Goal: Task Accomplishment & Management: Complete application form

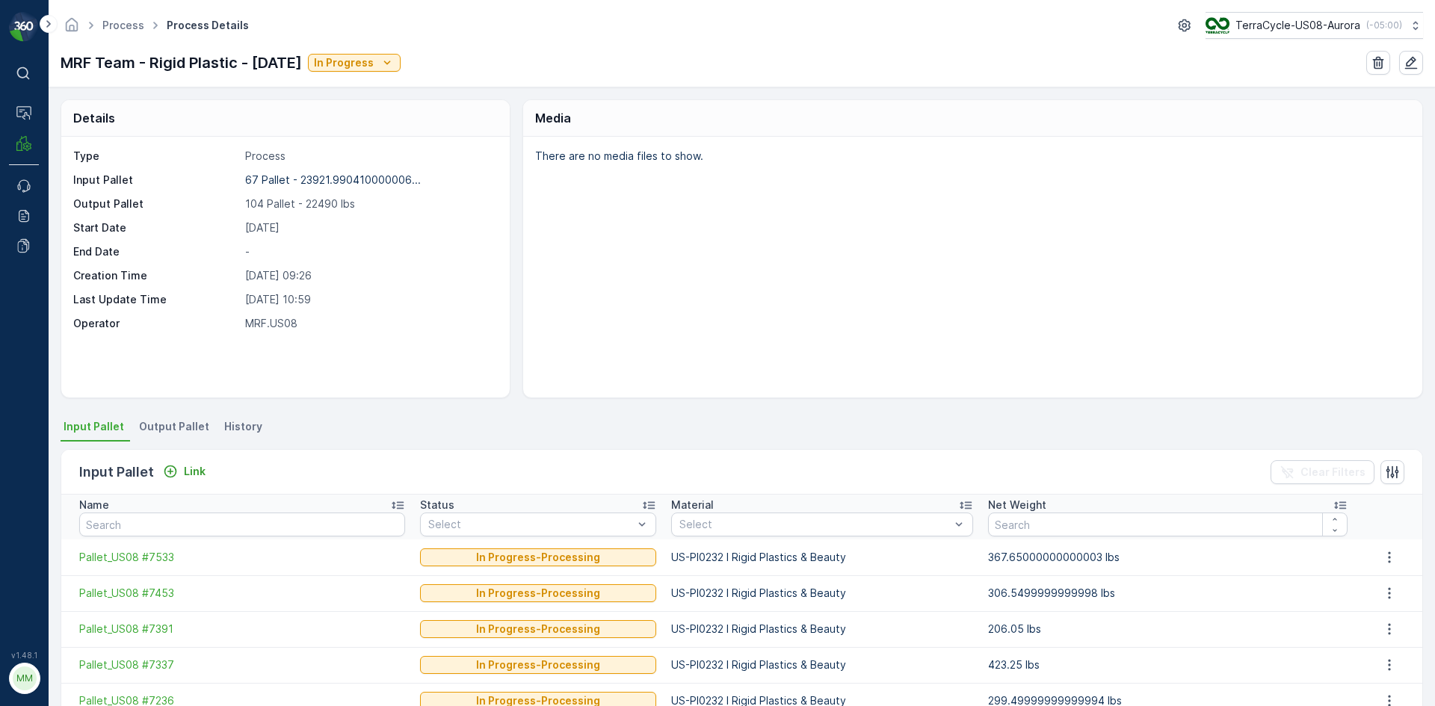
click at [184, 431] on span "Output Pallet" at bounding box center [174, 426] width 70 height 15
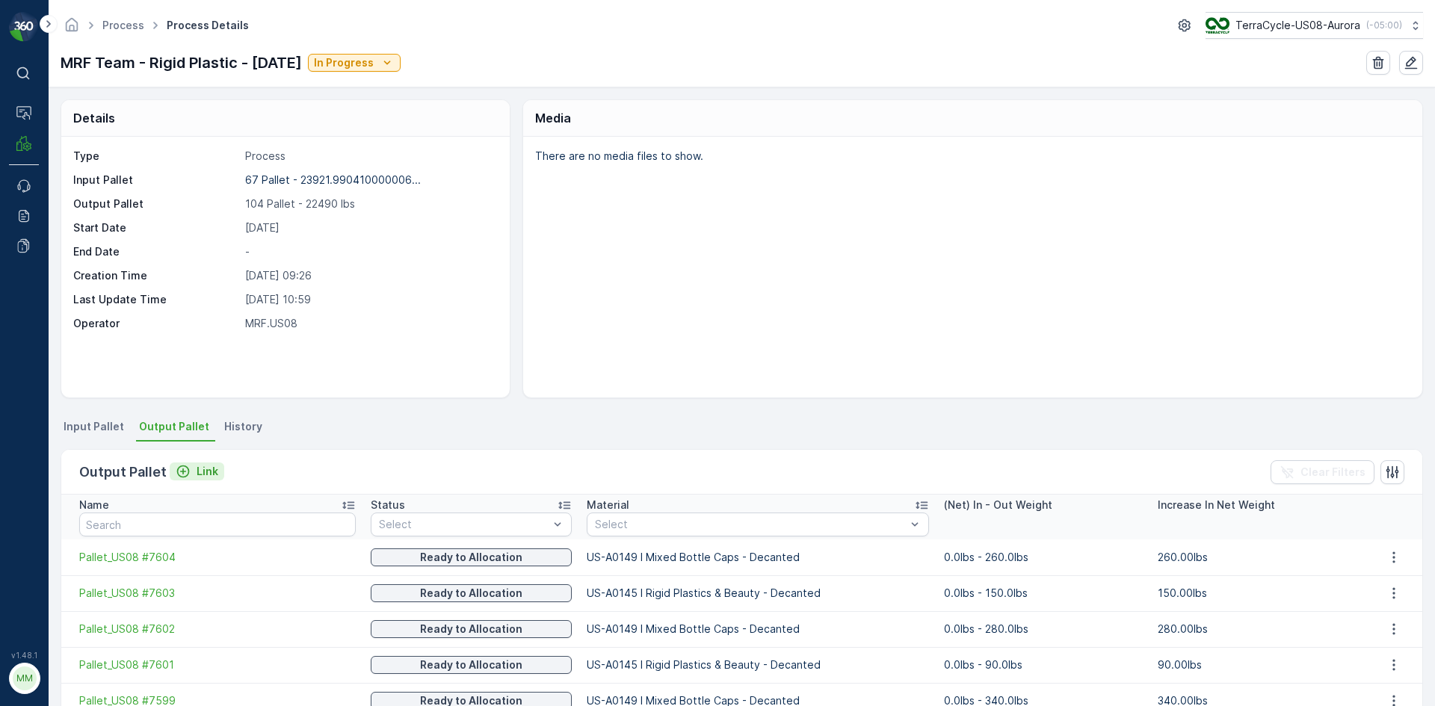
click at [204, 470] on p "Link" at bounding box center [208, 471] width 22 height 15
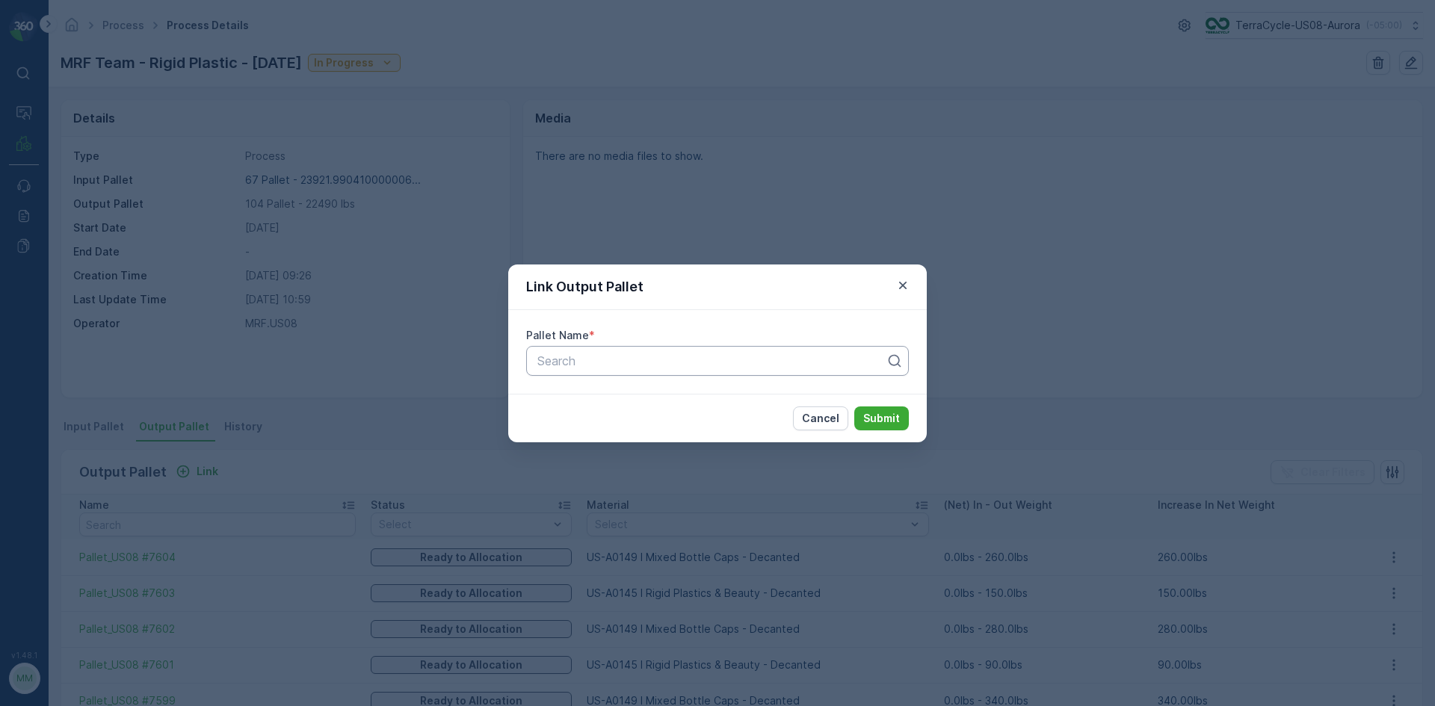
click at [634, 367] on div at bounding box center [711, 360] width 351 height 13
type input "7622"
click at [650, 403] on div "Pallet_US08 #7622" at bounding box center [717, 397] width 365 height 13
click at [871, 415] on p "Submit" at bounding box center [881, 418] width 37 height 15
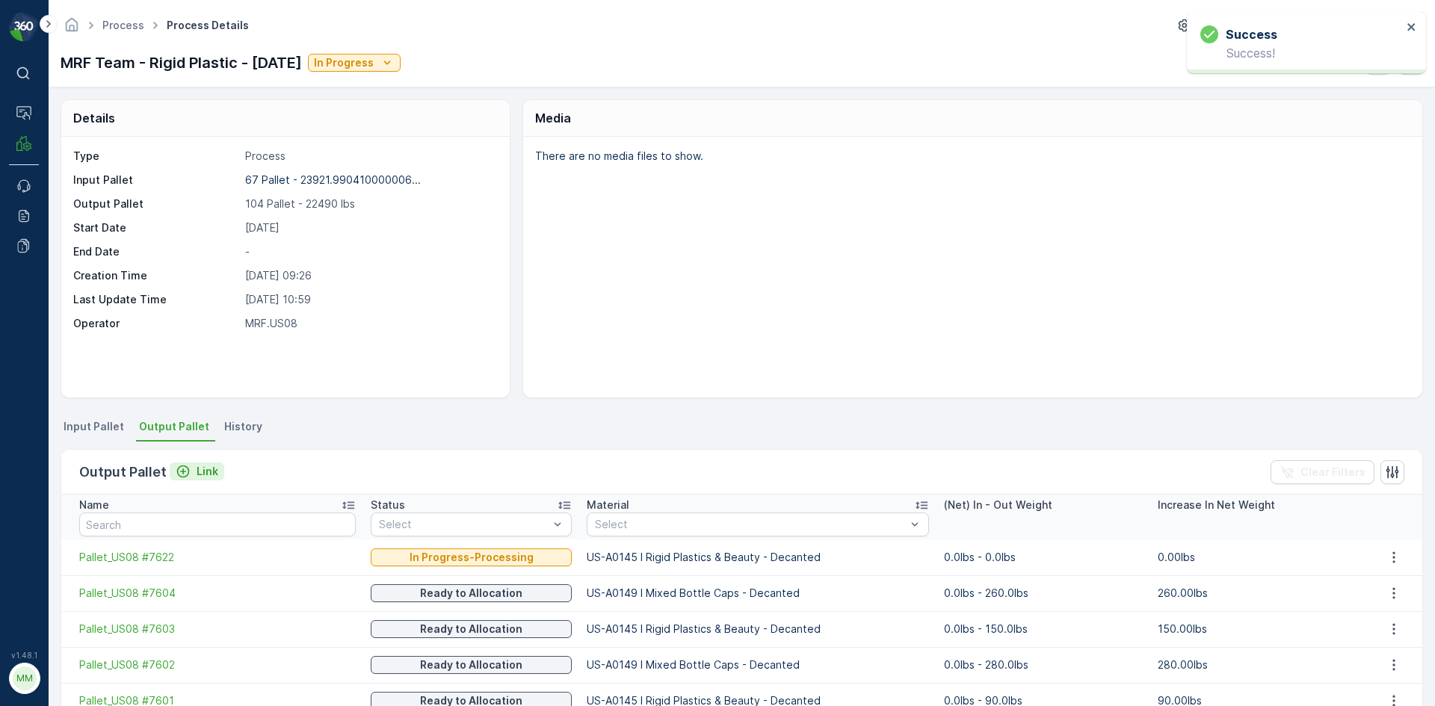
click at [205, 471] on p "Link" at bounding box center [208, 471] width 22 height 15
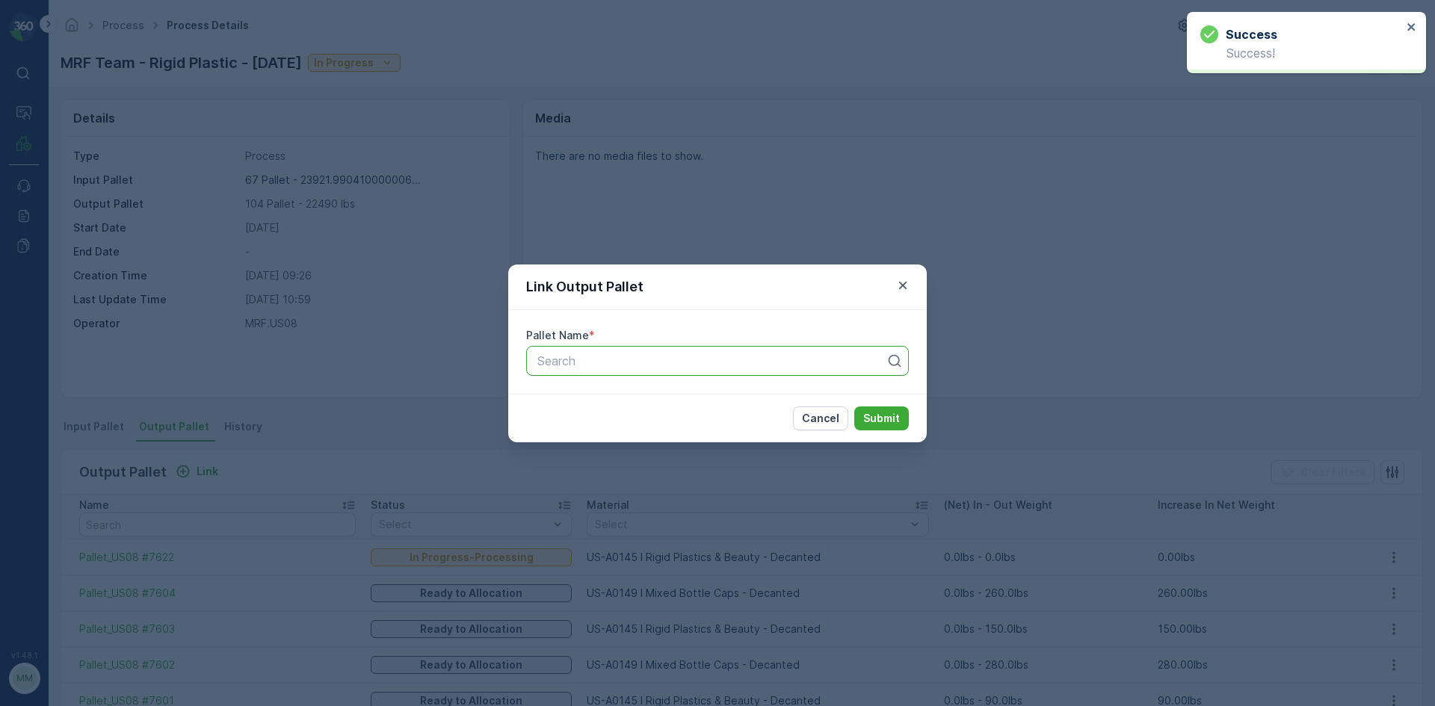
click at [602, 359] on div at bounding box center [711, 360] width 351 height 13
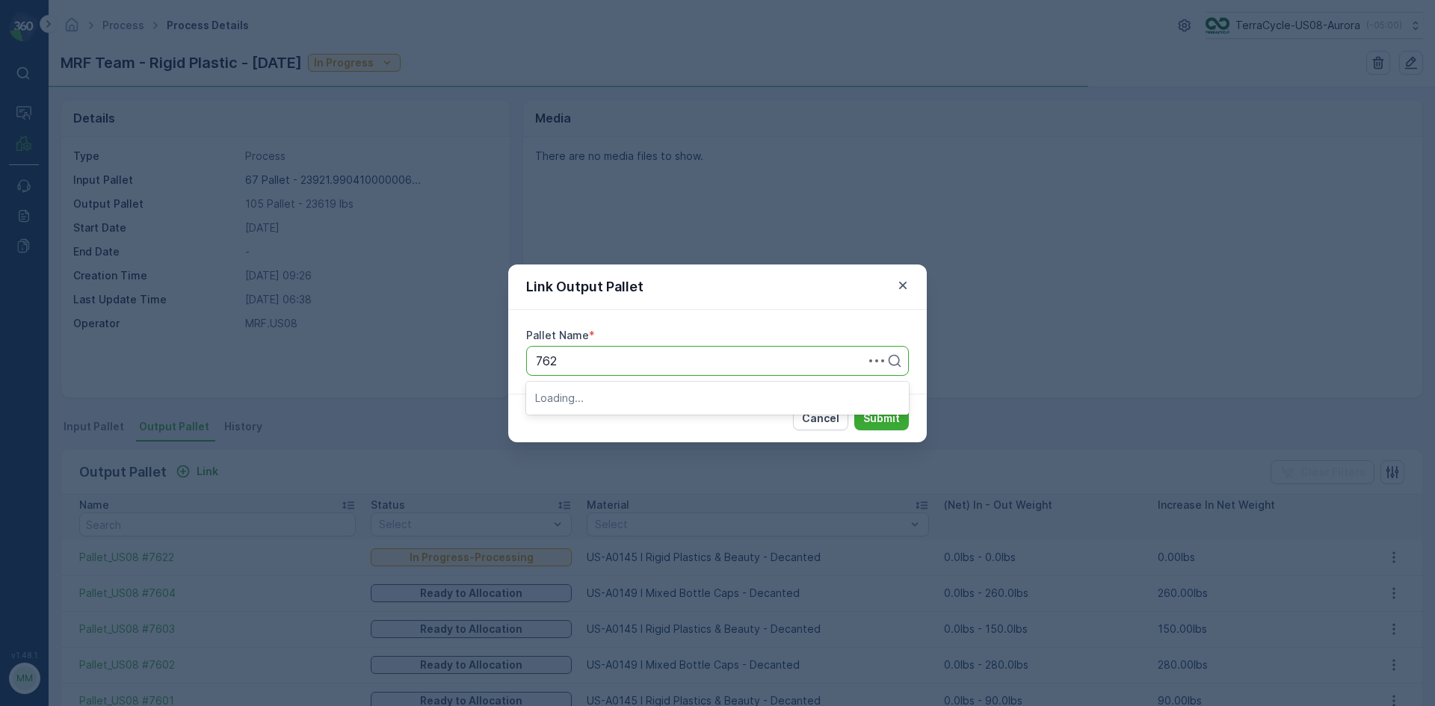
type input "7623"
drag, startPoint x: 628, startPoint y: 395, endPoint x: 635, endPoint y: 392, distance: 8.0
click at [630, 391] on span "Pallet_US08 #7623" at bounding box center [588, 397] width 107 height 13
click at [871, 418] on p "Submit" at bounding box center [881, 418] width 37 height 15
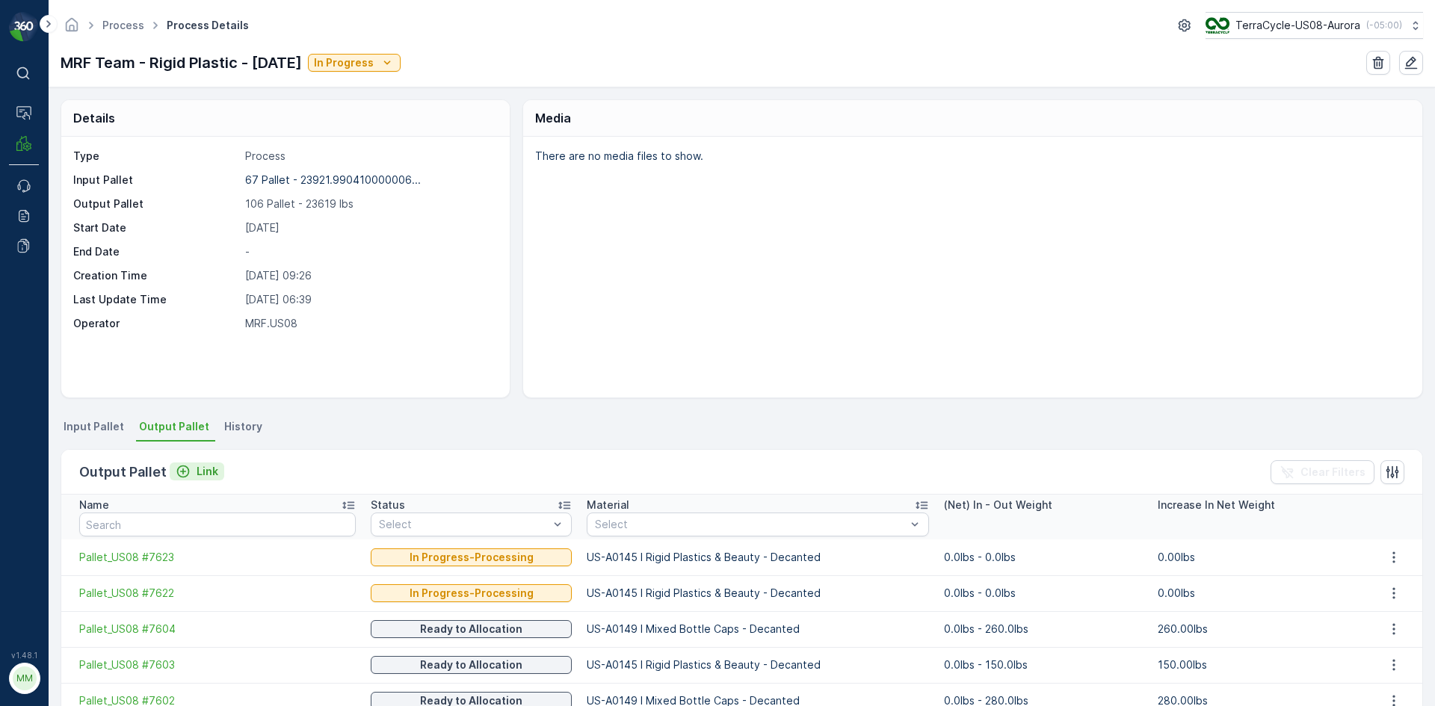
click at [197, 474] on p "Link" at bounding box center [208, 471] width 22 height 15
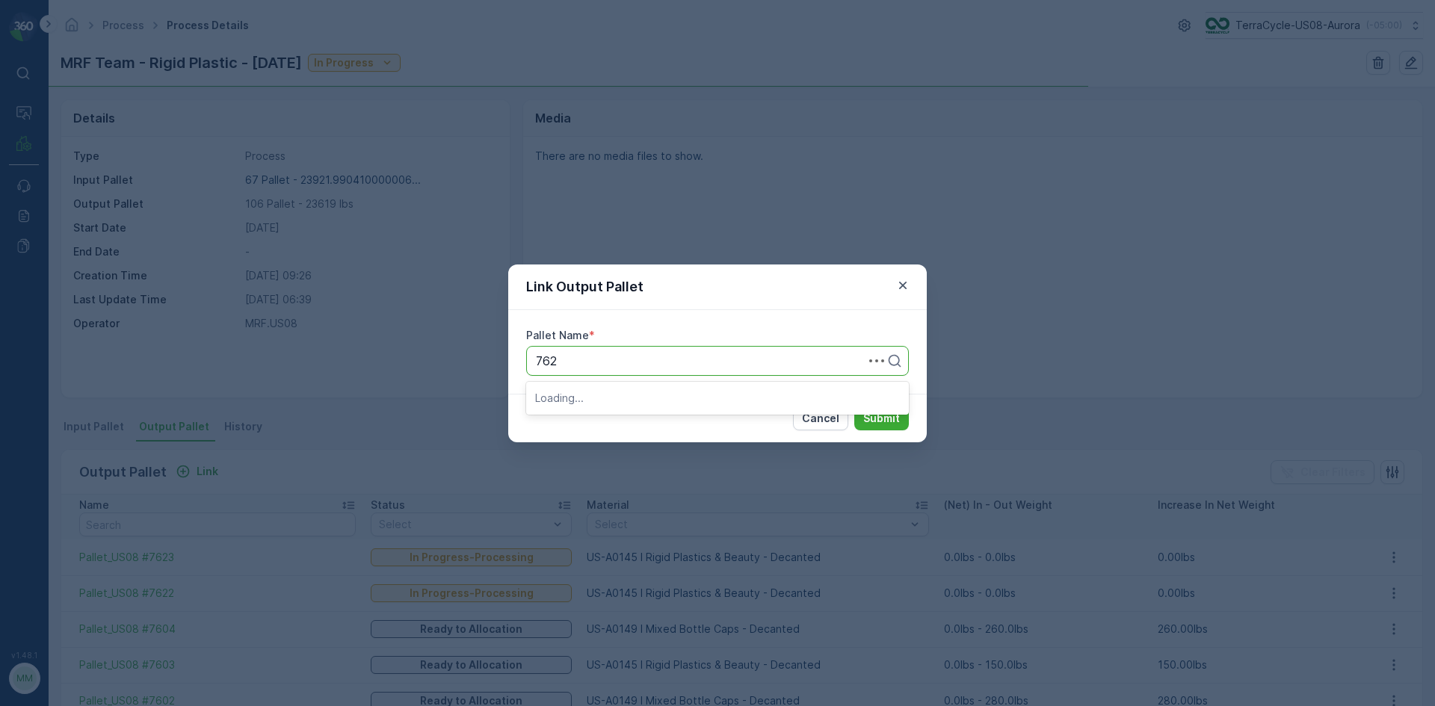
type input "7624"
click at [619, 401] on span "Pallet_US08 #7624" at bounding box center [588, 397] width 107 height 13
click at [896, 424] on p "Submit" at bounding box center [881, 418] width 37 height 15
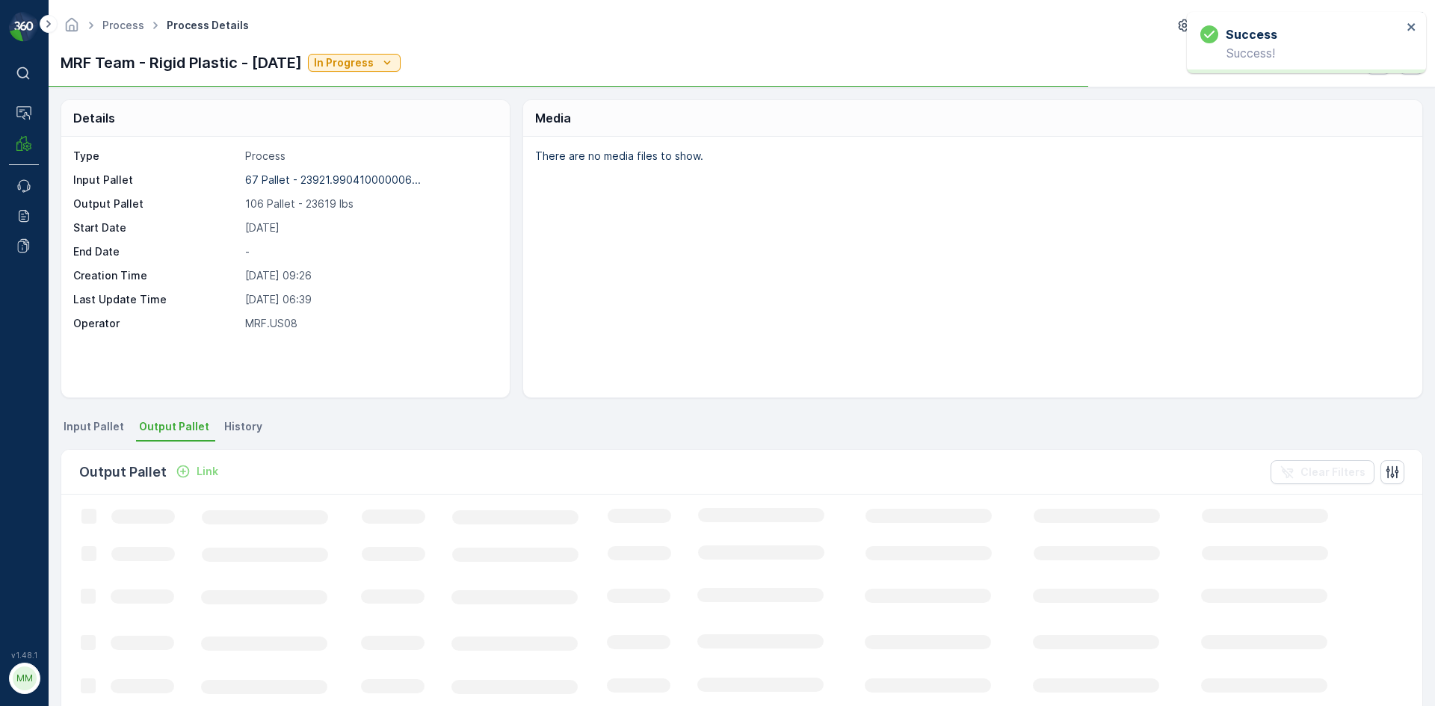
click at [188, 475] on div "Link" at bounding box center [197, 471] width 43 height 15
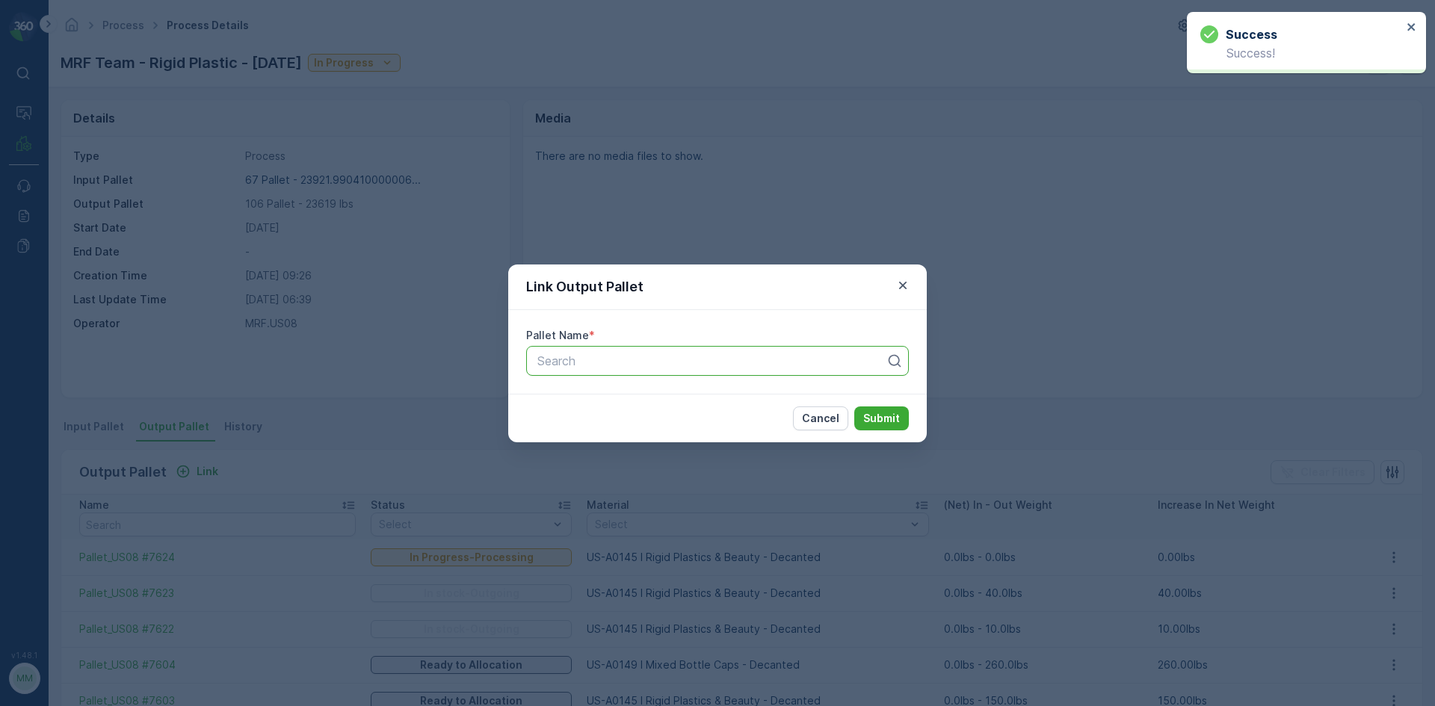
click at [558, 365] on div at bounding box center [711, 360] width 351 height 13
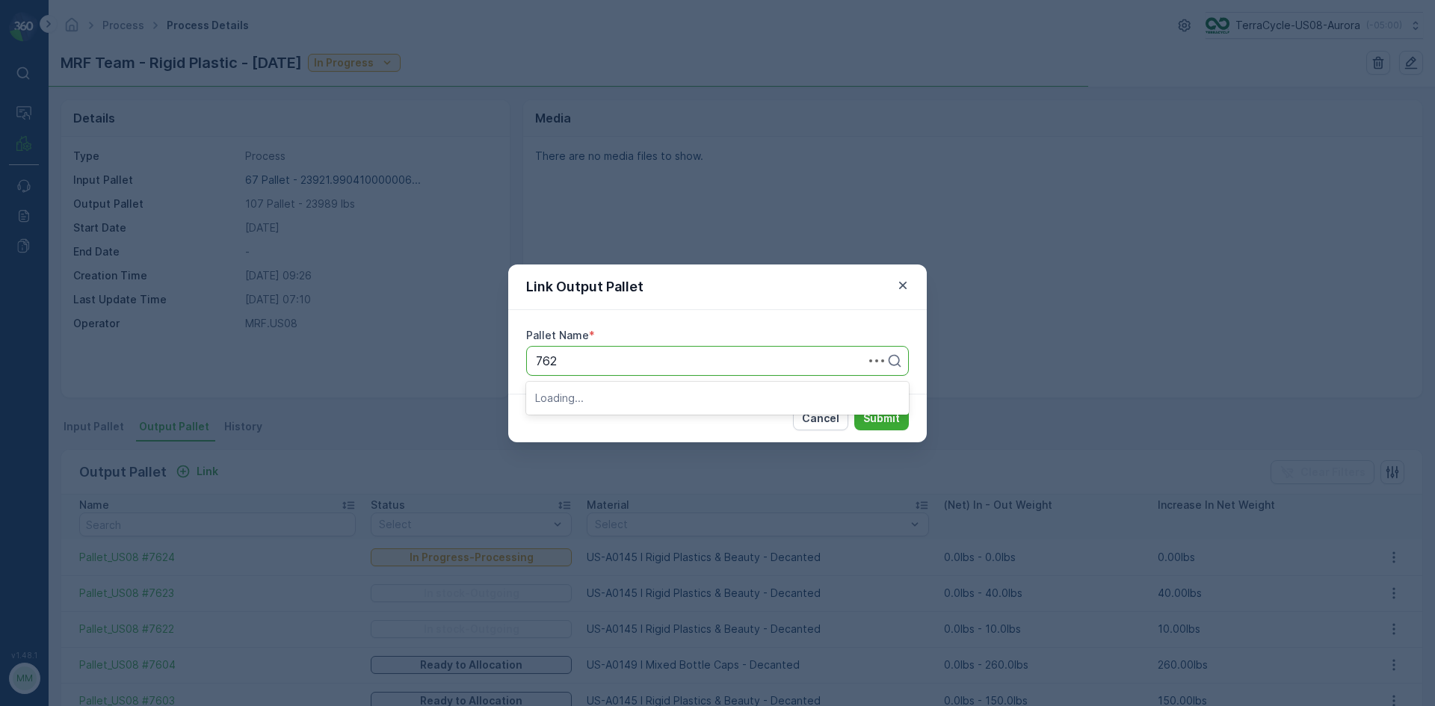
type input "7625"
drag, startPoint x: 607, startPoint y: 401, endPoint x: 714, endPoint y: 410, distance: 108.0
click at [610, 401] on span "Pallet_US08 #7625" at bounding box center [588, 397] width 107 height 13
click at [873, 409] on button "Submit" at bounding box center [881, 418] width 55 height 24
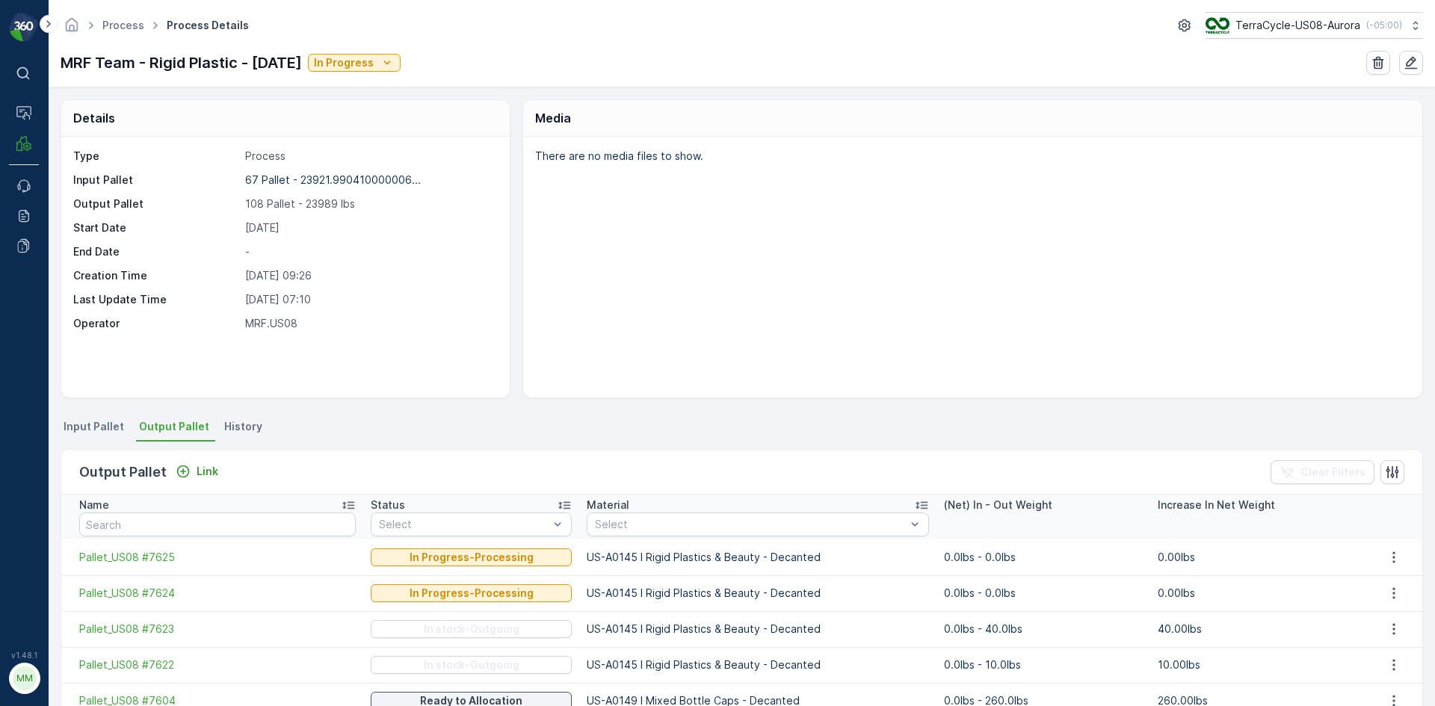
click at [107, 419] on span "Input Pallet" at bounding box center [94, 426] width 61 height 15
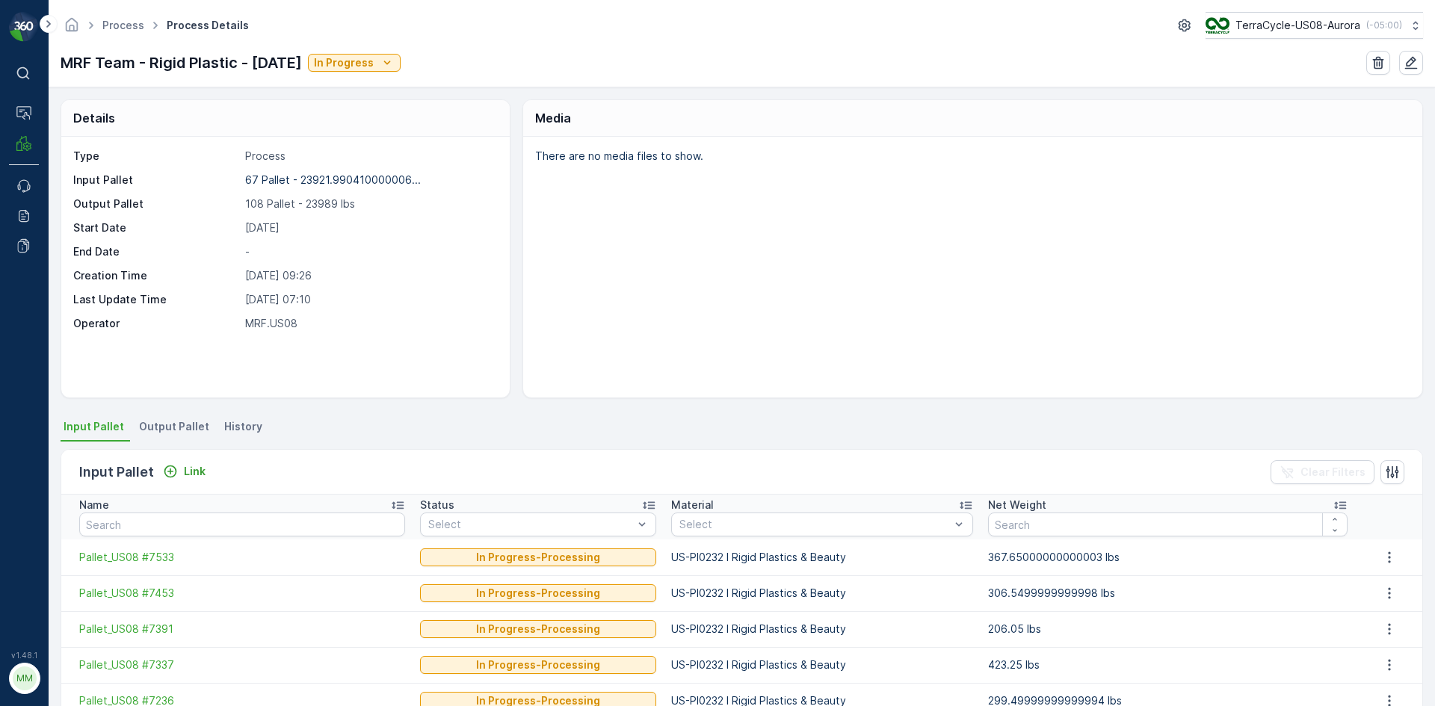
click at [166, 430] on span "Output Pallet" at bounding box center [174, 426] width 70 height 15
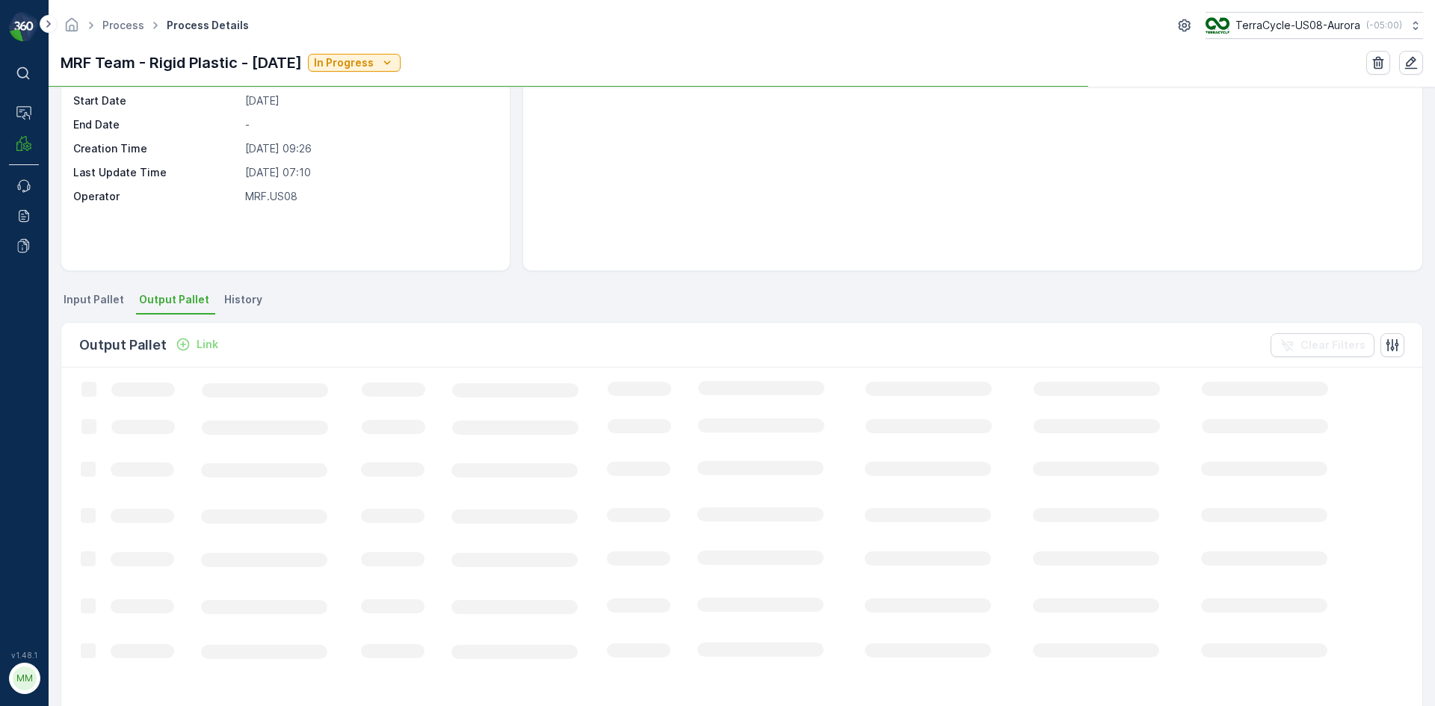
scroll to position [149, 0]
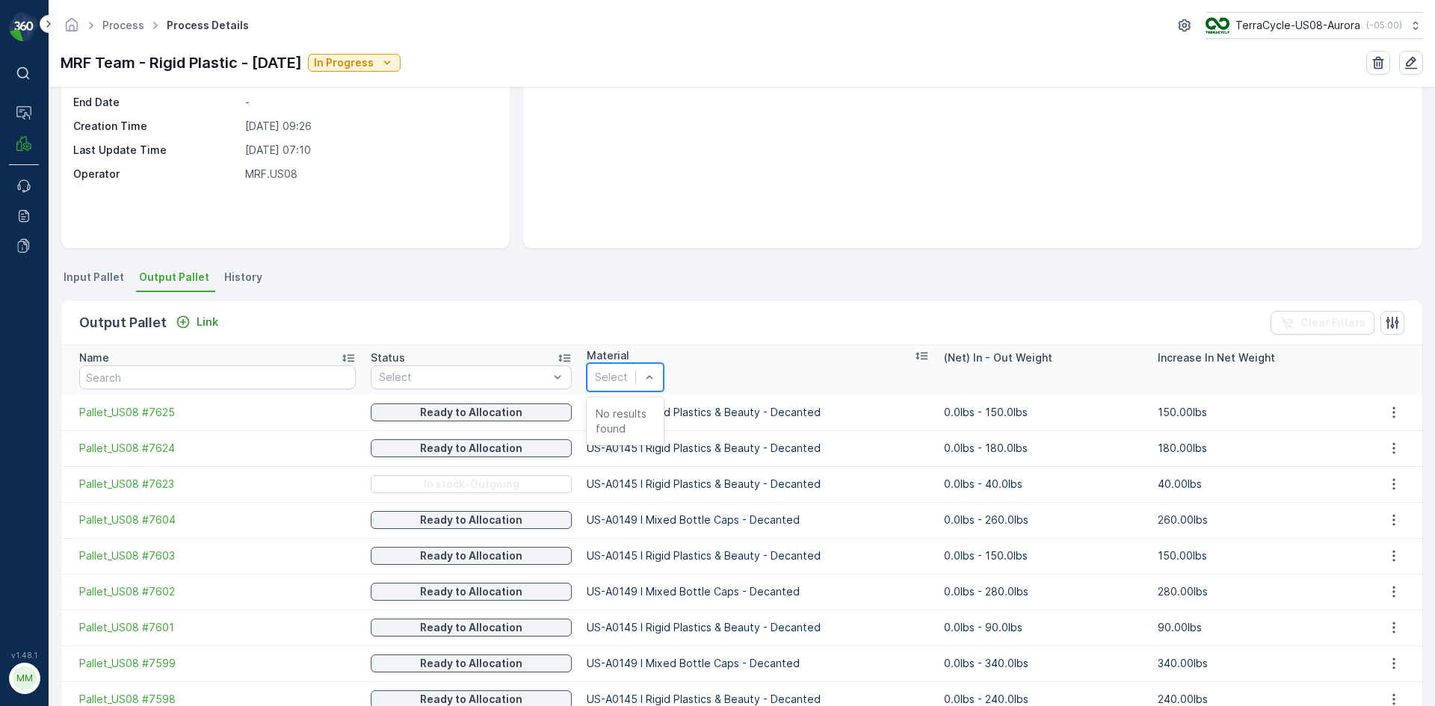
click at [628, 377] on div at bounding box center [611, 377] width 33 height 16
type input "0149"
click at [628, 372] on div at bounding box center [611, 377] width 33 height 16
type input "m"
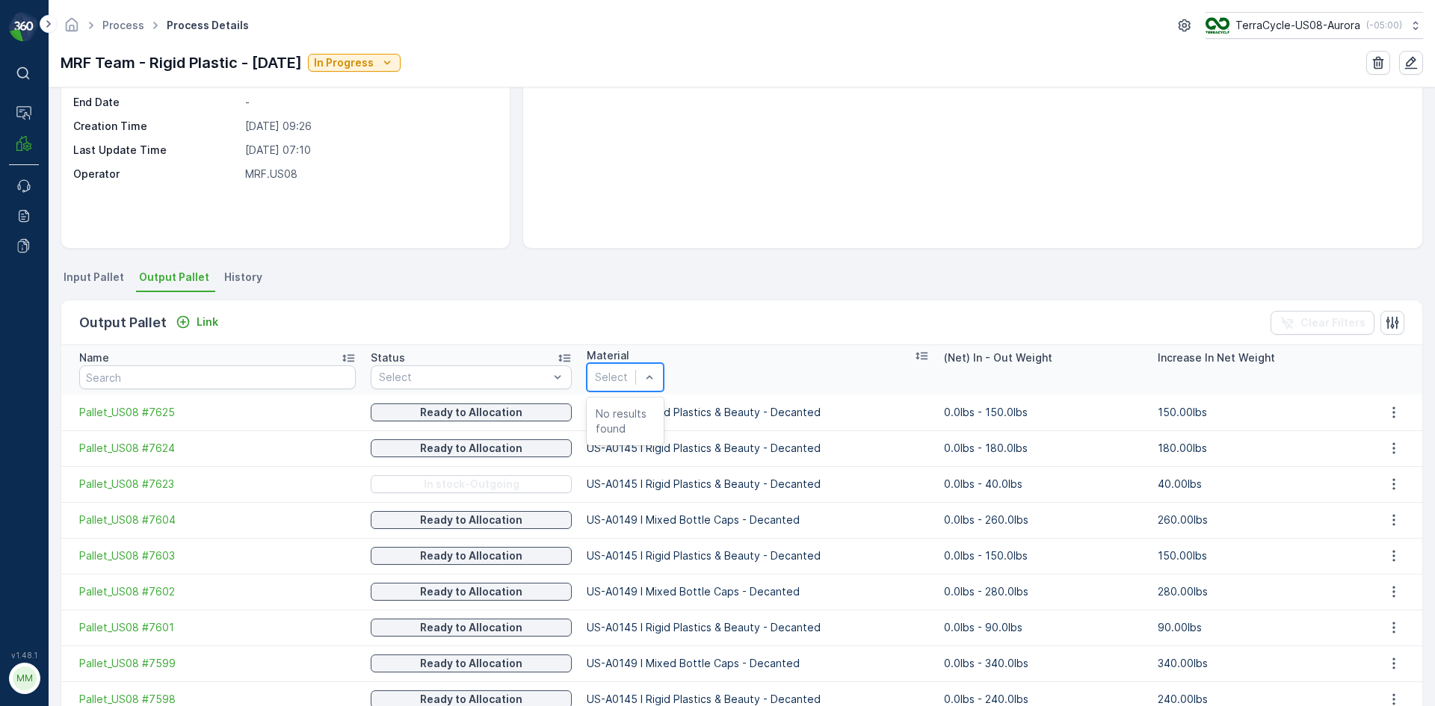
scroll to position [224, 0]
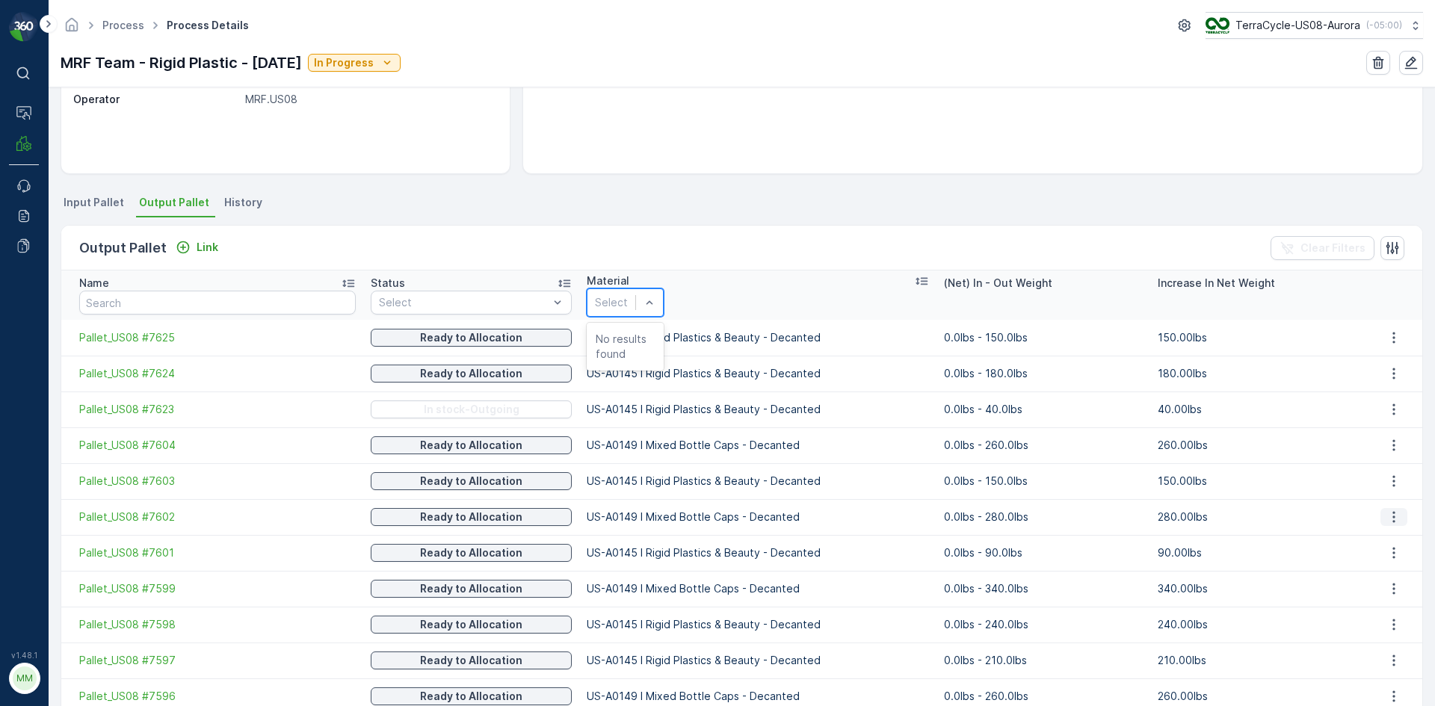
click at [1396, 512] on icon "button" at bounding box center [1393, 517] width 15 height 15
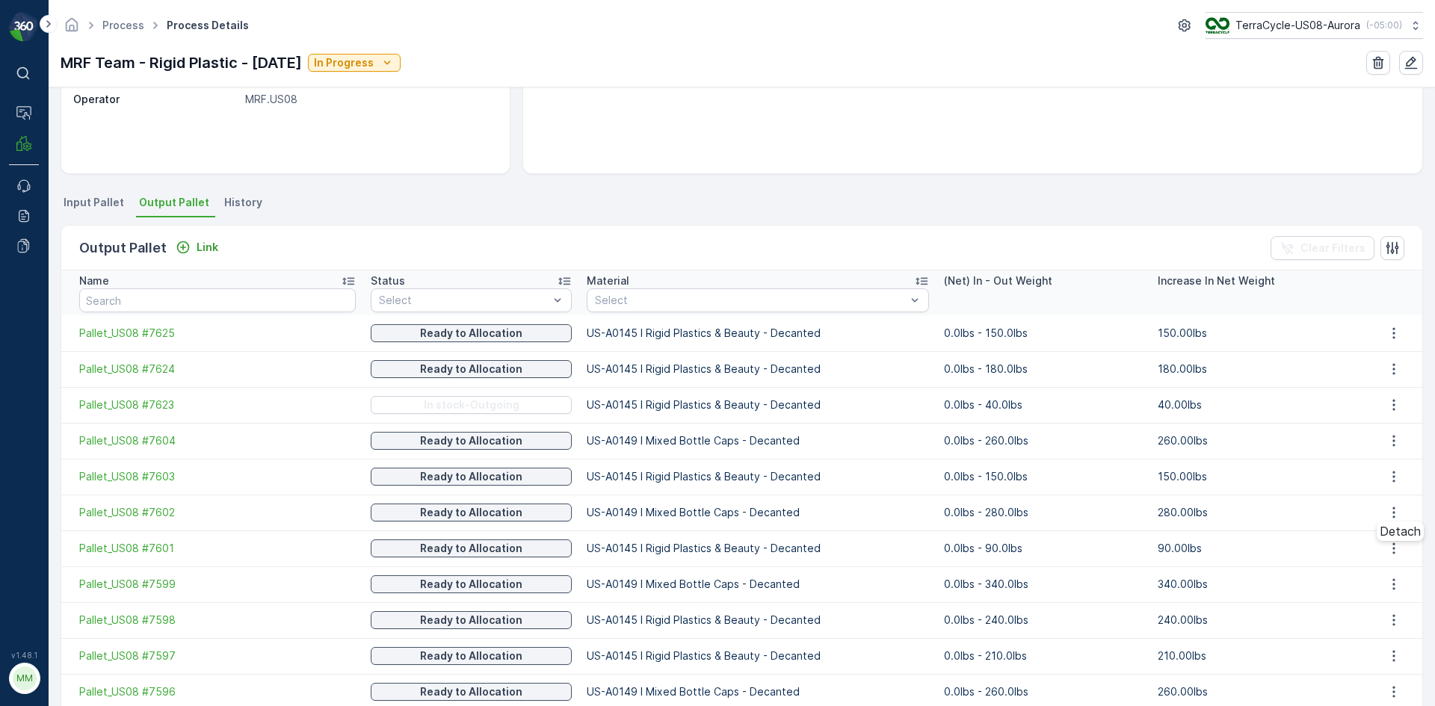
click at [1398, 538] on span "Detach" at bounding box center [1399, 531] width 41 height 13
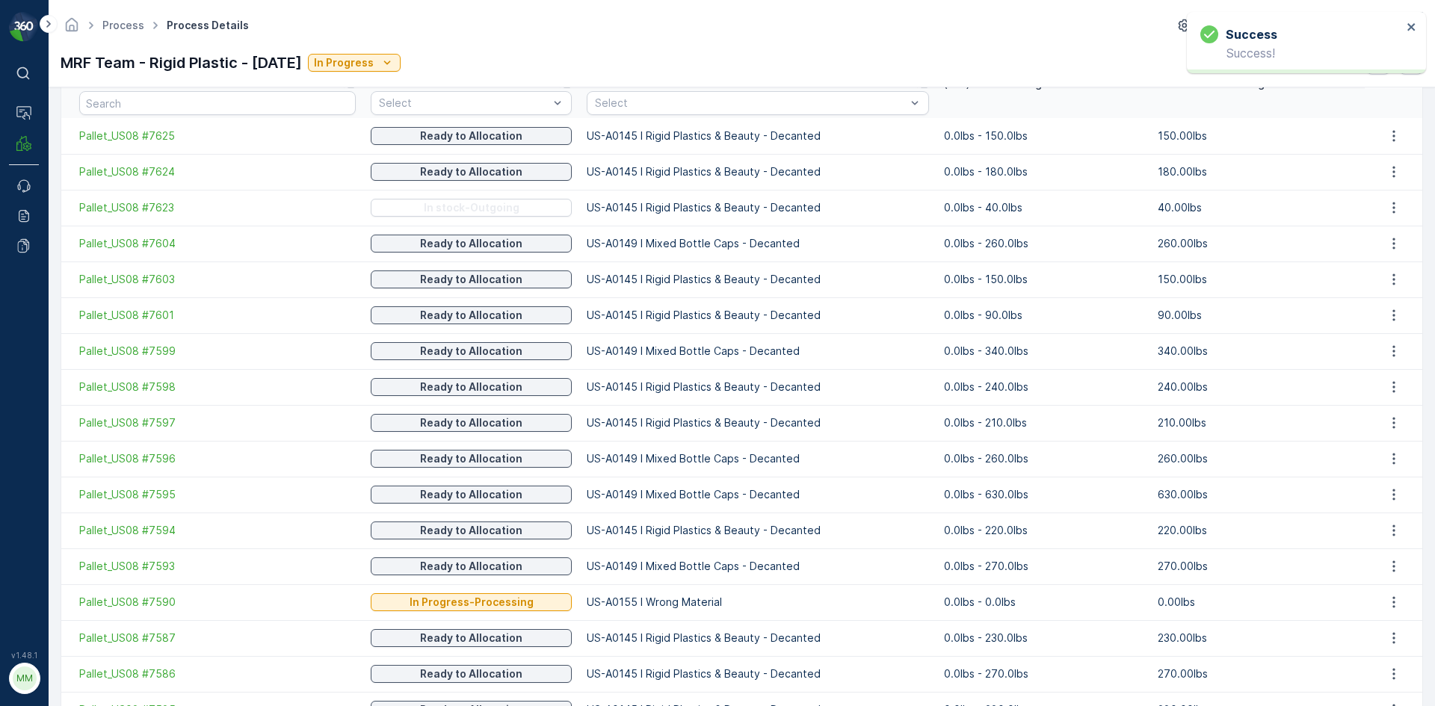
scroll to position [448, 0]
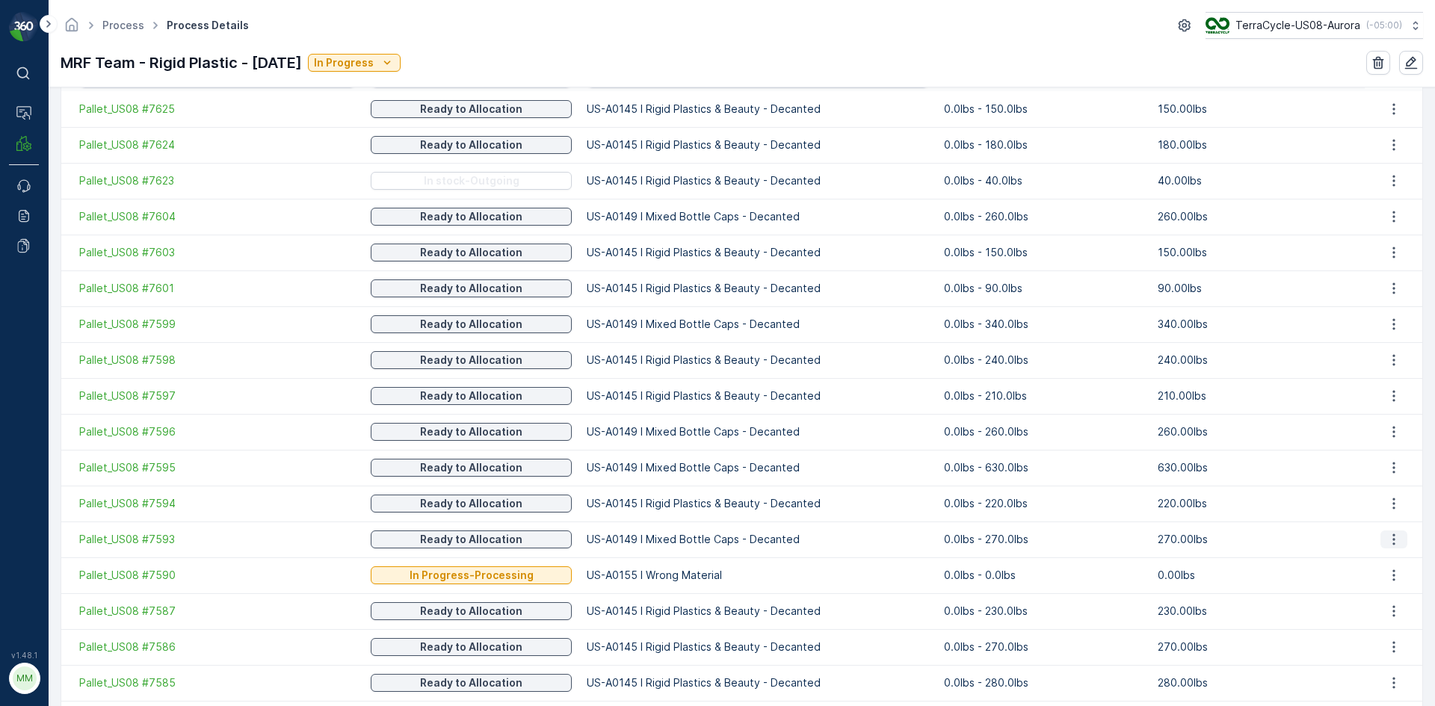
click at [1391, 538] on icon "button" at bounding box center [1393, 539] width 15 height 15
click at [1394, 557] on span "Detach" at bounding box center [1399, 557] width 41 height 13
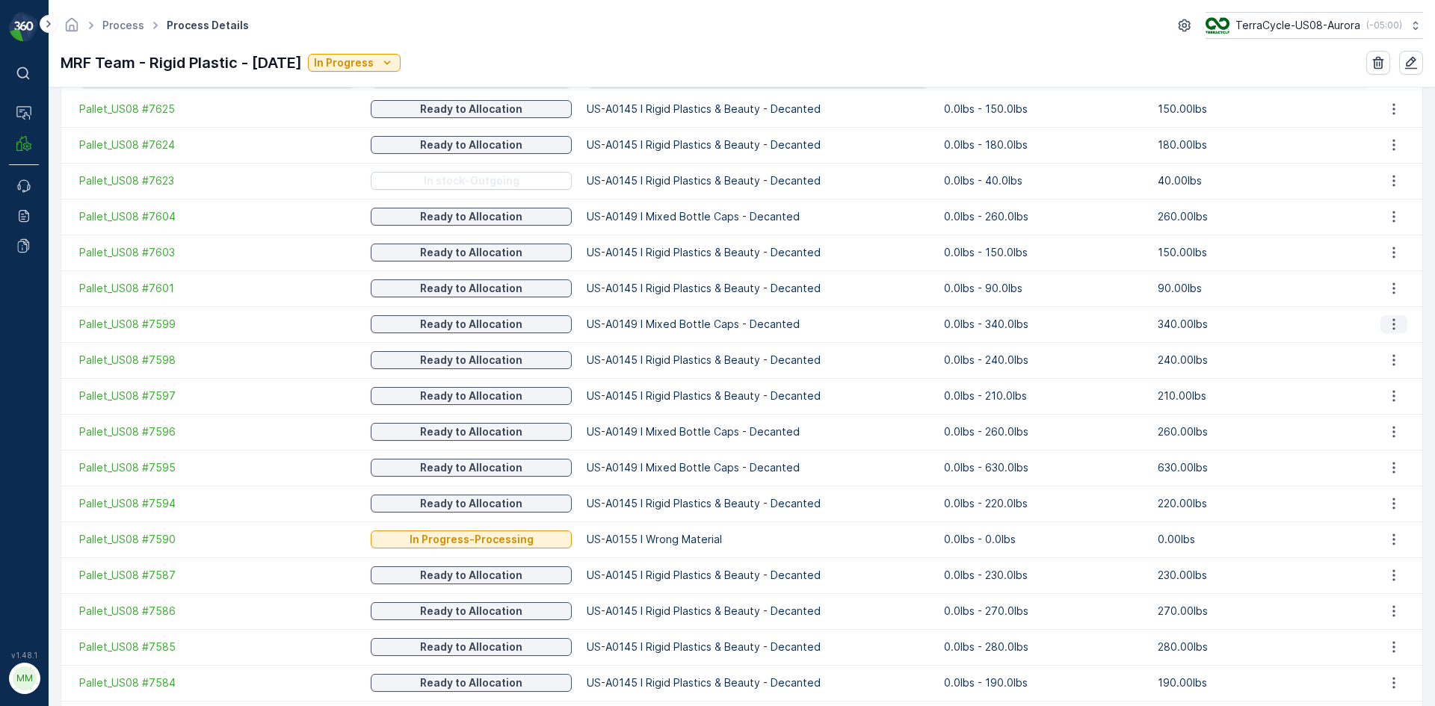
click at [1395, 331] on icon "button" at bounding box center [1393, 324] width 15 height 15
click at [1394, 339] on span "Detach" at bounding box center [1399, 342] width 41 height 13
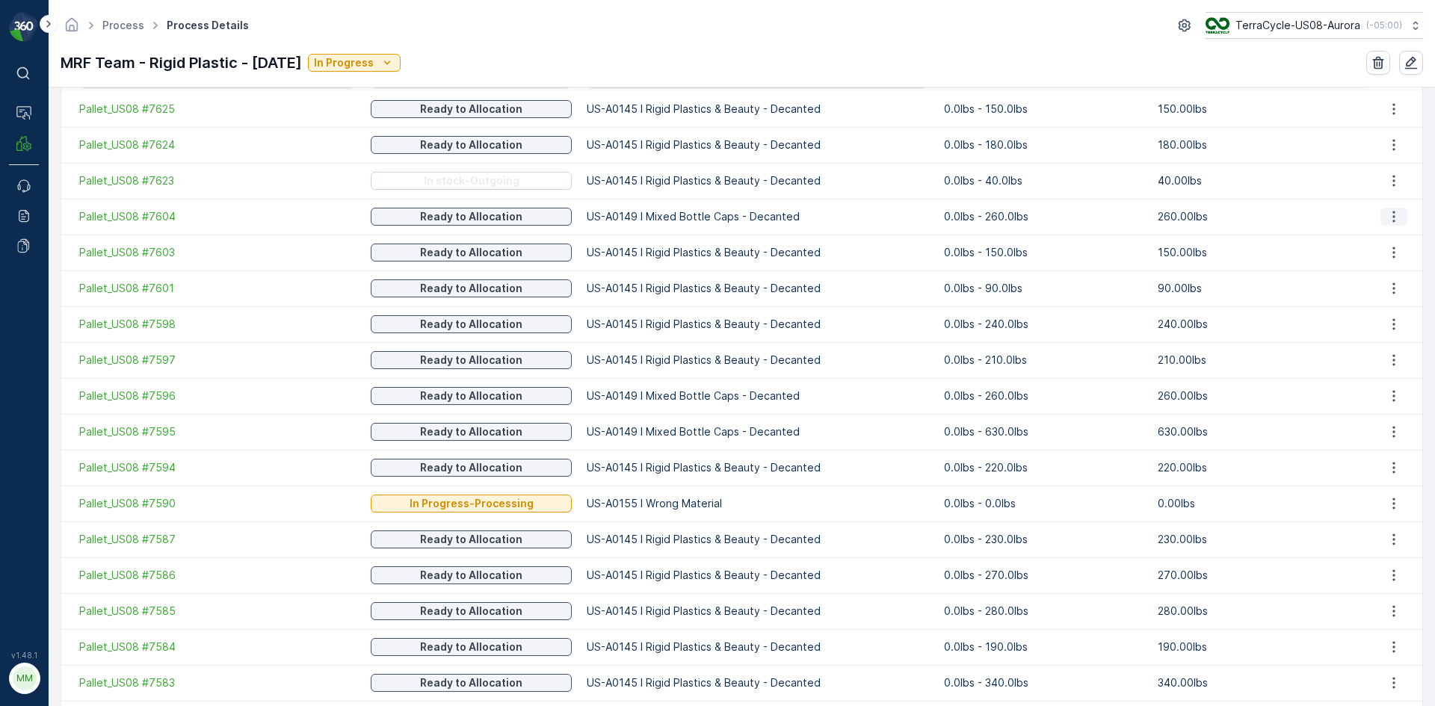
click at [1392, 217] on icon "button" at bounding box center [1393, 216] width 15 height 15
click at [1395, 235] on span "Detach" at bounding box center [1399, 235] width 41 height 13
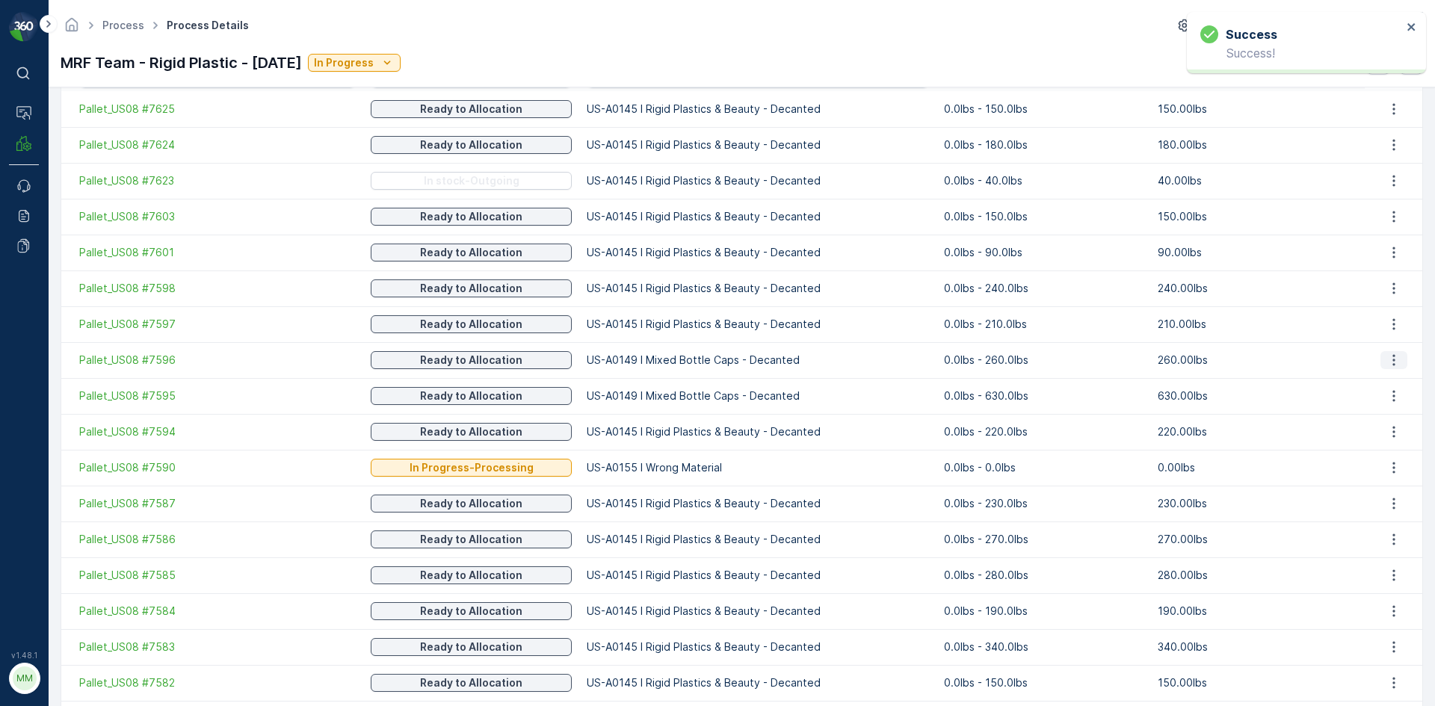
click at [1391, 367] on icon "button" at bounding box center [1393, 360] width 15 height 15
click at [1389, 381] on span "Detach" at bounding box center [1399, 378] width 41 height 13
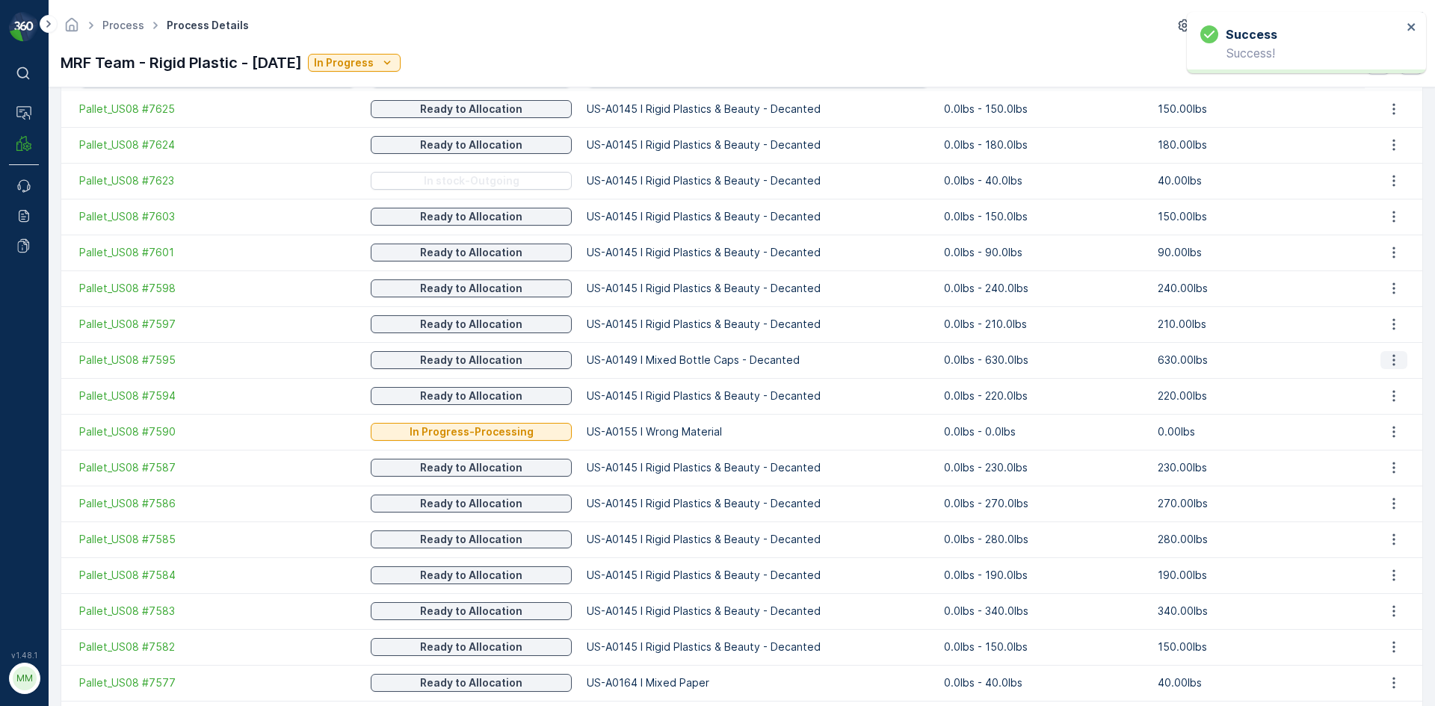
click at [1393, 360] on icon "button" at bounding box center [1394, 360] width 2 height 11
click at [1395, 386] on span "Detach" at bounding box center [1399, 378] width 41 height 13
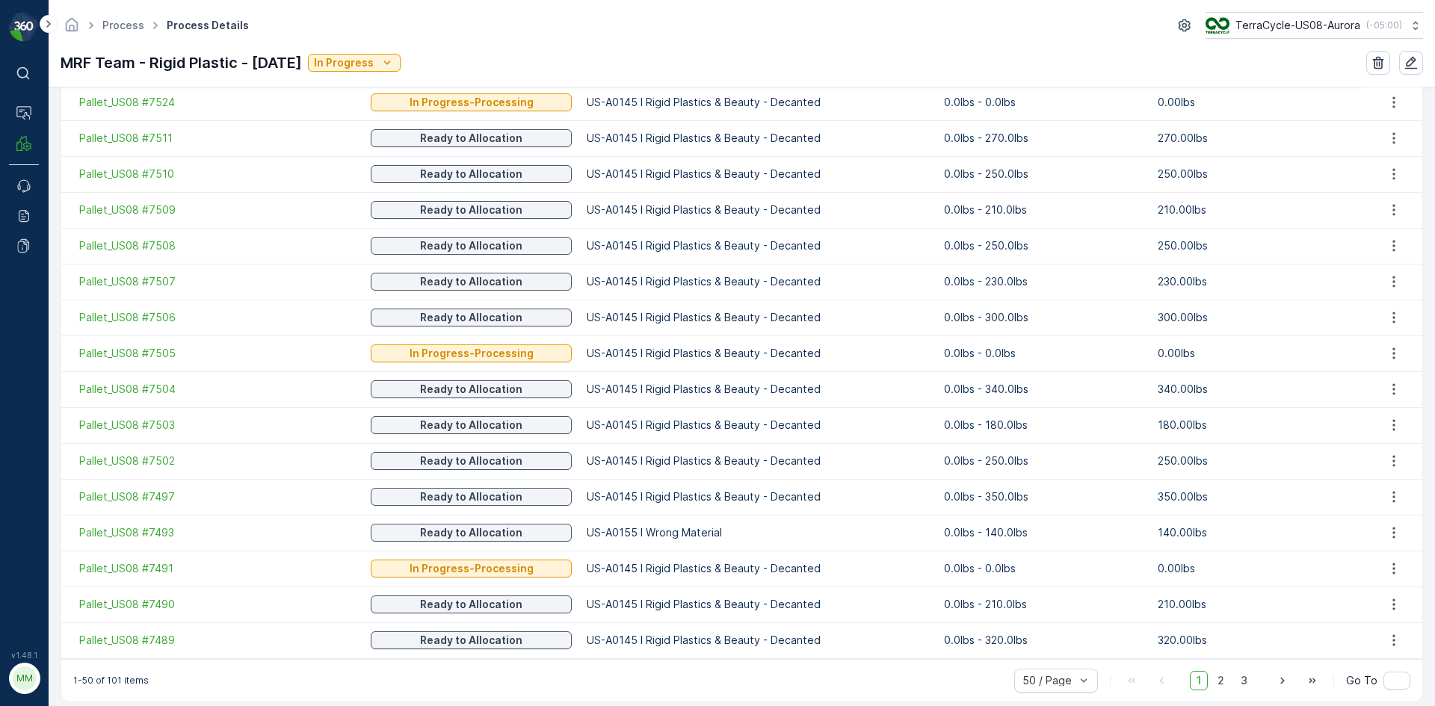
scroll to position [1690, 0]
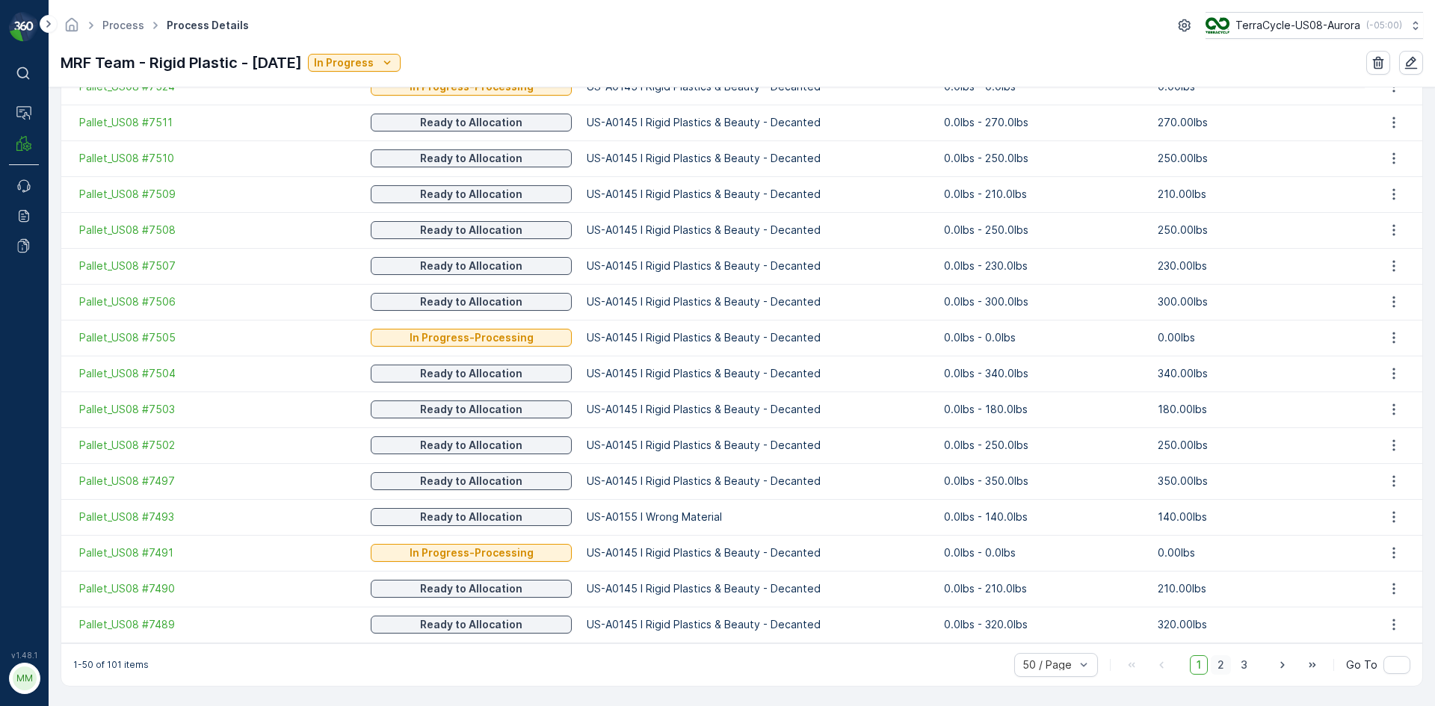
click at [1218, 669] on span "2" at bounding box center [1220, 664] width 20 height 19
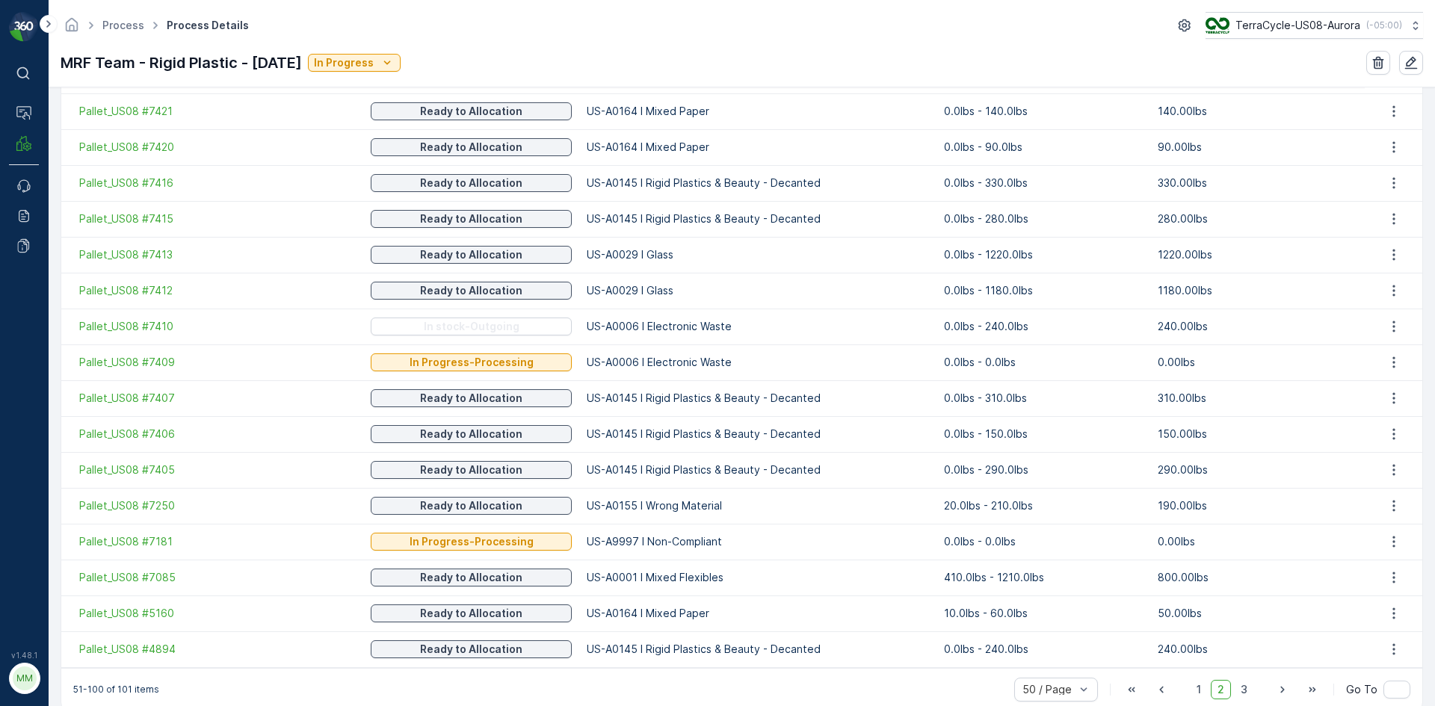
scroll to position [1690, 0]
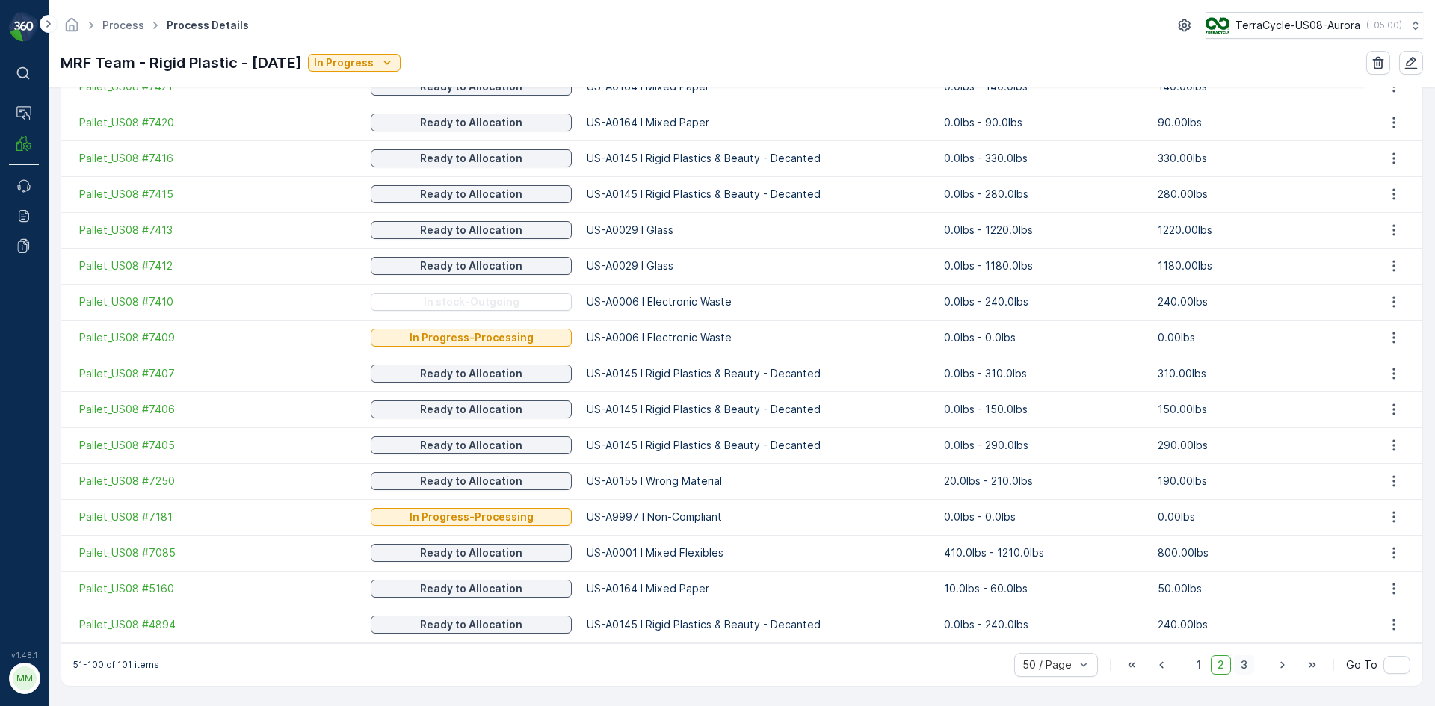
click at [1243, 667] on span "3" at bounding box center [1244, 664] width 20 height 19
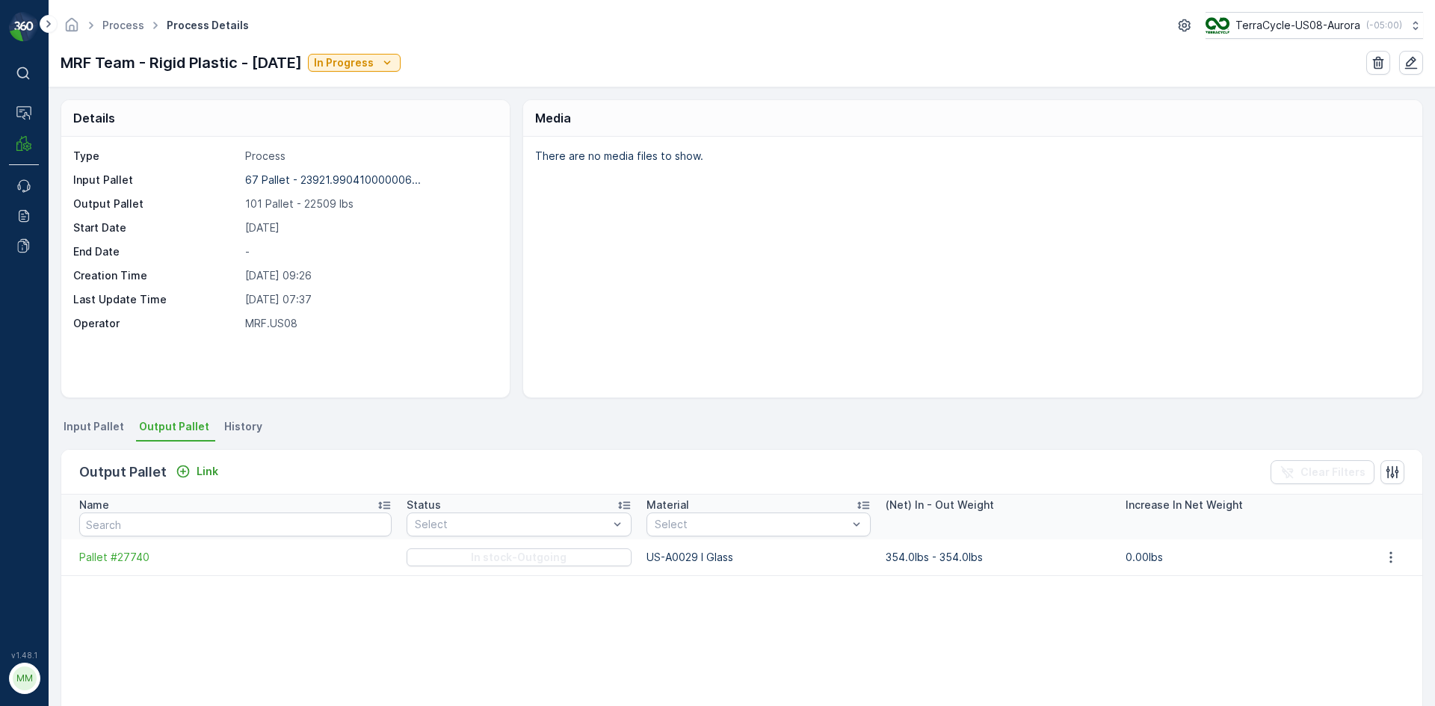
scroll to position [65, 0]
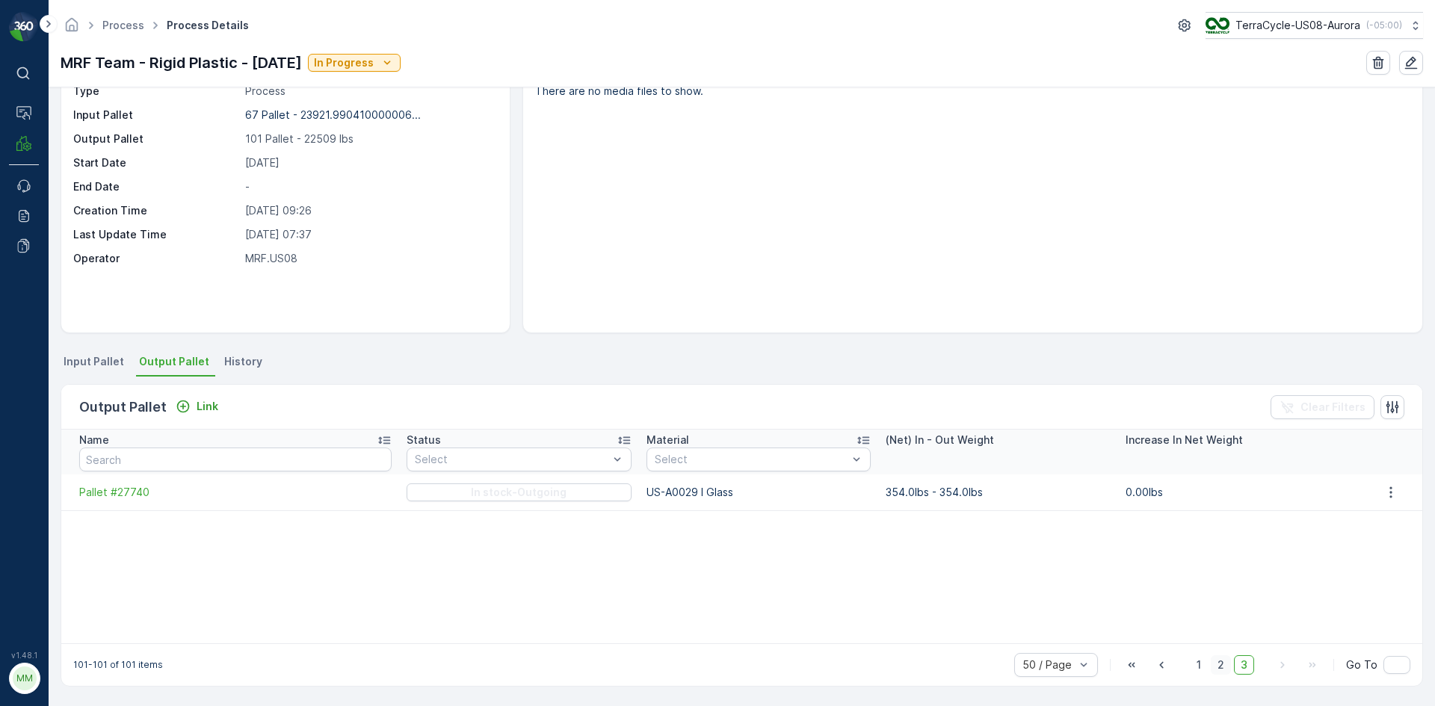
click at [1211, 665] on span "2" at bounding box center [1220, 664] width 20 height 19
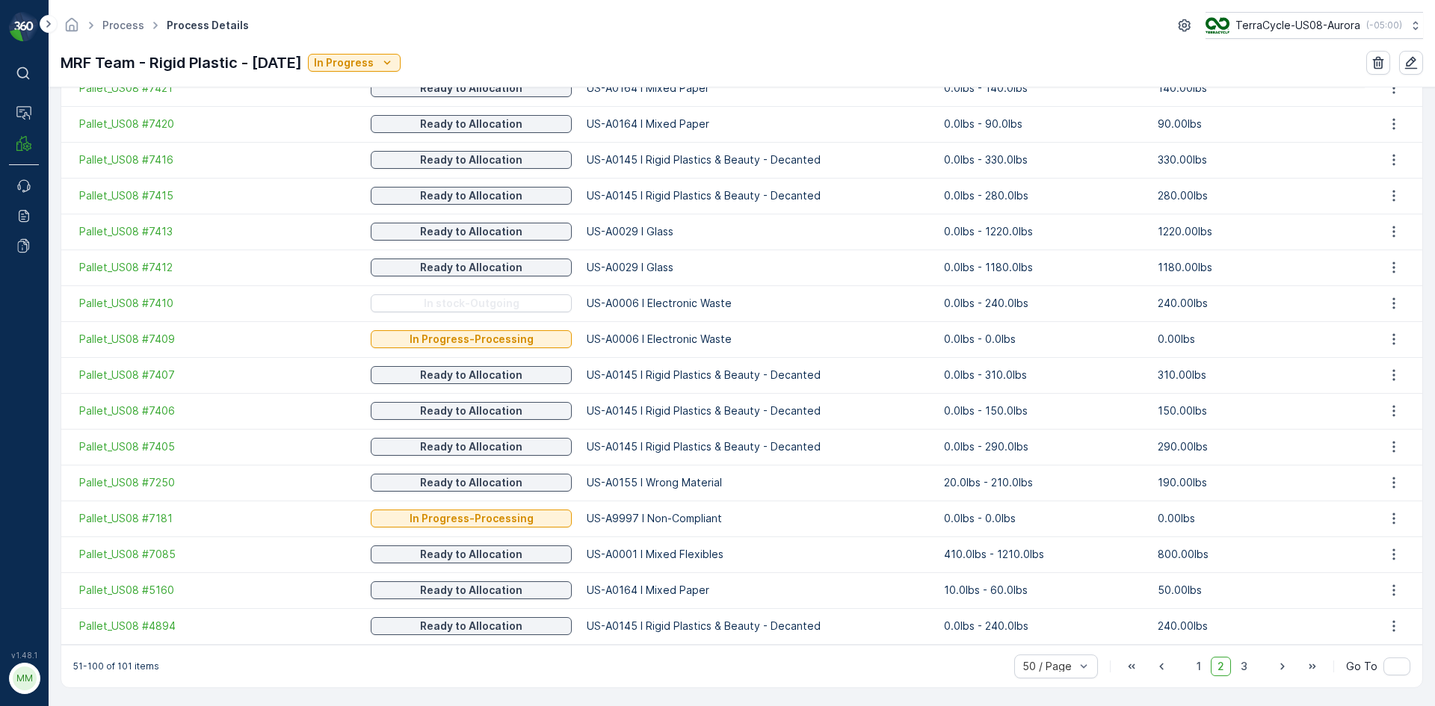
scroll to position [1690, 0]
click at [1193, 662] on span "1" at bounding box center [1199, 664] width 18 height 19
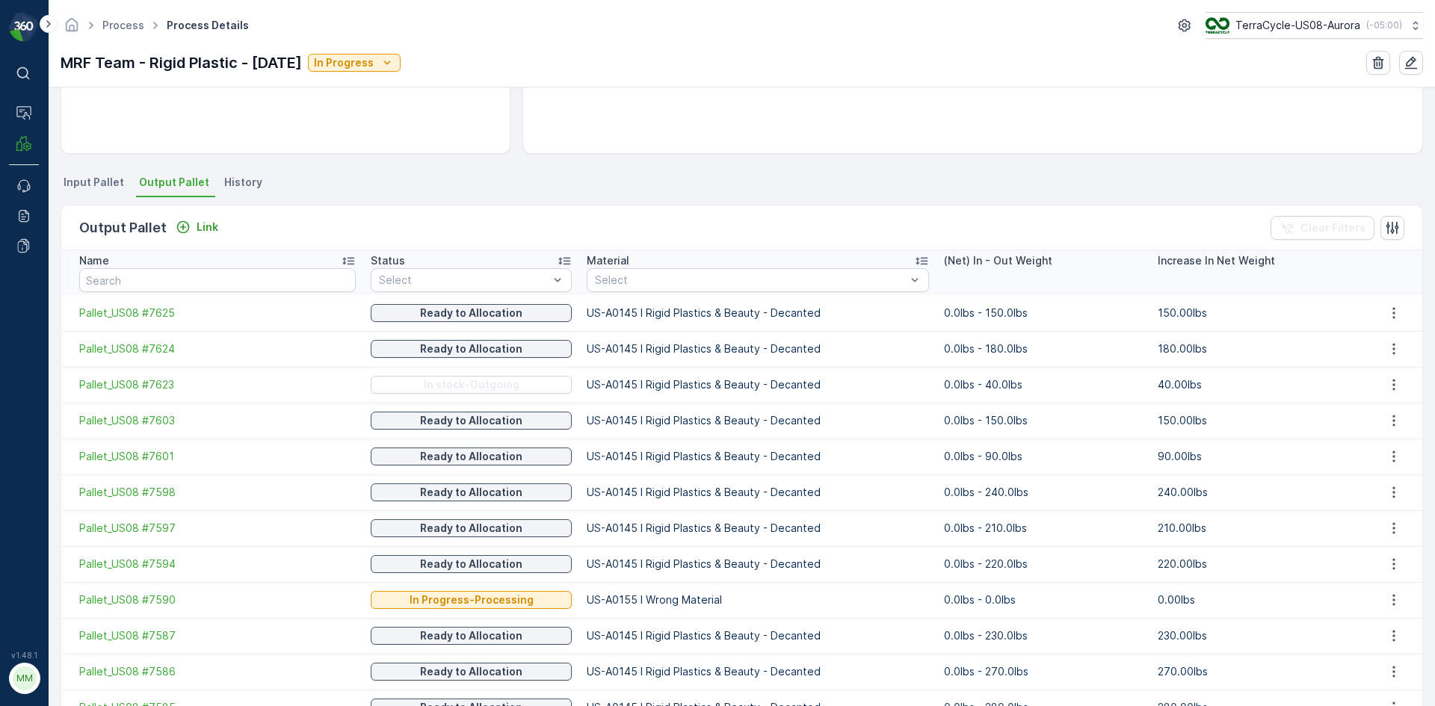
scroll to position [270, 0]
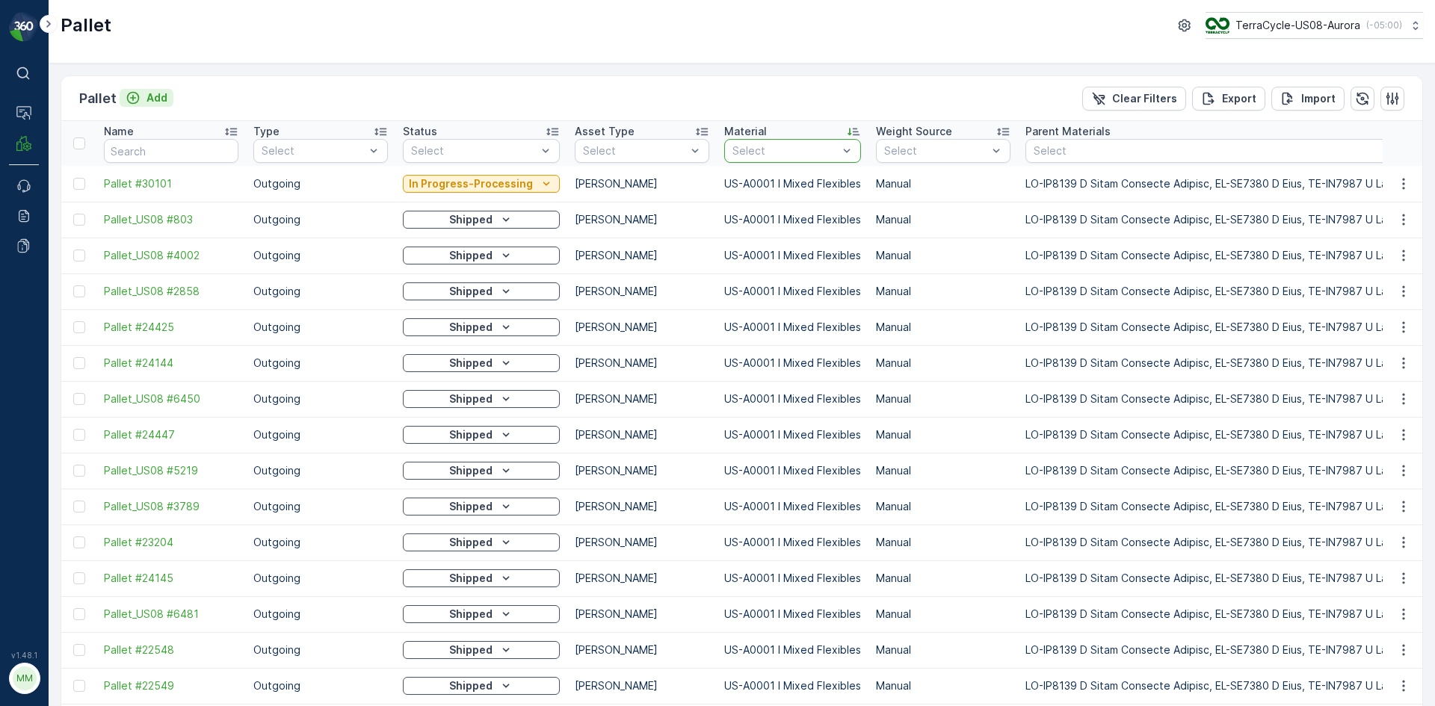
click at [162, 101] on p "Add" at bounding box center [156, 97] width 21 height 15
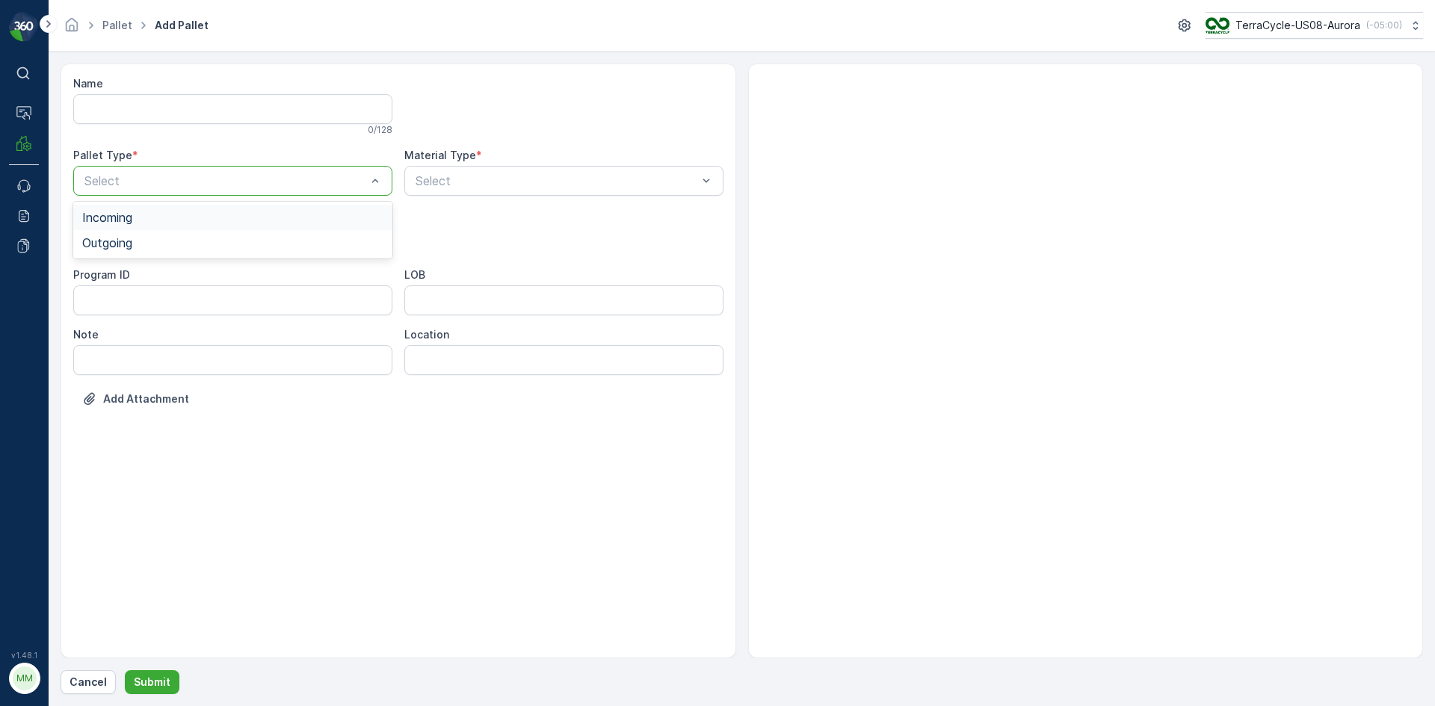
click at [200, 184] on div at bounding box center [225, 180] width 285 height 13
click at [176, 241] on div "Outgoing" at bounding box center [232, 242] width 301 height 13
click at [176, 241] on div at bounding box center [225, 240] width 285 height 13
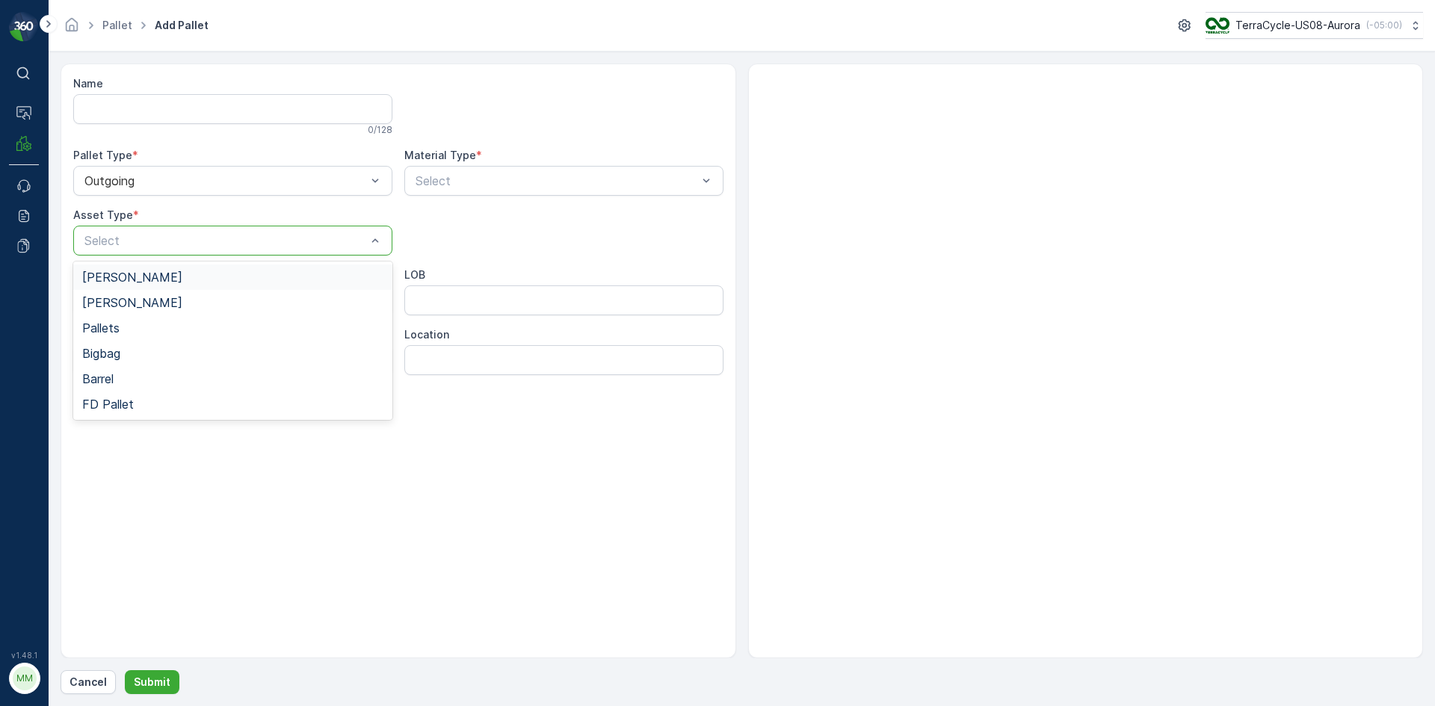
click at [163, 284] on div "[PERSON_NAME]" at bounding box center [232, 277] width 319 height 25
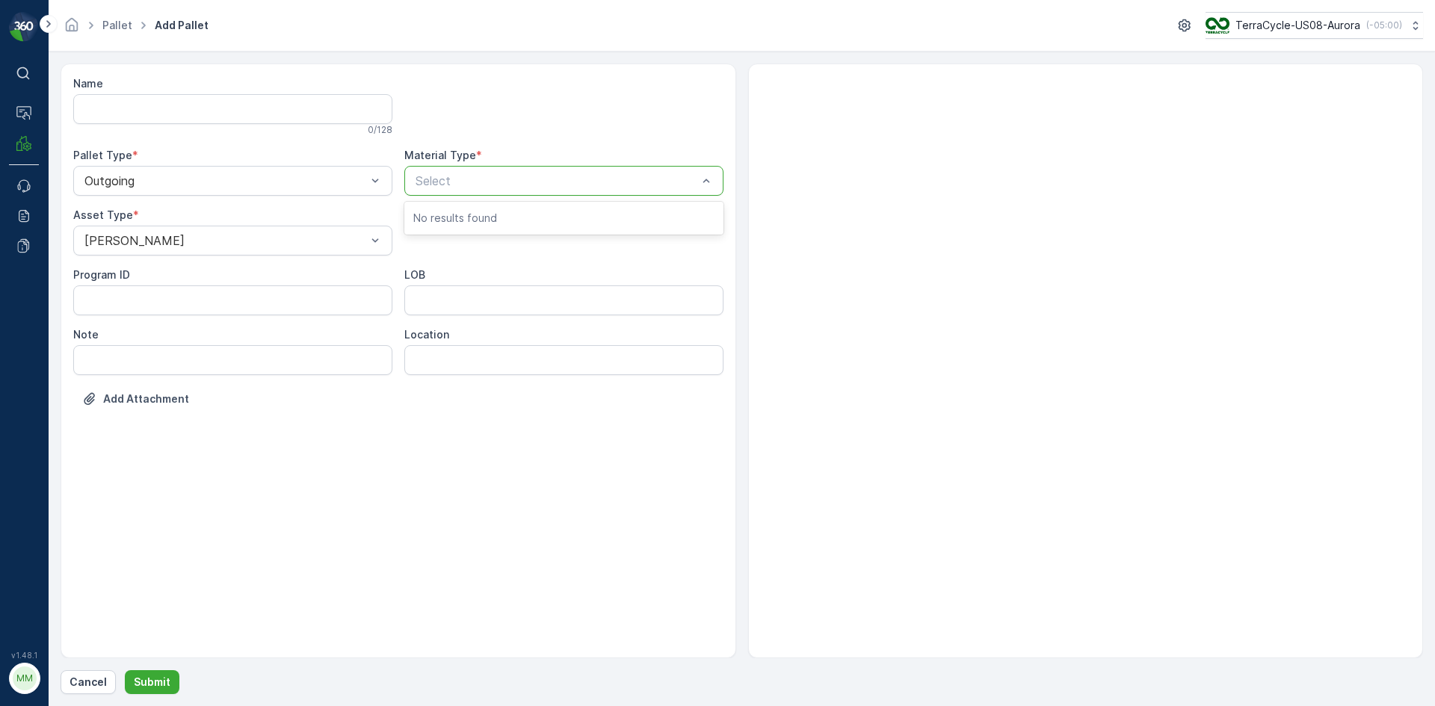
click at [457, 182] on div at bounding box center [556, 180] width 285 height 13
type input "0149"
click at [462, 179] on div at bounding box center [556, 180] width 285 height 13
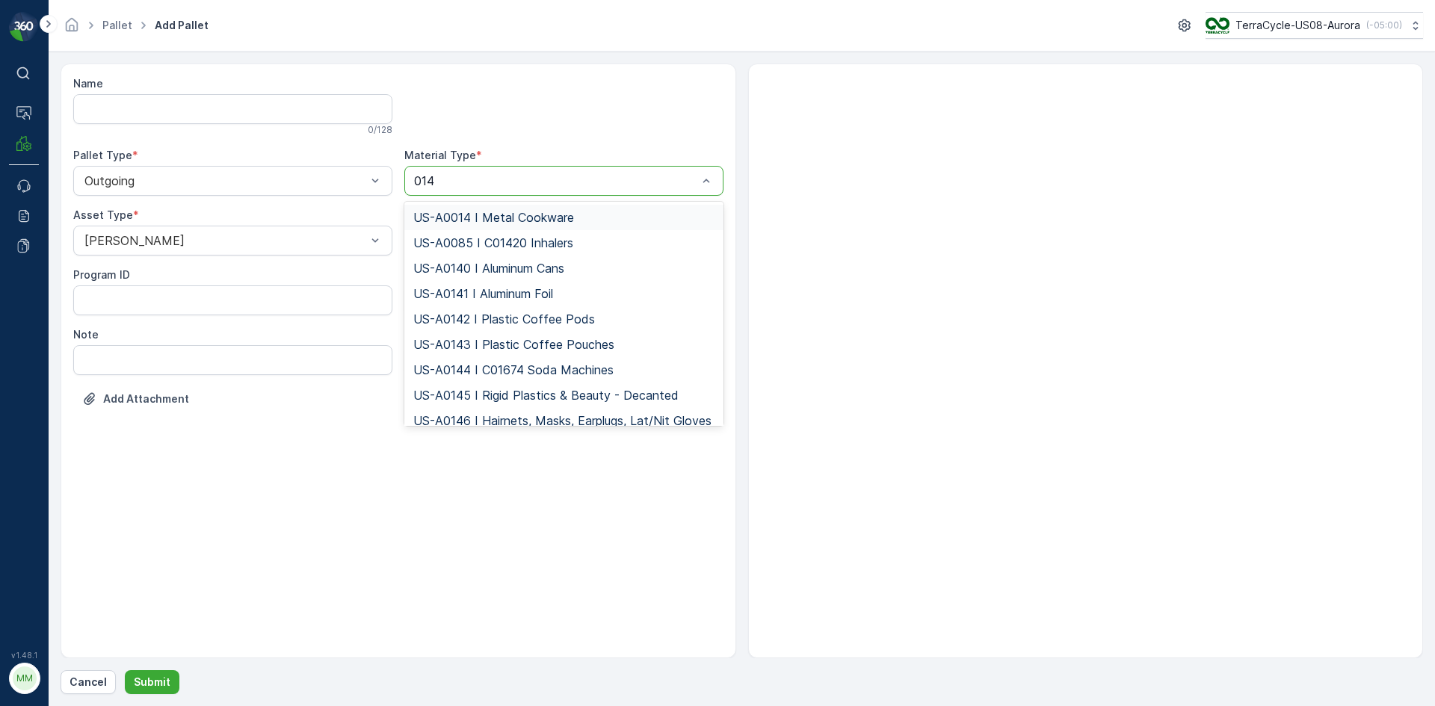
type input "0149"
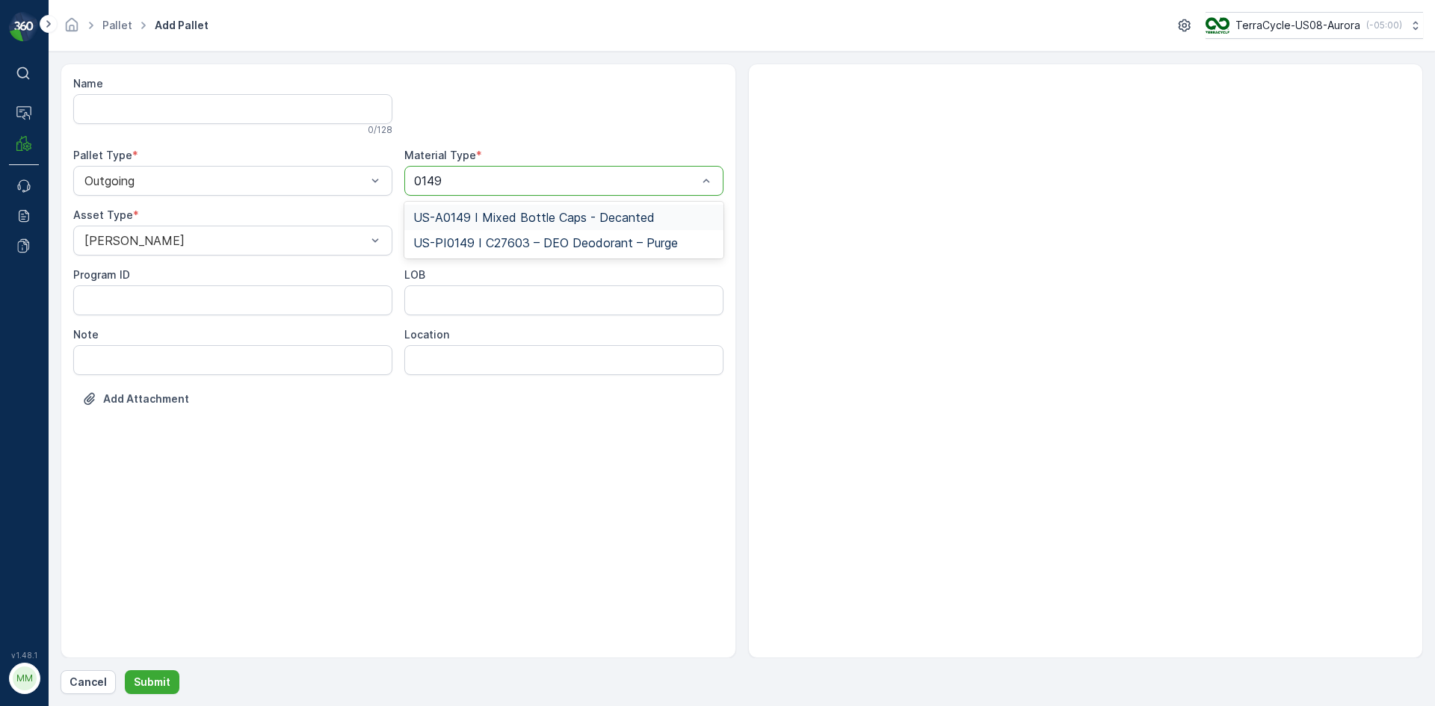
click at [466, 222] on span "US-A0149 I Mixed Bottle Caps - Decanted" at bounding box center [533, 217] width 241 height 13
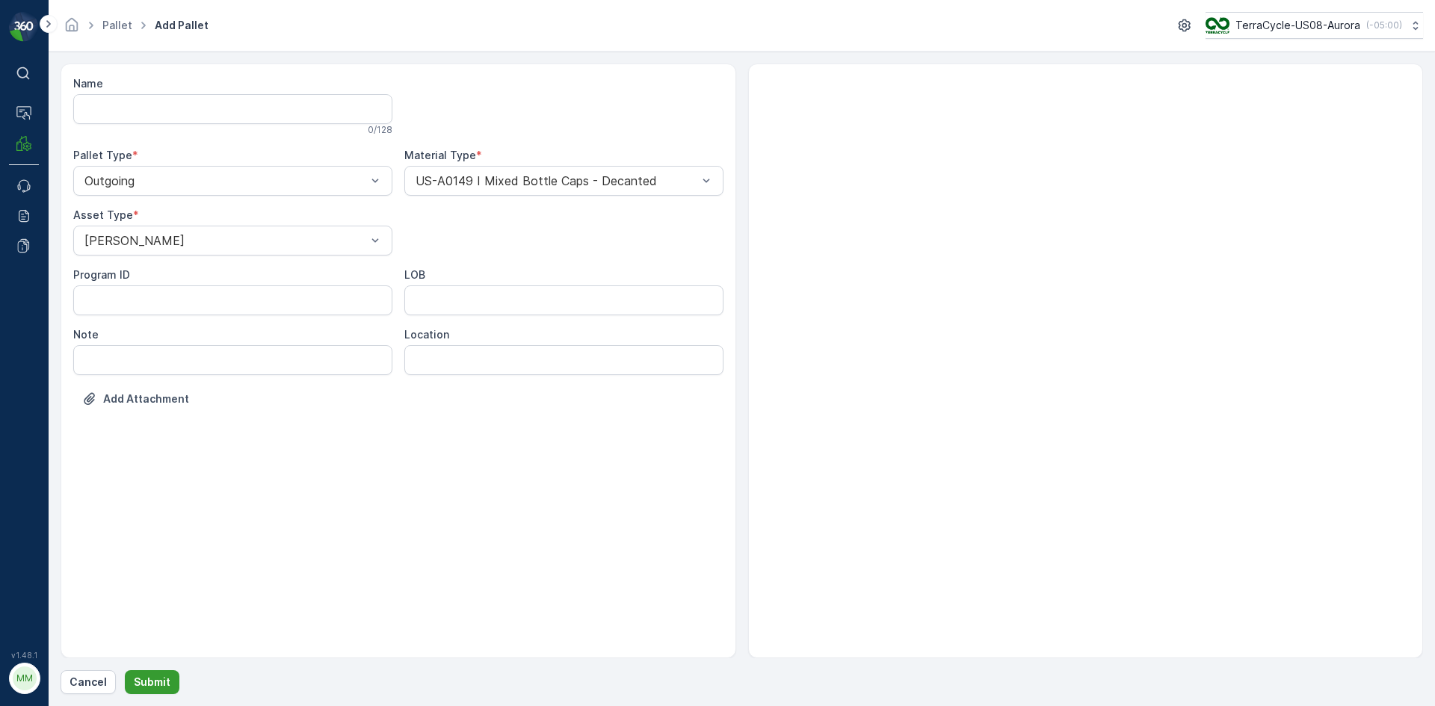
click at [158, 691] on button "Submit" at bounding box center [152, 682] width 55 height 24
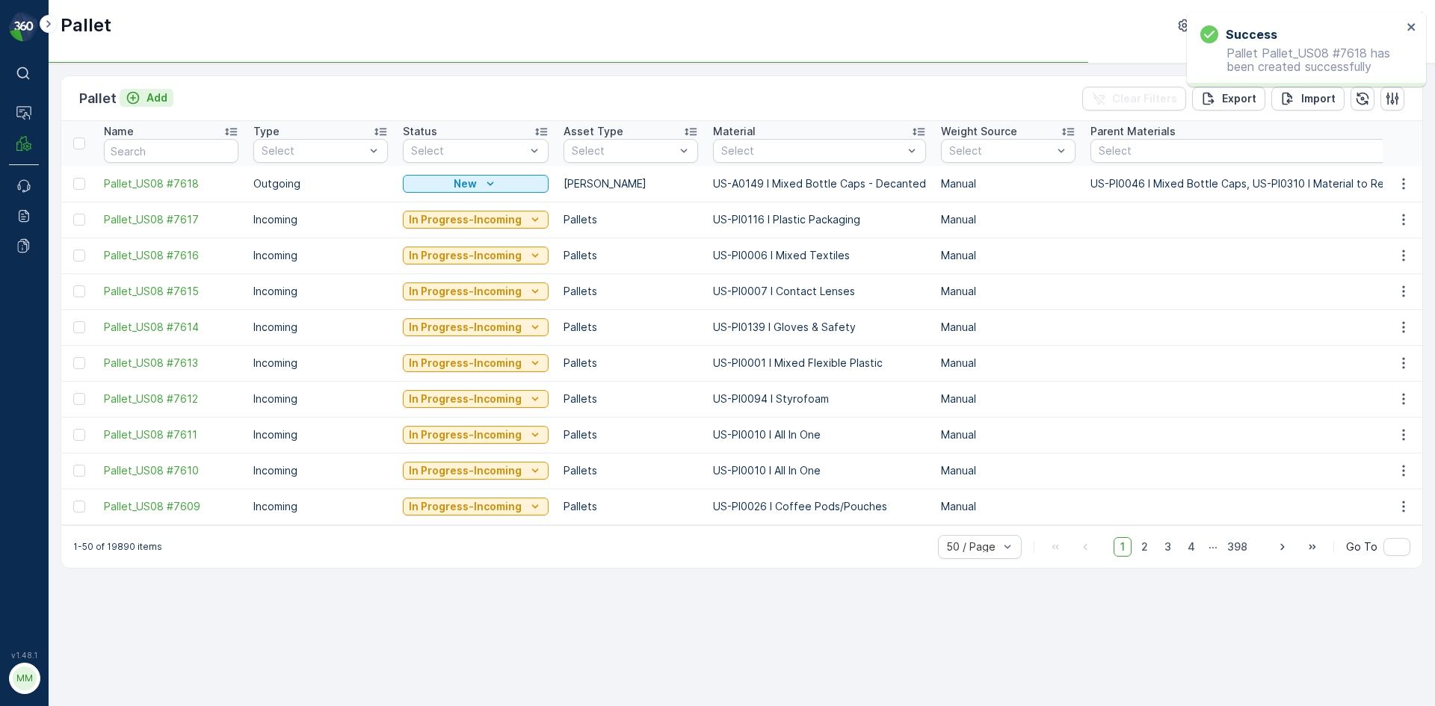
click at [152, 96] on p "Add" at bounding box center [156, 97] width 21 height 15
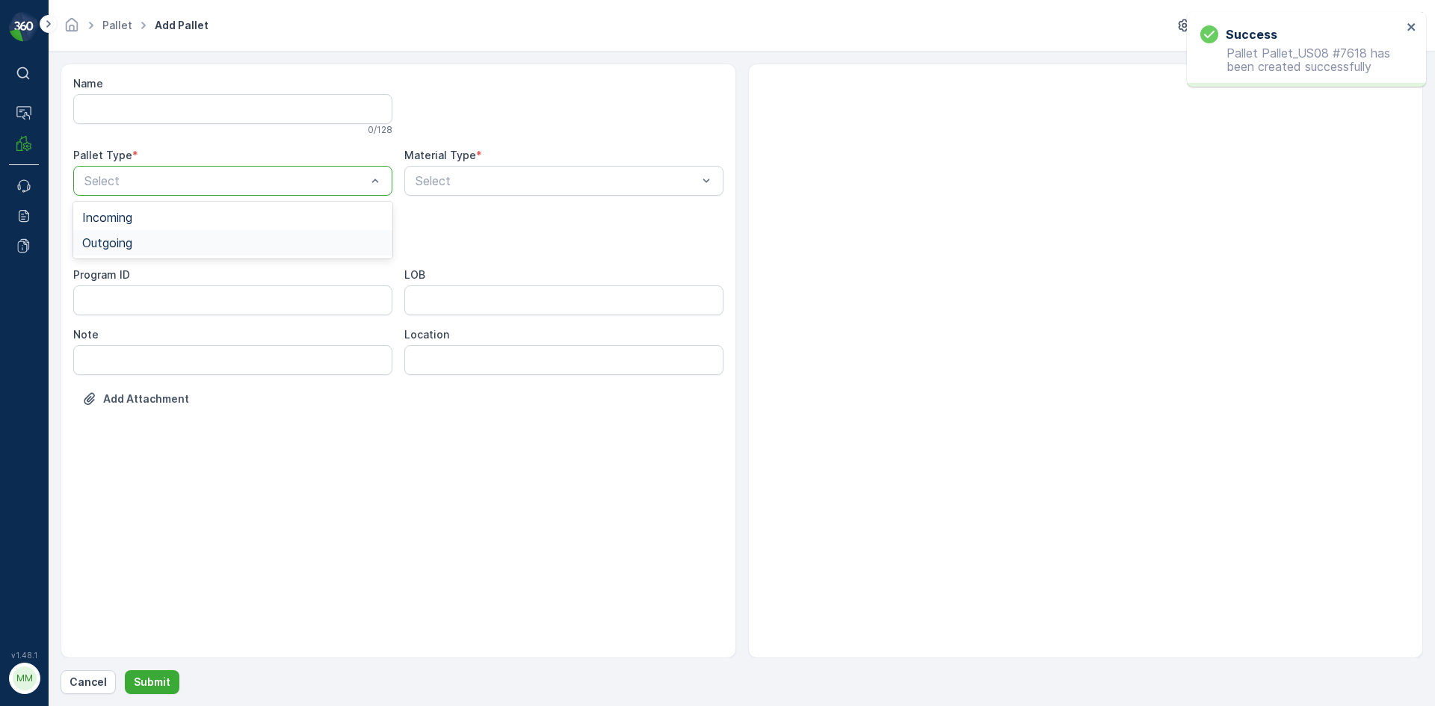
click at [191, 239] on div "Outgoing" at bounding box center [232, 242] width 301 height 13
click at [191, 239] on div at bounding box center [225, 240] width 285 height 13
click at [201, 279] on div "[PERSON_NAME]" at bounding box center [232, 276] width 301 height 13
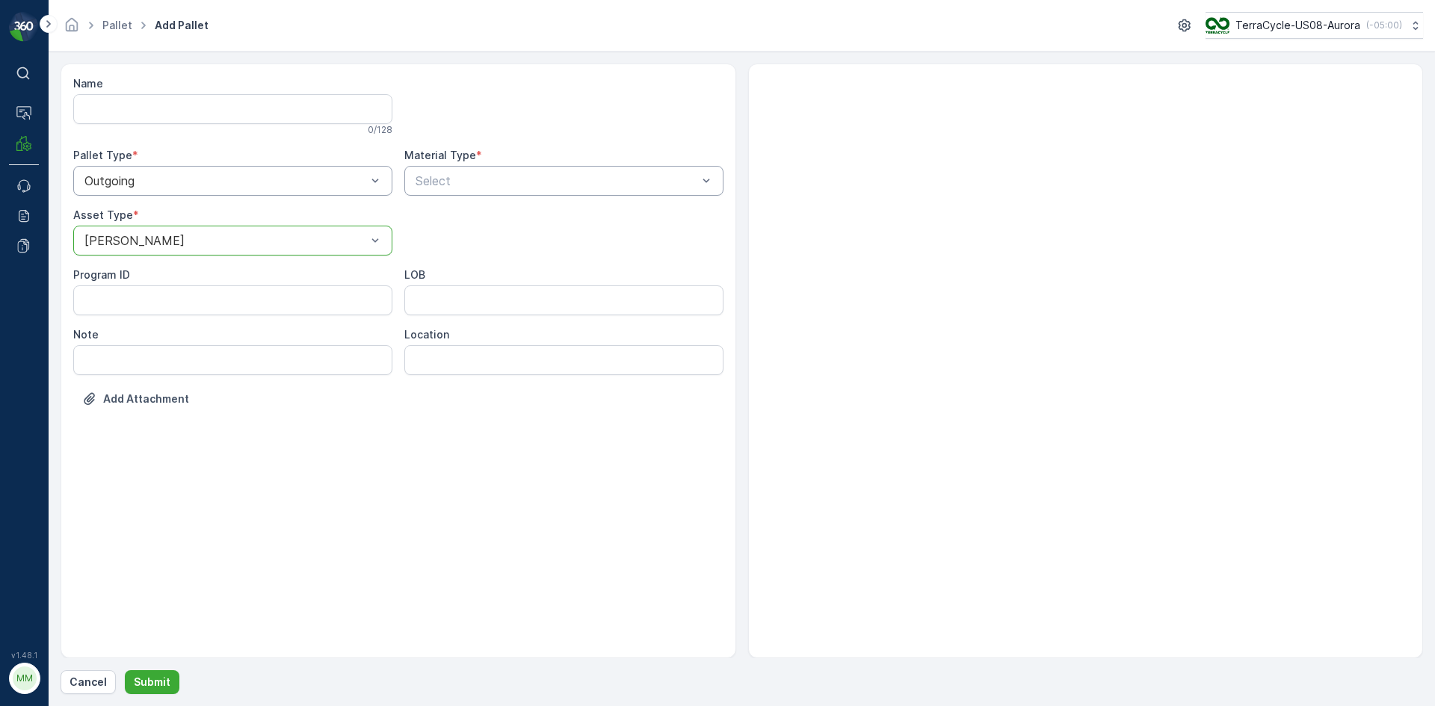
click at [567, 179] on div at bounding box center [556, 180] width 285 height 13
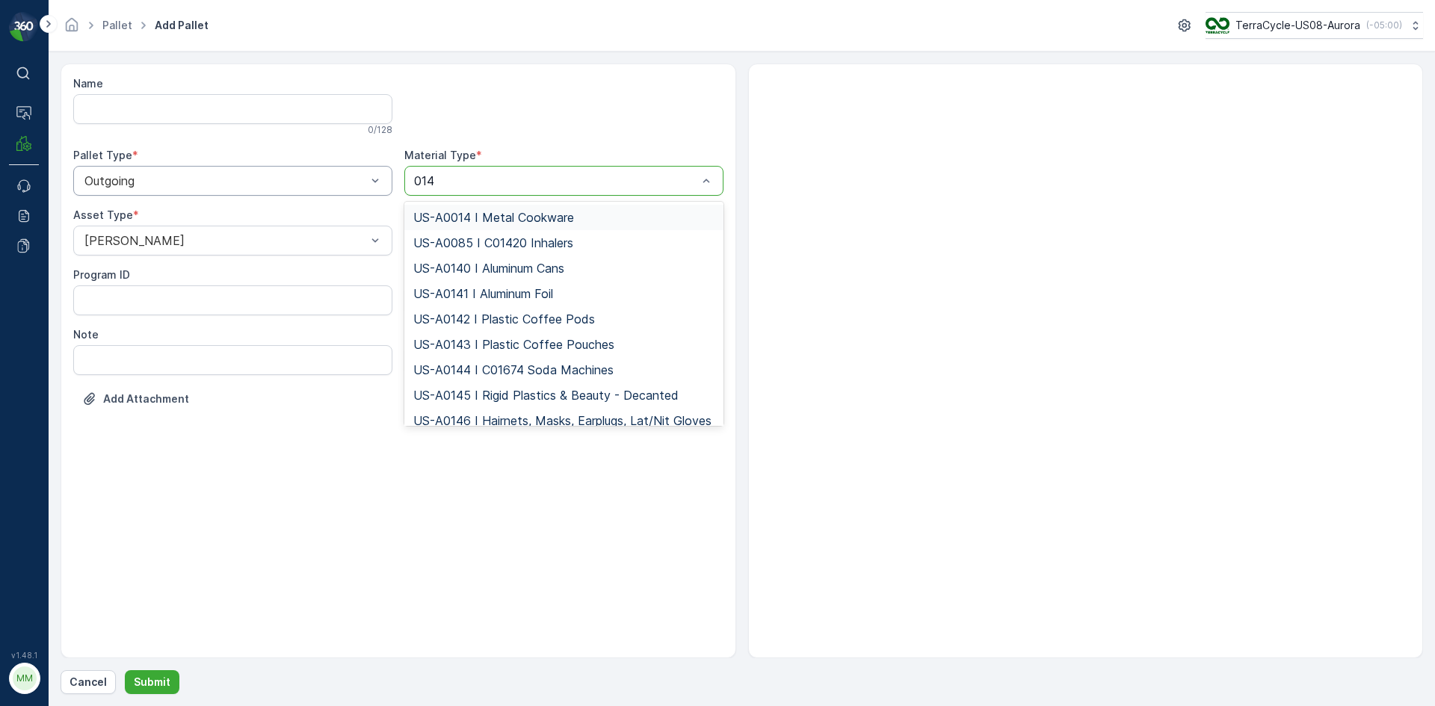
type input "0149"
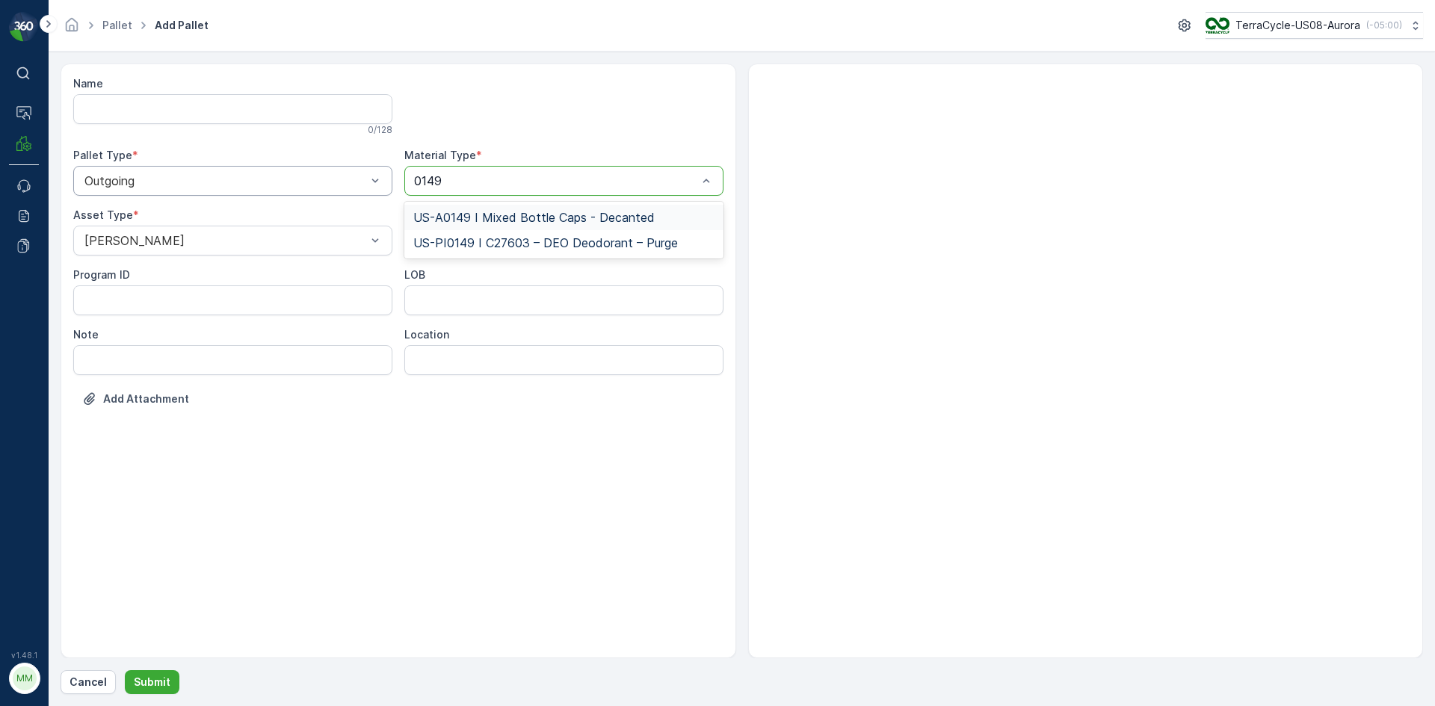
click at [583, 214] on span "US-A0149 I Mixed Bottle Caps - Decanted" at bounding box center [533, 217] width 241 height 13
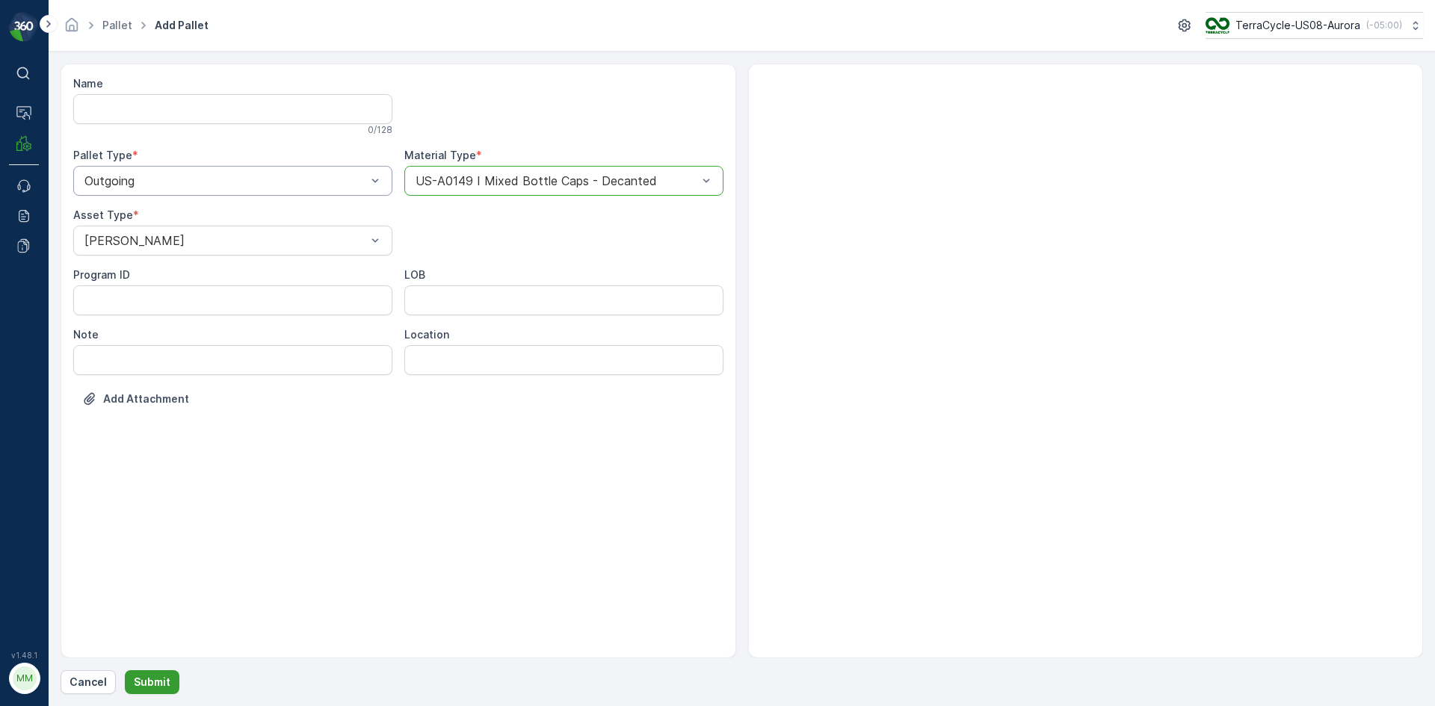
click at [157, 681] on p "Submit" at bounding box center [152, 682] width 37 height 15
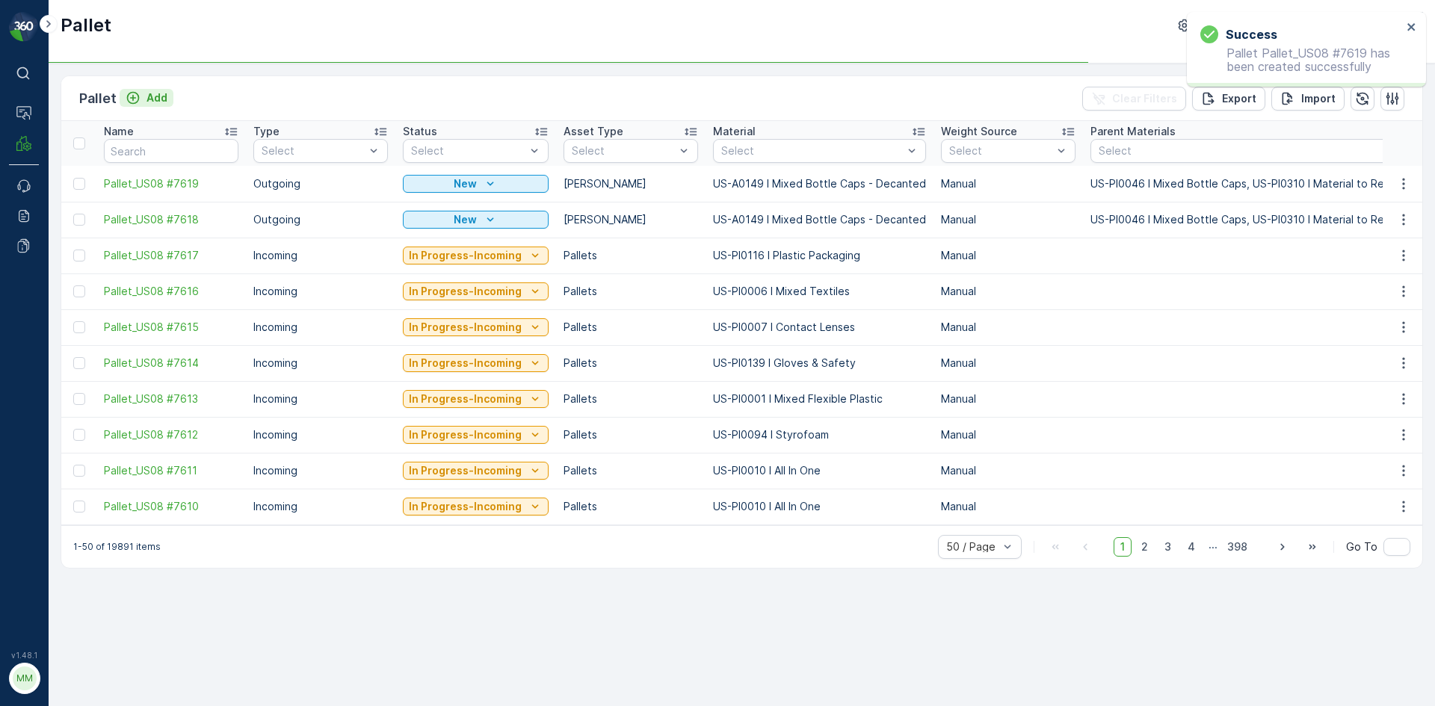
click at [147, 100] on p "Add" at bounding box center [156, 97] width 21 height 15
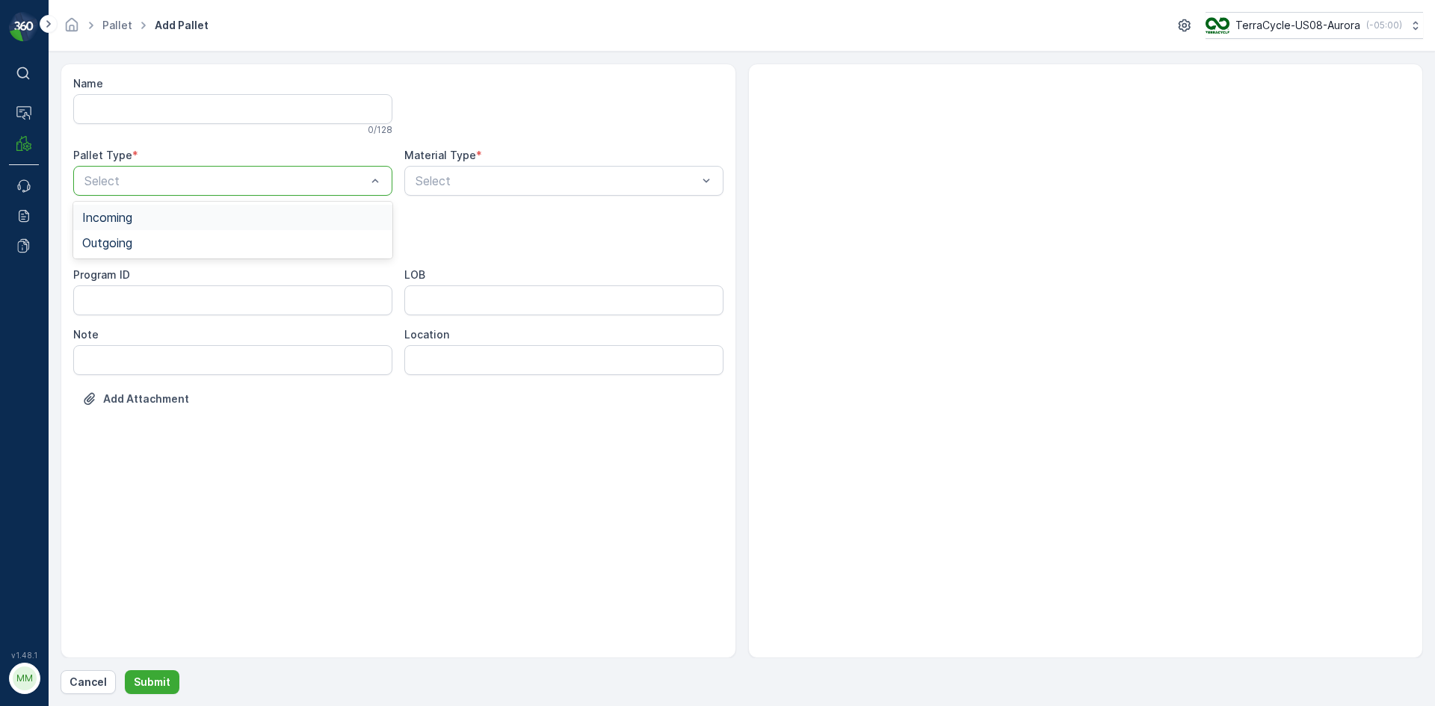
click at [266, 174] on div at bounding box center [225, 180] width 285 height 13
click at [241, 242] on div "Outgoing" at bounding box center [232, 242] width 301 height 13
click at [241, 242] on div at bounding box center [225, 240] width 285 height 13
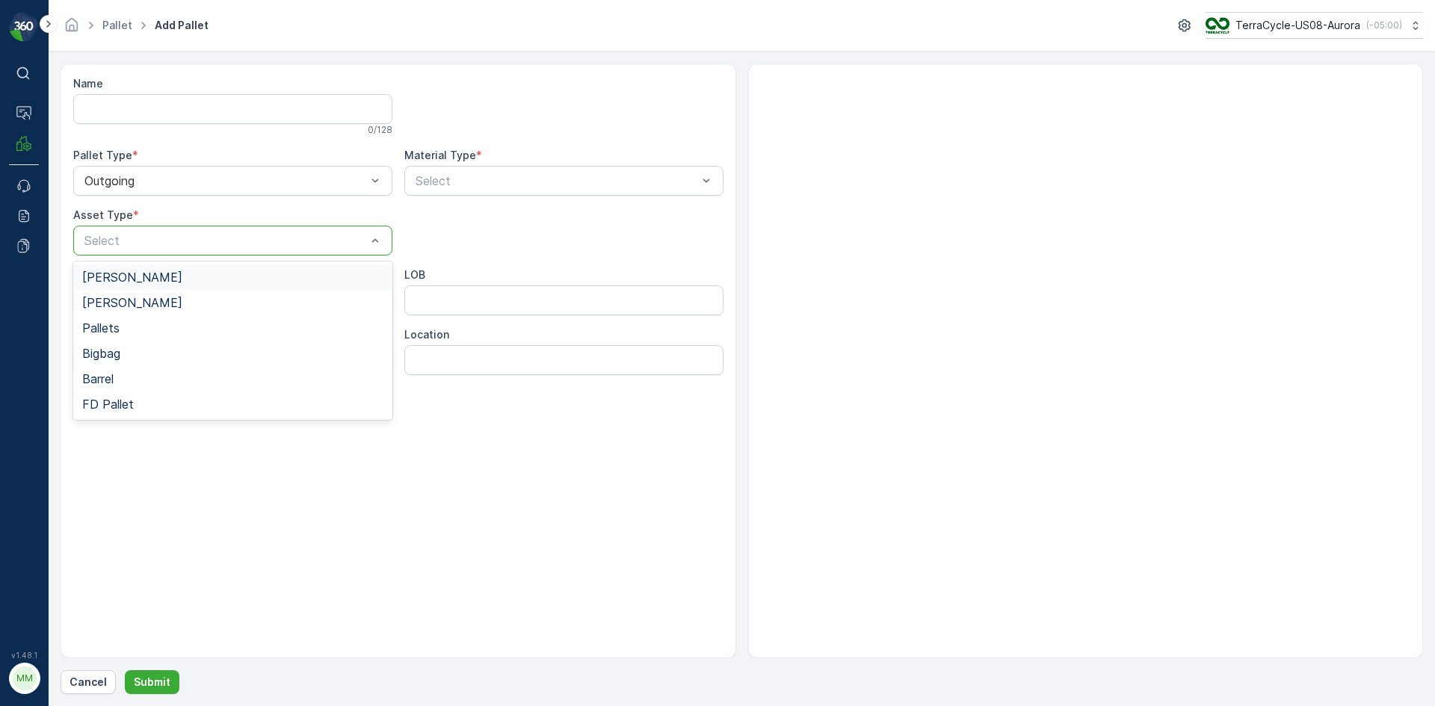
click at [231, 266] on div "[PERSON_NAME]" at bounding box center [232, 277] width 319 height 25
click at [523, 179] on div at bounding box center [556, 180] width 285 height 13
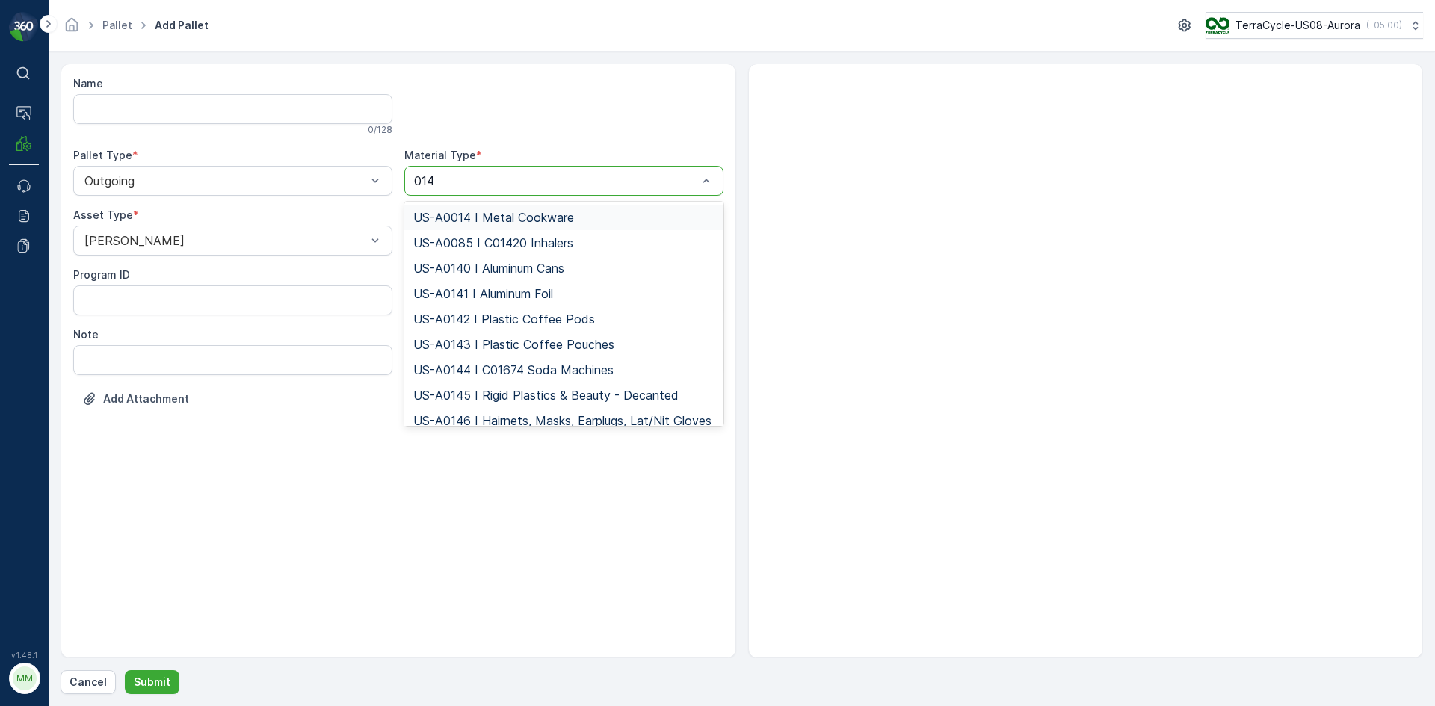
type input "0149"
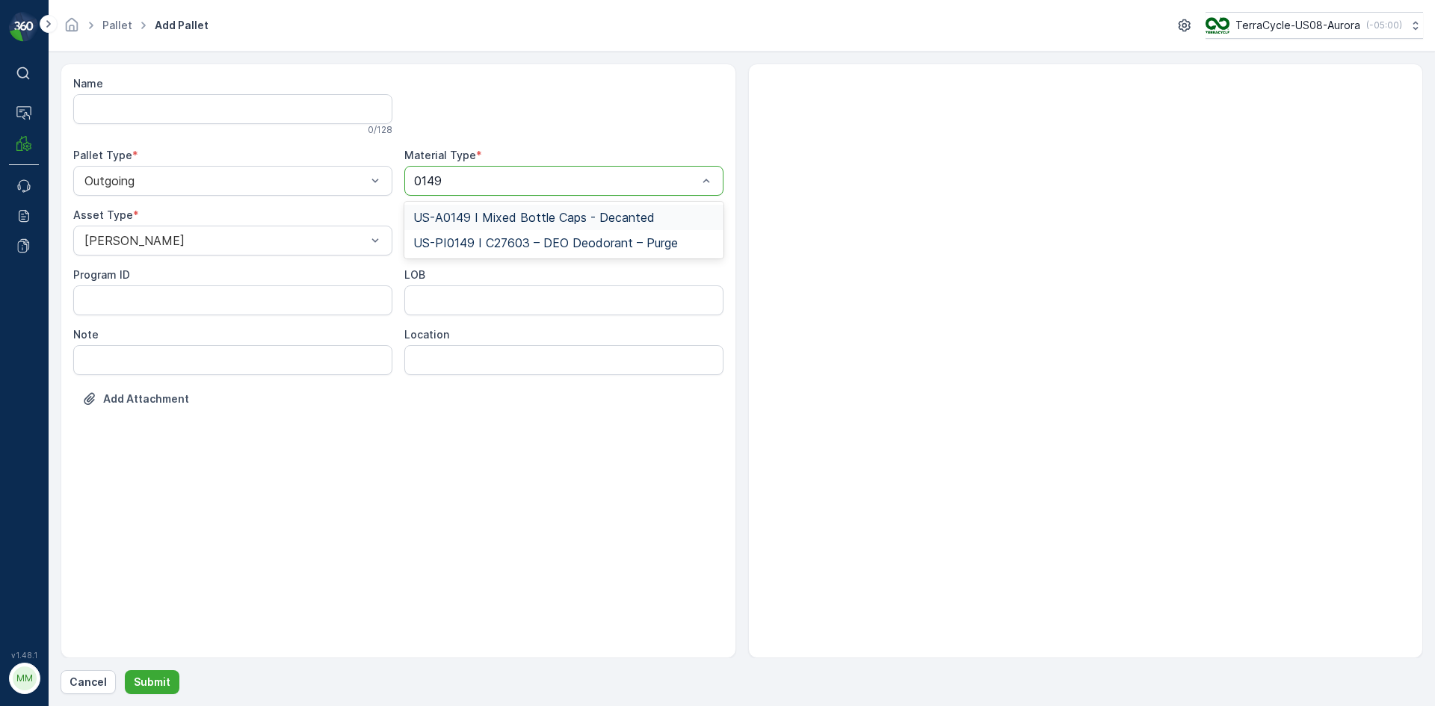
click at [516, 220] on span "US-A0149 I Mixed Bottle Caps - Decanted" at bounding box center [533, 217] width 241 height 13
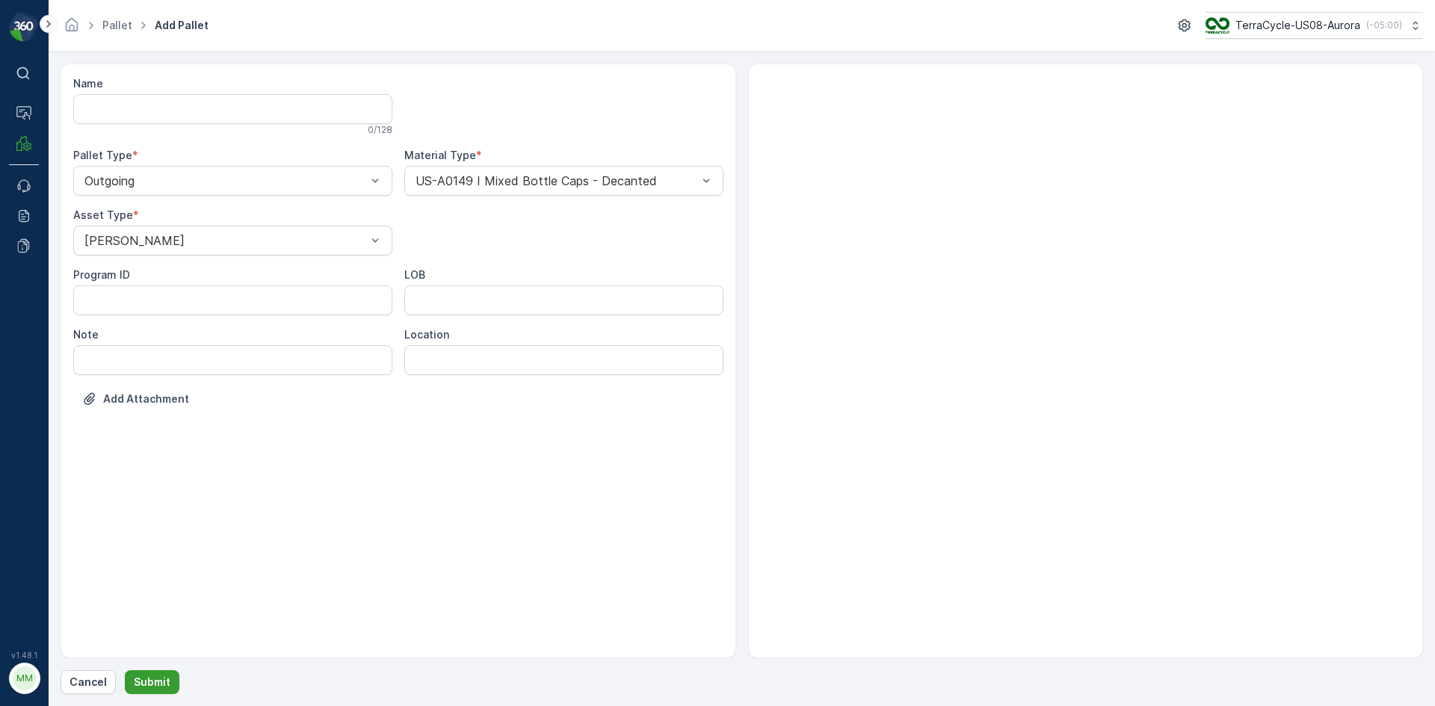
click at [150, 675] on p "Submit" at bounding box center [152, 682] width 37 height 15
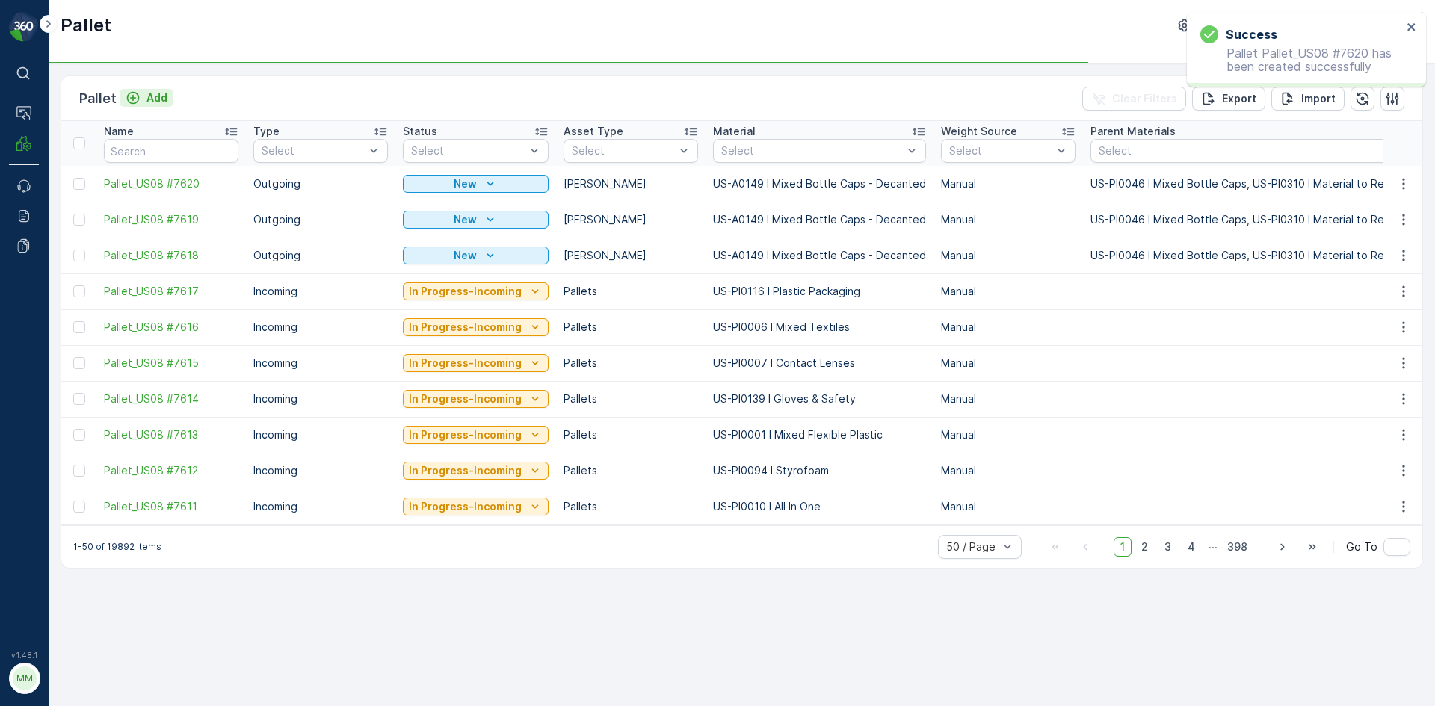
click at [167, 101] on button "Add" at bounding box center [147, 98] width 54 height 18
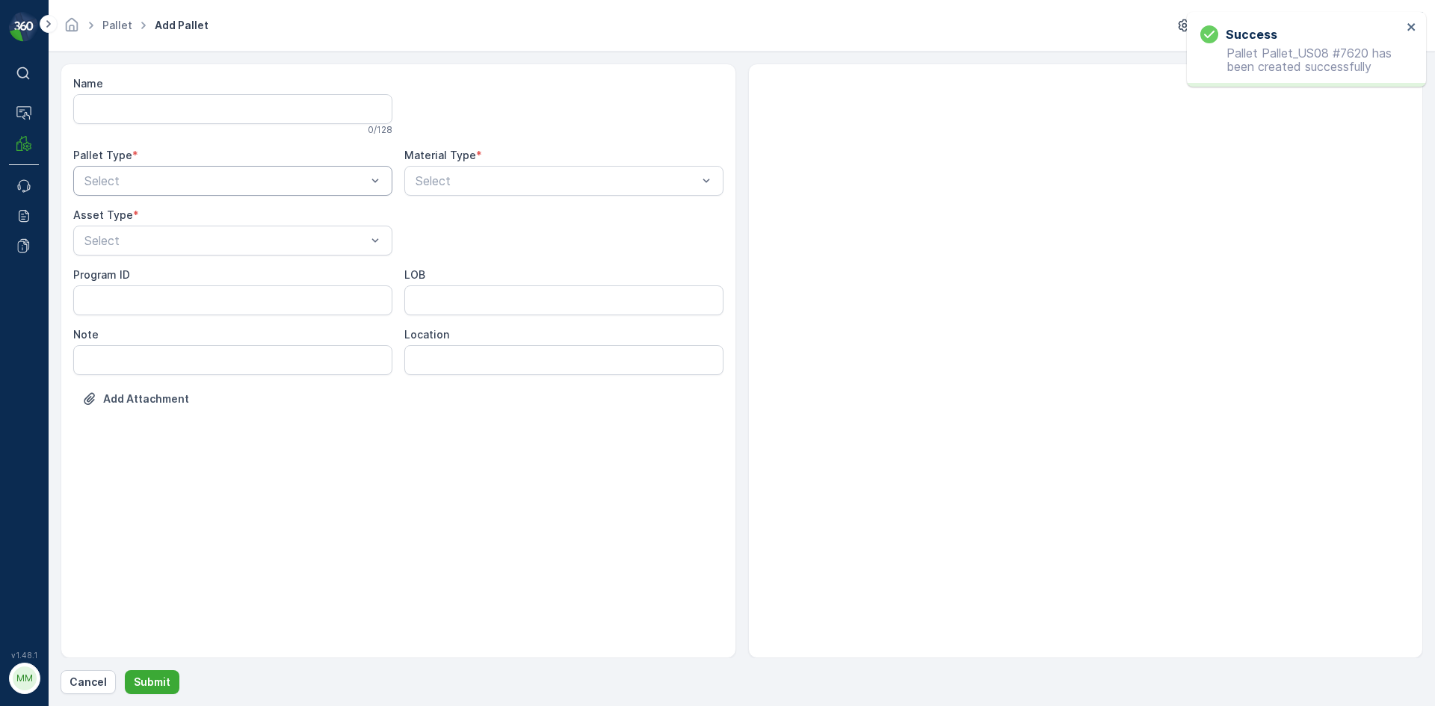
click at [273, 185] on div at bounding box center [225, 180] width 285 height 13
click at [244, 238] on div "Outgoing" at bounding box center [232, 242] width 301 height 13
click at [244, 238] on div at bounding box center [225, 240] width 285 height 13
click at [233, 275] on div "[PERSON_NAME]" at bounding box center [232, 276] width 301 height 13
click at [469, 179] on div at bounding box center [556, 180] width 285 height 13
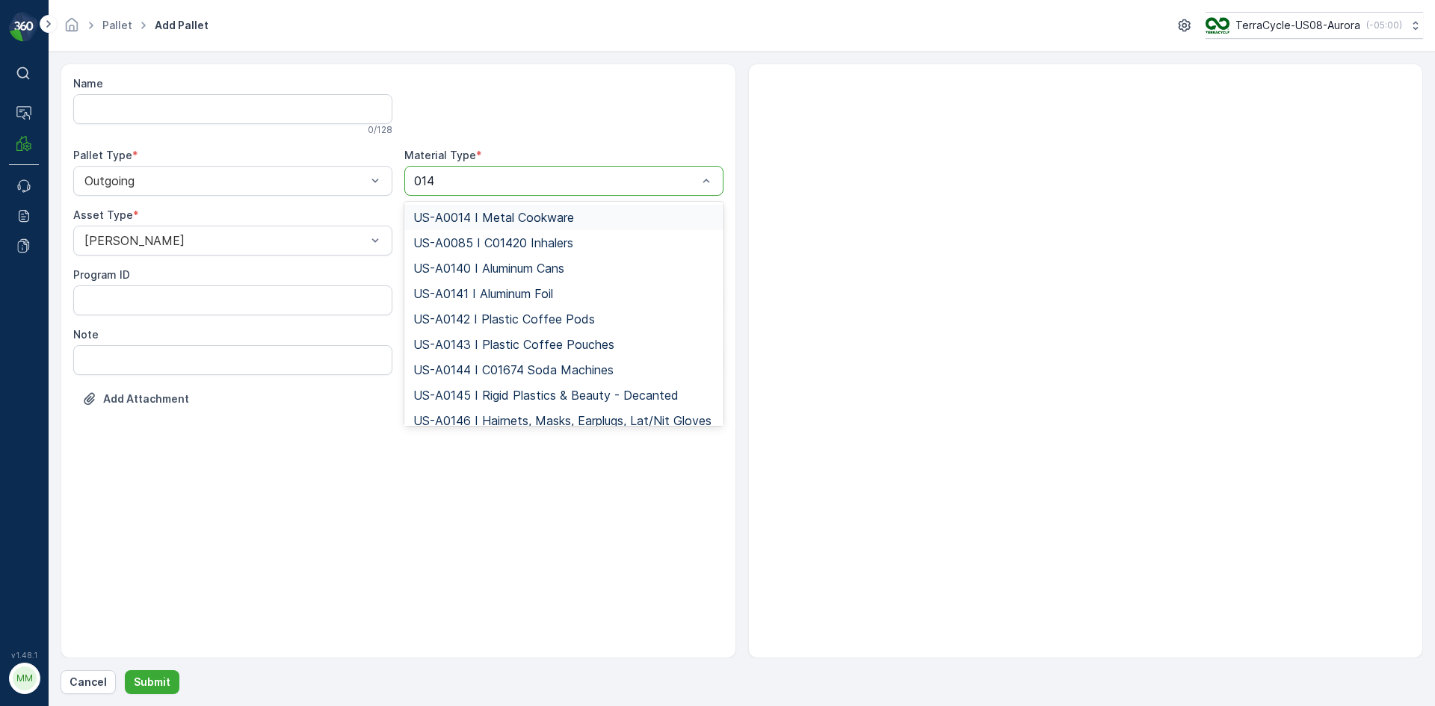
type input "0149"
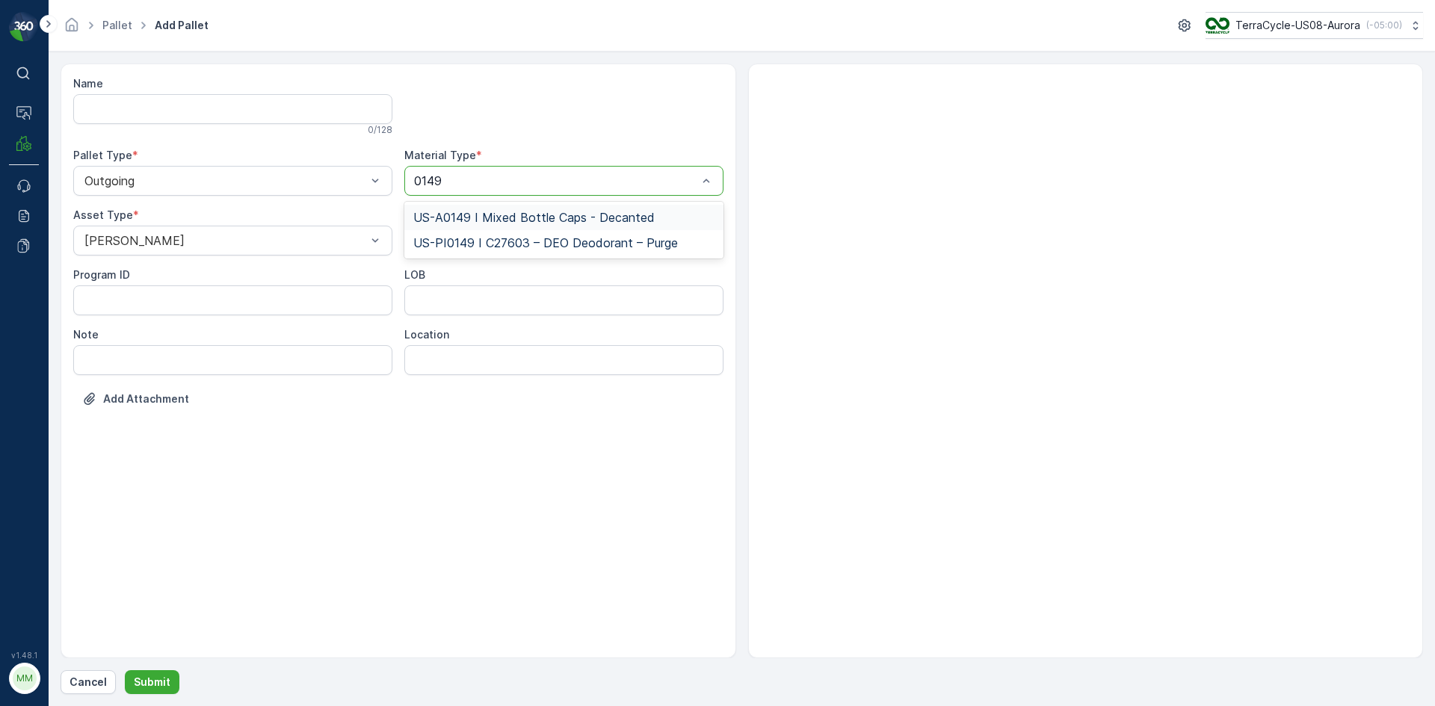
click at [574, 211] on span "US-A0149 I Mixed Bottle Caps - Decanted" at bounding box center [533, 217] width 241 height 13
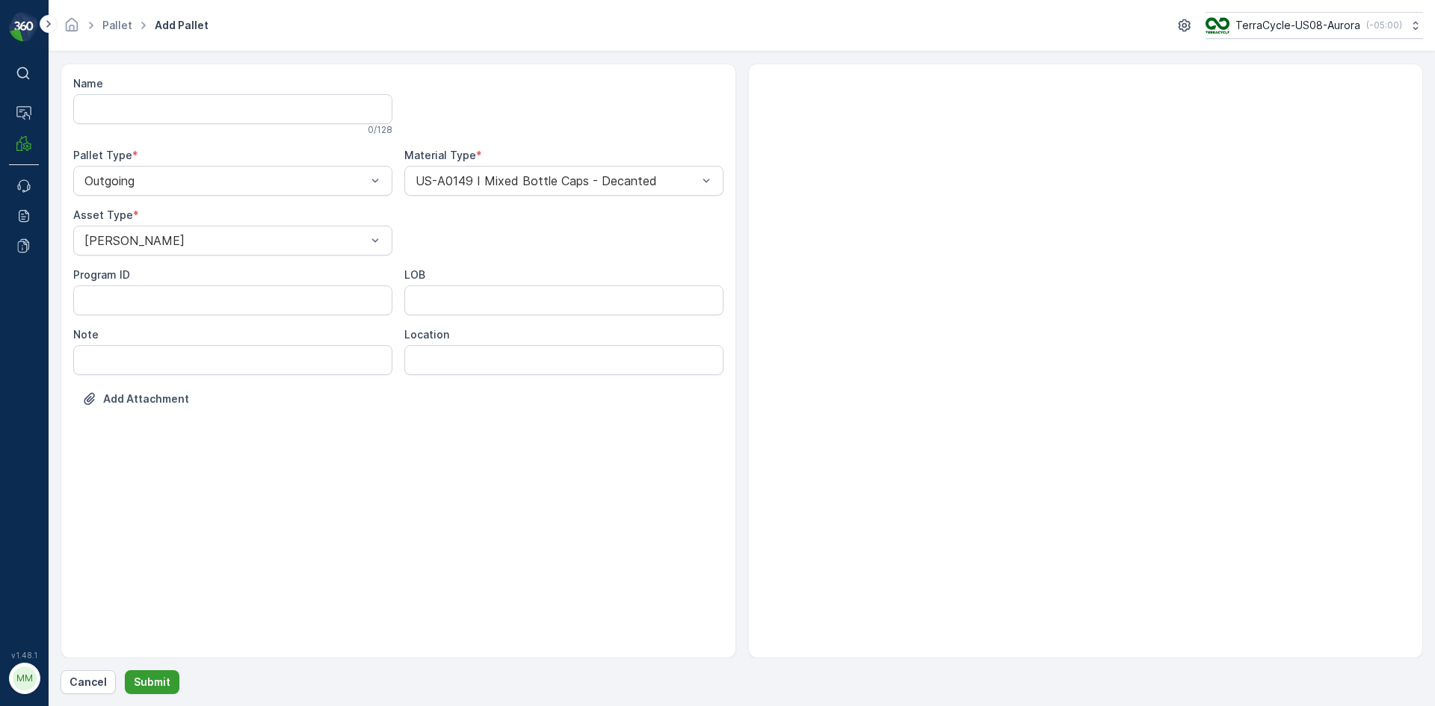
click at [164, 680] on p "Submit" at bounding box center [152, 682] width 37 height 15
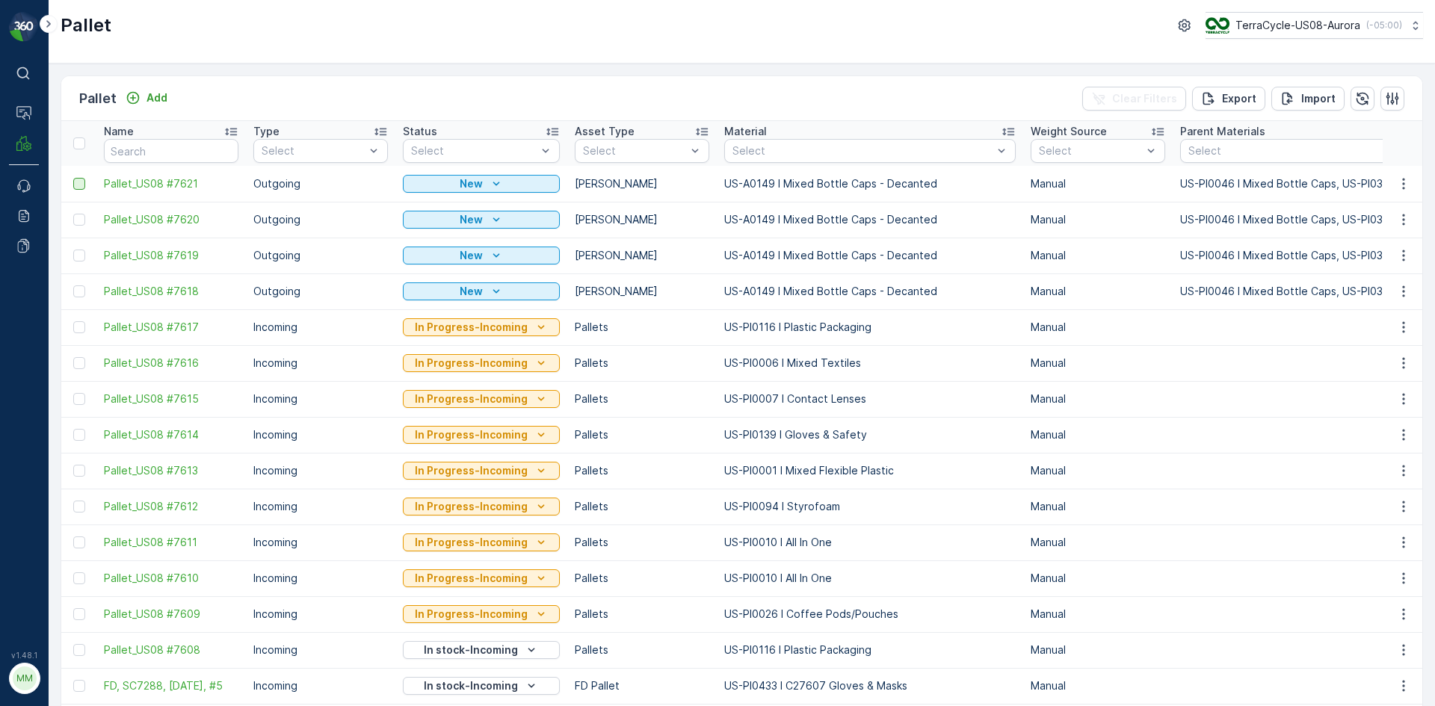
click at [80, 182] on div at bounding box center [79, 184] width 12 height 12
click at [73, 178] on input "checkbox" at bounding box center [73, 178] width 0 height 0
click at [77, 219] on div at bounding box center [79, 220] width 12 height 12
click at [73, 214] on input "checkbox" at bounding box center [73, 214] width 0 height 0
click at [81, 251] on div at bounding box center [79, 256] width 12 height 12
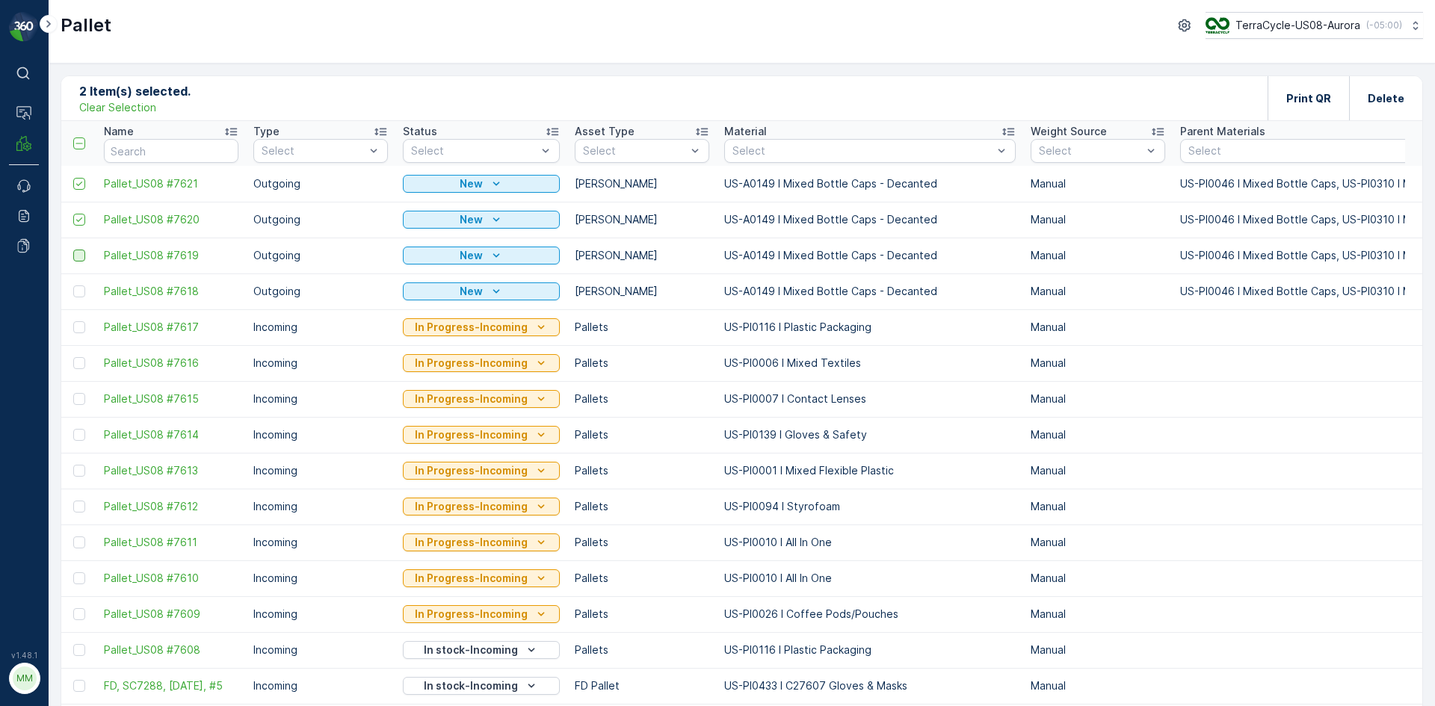
click at [73, 250] on input "checkbox" at bounding box center [73, 250] width 0 height 0
click at [79, 294] on div at bounding box center [79, 291] width 12 height 12
click at [73, 285] on input "checkbox" at bounding box center [73, 285] width 0 height 0
click at [1278, 96] on div "Print QR" at bounding box center [1307, 98] width 81 height 44
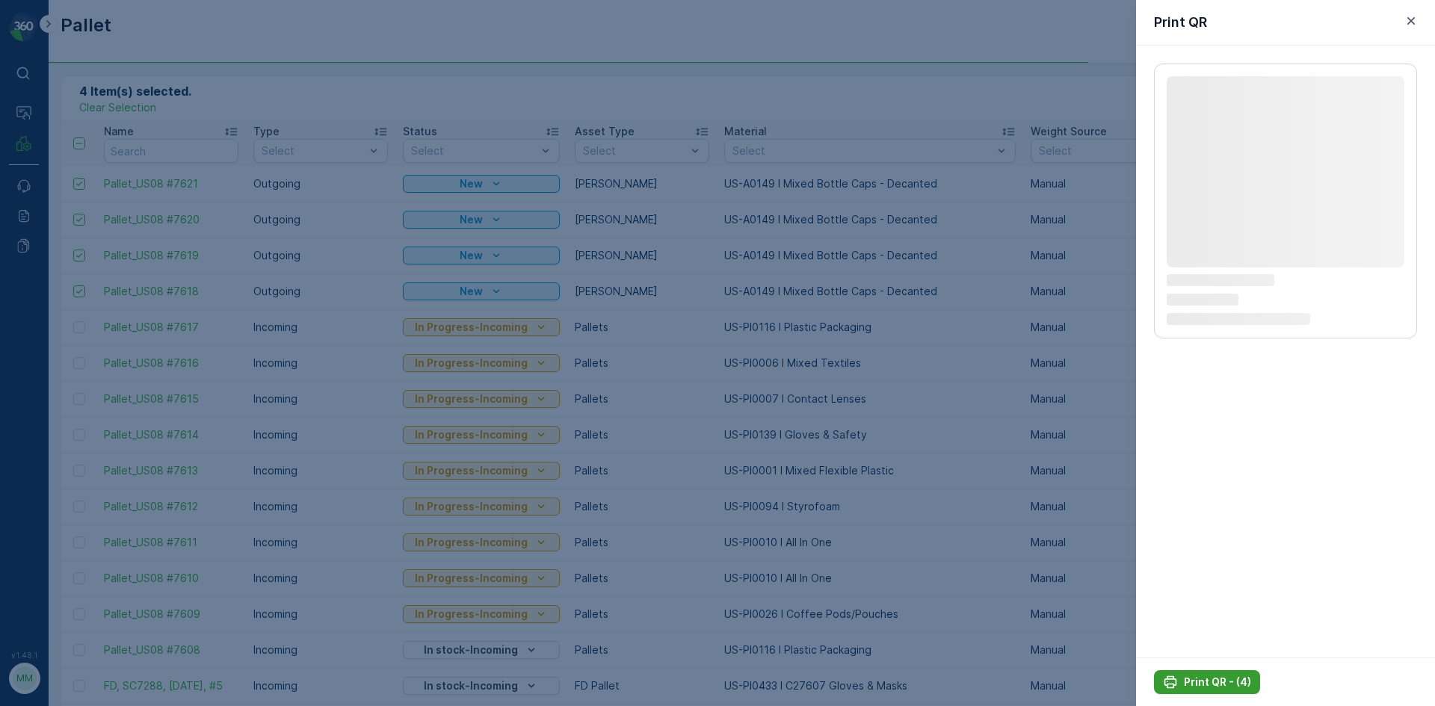
click at [1215, 683] on p "Print QR - (4)" at bounding box center [1217, 682] width 67 height 15
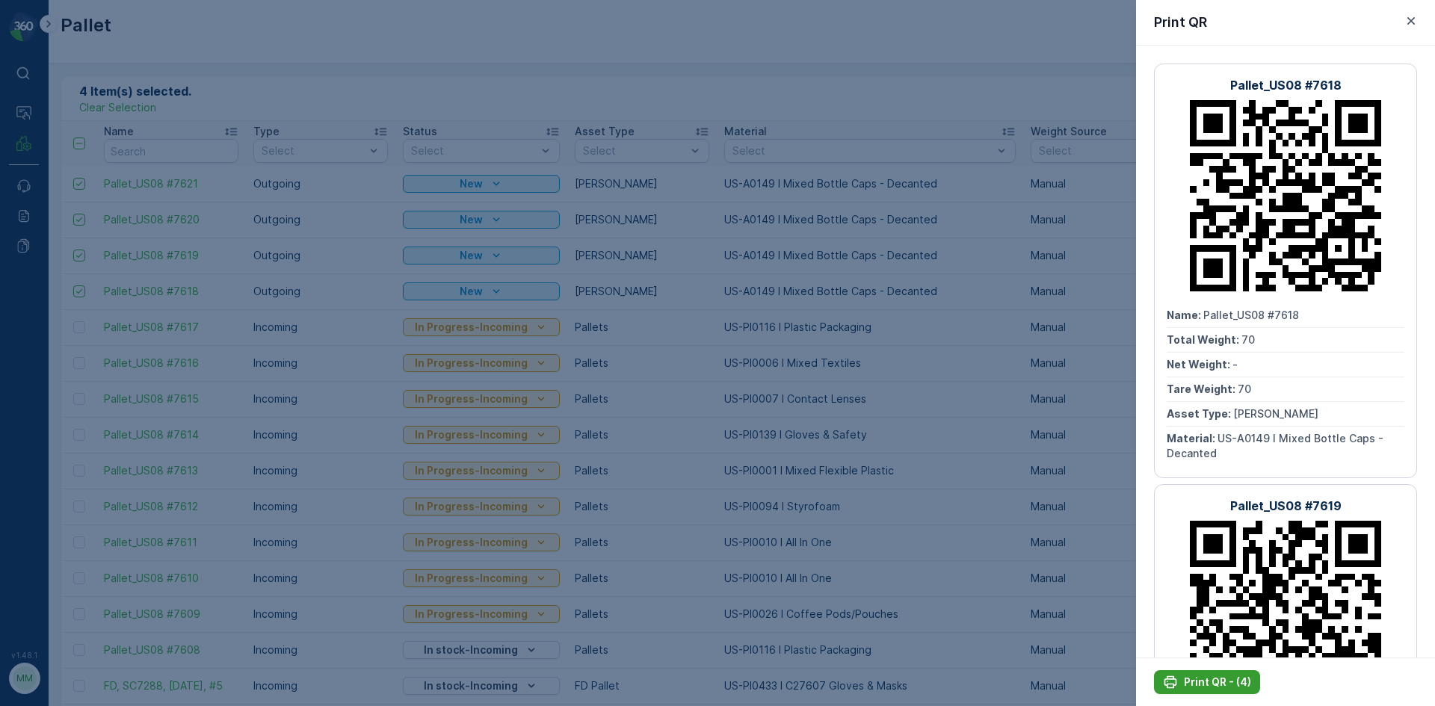
click at [1186, 679] on p "Print QR - (4)" at bounding box center [1217, 682] width 67 height 15
click at [1414, 27] on icon "button" at bounding box center [1410, 20] width 15 height 15
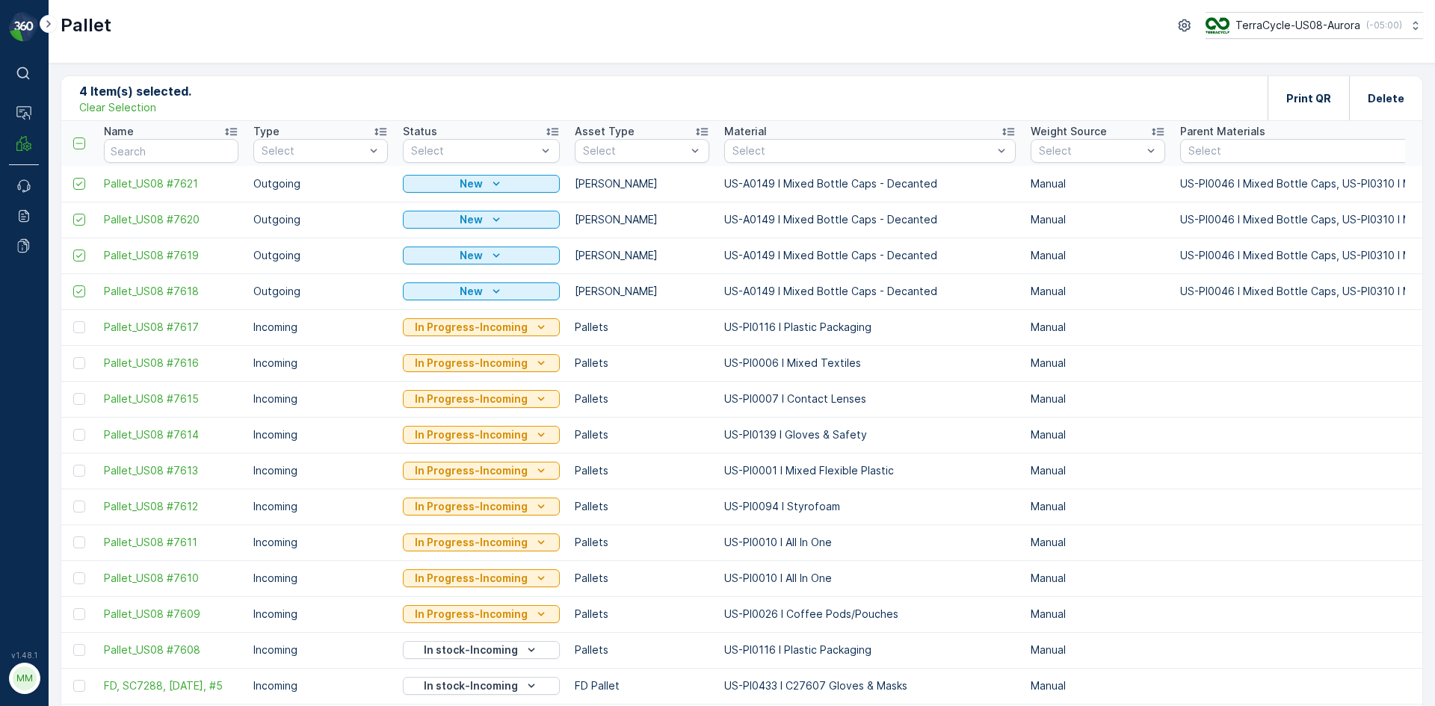
click at [91, 108] on p "Clear Selection" at bounding box center [117, 107] width 77 height 15
click at [151, 92] on p "Add" at bounding box center [156, 97] width 21 height 15
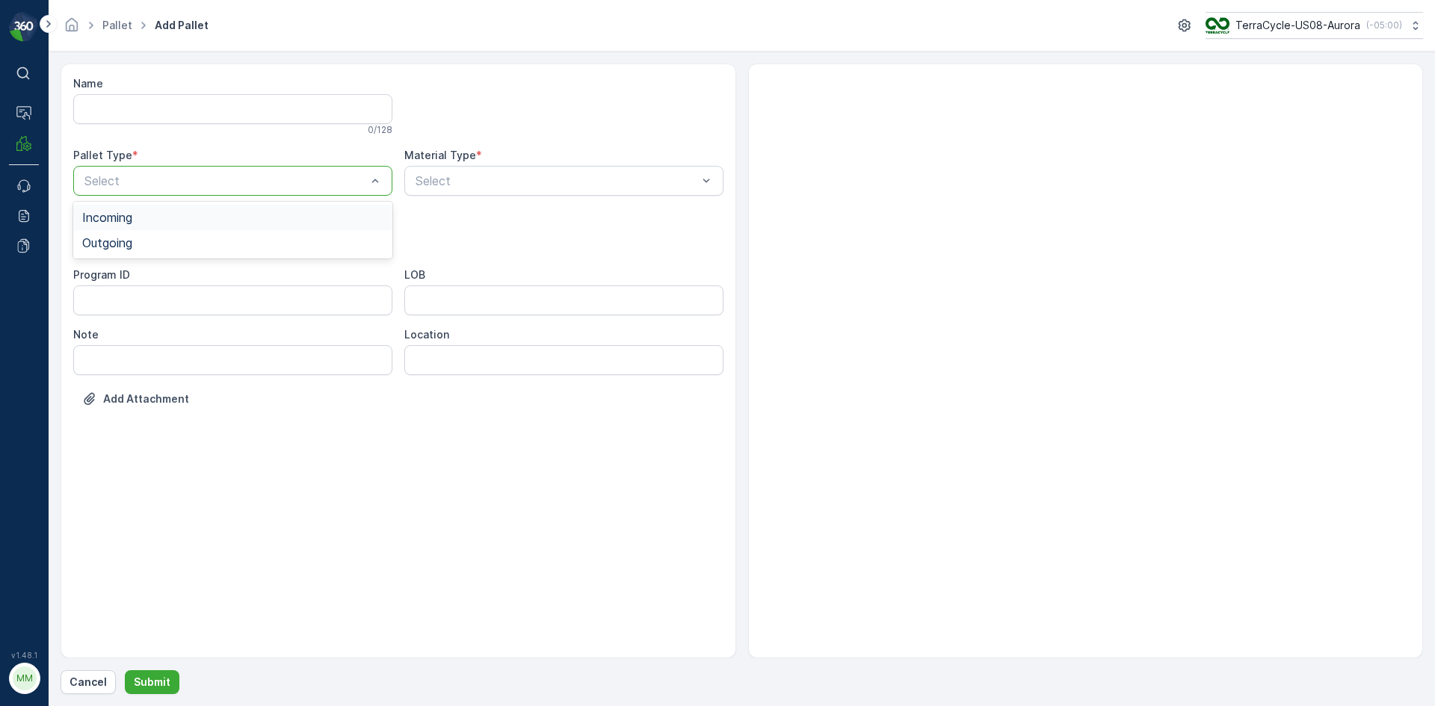
click at [226, 185] on div at bounding box center [225, 180] width 285 height 13
click at [232, 239] on div "Outgoing" at bounding box center [232, 242] width 301 height 13
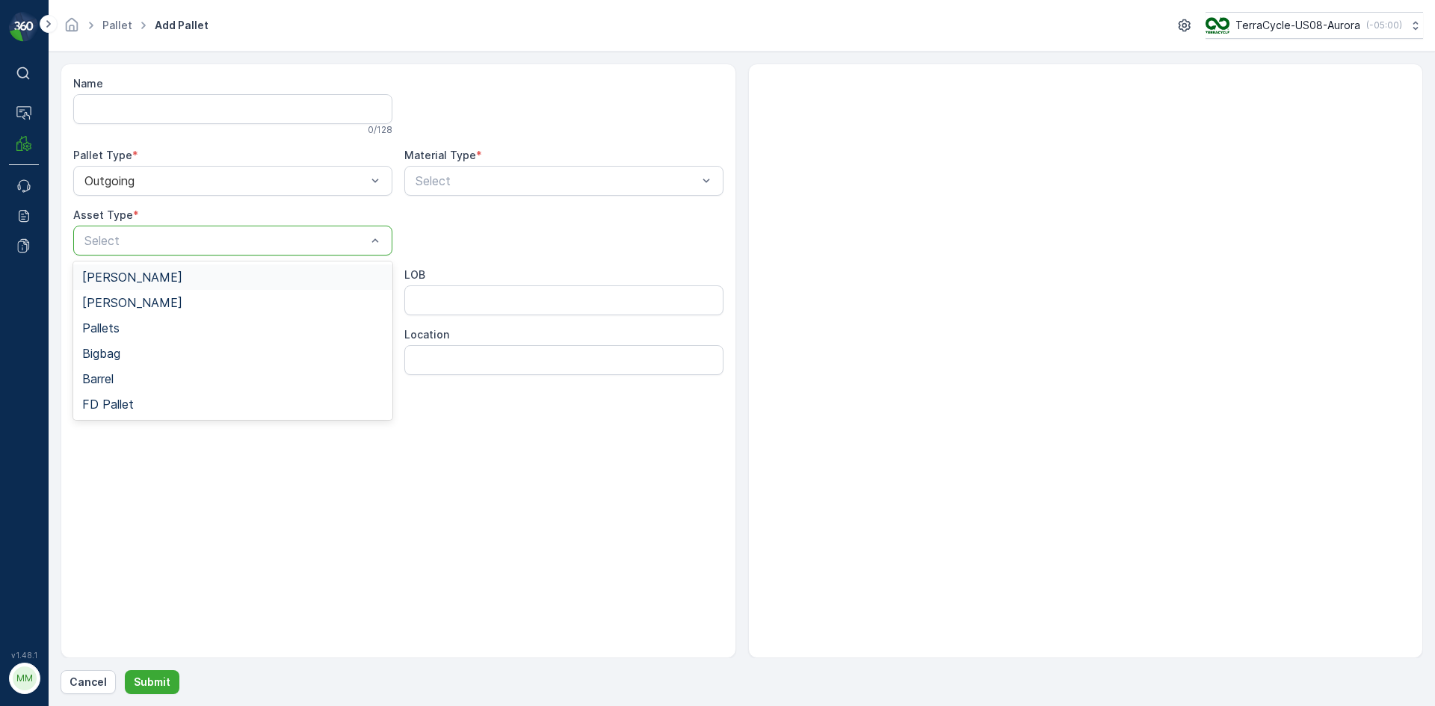
click at [226, 288] on div "[PERSON_NAME]" at bounding box center [232, 277] width 319 height 25
type input "0145"
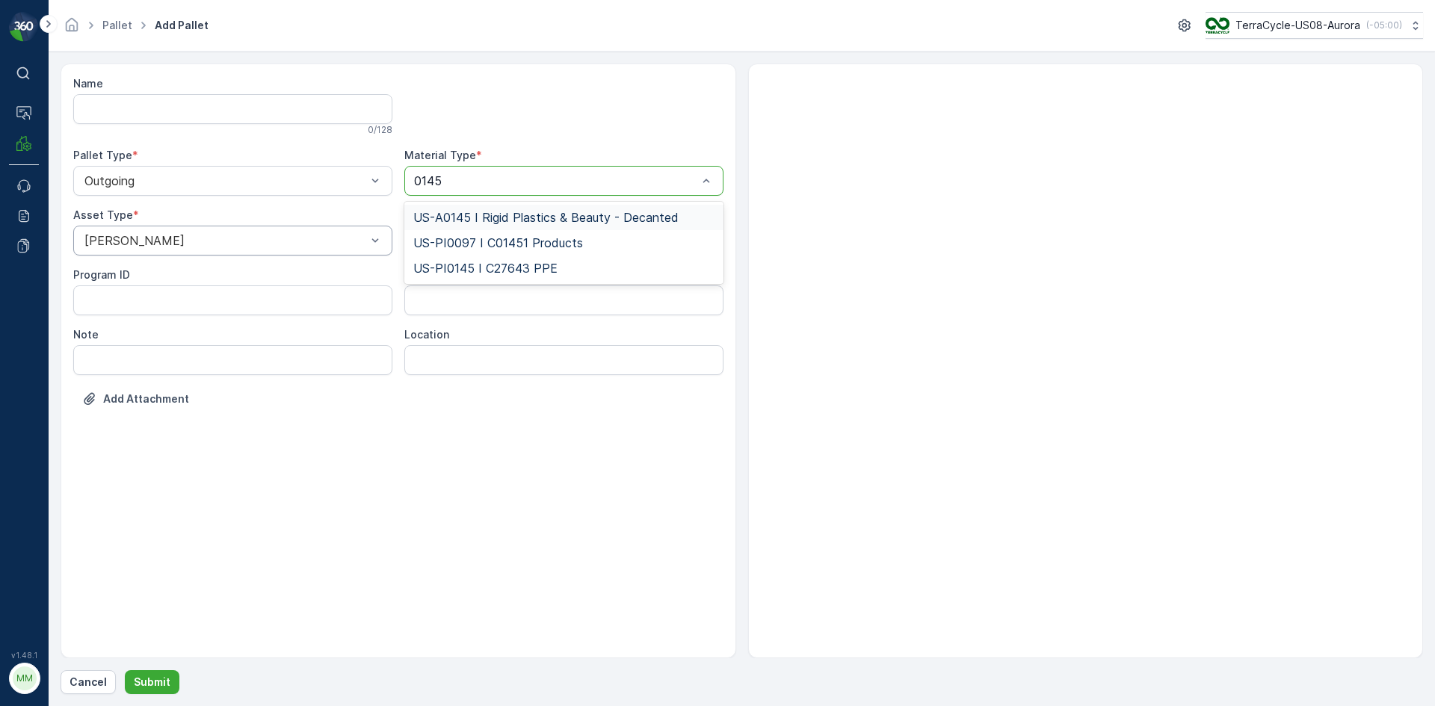
click at [535, 214] on span "US-A0145 I Rigid Plastics & Beauty - Decanted" at bounding box center [545, 217] width 265 height 13
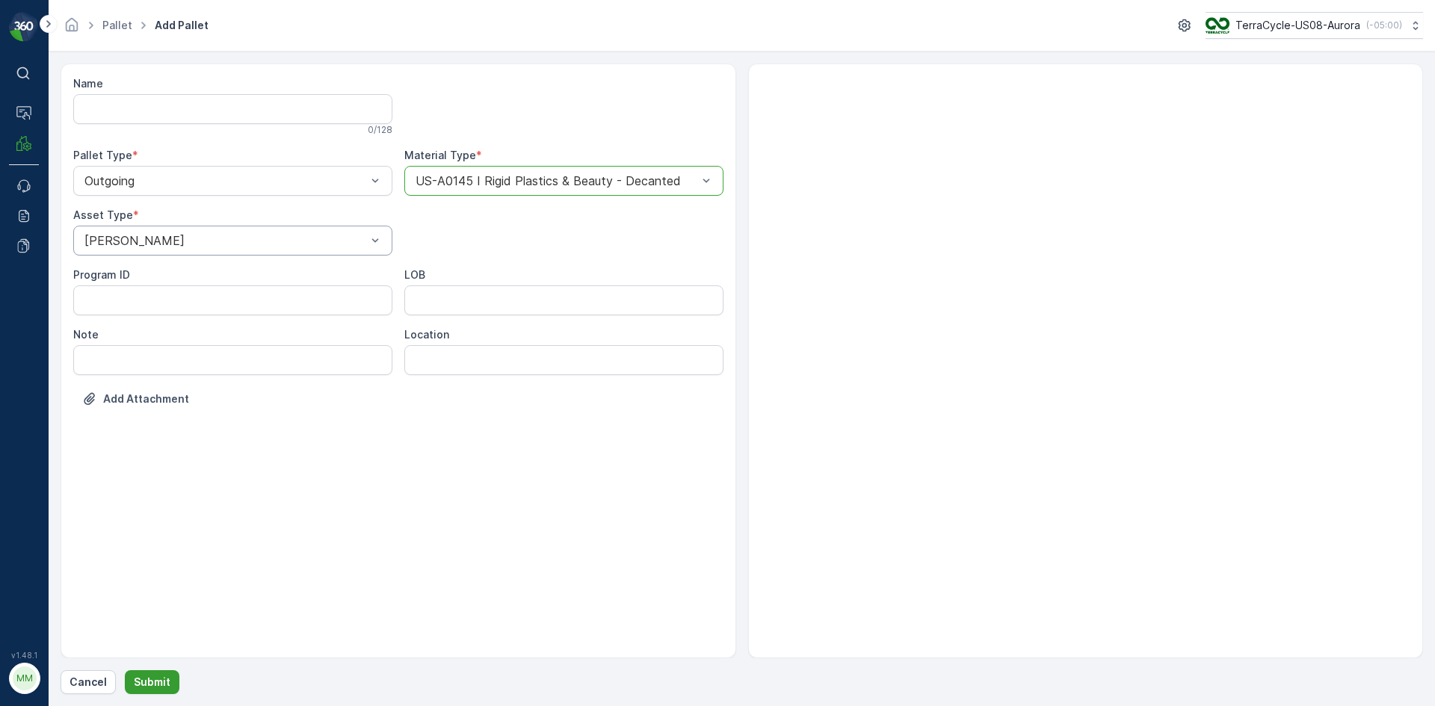
click at [168, 677] on button "Submit" at bounding box center [152, 682] width 55 height 24
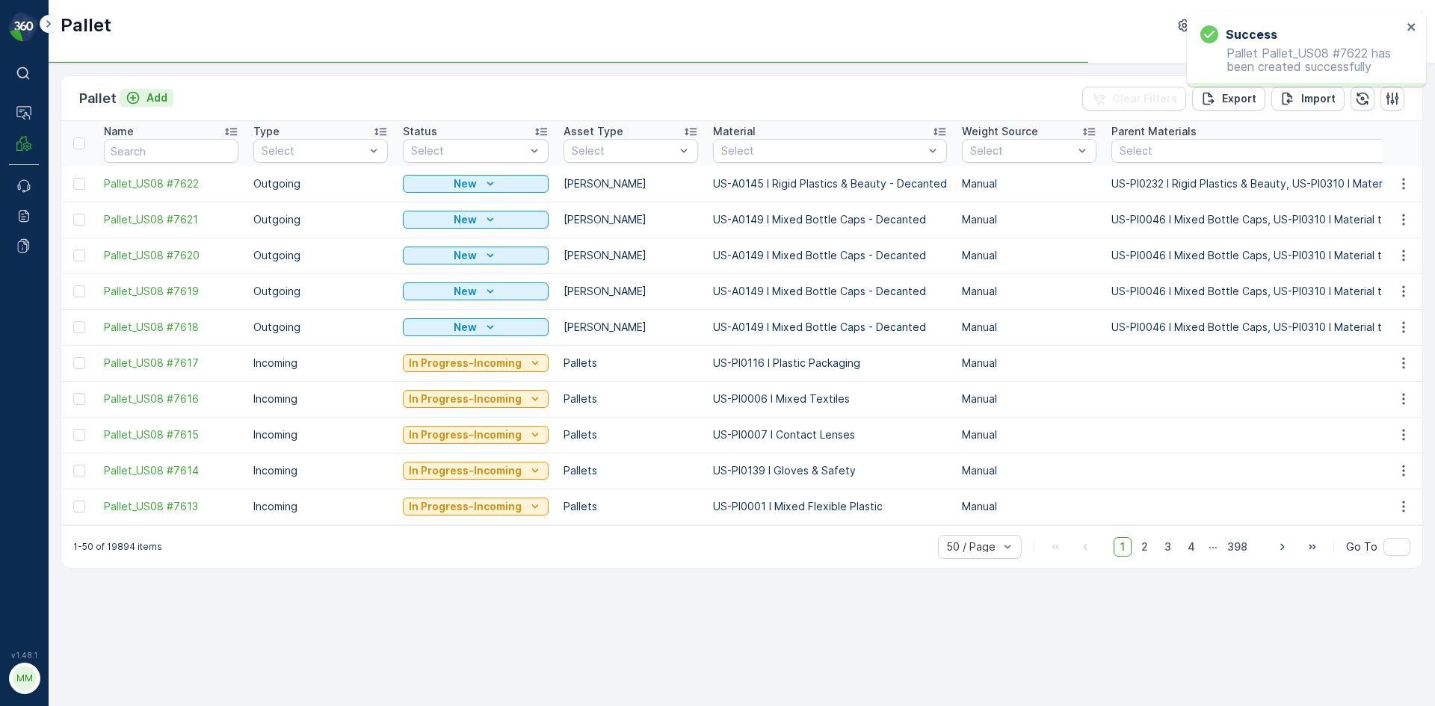
click at [167, 94] on button "Add" at bounding box center [147, 98] width 54 height 18
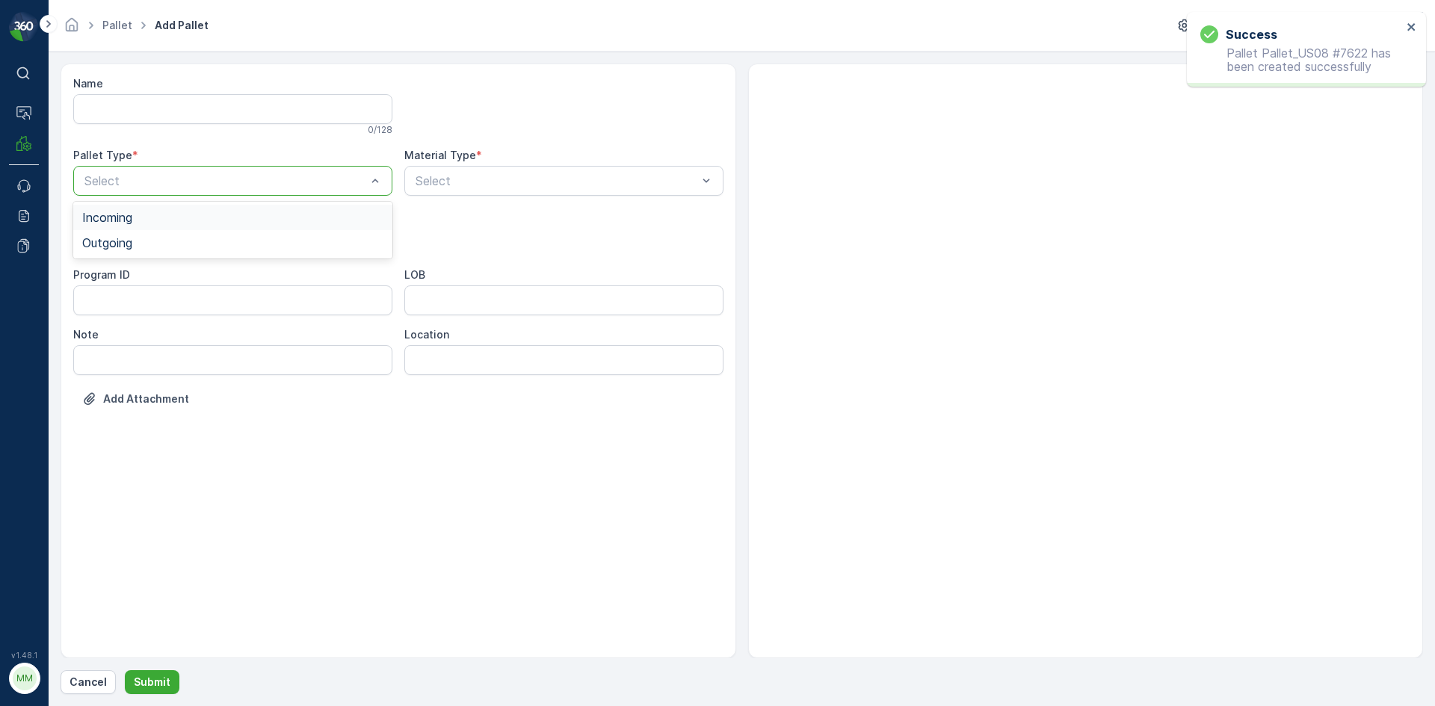
click at [223, 170] on div "Select" at bounding box center [232, 181] width 319 height 30
click at [217, 238] on div "Outgoing" at bounding box center [232, 242] width 301 height 13
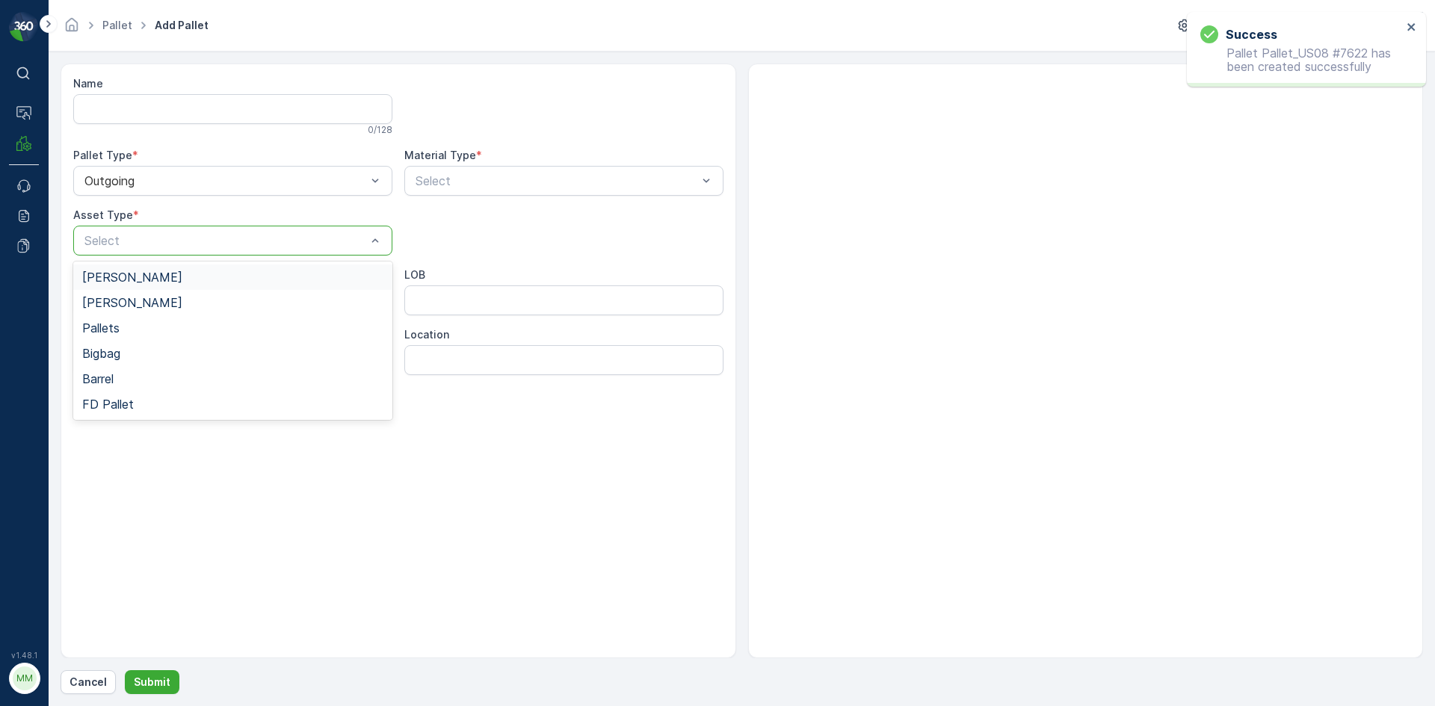
click at [217, 238] on div at bounding box center [225, 240] width 285 height 13
click at [214, 275] on div "[PERSON_NAME]" at bounding box center [232, 276] width 301 height 13
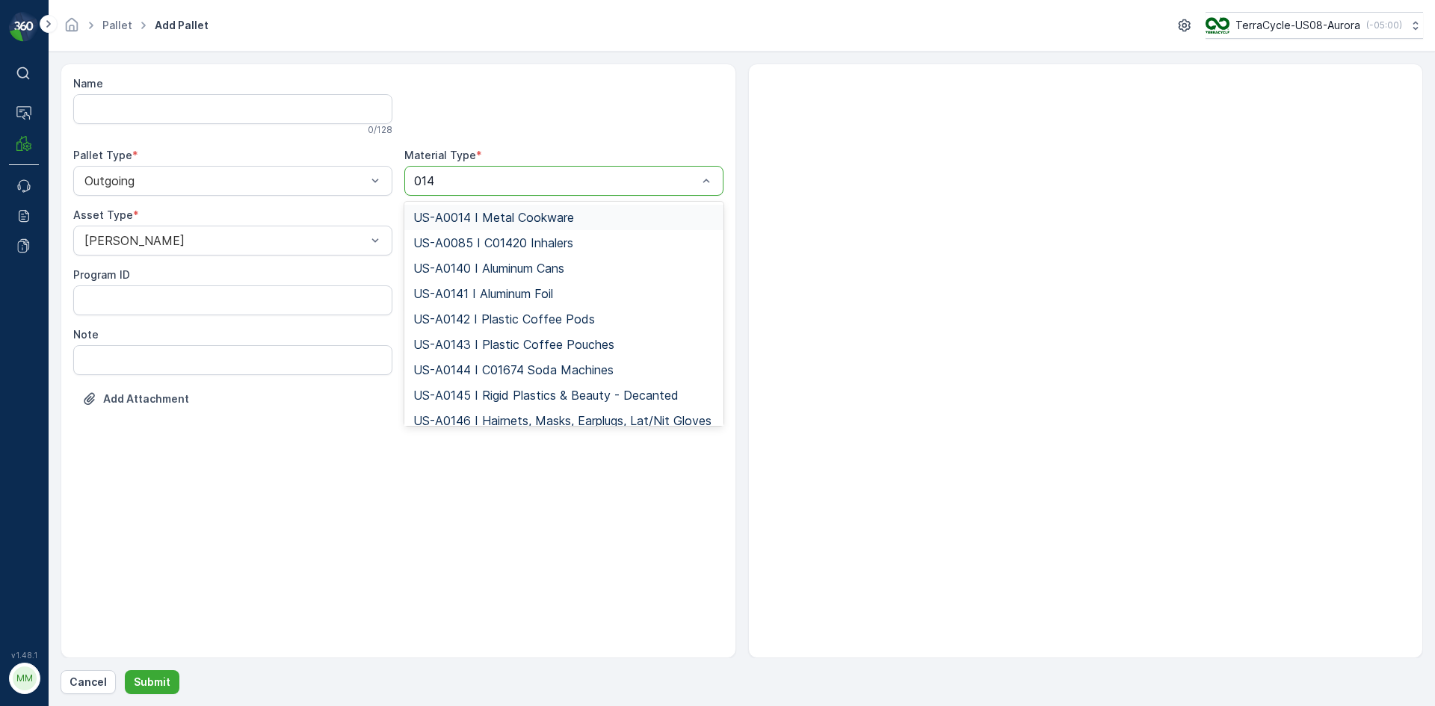
type input "0145"
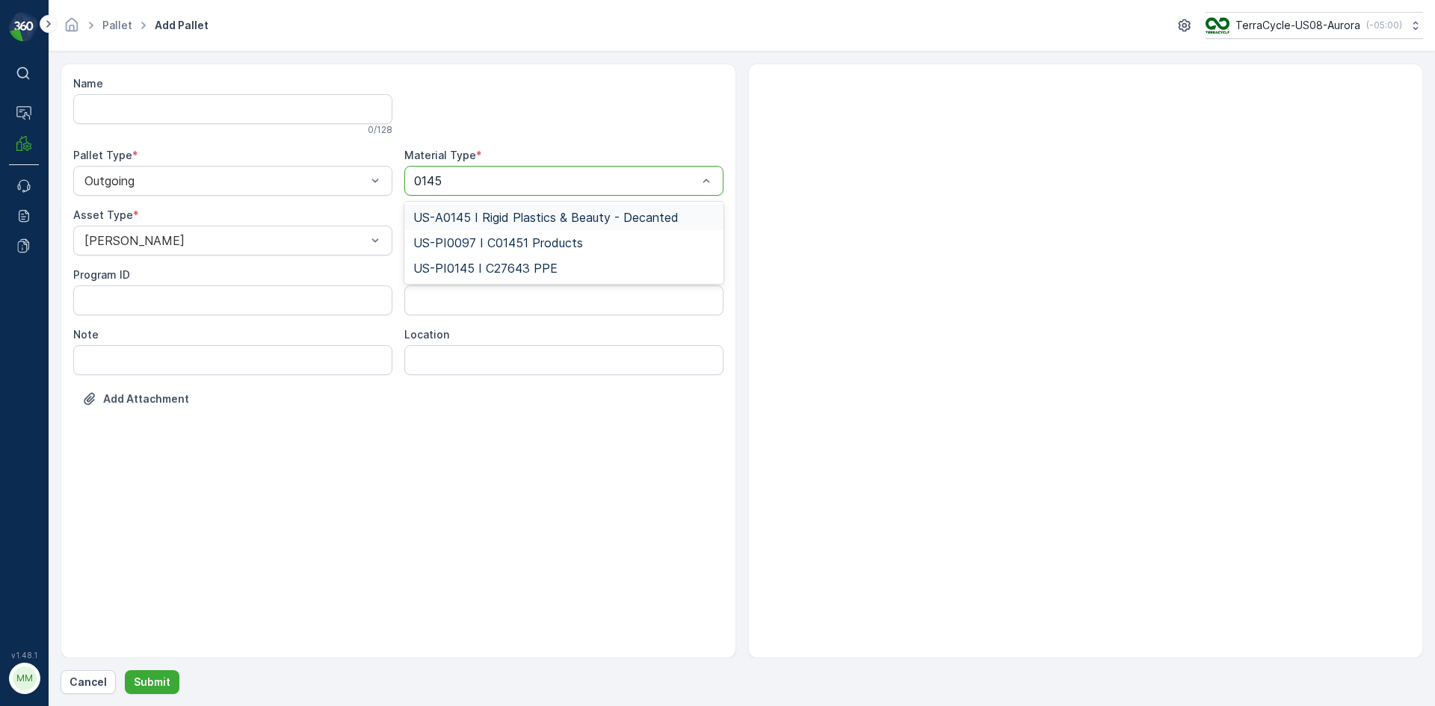
click at [522, 211] on span "US-A0145 I Rigid Plastics & Beauty - Decanted" at bounding box center [545, 217] width 265 height 13
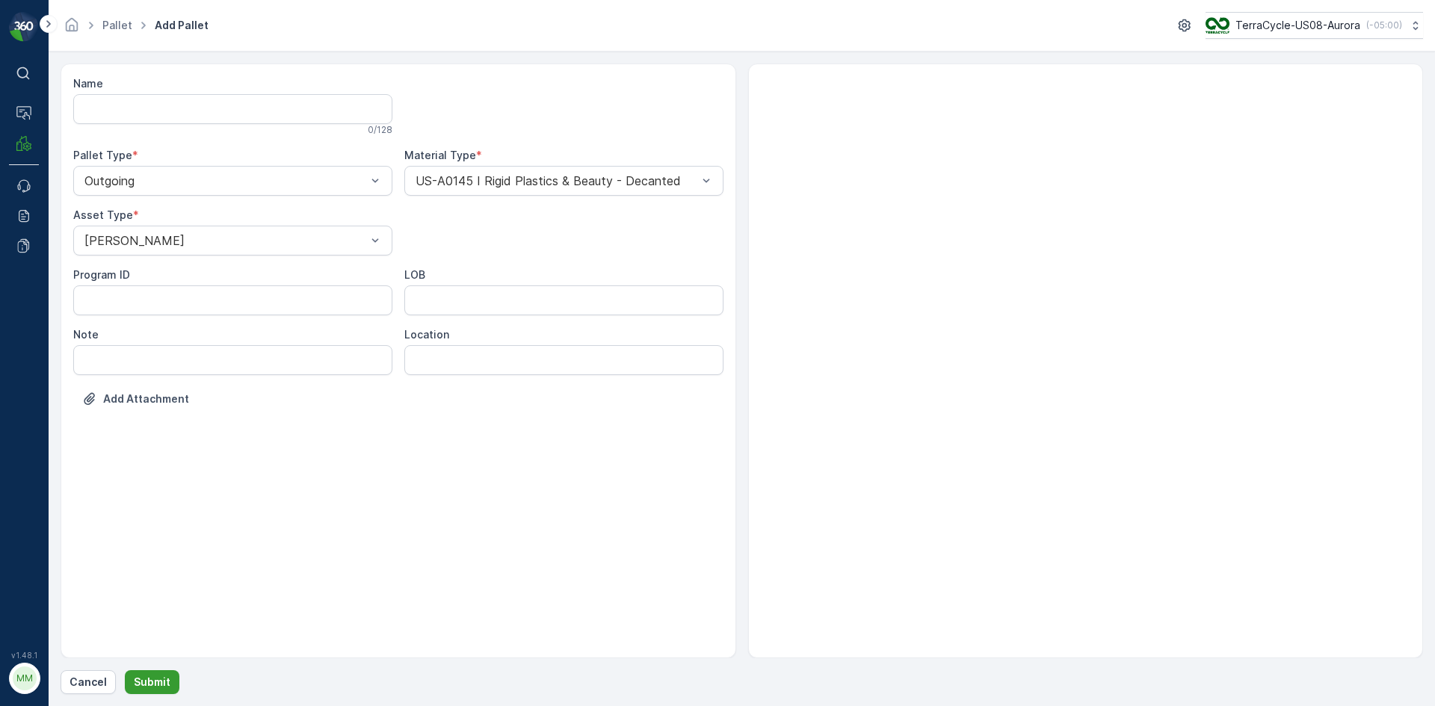
click at [161, 675] on p "Submit" at bounding box center [152, 682] width 37 height 15
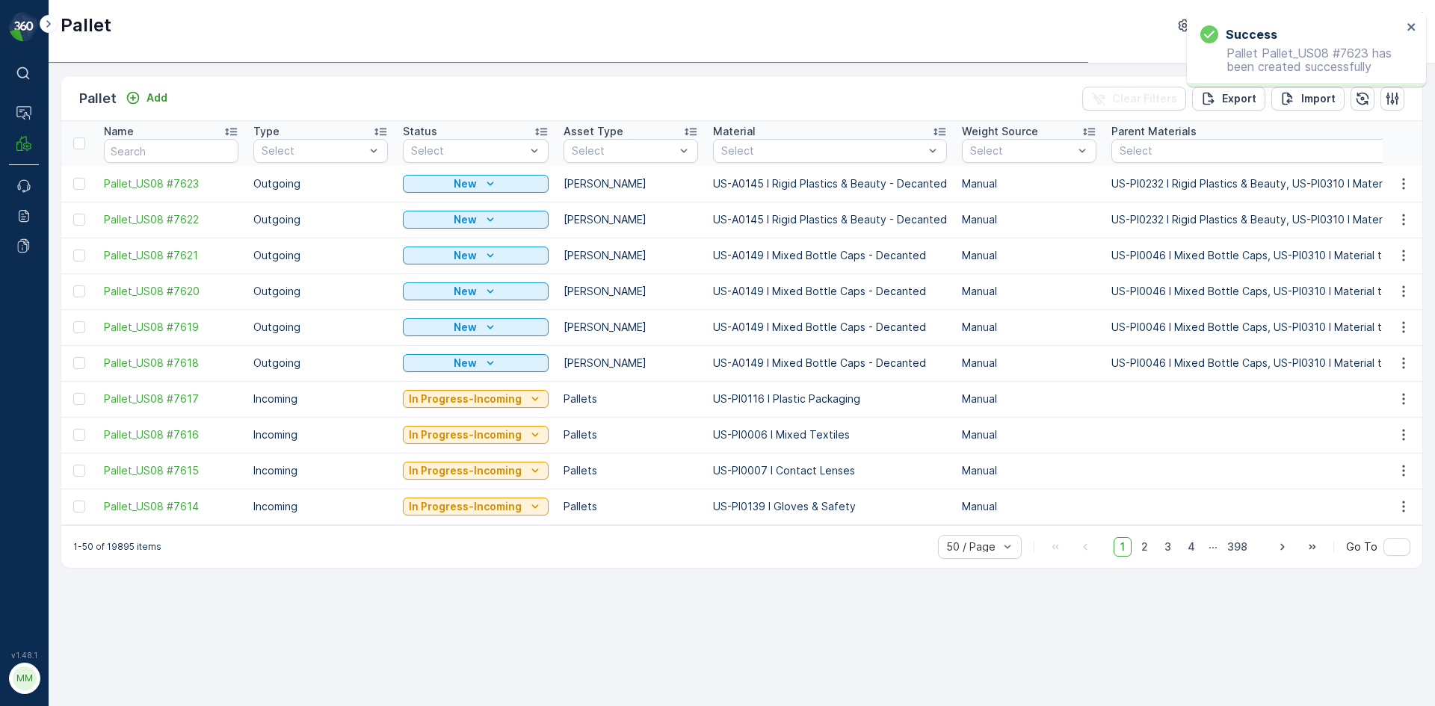
click at [79, 190] on td at bounding box center [78, 184] width 35 height 36
click at [79, 185] on div at bounding box center [79, 184] width 12 height 12
click at [73, 178] on input "checkbox" at bounding box center [73, 178] width 0 height 0
click at [78, 217] on div at bounding box center [79, 220] width 12 height 12
click at [73, 214] on input "checkbox" at bounding box center [73, 214] width 0 height 0
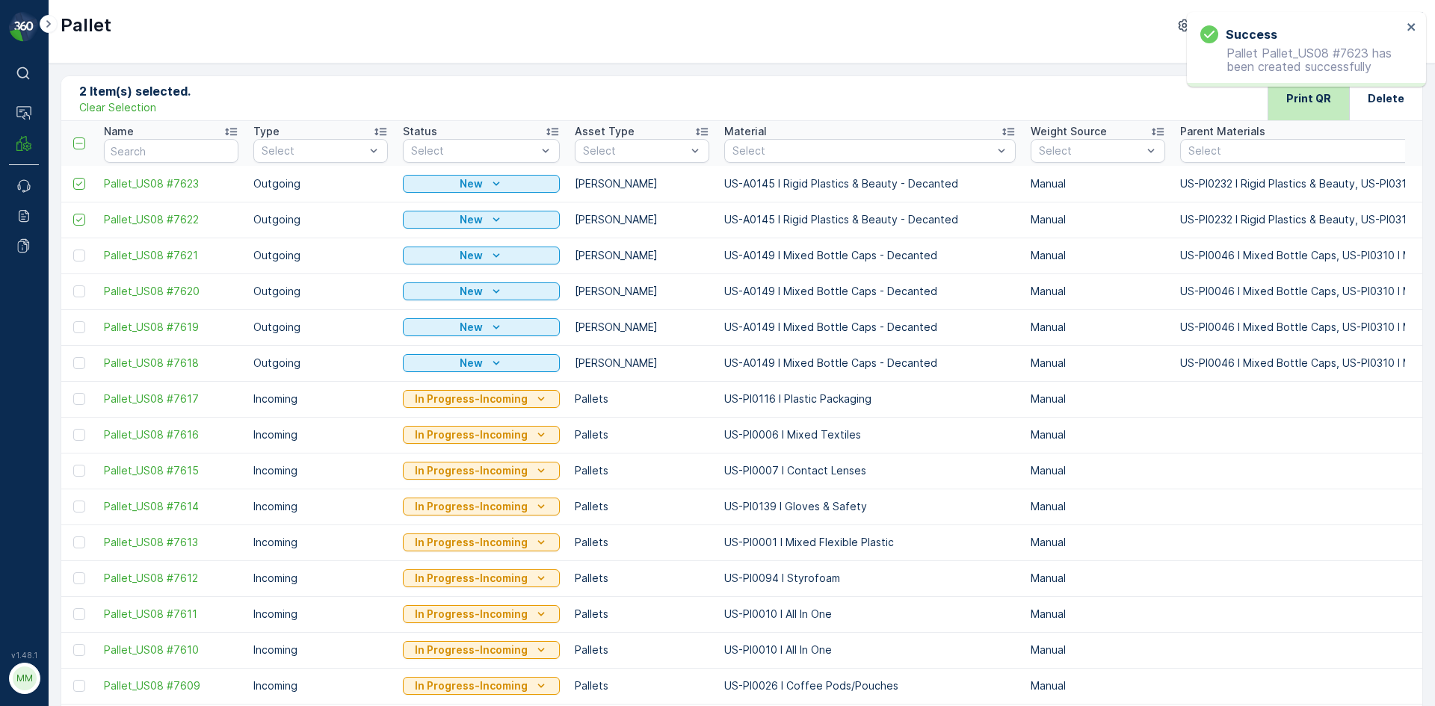
click at [1318, 96] on p "Print QR" at bounding box center [1308, 98] width 45 height 15
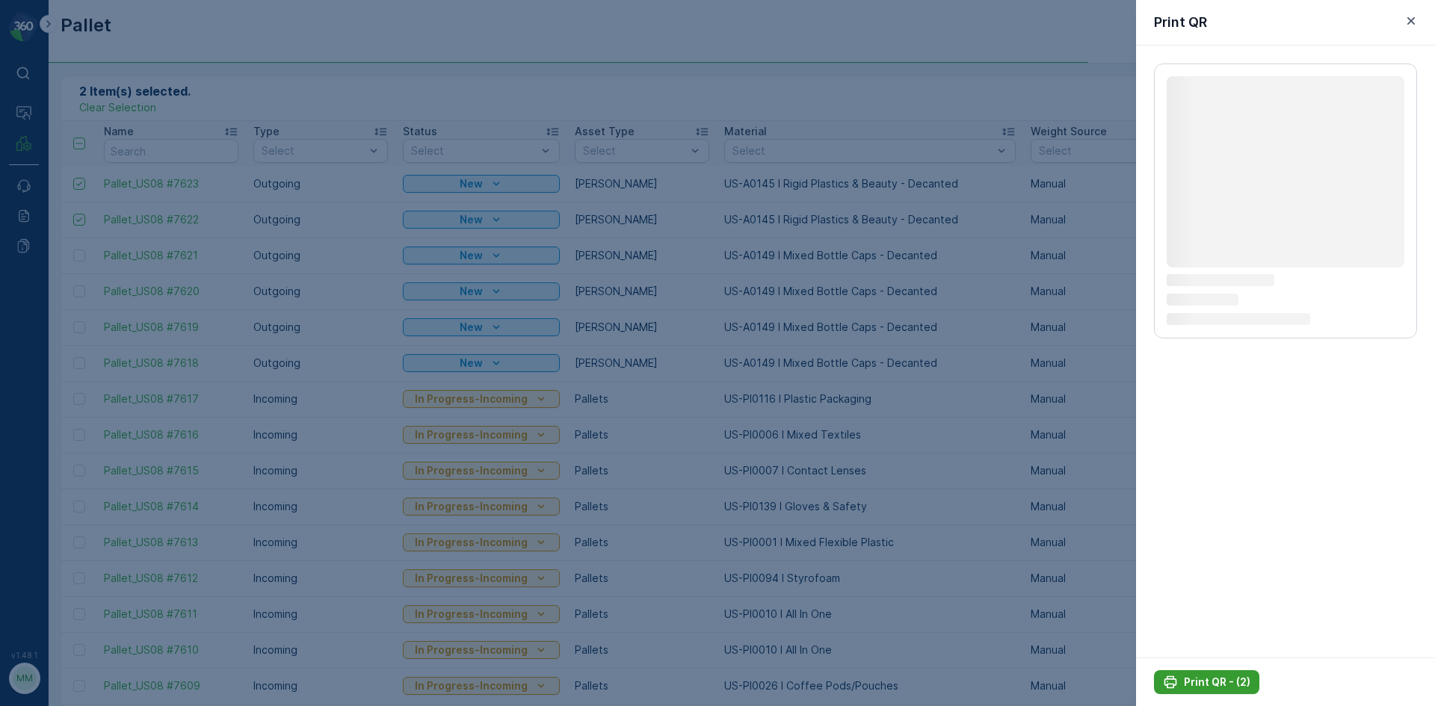
click at [1217, 679] on p "Print QR - (2)" at bounding box center [1217, 682] width 67 height 15
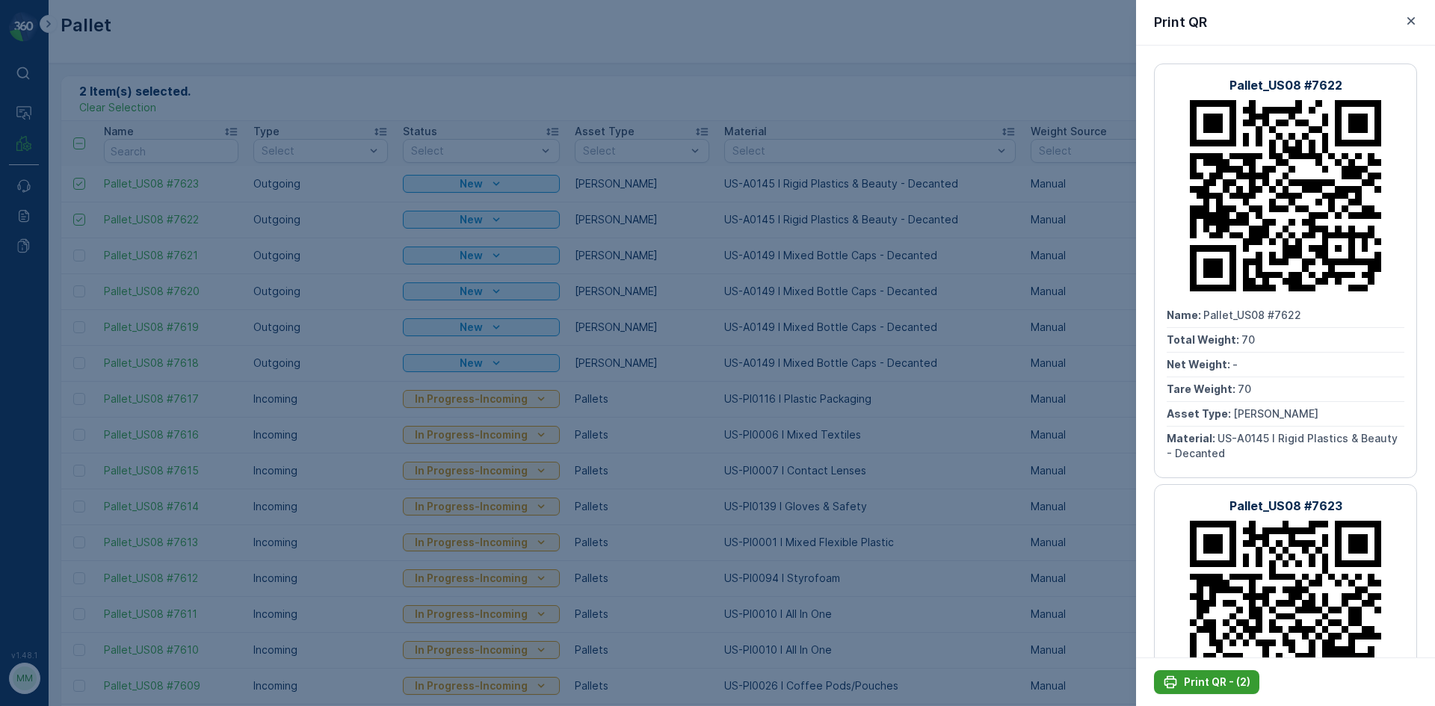
click at [1202, 681] on p "Print QR - (2)" at bounding box center [1217, 682] width 67 height 15
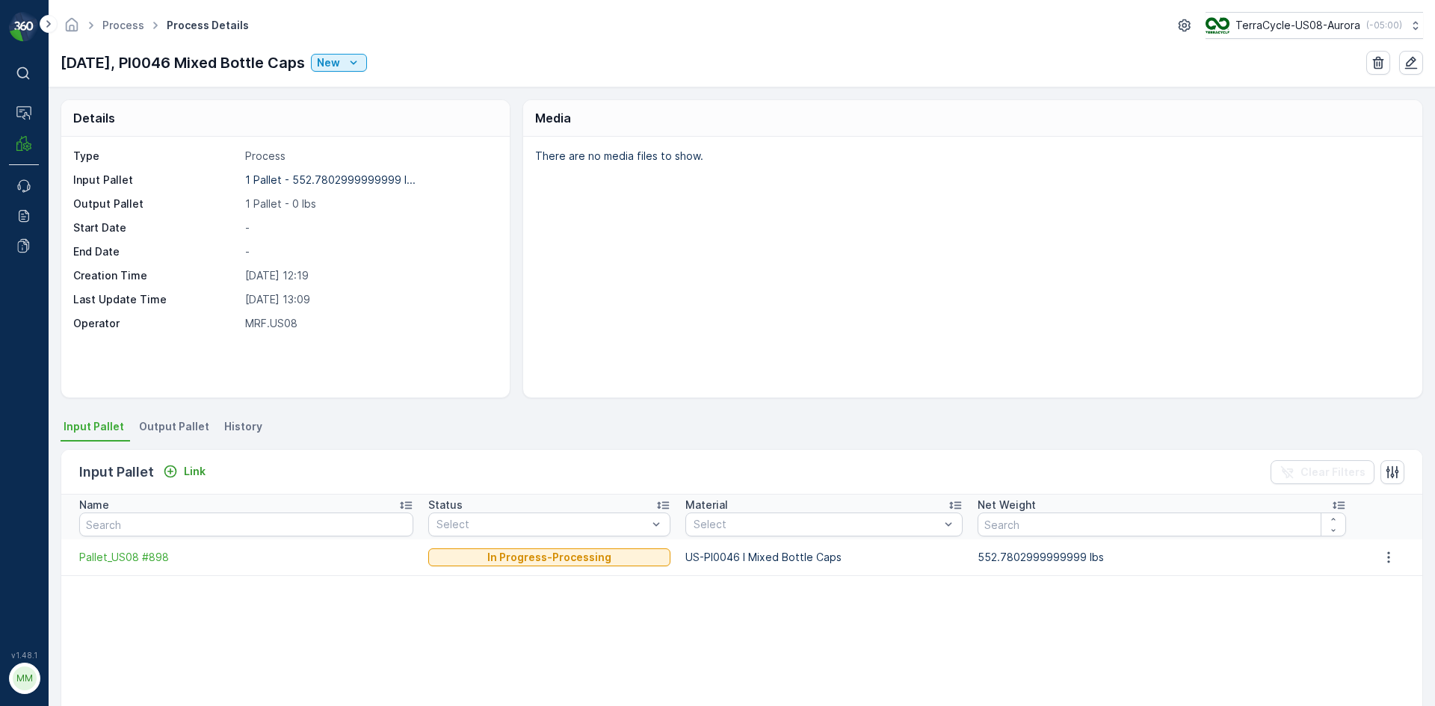
click at [184, 424] on span "Output Pallet" at bounding box center [174, 426] width 70 height 15
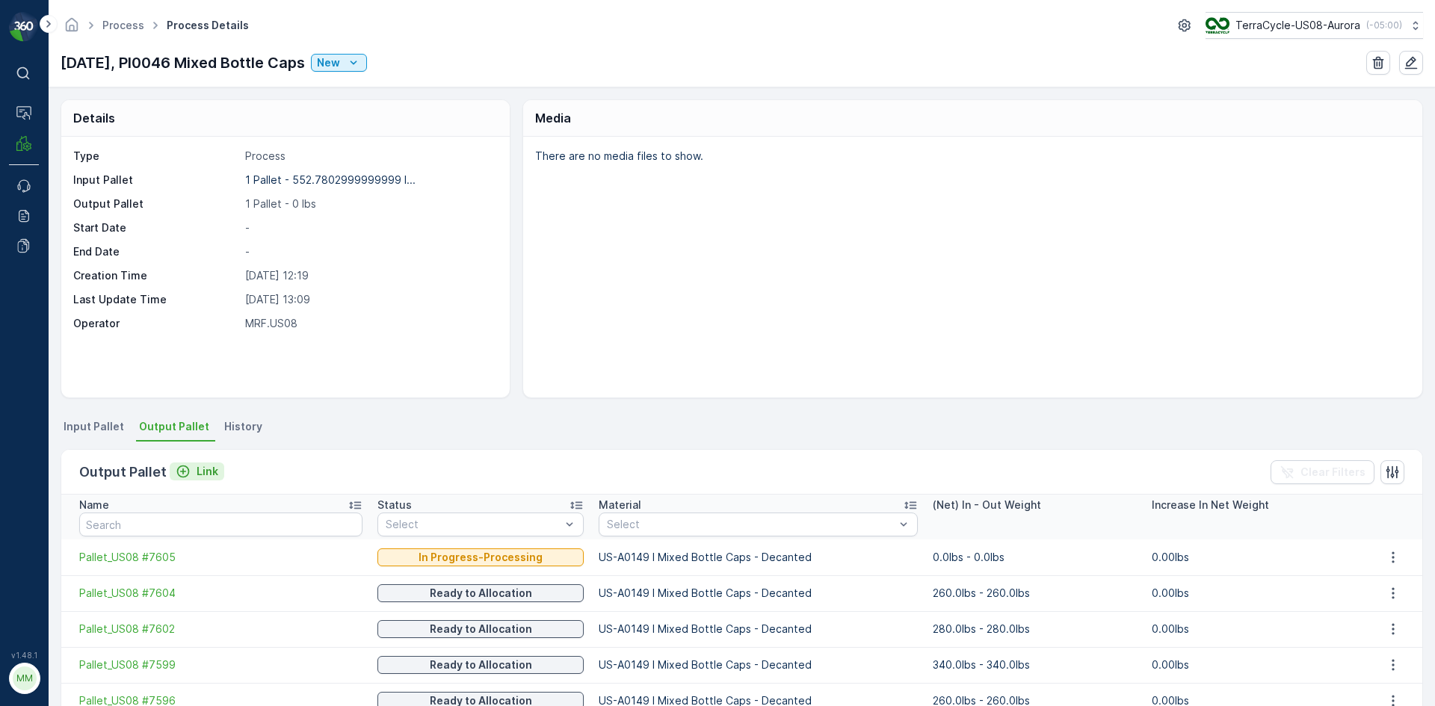
click at [193, 468] on div "Link" at bounding box center [197, 471] width 43 height 15
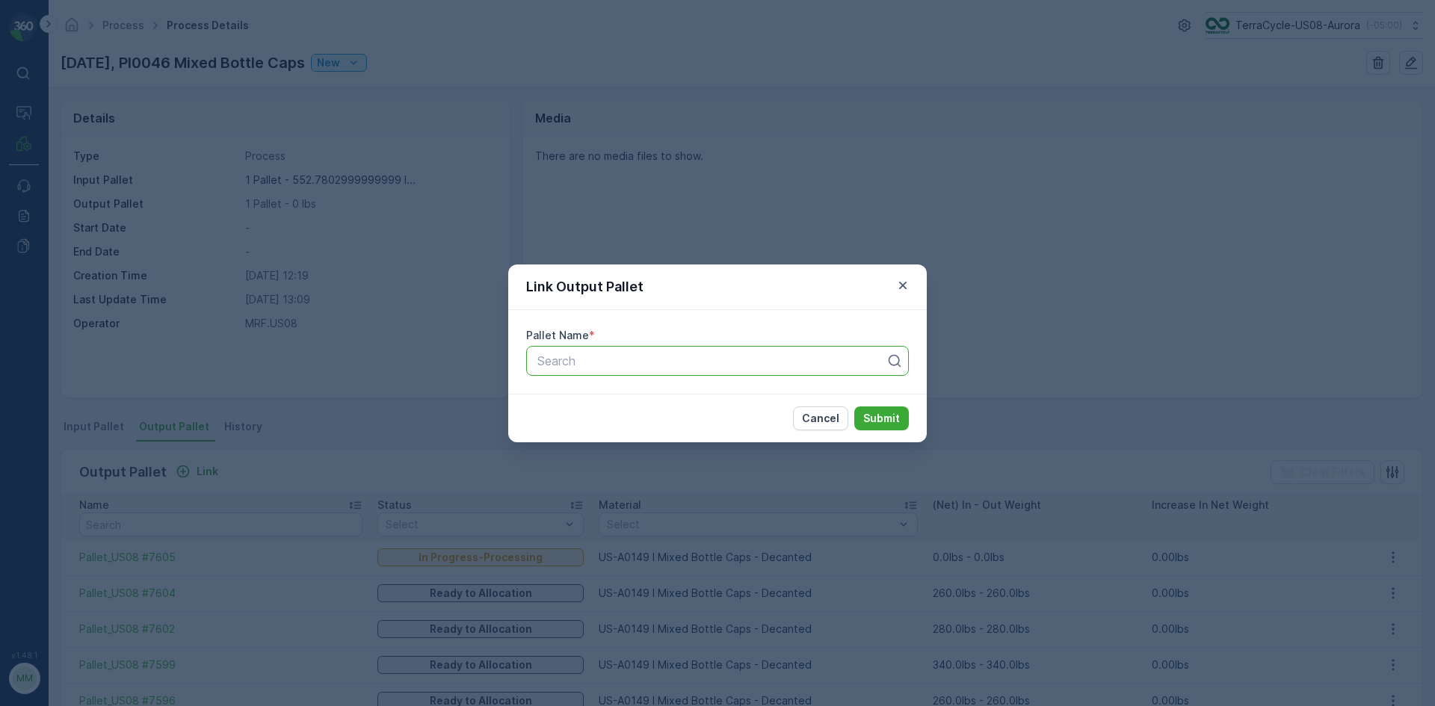
click at [733, 367] on div at bounding box center [711, 360] width 351 height 13
type input "7621"
click at [675, 408] on div "Pallet_US08 #7621" at bounding box center [717, 397] width 383 height 25
click at [872, 420] on p "Submit" at bounding box center [881, 418] width 37 height 15
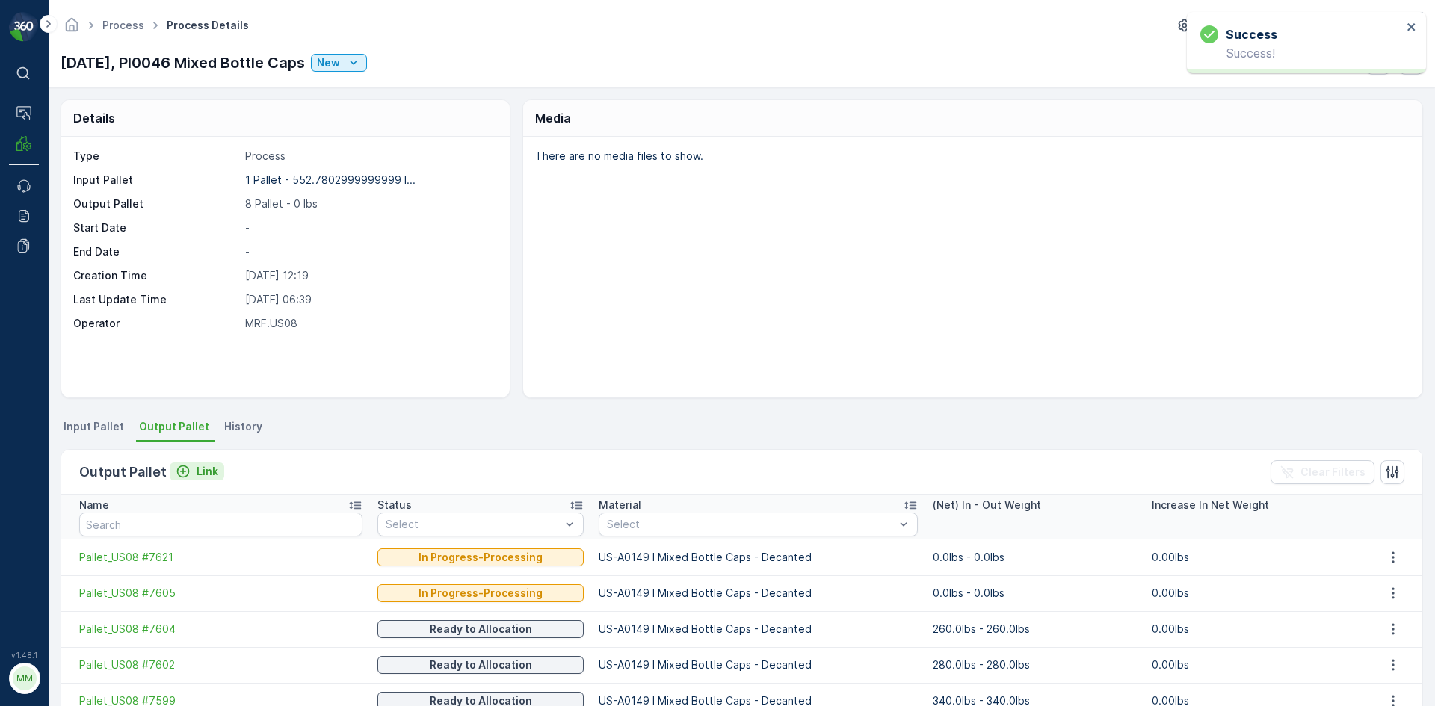
click at [204, 474] on p "Link" at bounding box center [208, 471] width 22 height 15
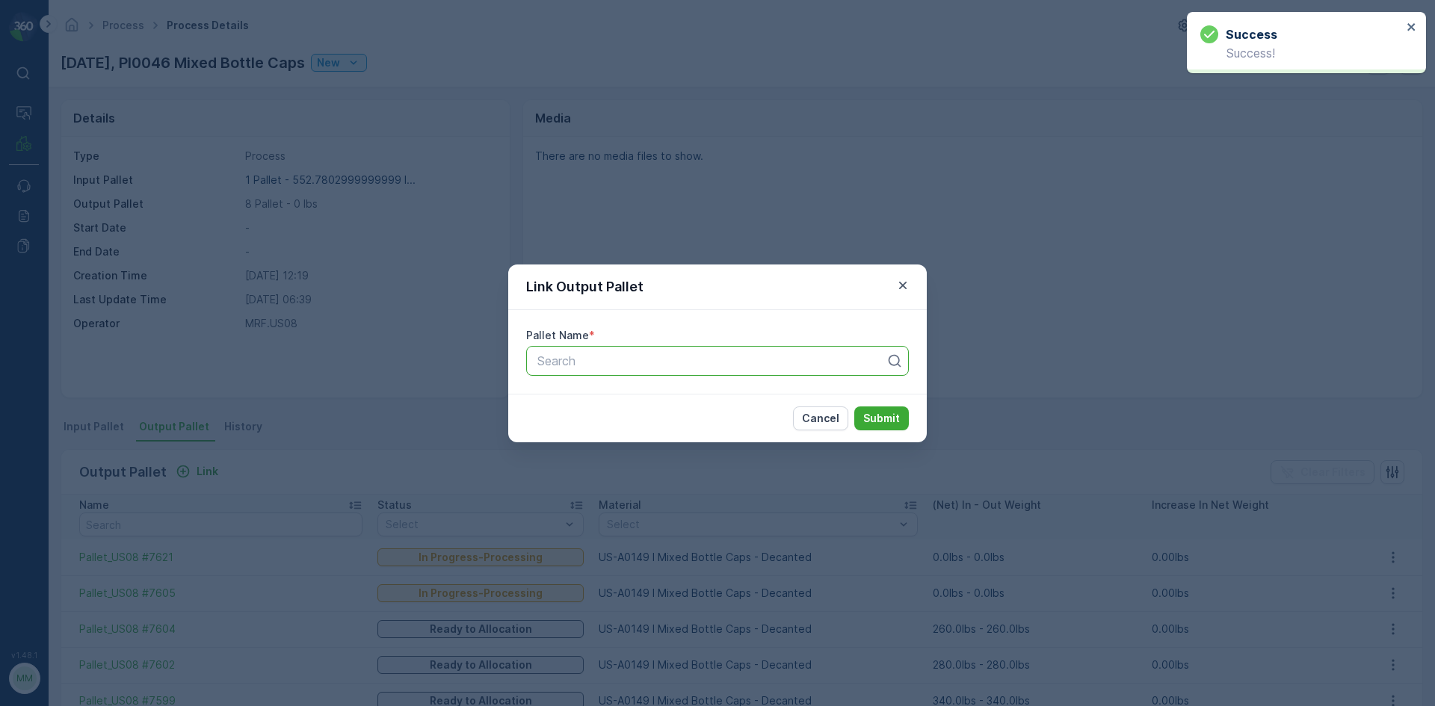
click at [626, 365] on div at bounding box center [711, 360] width 351 height 13
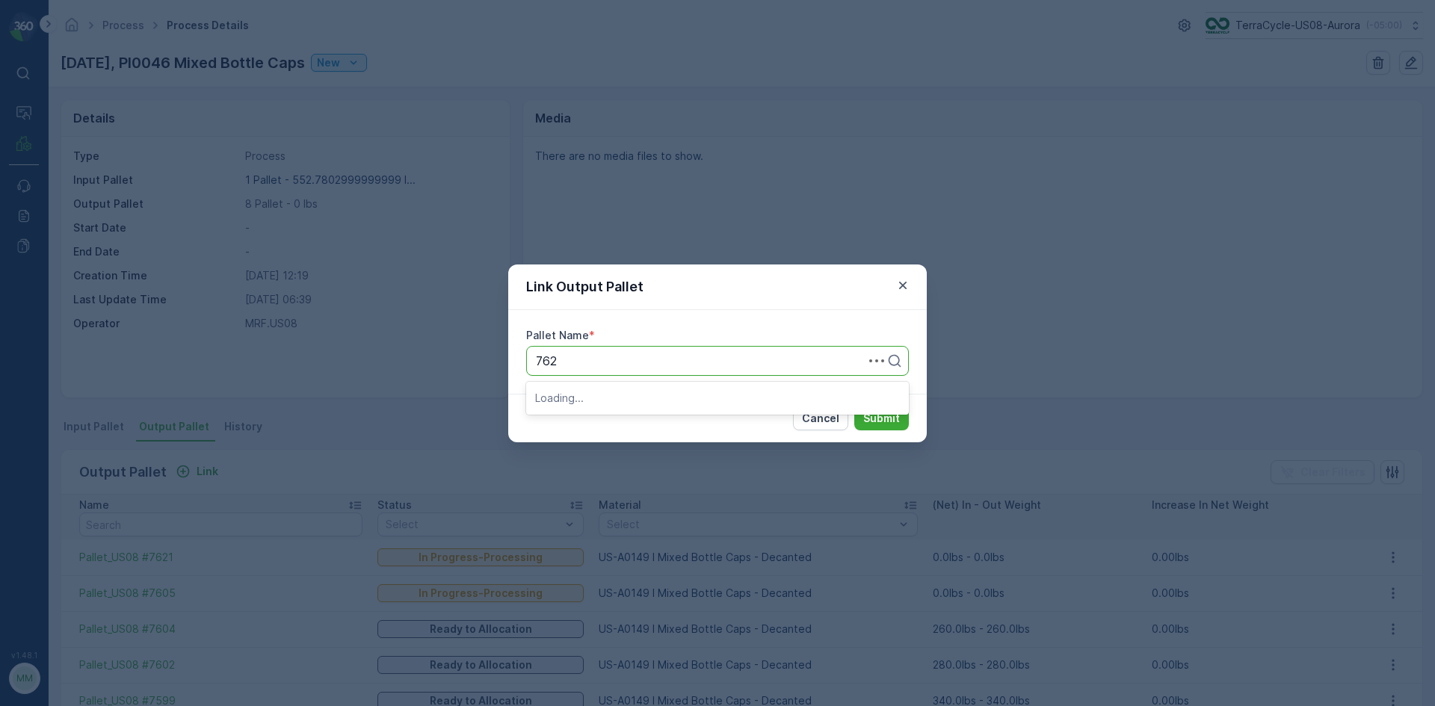
type input "7620"
drag, startPoint x: 642, startPoint y: 406, endPoint x: 670, endPoint y: 401, distance: 28.7
click at [643, 406] on div "Pallet_US08 #7620" at bounding box center [717, 397] width 383 height 25
click at [900, 415] on button "Submit" at bounding box center [881, 418] width 55 height 24
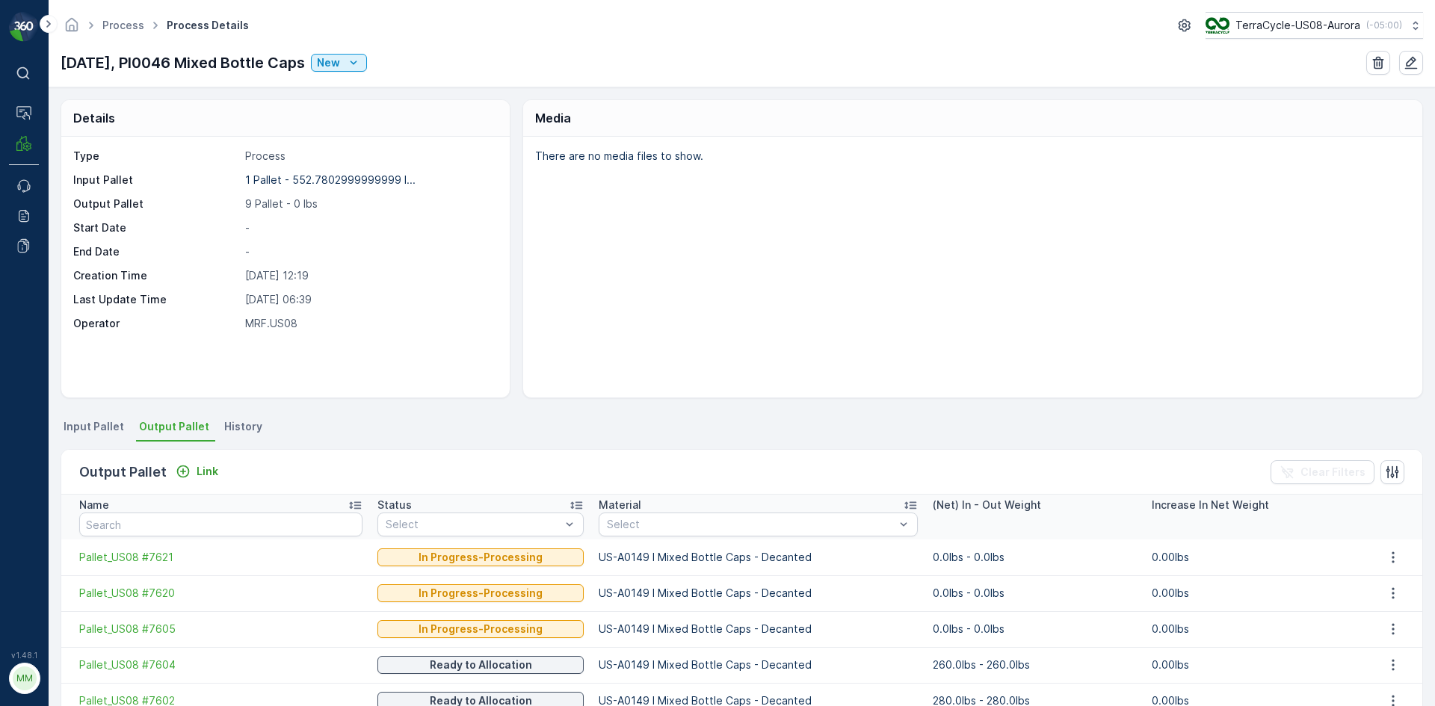
click at [98, 432] on span "Input Pallet" at bounding box center [94, 426] width 61 height 15
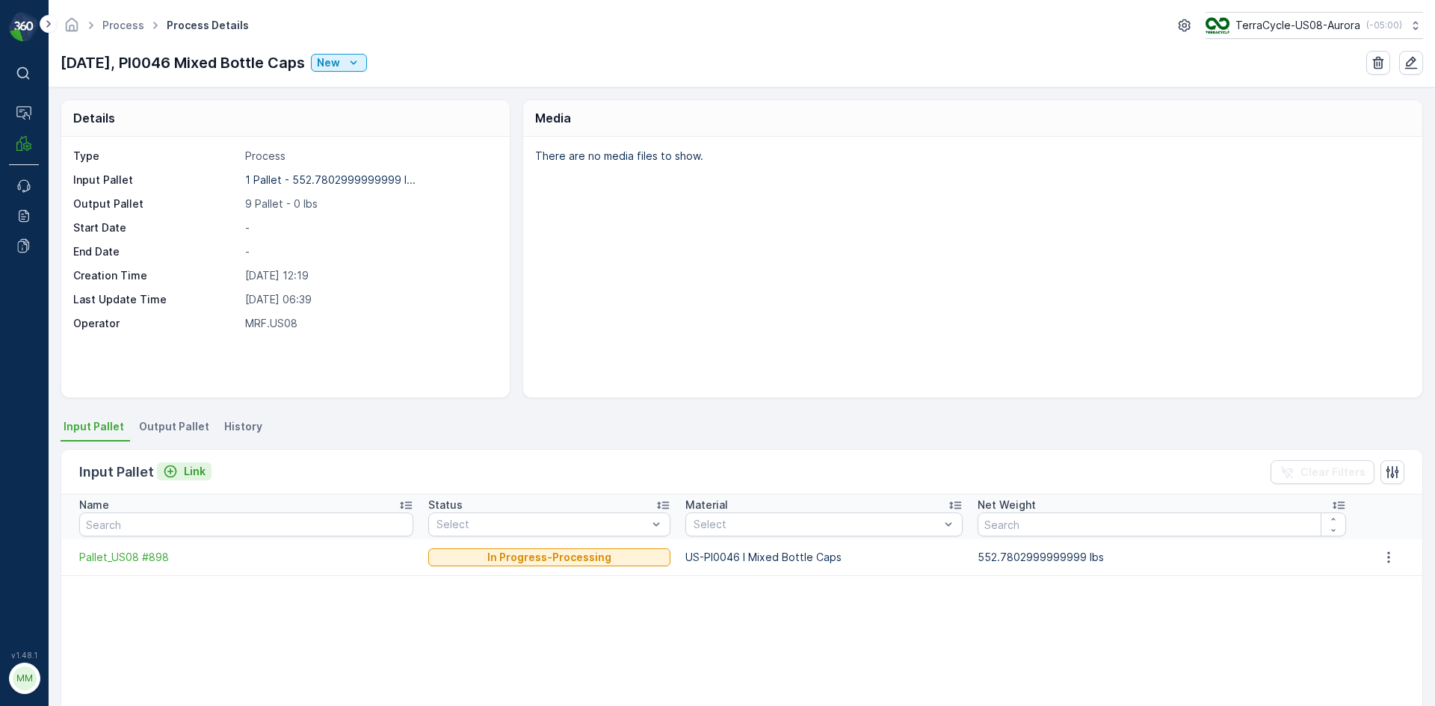
click at [180, 478] on div "Link" at bounding box center [184, 471] width 43 height 15
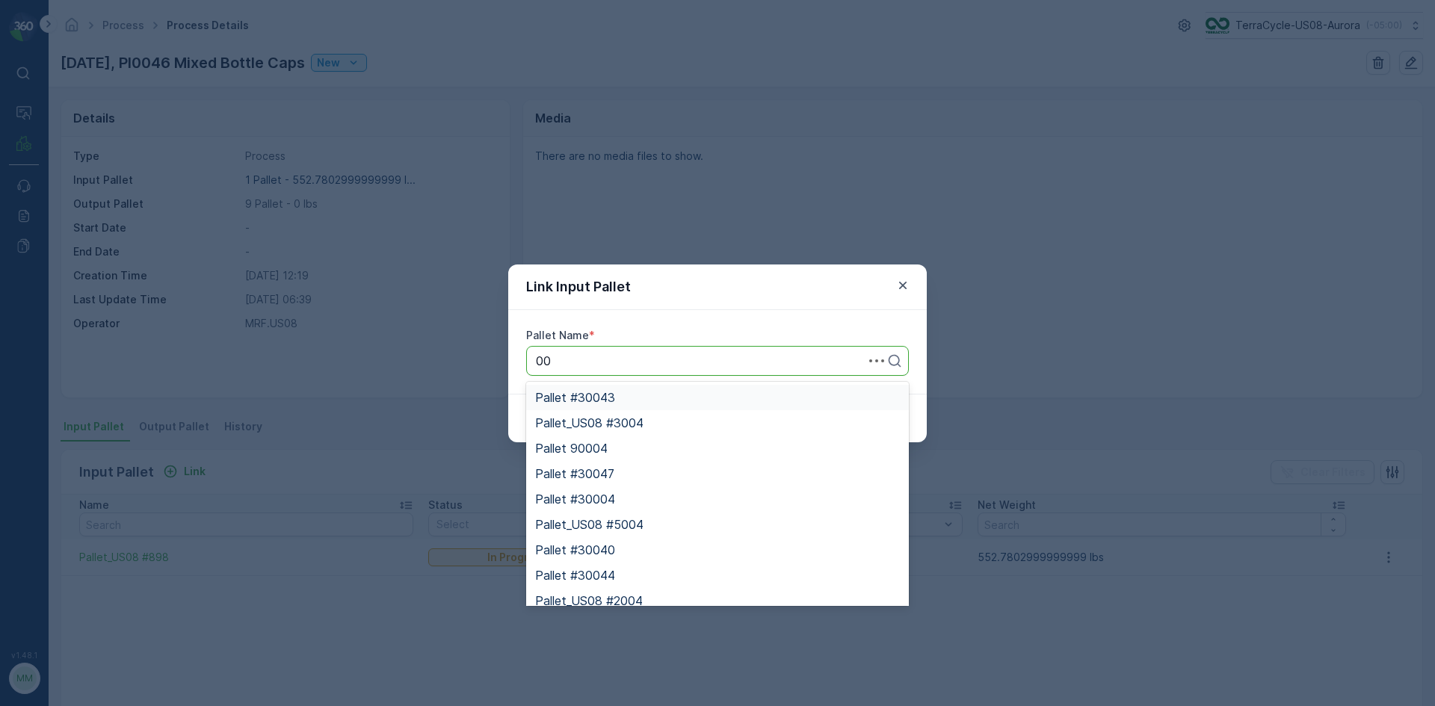
type input "0"
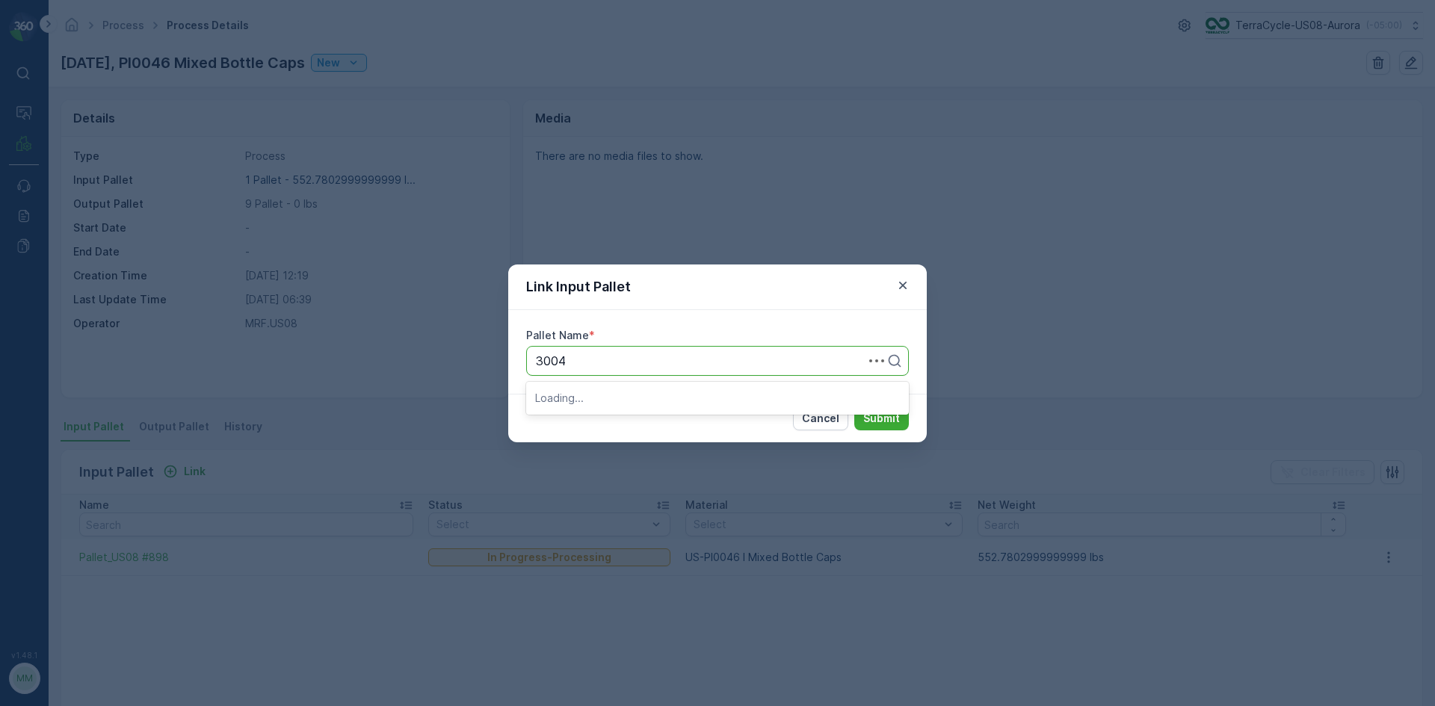
type input "30047"
click at [710, 395] on div "Pallet #30047" at bounding box center [717, 397] width 365 height 13
click at [894, 412] on p "Submit" at bounding box center [881, 418] width 37 height 15
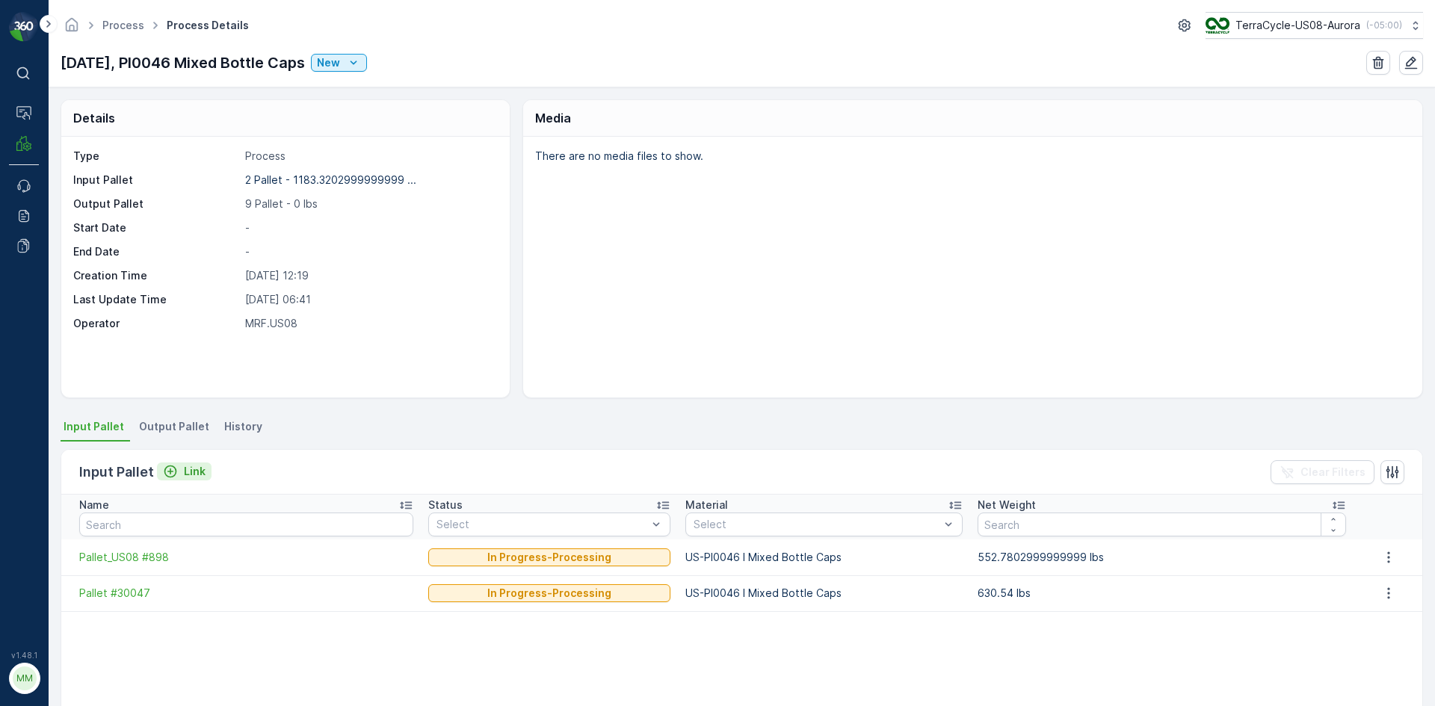
click at [197, 478] on p "Link" at bounding box center [195, 471] width 22 height 15
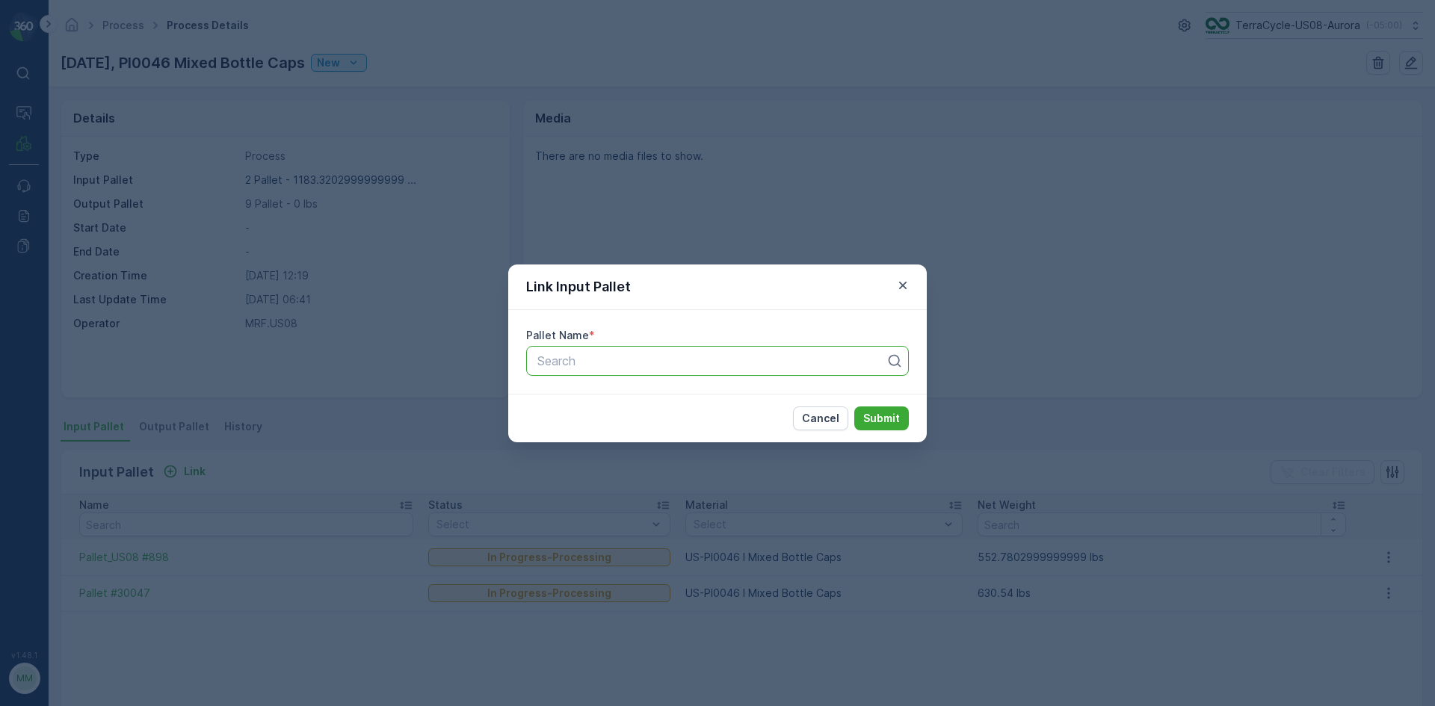
click at [609, 346] on div "Search" at bounding box center [717, 361] width 383 height 30
type input "5728"
drag, startPoint x: 615, startPoint y: 397, endPoint x: 636, endPoint y: 404, distance: 22.2
click at [616, 397] on span "Pallet_US08 #5728" at bounding box center [588, 397] width 107 height 13
click at [888, 420] on p "Submit" at bounding box center [881, 418] width 37 height 15
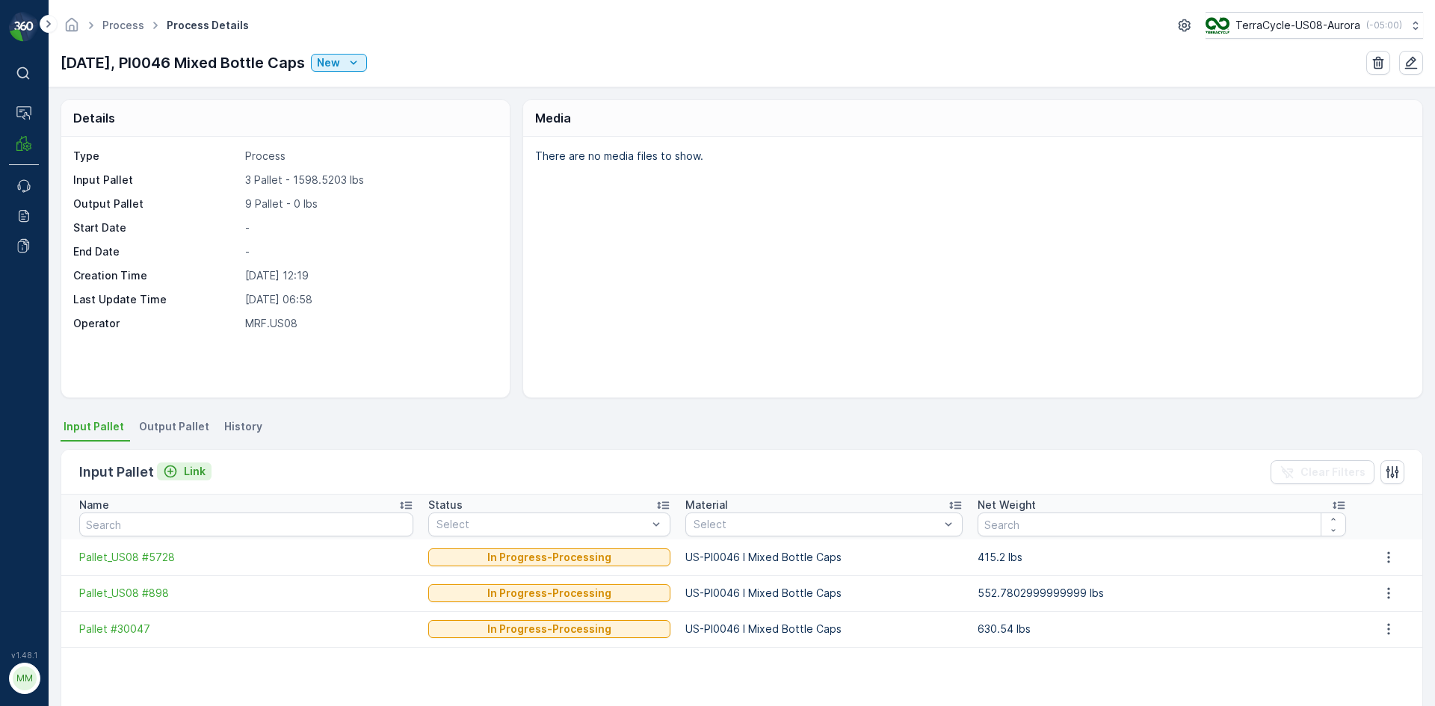
click at [189, 474] on p "Link" at bounding box center [195, 471] width 22 height 15
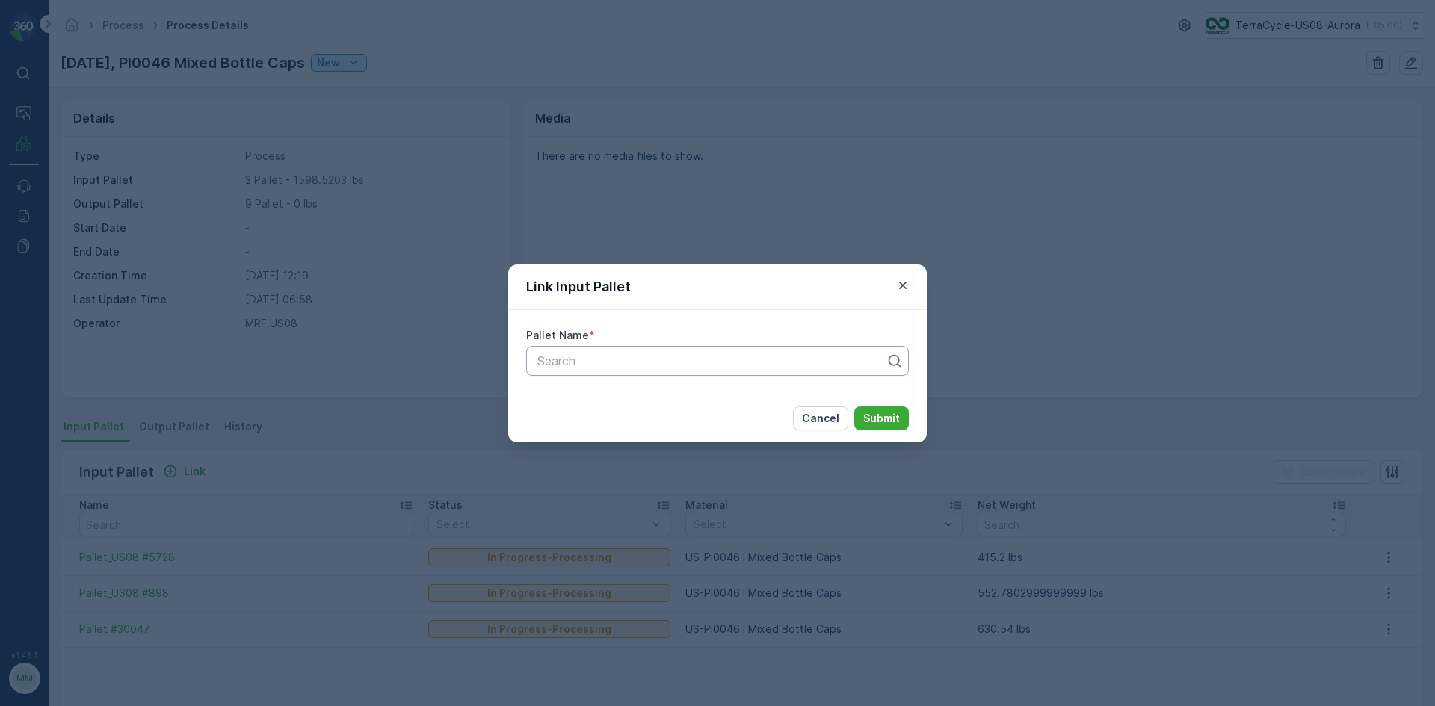
click at [559, 360] on div at bounding box center [711, 360] width 351 height 13
type input "21"
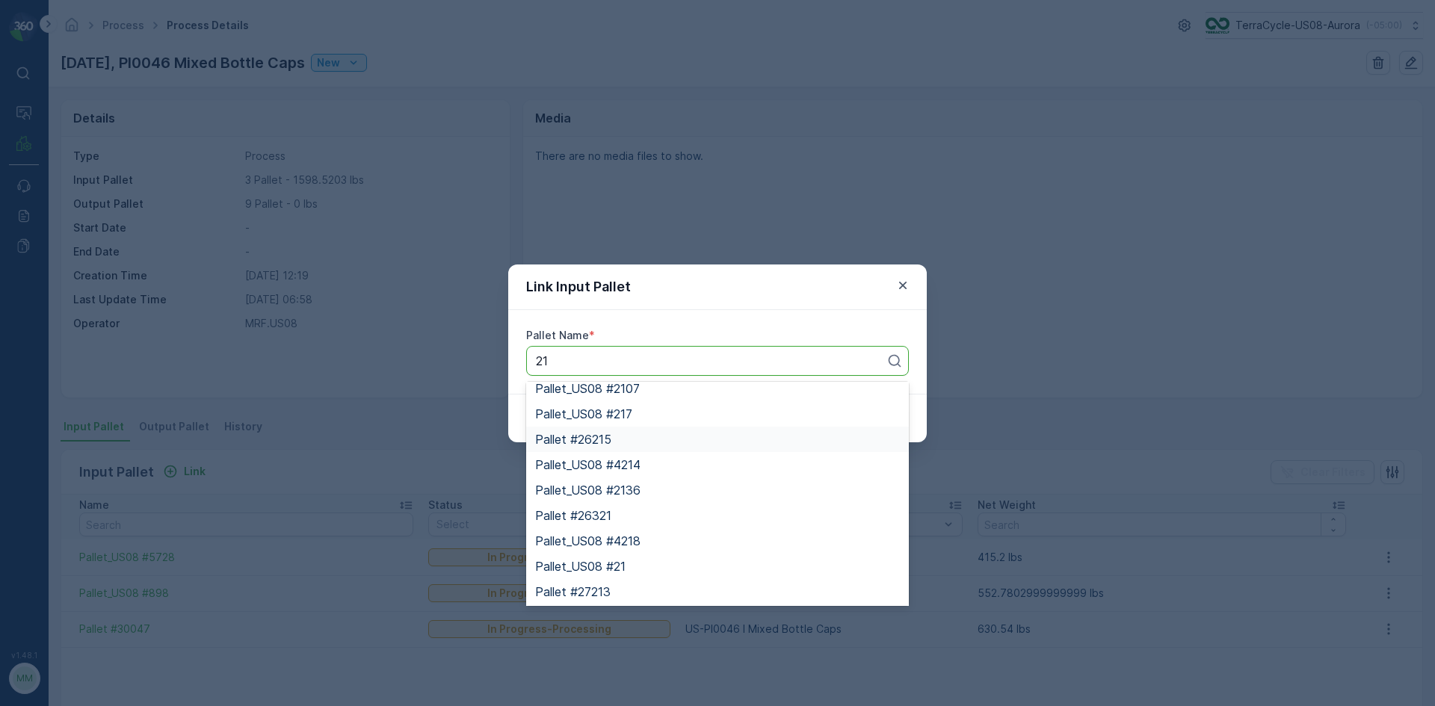
scroll to position [11059, 0]
click at [554, 486] on span "Pallet_US08 #21" at bounding box center [580, 491] width 90 height 13
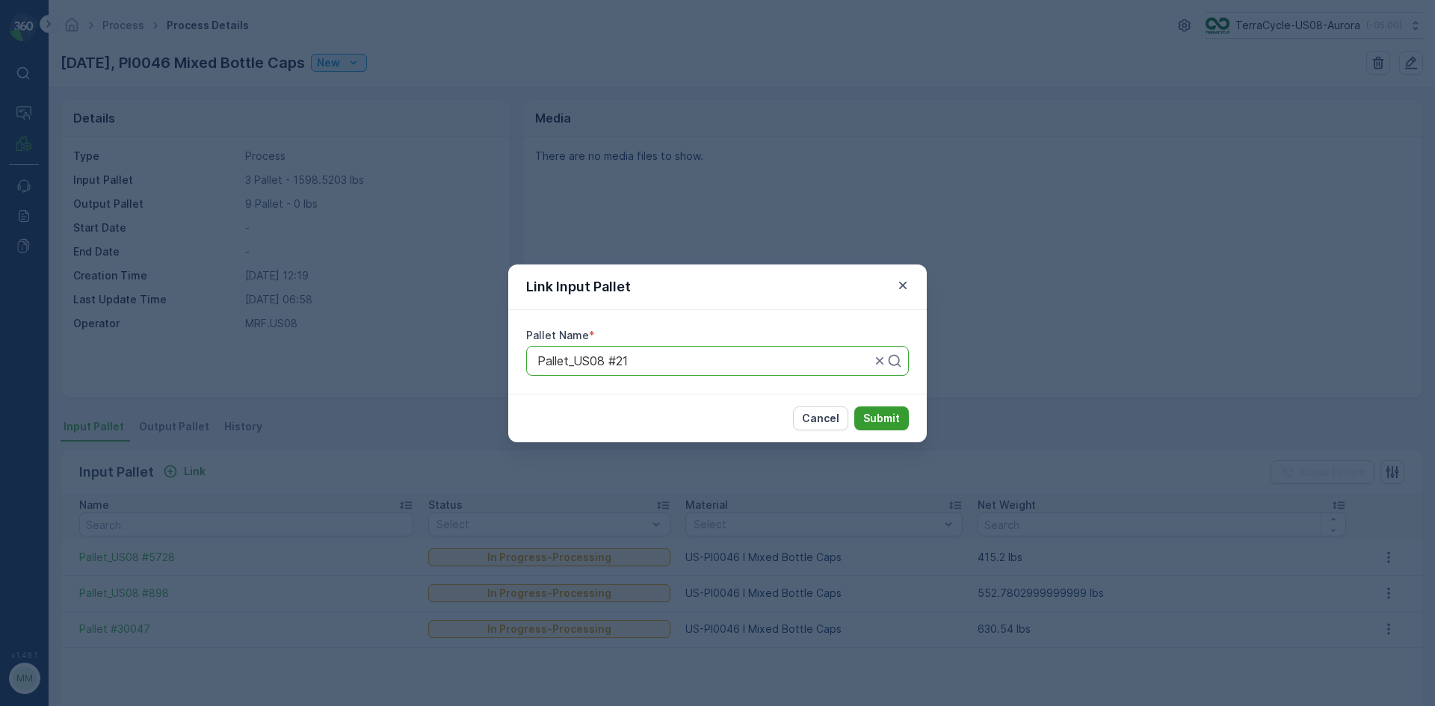
click at [884, 427] on button "Submit" at bounding box center [881, 418] width 55 height 24
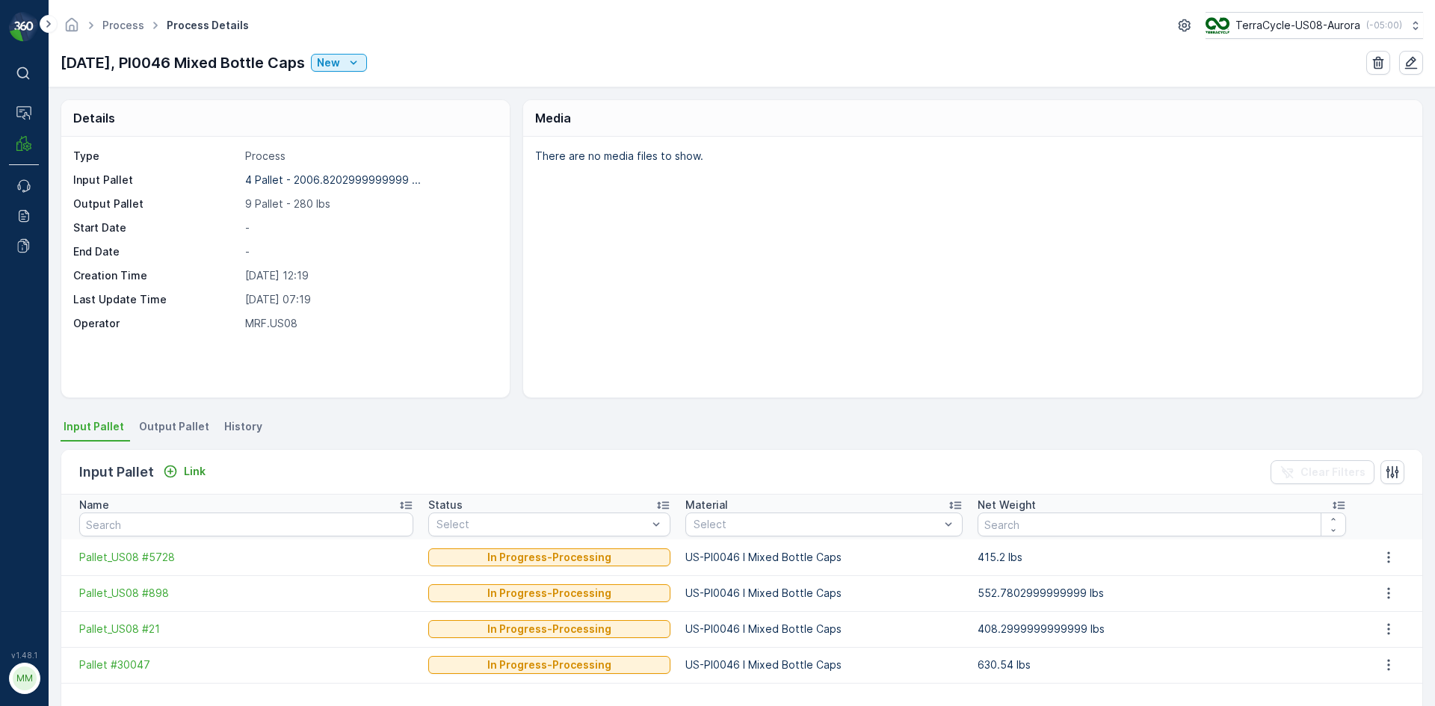
click at [183, 426] on span "Output Pallet" at bounding box center [174, 426] width 70 height 15
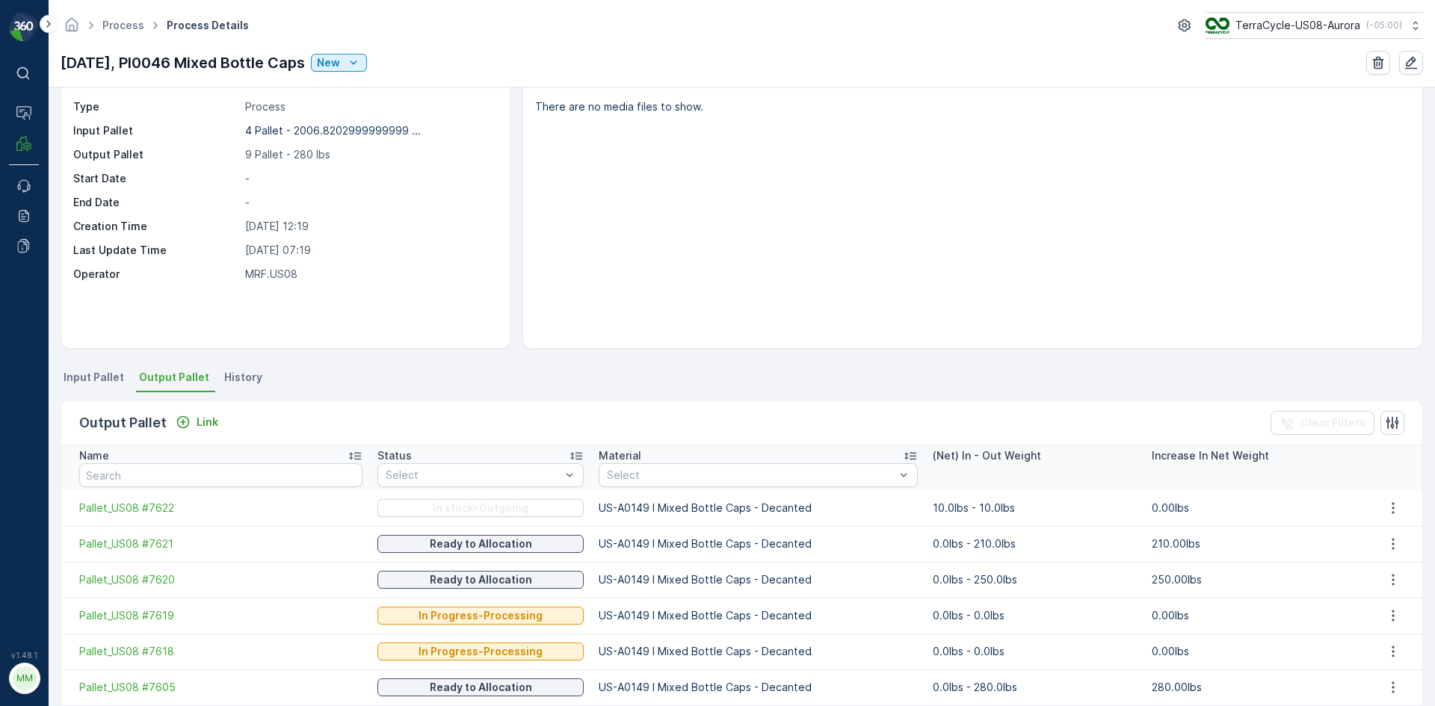
scroll to position [75, 0]
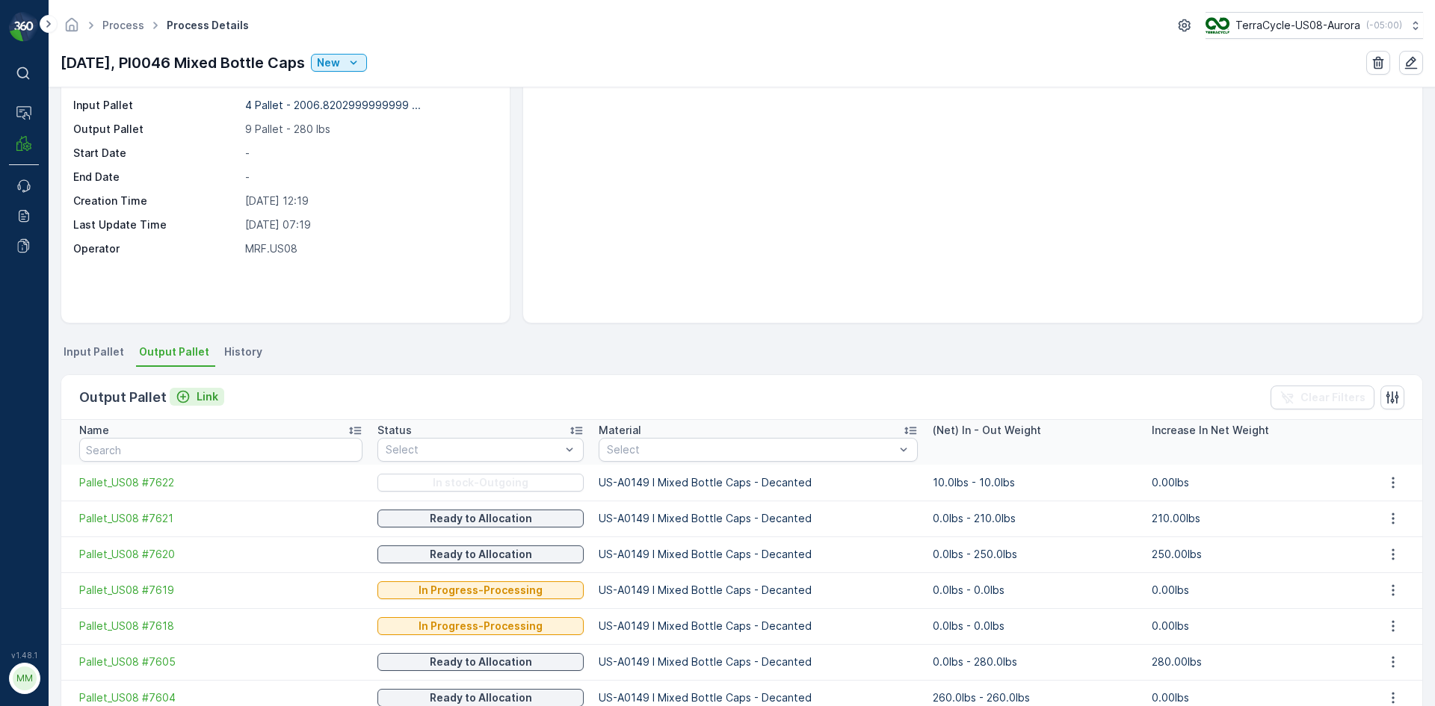
click at [197, 390] on p "Link" at bounding box center [208, 396] width 22 height 15
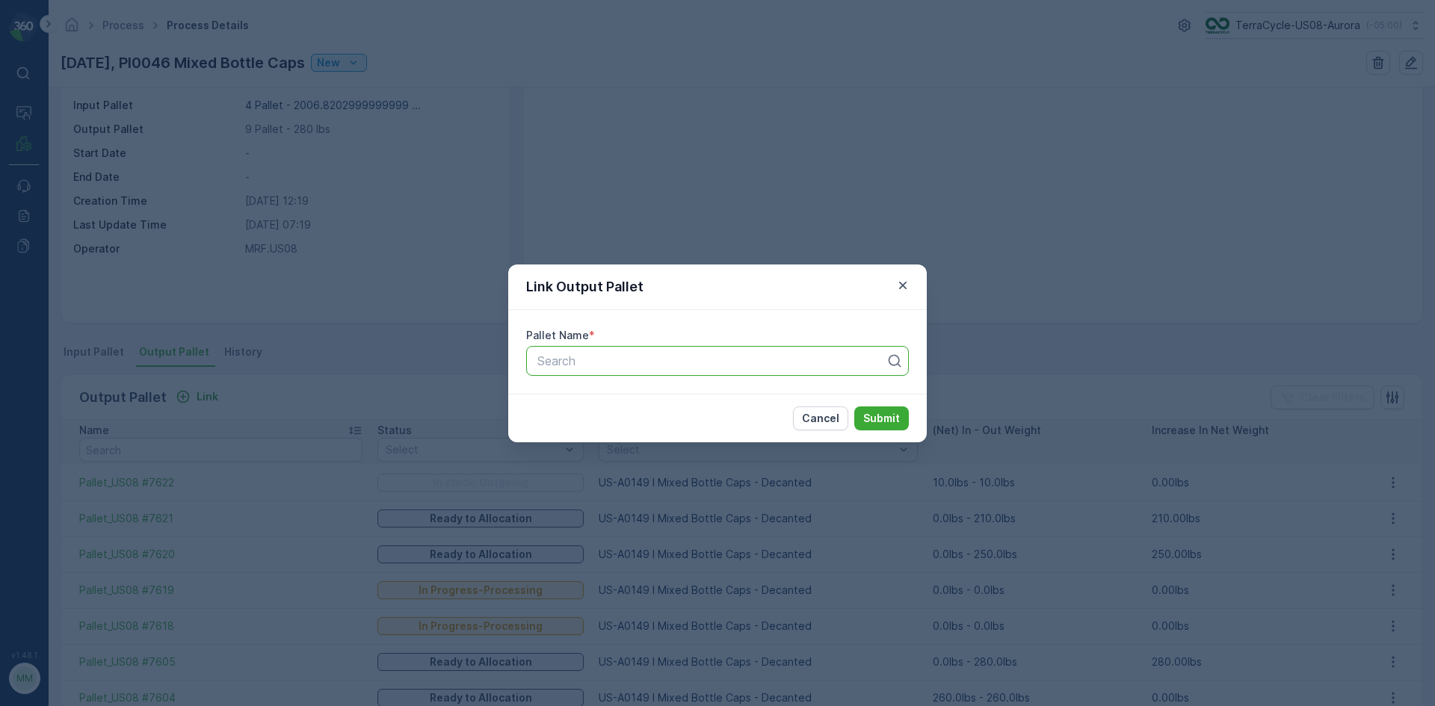
click at [581, 359] on div at bounding box center [711, 360] width 351 height 13
type input "7628"
click at [604, 428] on span "Pallet_US08 #7628" at bounding box center [588, 422] width 107 height 13
click at [882, 416] on p "Submit" at bounding box center [881, 418] width 37 height 15
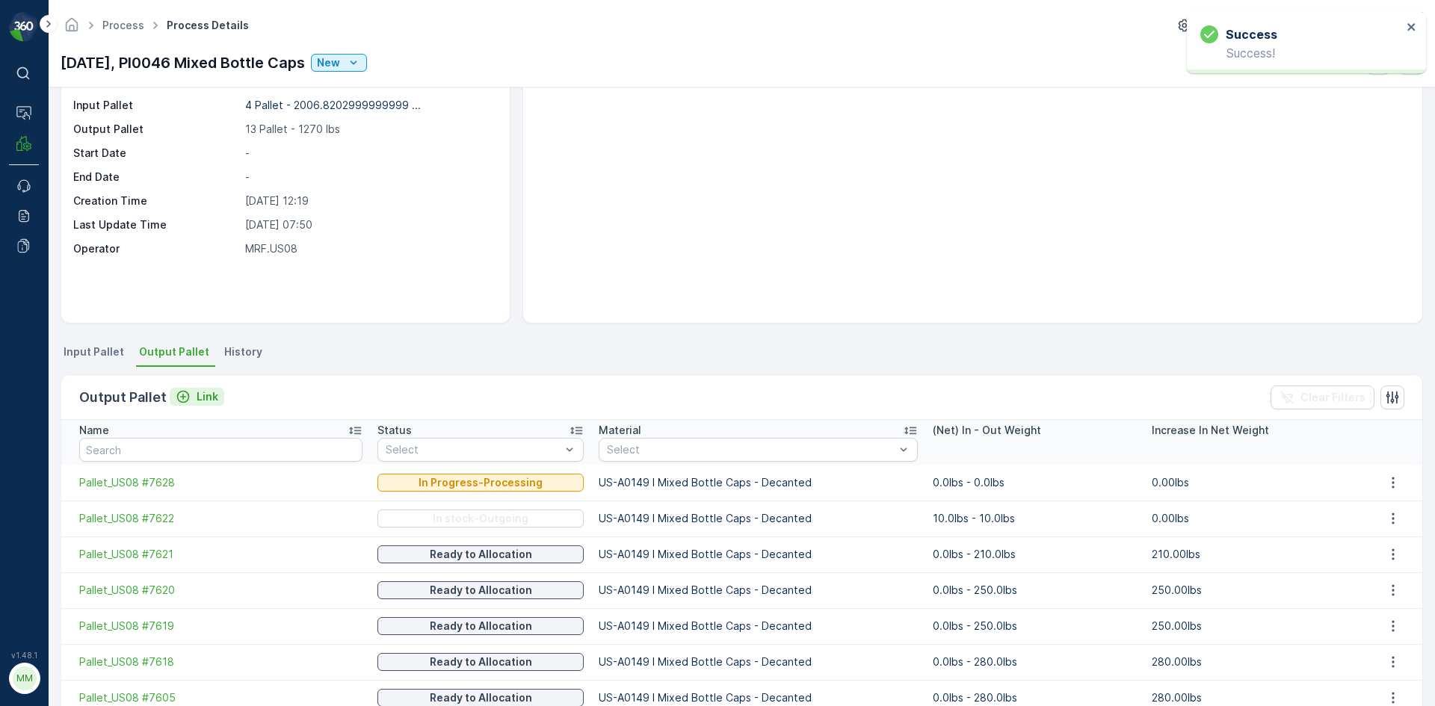
click at [197, 396] on p "Link" at bounding box center [208, 396] width 22 height 15
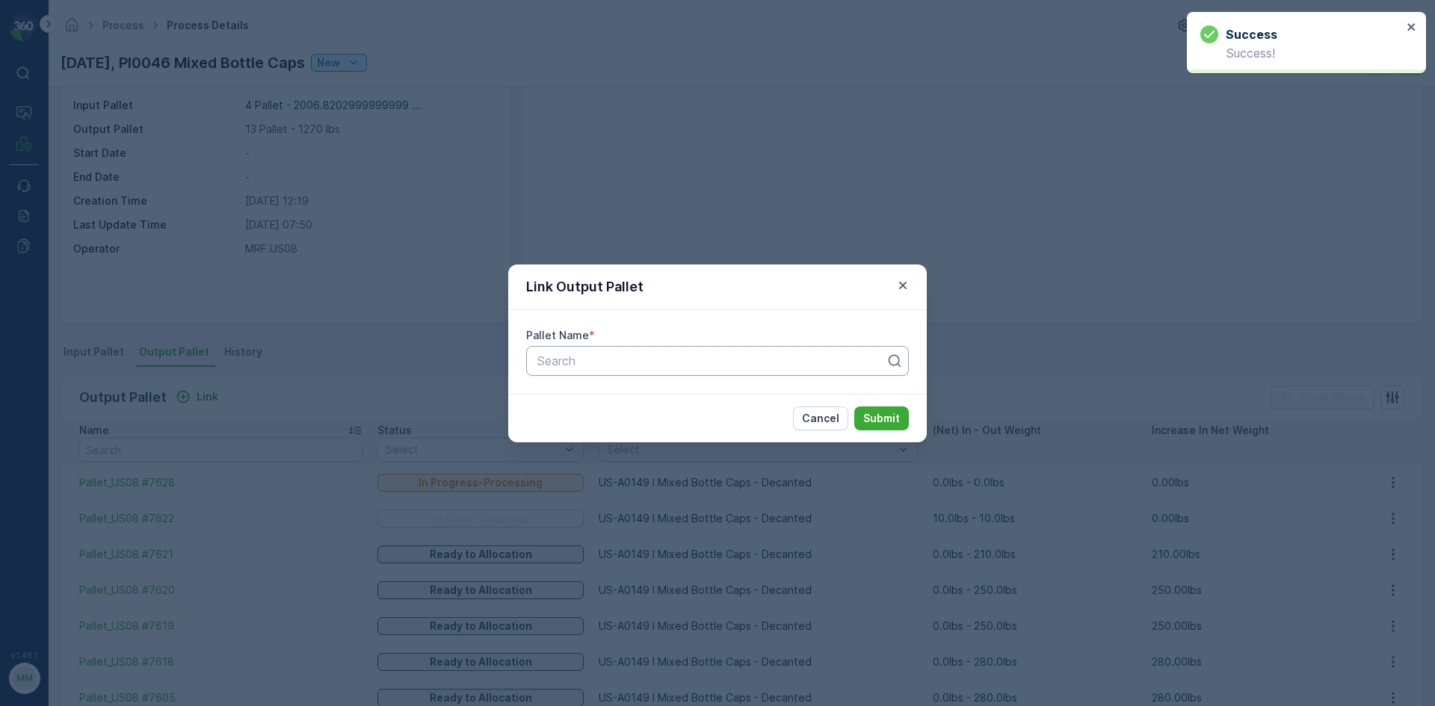
click at [664, 355] on div at bounding box center [711, 360] width 351 height 13
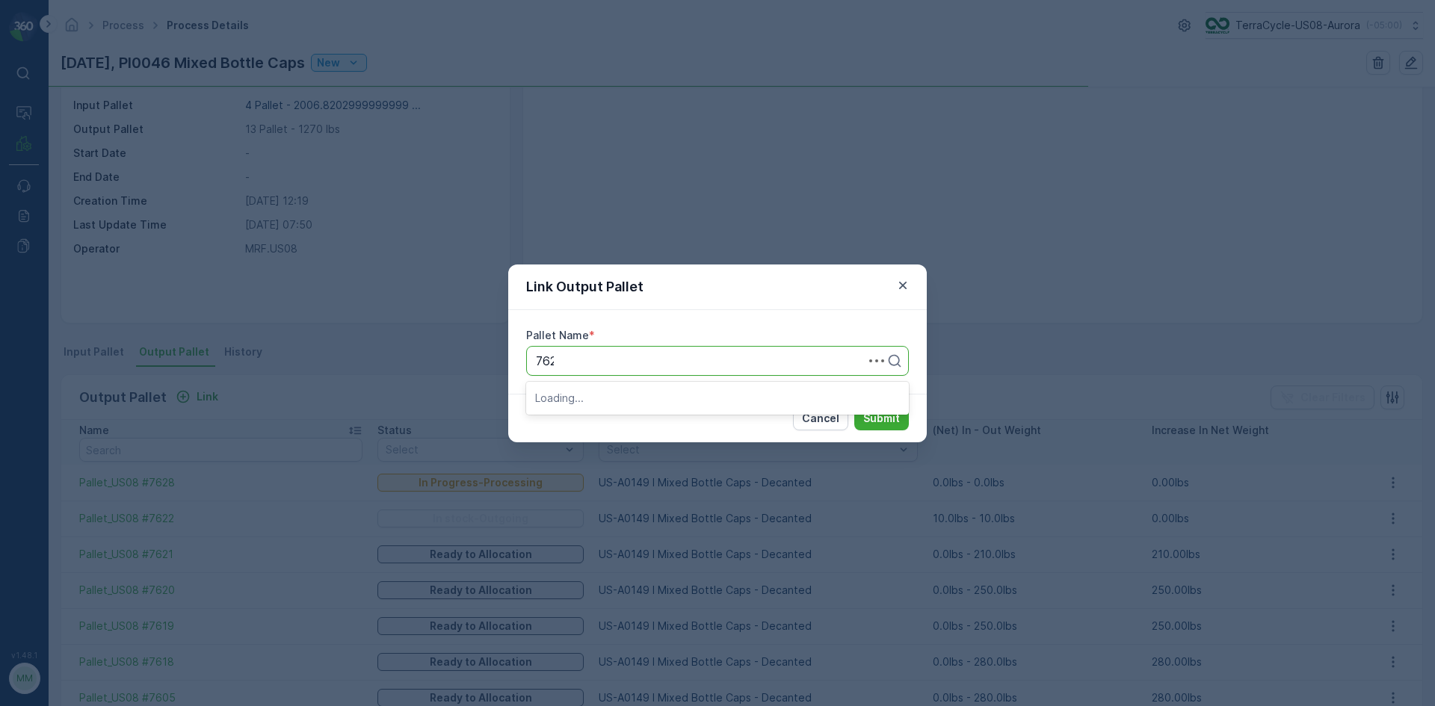
type input "7629"
click at [652, 400] on div "Pallet_US08 #7629" at bounding box center [717, 397] width 365 height 13
click at [896, 421] on p "Submit" at bounding box center [881, 418] width 37 height 15
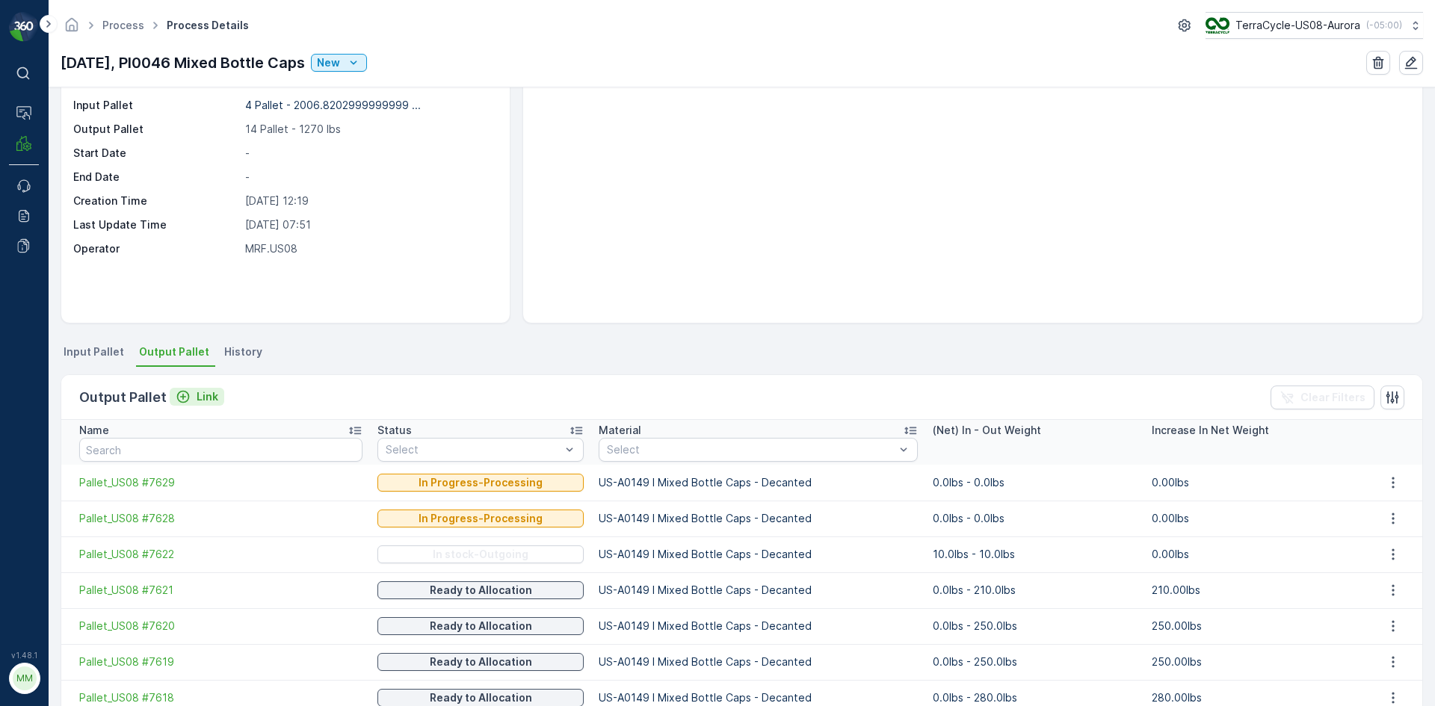
click at [197, 399] on p "Link" at bounding box center [208, 396] width 22 height 15
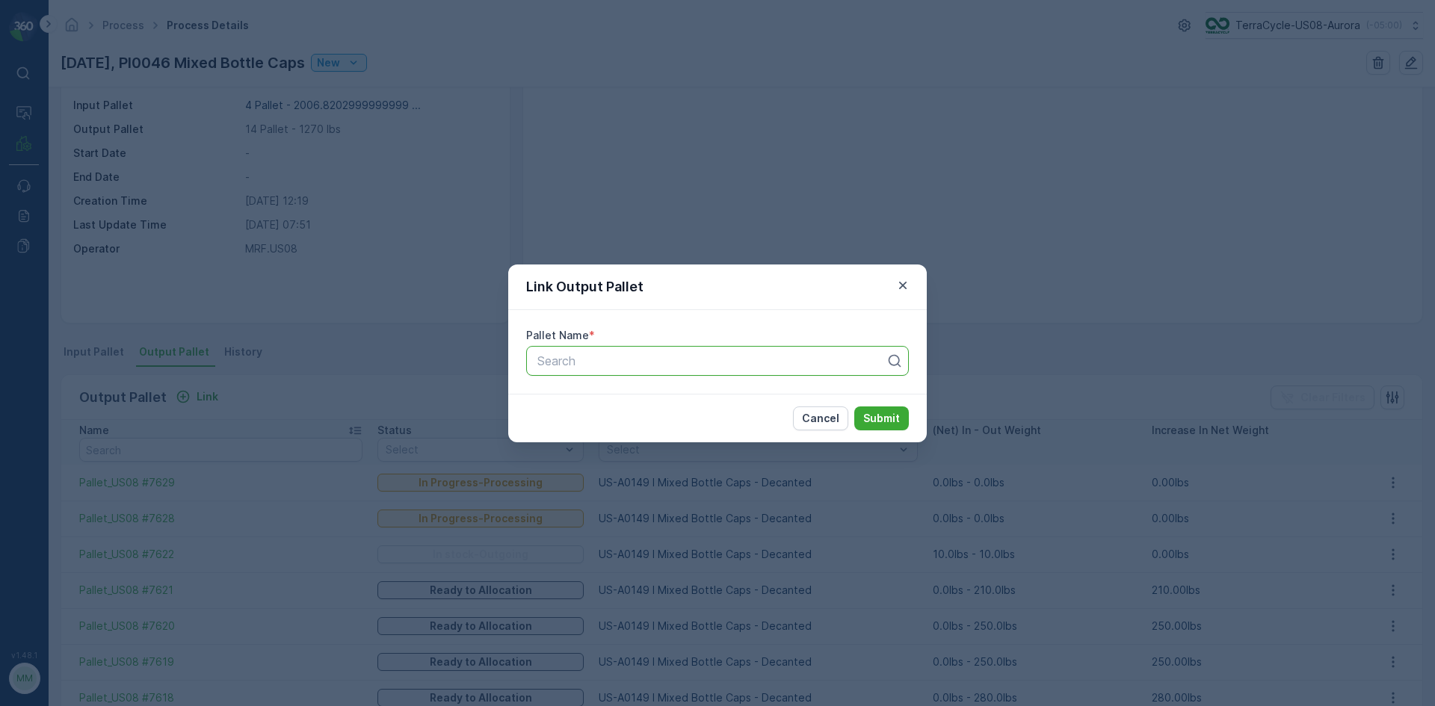
click at [560, 362] on div at bounding box center [711, 360] width 351 height 13
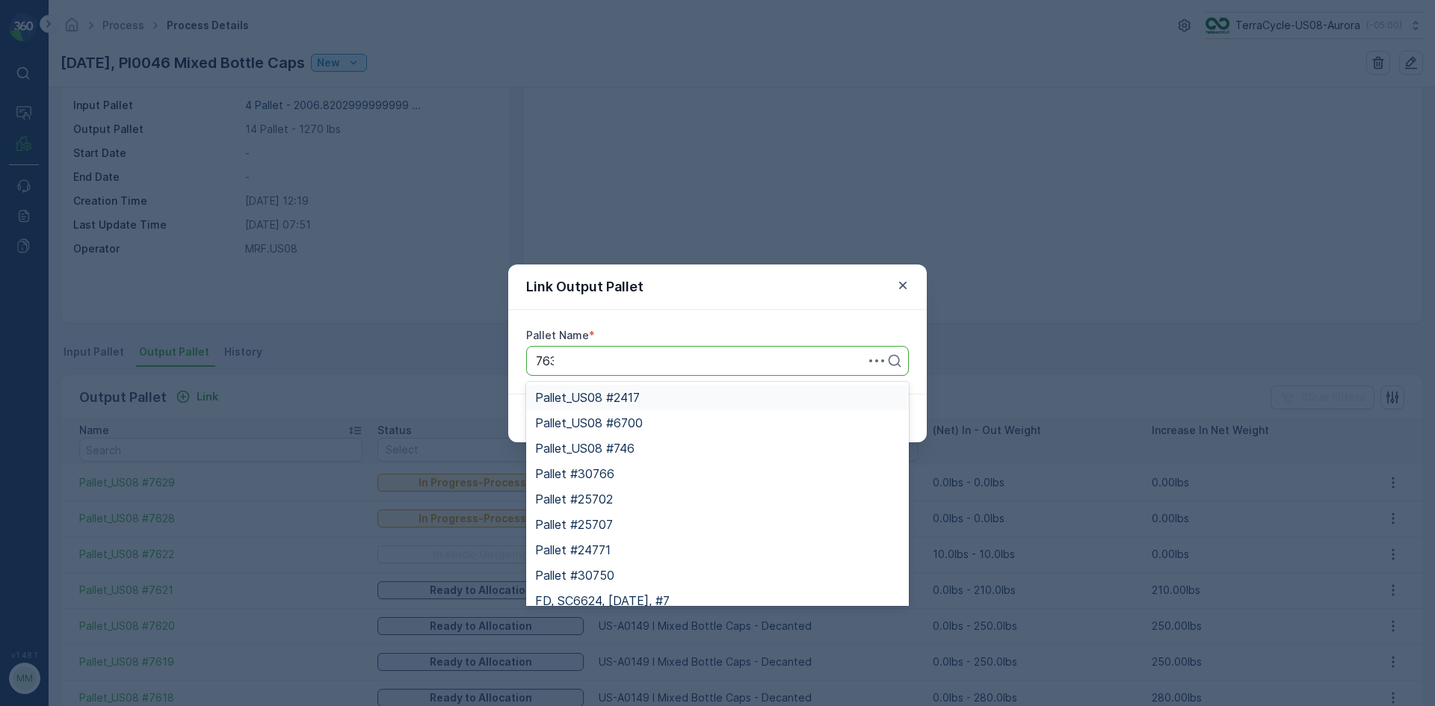
type input "7633"
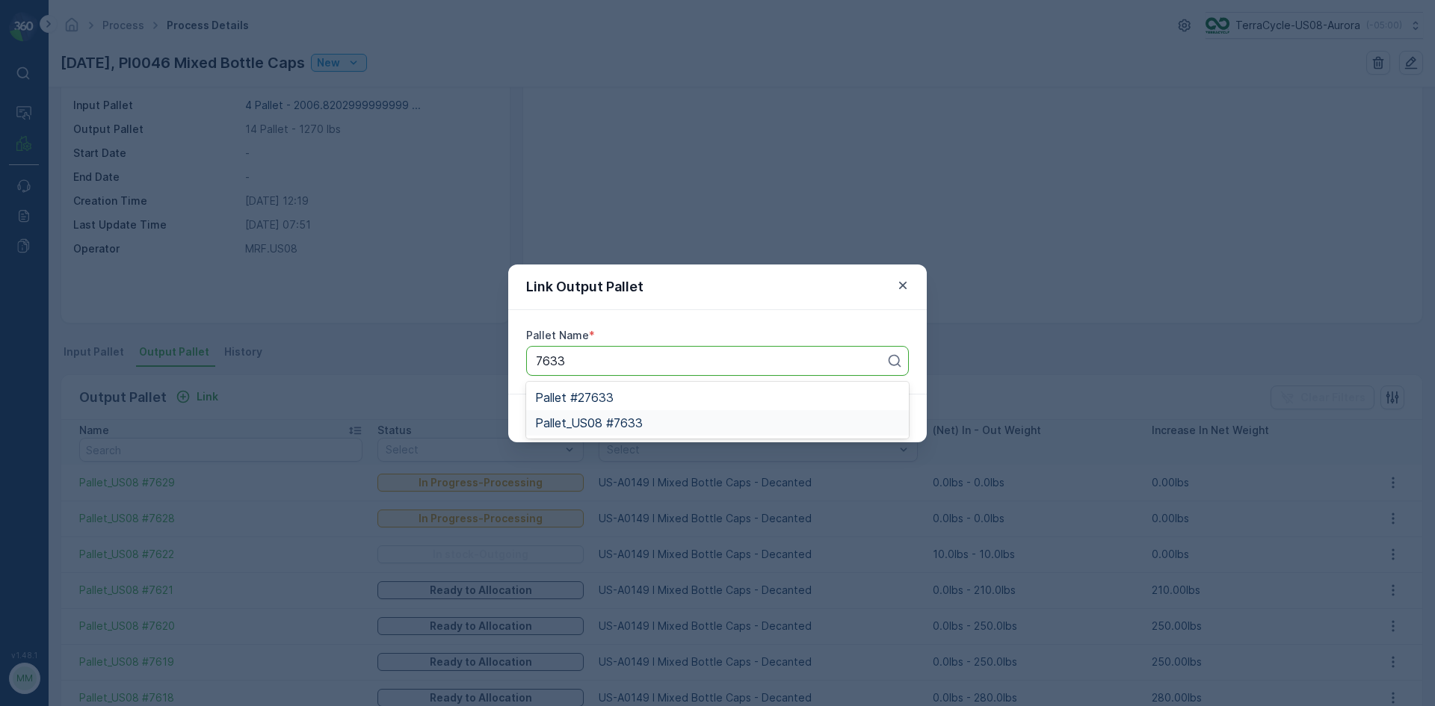
drag, startPoint x: 625, startPoint y: 421, endPoint x: 627, endPoint y: 456, distance: 35.2
click at [627, 456] on body "⌘B Operations MRF Events Reports Documents v 1.48.1 MM MRF.US08 Process Process…" at bounding box center [717, 353] width 1435 height 706
click at [686, 418] on div "Pallet_US08 #7633" at bounding box center [717, 422] width 365 height 13
click at [881, 420] on p "Submit" at bounding box center [881, 418] width 37 height 15
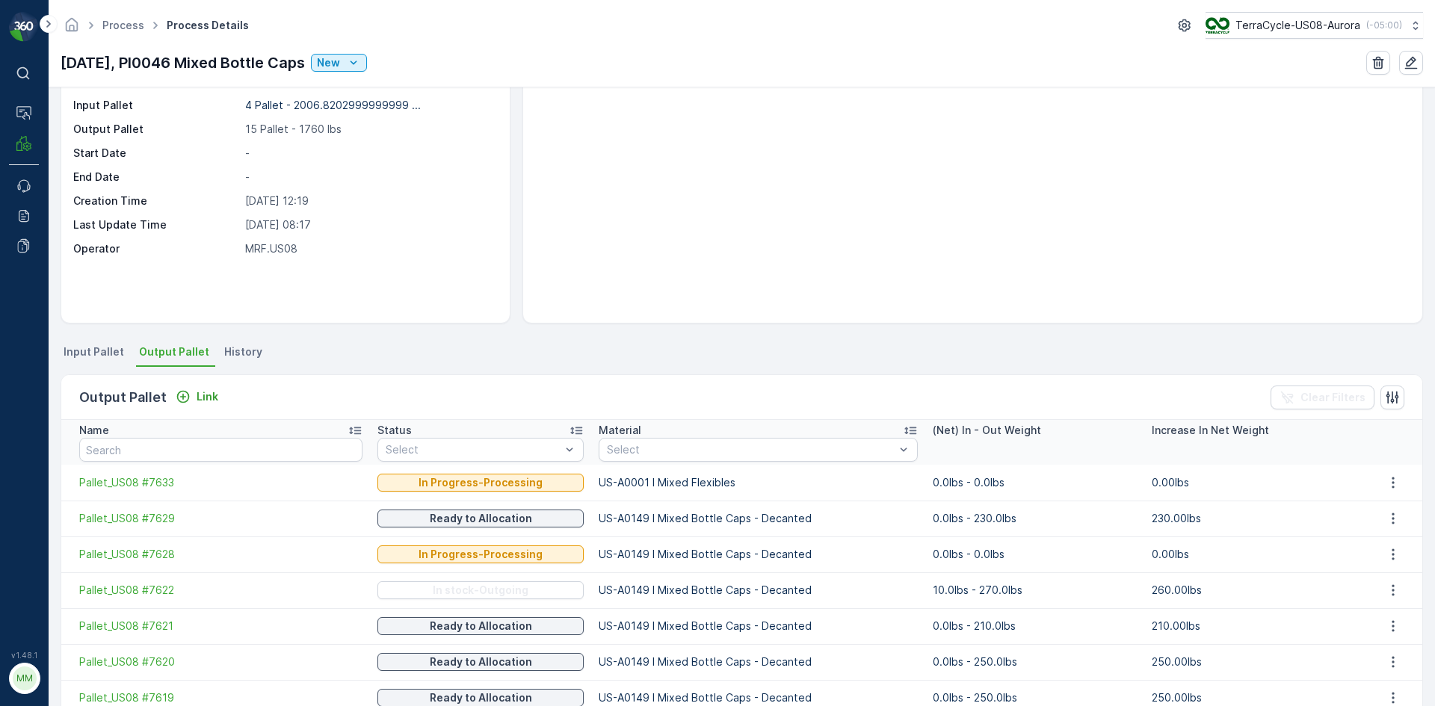
click at [96, 347] on span "Input Pallet" at bounding box center [94, 351] width 61 height 15
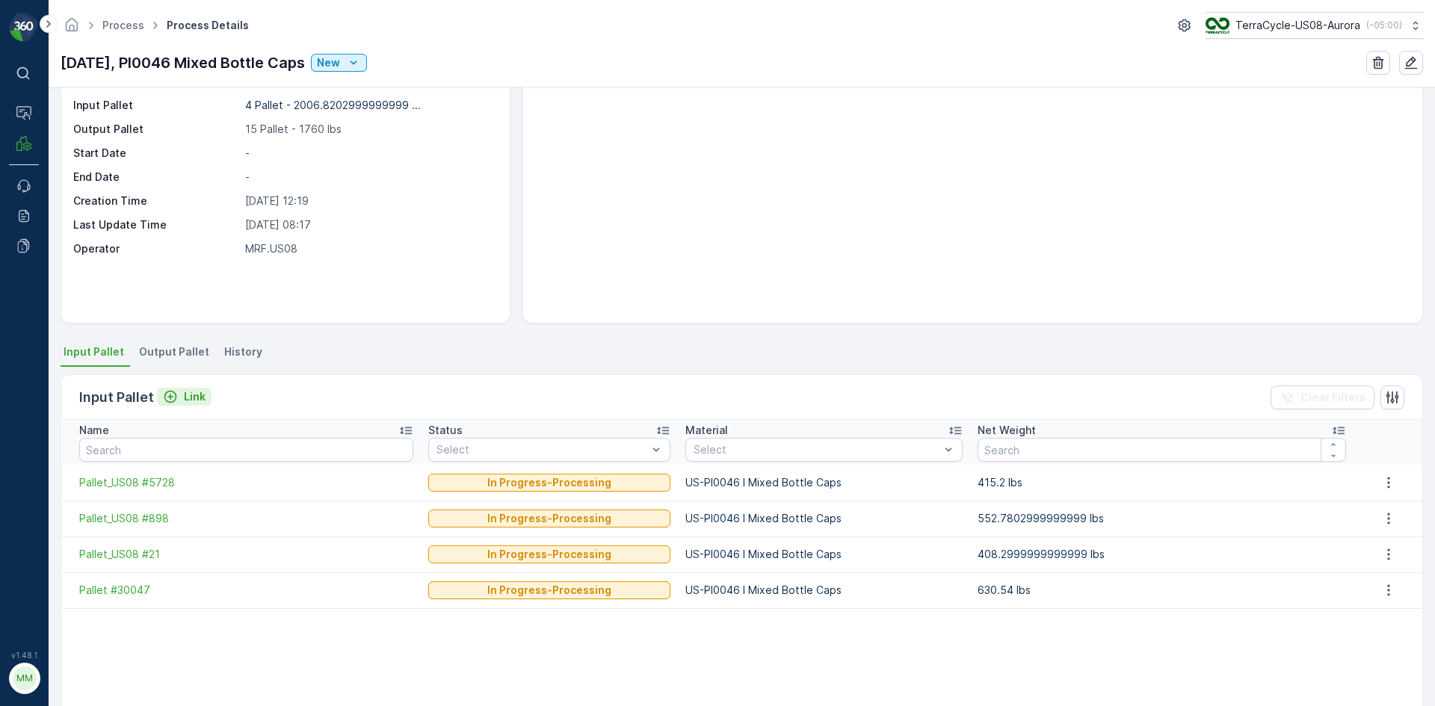
click at [179, 394] on div "Link" at bounding box center [184, 396] width 43 height 15
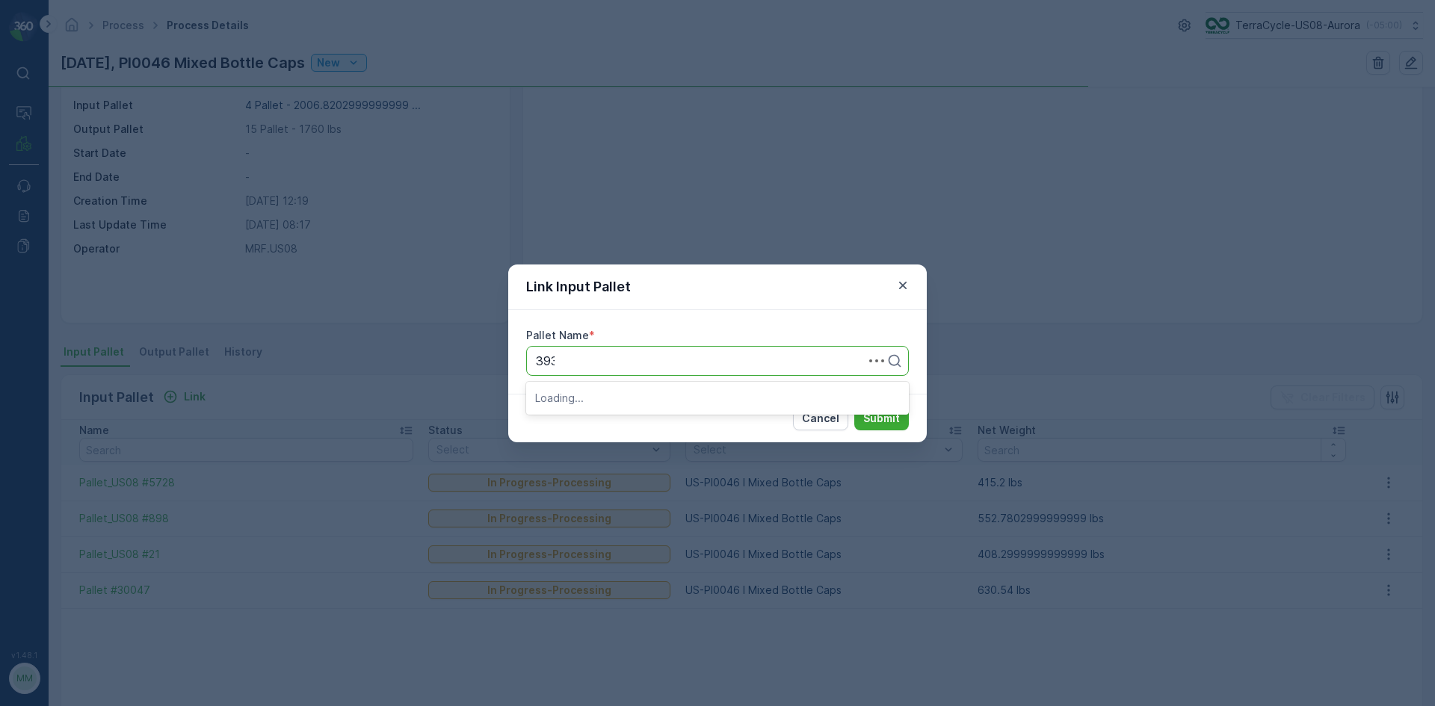
type input "3936"
click at [678, 395] on div "Pallet_US08 #3936" at bounding box center [717, 397] width 365 height 13
click at [886, 421] on p "Submit" at bounding box center [881, 418] width 37 height 15
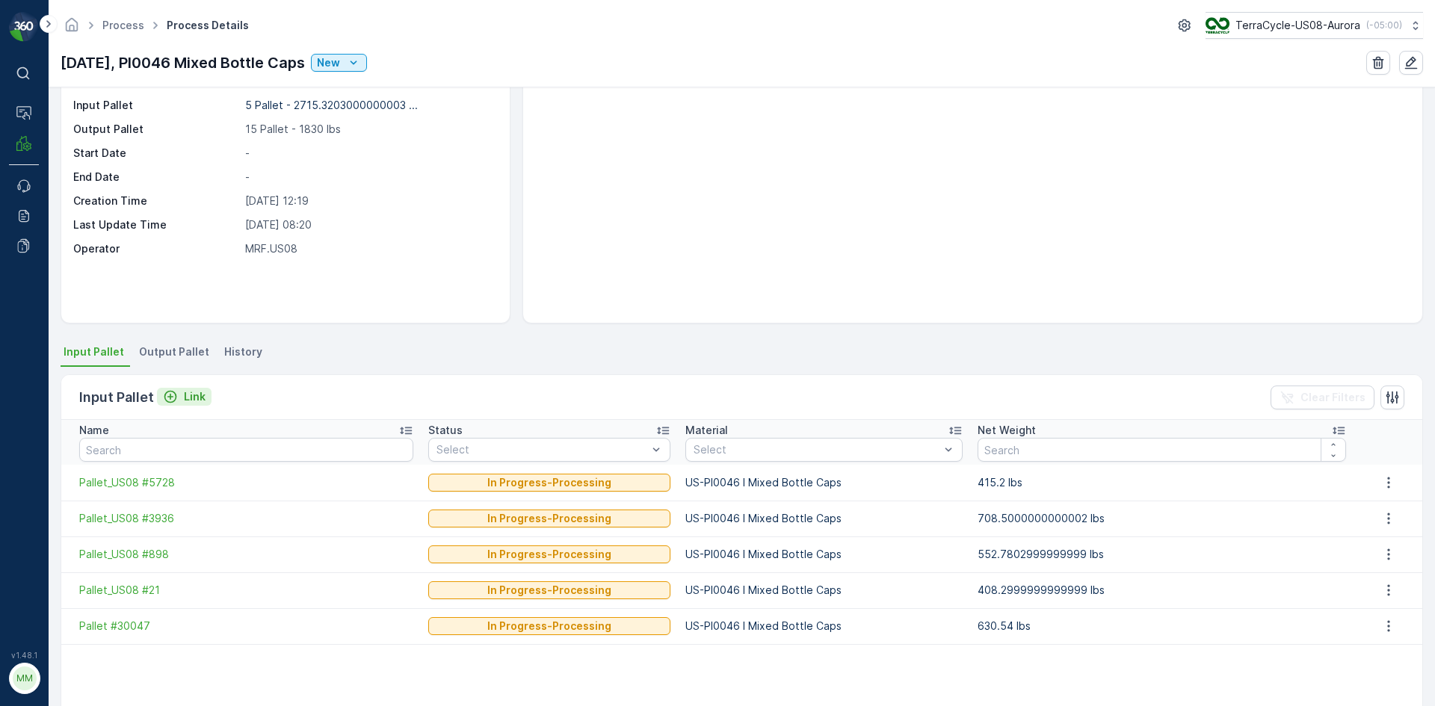
click at [187, 399] on p "Link" at bounding box center [195, 396] width 22 height 15
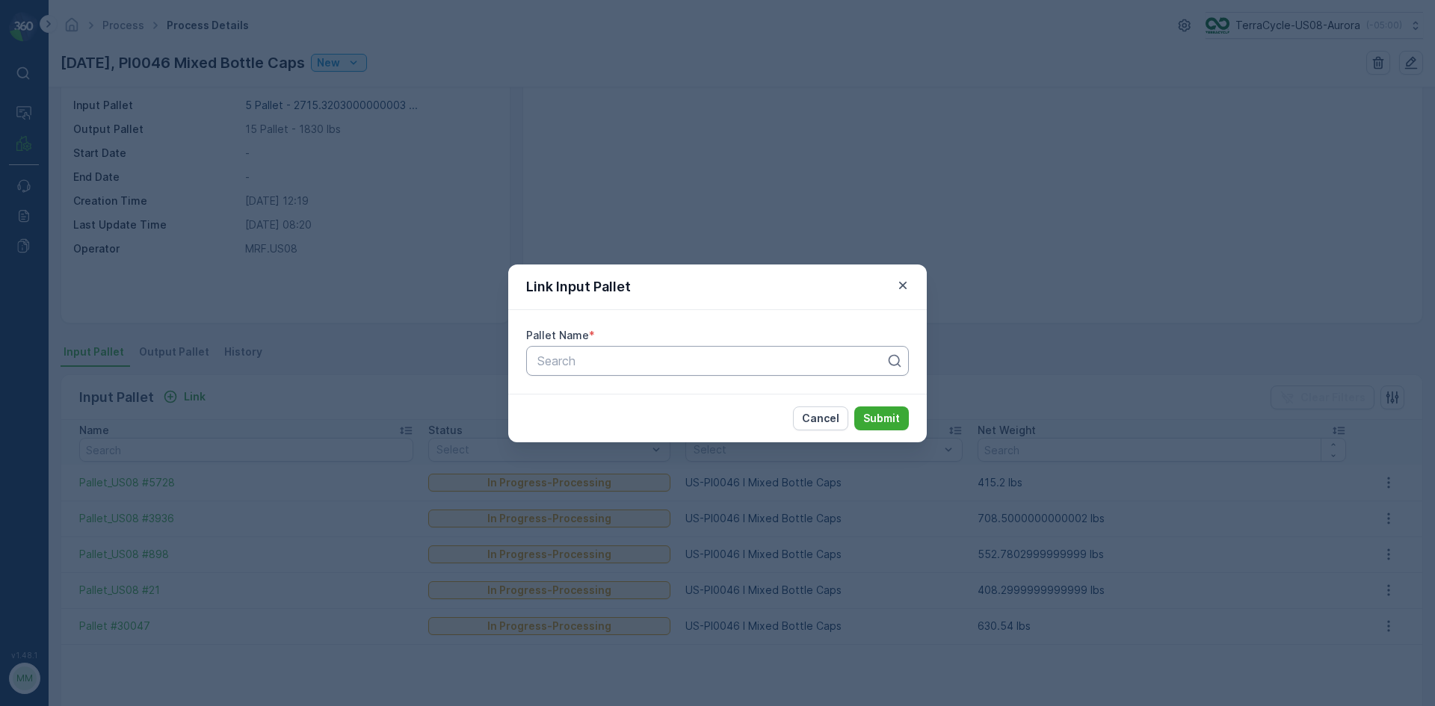
click at [729, 366] on div at bounding box center [711, 360] width 351 height 13
click at [542, 359] on input "39168" at bounding box center [555, 360] width 39 height 13
type input "29168"
click at [656, 398] on div "Pallet #29168" at bounding box center [717, 397] width 365 height 13
click at [891, 413] on p "Submit" at bounding box center [881, 418] width 37 height 15
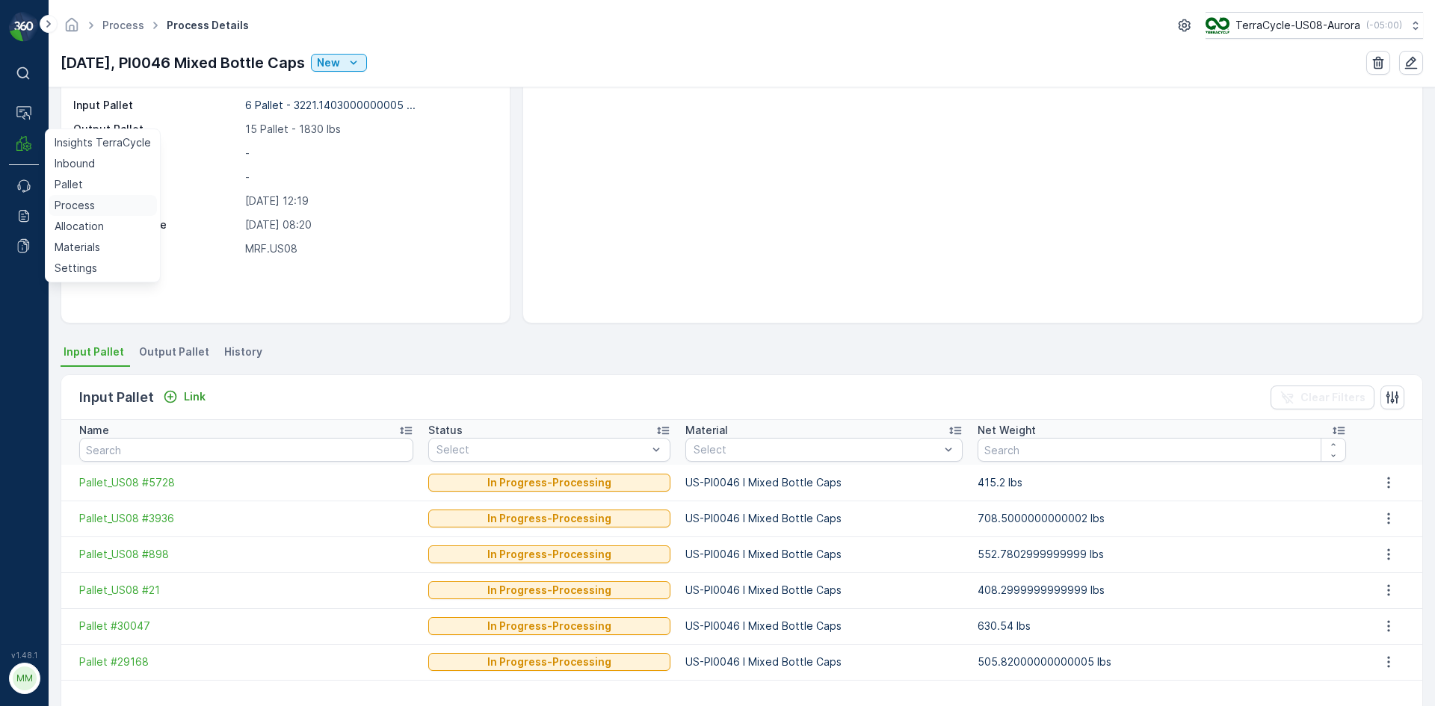
click at [77, 205] on p "Process" at bounding box center [75, 205] width 40 height 15
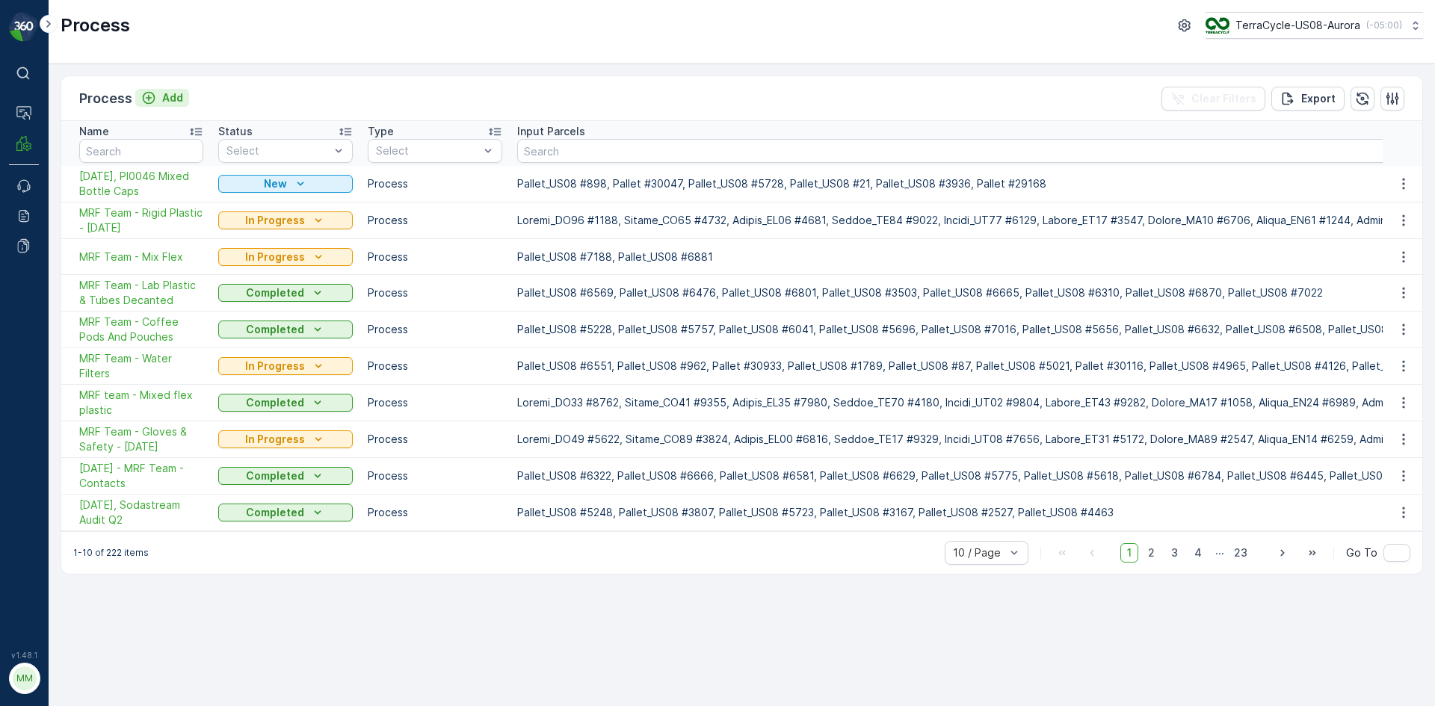
click at [173, 99] on p "Add" at bounding box center [172, 97] width 21 height 15
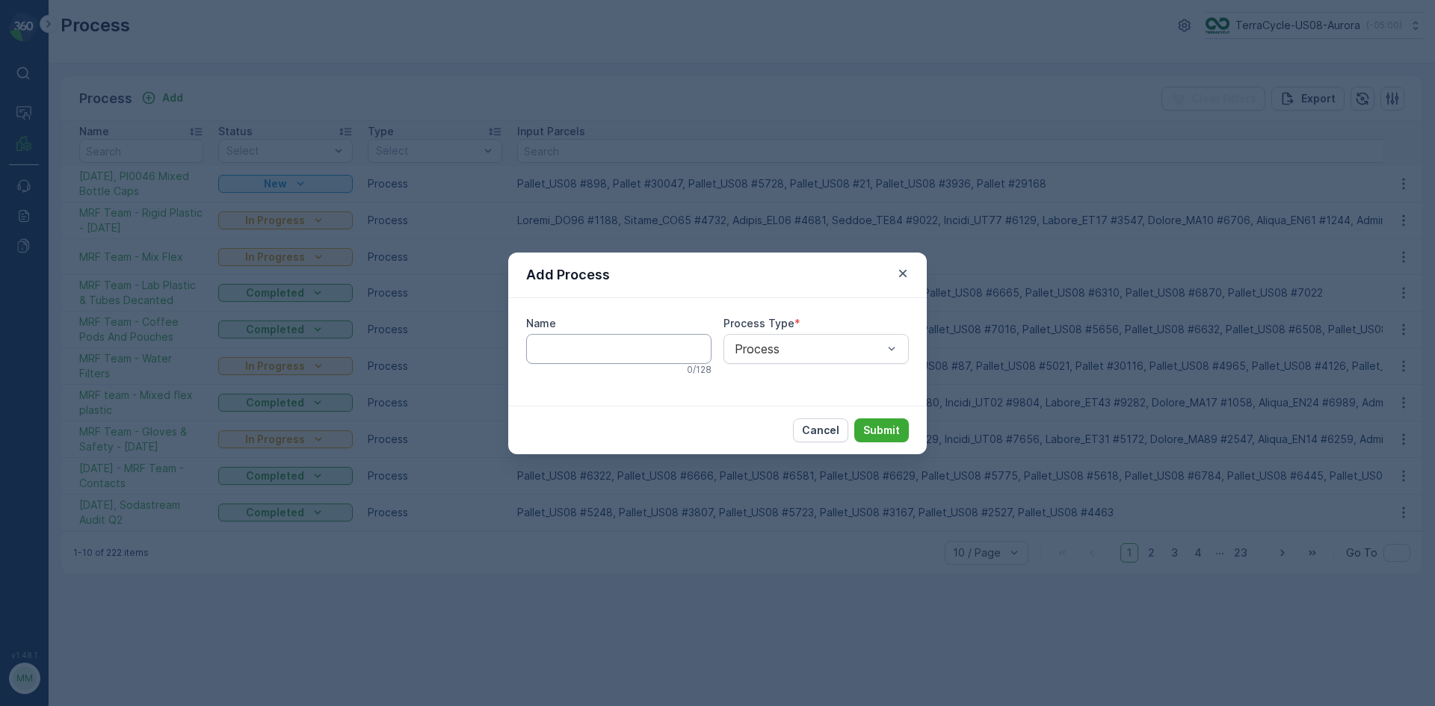
click at [548, 340] on input "Name" at bounding box center [618, 349] width 185 height 30
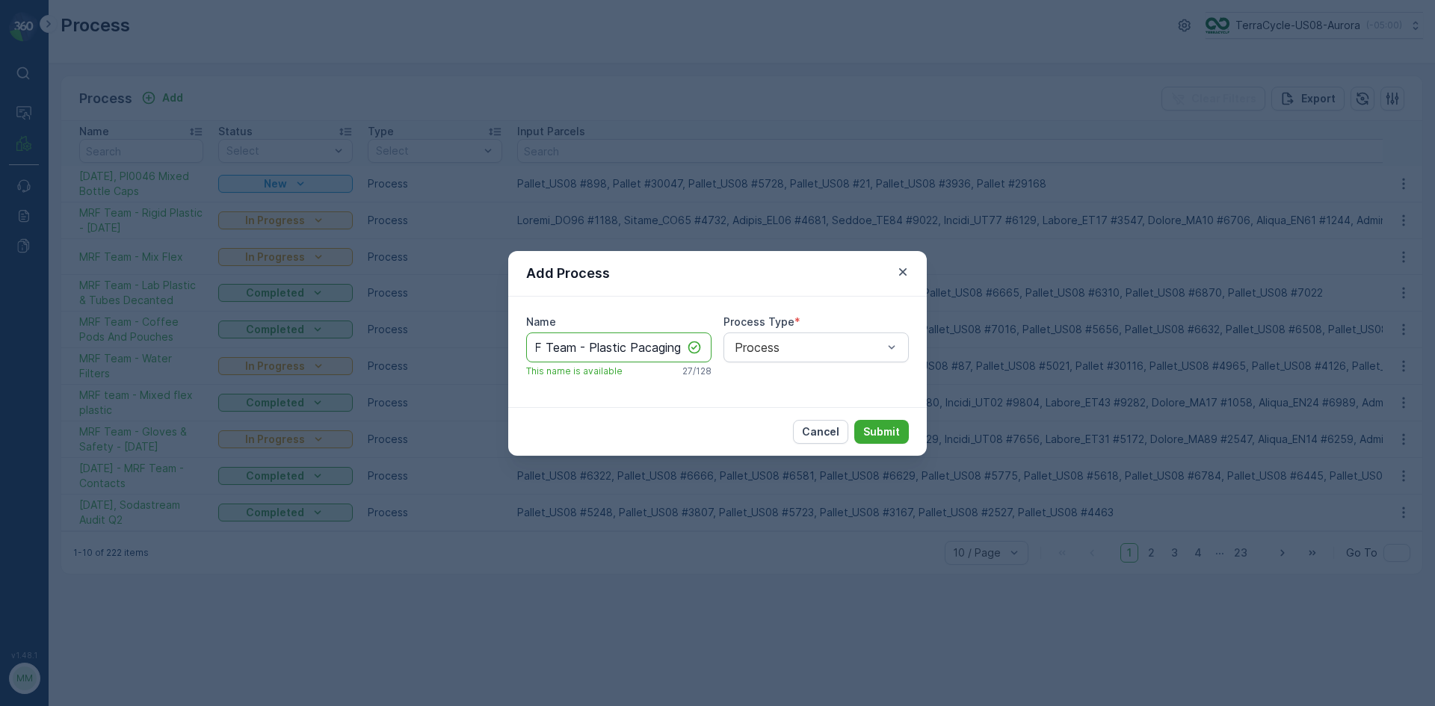
scroll to position [0, 20]
click at [640, 349] on input "MRF Team - Plastic Pacaging" at bounding box center [618, 348] width 185 height 30
type input "MRF Team - Plastic Packaging - 08/20/2025"
click at [895, 431] on p "Submit" at bounding box center [881, 431] width 37 height 15
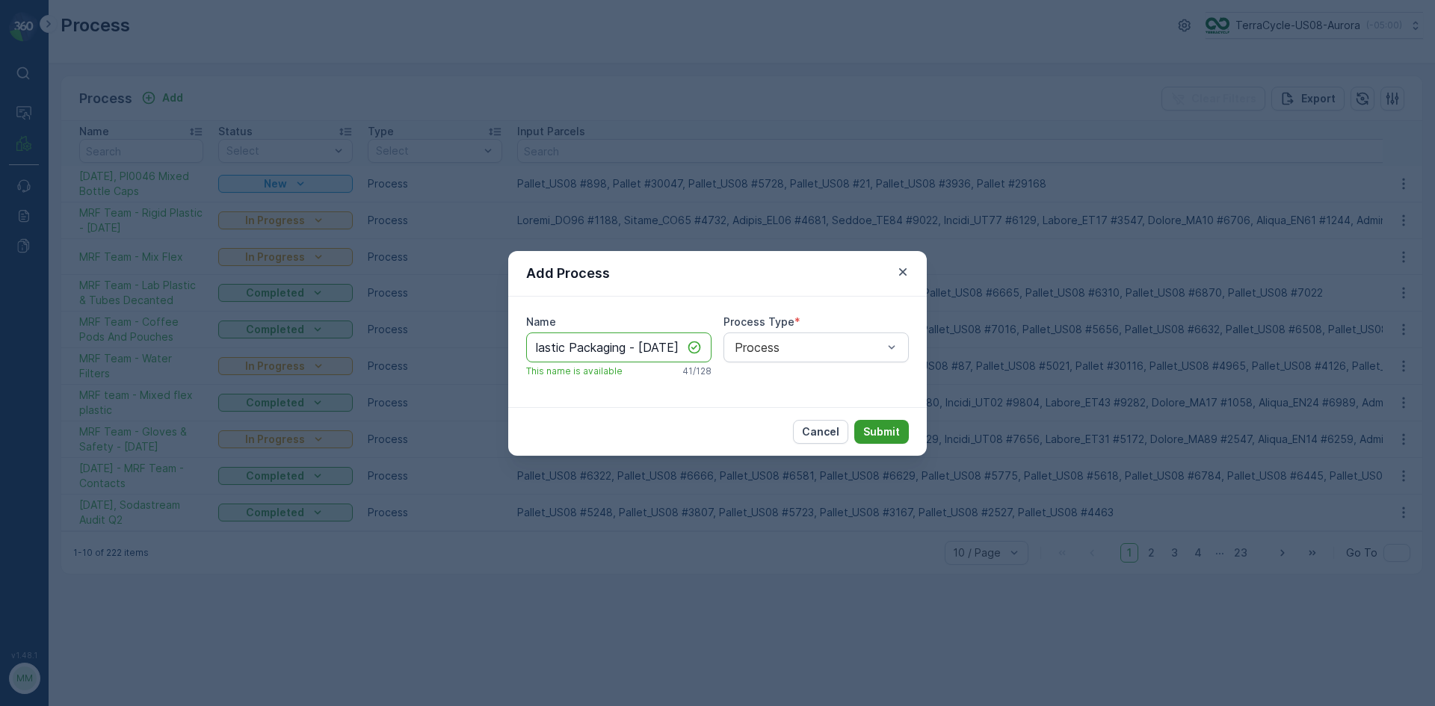
scroll to position [0, 0]
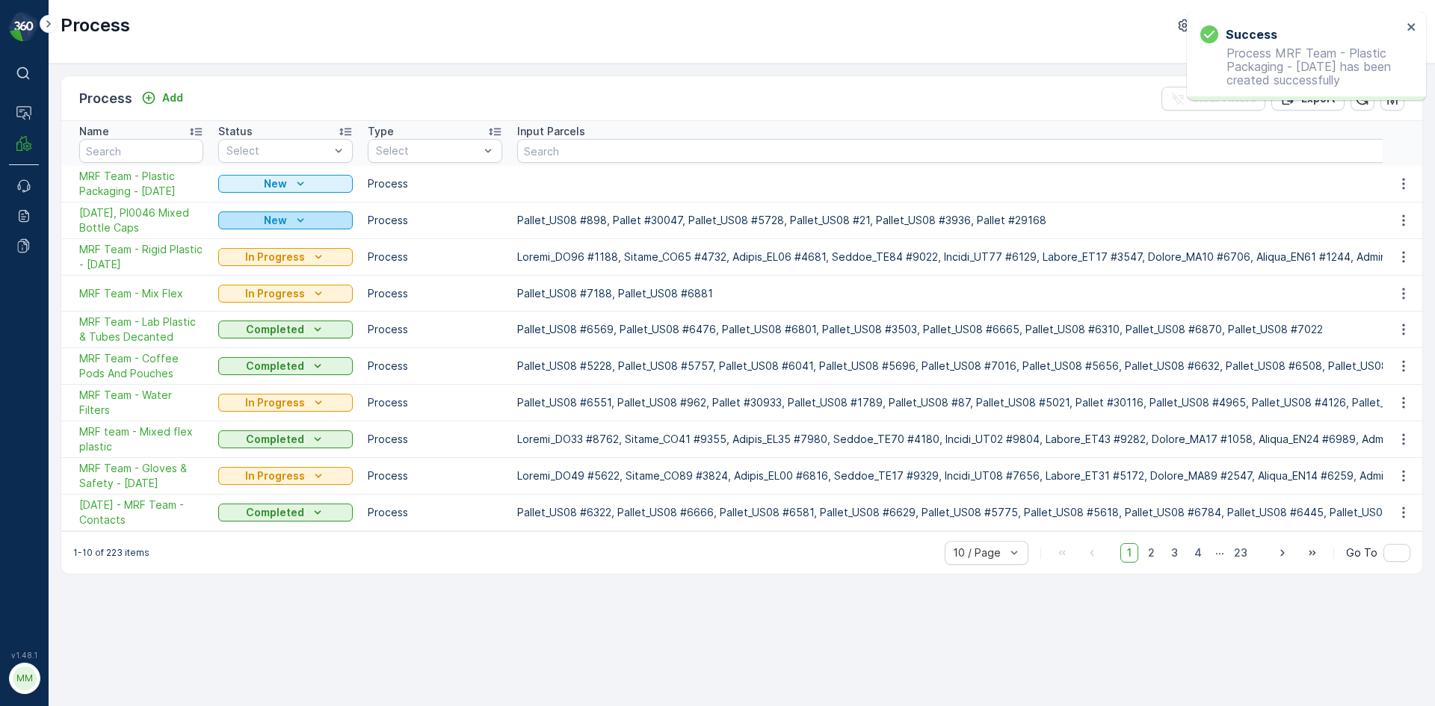
click at [302, 222] on icon "New" at bounding box center [300, 220] width 15 height 15
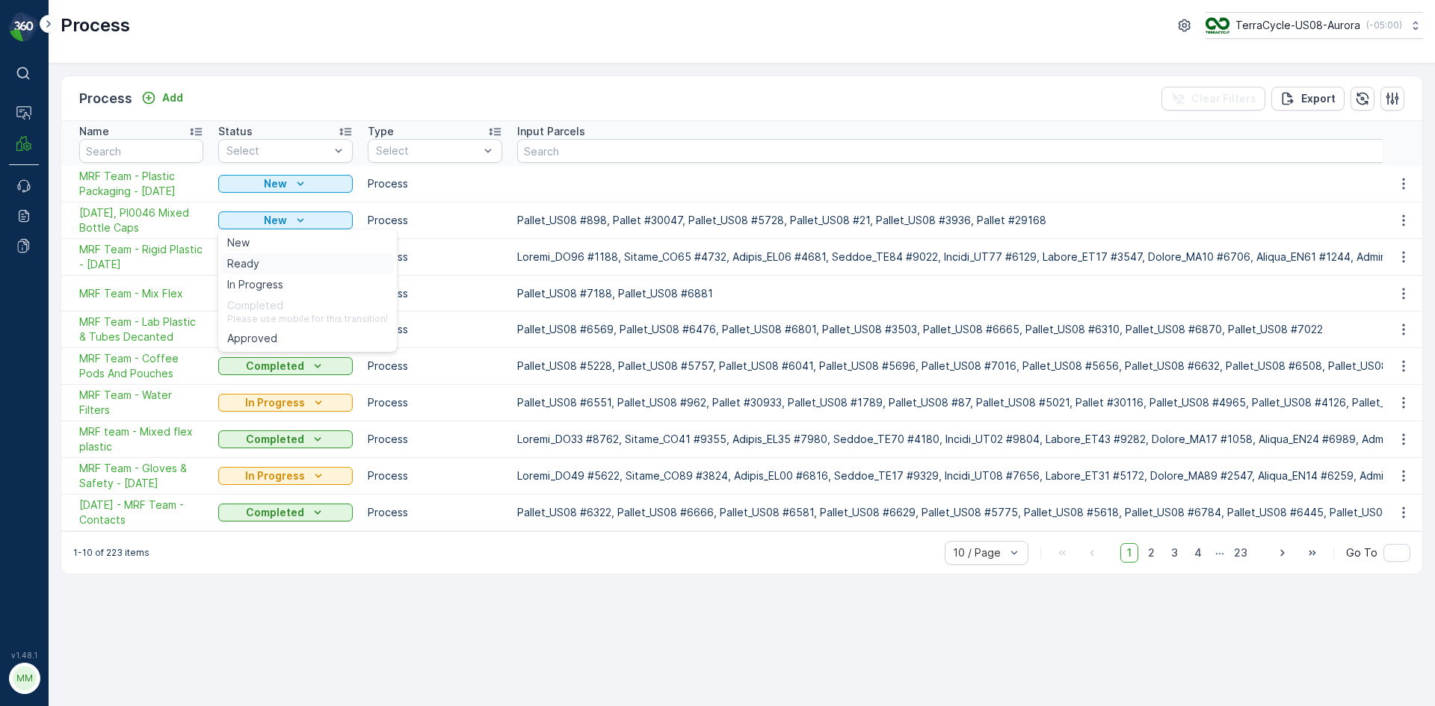
click at [266, 264] on div "Ready" at bounding box center [307, 263] width 173 height 21
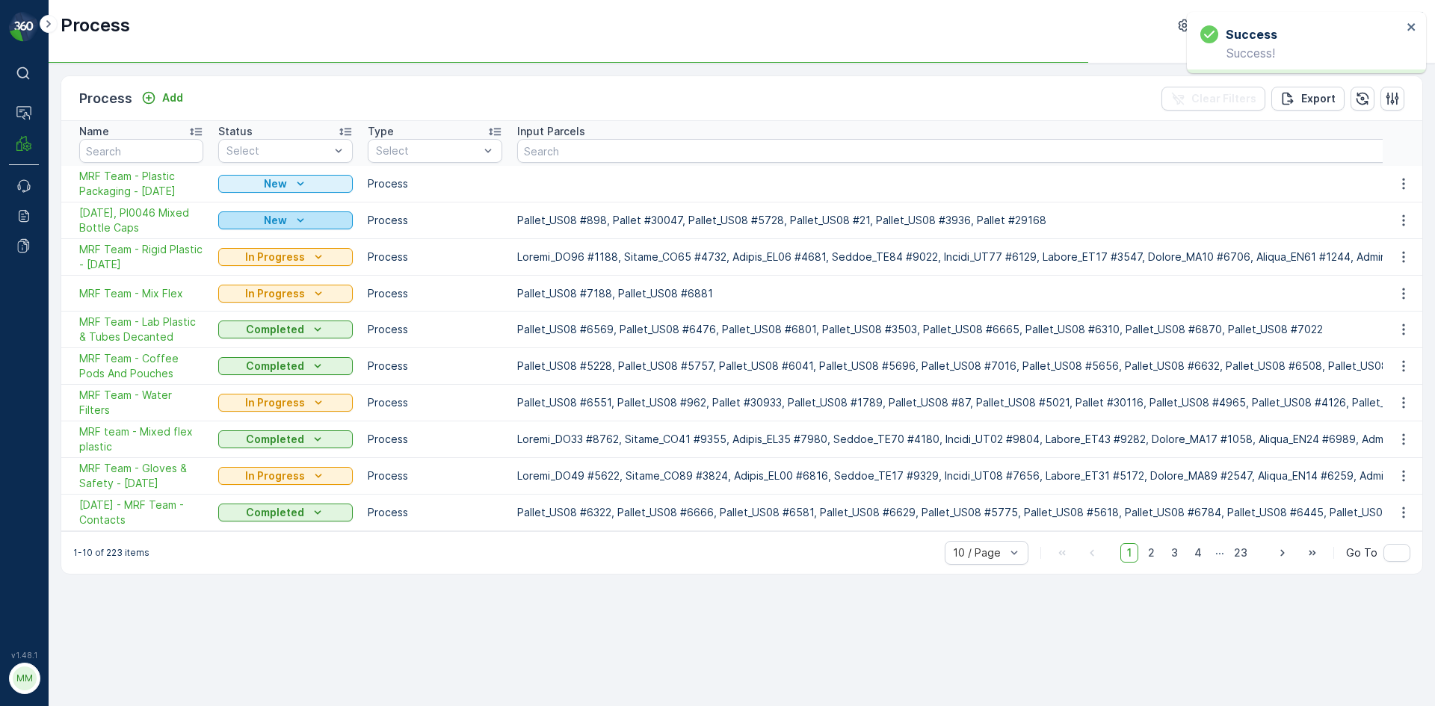
click at [303, 222] on icon "New" at bounding box center [300, 220] width 15 height 15
click at [309, 221] on icon "Ready" at bounding box center [304, 220] width 15 height 15
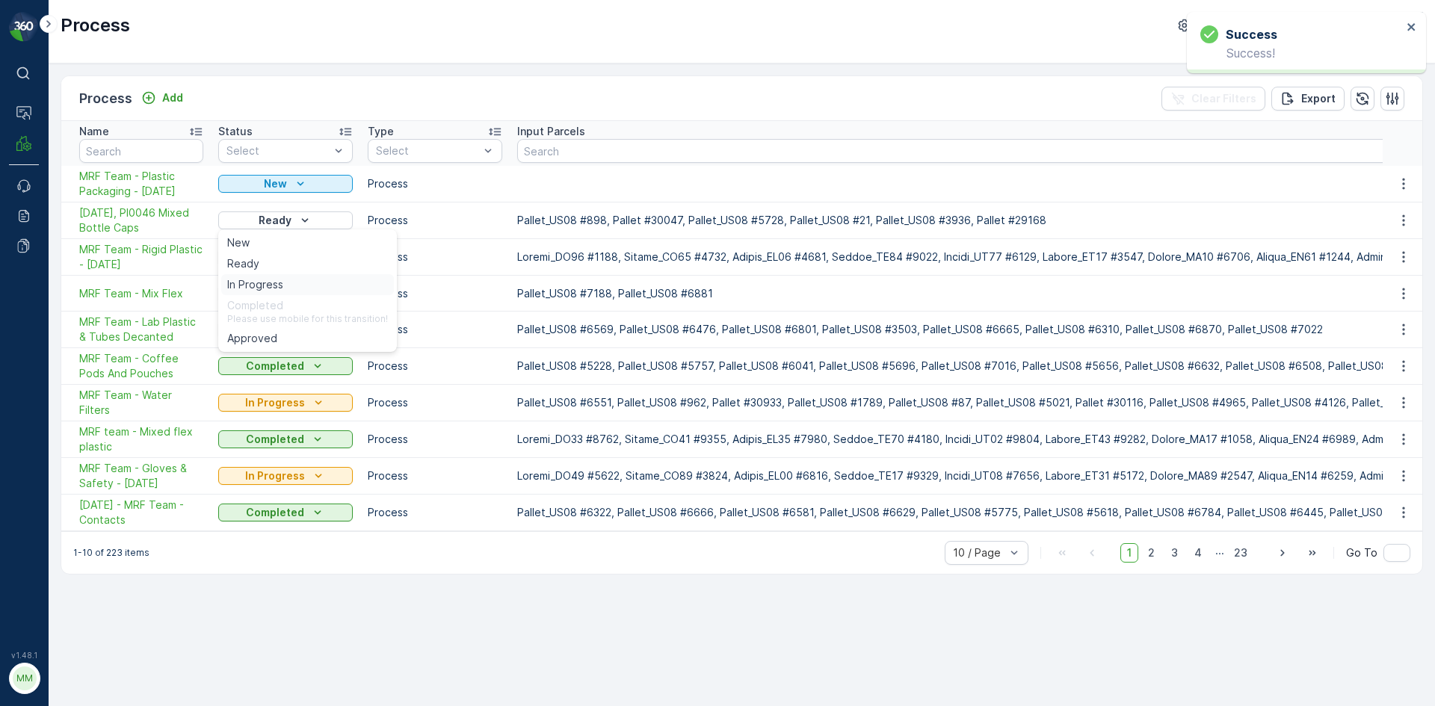
click at [294, 282] on div "In Progress" at bounding box center [307, 284] width 173 height 21
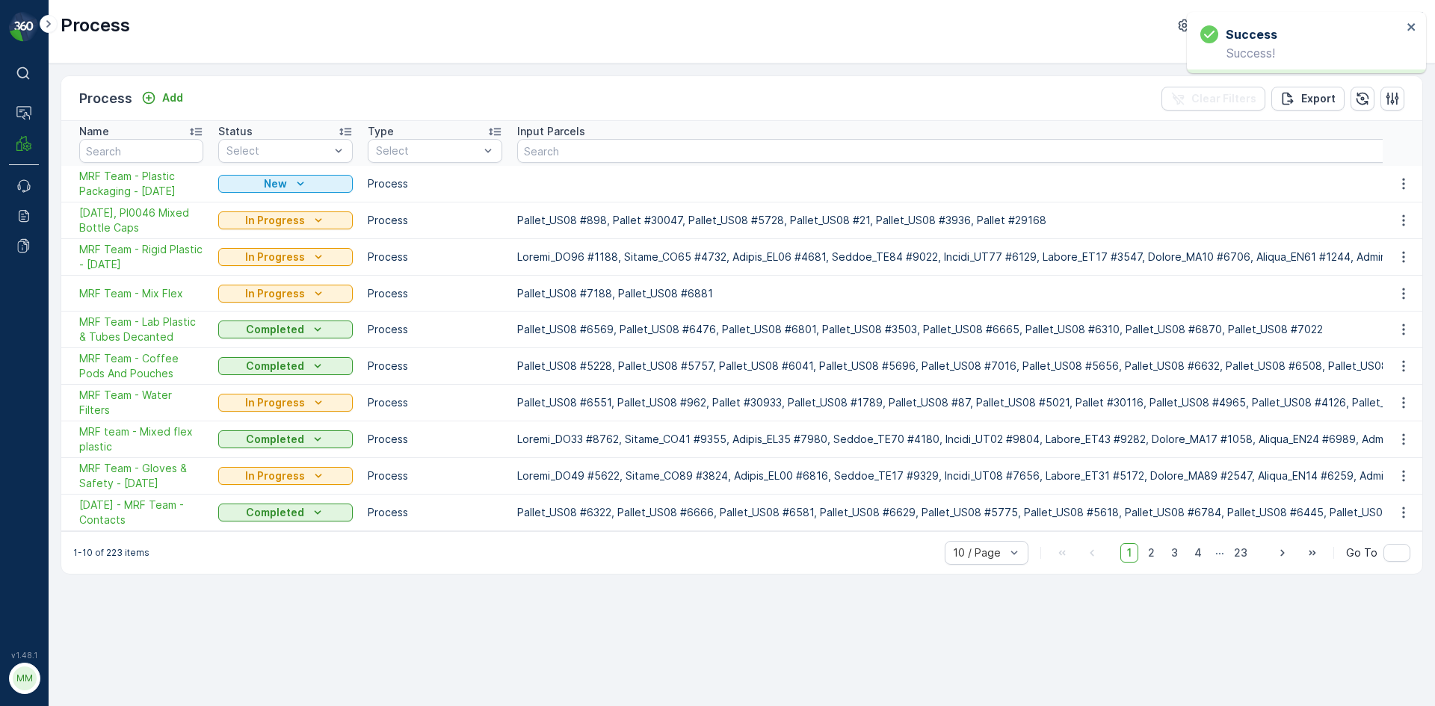
click at [474, 179] on td "Process" at bounding box center [434, 184] width 149 height 37
click at [22, 23] on img at bounding box center [24, 27] width 30 height 30
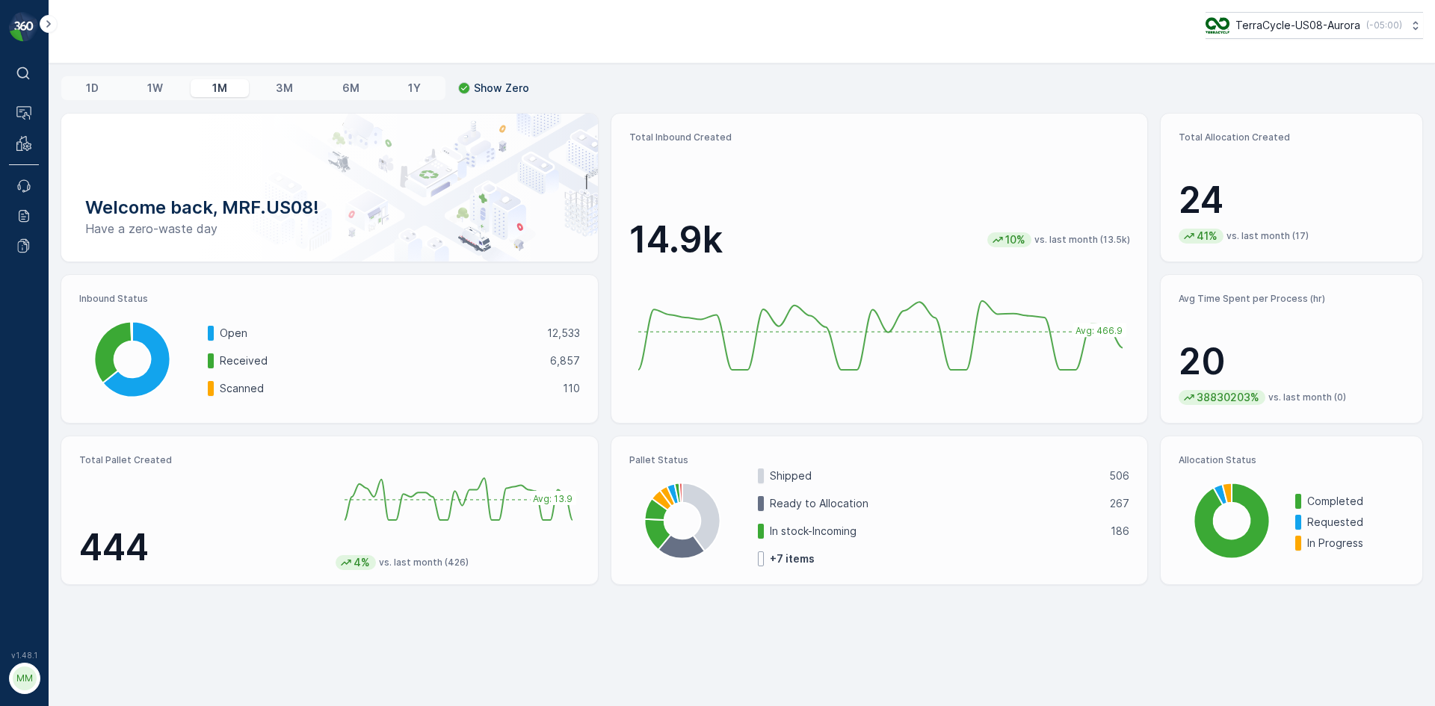
click at [28, 684] on div "MM" at bounding box center [25, 679] width 24 height 24
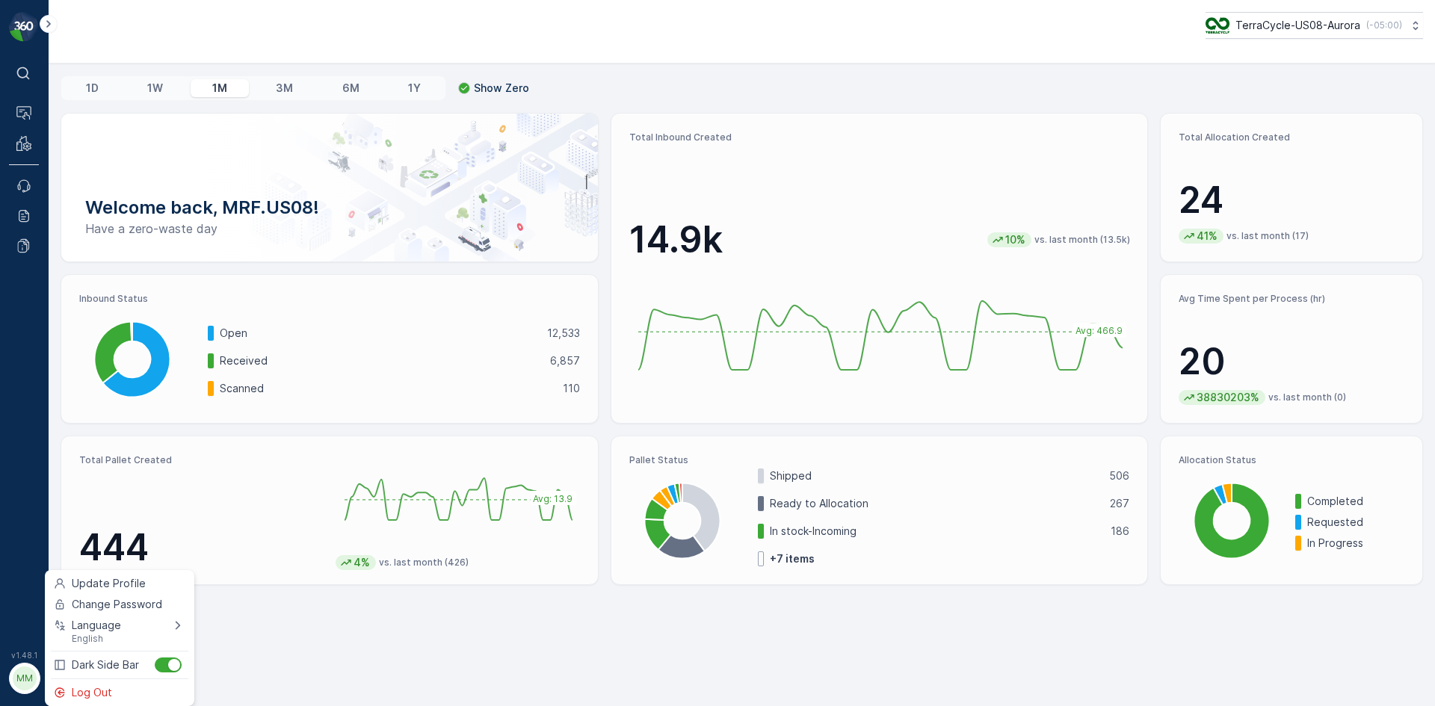
click at [95, 690] on span "Log Out" at bounding box center [92, 692] width 40 height 15
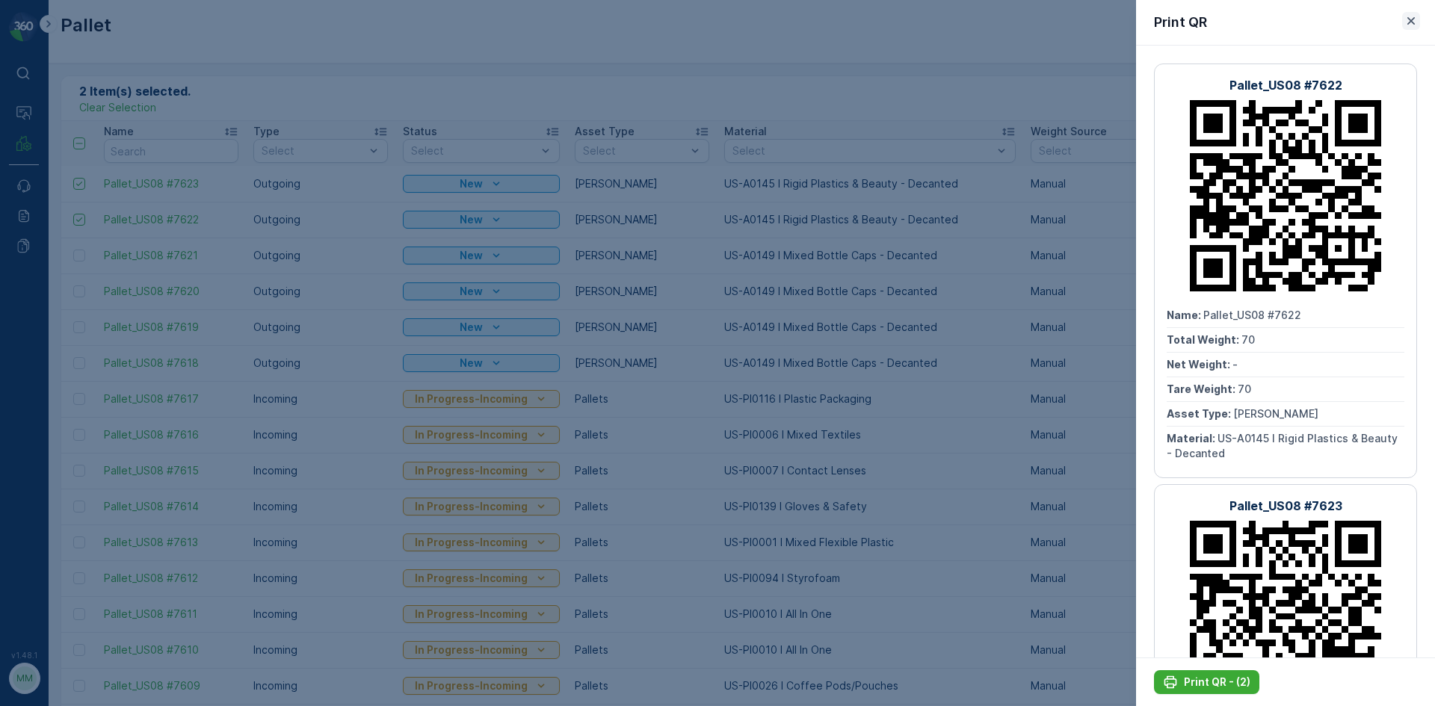
click at [1414, 27] on icon "button" at bounding box center [1410, 20] width 15 height 15
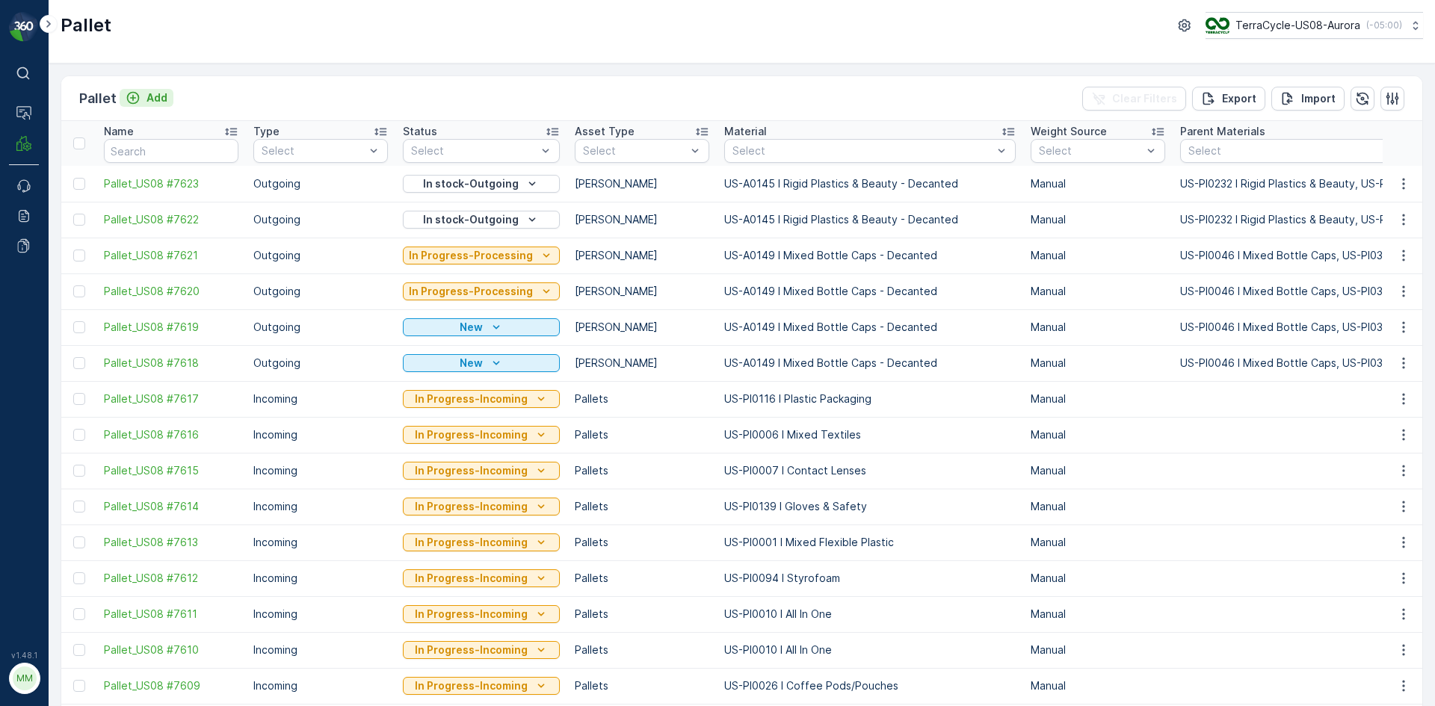
click at [141, 93] on div "Add" at bounding box center [147, 97] width 42 height 15
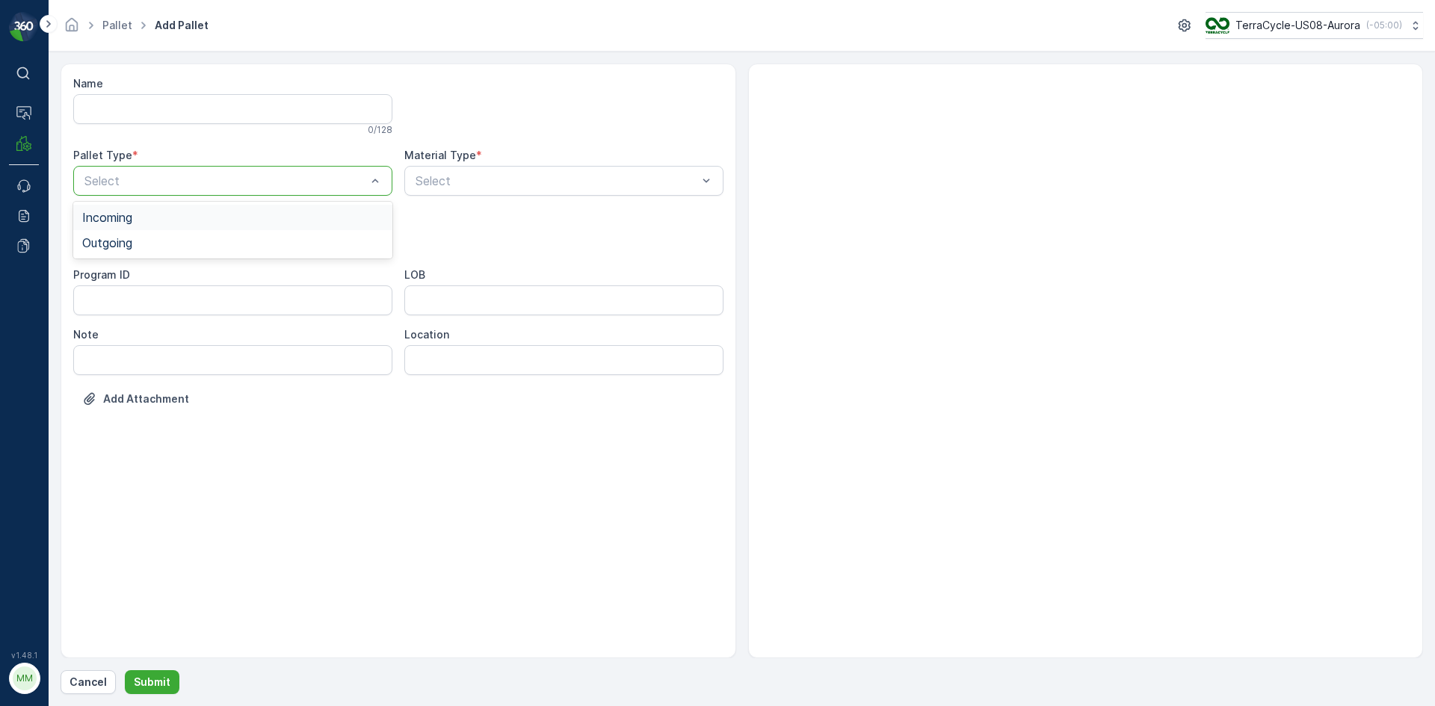
click at [142, 189] on div "Select" at bounding box center [232, 181] width 319 height 30
click at [135, 240] on div "Outgoing" at bounding box center [232, 242] width 301 height 13
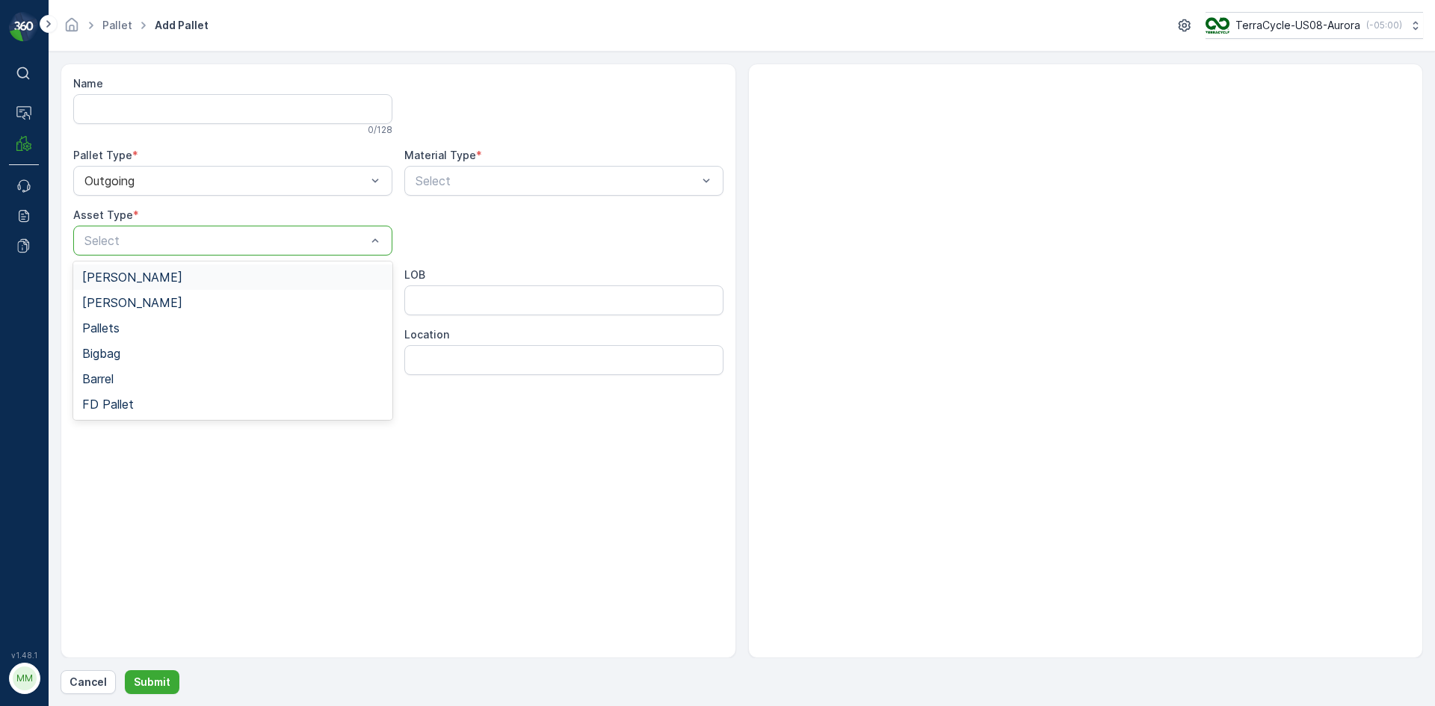
click at [135, 235] on div at bounding box center [225, 240] width 285 height 13
click at [132, 270] on div "Gaylord" at bounding box center [232, 277] width 319 height 25
click at [527, 182] on div at bounding box center [556, 180] width 285 height 13
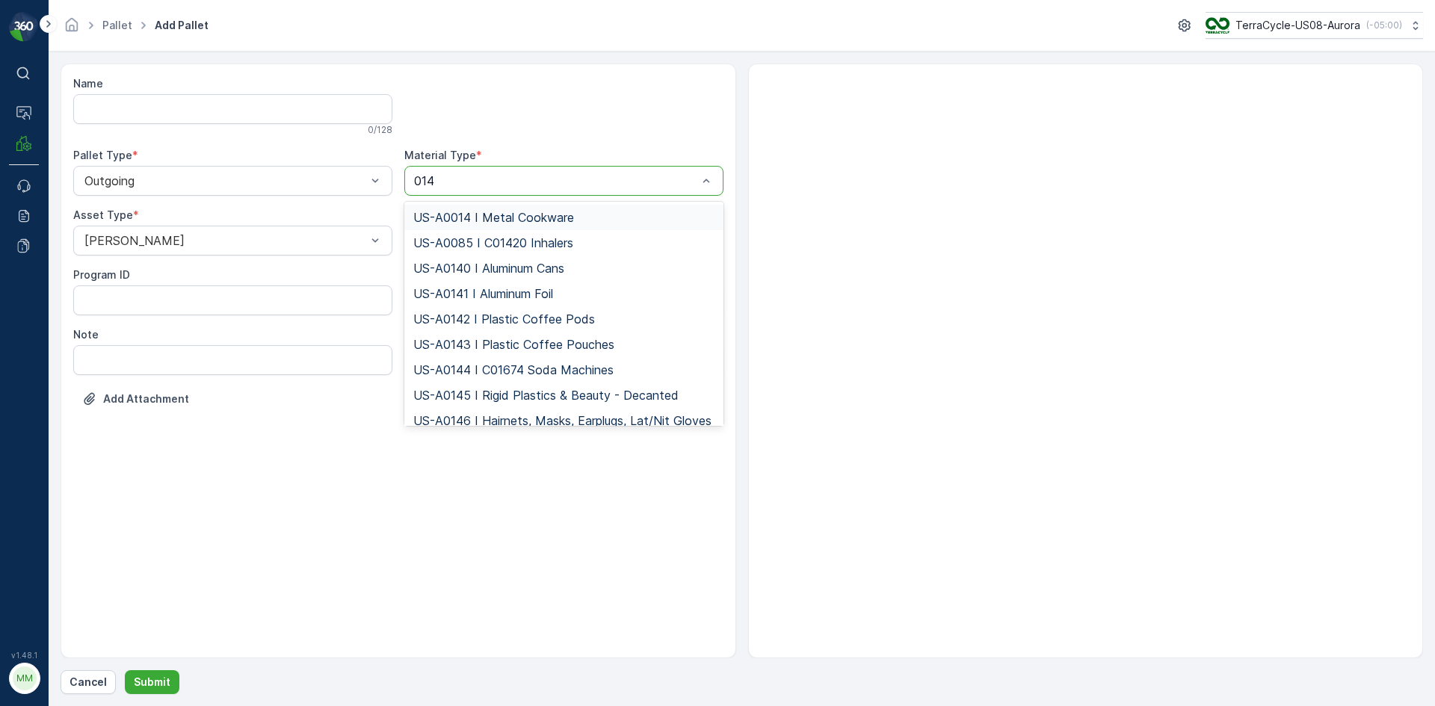
type input "0145"
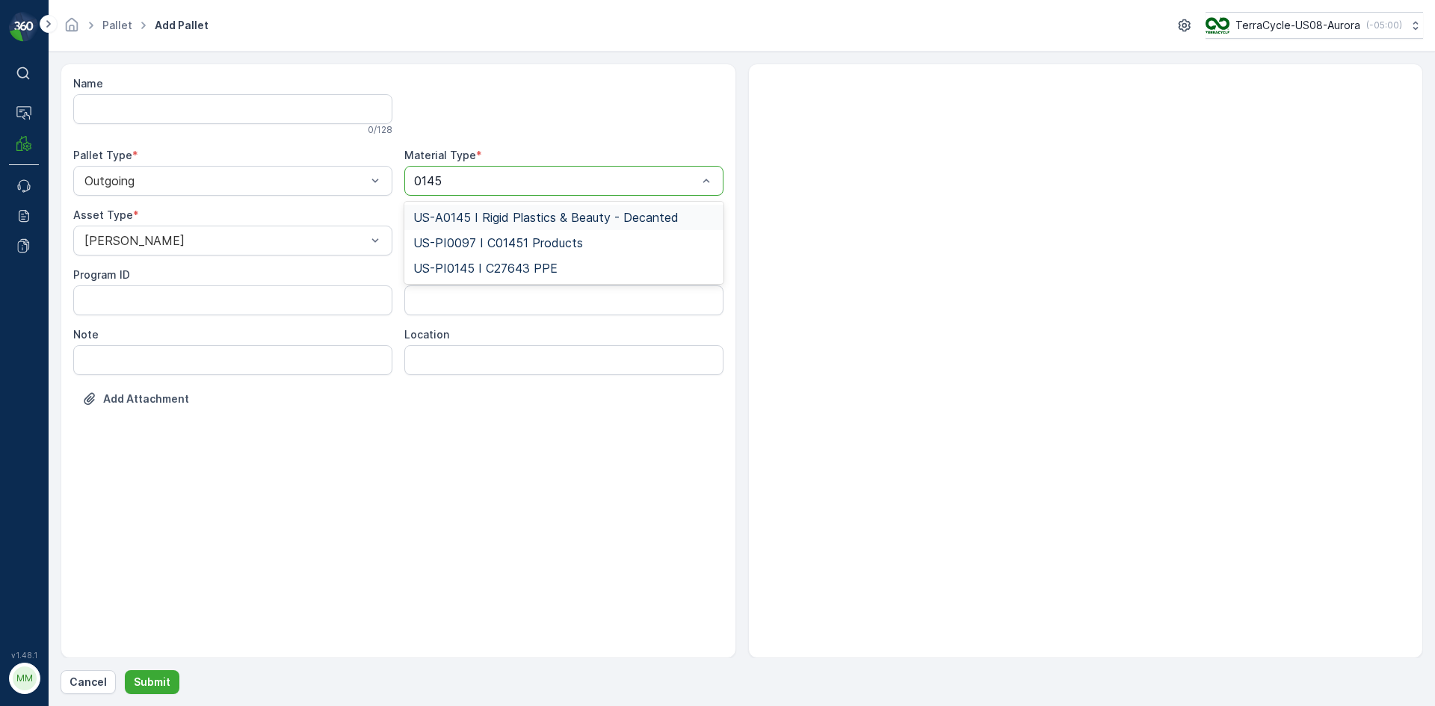
click at [646, 216] on span "US-A0145 I Rigid Plastics & Beauty - Decanted" at bounding box center [545, 217] width 265 height 13
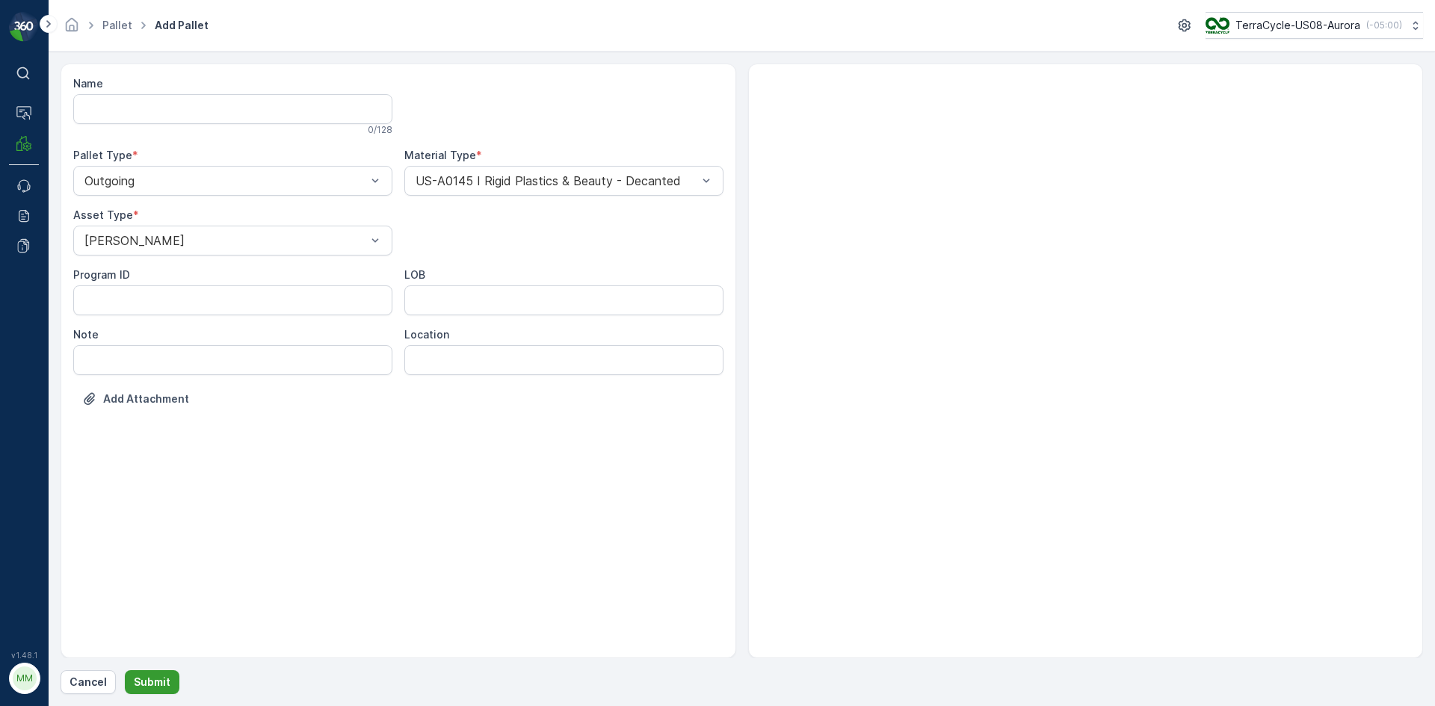
click at [164, 675] on p "Submit" at bounding box center [152, 682] width 37 height 15
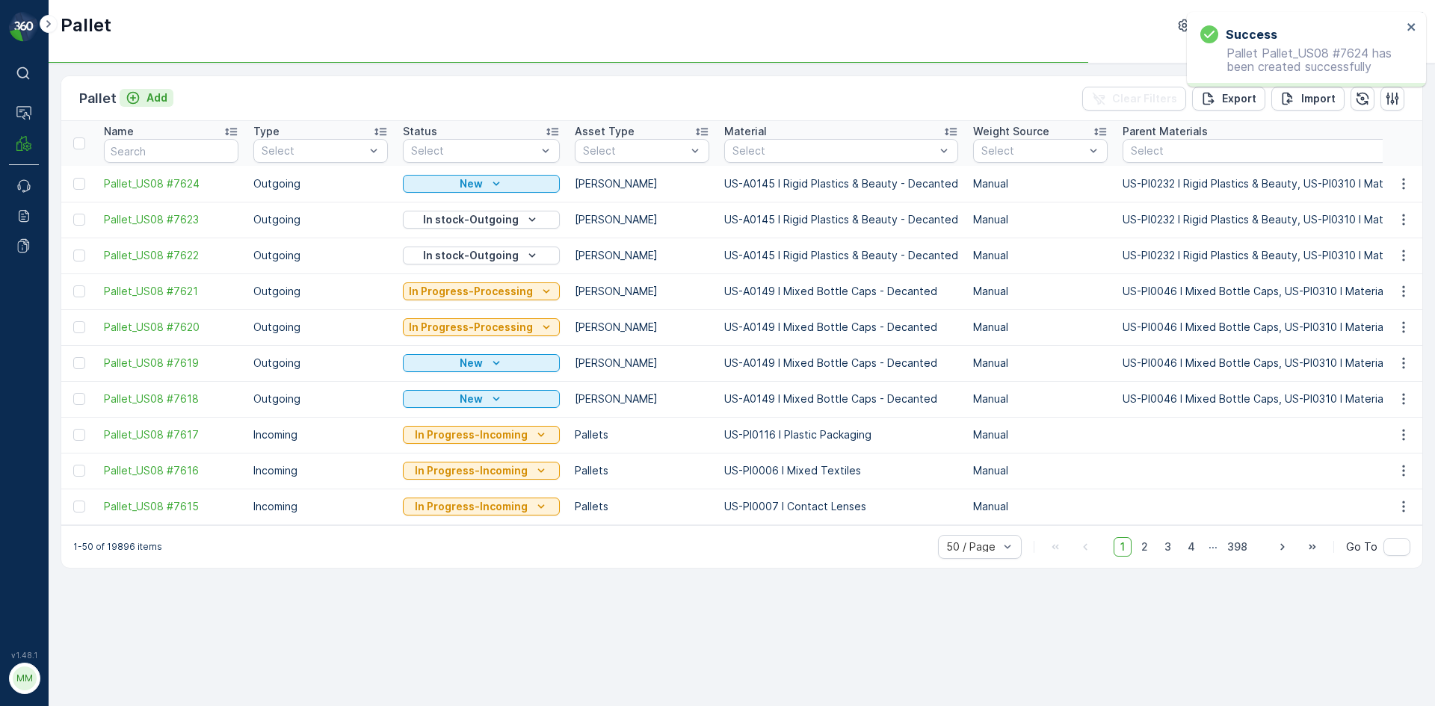
click at [146, 102] on p "Add" at bounding box center [156, 97] width 21 height 15
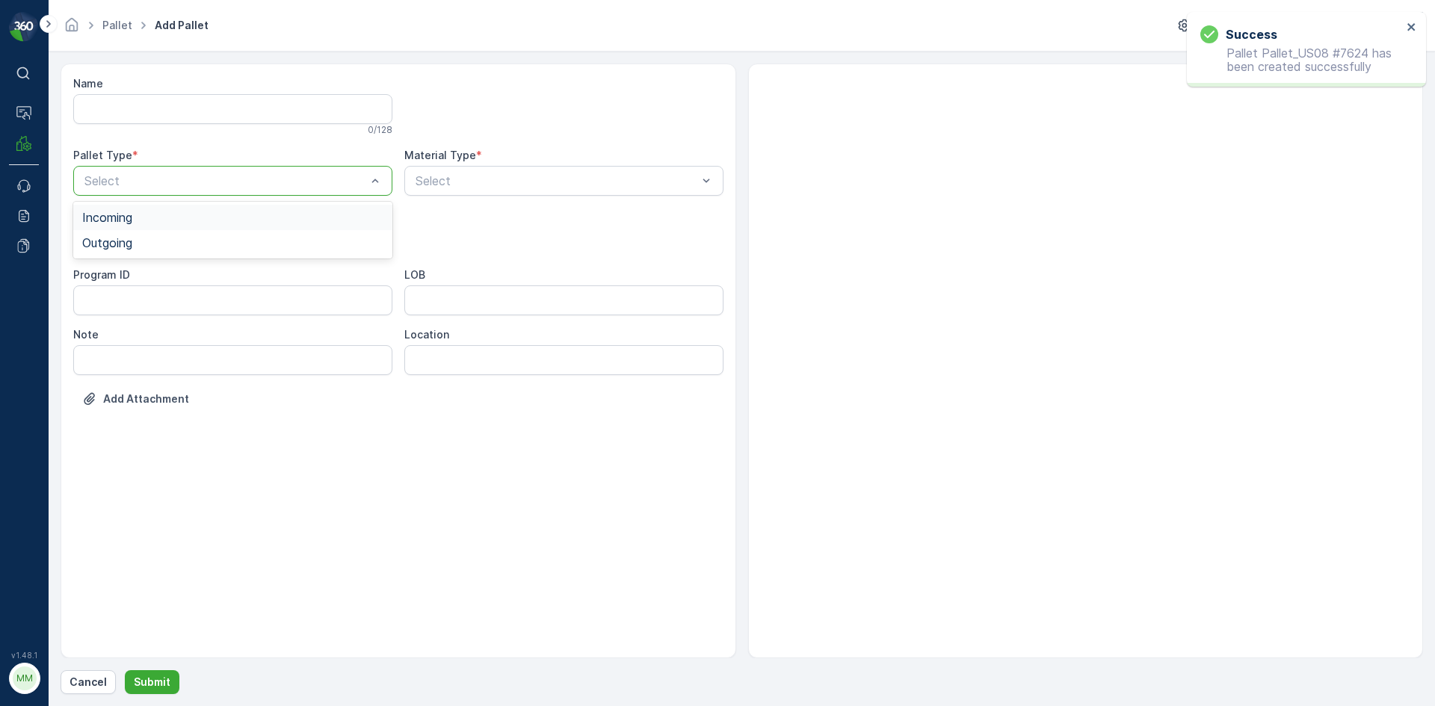
click at [152, 176] on div at bounding box center [225, 180] width 285 height 13
click at [147, 239] on div "Outgoing" at bounding box center [232, 242] width 301 height 13
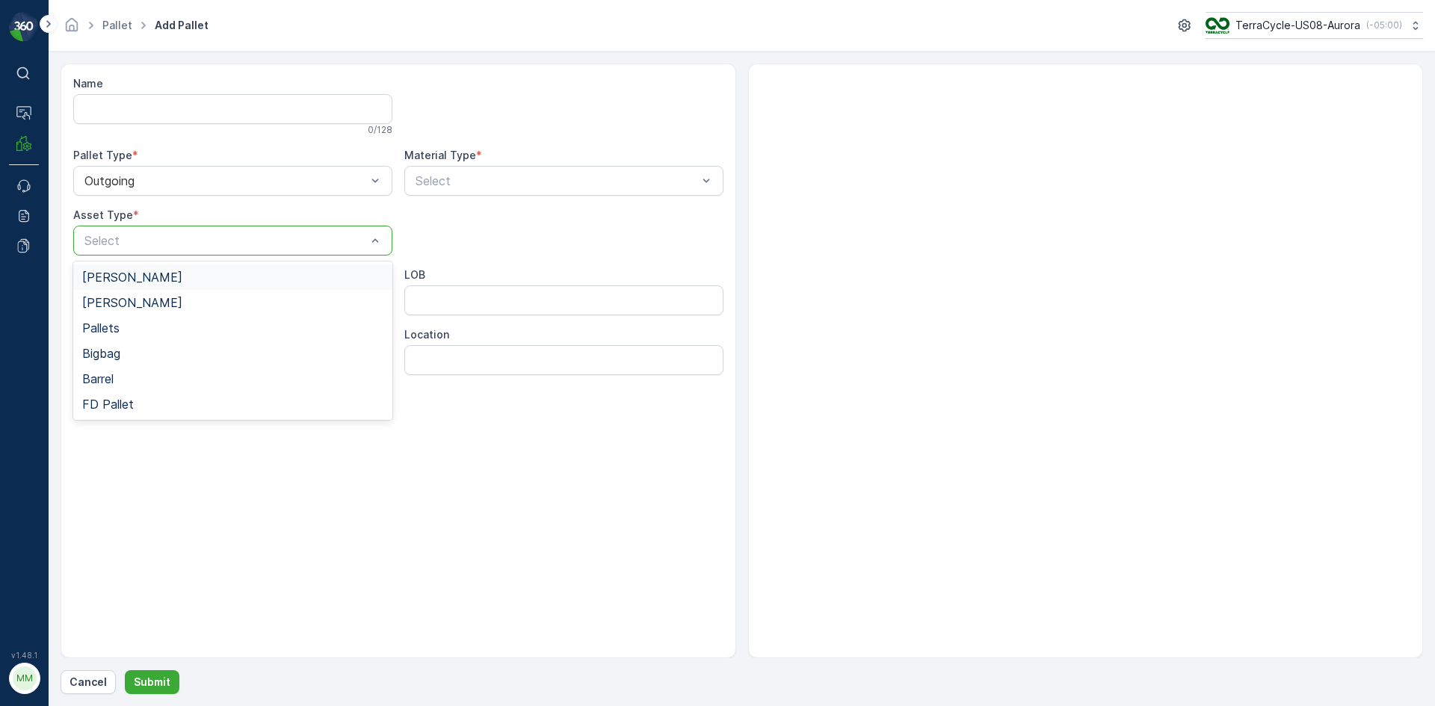
click at [147, 239] on div at bounding box center [225, 240] width 285 height 13
click at [143, 272] on div "Gaylord" at bounding box center [232, 276] width 301 height 13
click at [581, 185] on div at bounding box center [556, 180] width 285 height 13
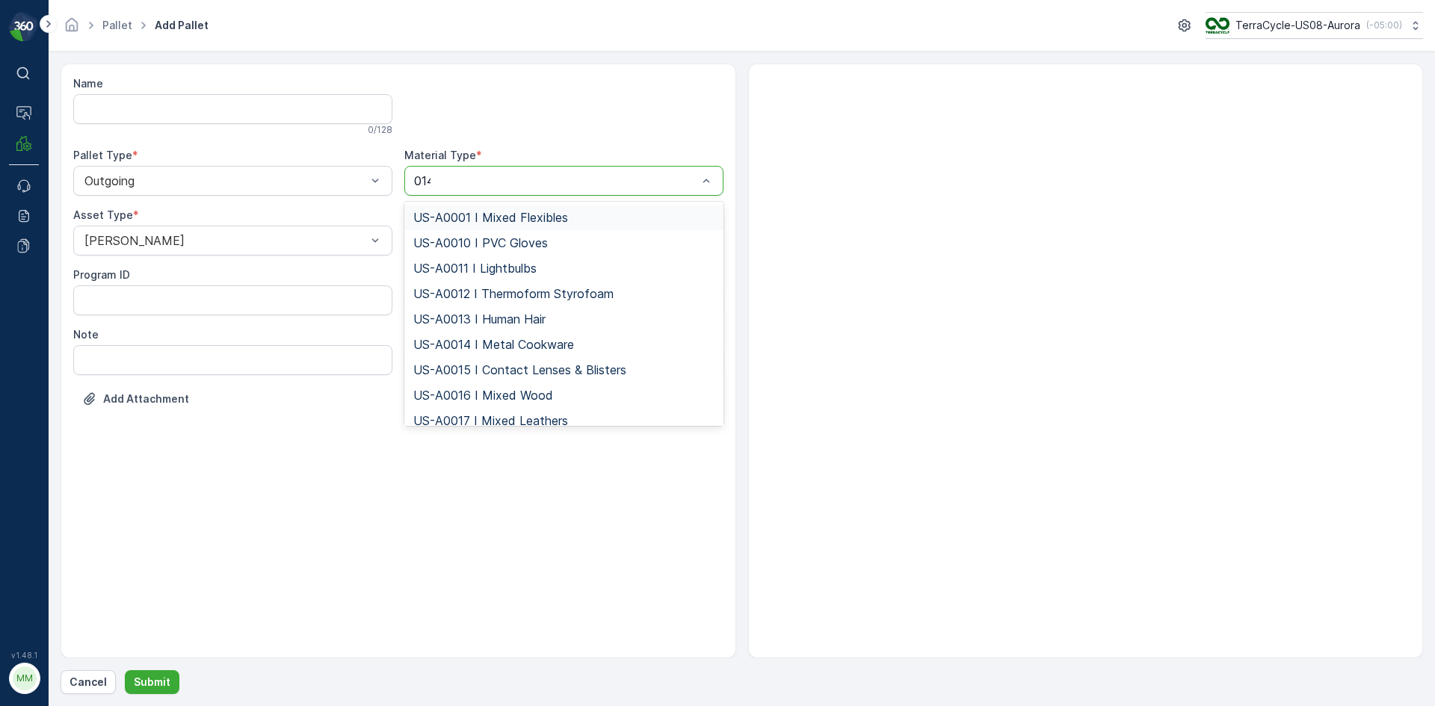
type input "0145"
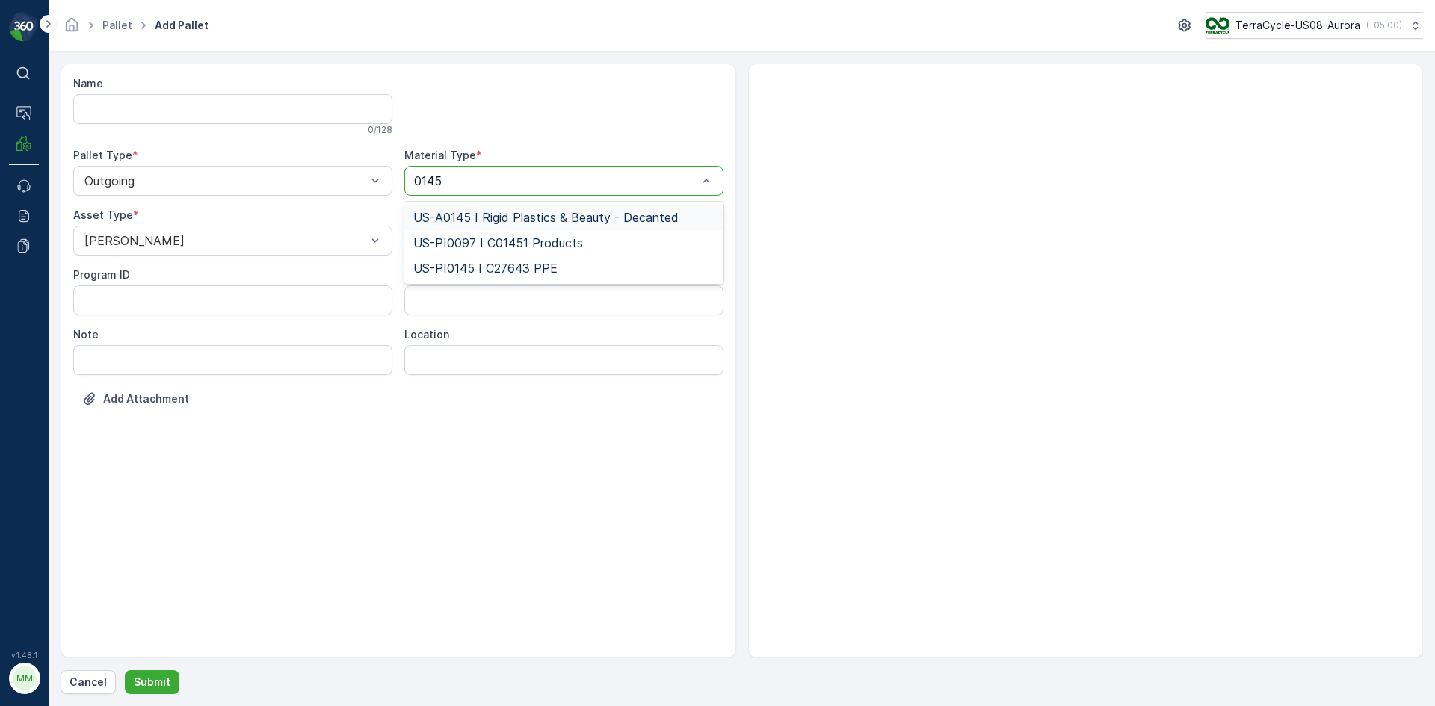
click at [537, 220] on span "US-A0145 I Rigid Plastics & Beauty - Decanted" at bounding box center [545, 217] width 265 height 13
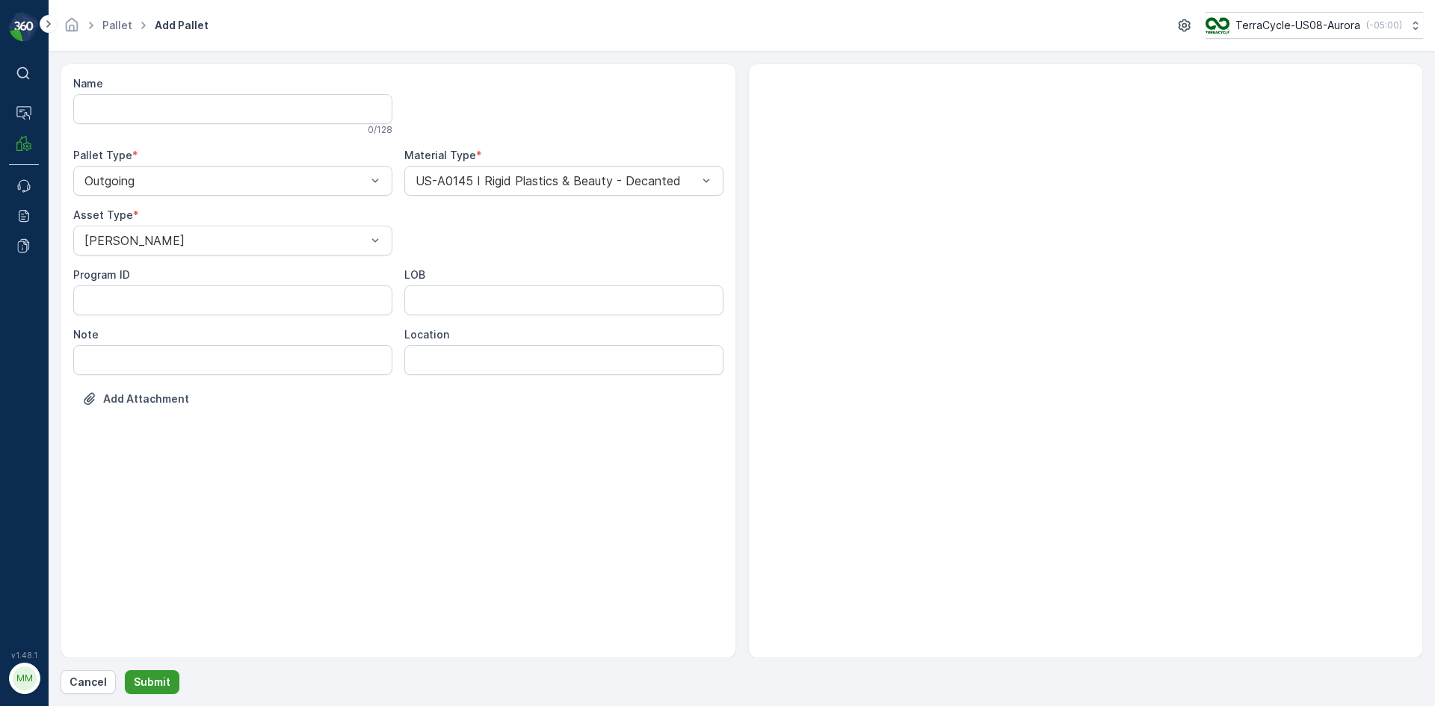
click at [157, 675] on p "Submit" at bounding box center [152, 682] width 37 height 15
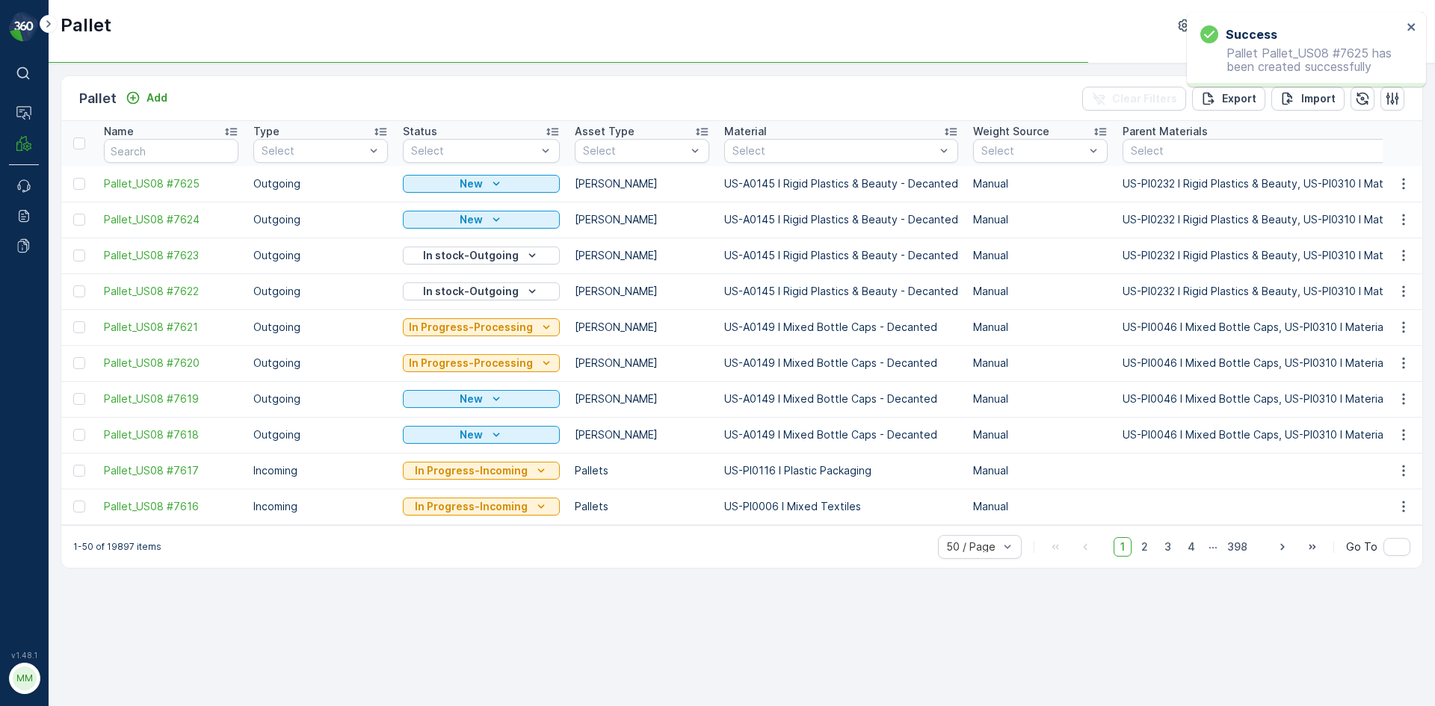
drag, startPoint x: 76, startPoint y: 183, endPoint x: 76, endPoint y: 229, distance: 46.3
click at [76, 183] on div at bounding box center [79, 184] width 12 height 12
click at [73, 178] on input "checkbox" at bounding box center [73, 178] width 0 height 0
click at [80, 219] on div at bounding box center [79, 220] width 12 height 12
click at [73, 214] on input "checkbox" at bounding box center [73, 214] width 0 height 0
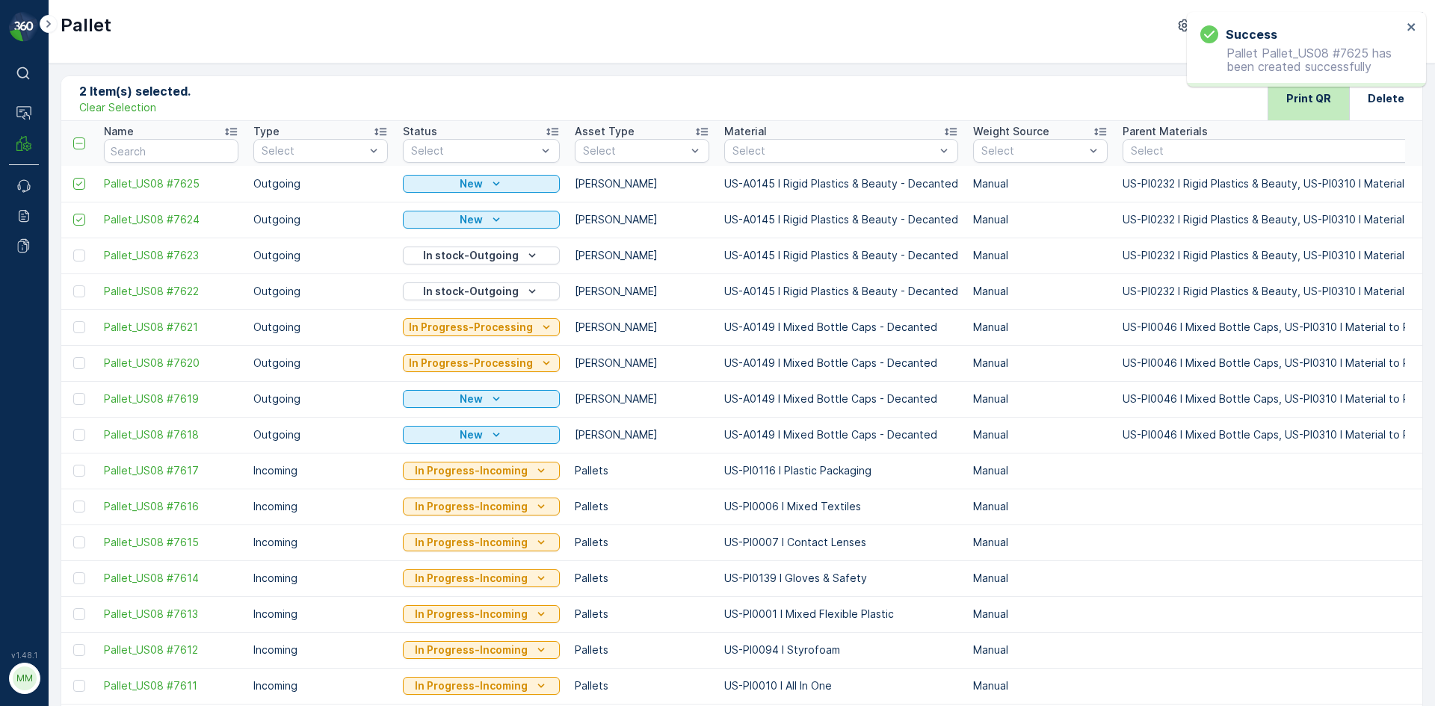
click at [1314, 109] on div "Print QR" at bounding box center [1308, 98] width 45 height 44
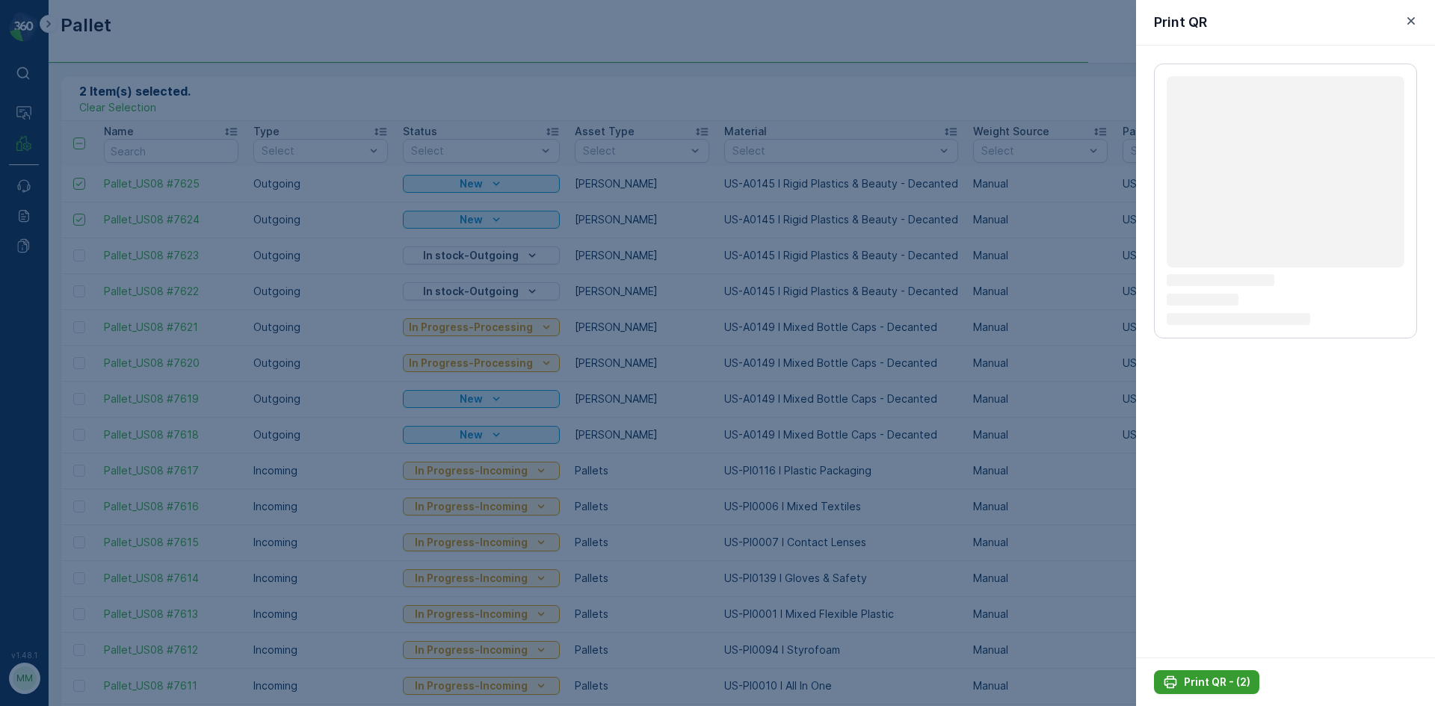
click at [1172, 683] on icon "Print QR - (2)" at bounding box center [1170, 682] width 15 height 15
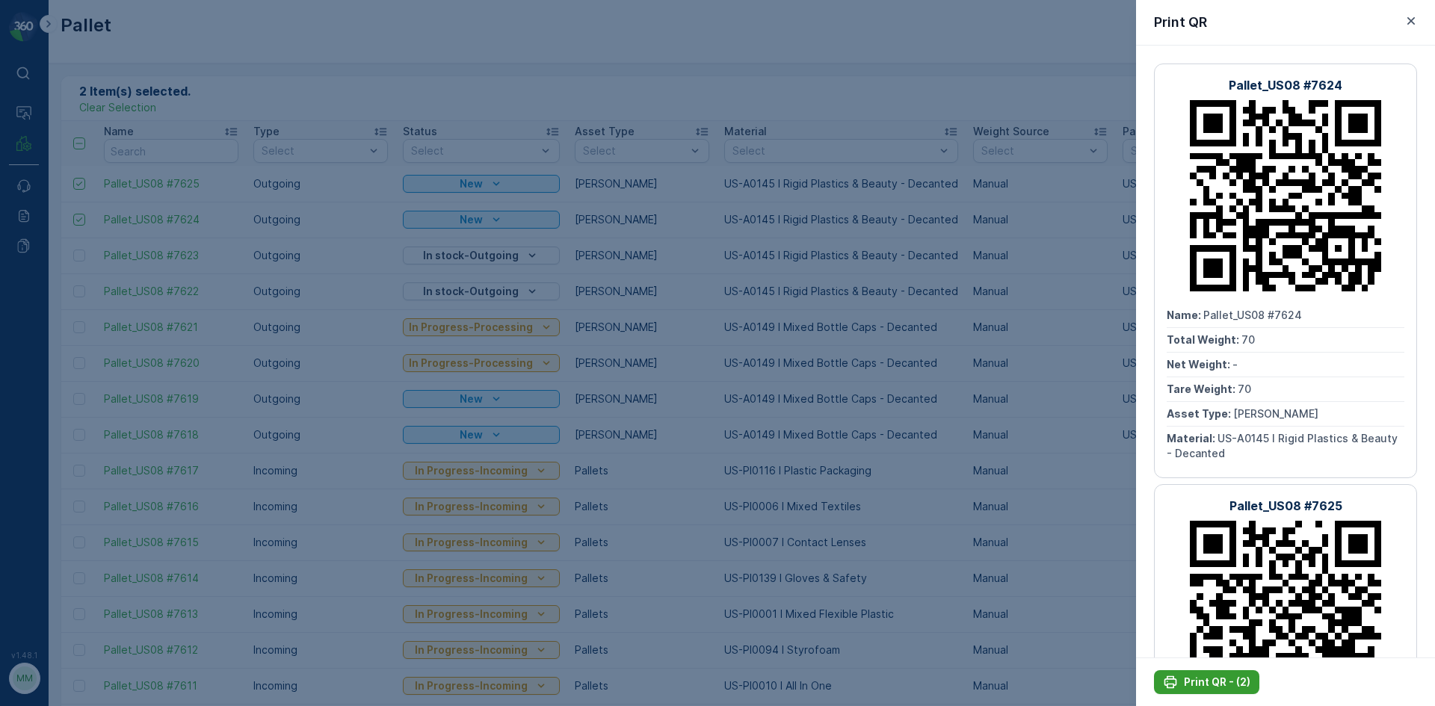
click at [1172, 683] on icon "Print QR - (2)" at bounding box center [1170, 682] width 15 height 15
click at [1417, 16] on icon "button" at bounding box center [1410, 20] width 15 height 15
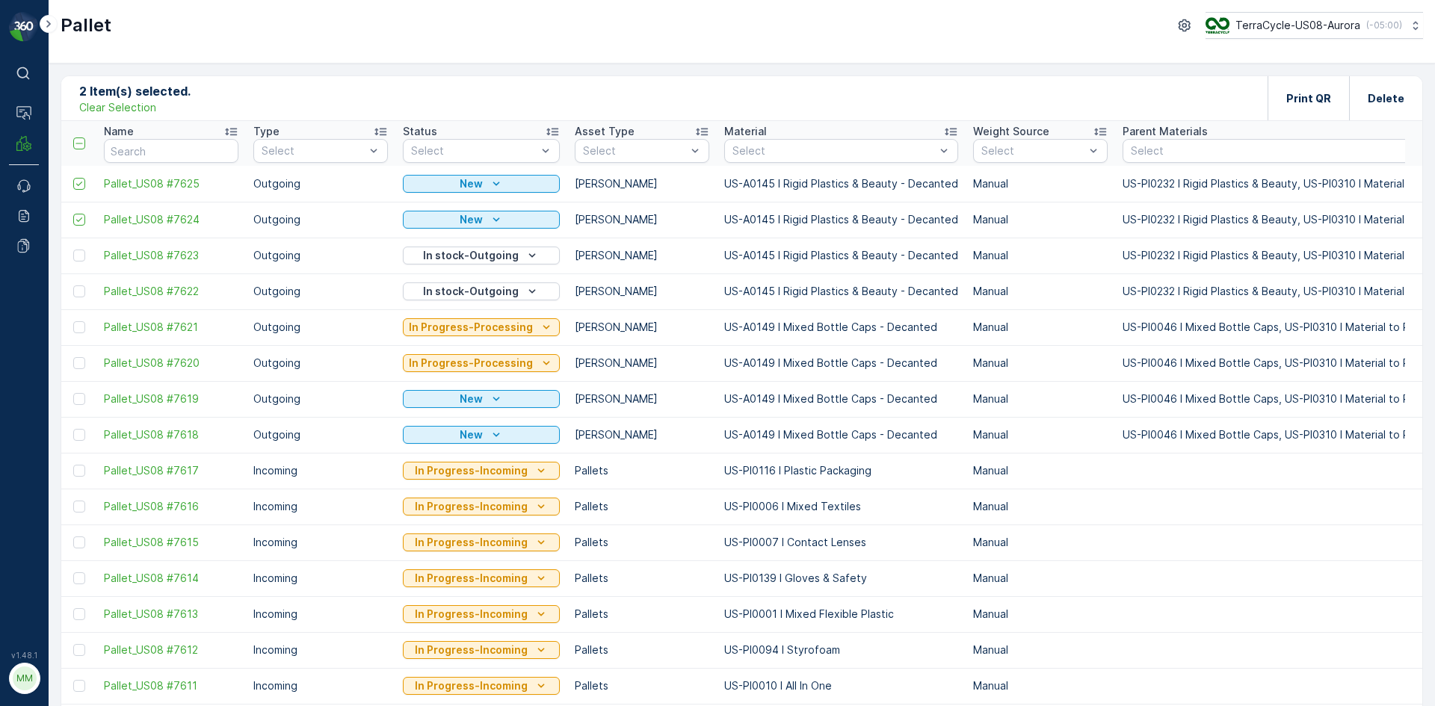
click at [119, 110] on p "Clear Selection" at bounding box center [117, 107] width 77 height 15
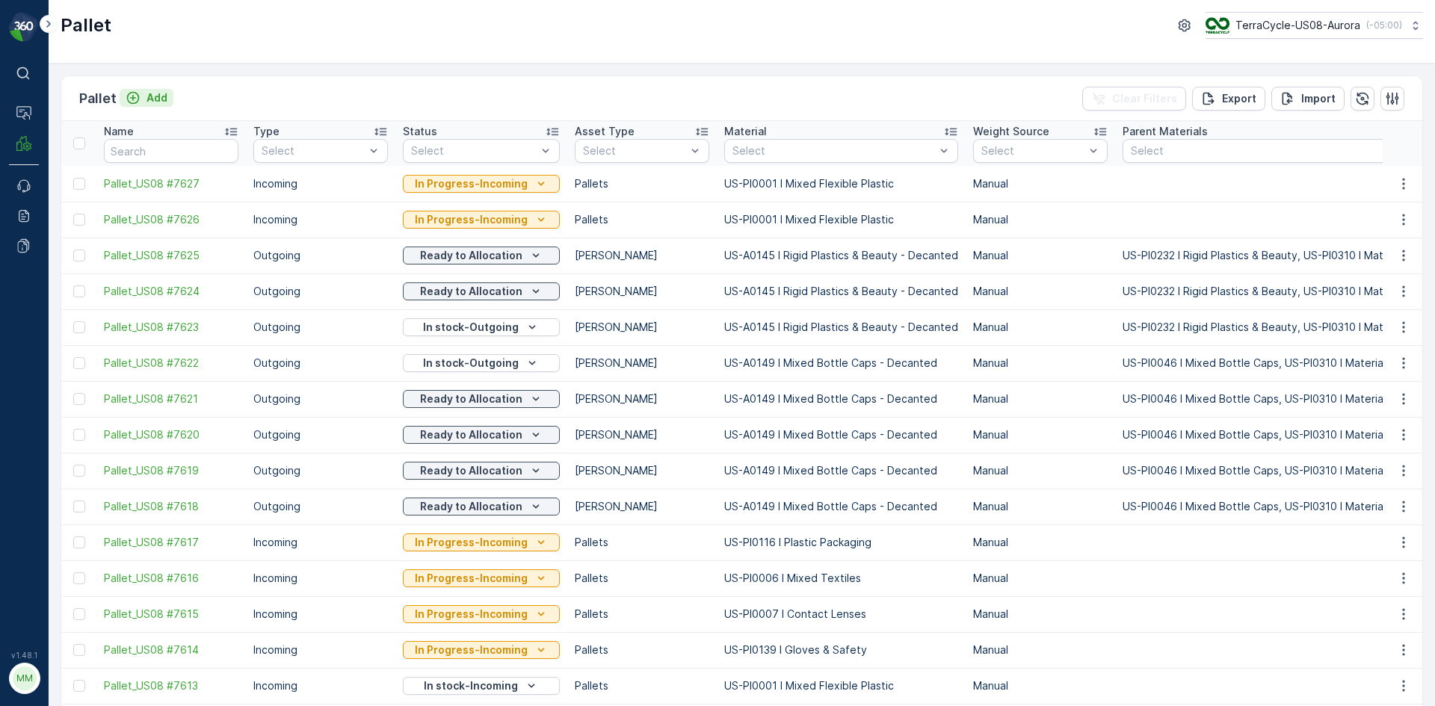
click at [148, 97] on p "Add" at bounding box center [156, 97] width 21 height 15
click at [133, 97] on icon "Add" at bounding box center [133, 97] width 15 height 15
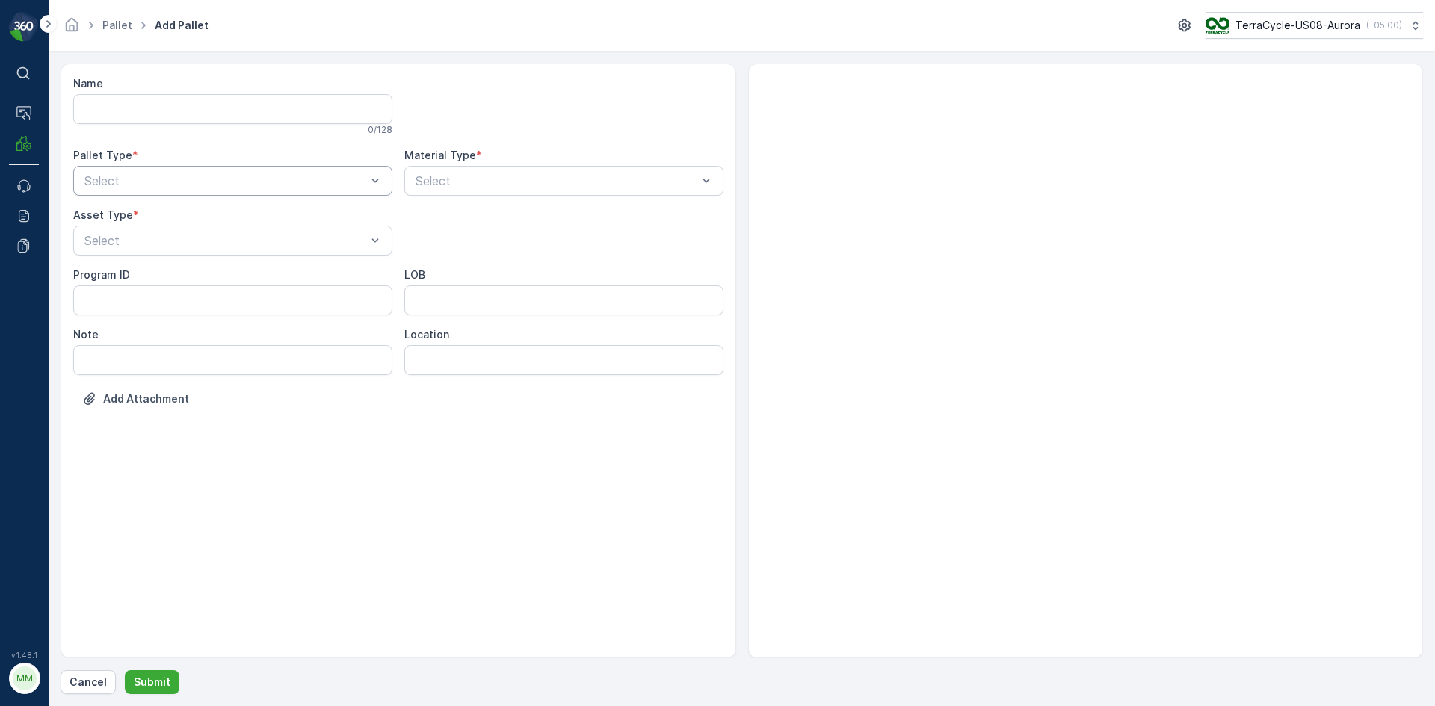
click at [305, 168] on div "Select" at bounding box center [232, 181] width 319 height 30
click at [267, 237] on div "Outgoing" at bounding box center [232, 242] width 301 height 13
click at [267, 237] on div at bounding box center [225, 240] width 285 height 13
click at [260, 270] on div "Gaylord" at bounding box center [232, 277] width 319 height 25
click at [478, 182] on div at bounding box center [556, 180] width 285 height 13
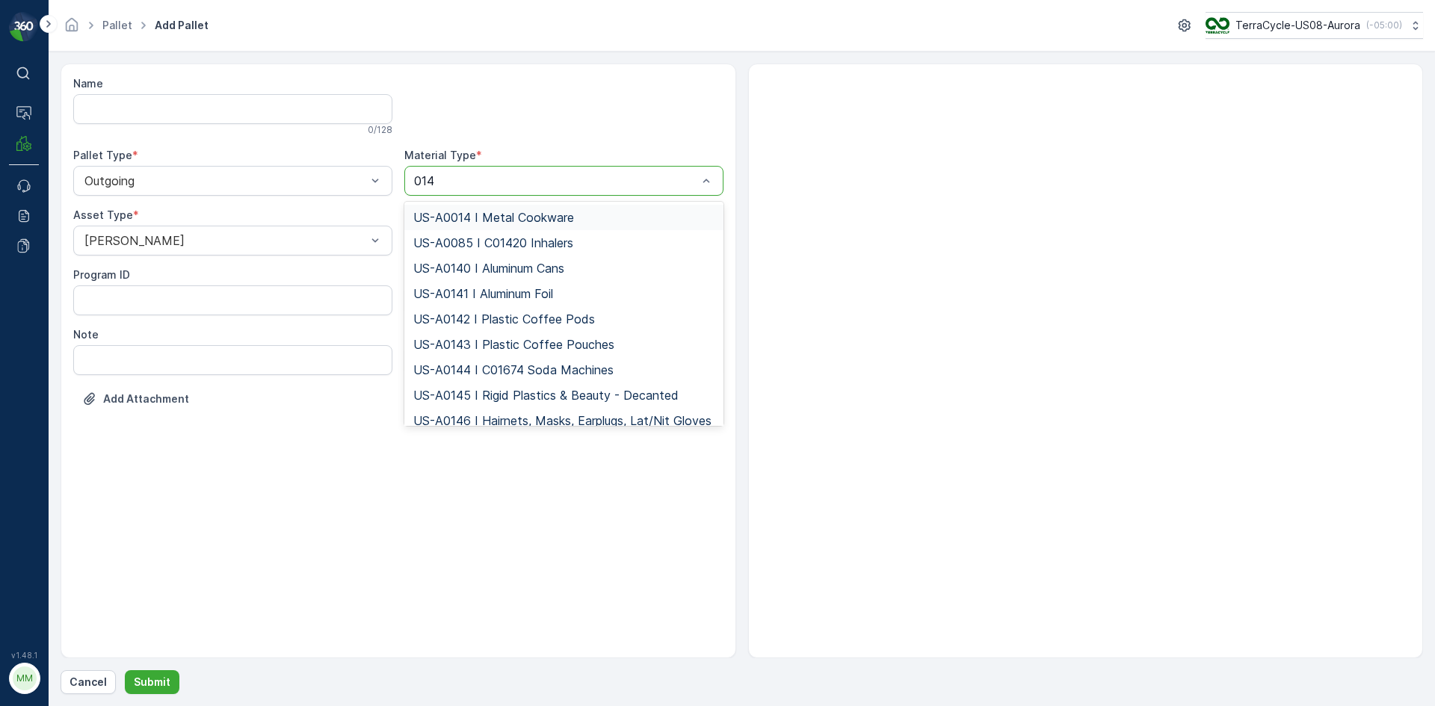
type input "0149"
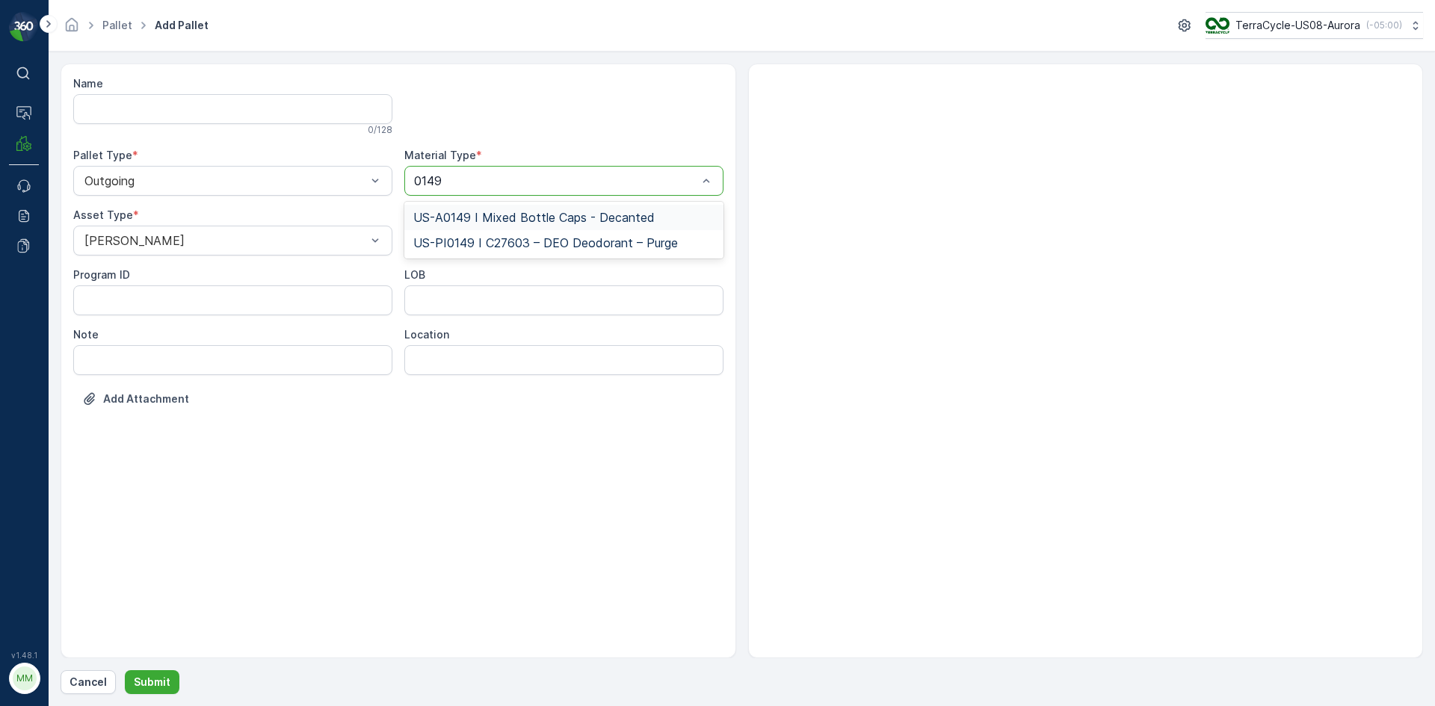
click at [598, 211] on span "US-A0149 I Mixed Bottle Caps - Decanted" at bounding box center [533, 217] width 241 height 13
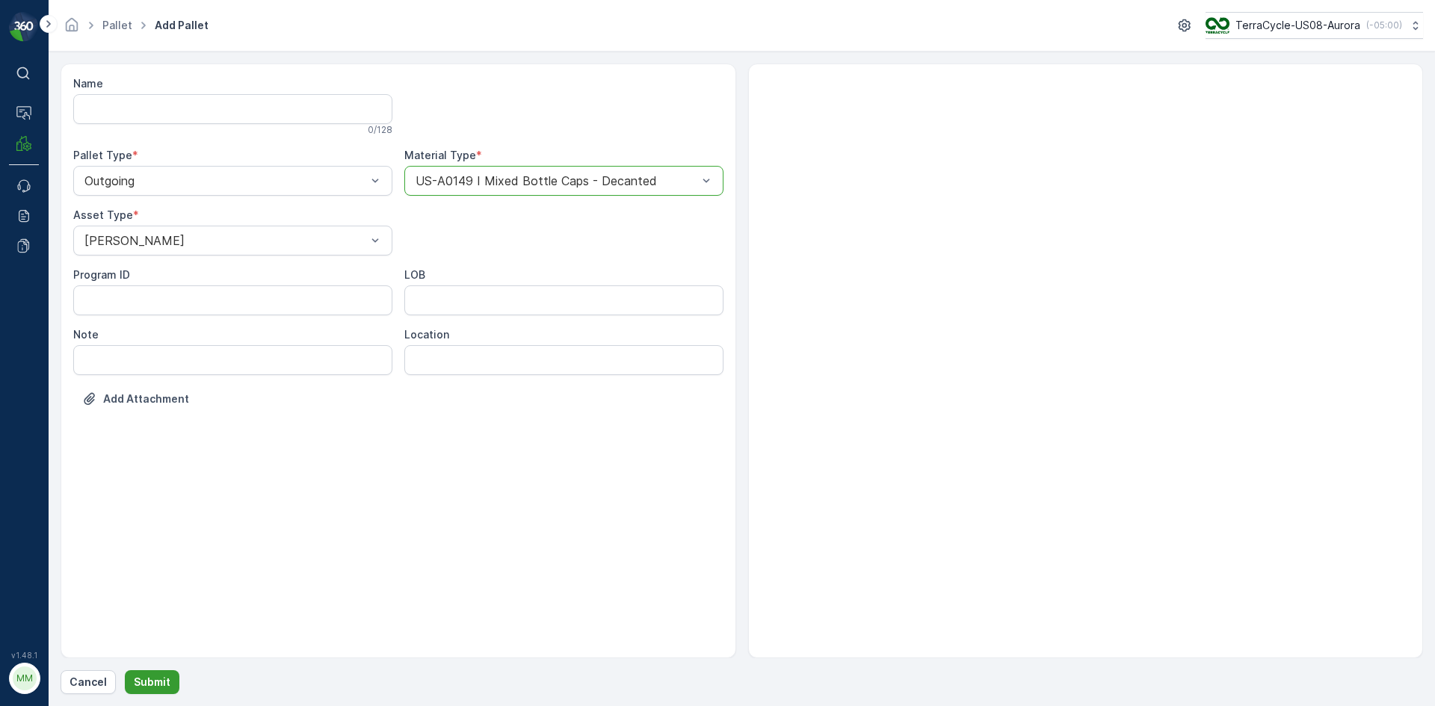
click at [167, 677] on button "Submit" at bounding box center [152, 682] width 55 height 24
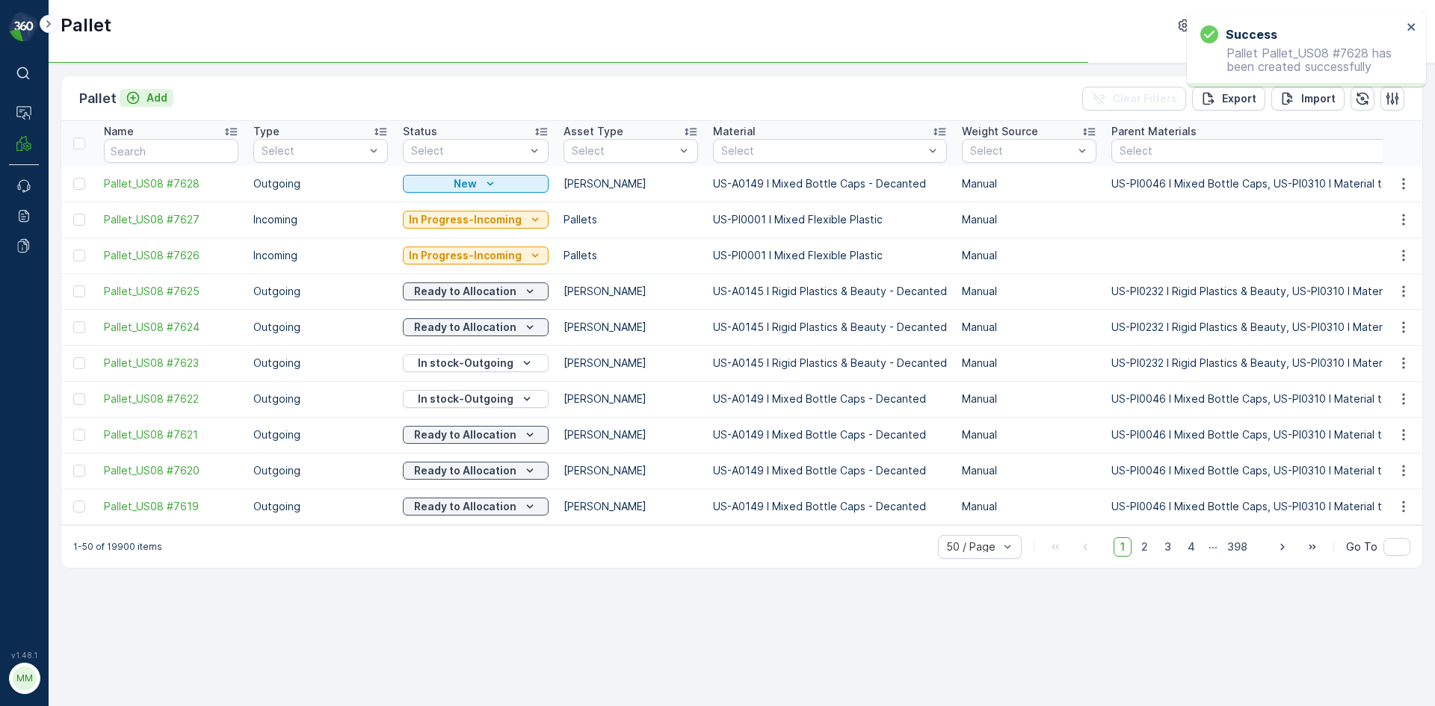
click at [151, 96] on p "Add" at bounding box center [156, 97] width 21 height 15
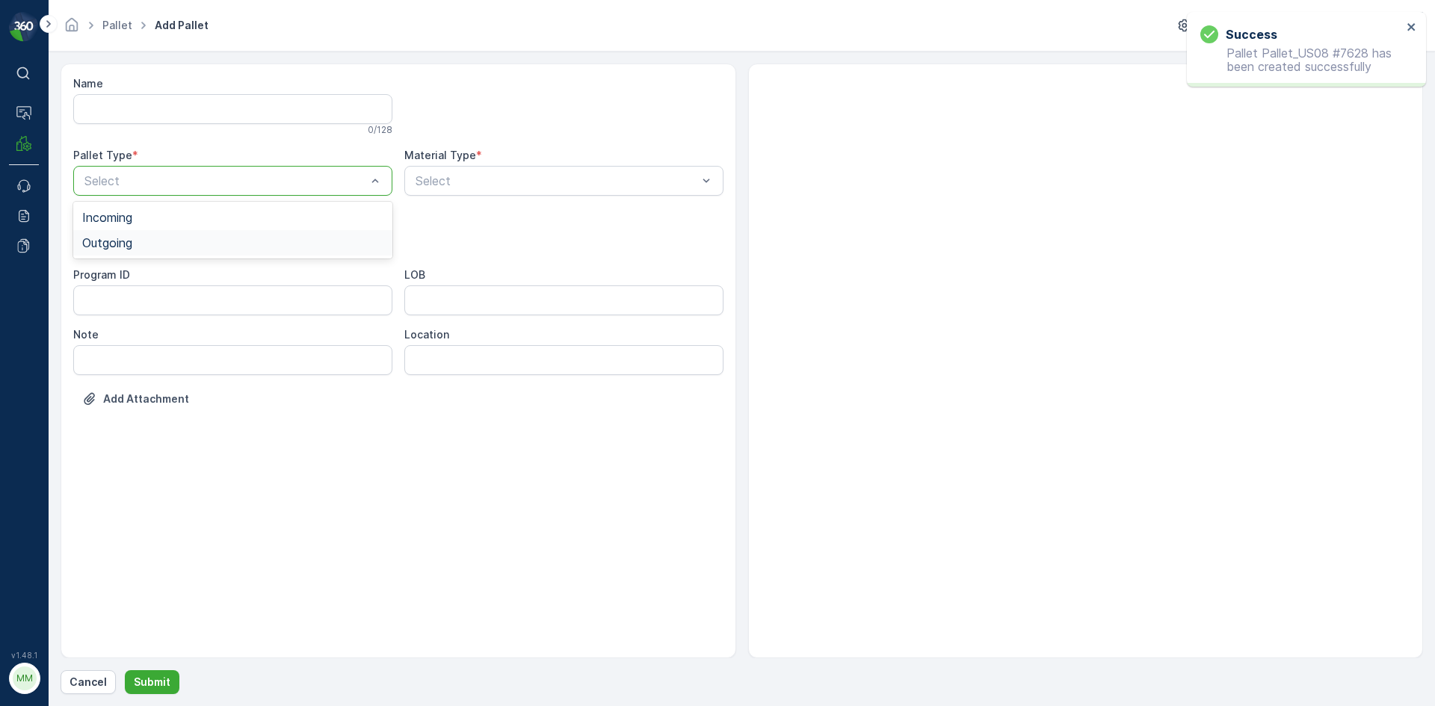
click at [167, 248] on div "Outgoing" at bounding box center [232, 242] width 301 height 13
click at [166, 266] on div "Gaylord" at bounding box center [232, 277] width 319 height 25
click at [496, 180] on div at bounding box center [556, 180] width 285 height 13
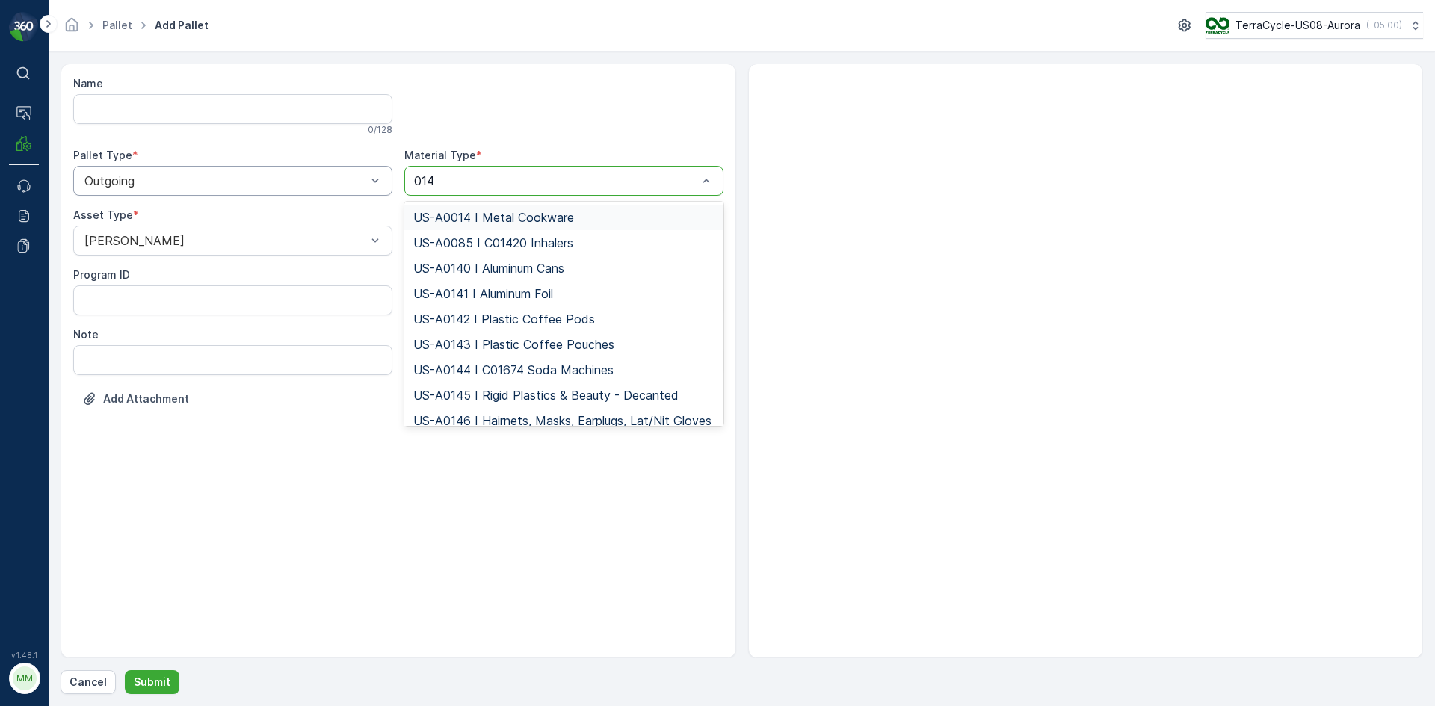
type input "0149"
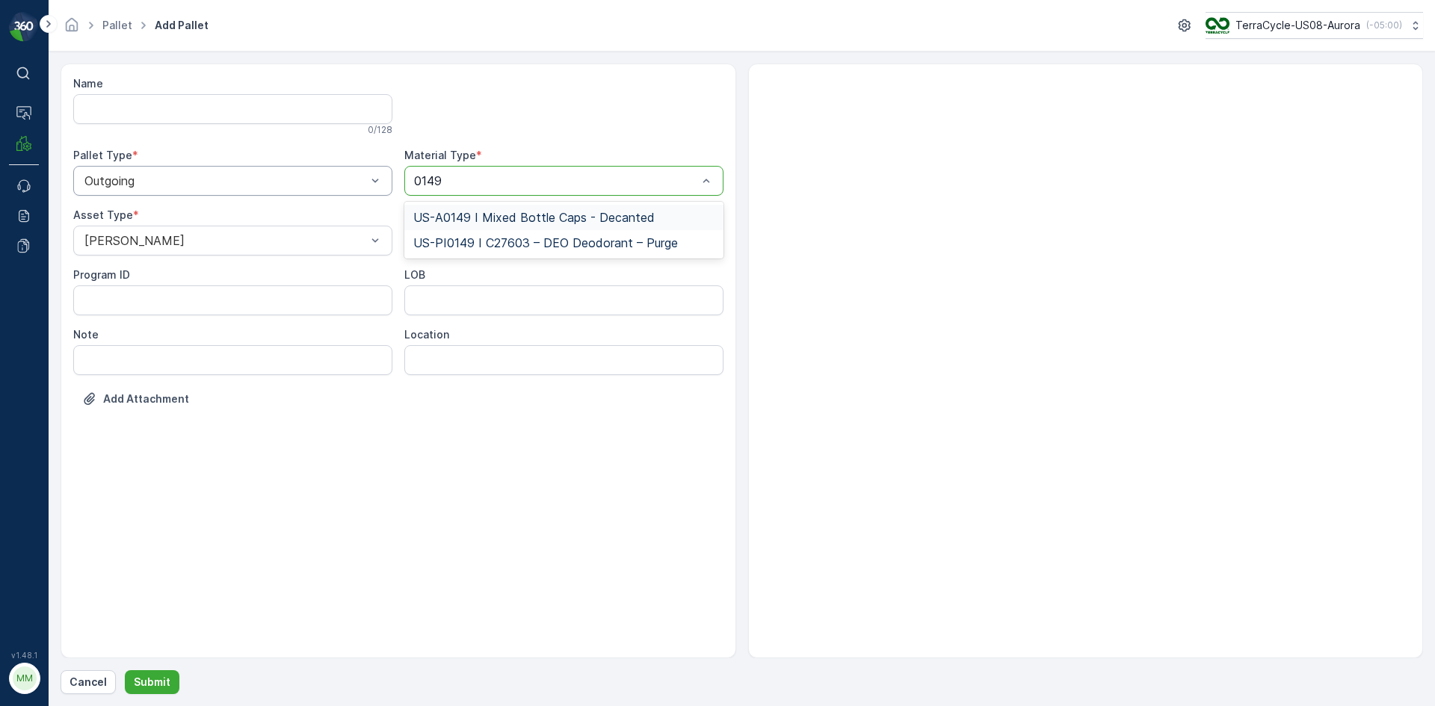
click at [587, 214] on span "US-A0149 I Mixed Bottle Caps - Decanted" at bounding box center [533, 217] width 241 height 13
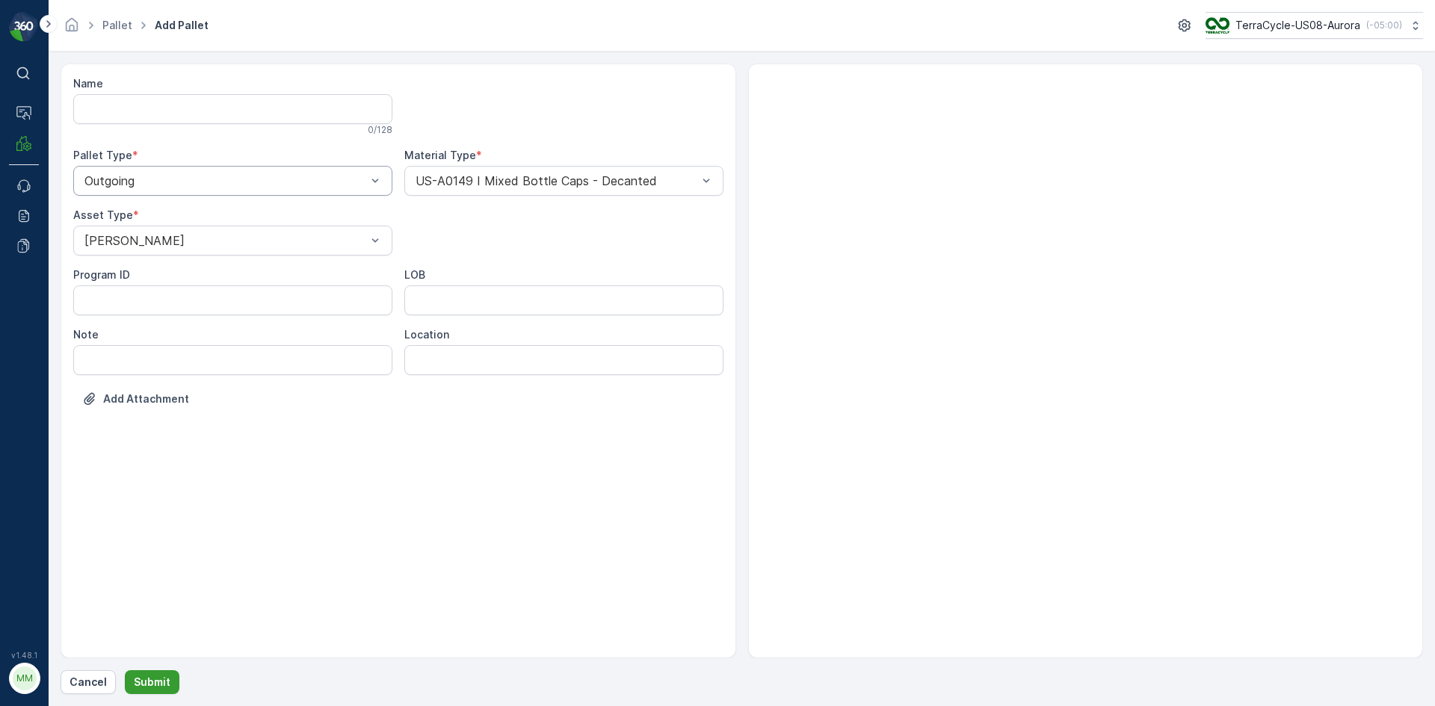
click at [166, 677] on p "Submit" at bounding box center [152, 682] width 37 height 15
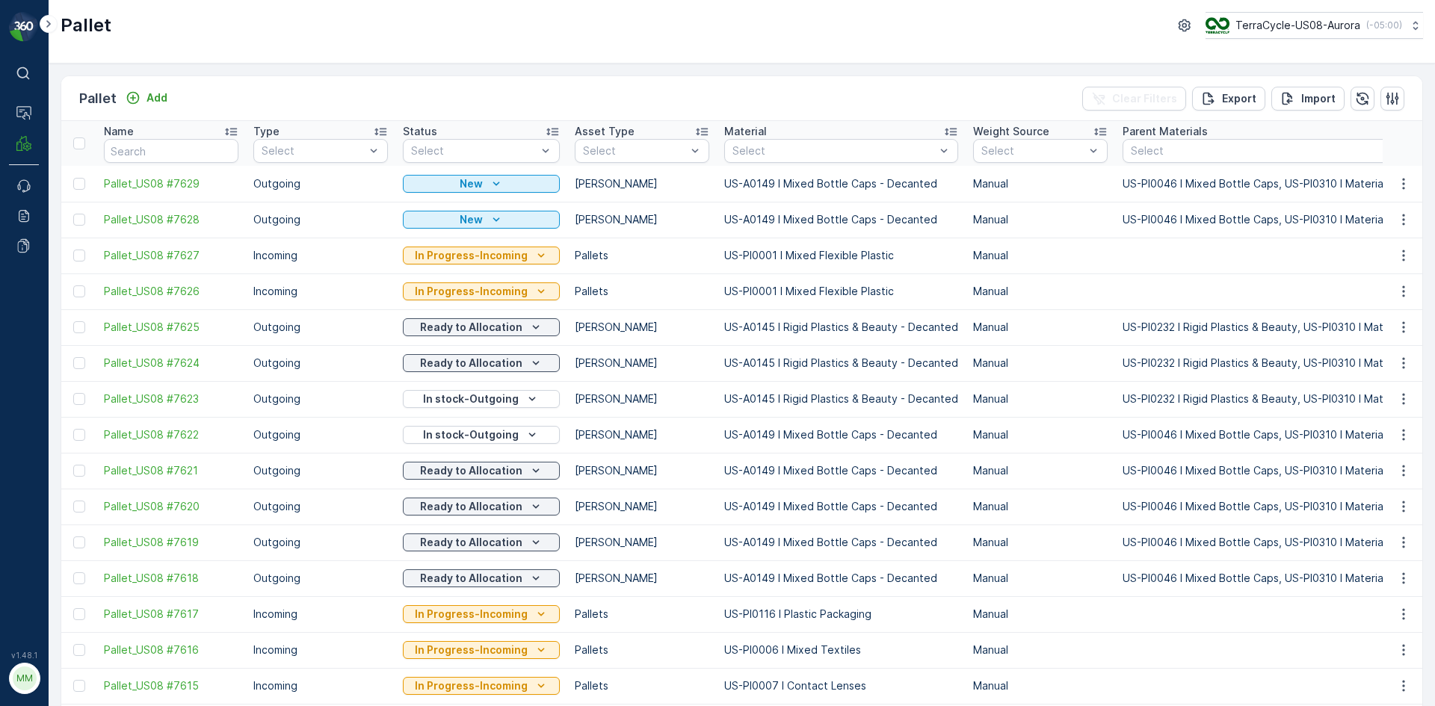
drag, startPoint x: 76, startPoint y: 177, endPoint x: 72, endPoint y: 232, distance: 55.4
click at [76, 178] on div at bounding box center [79, 184] width 12 height 12
click at [73, 178] on input "checkbox" at bounding box center [73, 178] width 0 height 0
click at [79, 223] on div at bounding box center [79, 220] width 12 height 12
click at [73, 214] on input "checkbox" at bounding box center [73, 214] width 0 height 0
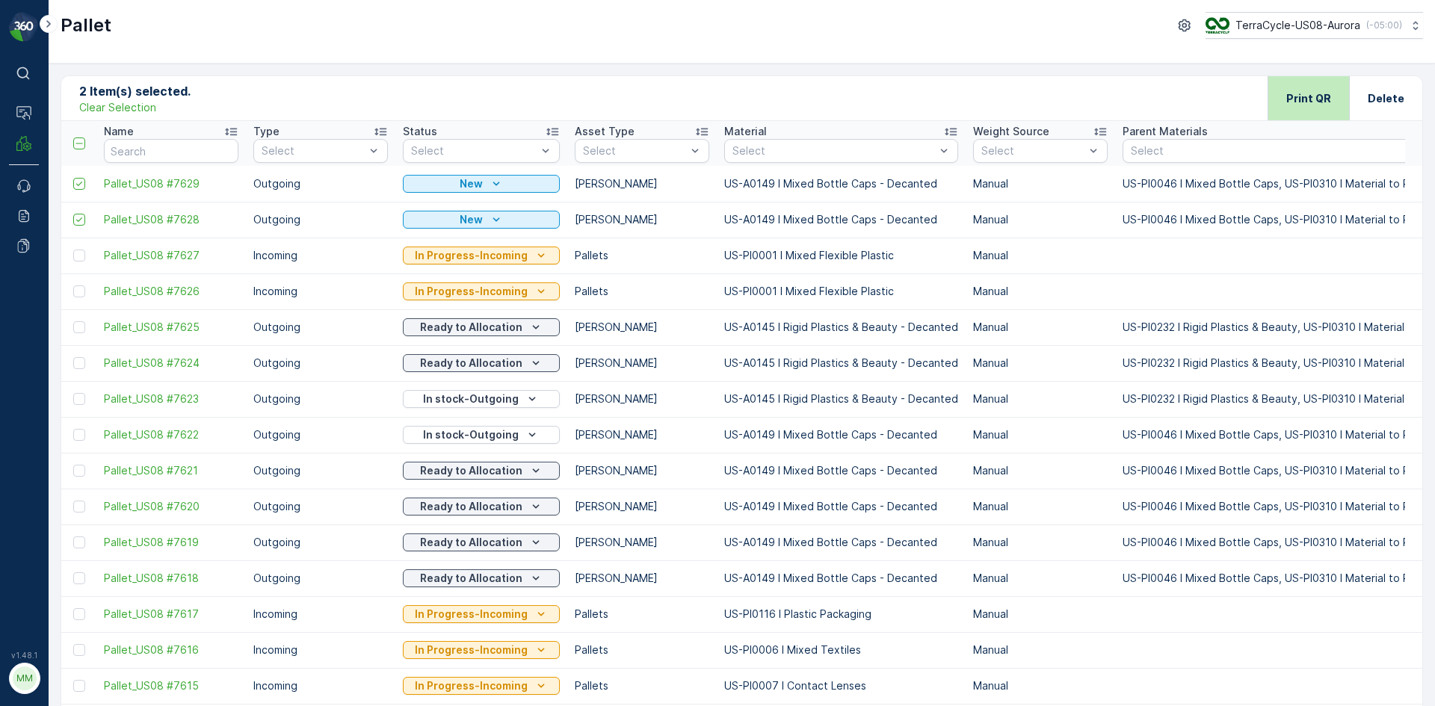
click at [1302, 102] on p "Print QR" at bounding box center [1308, 98] width 45 height 15
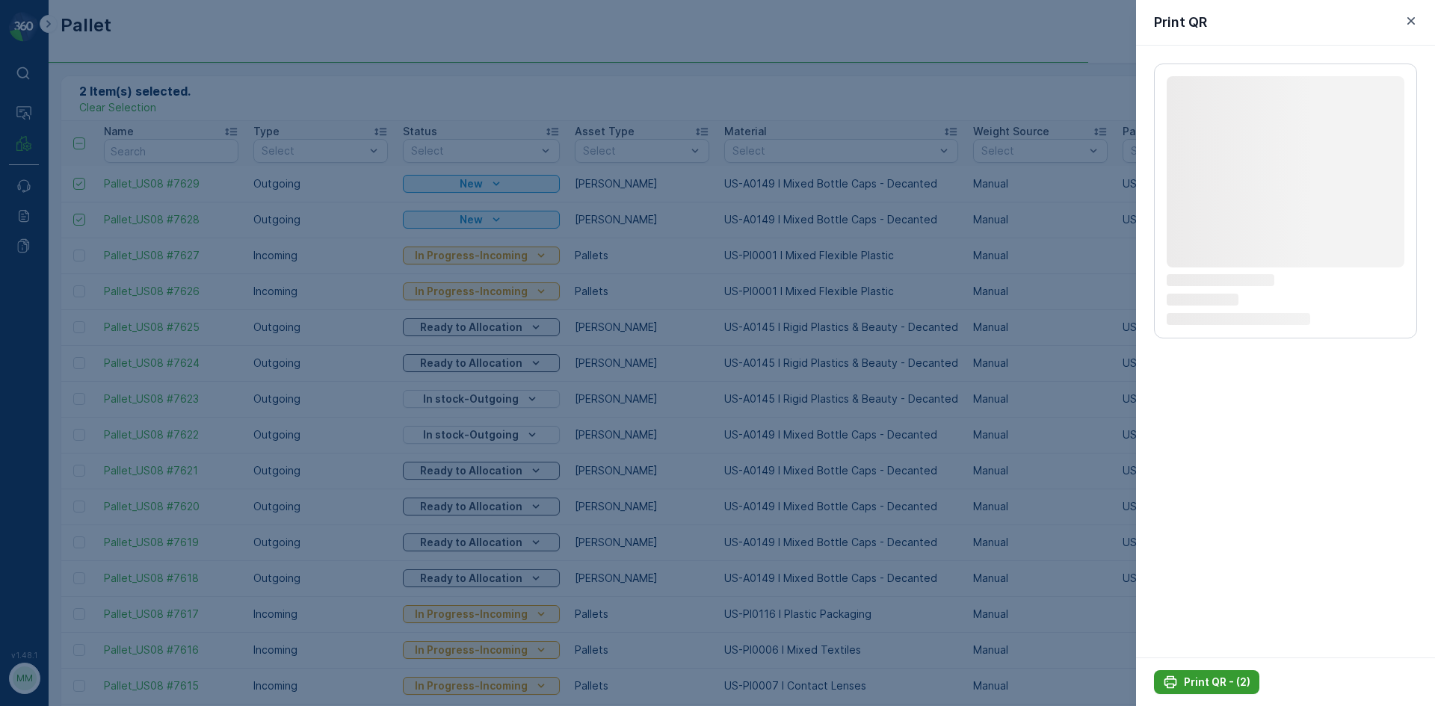
click at [1187, 678] on p "Print QR - (2)" at bounding box center [1217, 682] width 67 height 15
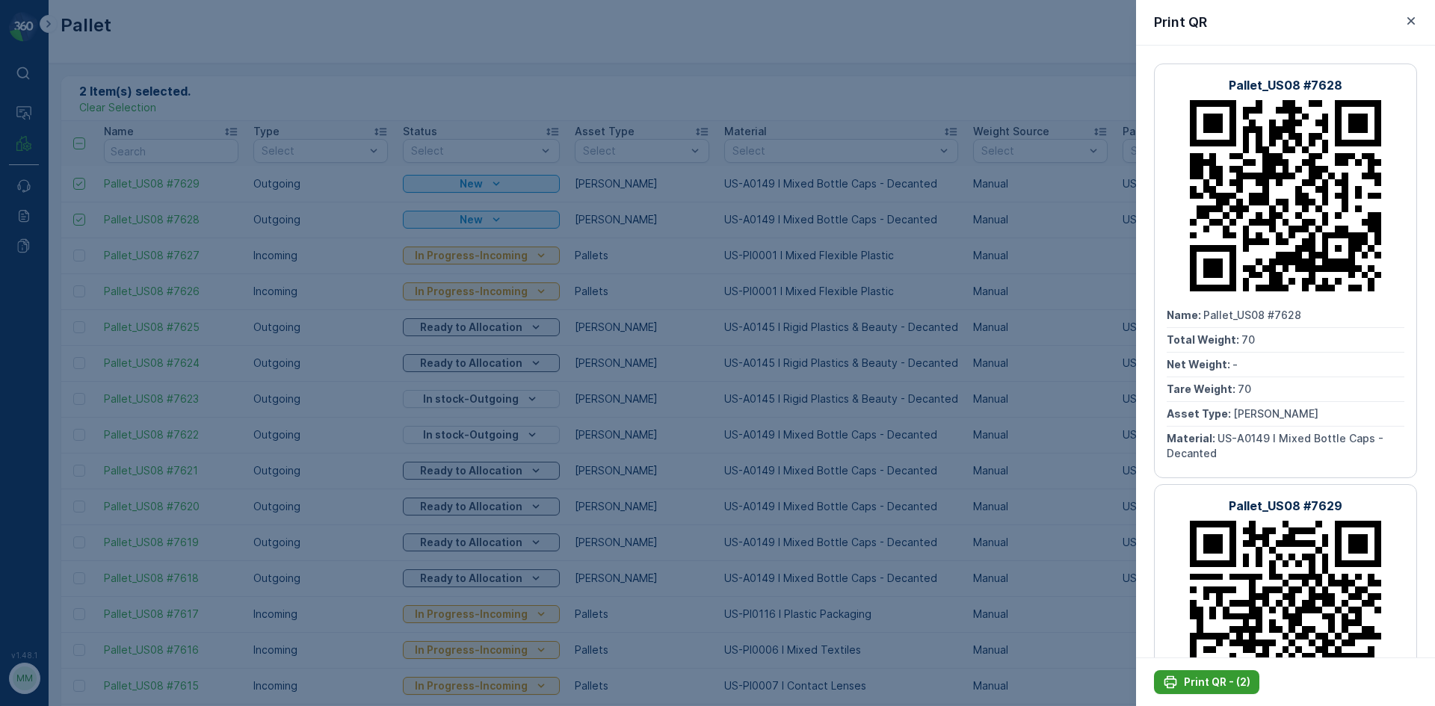
click at [1187, 678] on p "Print QR - (2)" at bounding box center [1217, 682] width 67 height 15
click at [1413, 19] on icon "button" at bounding box center [1410, 20] width 7 height 7
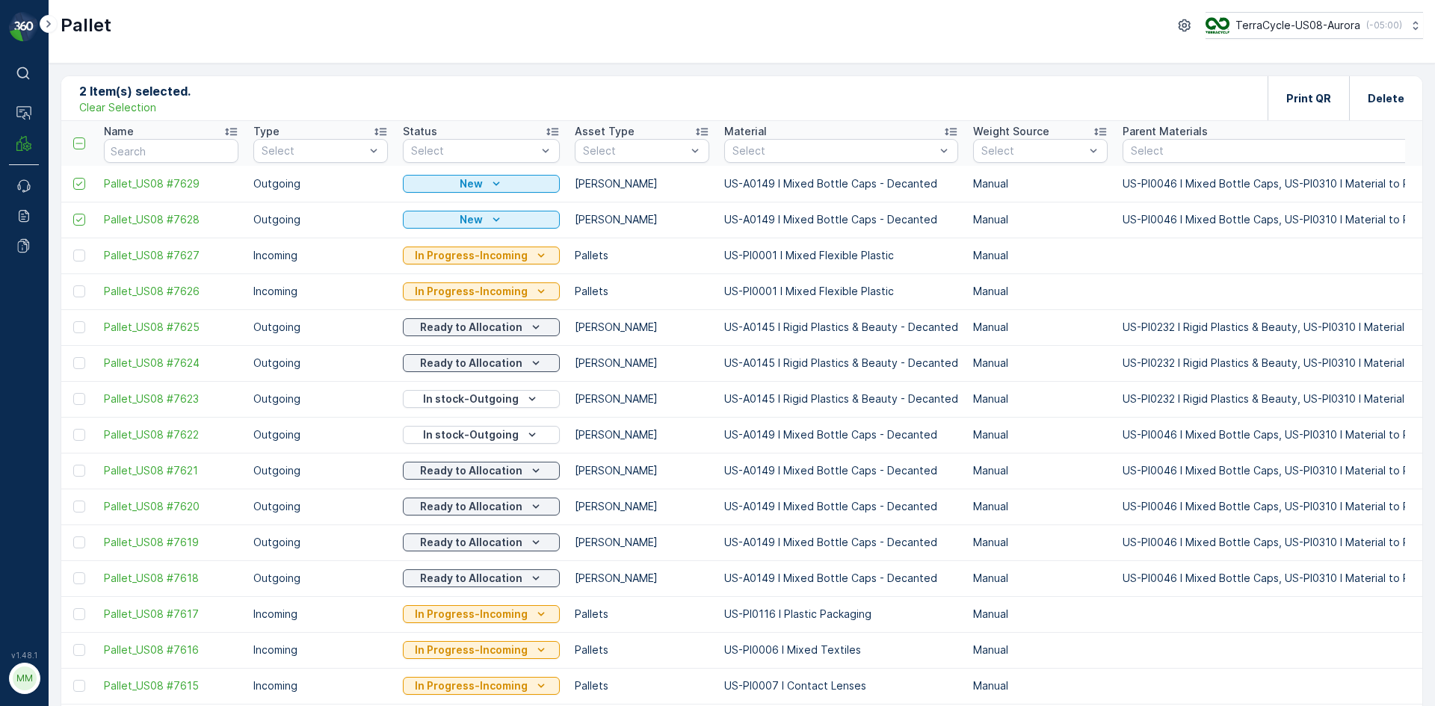
click at [138, 103] on p "Clear Selection" at bounding box center [117, 107] width 77 height 15
drag, startPoint x: 87, startPoint y: 128, endPoint x: 139, endPoint y: 109, distance: 54.8
click at [140, 108] on div "Pallet Add" at bounding box center [126, 98] width 94 height 21
click at [142, 97] on div "Add" at bounding box center [147, 97] width 42 height 15
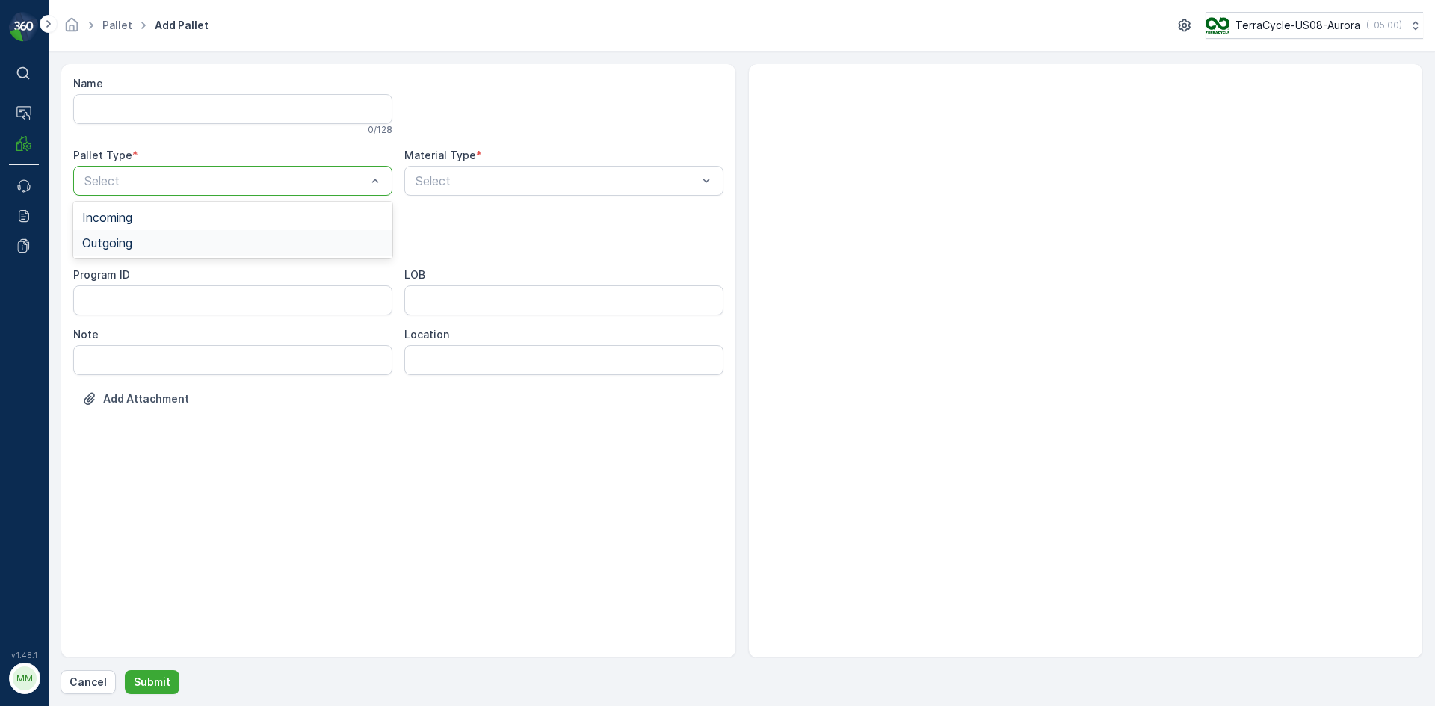
click at [114, 250] on div "Outgoing" at bounding box center [232, 242] width 319 height 25
click at [114, 250] on div "Select" at bounding box center [232, 241] width 319 height 30
click at [111, 276] on span "Gaylord" at bounding box center [132, 276] width 100 height 13
click at [441, 192] on div "Select" at bounding box center [563, 181] width 319 height 30
type input "0164"
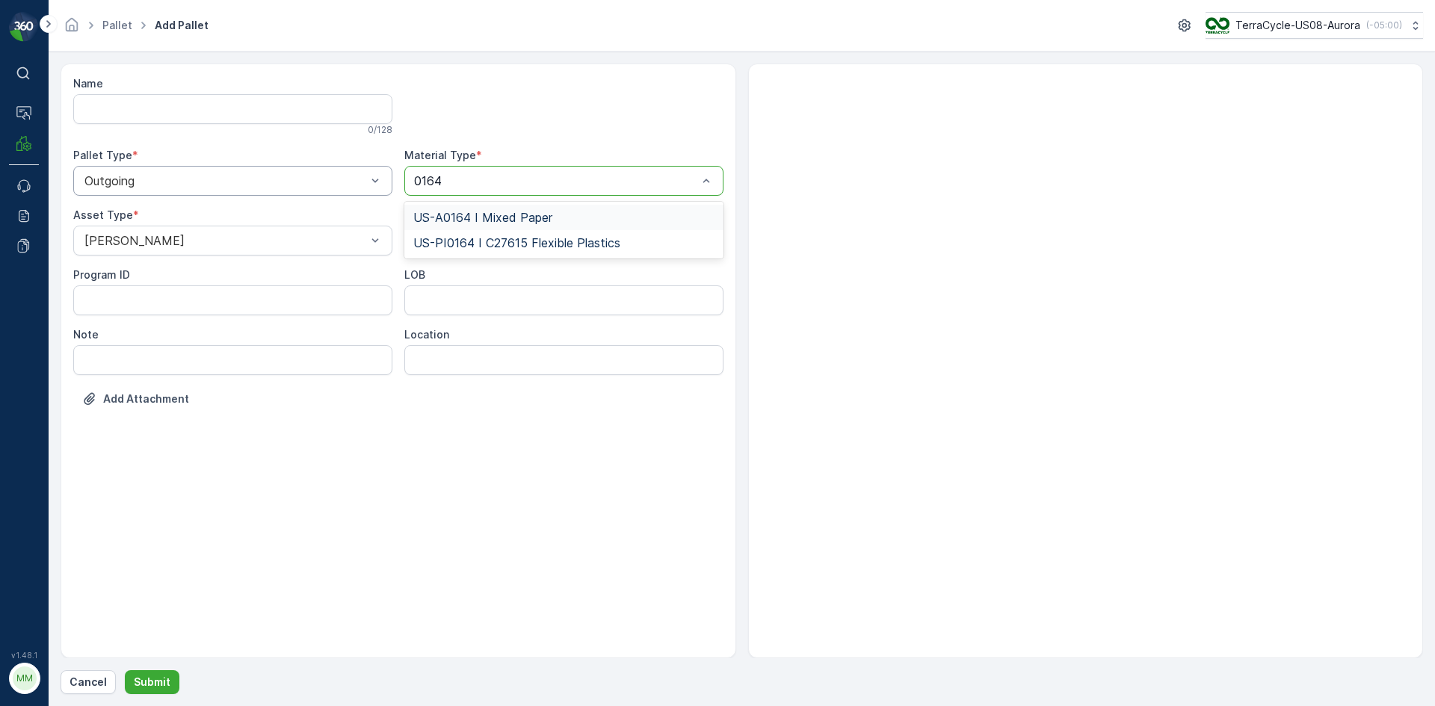
click at [546, 214] on span "US-A0164 I Mixed Paper" at bounding box center [482, 217] width 139 height 13
click at [150, 677] on p "Submit" at bounding box center [152, 682] width 37 height 15
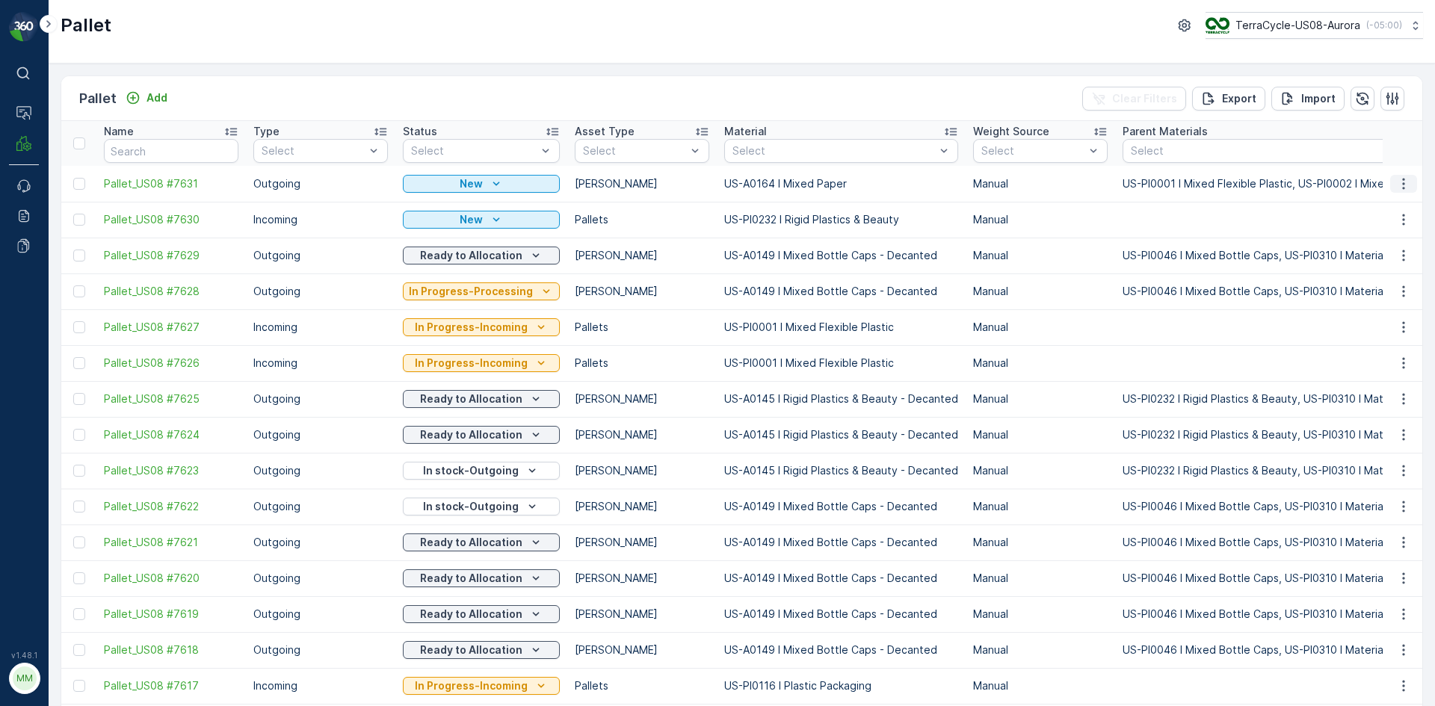
click at [1406, 183] on icon "button" at bounding box center [1403, 183] width 15 height 15
click at [1385, 291] on div "Print QR" at bounding box center [1385, 289] width 99 height 21
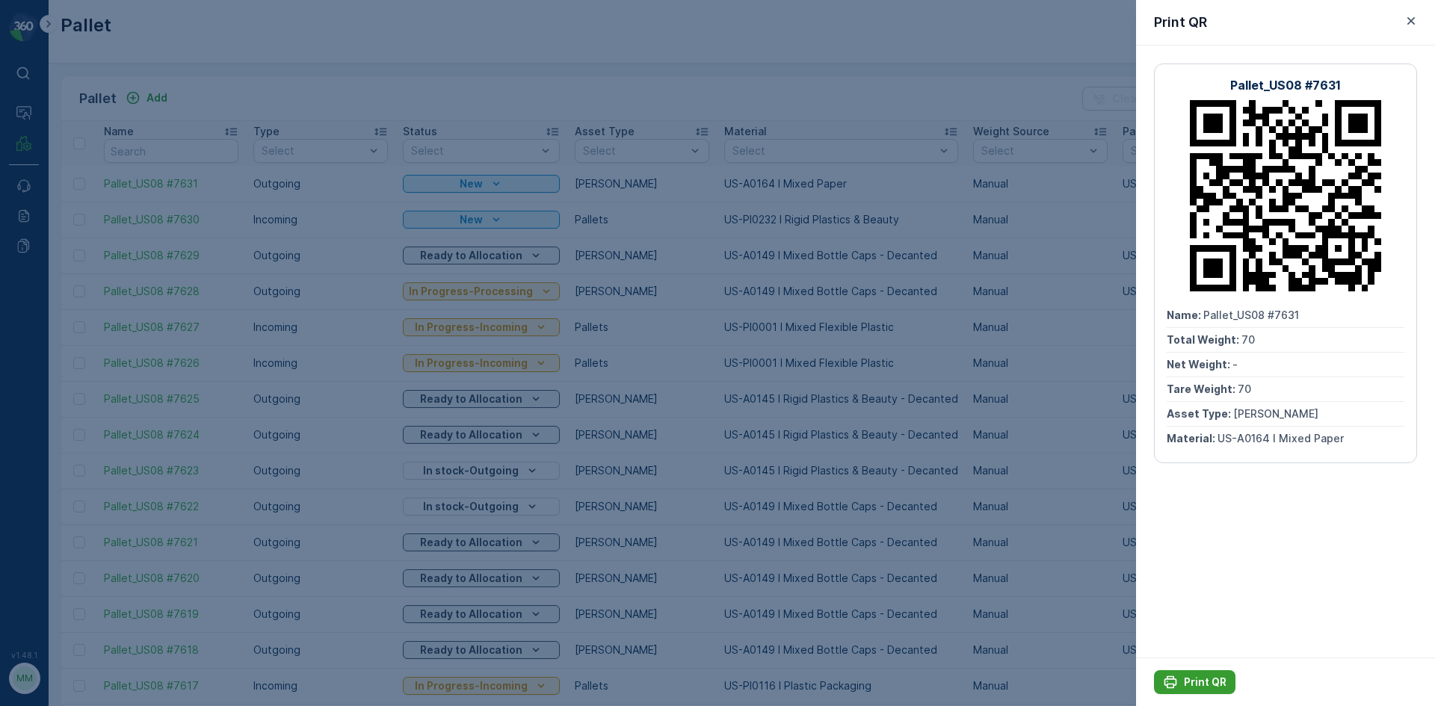
click at [1182, 684] on div "Print QR" at bounding box center [1195, 682] width 64 height 15
click at [190, 93] on div at bounding box center [717, 353] width 1435 height 706
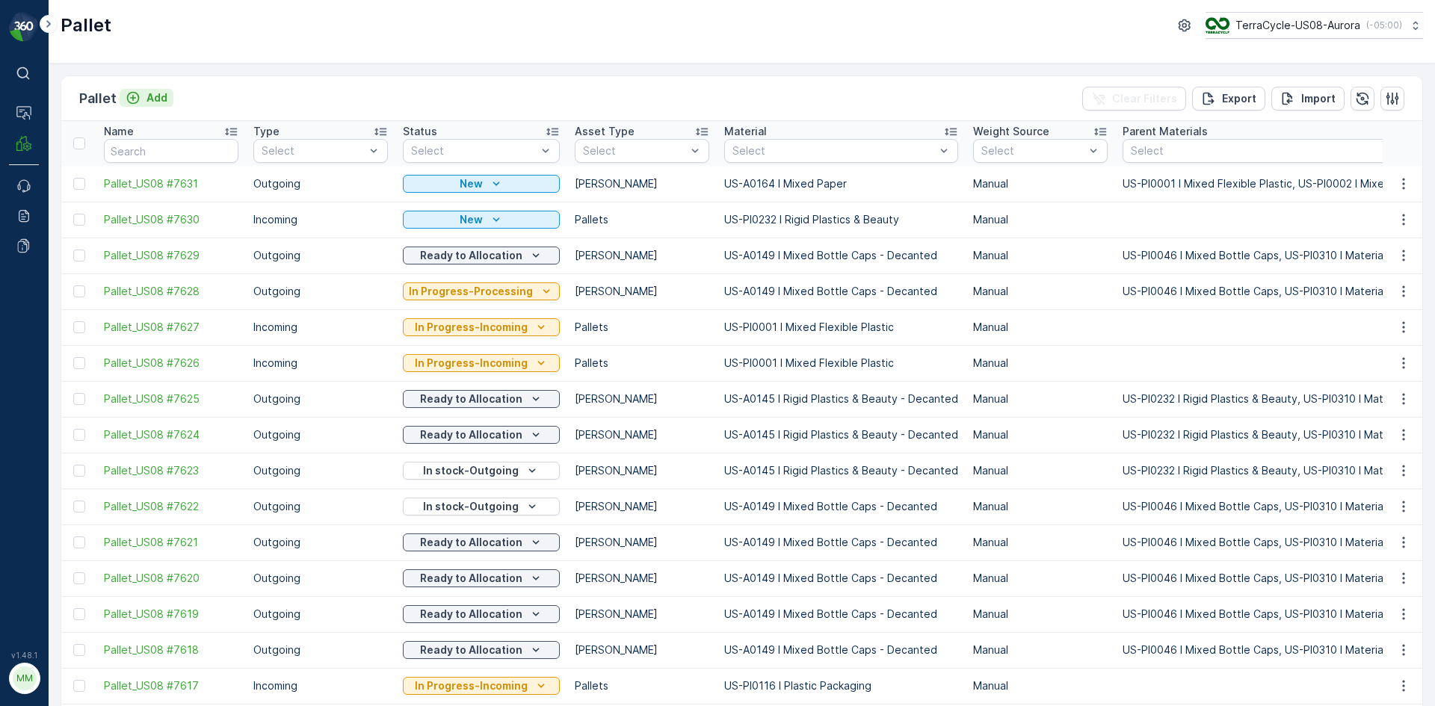
click at [160, 96] on p "Add" at bounding box center [156, 97] width 21 height 15
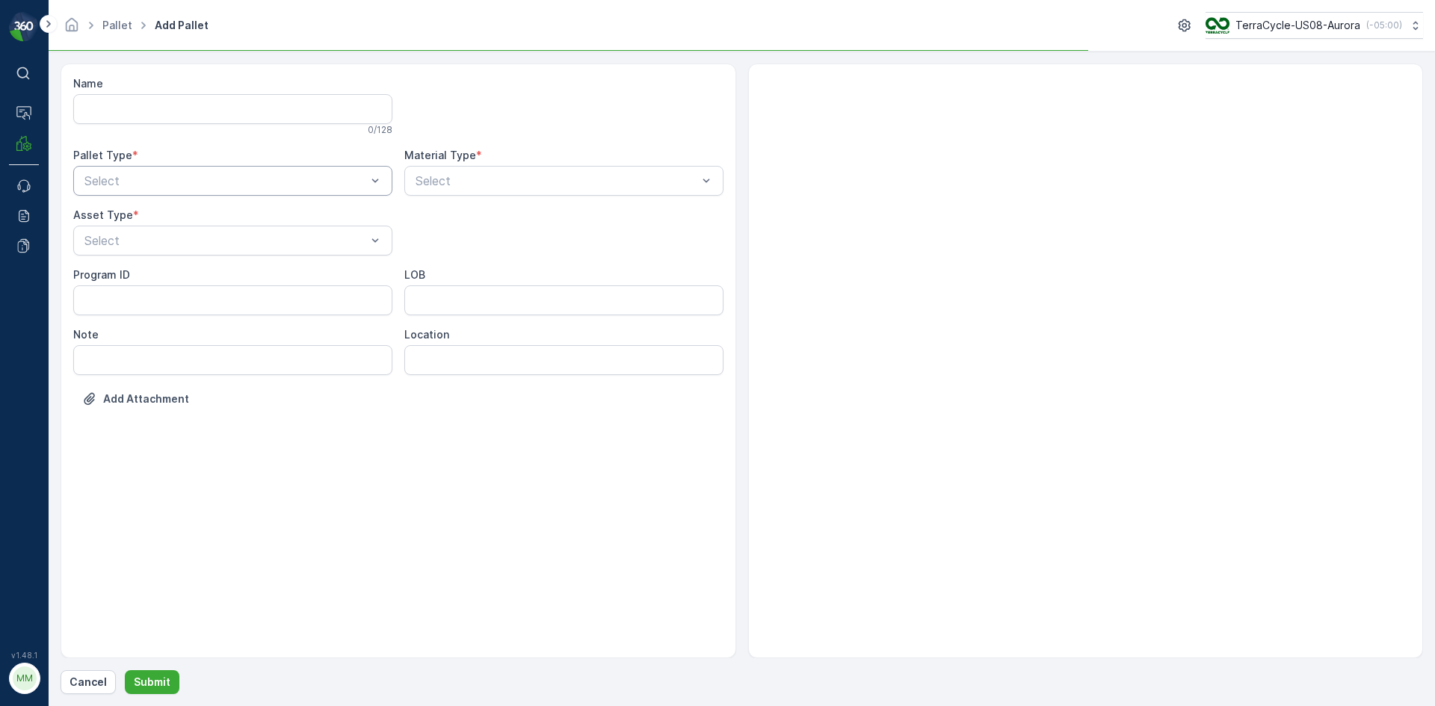
click at [155, 178] on div at bounding box center [225, 180] width 285 height 13
click at [144, 245] on div "Outgoing" at bounding box center [232, 242] width 301 height 13
click at [144, 245] on div at bounding box center [225, 240] width 285 height 13
click at [132, 274] on div "Gaylord" at bounding box center [232, 276] width 301 height 13
click at [451, 185] on div at bounding box center [556, 180] width 285 height 13
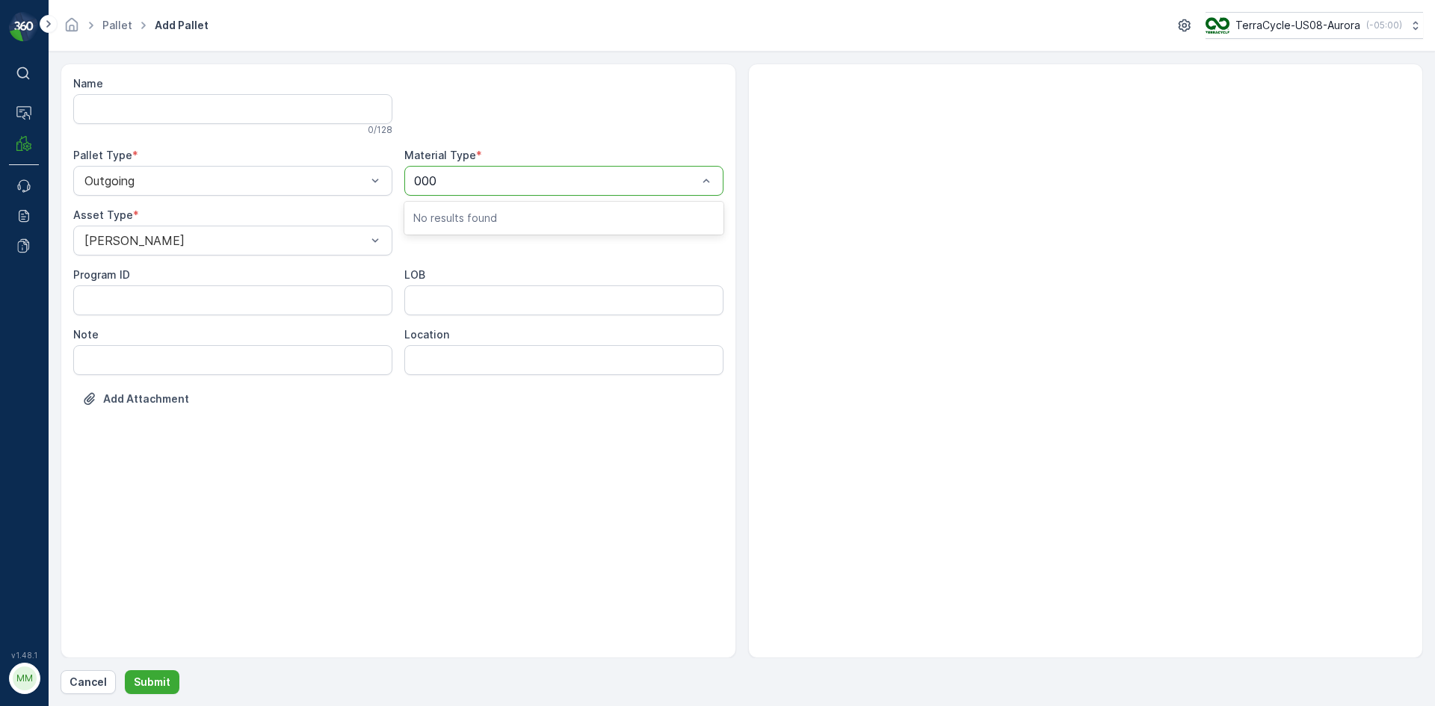
type input "0002"
click at [495, 224] on span "US-A0002 I Rigid Plastic" at bounding box center [482, 217] width 138 height 13
click at [158, 674] on button "Submit" at bounding box center [152, 682] width 55 height 24
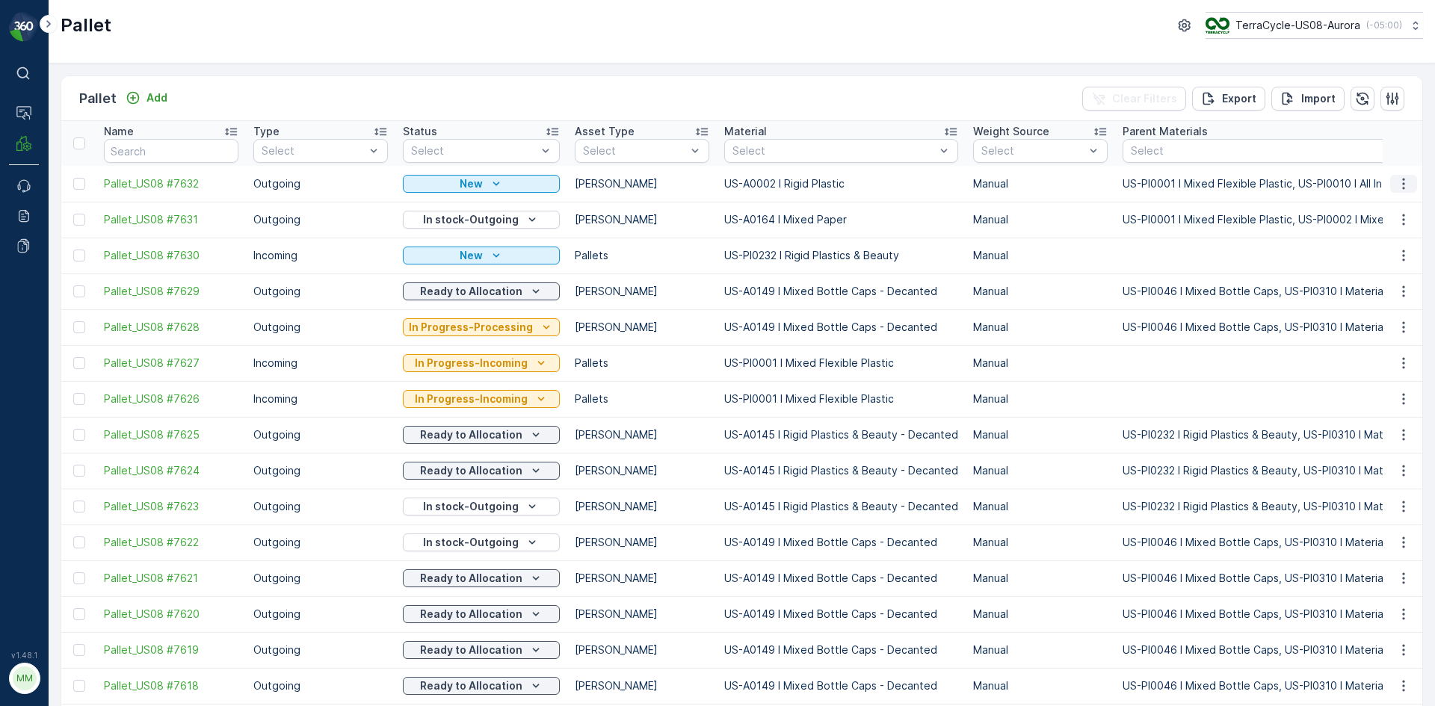
click at [1391, 188] on button "button" at bounding box center [1403, 184] width 27 height 18
click at [1358, 280] on div "Print QR" at bounding box center [1385, 289] width 99 height 21
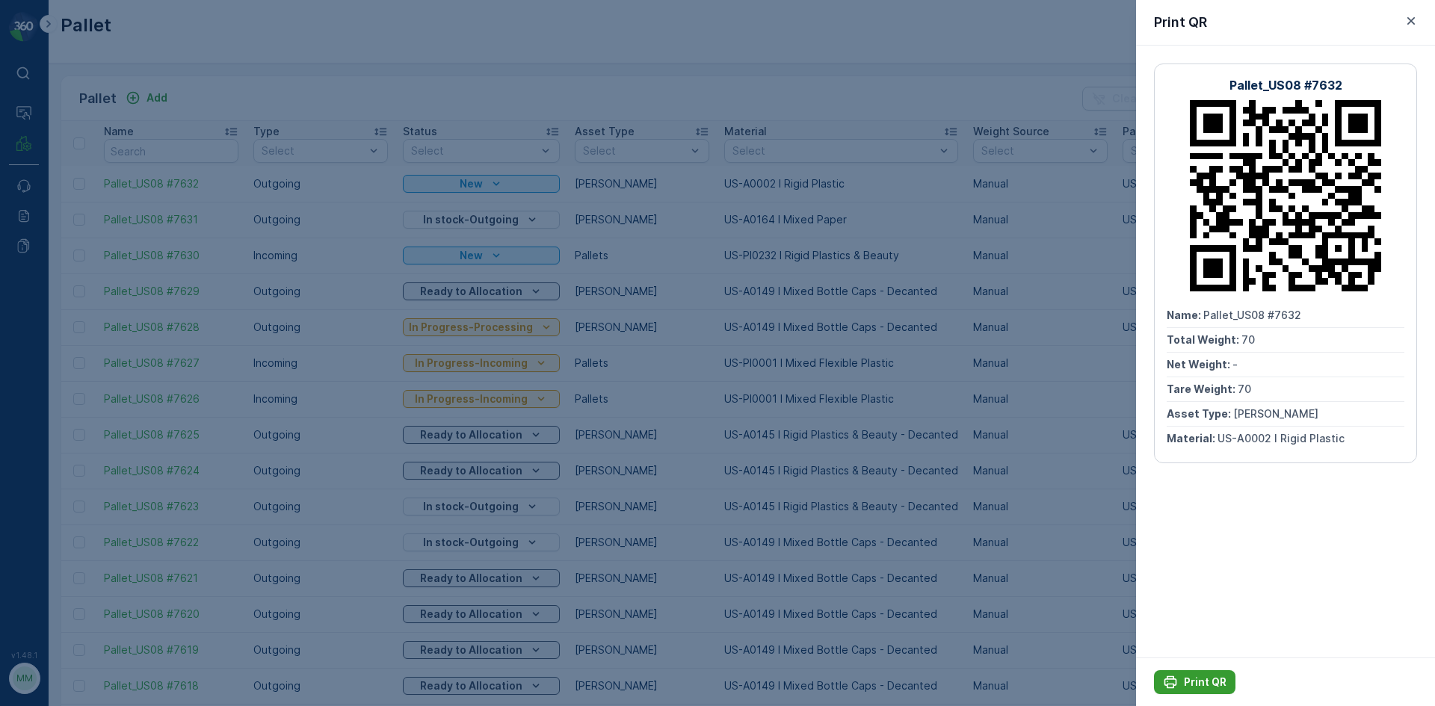
click at [1191, 690] on button "Print QR" at bounding box center [1194, 682] width 81 height 24
click at [192, 42] on div at bounding box center [717, 353] width 1435 height 706
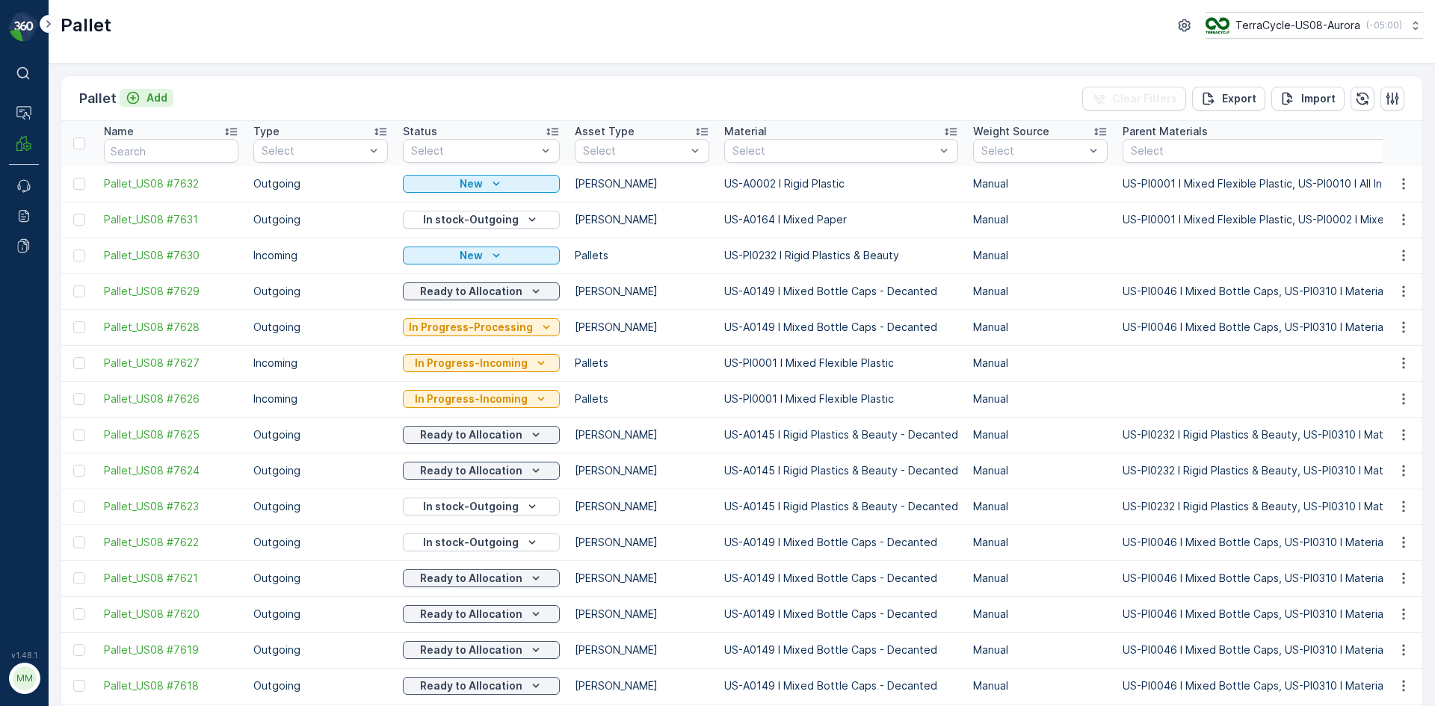
click at [146, 102] on p "Add" at bounding box center [156, 97] width 21 height 15
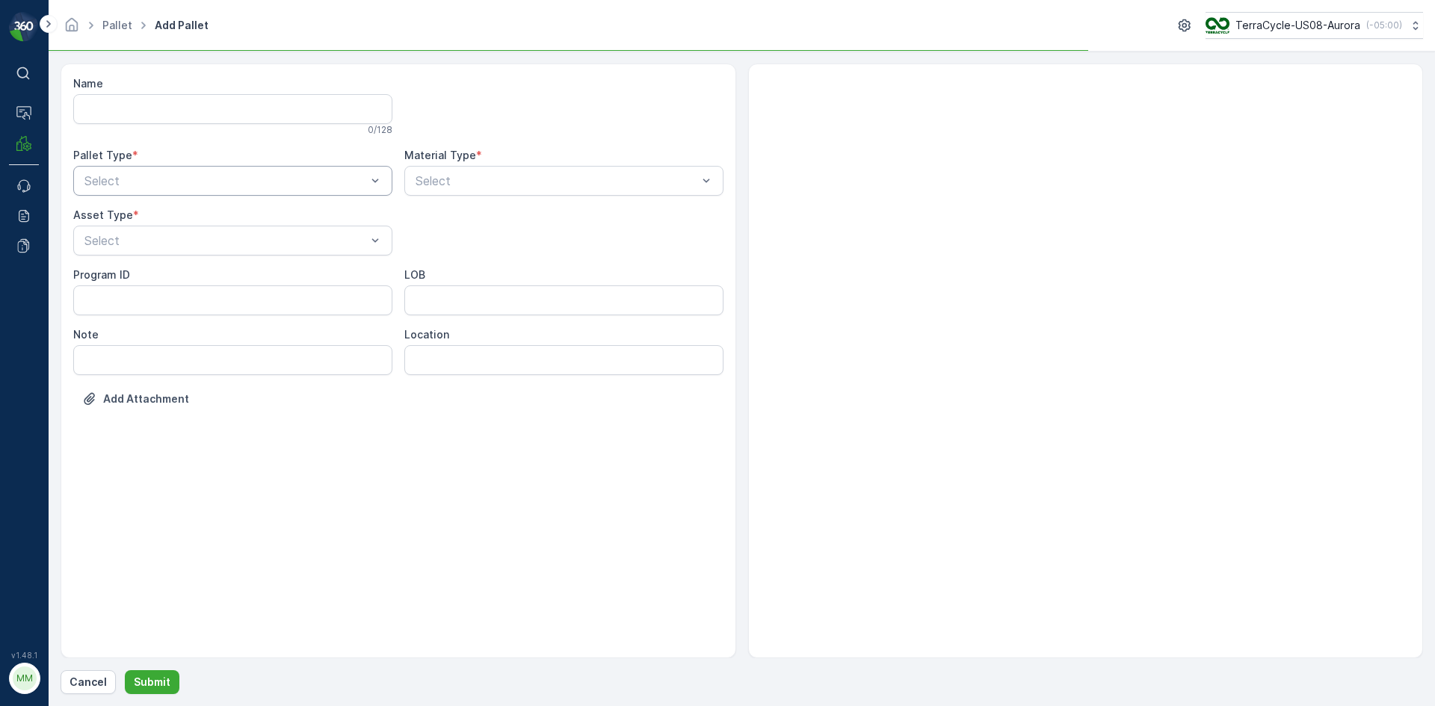
click at [93, 173] on div "Select" at bounding box center [225, 181] width 285 height 18
click at [100, 244] on span "Outgoing" at bounding box center [107, 242] width 50 height 13
click at [111, 241] on div at bounding box center [225, 240] width 285 height 13
click at [111, 273] on span "Gaylord" at bounding box center [132, 276] width 100 height 13
type input "0001"
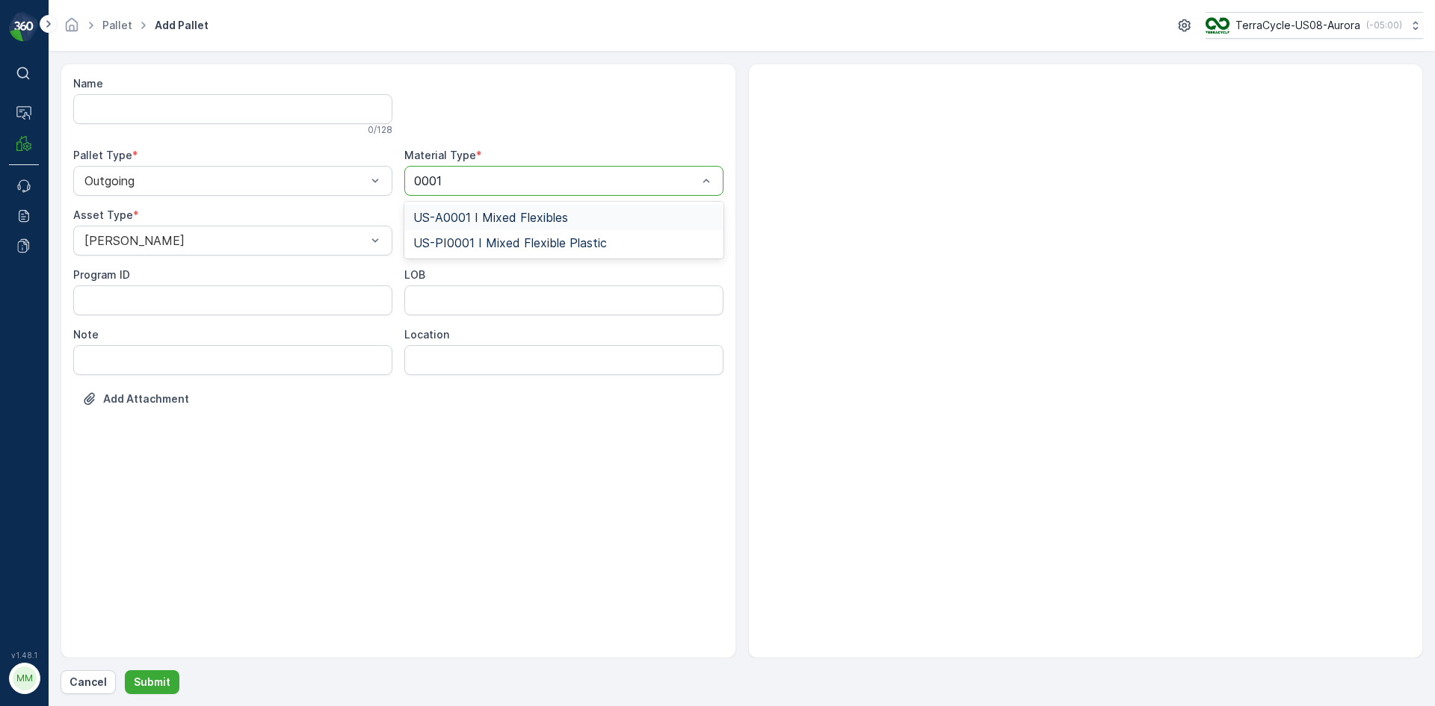
click at [472, 211] on span "US-A0001 I Mixed Flexibles" at bounding box center [490, 217] width 155 height 13
click at [169, 676] on button "Submit" at bounding box center [152, 682] width 55 height 24
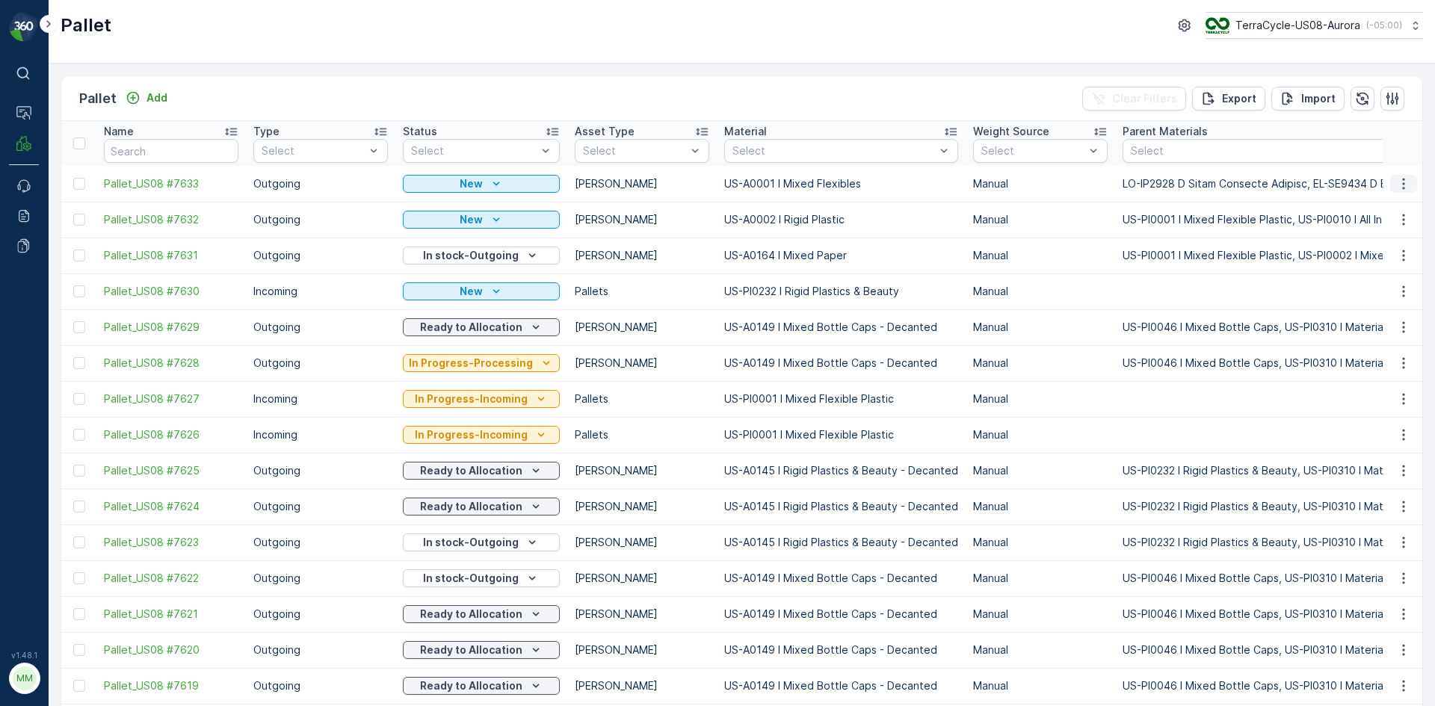
click at [1396, 186] on icon "button" at bounding box center [1403, 183] width 15 height 15
click at [1356, 288] on span "Print QR" at bounding box center [1362, 289] width 41 height 15
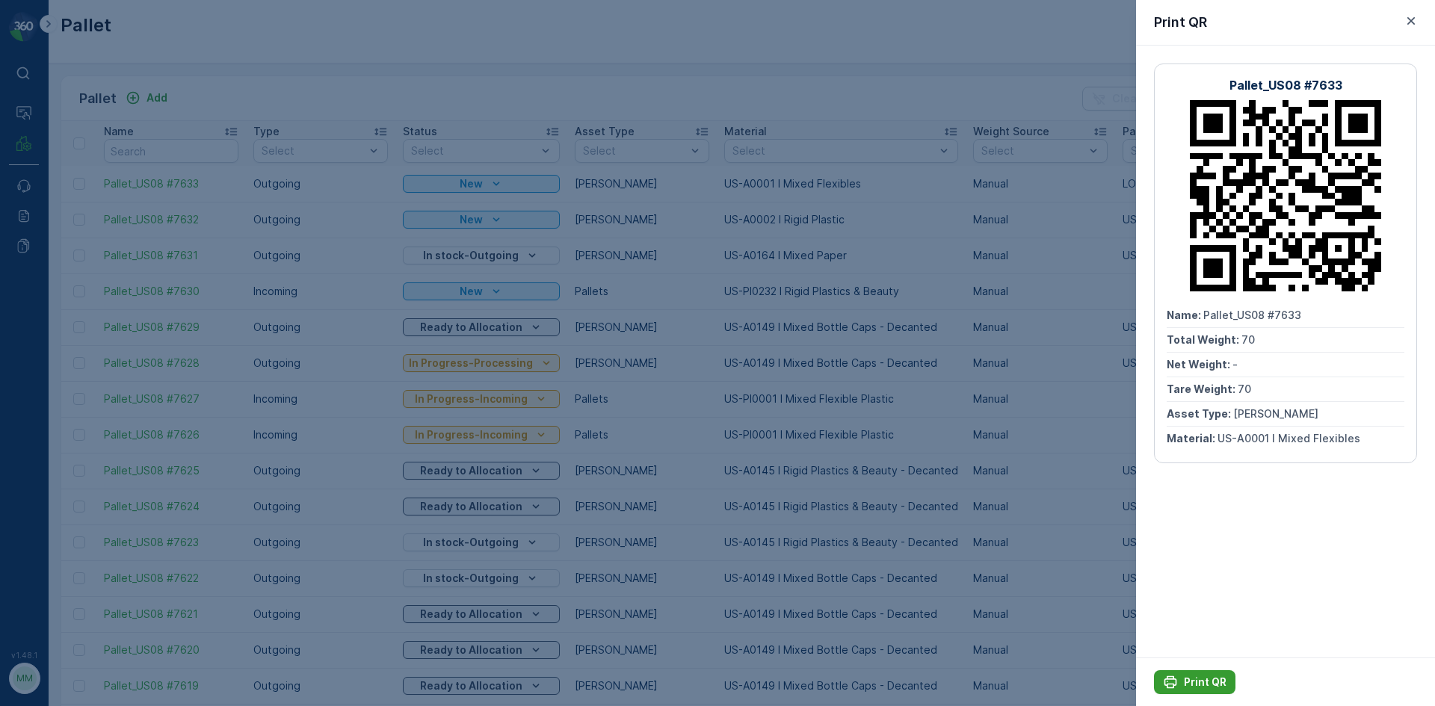
click at [1182, 684] on div "Print QR" at bounding box center [1195, 682] width 64 height 15
click at [1419, 19] on button "button" at bounding box center [1411, 21] width 18 height 18
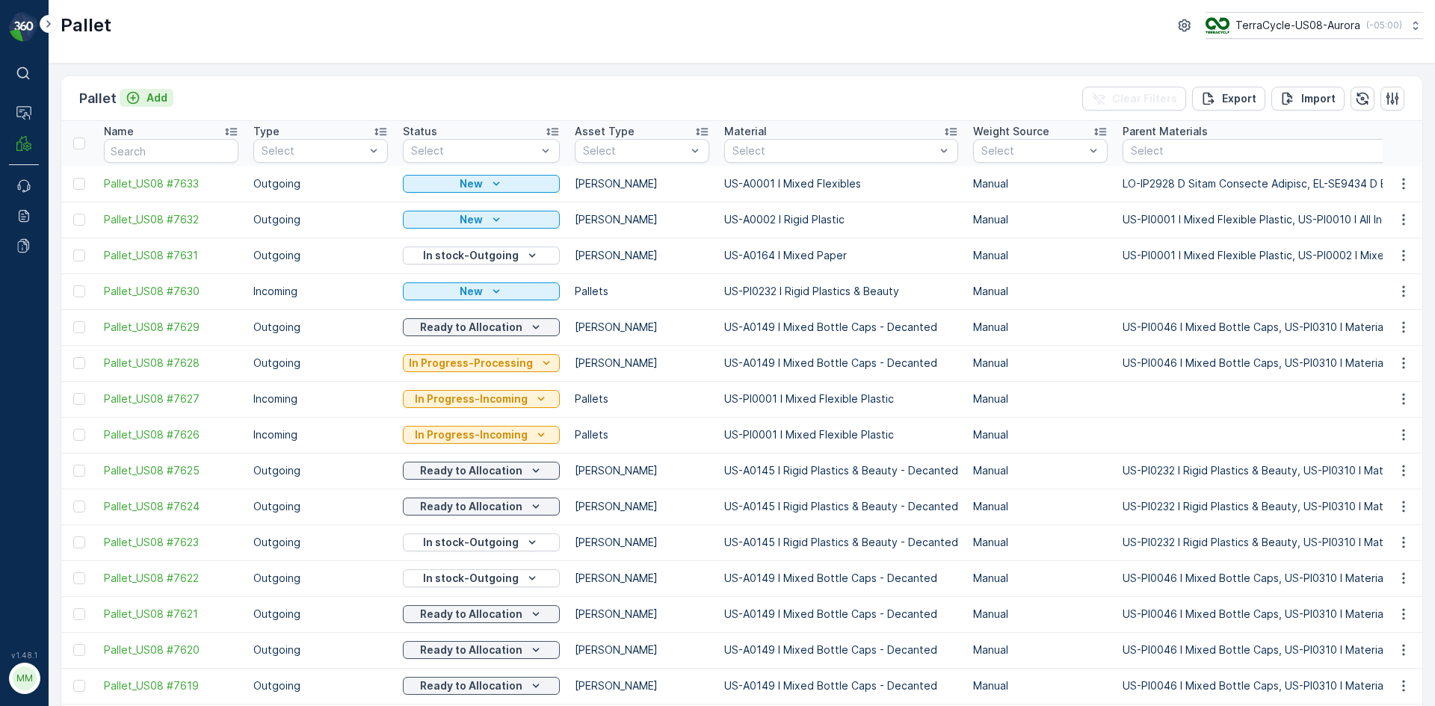
click at [155, 90] on p "Add" at bounding box center [156, 97] width 21 height 15
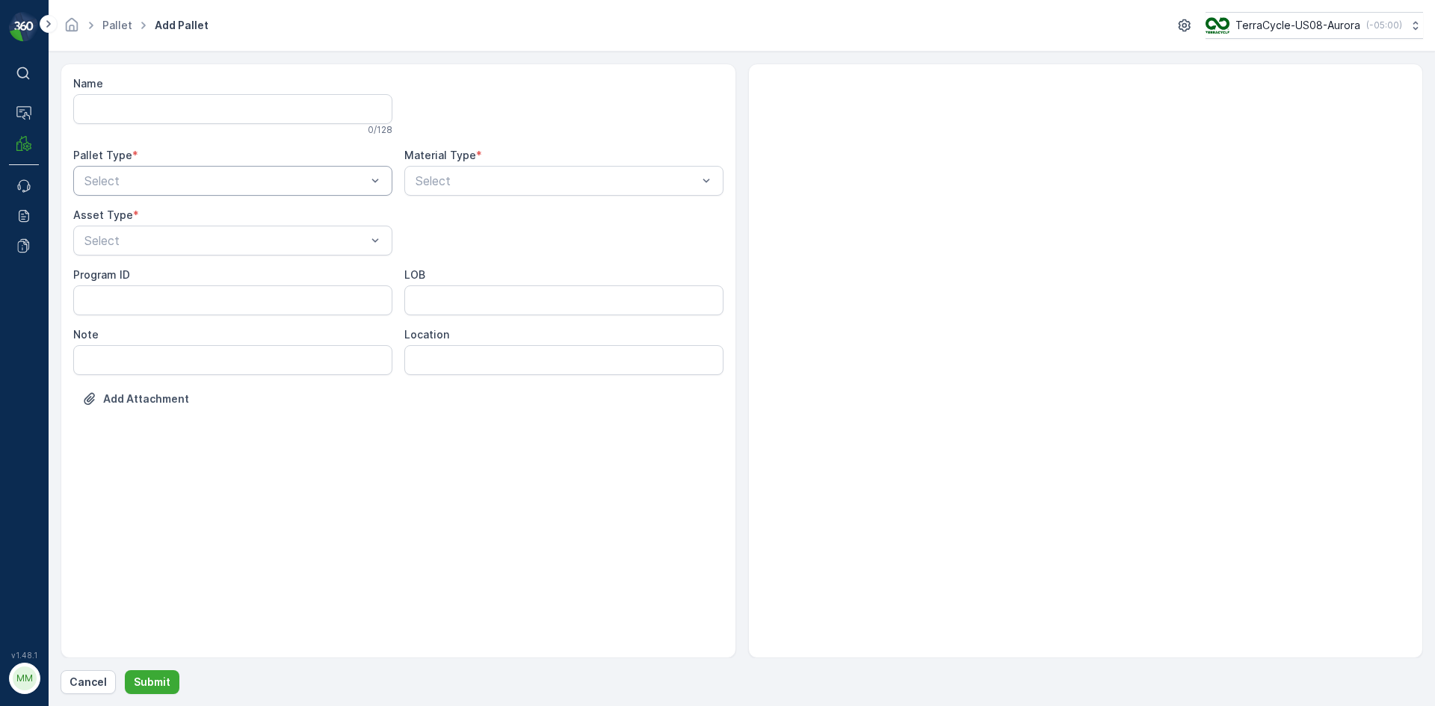
click at [239, 181] on div at bounding box center [225, 180] width 285 height 13
click at [232, 241] on div "Outgoing" at bounding box center [232, 242] width 301 height 13
click at [246, 235] on div at bounding box center [225, 240] width 285 height 13
click at [252, 277] on div "Gaylord" at bounding box center [232, 276] width 301 height 13
click at [564, 178] on div at bounding box center [556, 180] width 285 height 13
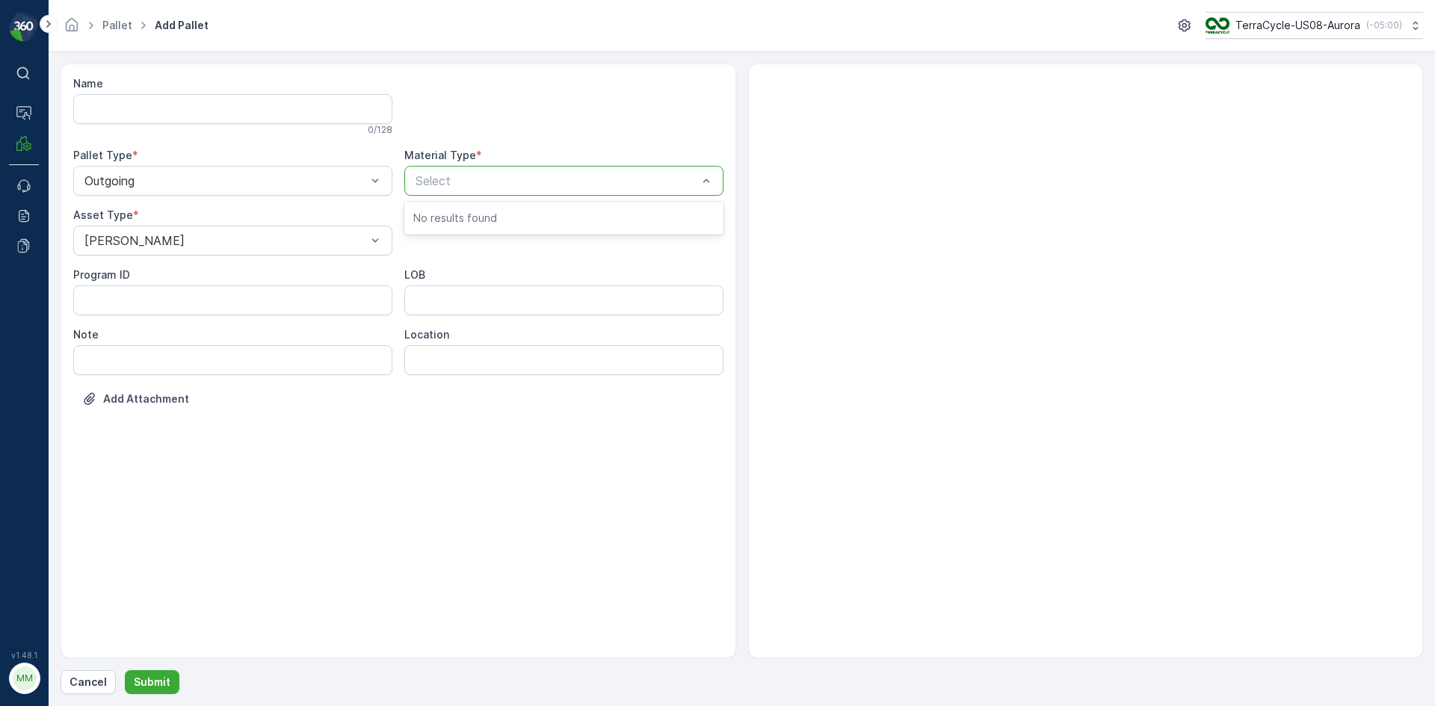
click at [570, 222] on p "No results found" at bounding box center [563, 218] width 301 height 15
click at [568, 178] on div at bounding box center [556, 180] width 285 height 13
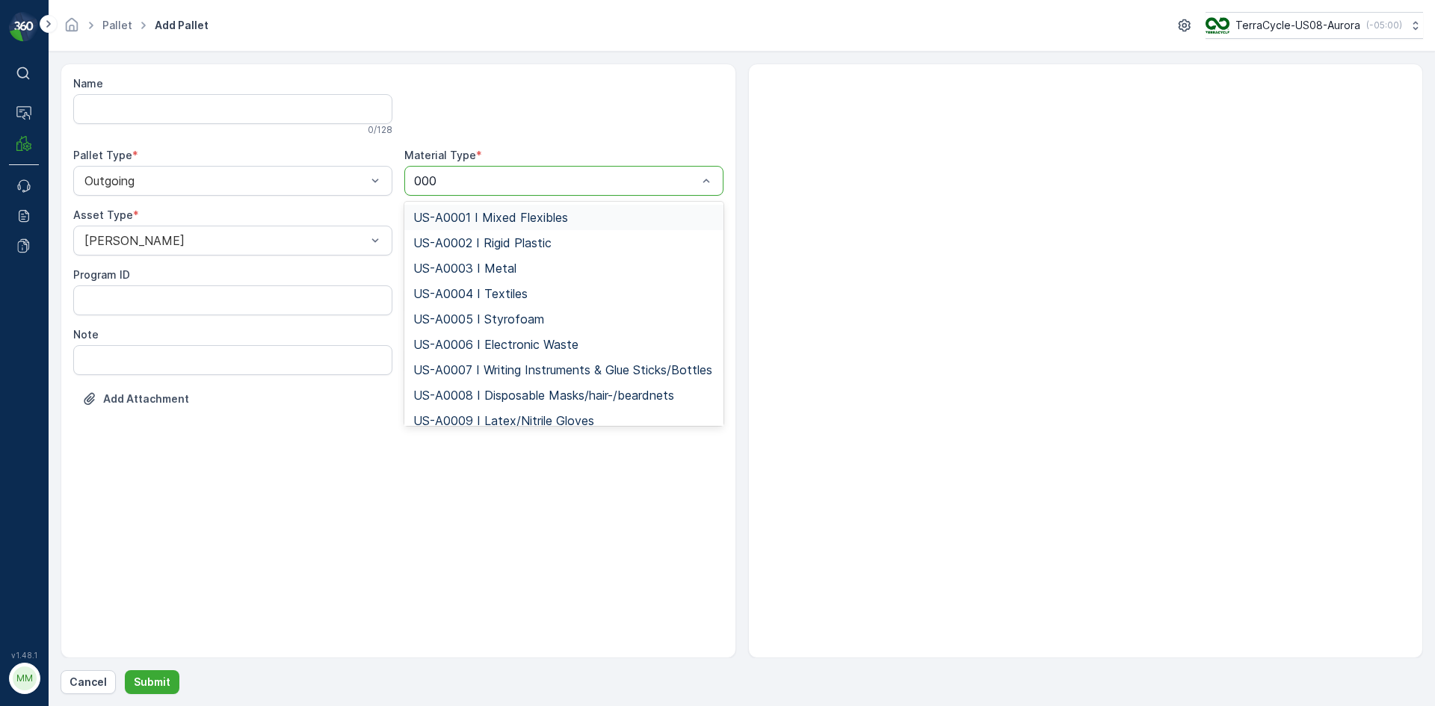
type input "0002"
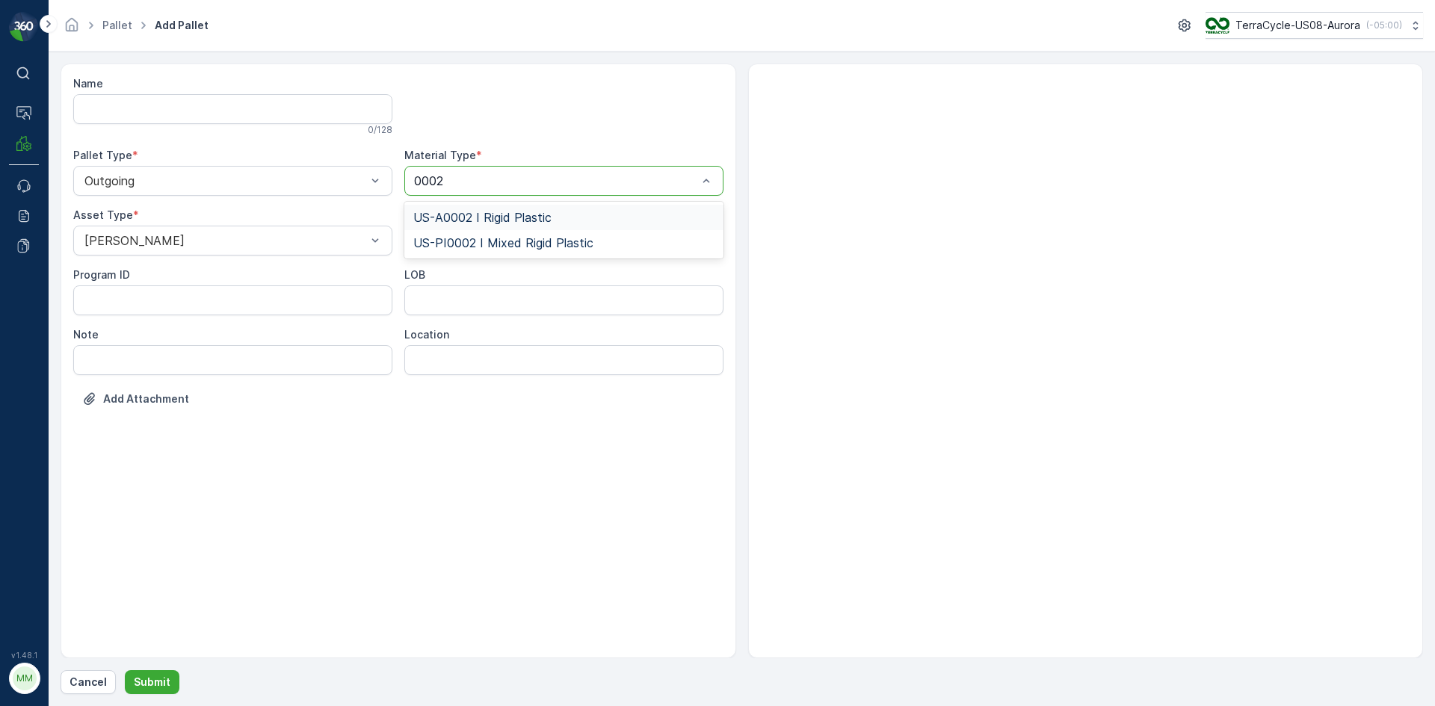
click at [488, 218] on span "US-A0002 I Rigid Plastic" at bounding box center [482, 217] width 138 height 13
click at [162, 677] on p "Submit" at bounding box center [152, 682] width 37 height 15
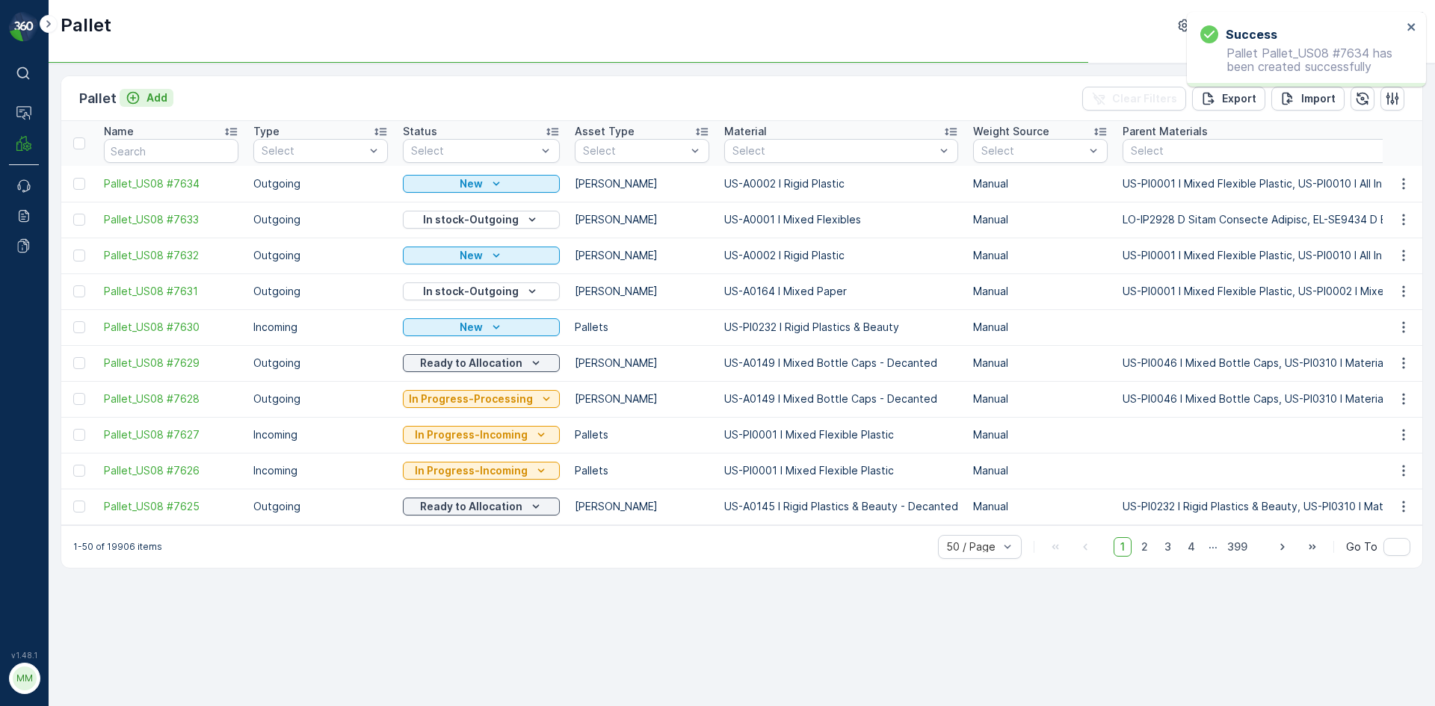
click at [135, 89] on button "Add" at bounding box center [147, 98] width 54 height 18
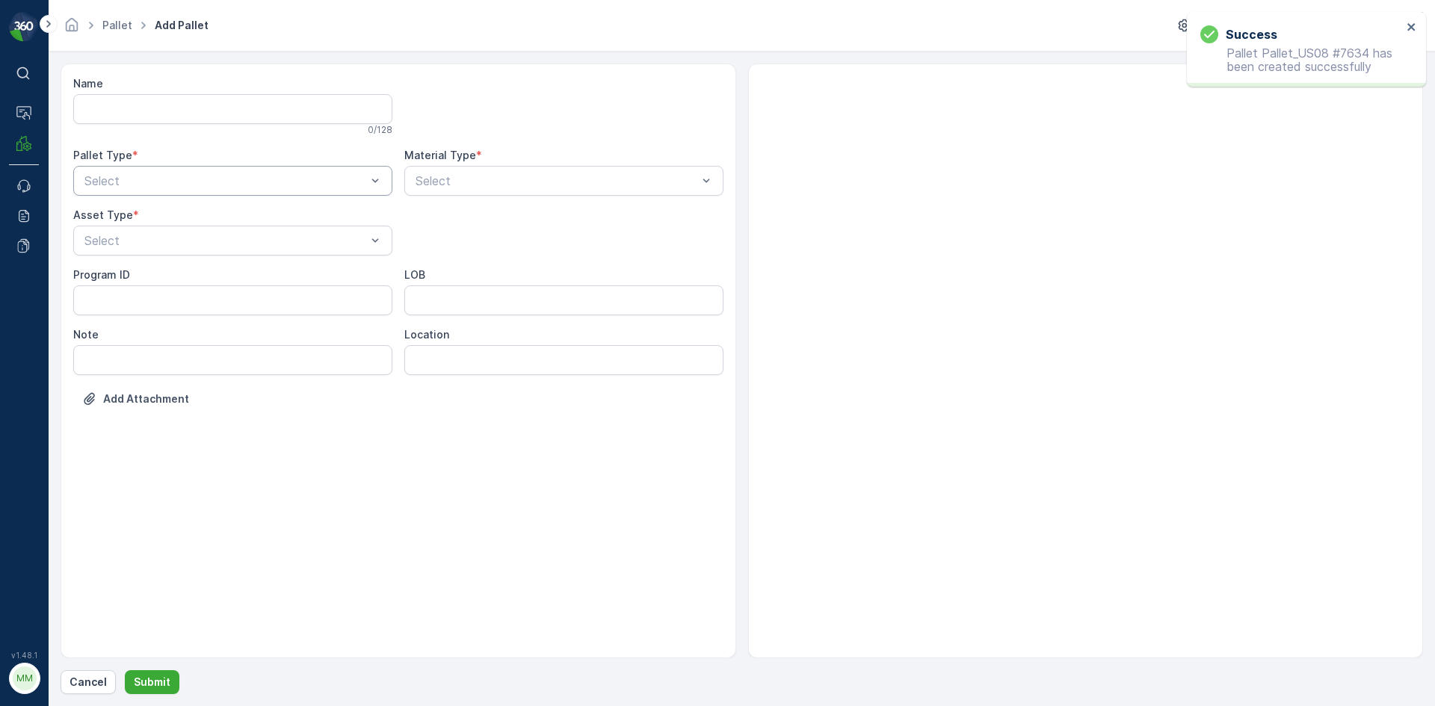
click at [236, 170] on div "Select" at bounding box center [232, 181] width 319 height 30
click at [242, 232] on div "Outgoing" at bounding box center [232, 242] width 319 height 25
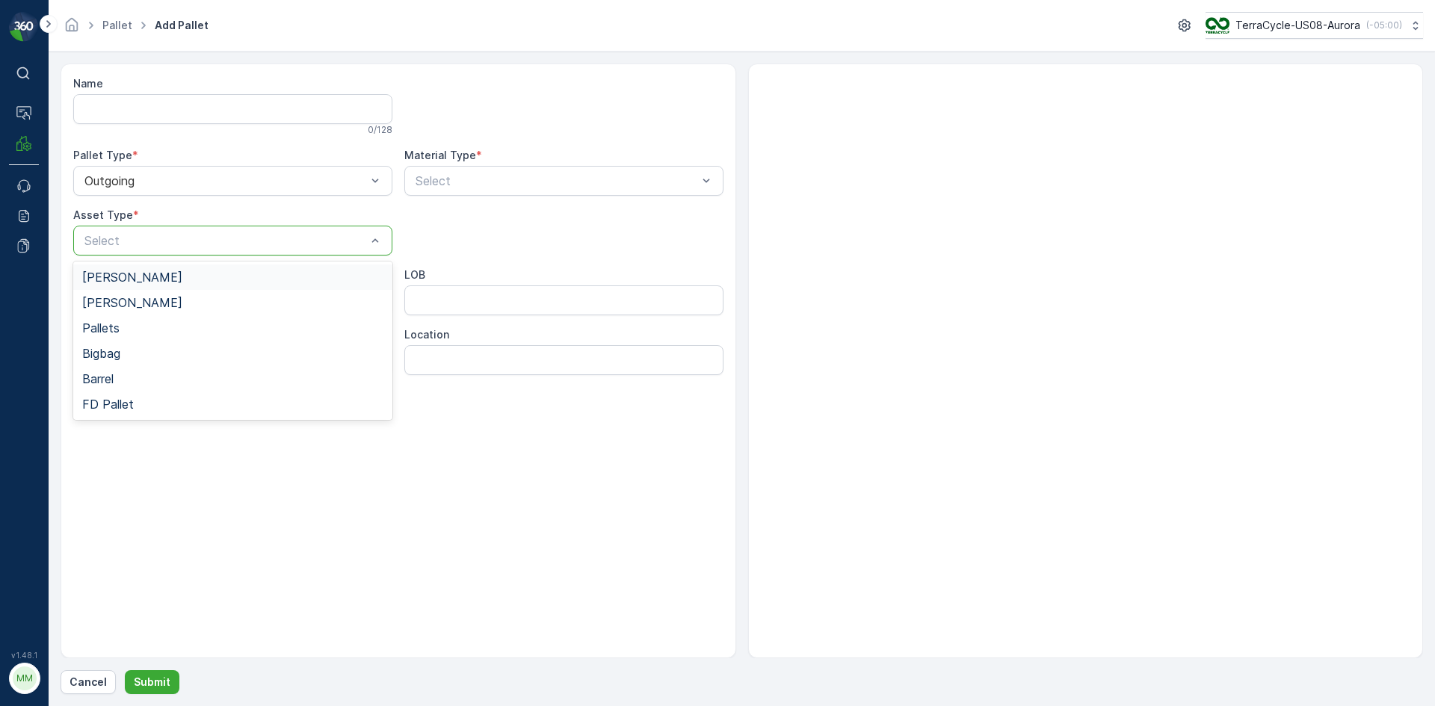
click at [247, 278] on div "Gaylord" at bounding box center [232, 276] width 301 height 13
click at [451, 179] on div at bounding box center [556, 180] width 285 height 13
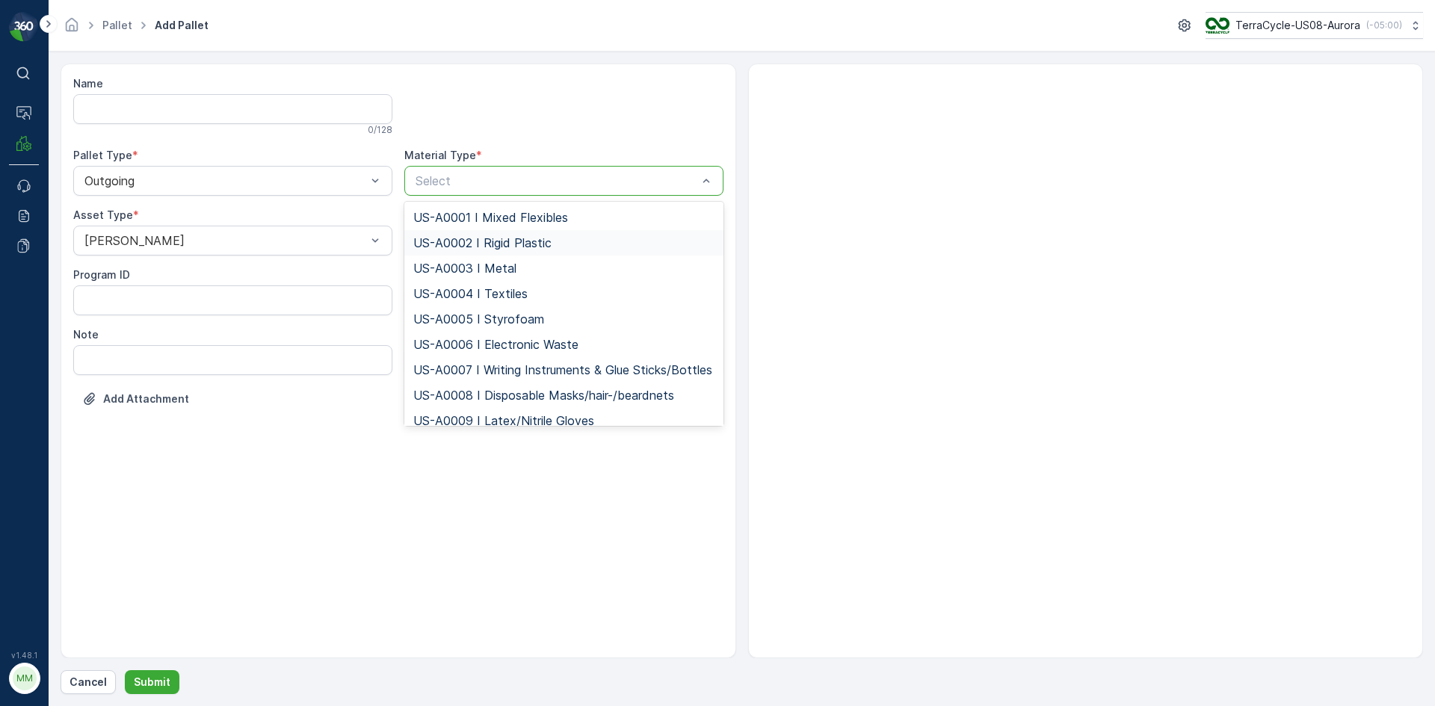
click at [485, 241] on span "US-A0002 I Rigid Plastic" at bounding box center [482, 242] width 138 height 13
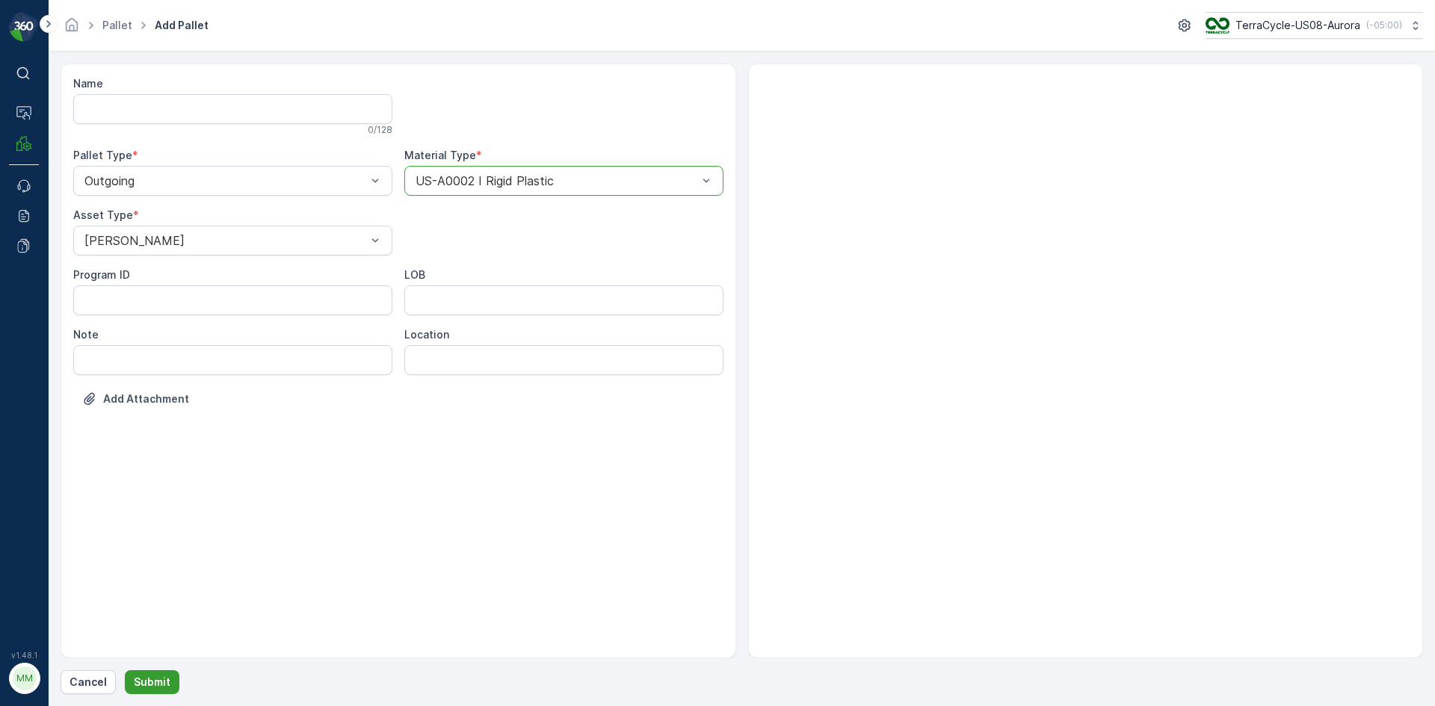
click at [165, 676] on p "Submit" at bounding box center [152, 682] width 37 height 15
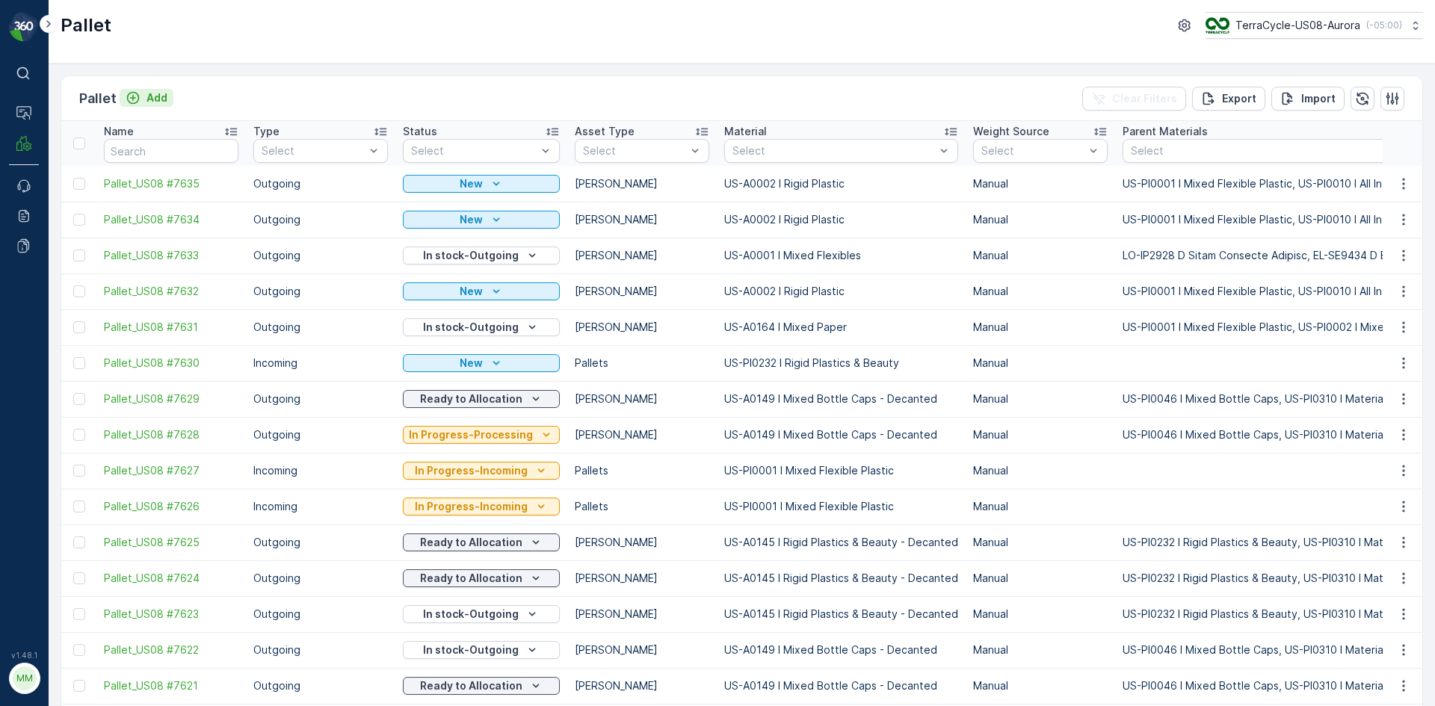
click at [151, 97] on p "Add" at bounding box center [156, 97] width 21 height 15
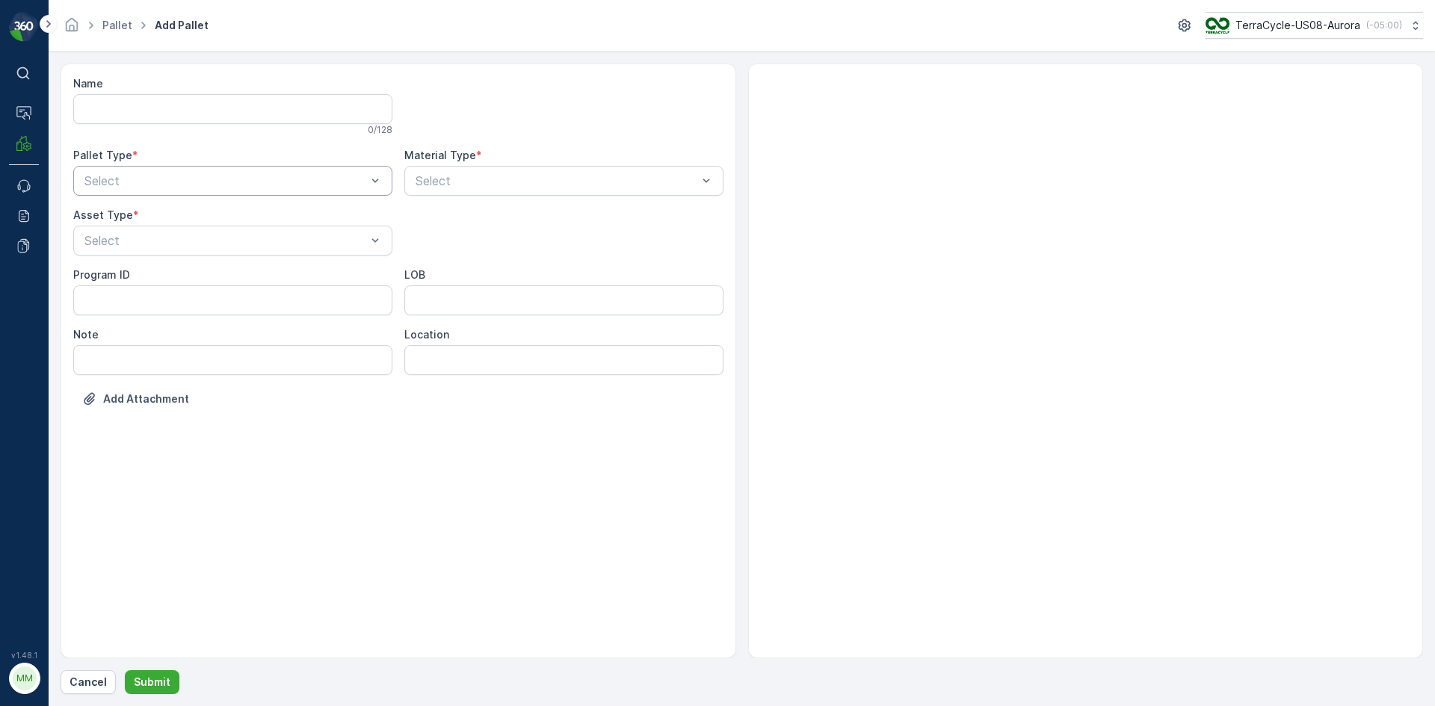
click at [205, 176] on div at bounding box center [225, 180] width 285 height 13
click at [208, 240] on div "Outgoing" at bounding box center [232, 242] width 301 height 13
click at [208, 240] on div at bounding box center [225, 240] width 285 height 13
click at [222, 273] on div "Gaylord" at bounding box center [232, 276] width 301 height 13
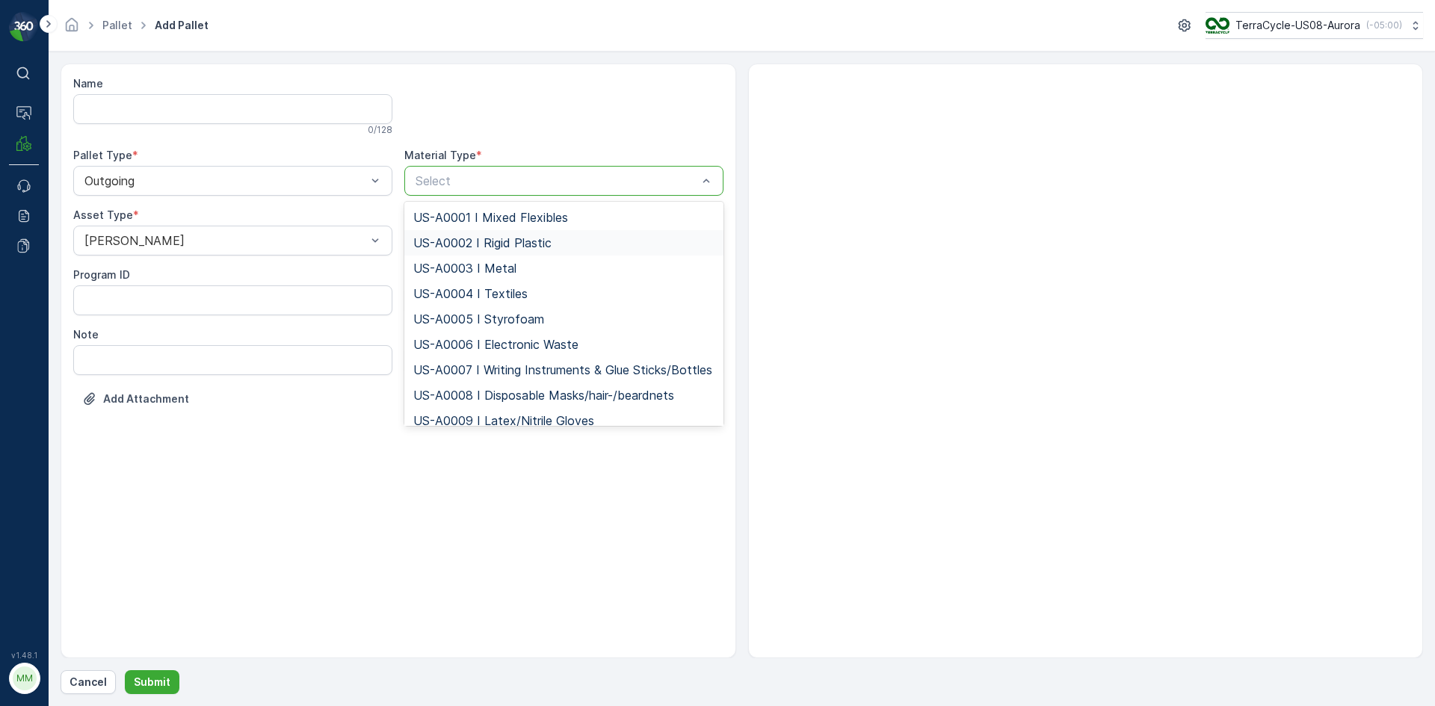
click at [532, 237] on span "US-A0002 I Rigid Plastic" at bounding box center [482, 242] width 138 height 13
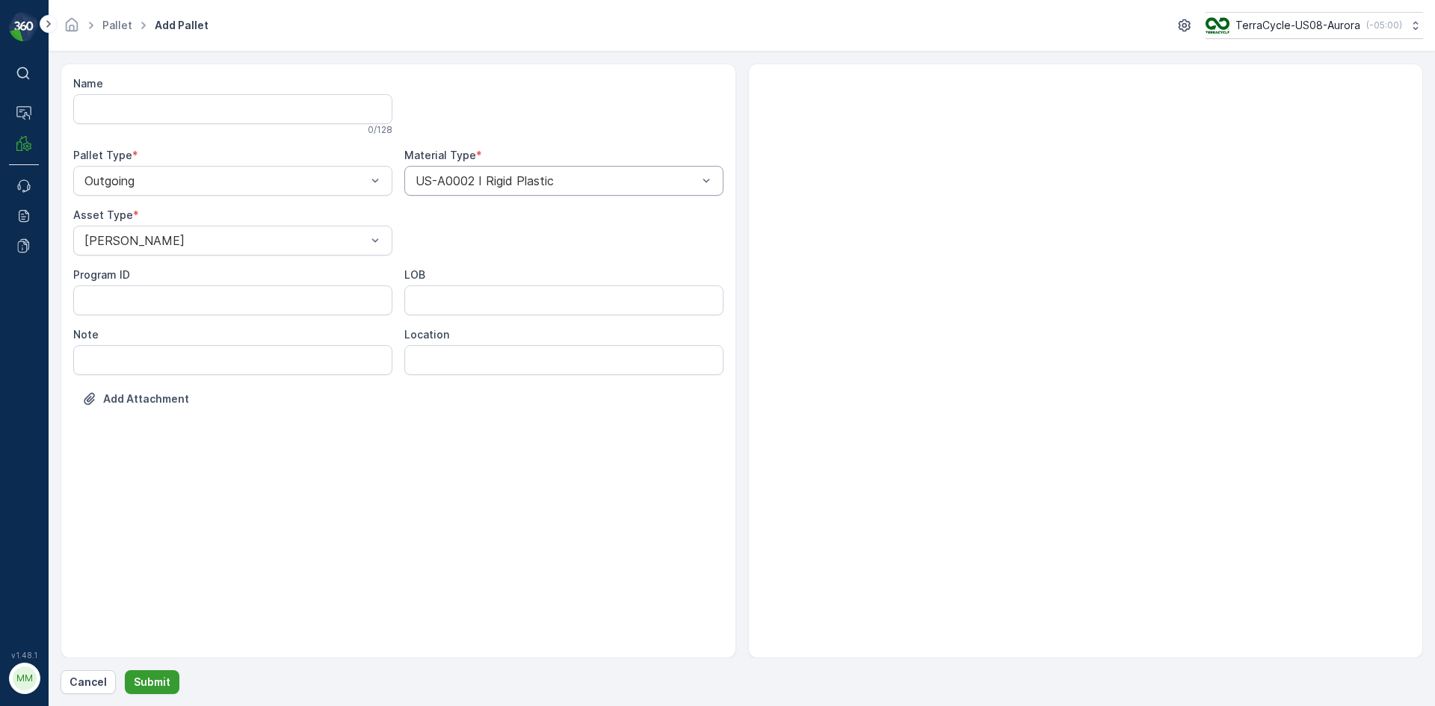
click at [157, 674] on button "Submit" at bounding box center [152, 682] width 55 height 24
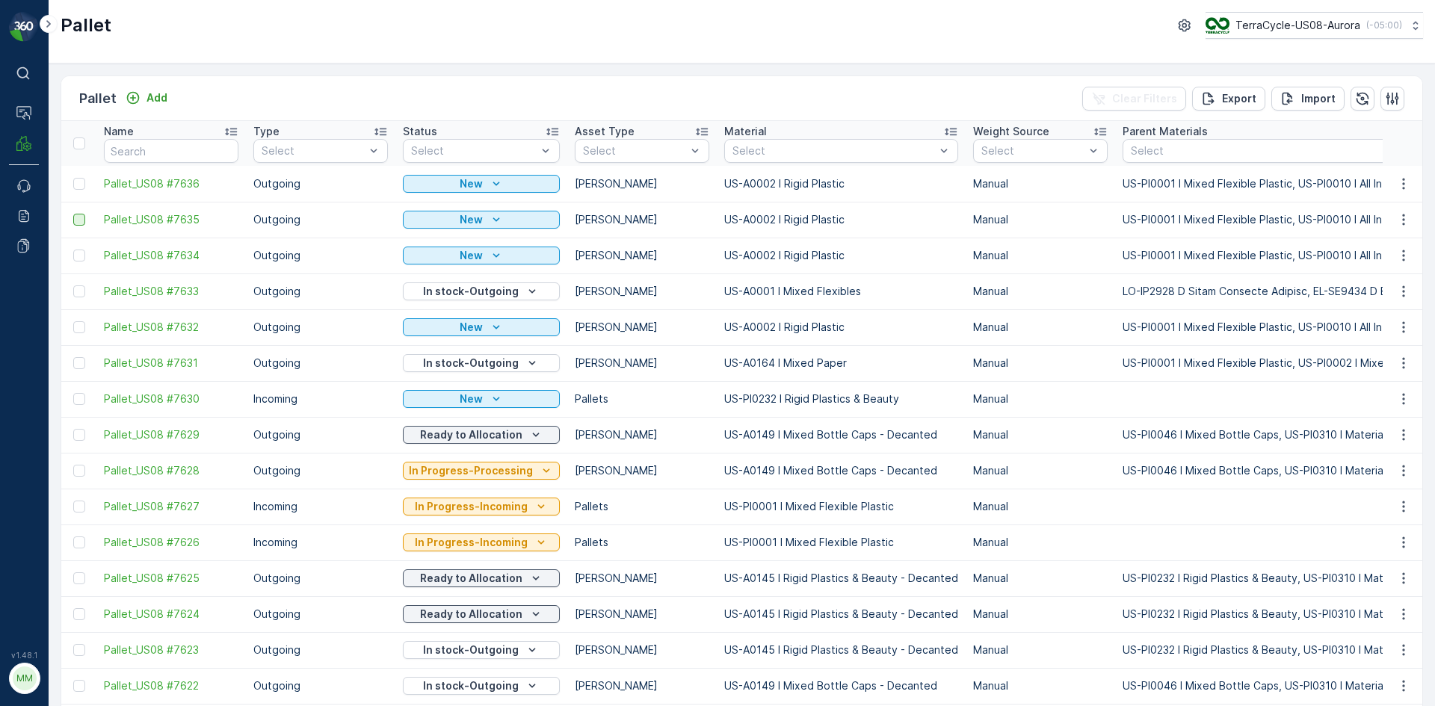
drag, startPoint x: 78, startPoint y: 183, endPoint x: 78, endPoint y: 217, distance: 34.4
click at [80, 182] on div at bounding box center [79, 184] width 12 height 12
click at [73, 178] on input "checkbox" at bounding box center [73, 178] width 0 height 0
click at [78, 217] on div at bounding box center [79, 220] width 12 height 12
click at [73, 214] on input "checkbox" at bounding box center [73, 214] width 0 height 0
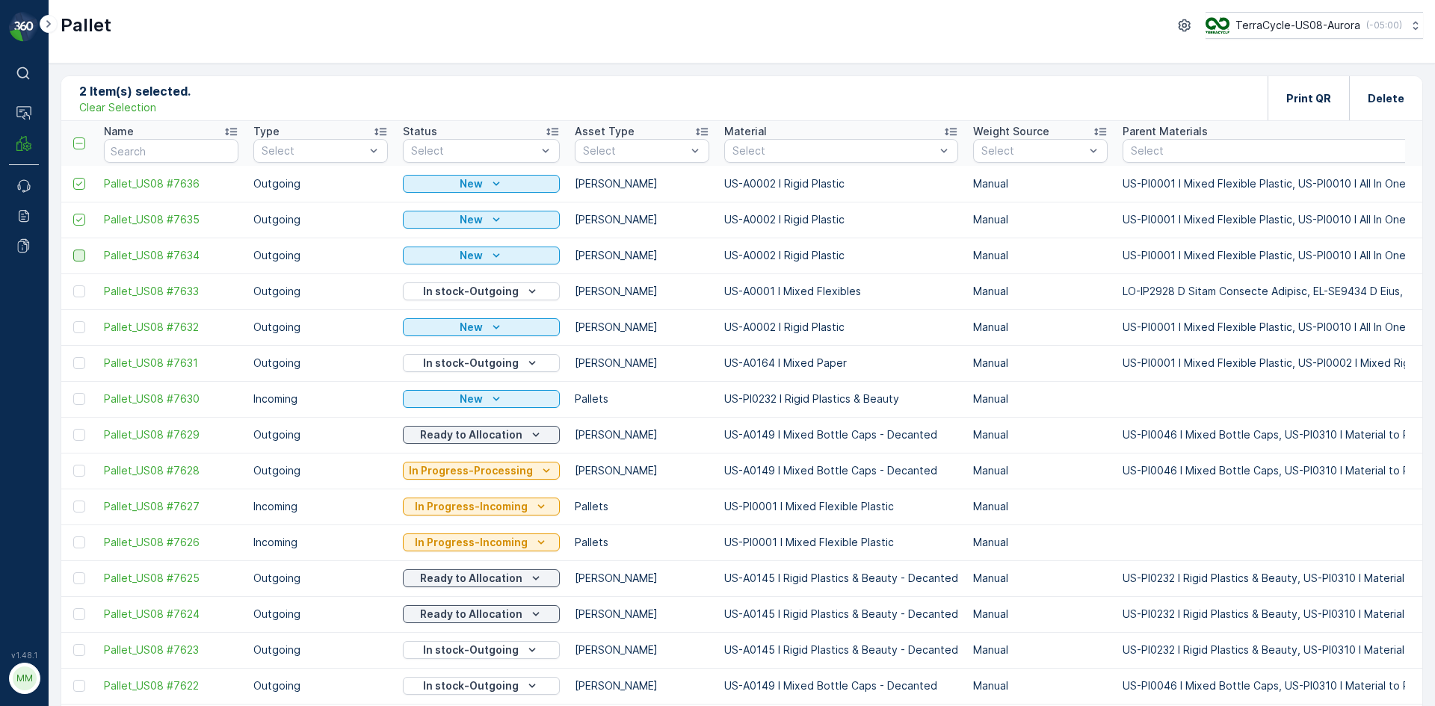
click at [74, 257] on div at bounding box center [79, 256] width 12 height 12
click at [73, 250] on input "checkbox" at bounding box center [73, 250] width 0 height 0
click at [1288, 96] on p "Print QR" at bounding box center [1308, 98] width 45 height 15
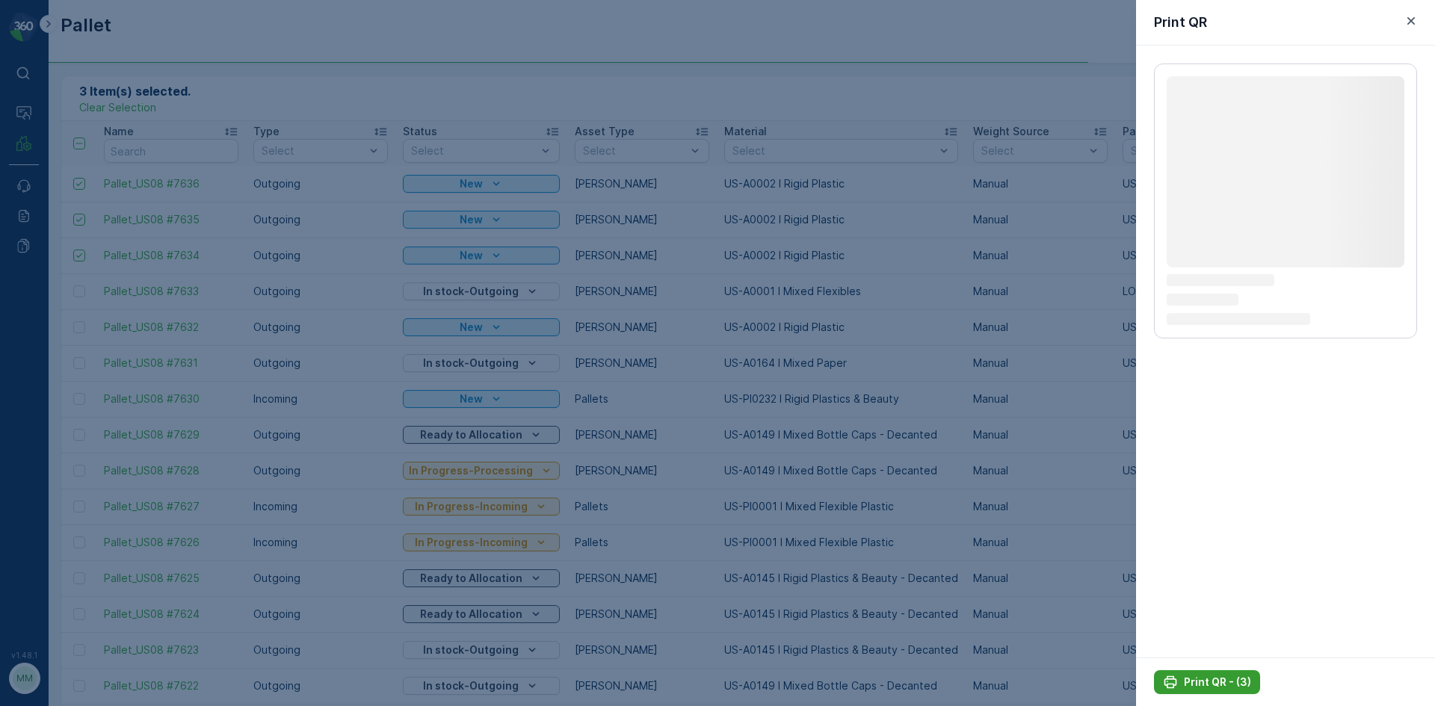
click at [1247, 685] on p "Print QR - (3)" at bounding box center [1217, 682] width 67 height 15
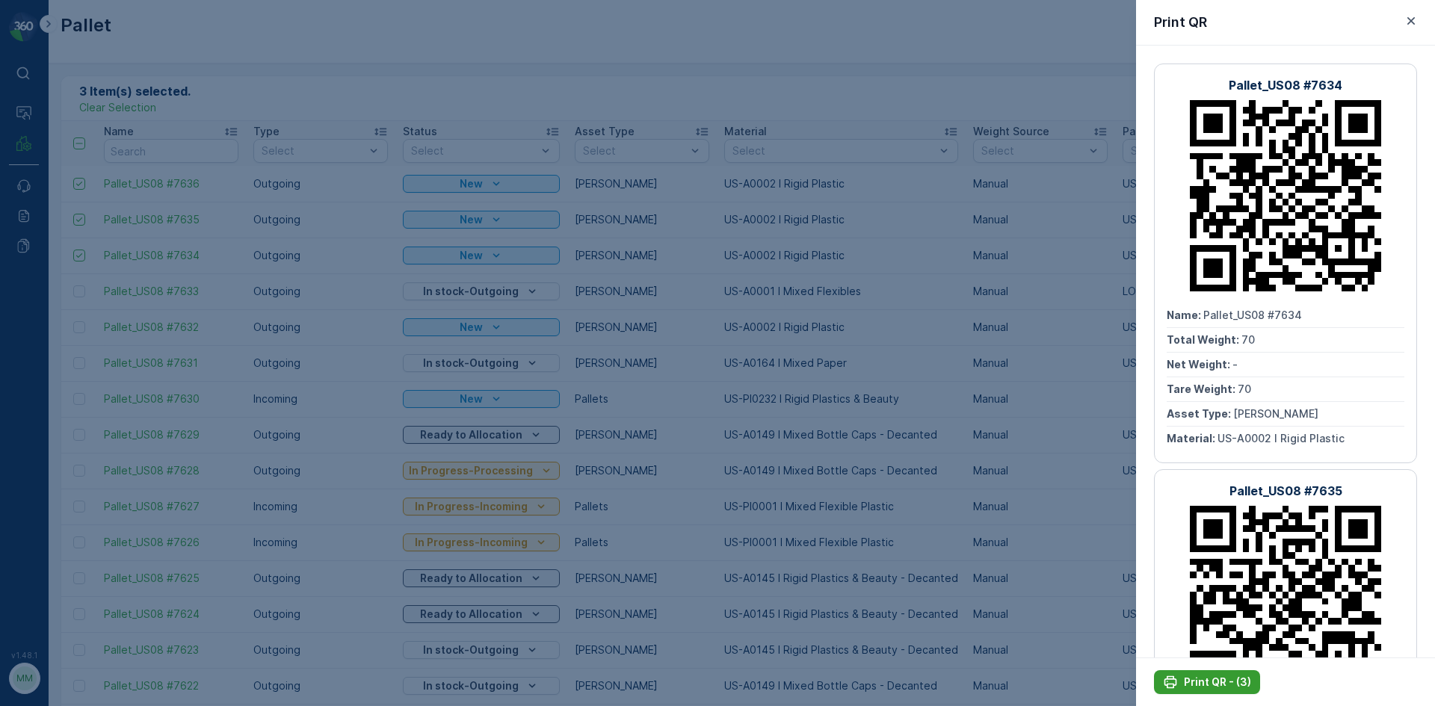
click at [1200, 687] on p "Print QR - (3)" at bounding box center [1217, 682] width 67 height 15
click at [1411, 14] on icon "button" at bounding box center [1410, 20] width 15 height 15
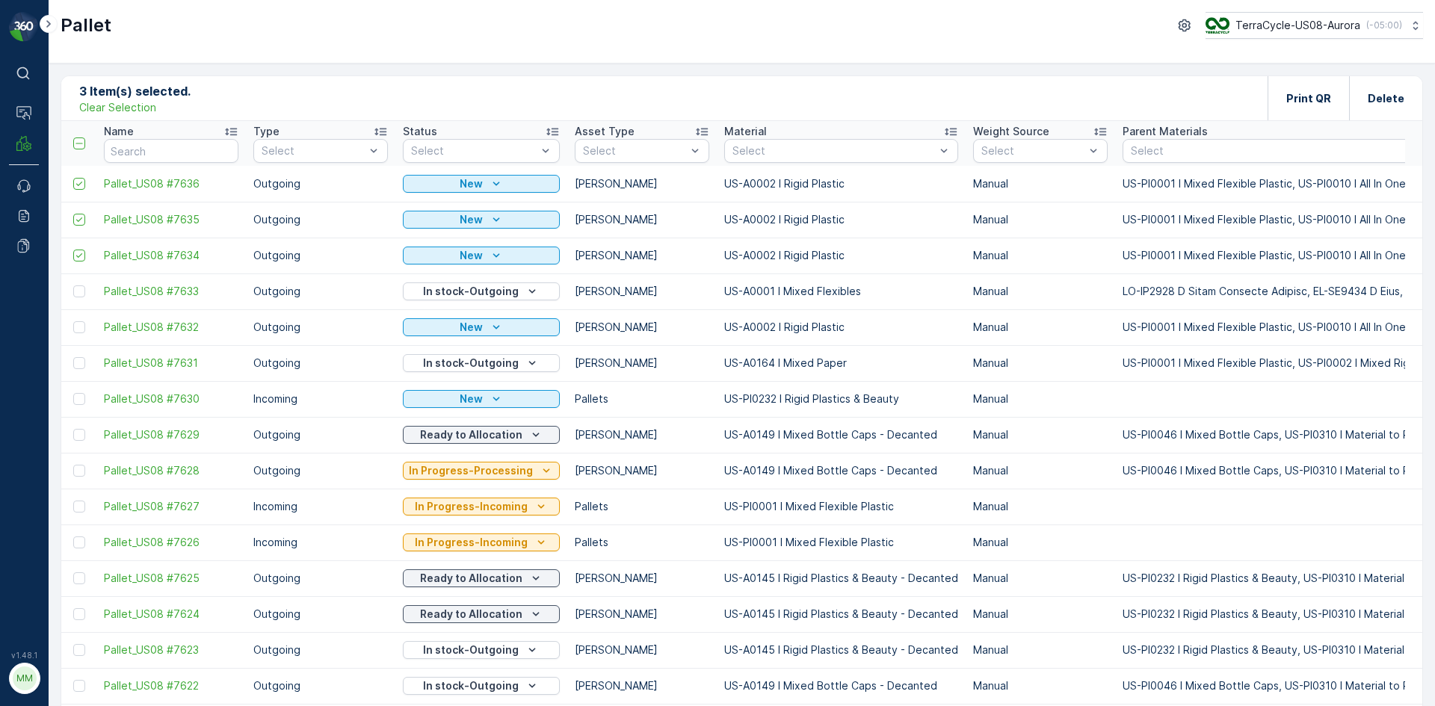
click at [134, 110] on p "Clear Selection" at bounding box center [117, 107] width 77 height 15
click at [136, 105] on icon "Add" at bounding box center [133, 97] width 15 height 15
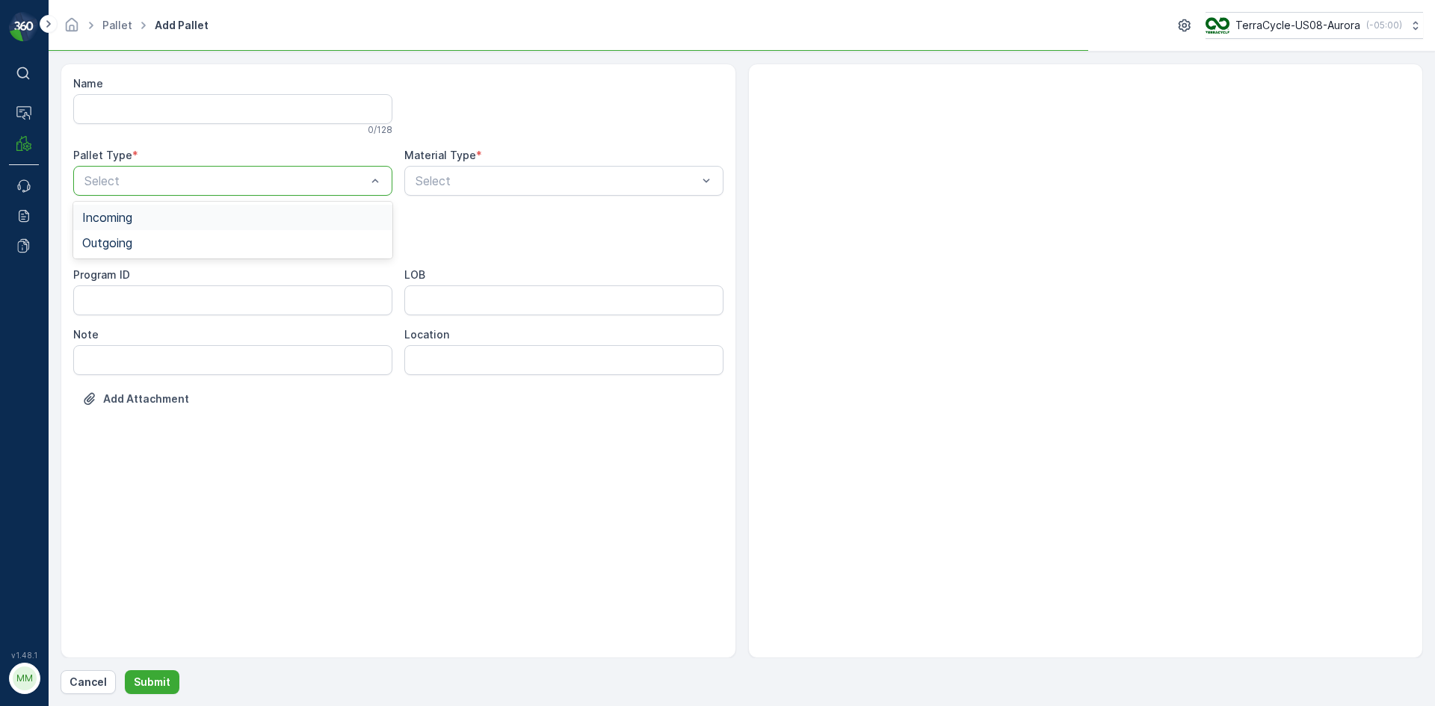
click at [137, 182] on div at bounding box center [225, 180] width 285 height 13
click at [114, 240] on span "Outgoing" at bounding box center [107, 242] width 50 height 13
click at [114, 240] on div at bounding box center [225, 240] width 285 height 13
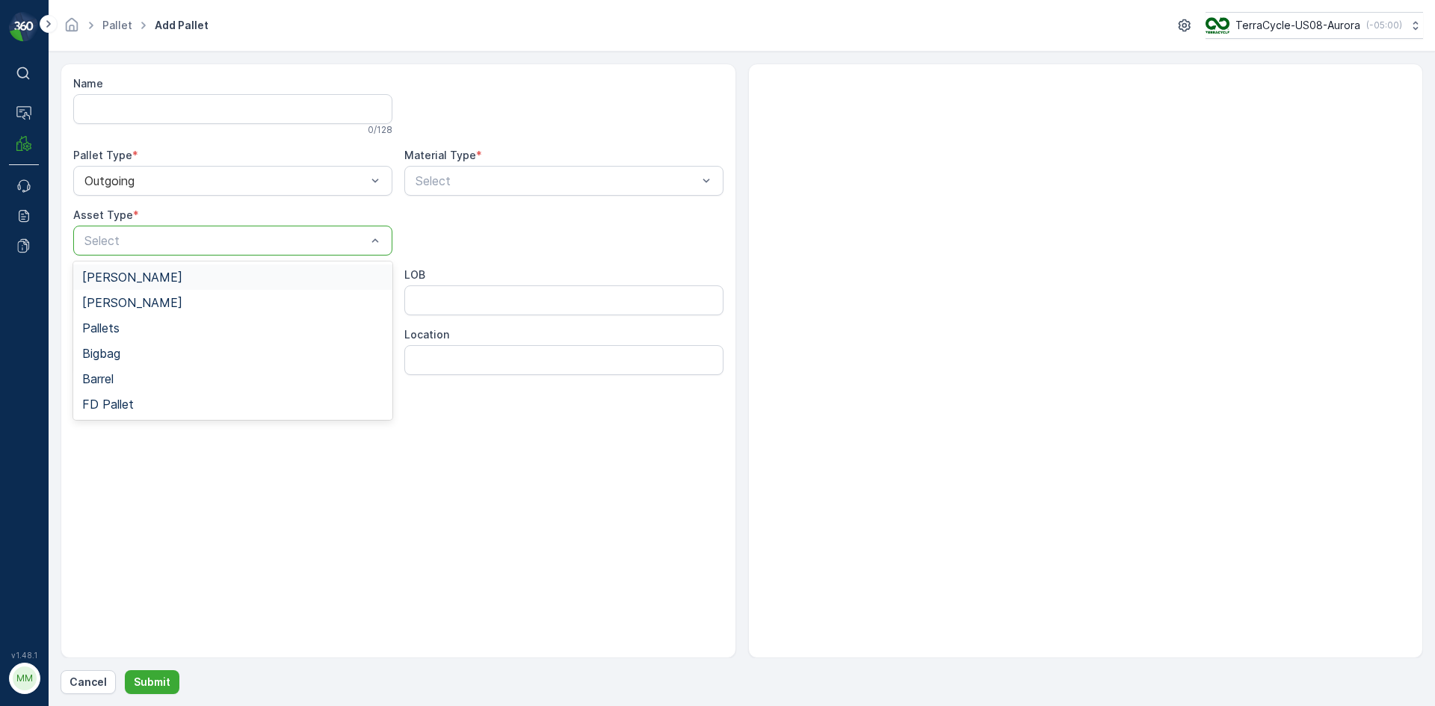
click at [95, 273] on span "Gaylord" at bounding box center [132, 276] width 100 height 13
click at [220, 250] on div "Gaylord" at bounding box center [232, 241] width 319 height 30
click at [152, 291] on div "Bales" at bounding box center [232, 302] width 319 height 25
click at [426, 187] on div at bounding box center [556, 180] width 285 height 13
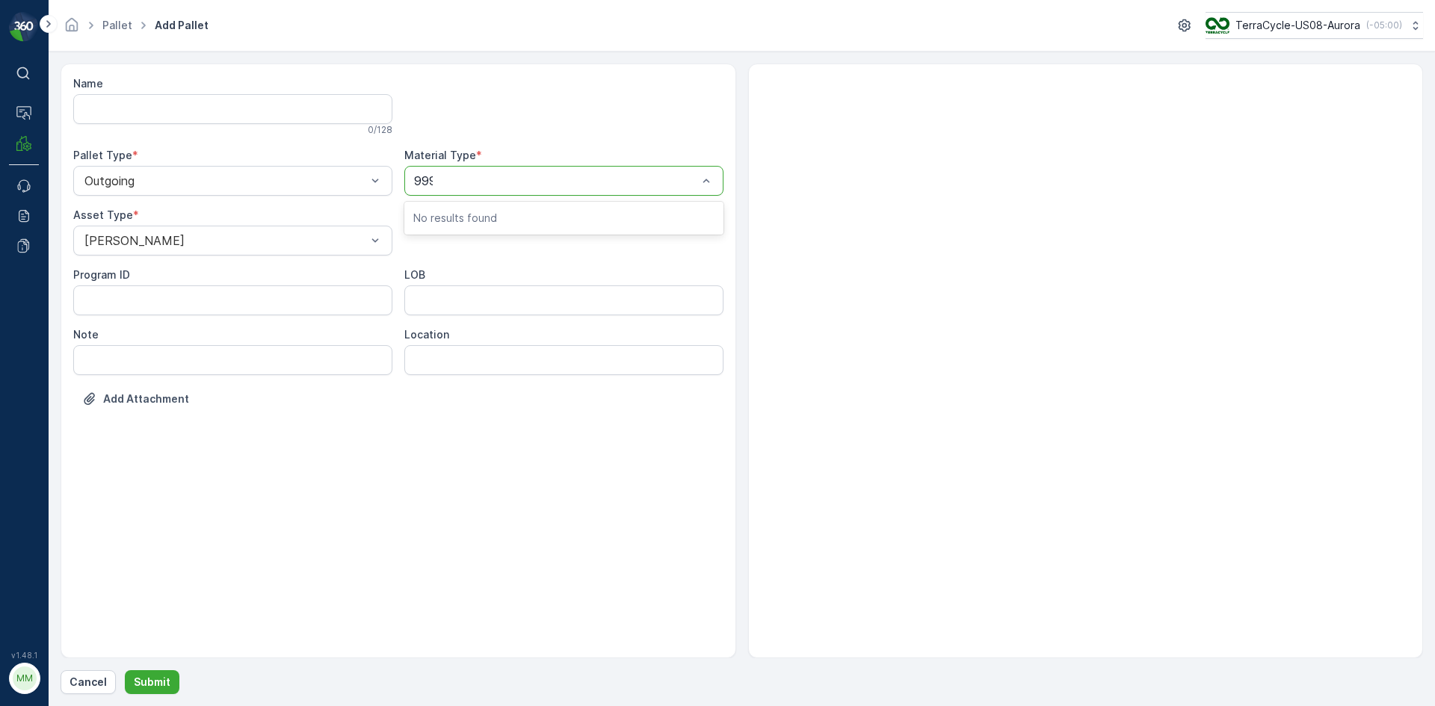
type input "9999"
click at [497, 218] on span "US-A9999 I Cardboard & Paper" at bounding box center [501, 217] width 177 height 13
click at [166, 687] on p "Submit" at bounding box center [152, 682] width 37 height 15
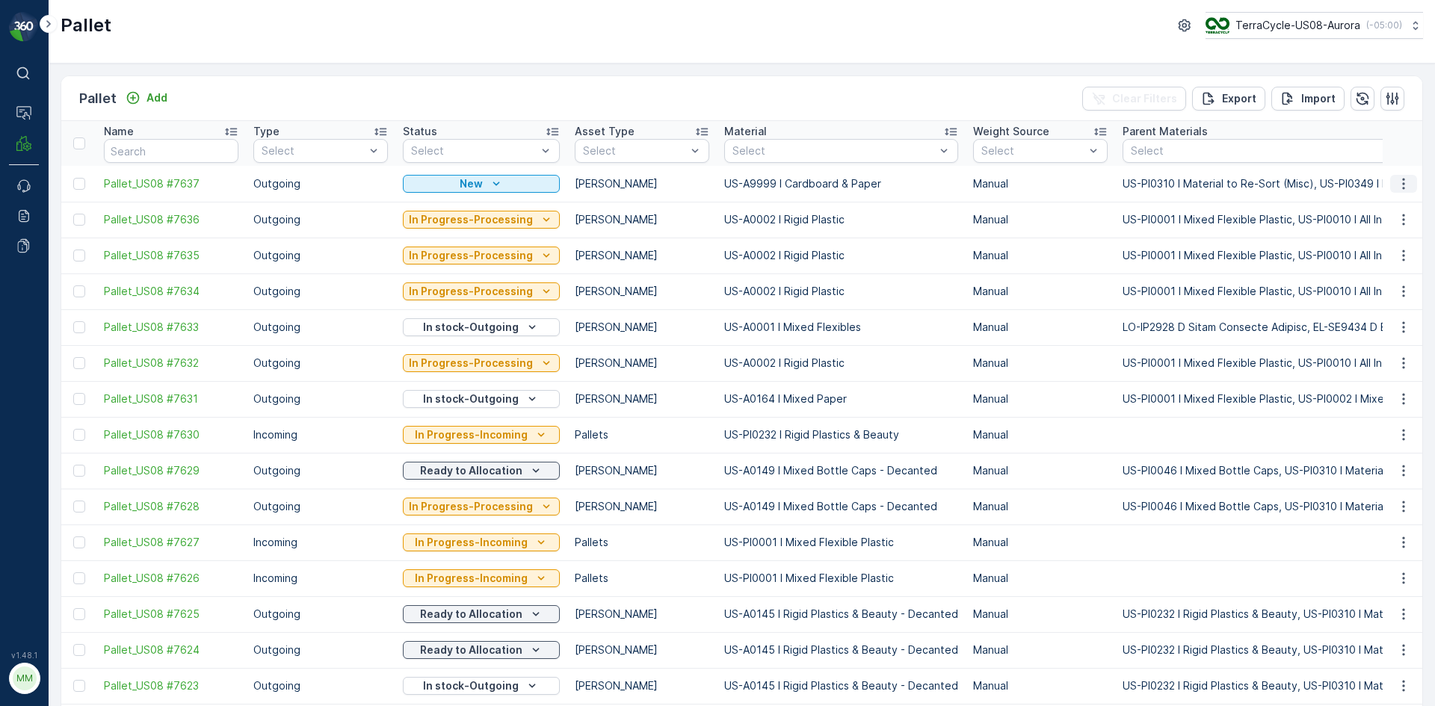
click at [1400, 191] on icon "button" at bounding box center [1403, 183] width 15 height 15
click at [1358, 296] on span "Print QR" at bounding box center [1362, 289] width 41 height 15
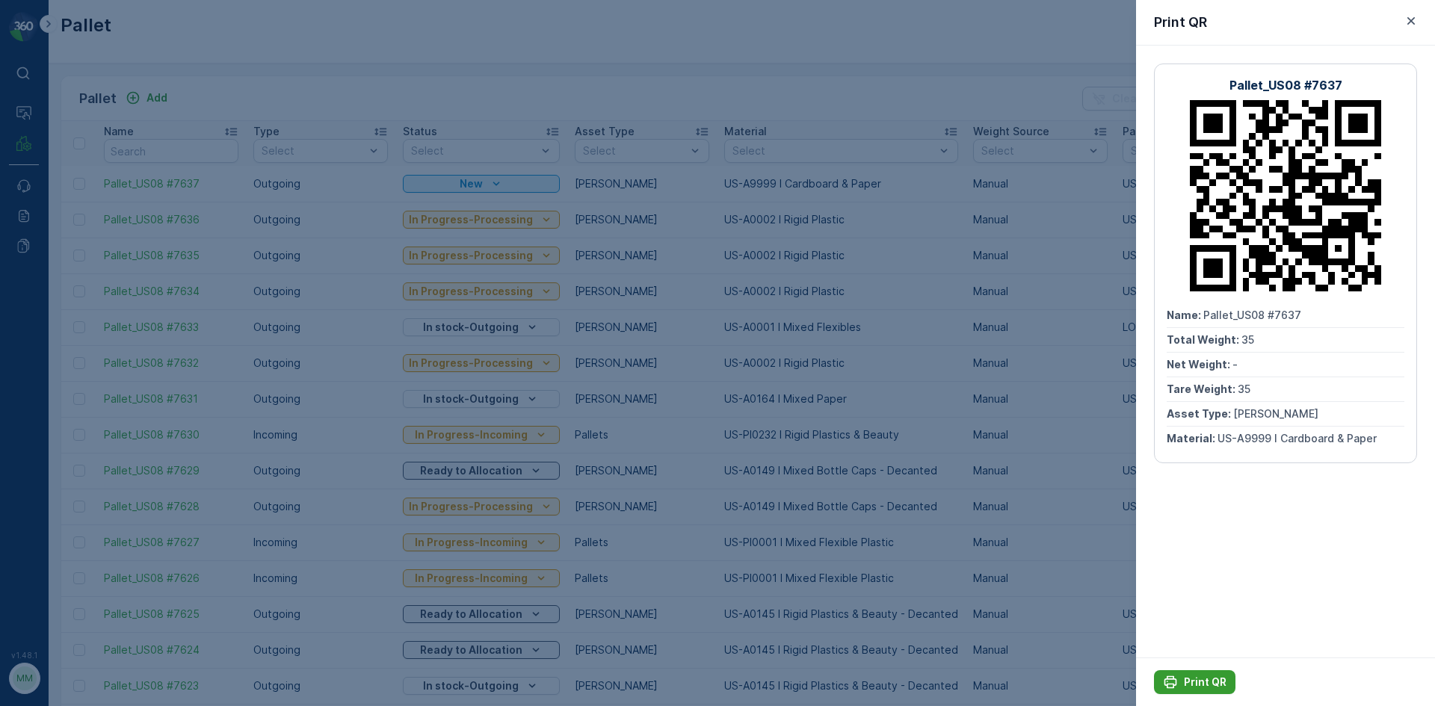
click at [1216, 690] on button "Print QR" at bounding box center [1194, 682] width 81 height 24
click at [1412, 19] on button "button" at bounding box center [1411, 21] width 18 height 18
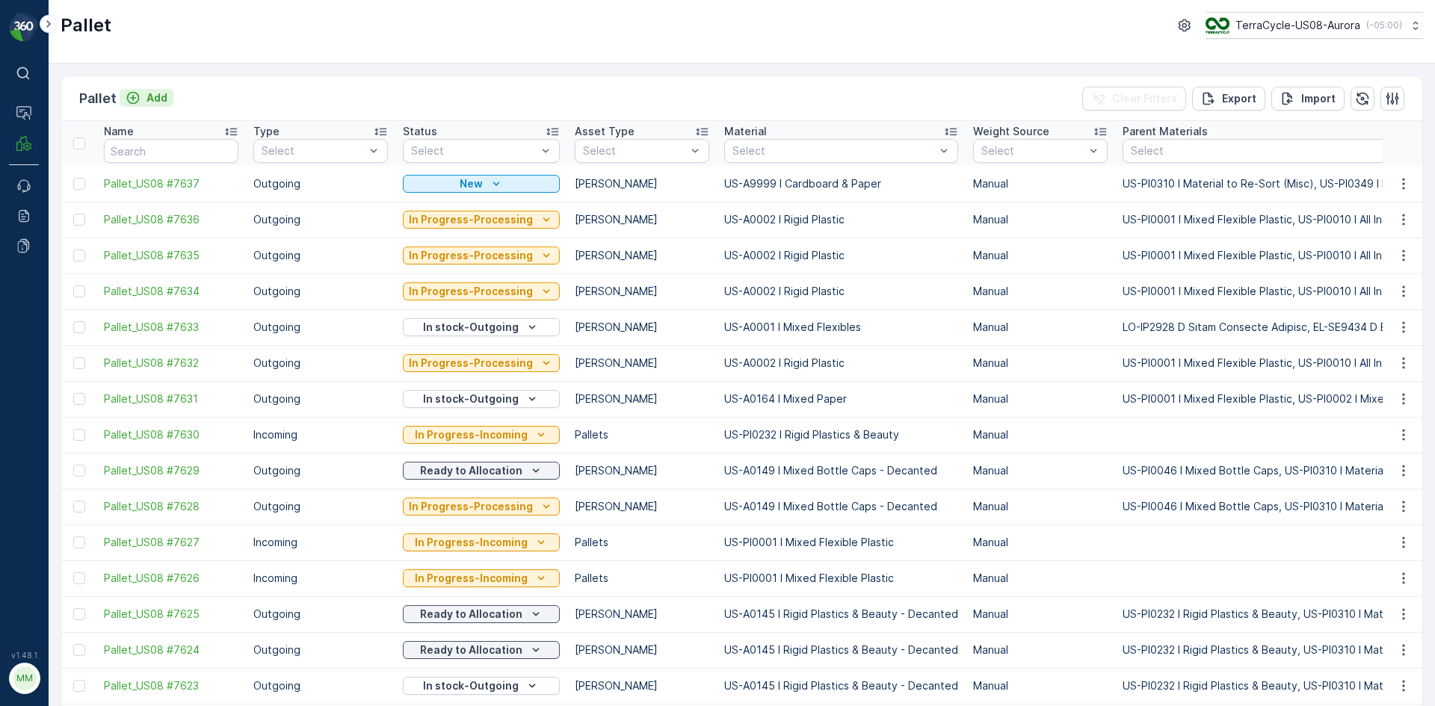
click at [154, 94] on p "Add" at bounding box center [156, 97] width 21 height 15
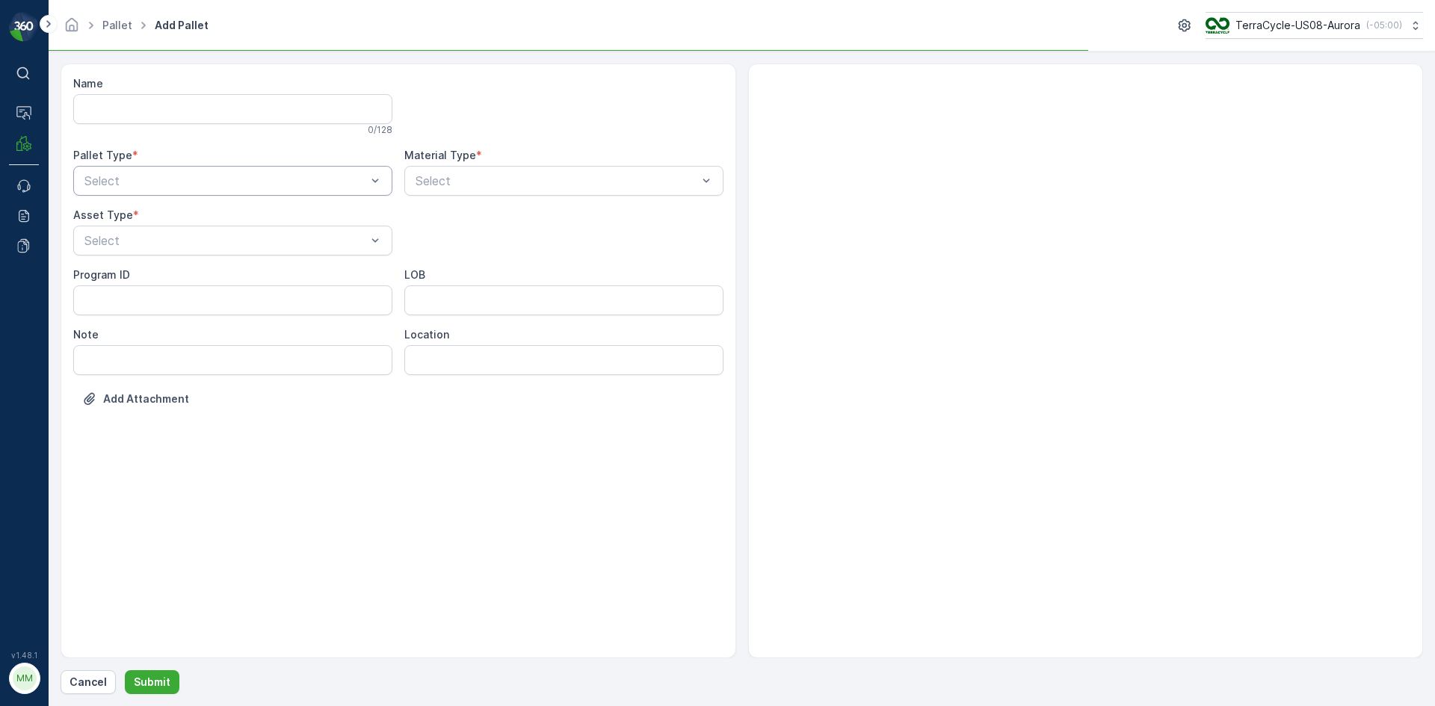
click at [306, 166] on div "Select" at bounding box center [232, 181] width 319 height 30
click at [302, 245] on div "Outgoing" at bounding box center [232, 242] width 301 height 13
click at [300, 241] on div at bounding box center [225, 240] width 285 height 13
click at [290, 279] on div "Gaylord" at bounding box center [232, 276] width 301 height 13
click at [497, 176] on div at bounding box center [556, 180] width 285 height 13
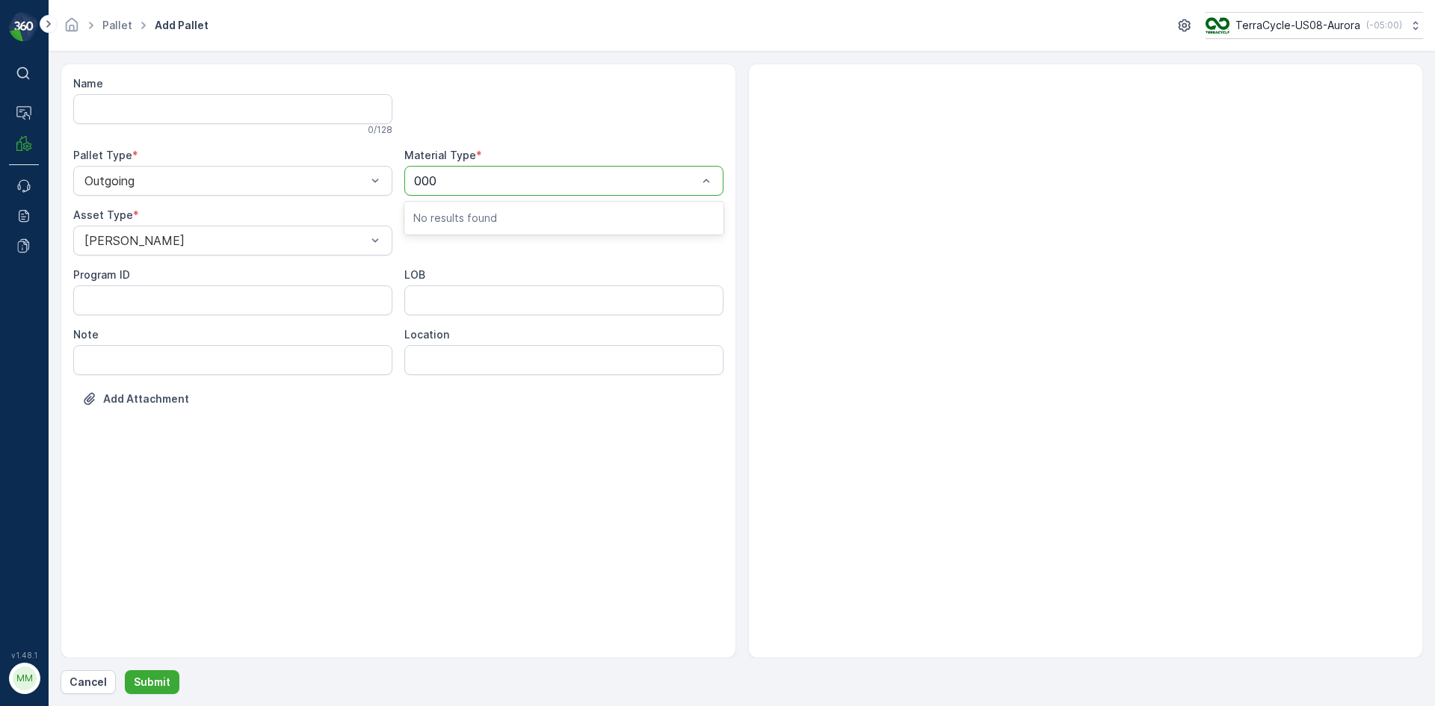
type input "0002"
click at [528, 218] on span "US-A0002 I Rigid Plastic" at bounding box center [482, 217] width 138 height 13
click at [149, 680] on p "Submit" at bounding box center [152, 682] width 37 height 15
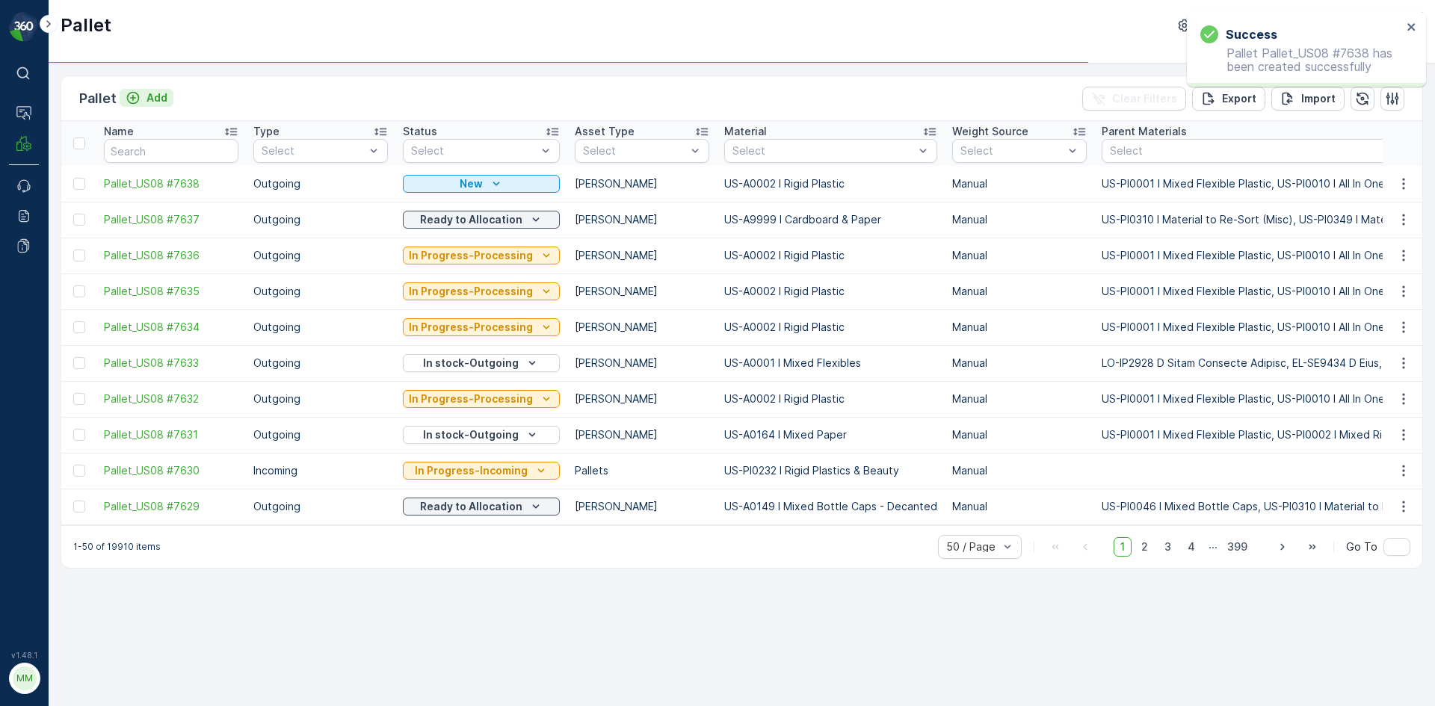
click at [146, 98] on p "Add" at bounding box center [156, 97] width 21 height 15
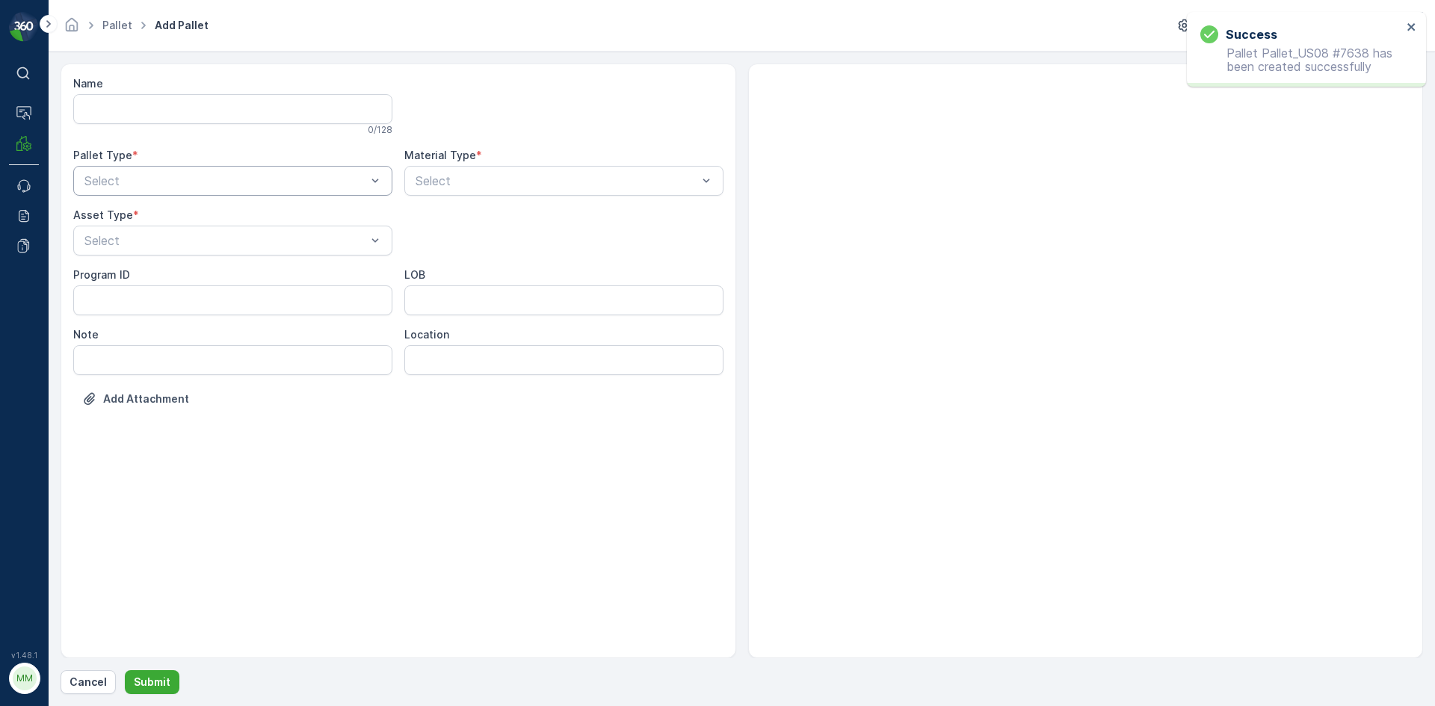
click at [238, 174] on div at bounding box center [225, 180] width 285 height 13
click at [213, 240] on div "Outgoing" at bounding box center [232, 242] width 301 height 13
click at [213, 240] on div at bounding box center [225, 240] width 285 height 13
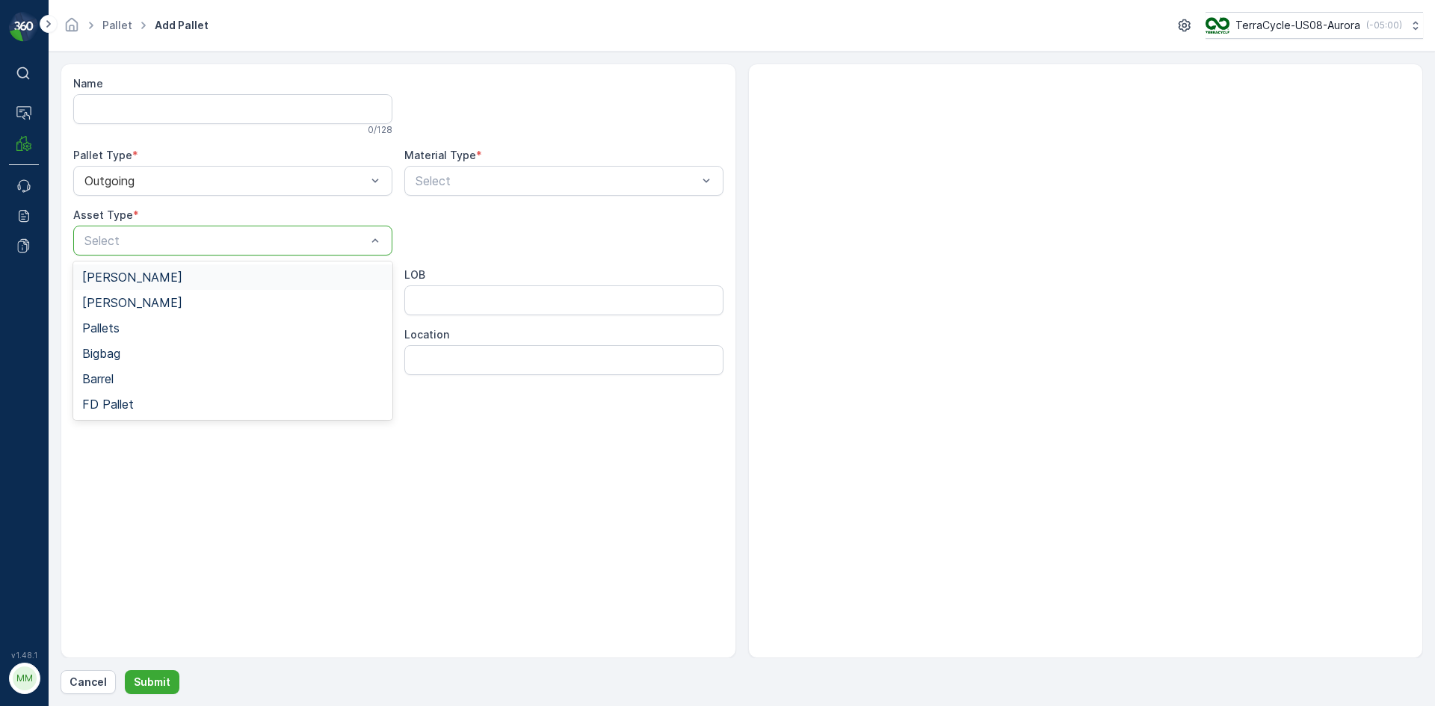
click at [207, 274] on div "Gaylord" at bounding box center [232, 276] width 301 height 13
click at [611, 176] on div at bounding box center [556, 180] width 285 height 13
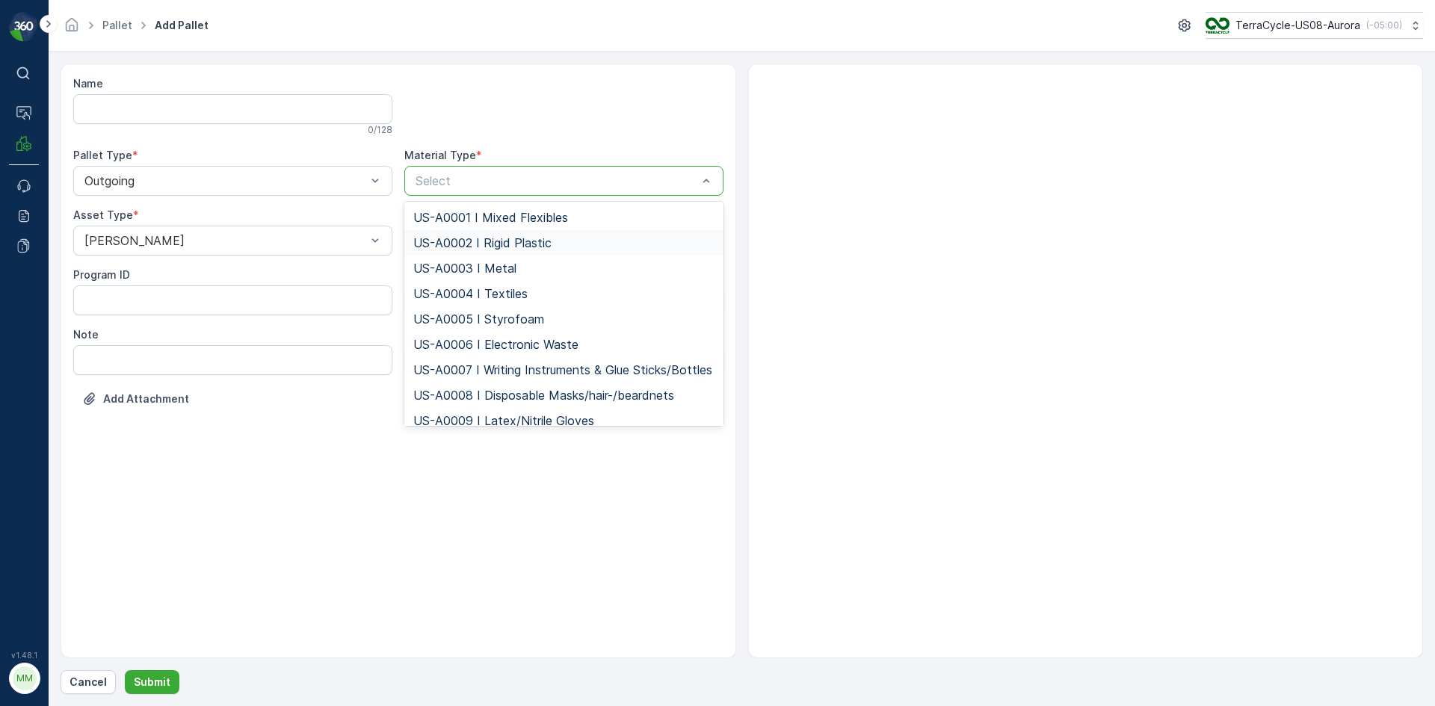
click at [575, 241] on div "US-A0002 I Rigid Plastic" at bounding box center [563, 242] width 301 height 13
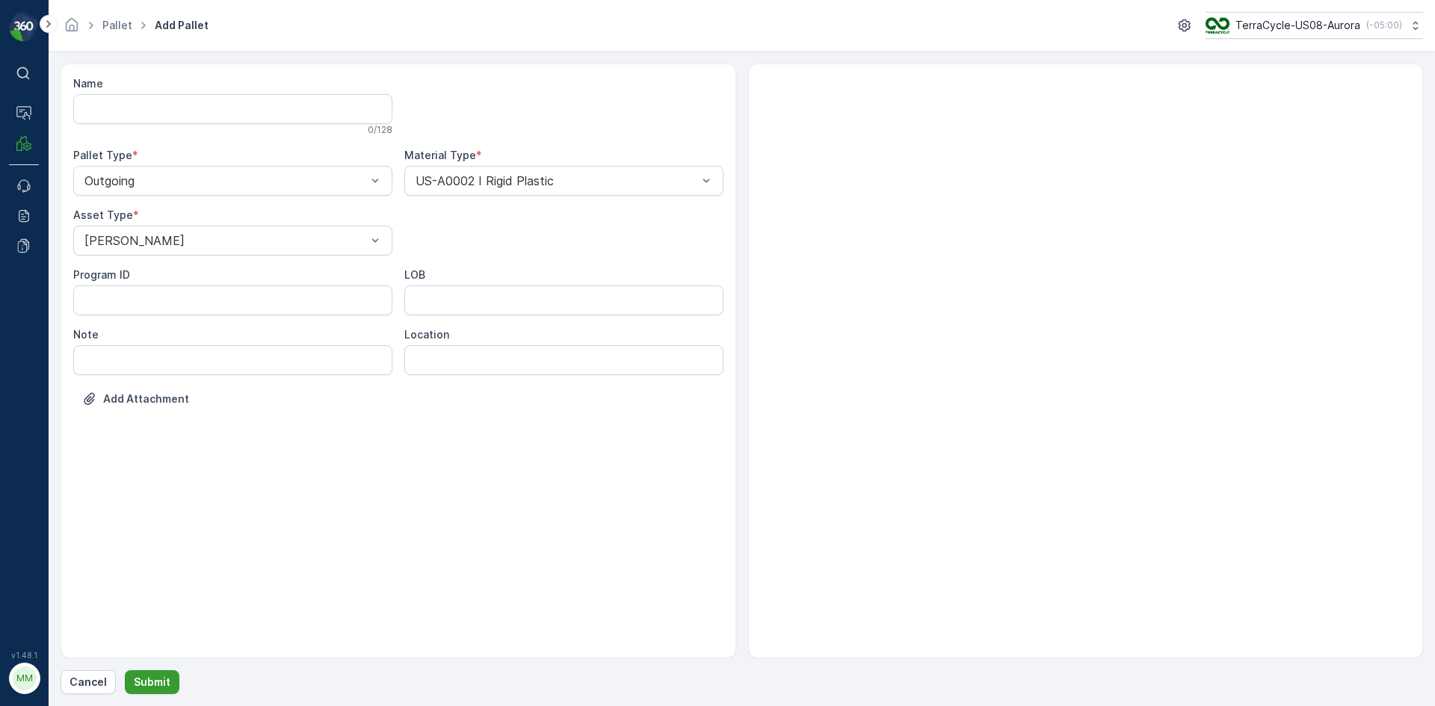
click at [164, 677] on p "Submit" at bounding box center [152, 682] width 37 height 15
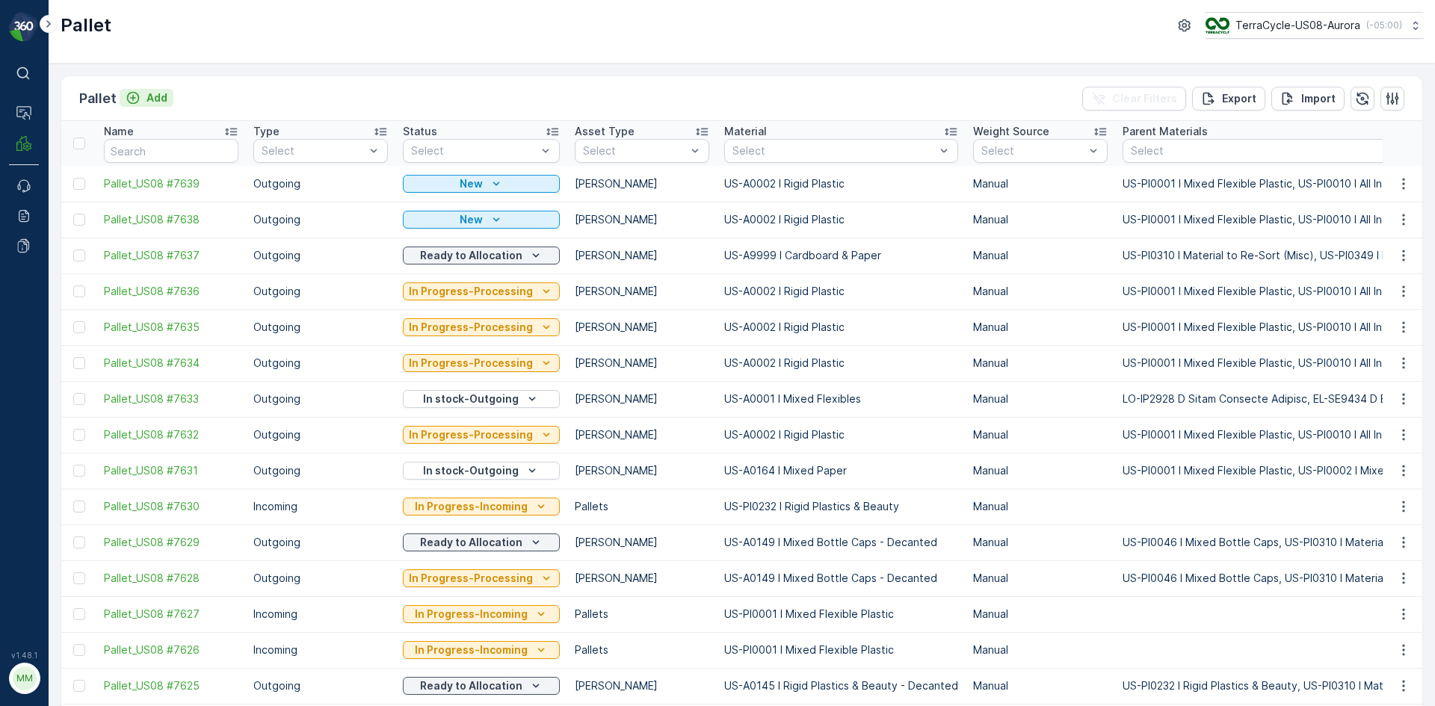
click at [153, 92] on p "Add" at bounding box center [156, 97] width 21 height 15
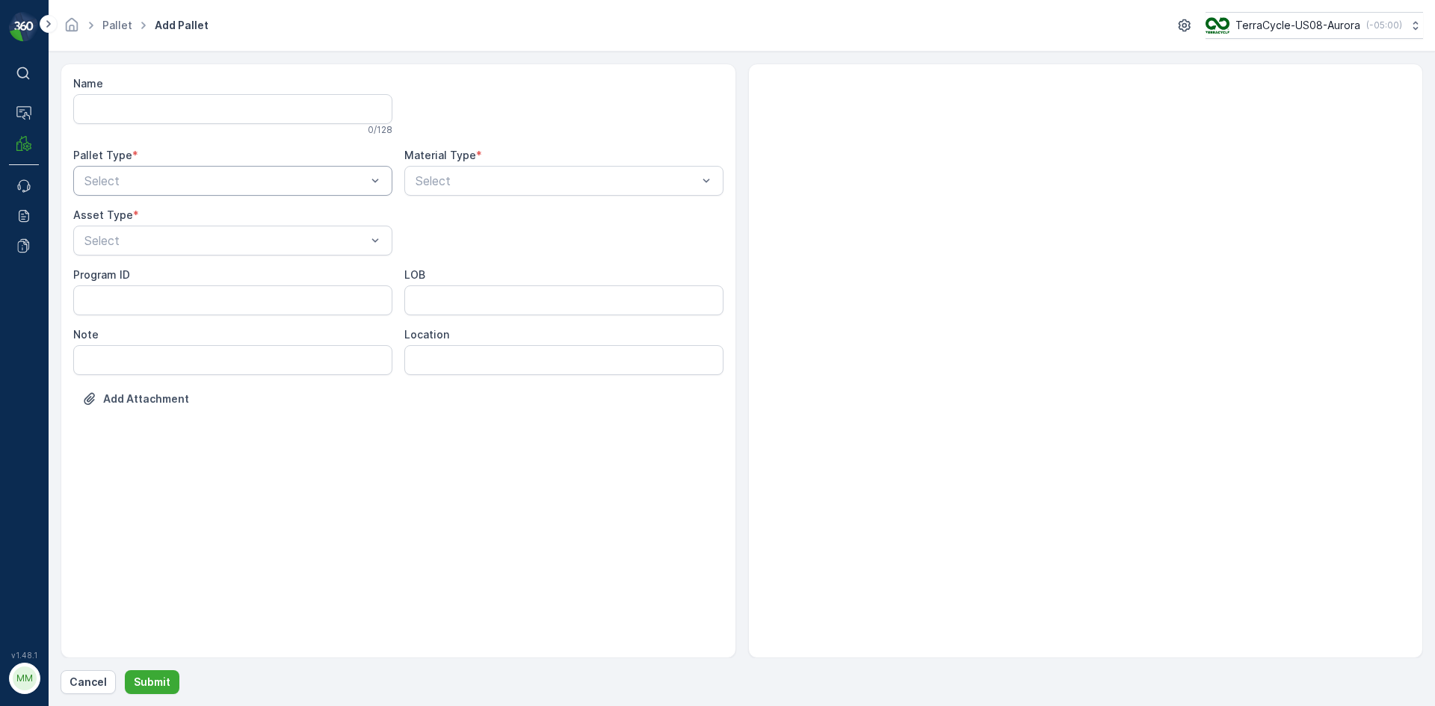
click at [226, 174] on div at bounding box center [225, 180] width 285 height 13
click at [213, 252] on div "Outgoing" at bounding box center [232, 242] width 319 height 25
click at [201, 242] on div at bounding box center [225, 240] width 285 height 13
click at [200, 279] on div "Gaylord" at bounding box center [232, 276] width 301 height 13
click at [445, 178] on div at bounding box center [556, 180] width 285 height 13
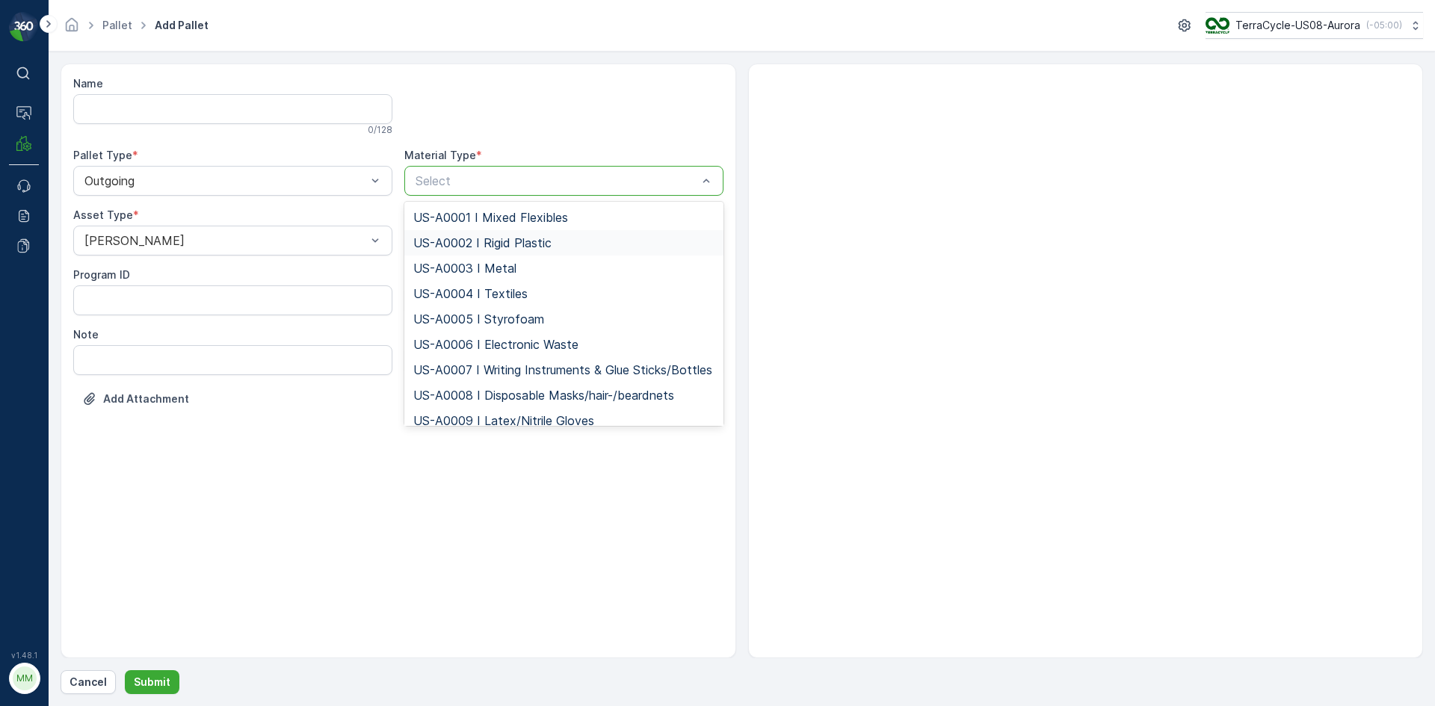
click at [461, 244] on span "US-A0002 I Rigid Plastic" at bounding box center [482, 242] width 138 height 13
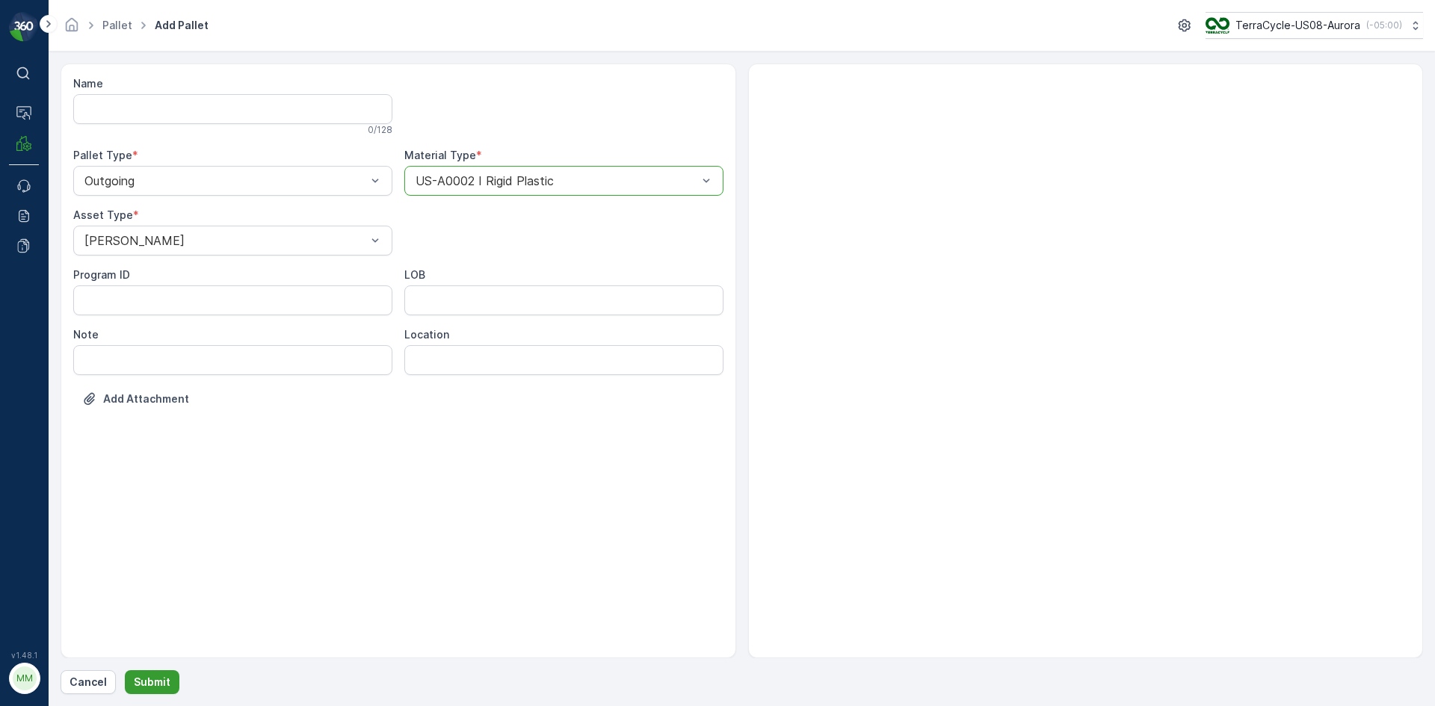
click at [146, 679] on p "Submit" at bounding box center [152, 682] width 37 height 15
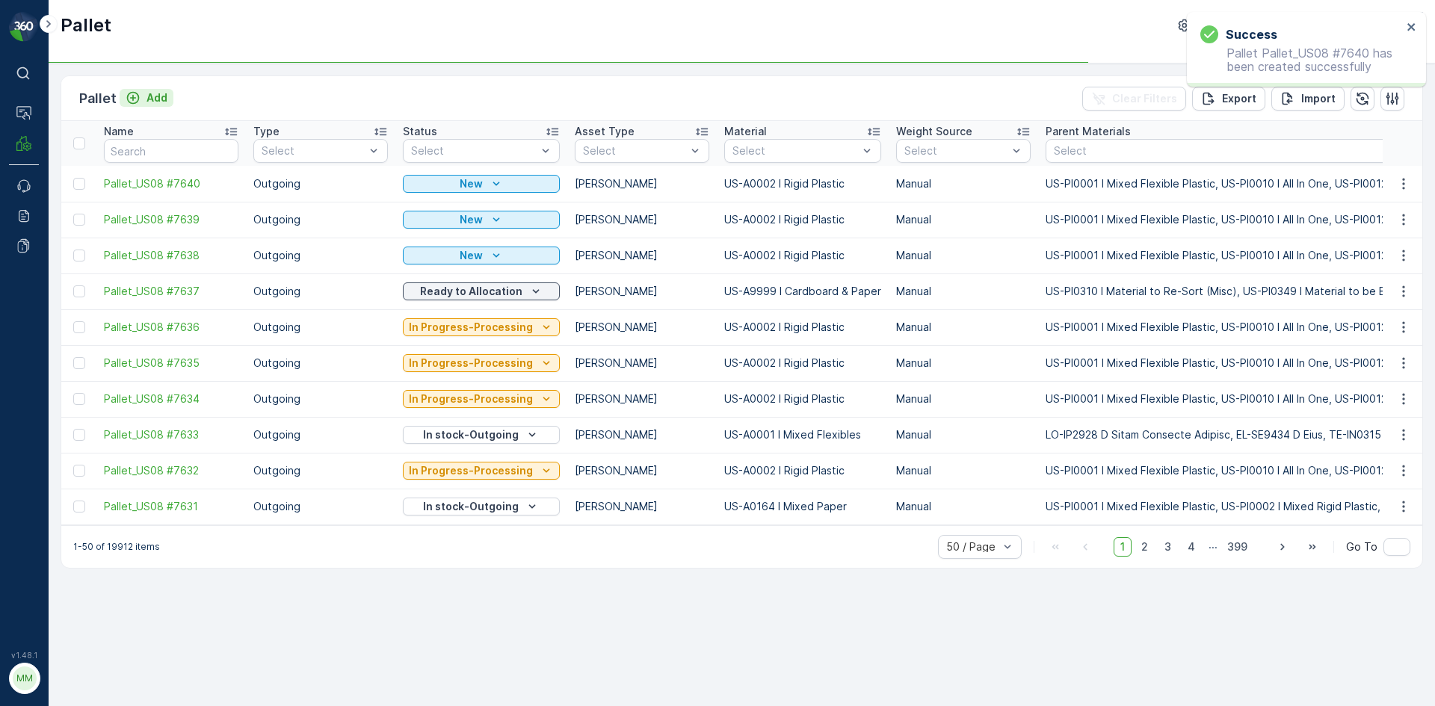
click at [134, 100] on icon "Add" at bounding box center [133, 97] width 15 height 15
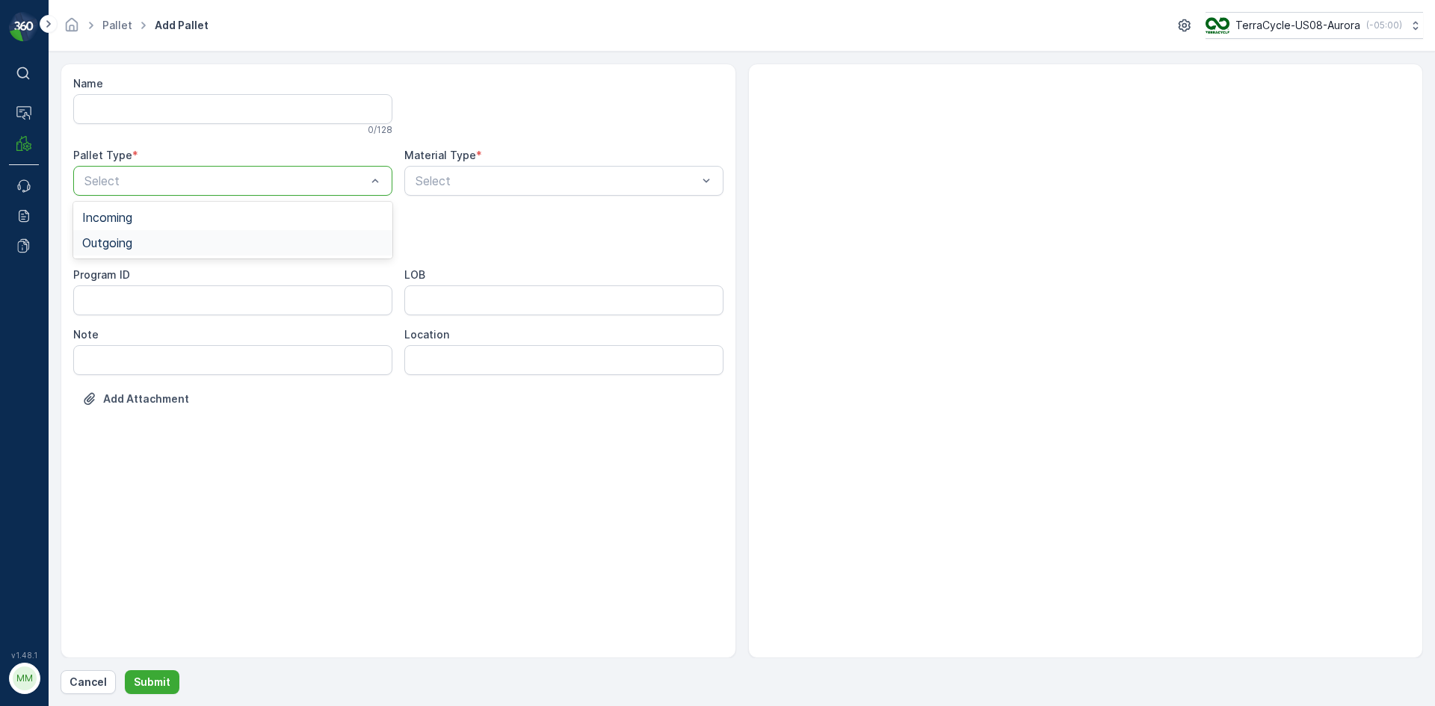
click at [178, 238] on div "Outgoing" at bounding box center [232, 242] width 301 height 13
click at [178, 238] on div at bounding box center [225, 240] width 285 height 13
click at [170, 281] on div "Gaylord" at bounding box center [232, 276] width 301 height 13
click at [509, 180] on div at bounding box center [556, 180] width 285 height 13
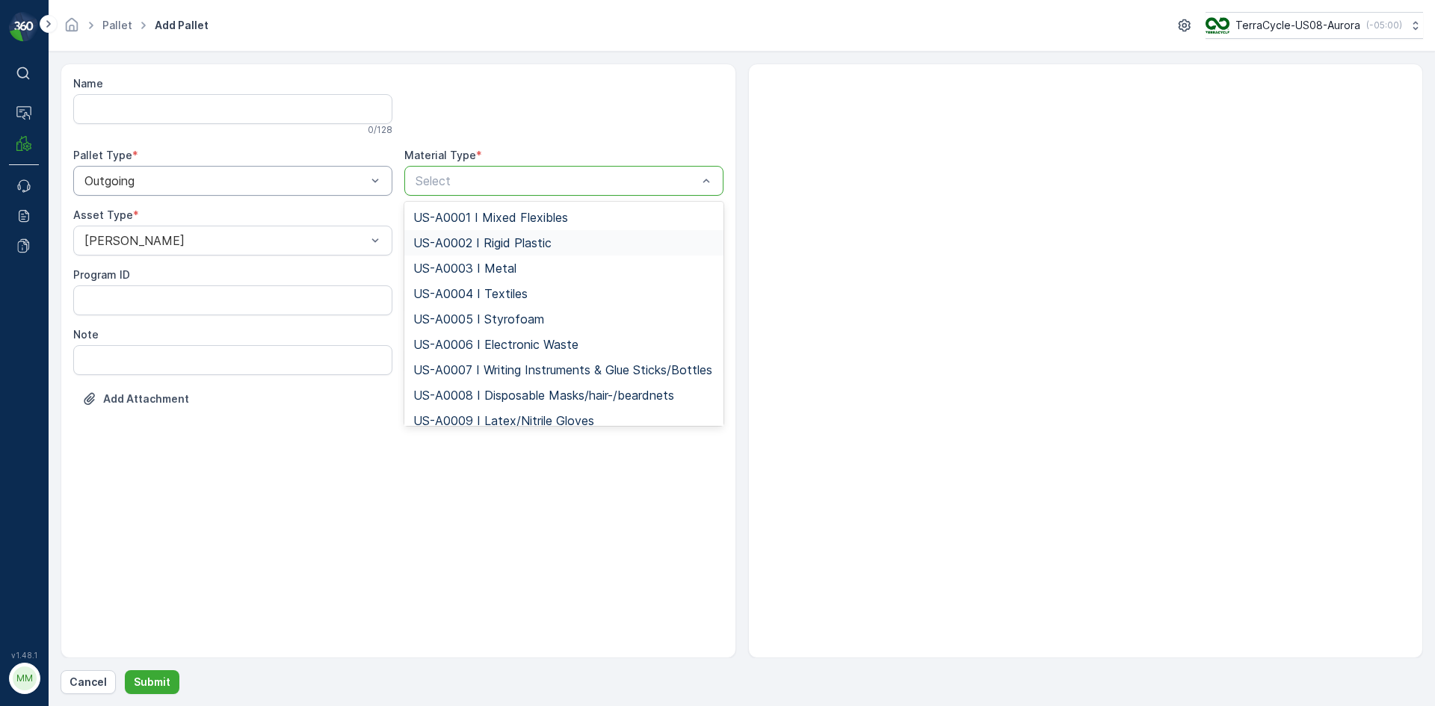
click at [508, 236] on span "US-A0002 I Rigid Plastic" at bounding box center [482, 242] width 138 height 13
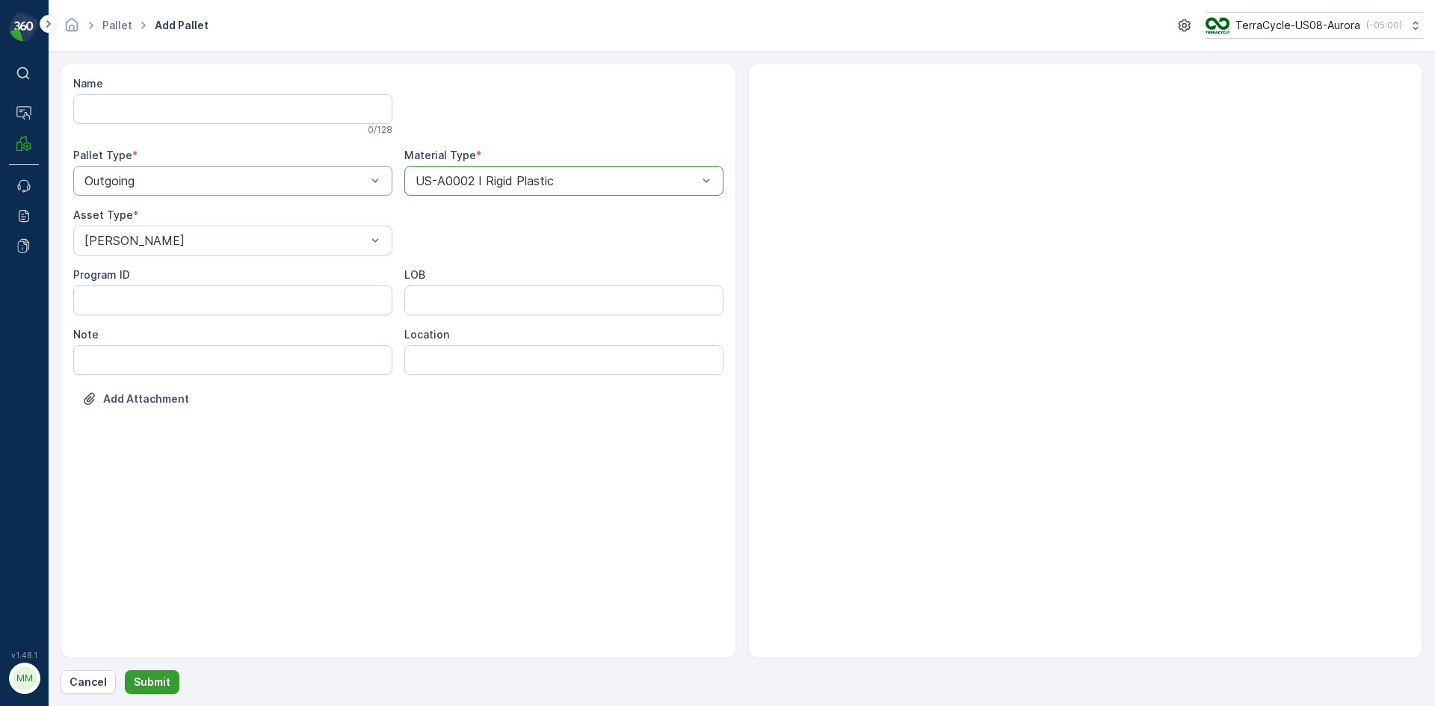
click at [152, 683] on p "Submit" at bounding box center [152, 682] width 37 height 15
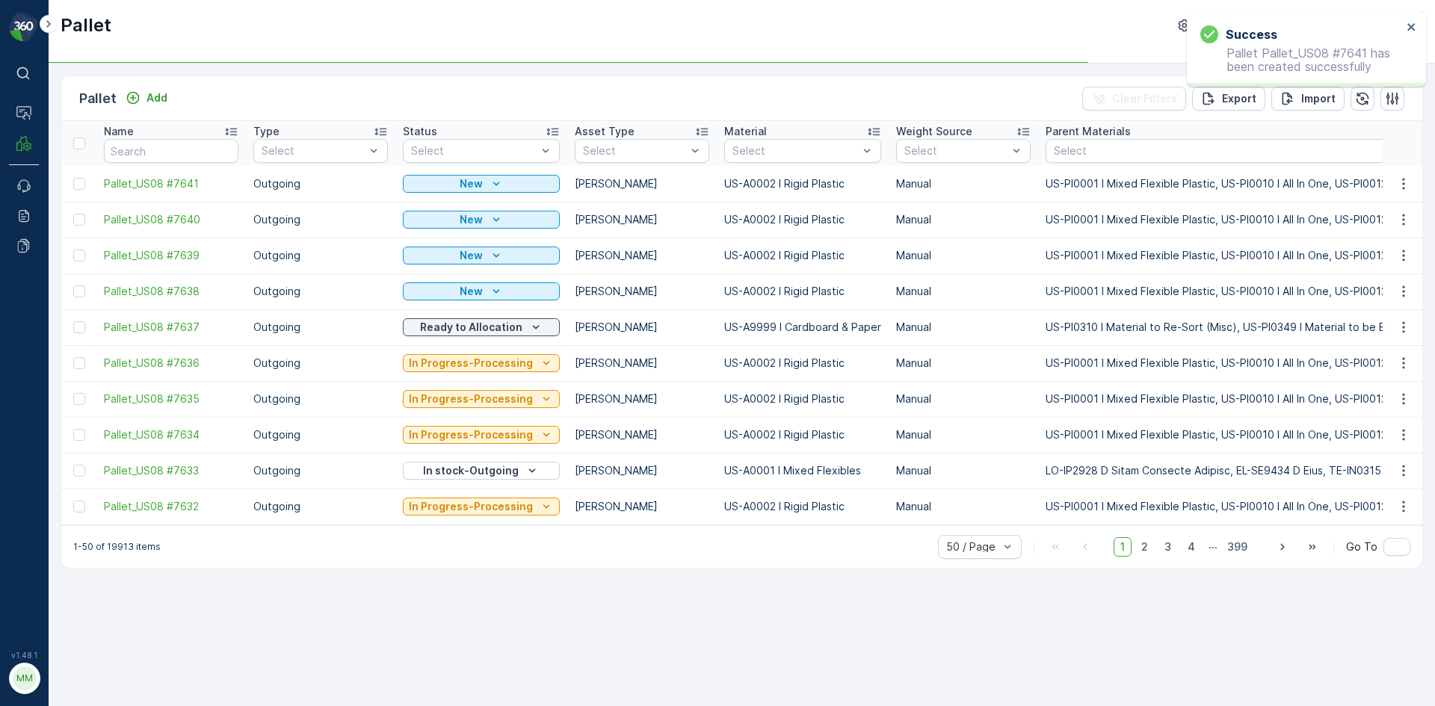
drag, startPoint x: 77, startPoint y: 182, endPoint x: 81, endPoint y: 198, distance: 16.1
click at [77, 182] on div at bounding box center [79, 184] width 12 height 12
click at [73, 178] on input "checkbox" at bounding box center [73, 178] width 0 height 0
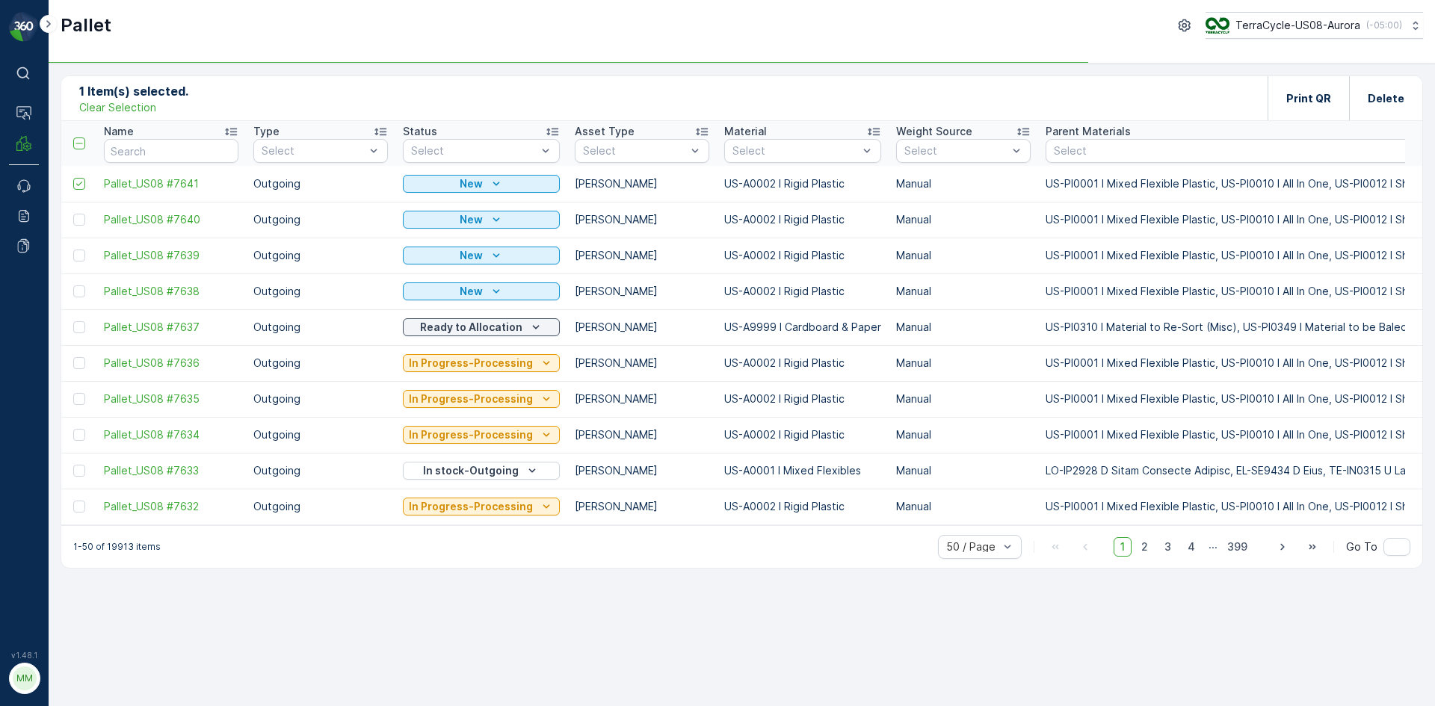
click at [73, 220] on div at bounding box center [79, 220] width 12 height 12
click at [73, 214] on input "checkbox" at bounding box center [73, 214] width 0 height 0
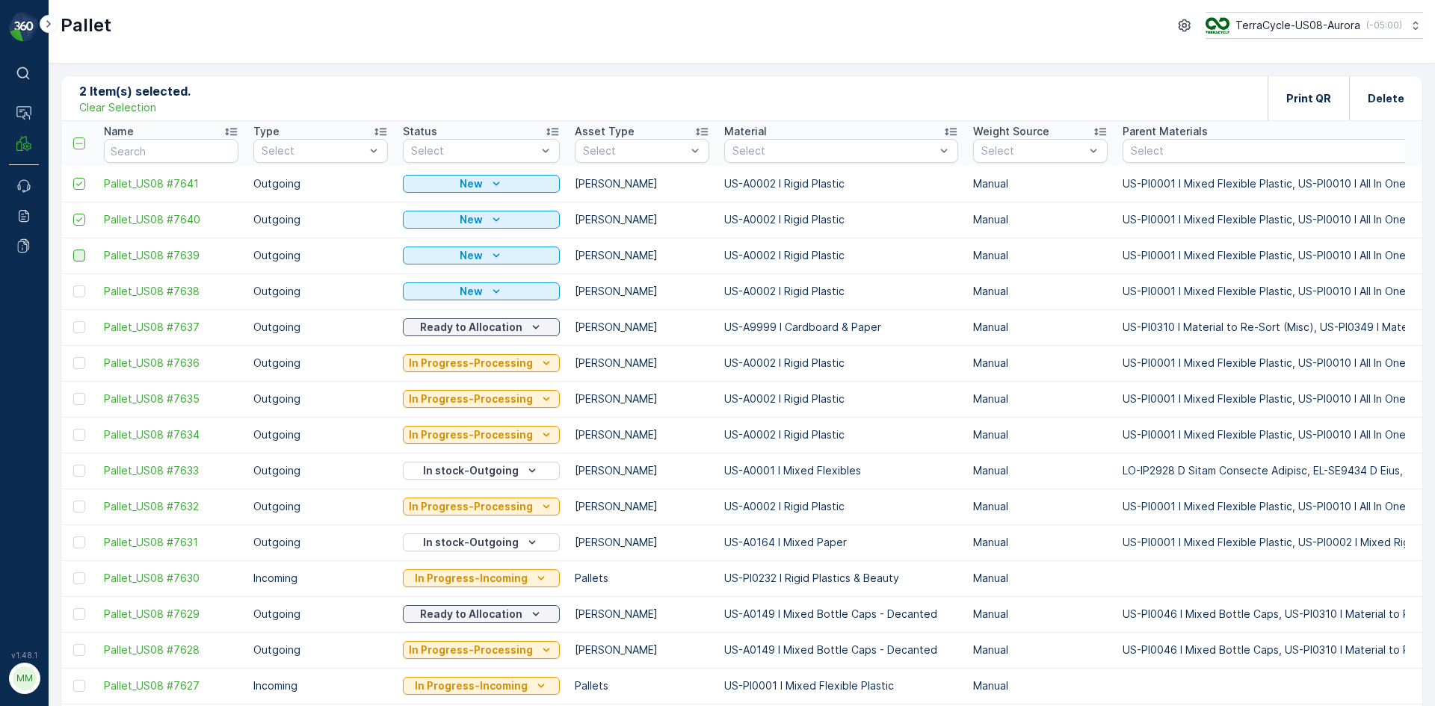
click at [80, 256] on div at bounding box center [79, 256] width 12 height 12
click at [73, 250] on input "checkbox" at bounding box center [73, 250] width 0 height 0
click at [80, 297] on td at bounding box center [78, 291] width 35 height 36
click at [80, 295] on div at bounding box center [79, 291] width 12 height 12
click at [73, 285] on input "checkbox" at bounding box center [73, 285] width 0 height 0
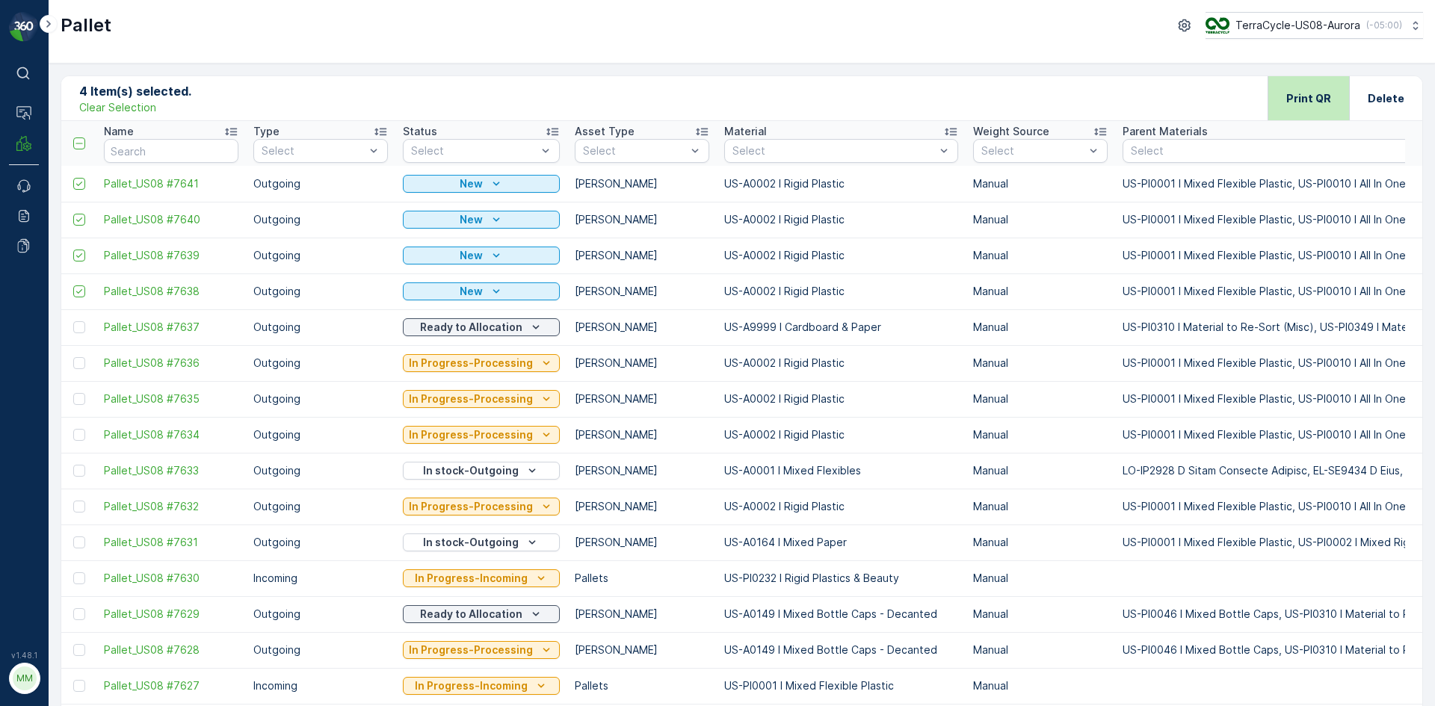
click at [1293, 95] on p "Print QR" at bounding box center [1308, 98] width 45 height 15
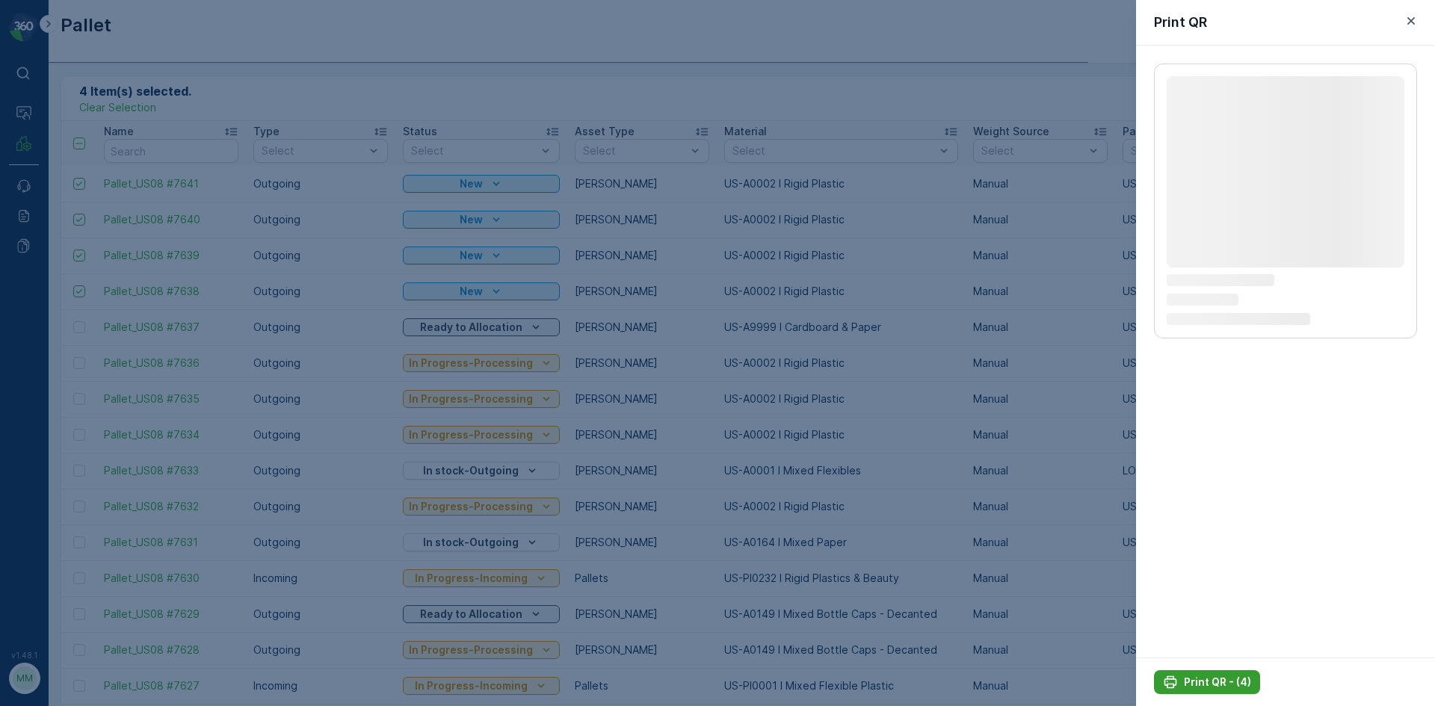
click at [1197, 685] on p "Print QR - (4)" at bounding box center [1217, 682] width 67 height 15
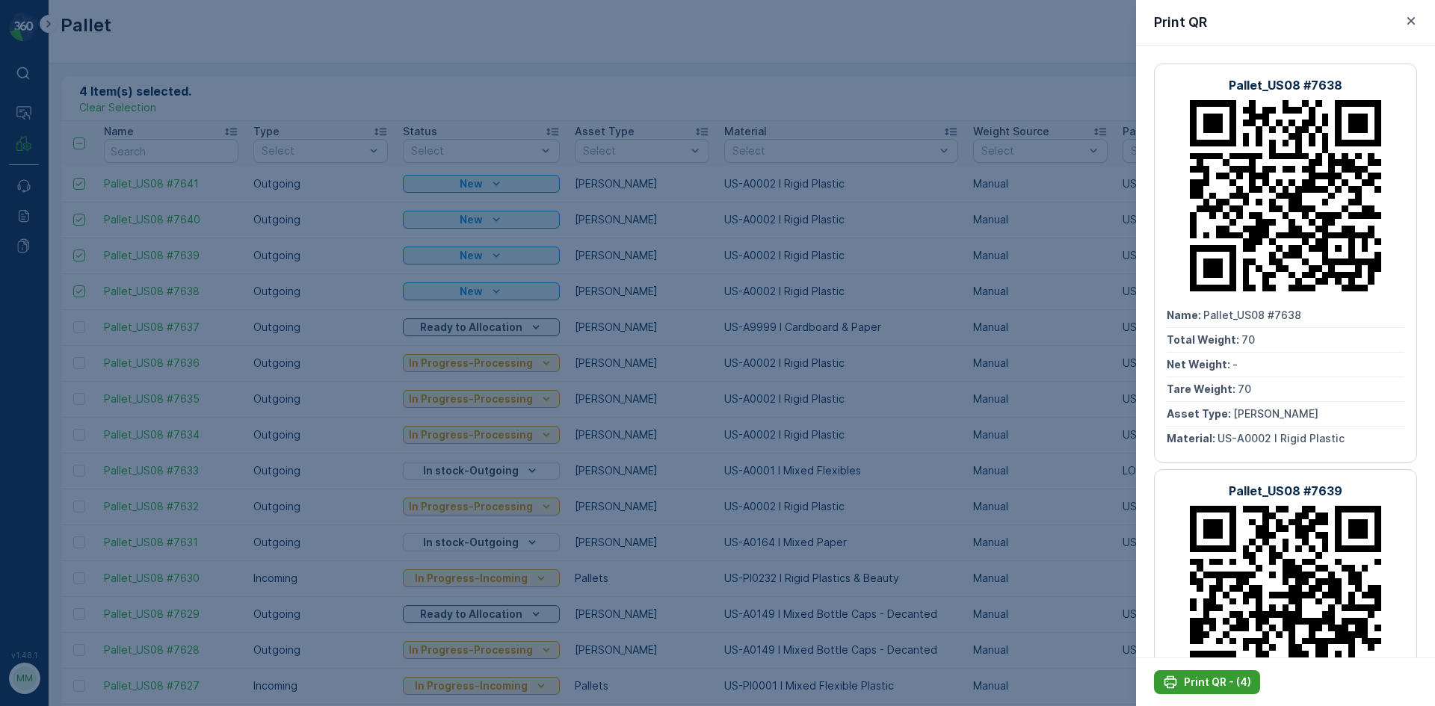
click at [1228, 689] on button "Print QR - (4)" at bounding box center [1207, 682] width 106 height 24
click at [1411, 19] on icon "button" at bounding box center [1410, 20] width 15 height 15
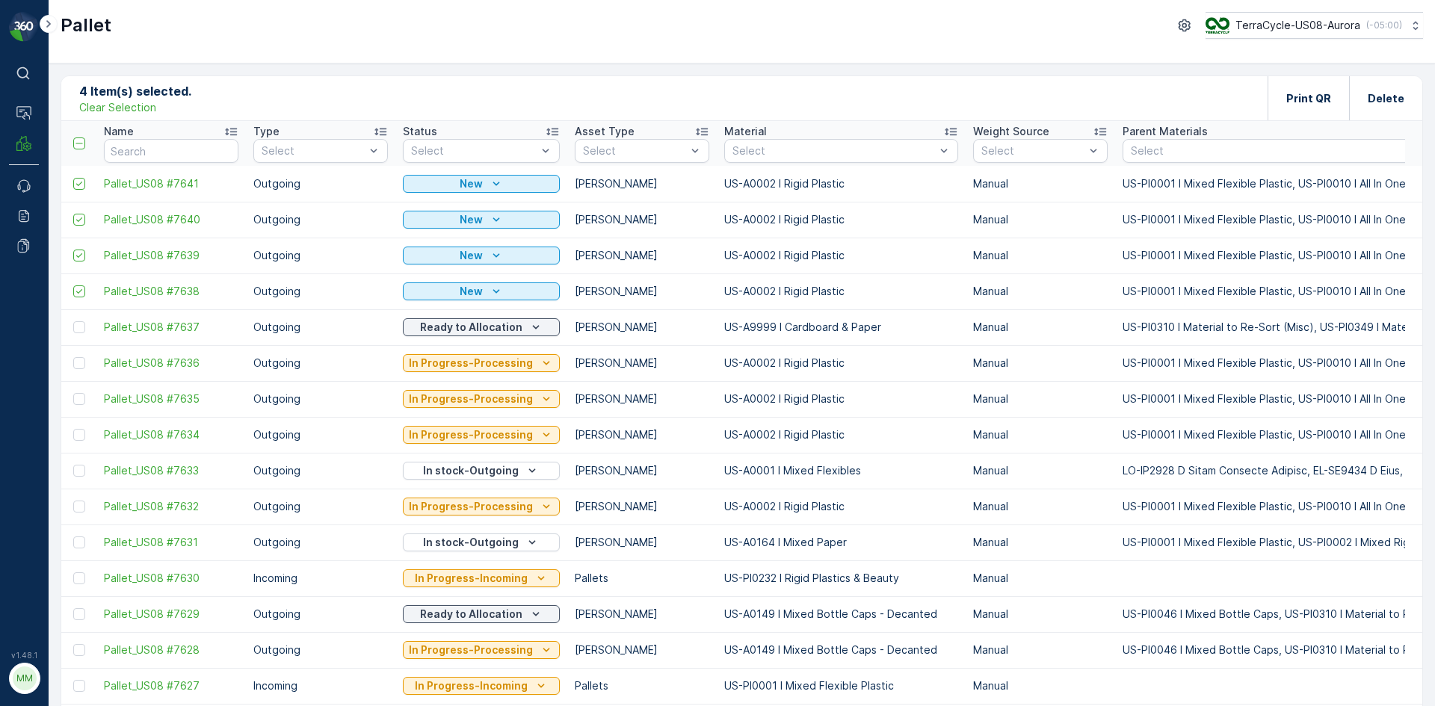
click at [134, 108] on p "Clear Selection" at bounding box center [117, 107] width 77 height 15
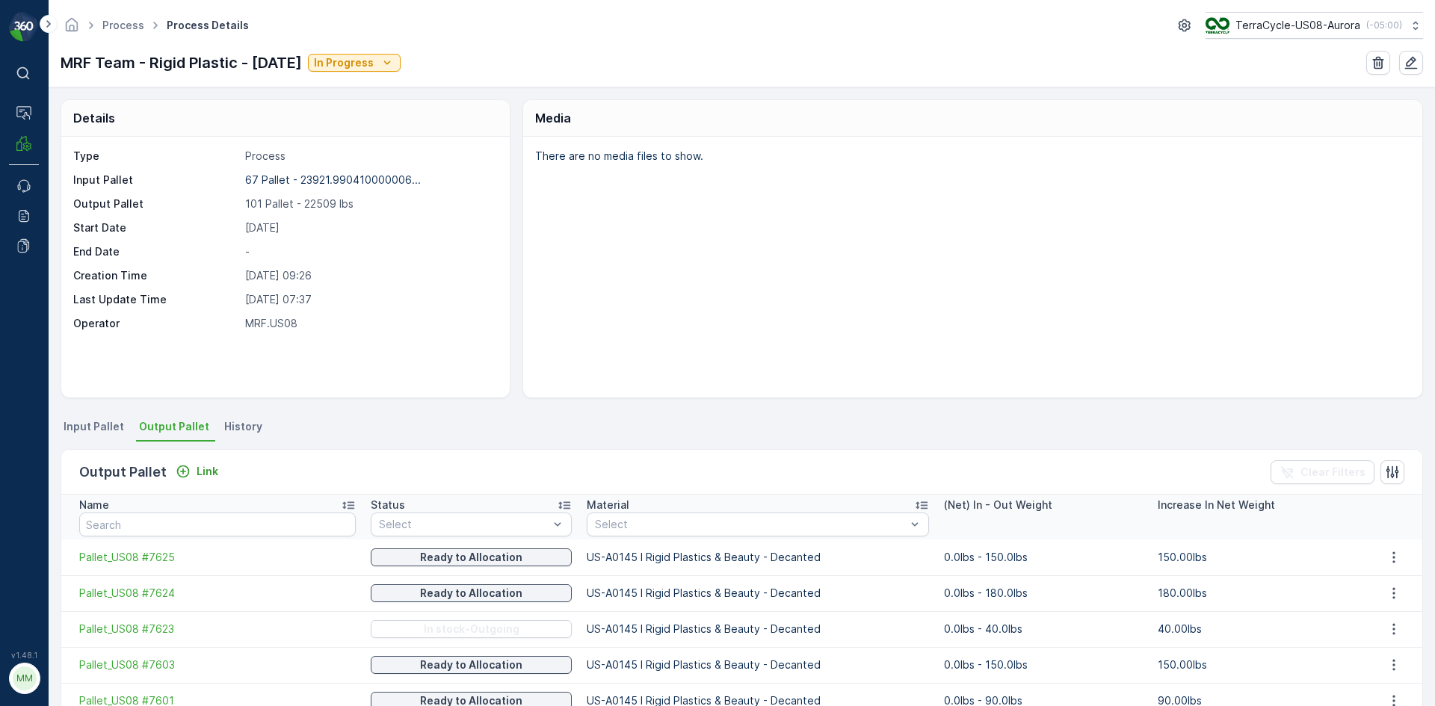
scroll to position [270, 0]
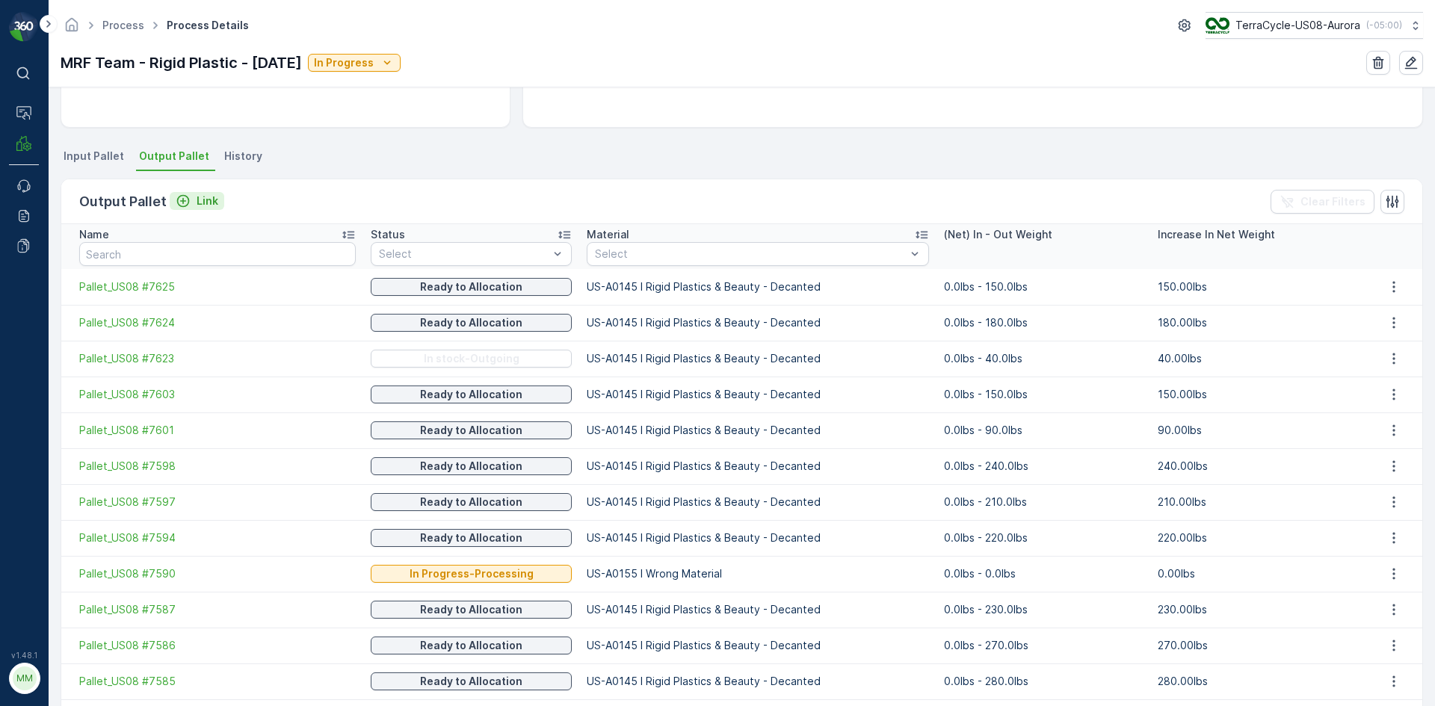
click at [198, 202] on p "Link" at bounding box center [208, 201] width 22 height 15
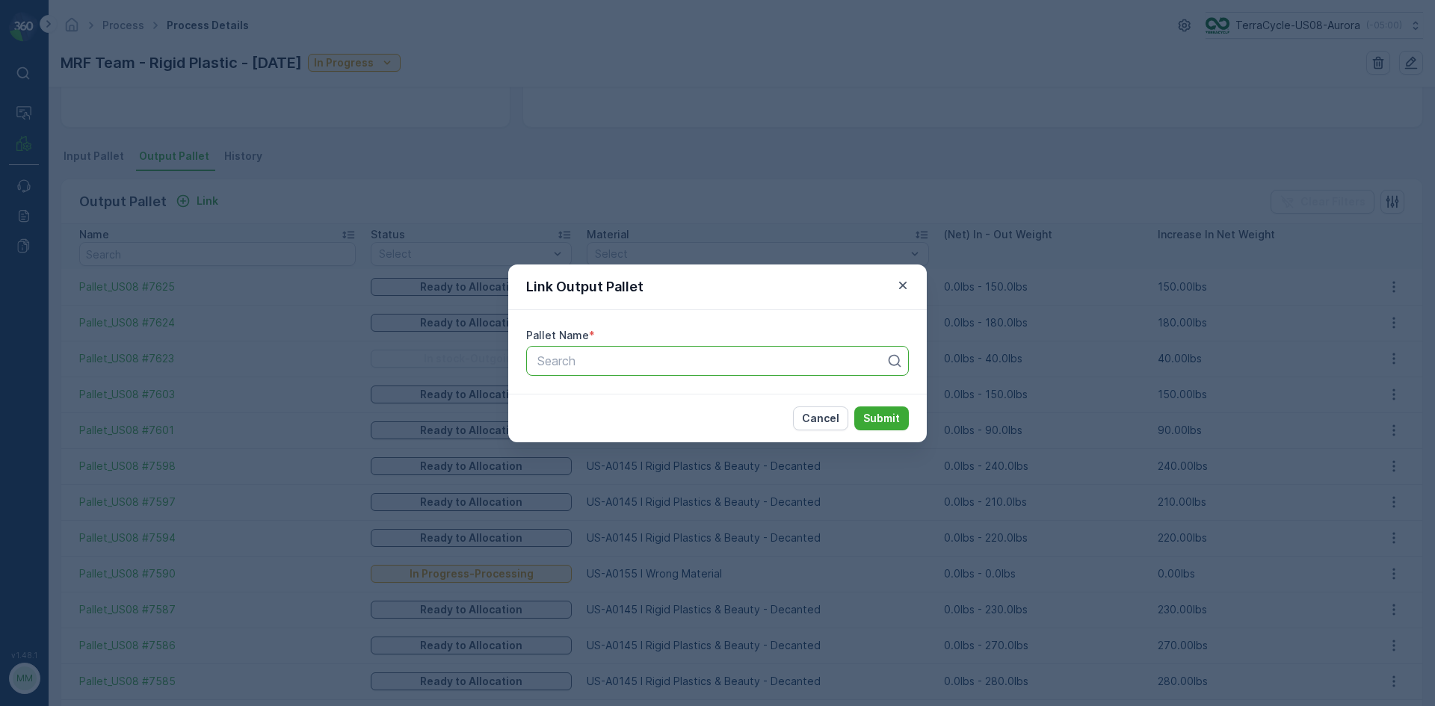
click at [550, 355] on div at bounding box center [711, 360] width 351 height 13
type input "7631"
click at [625, 427] on span "Pallet_US08 #7631" at bounding box center [587, 422] width 105 height 13
click at [871, 412] on p "Submit" at bounding box center [881, 418] width 37 height 15
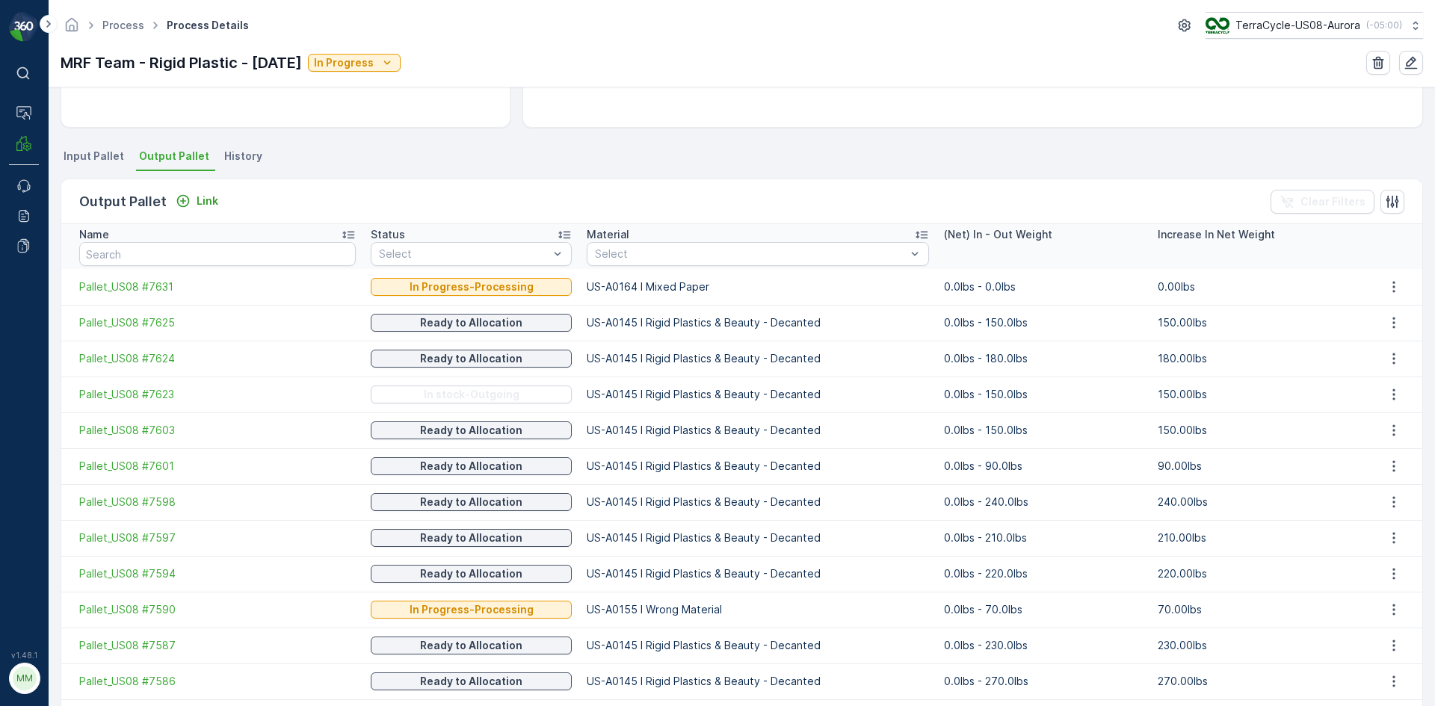
click at [90, 158] on span "Input Pallet" at bounding box center [94, 156] width 61 height 15
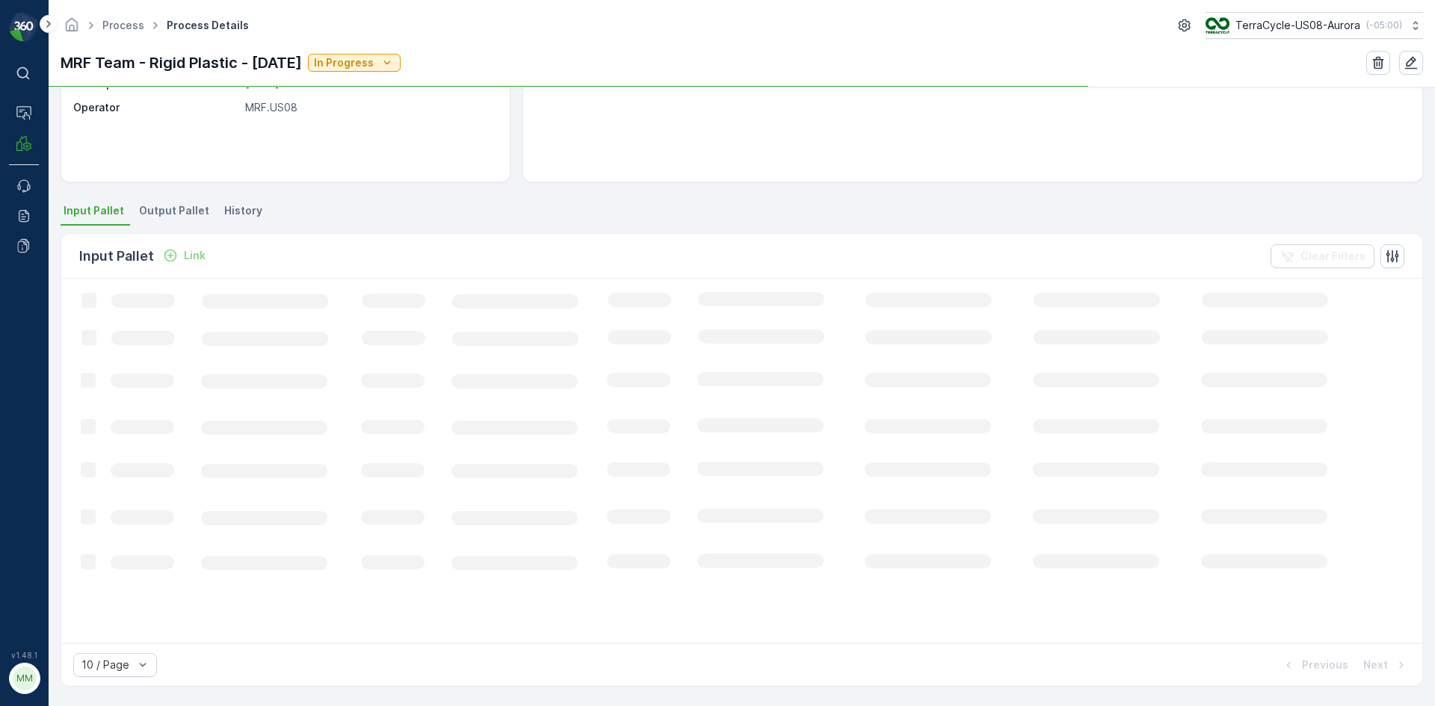
scroll to position [216, 0]
click at [194, 249] on p "Link" at bounding box center [195, 255] width 22 height 15
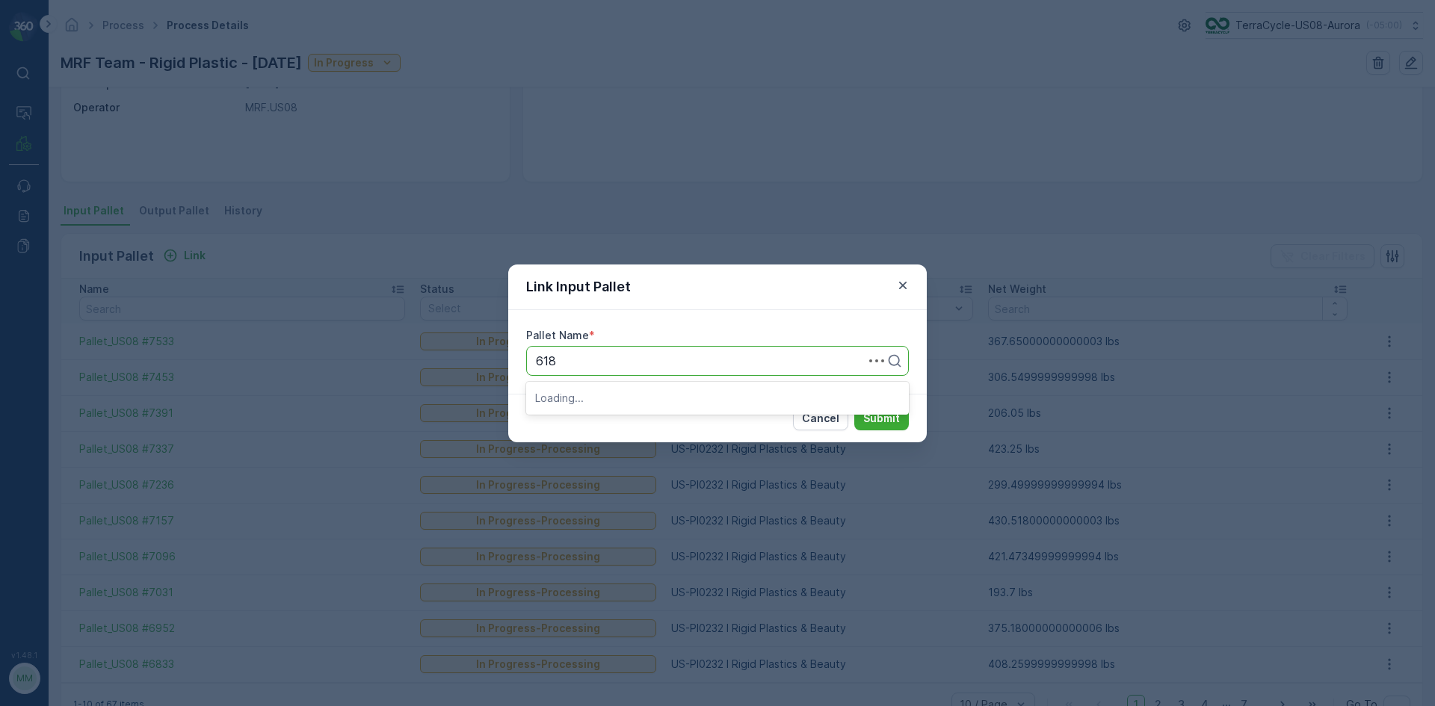
type input "6180"
click at [635, 427] on span "Pallet_US08 #6180" at bounding box center [588, 422] width 106 height 13
click at [871, 417] on p "Submit" at bounding box center [881, 418] width 37 height 15
type input "6084"
click at [637, 430] on div "Pallet_US08 #6084" at bounding box center [717, 422] width 383 height 25
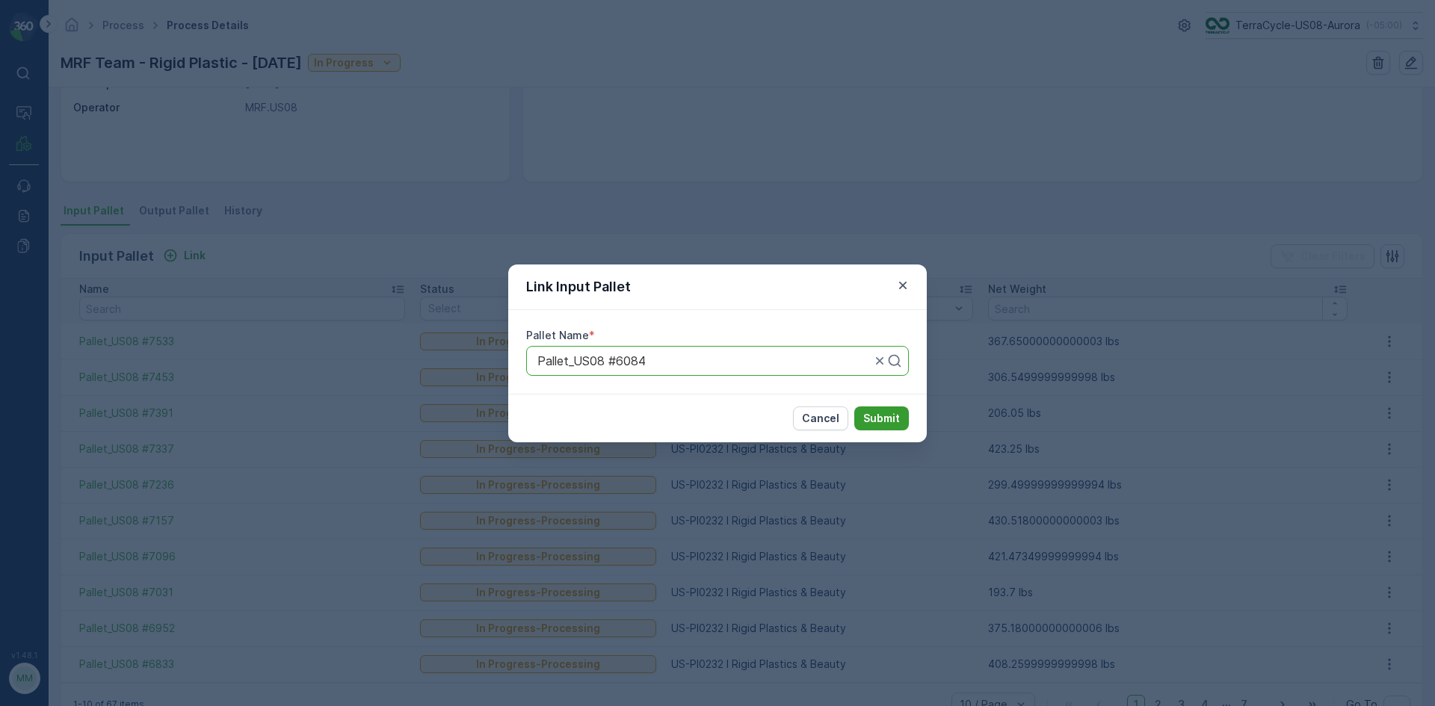
click at [878, 415] on p "Submit" at bounding box center [881, 418] width 37 height 15
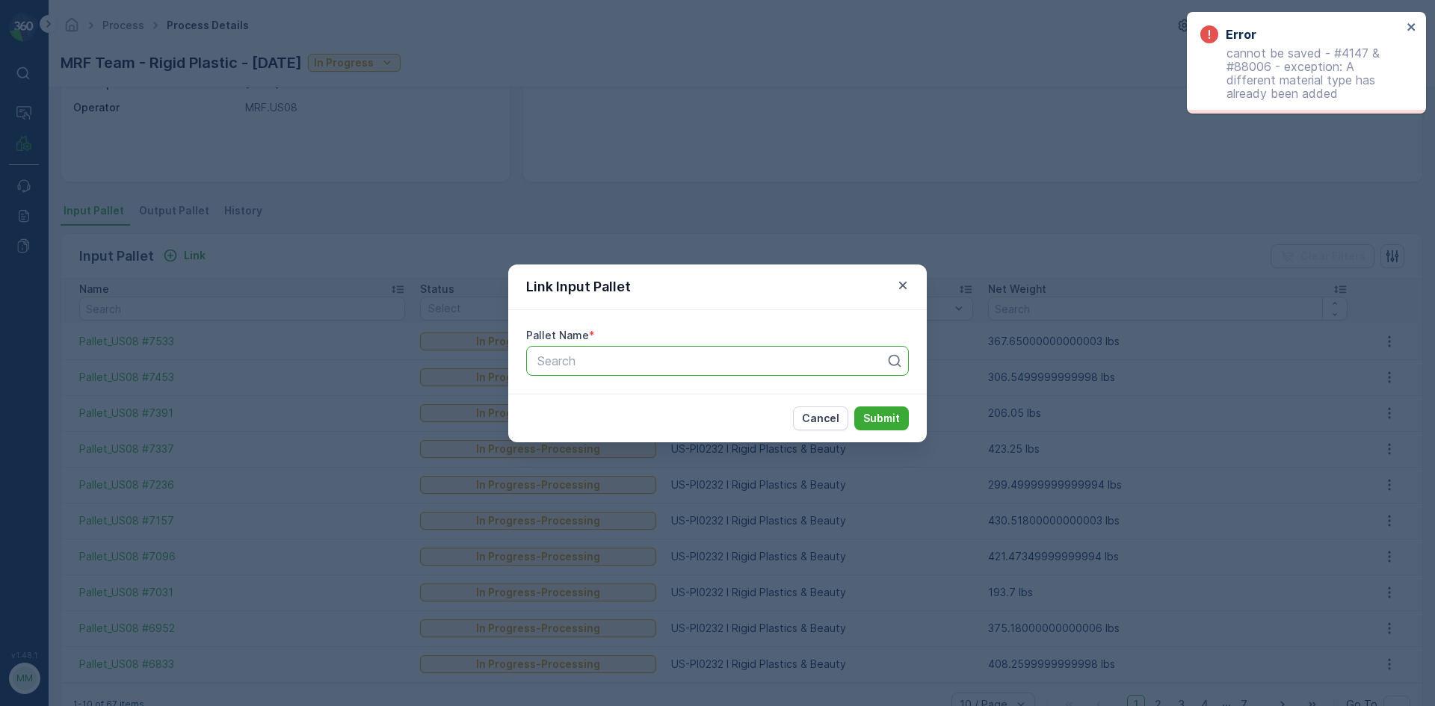
click at [780, 365] on div at bounding box center [711, 360] width 351 height 13
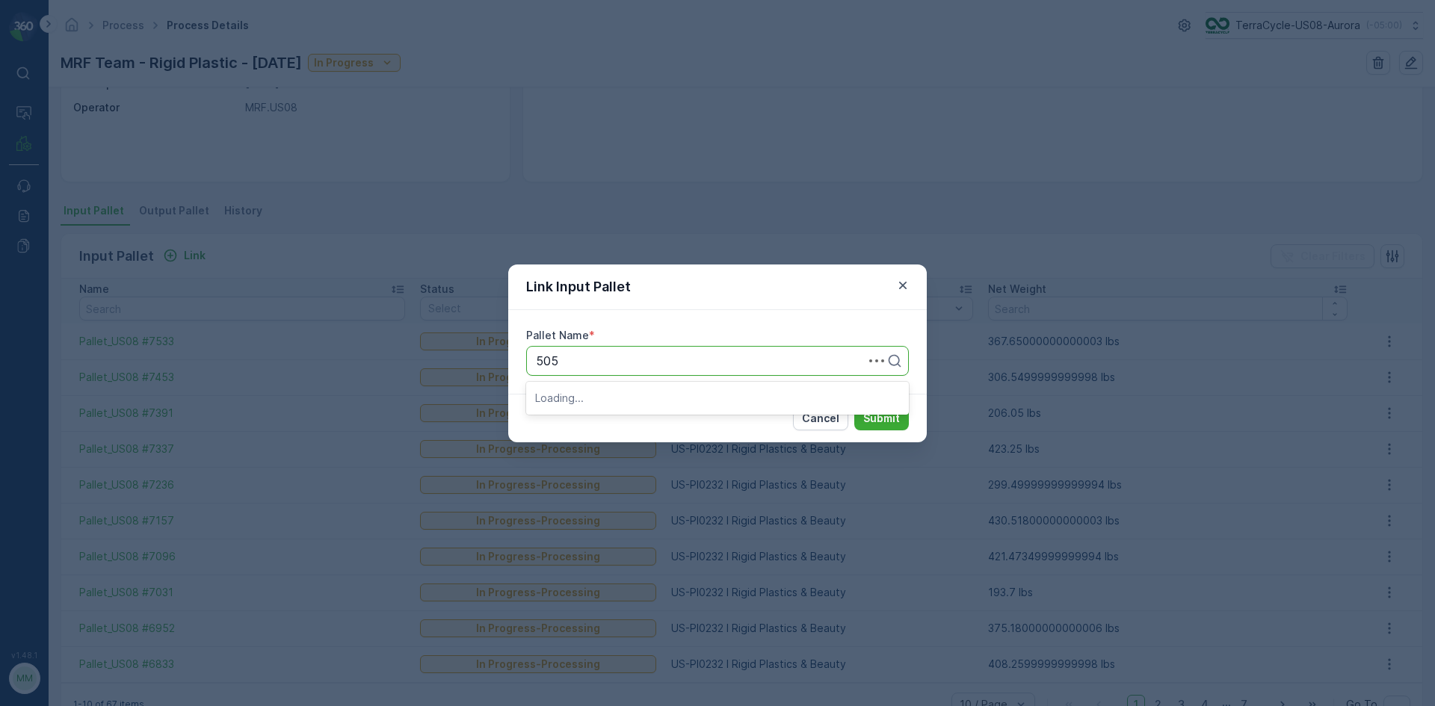
type input "5056"
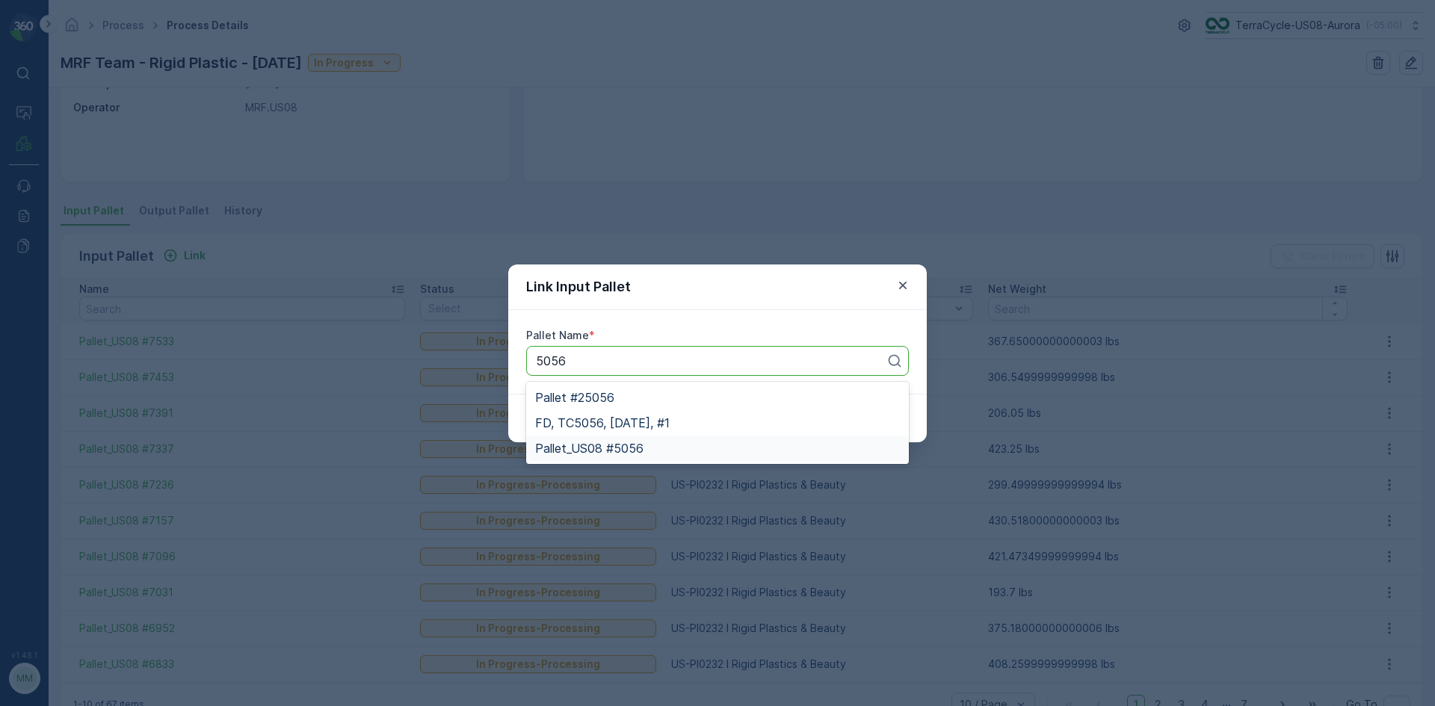
click at [651, 446] on div "Pallet_US08 #5056" at bounding box center [717, 448] width 365 height 13
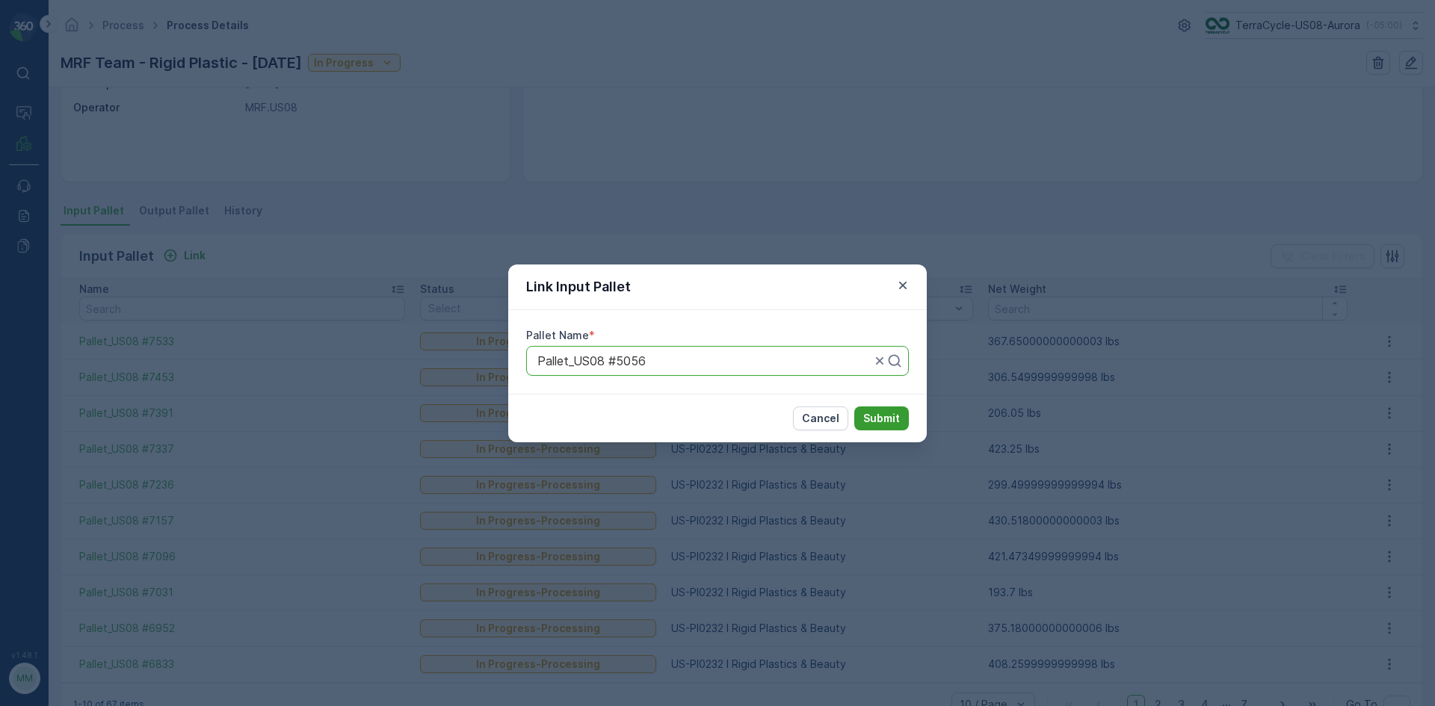
click at [897, 418] on p "Submit" at bounding box center [881, 418] width 37 height 15
click at [801, 368] on p "Search" at bounding box center [711, 361] width 348 height 18
type input "7548"
click at [683, 427] on div "Pallet_US08 #7548" at bounding box center [717, 422] width 365 height 13
click at [871, 419] on p "Submit" at bounding box center [881, 418] width 37 height 15
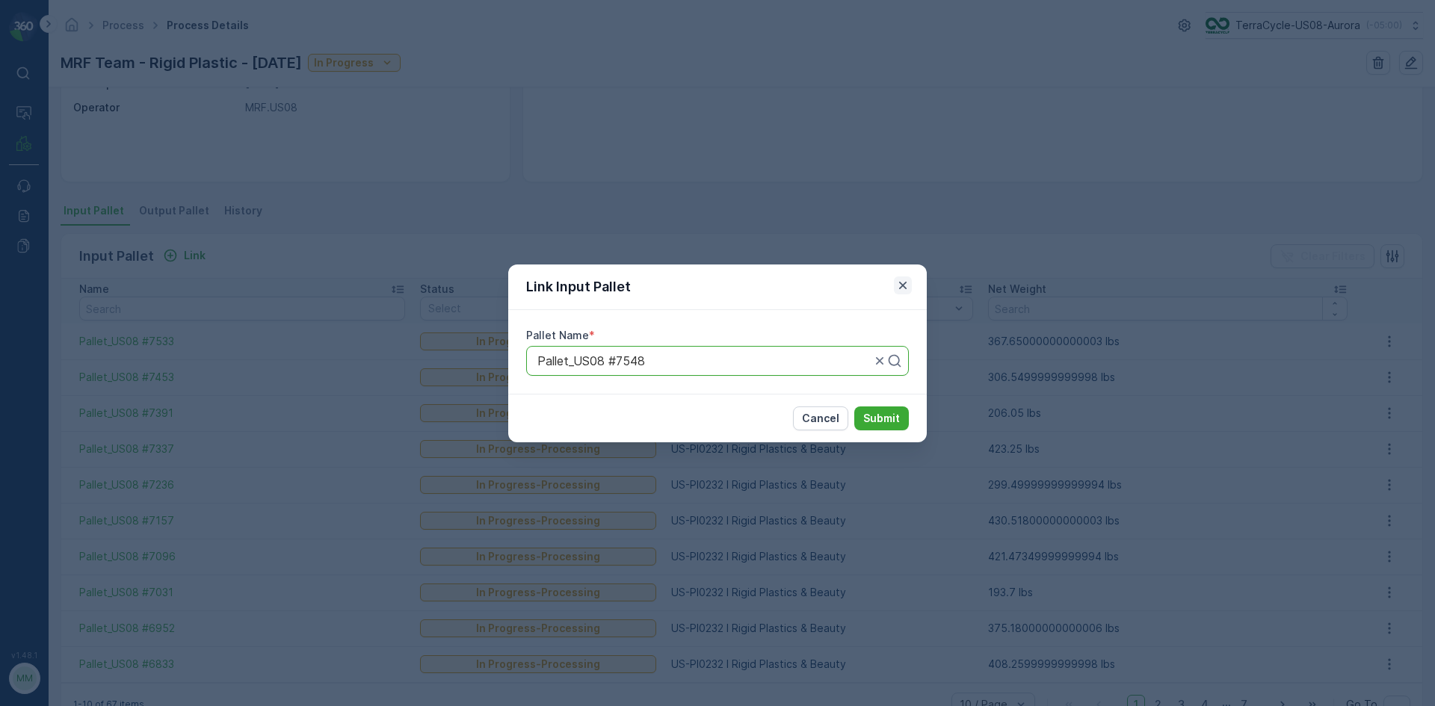
click at [901, 291] on icon "button" at bounding box center [902, 285] width 15 height 15
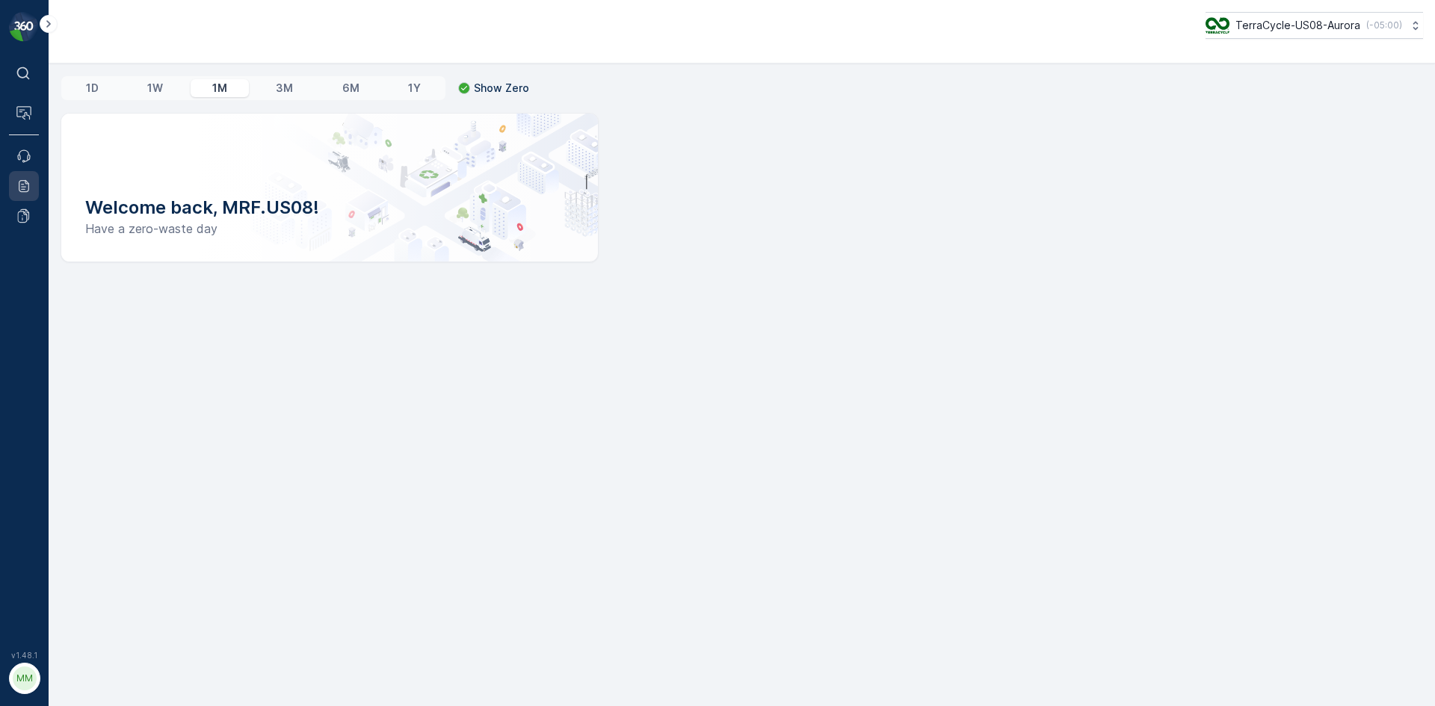
click at [29, 190] on icon at bounding box center [23, 186] width 15 height 15
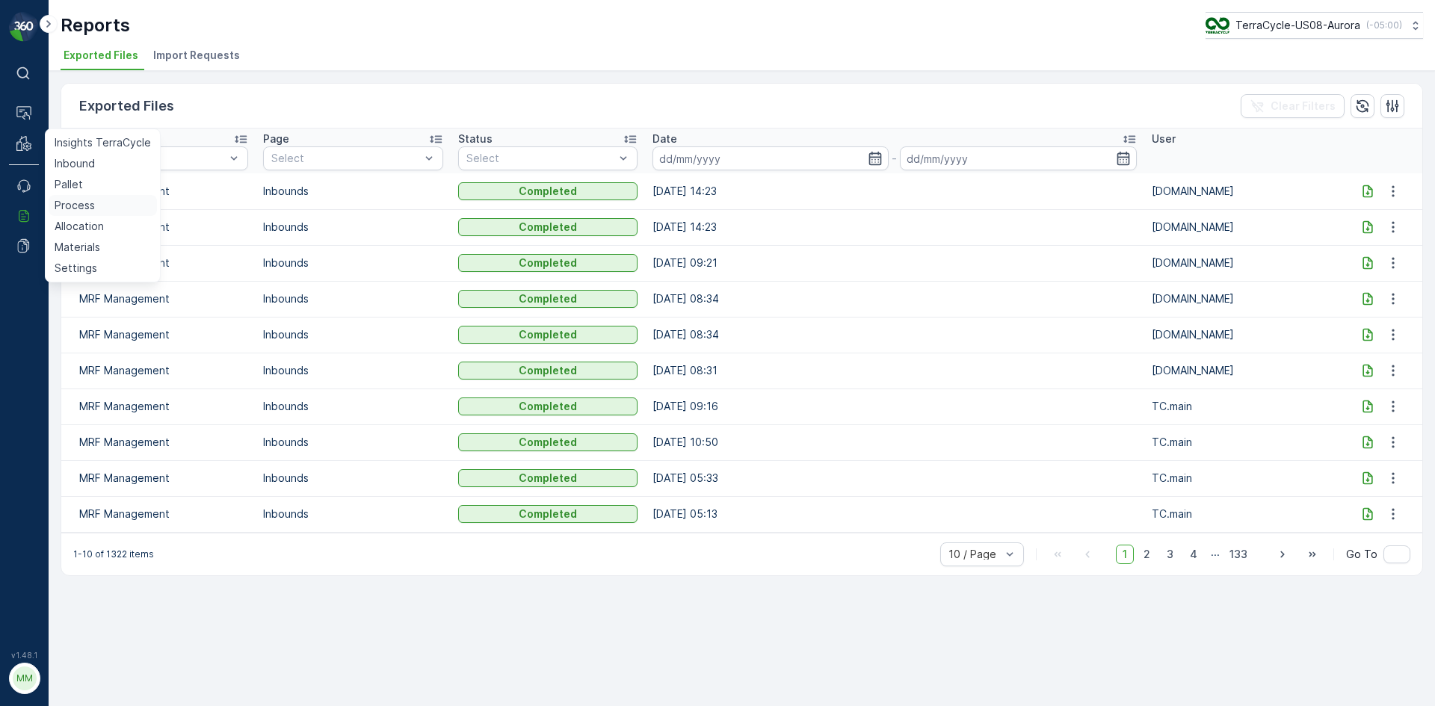
click at [71, 205] on p "Process" at bounding box center [75, 205] width 40 height 15
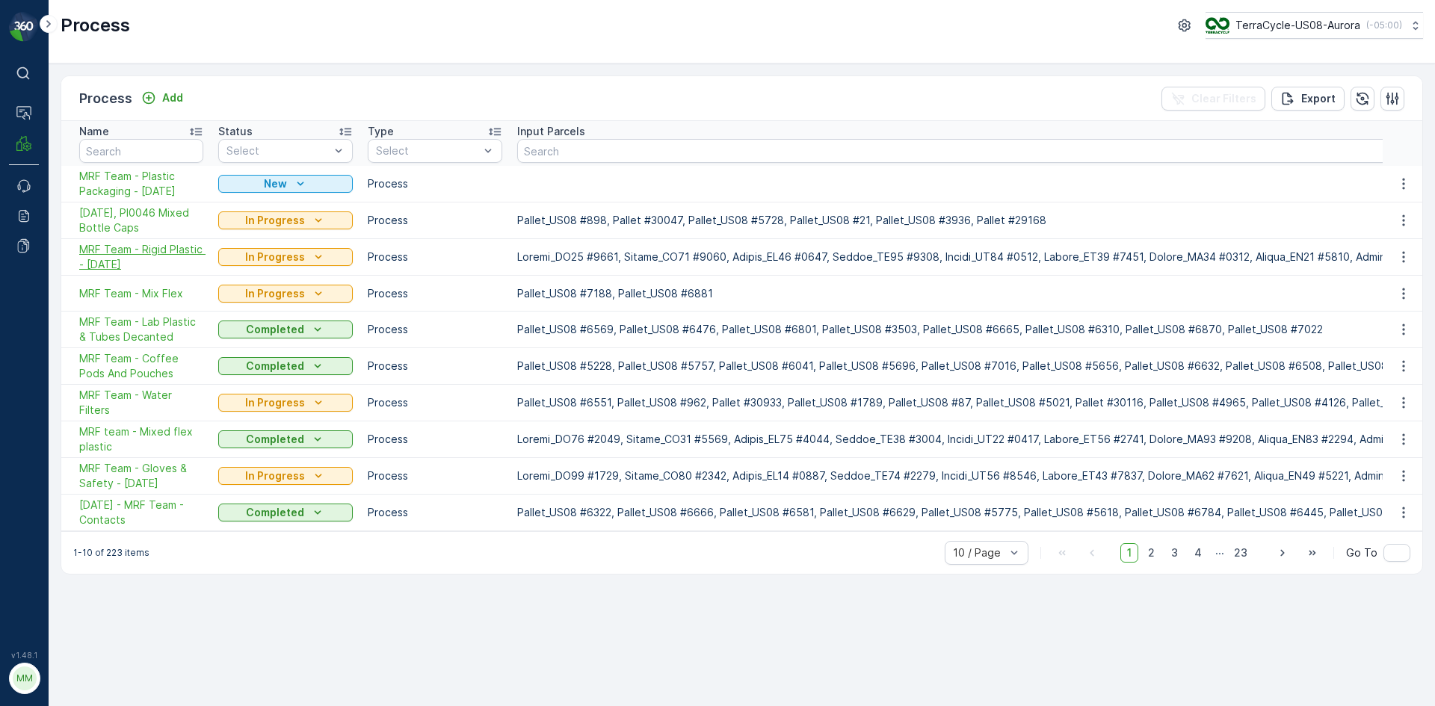
click at [154, 251] on span "MRF Team - Rigid Plastic - [DATE]" at bounding box center [141, 257] width 124 height 30
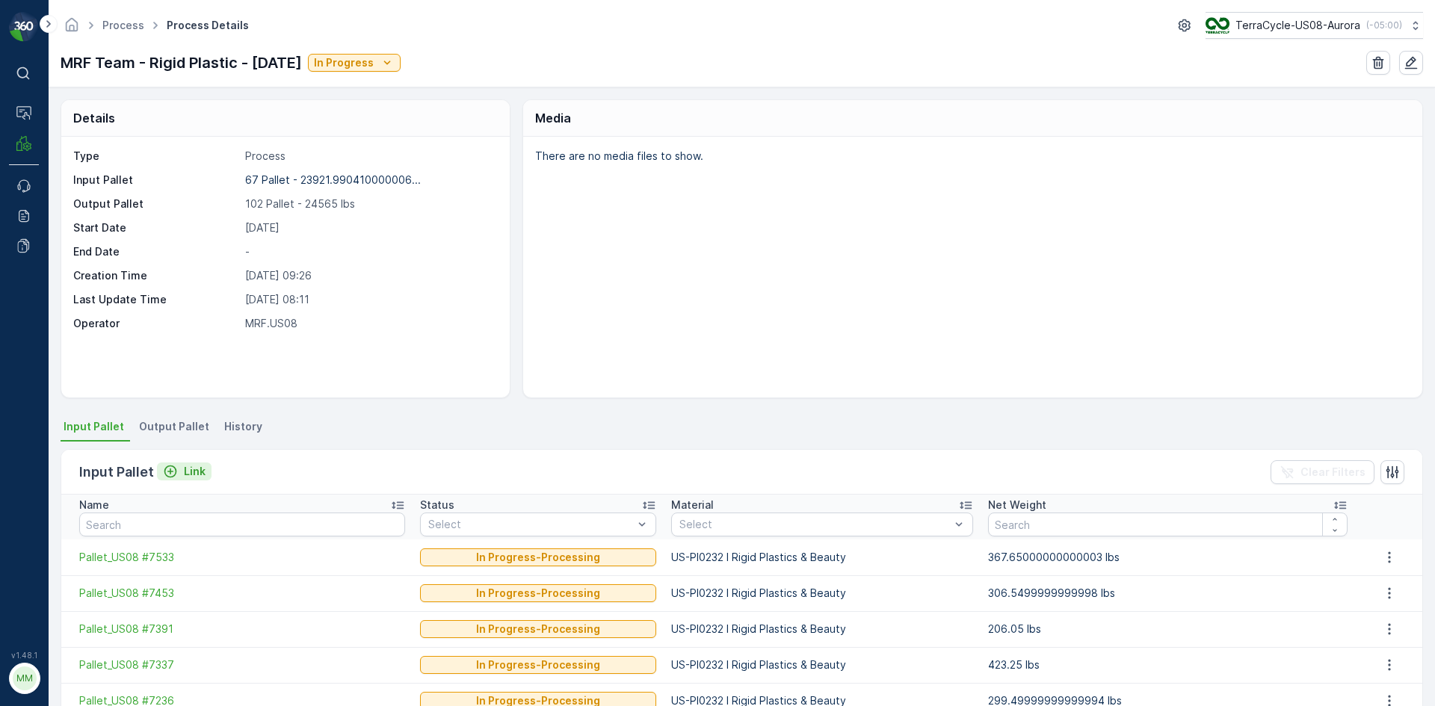
click at [176, 463] on button "Link" at bounding box center [184, 472] width 55 height 18
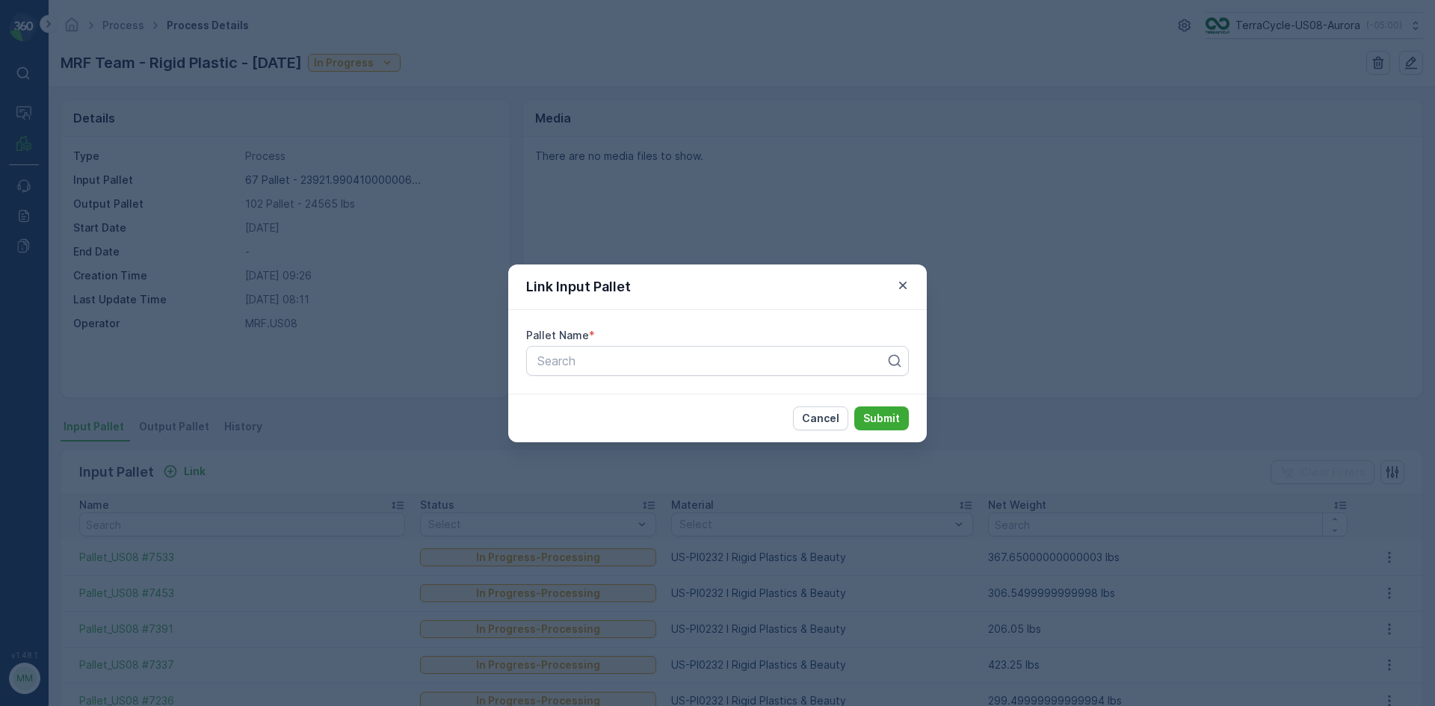
click at [650, 381] on div "Pallet Name * Search" at bounding box center [717, 352] width 418 height 84
click at [659, 363] on div at bounding box center [711, 360] width 351 height 13
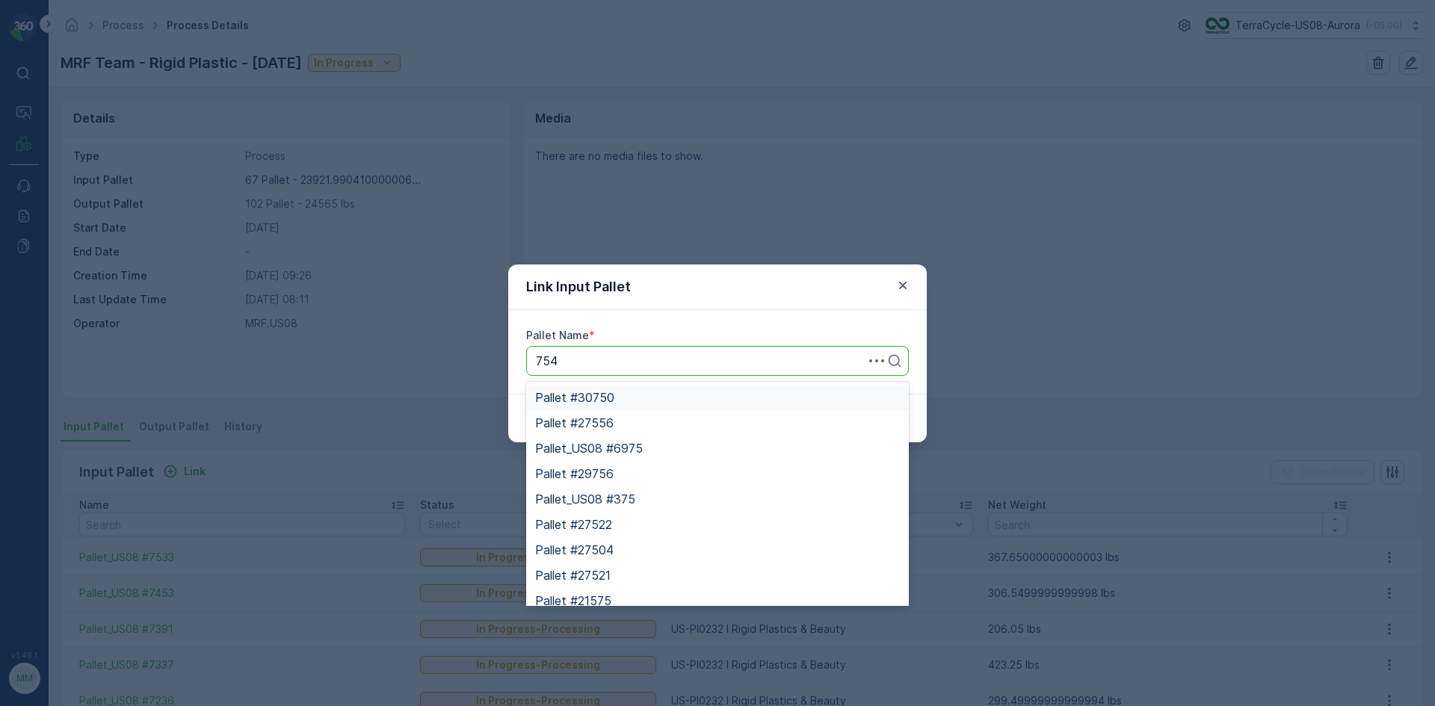
type input "7548"
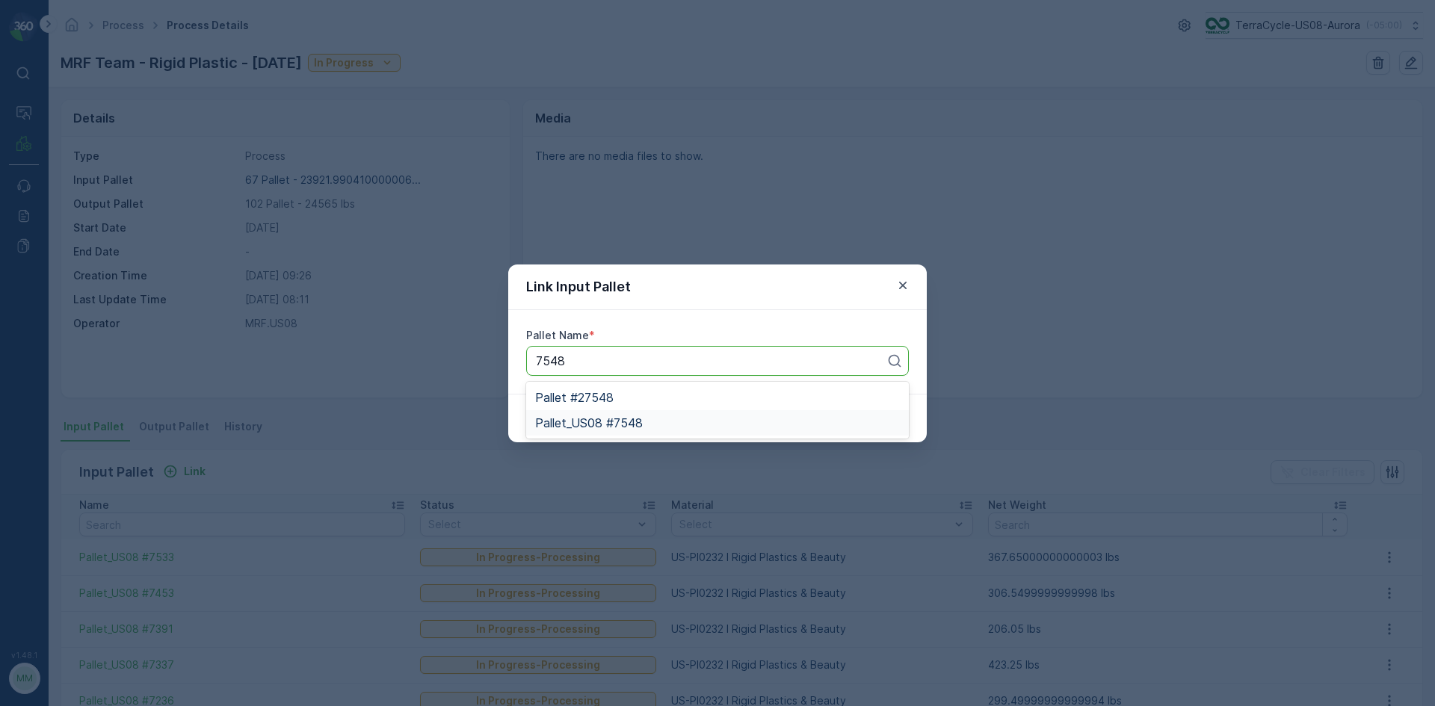
click at [661, 418] on div "Pallet_US08 #7548" at bounding box center [717, 422] width 365 height 13
click at [899, 416] on p "Submit" at bounding box center [881, 418] width 37 height 15
drag, startPoint x: 901, startPoint y: 284, endPoint x: 906, endPoint y: 277, distance: 8.5
click at [906, 278] on icon "button" at bounding box center [902, 285] width 15 height 15
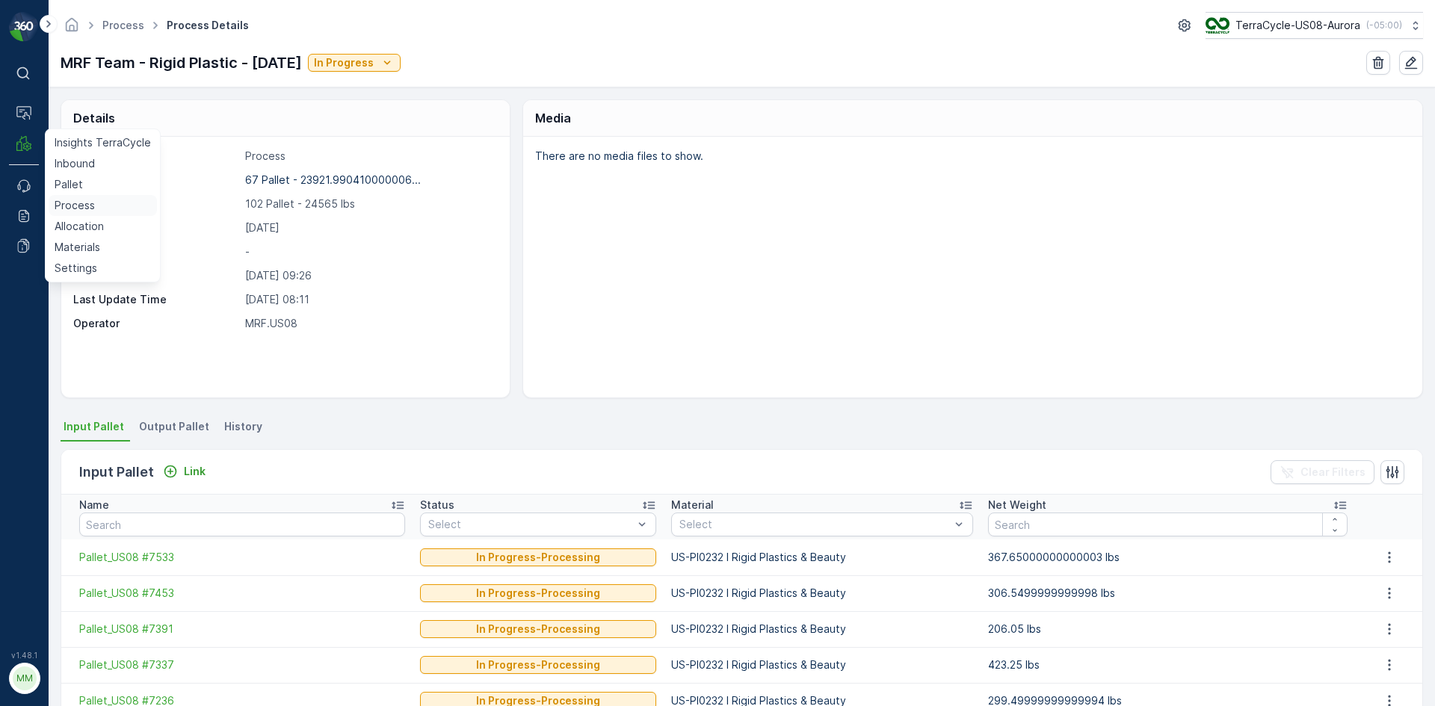
click at [69, 208] on p "Process" at bounding box center [75, 205] width 40 height 15
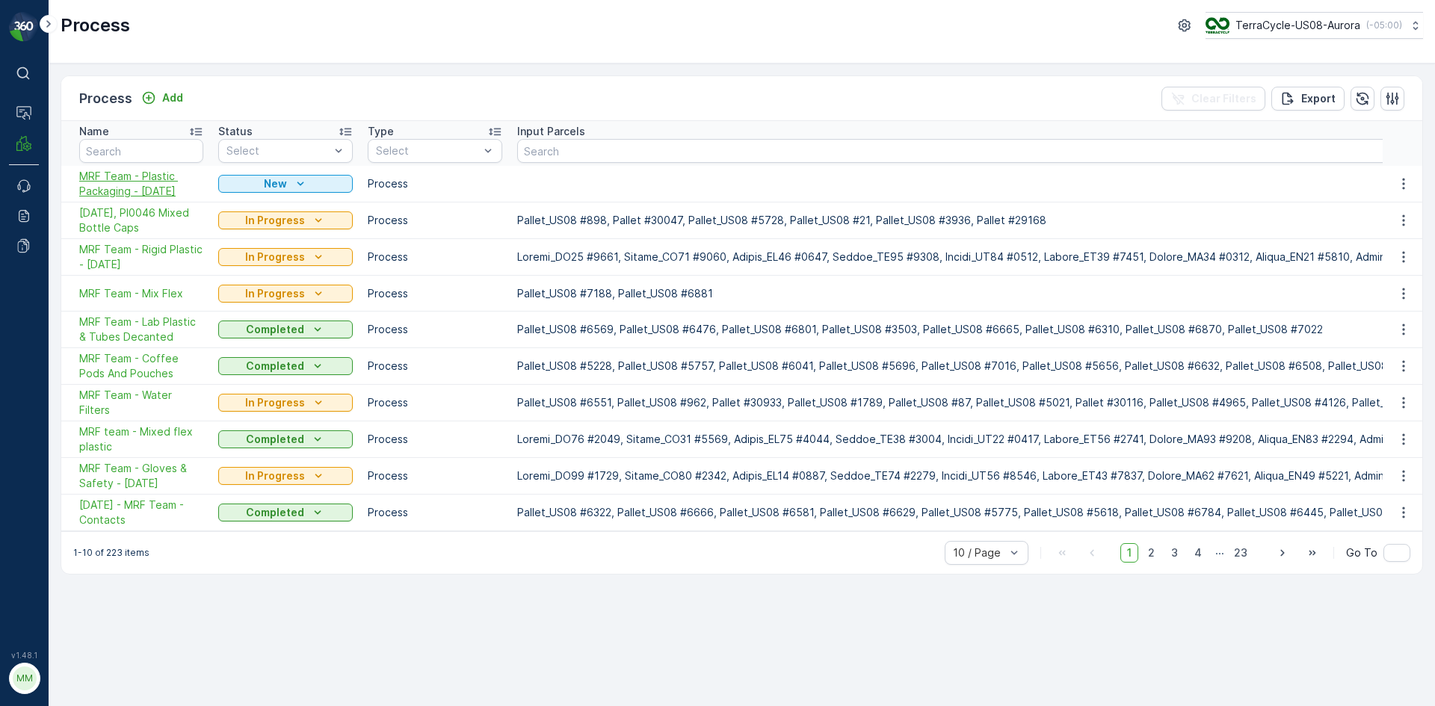
click at [121, 189] on span "MRF Team - Plastic Packaging - [DATE]" at bounding box center [141, 184] width 124 height 30
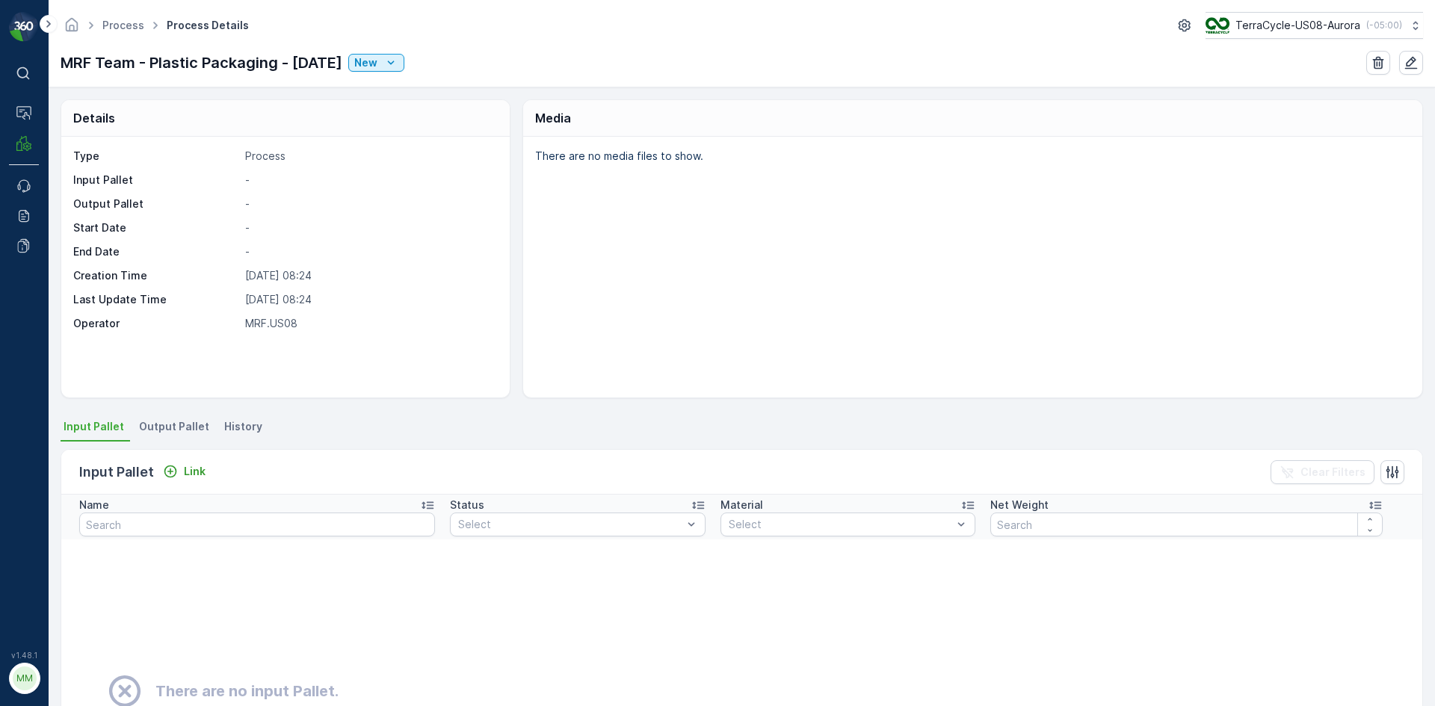
click at [182, 427] on span "Output Pallet" at bounding box center [174, 426] width 70 height 15
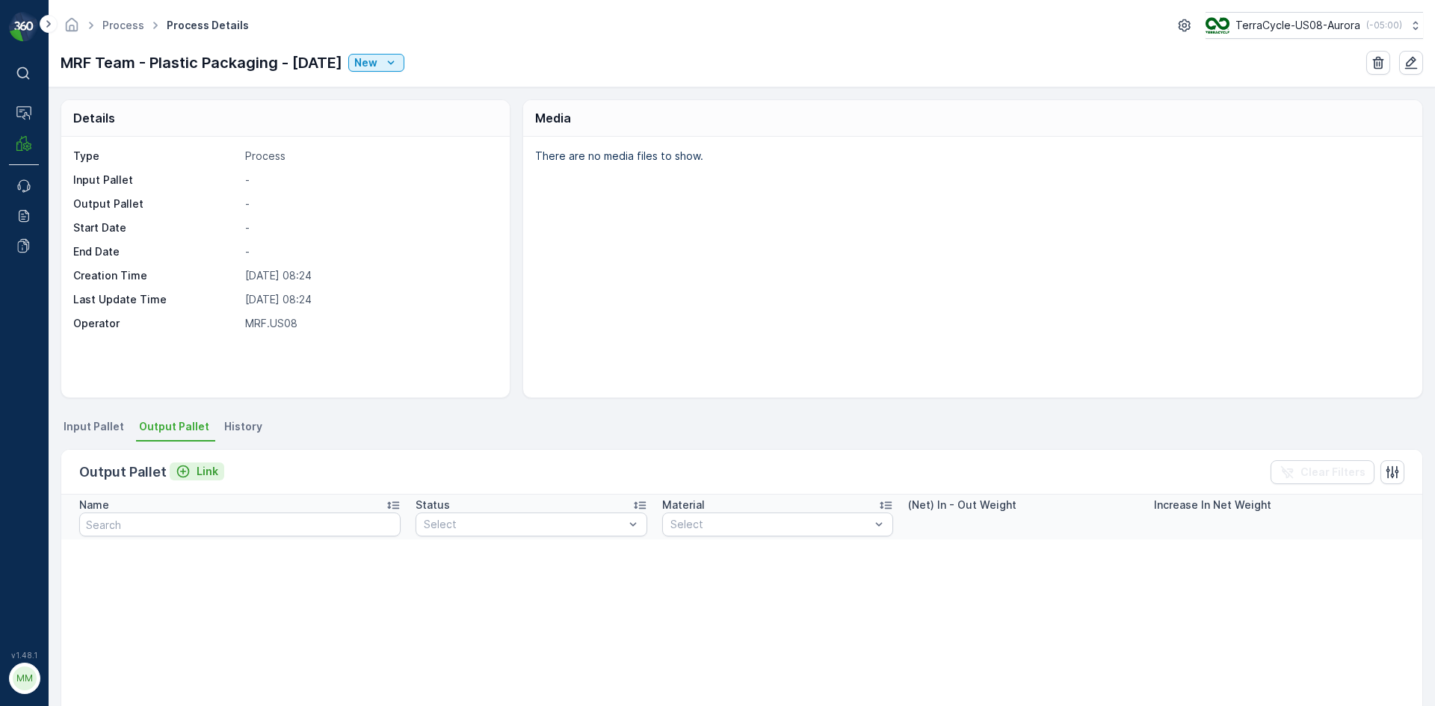
click at [197, 471] on p "Link" at bounding box center [208, 471] width 22 height 15
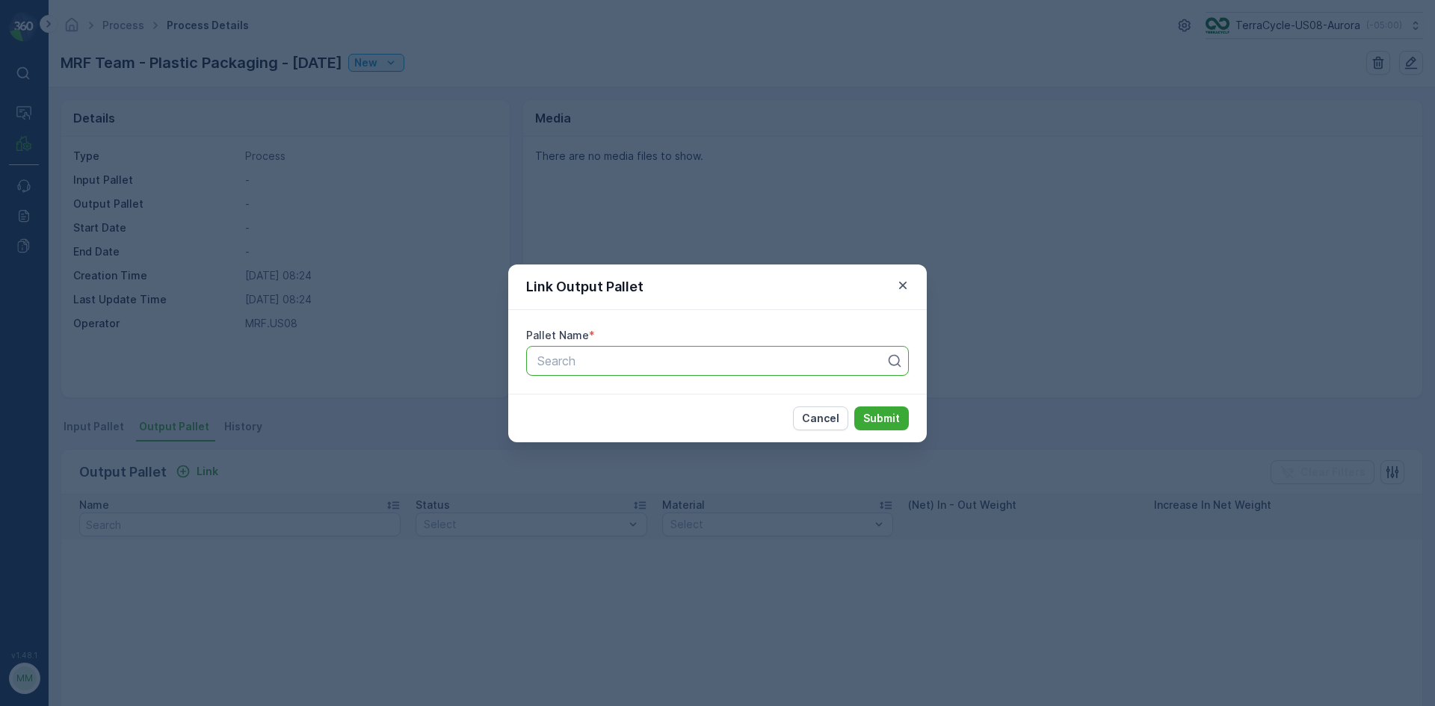
click at [577, 356] on div at bounding box center [711, 360] width 351 height 13
click at [105, 439] on div "Link Output Pallet Pallet Name * Use Up and Down to choose options, press Enter…" at bounding box center [717, 353] width 1435 height 706
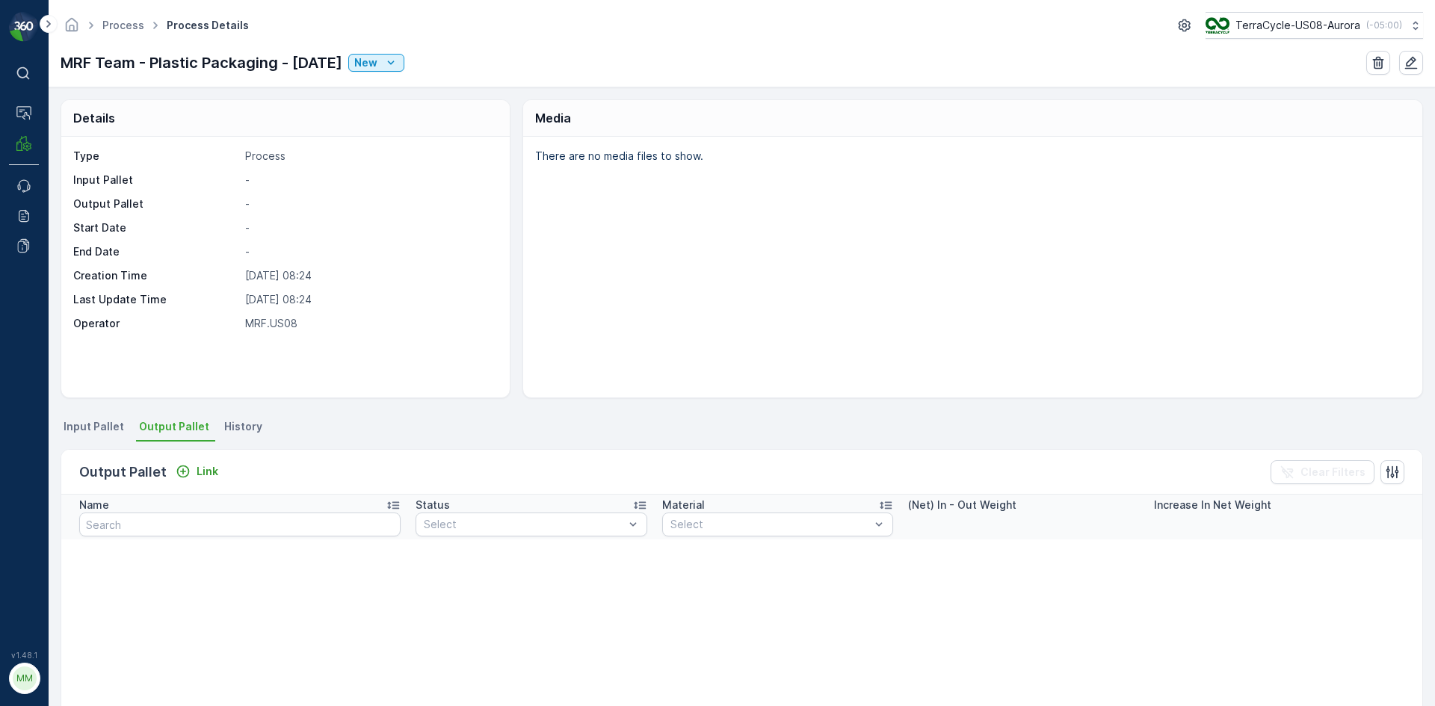
click at [99, 435] on li "Input Pallet" at bounding box center [95, 428] width 69 height 25
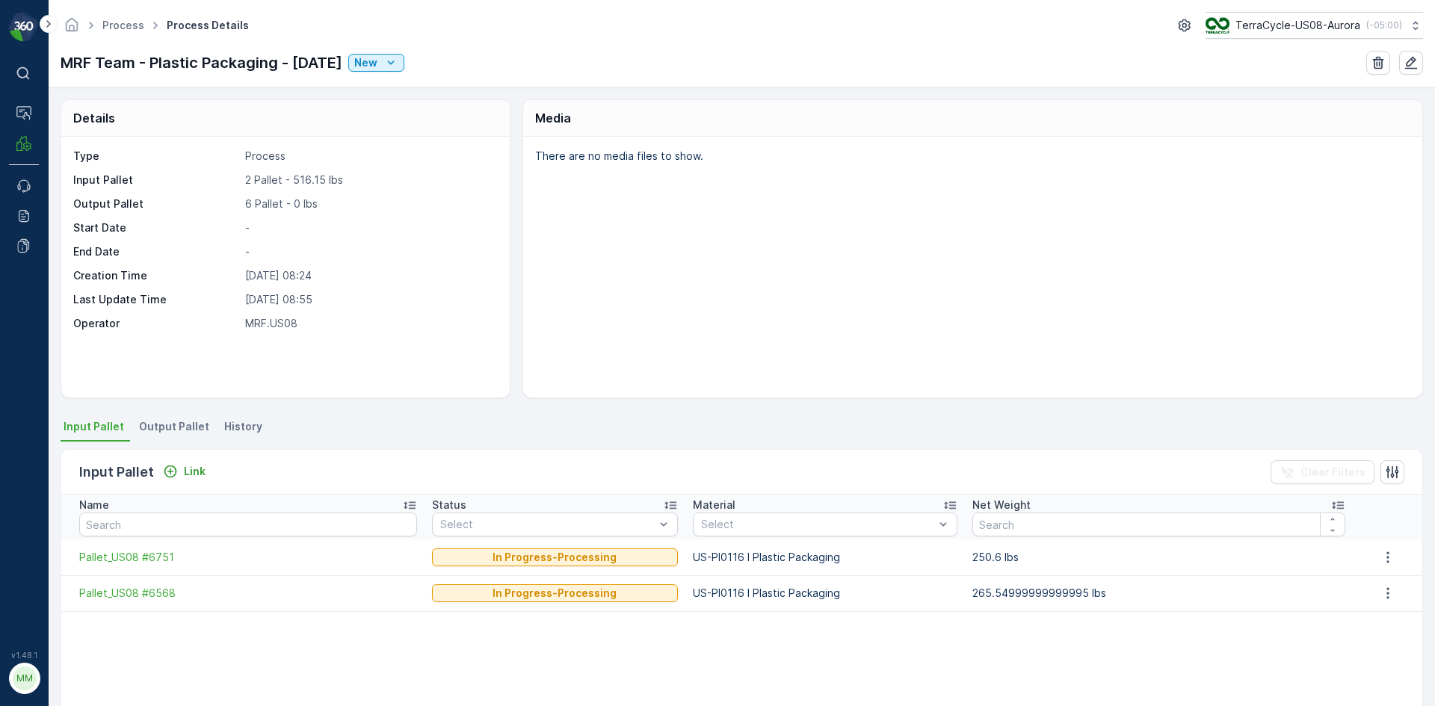
click at [189, 421] on span "Output Pallet" at bounding box center [174, 426] width 70 height 15
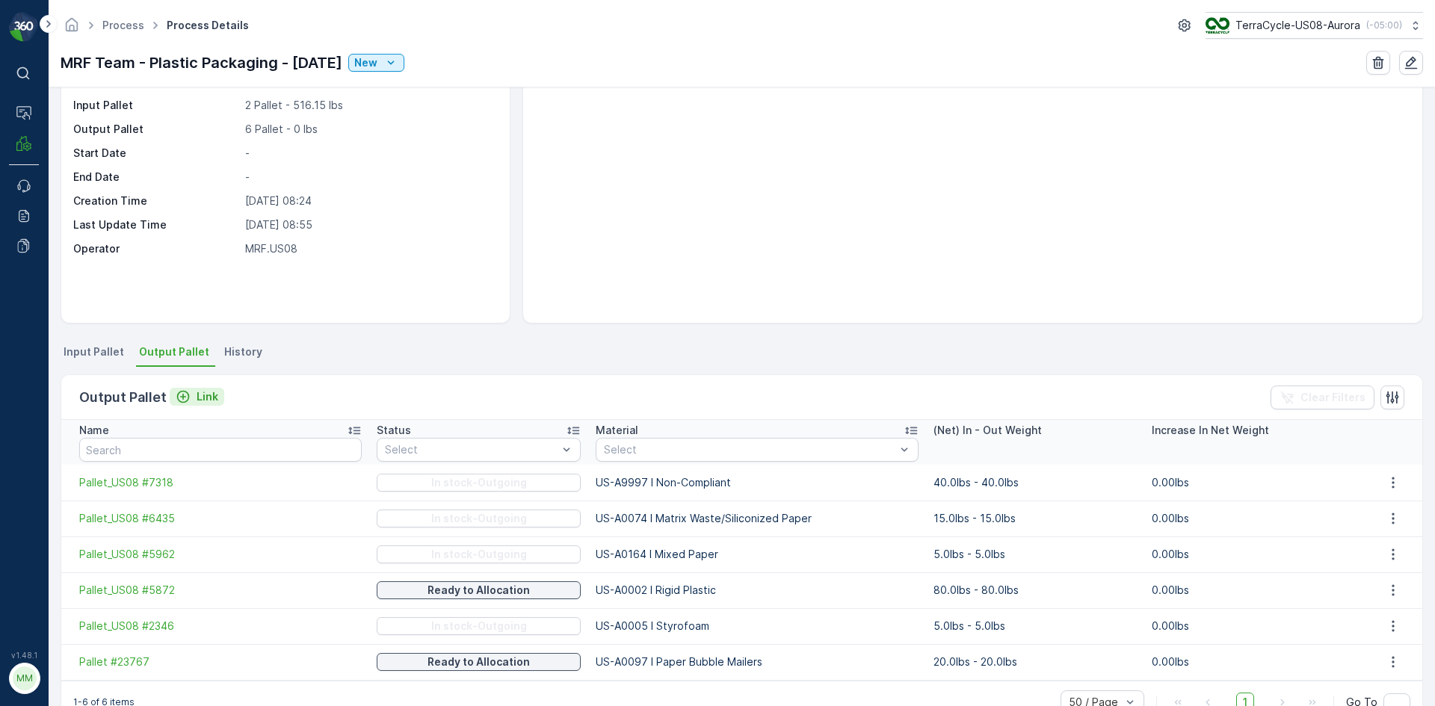
scroll to position [112, 0]
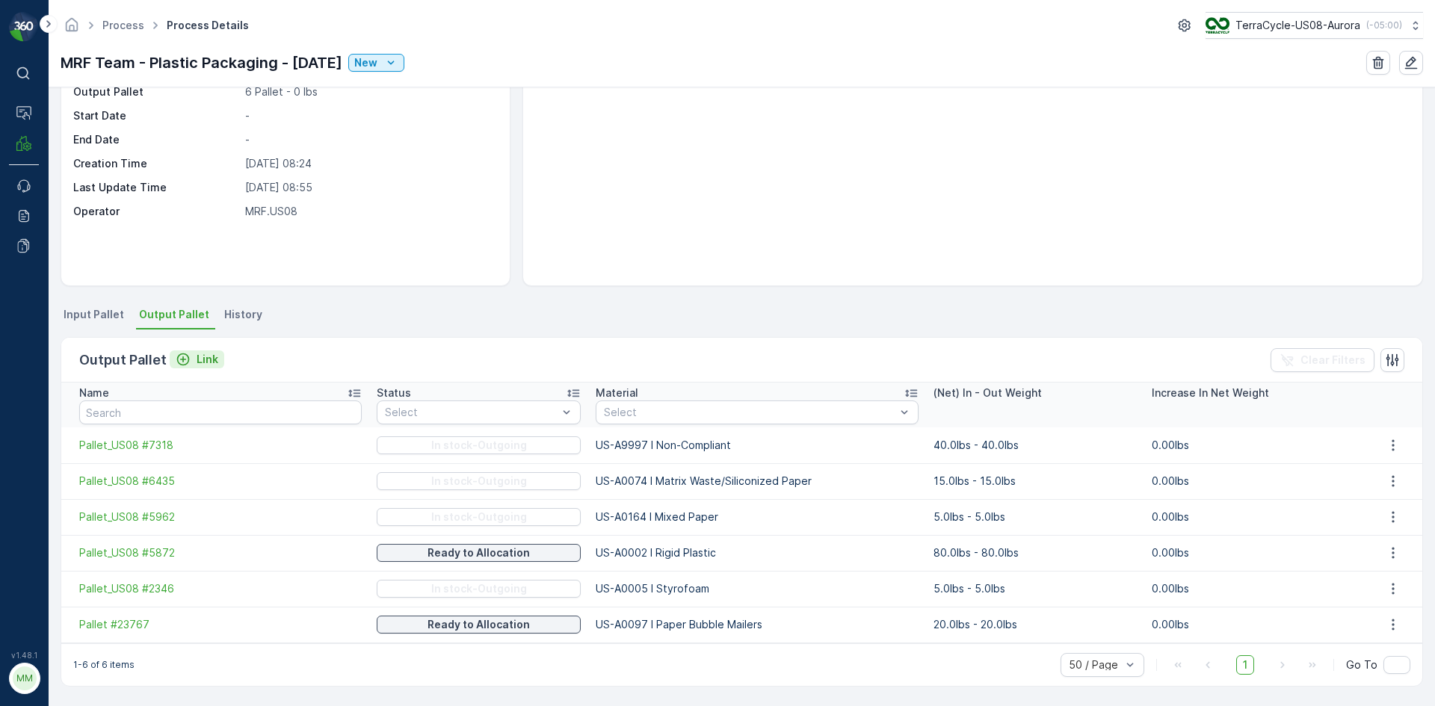
click at [176, 354] on icon "Link" at bounding box center [183, 359] width 15 height 15
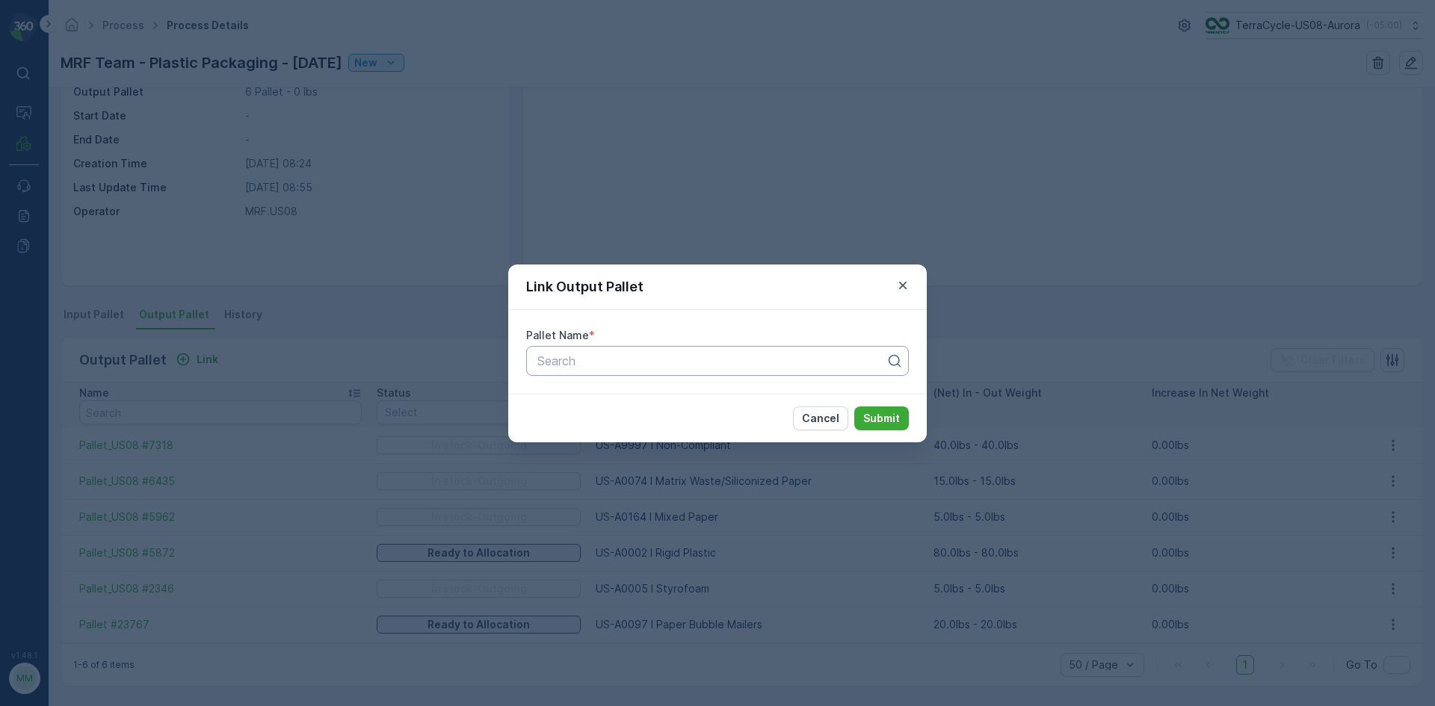
click at [707, 371] on div "Search" at bounding box center [717, 361] width 383 height 30
type input "7636"
click at [710, 413] on div "Pallet_US08 #7636" at bounding box center [717, 422] width 383 height 25
click at [880, 415] on p "Submit" at bounding box center [881, 418] width 37 height 15
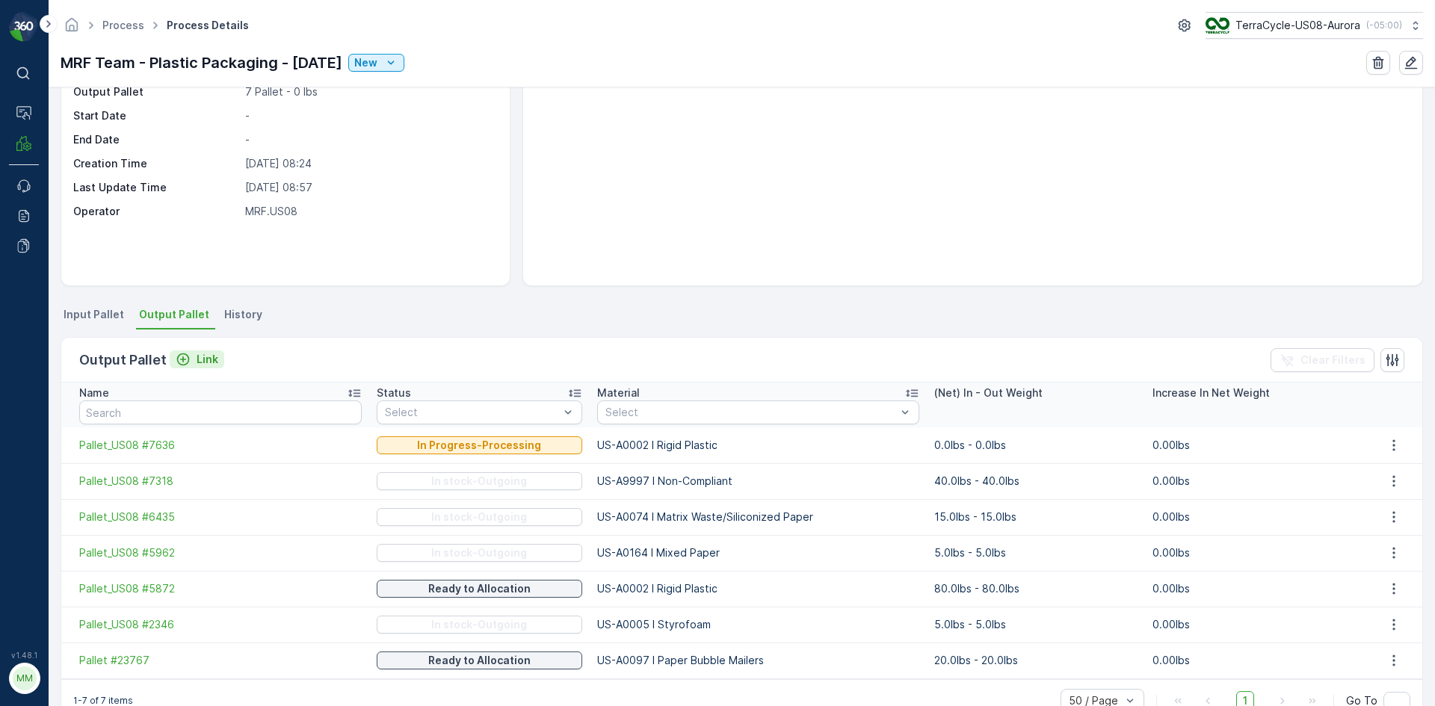
click at [197, 355] on p "Link" at bounding box center [208, 359] width 22 height 15
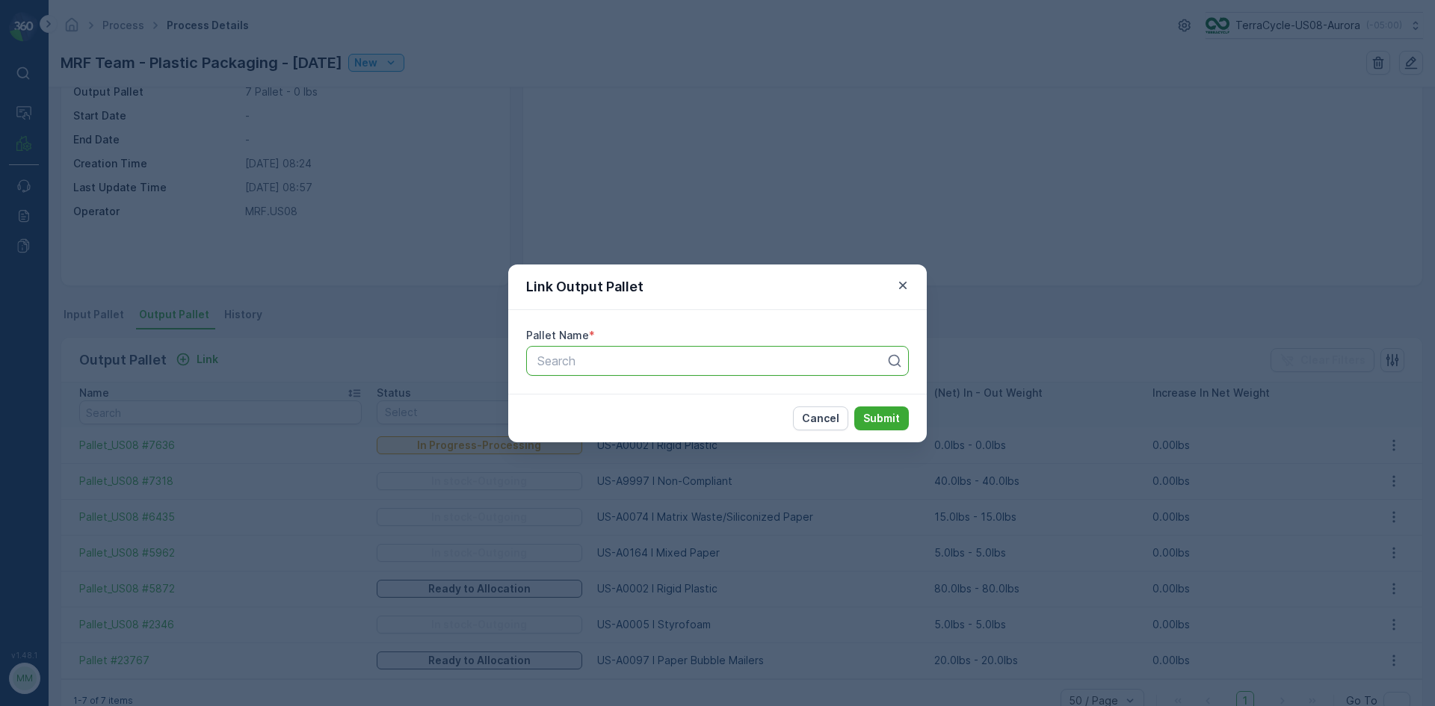
click at [658, 362] on div at bounding box center [711, 360] width 351 height 13
type input "7635"
click at [628, 421] on span "Pallet_US08 #7635" at bounding box center [589, 422] width 108 height 13
click at [897, 420] on p "Submit" at bounding box center [881, 418] width 37 height 15
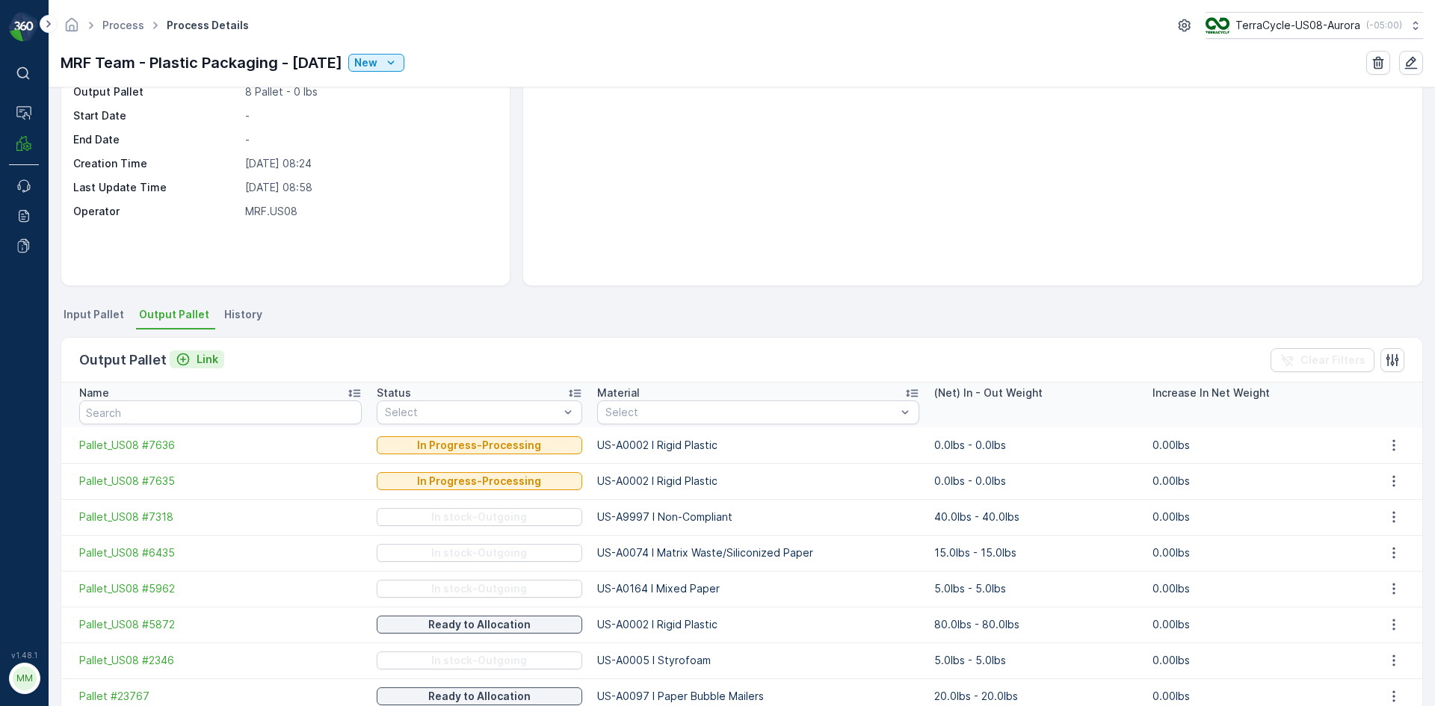
click at [197, 359] on p "Link" at bounding box center [208, 359] width 22 height 15
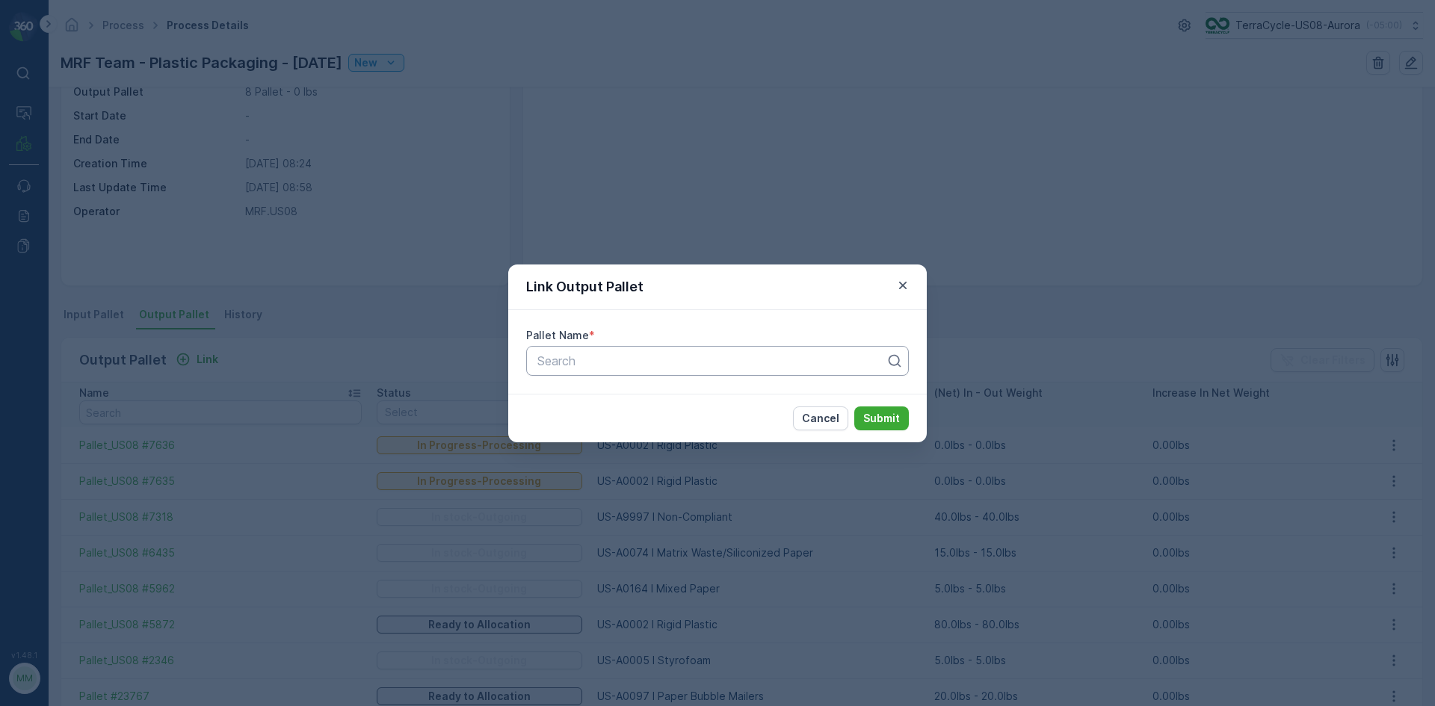
click at [658, 367] on div at bounding box center [711, 360] width 351 height 13
type input "7634"
click at [608, 395] on span "Pallet_US08 #7634" at bounding box center [589, 397] width 108 height 13
click at [883, 414] on p "Submit" at bounding box center [881, 418] width 37 height 15
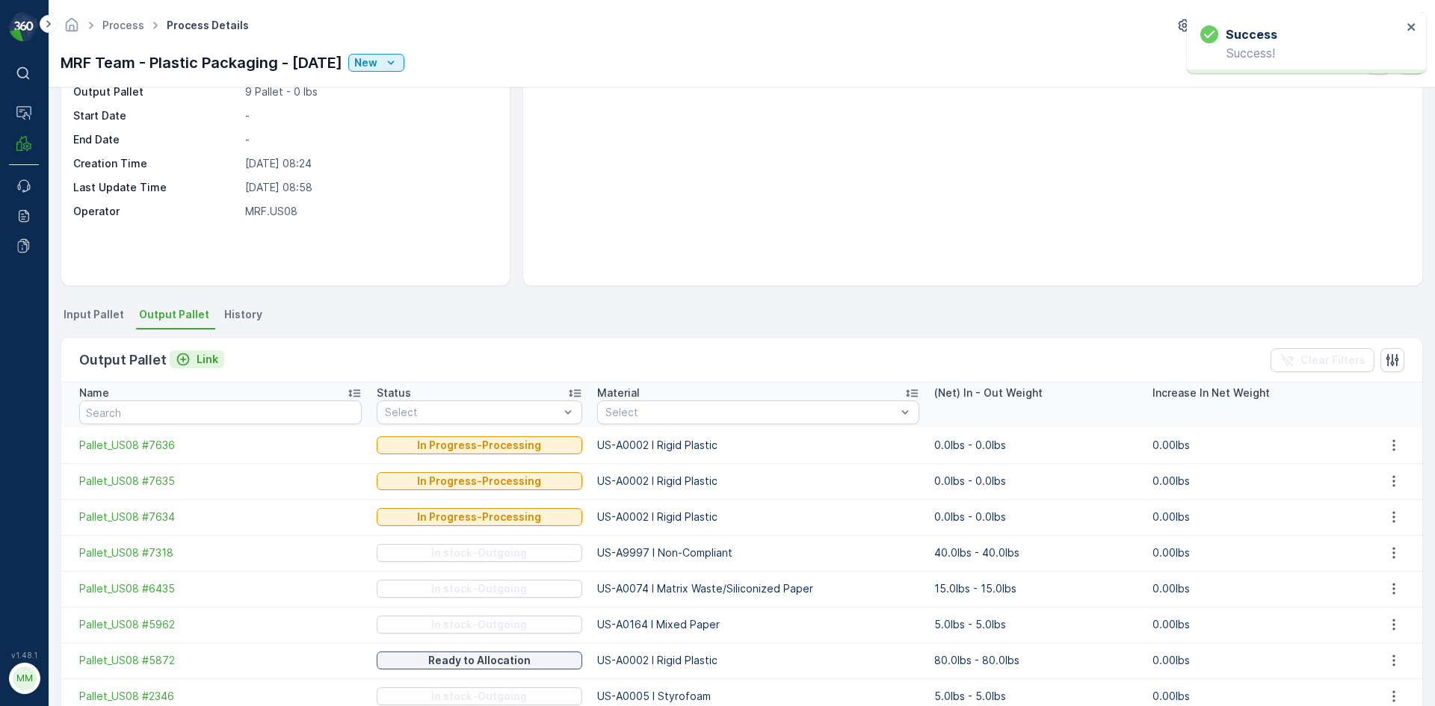
click at [191, 356] on div "Link" at bounding box center [197, 359] width 43 height 15
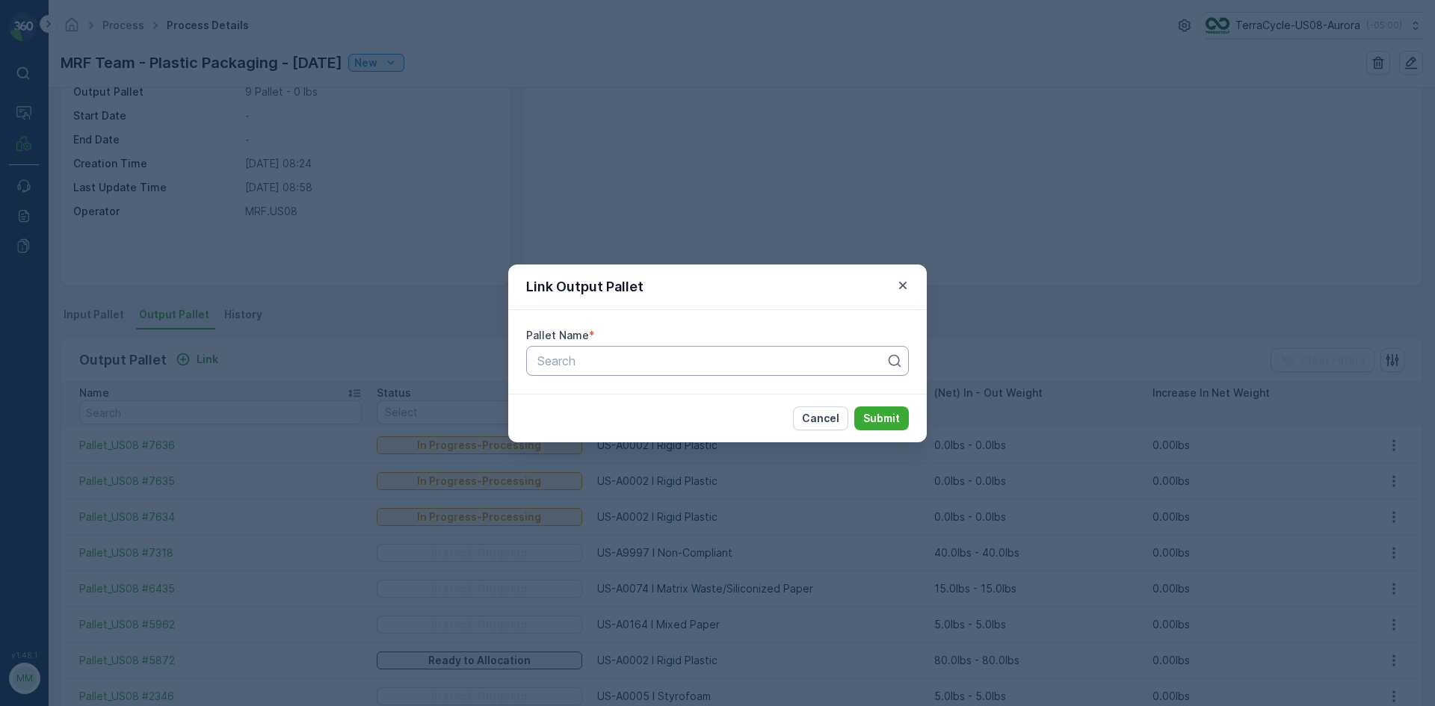
click at [758, 356] on div at bounding box center [711, 360] width 351 height 13
type input "7632"
click at [704, 419] on div "Pallet_US08 #7632" at bounding box center [717, 422] width 365 height 13
click at [871, 418] on p "Submit" at bounding box center [881, 418] width 37 height 15
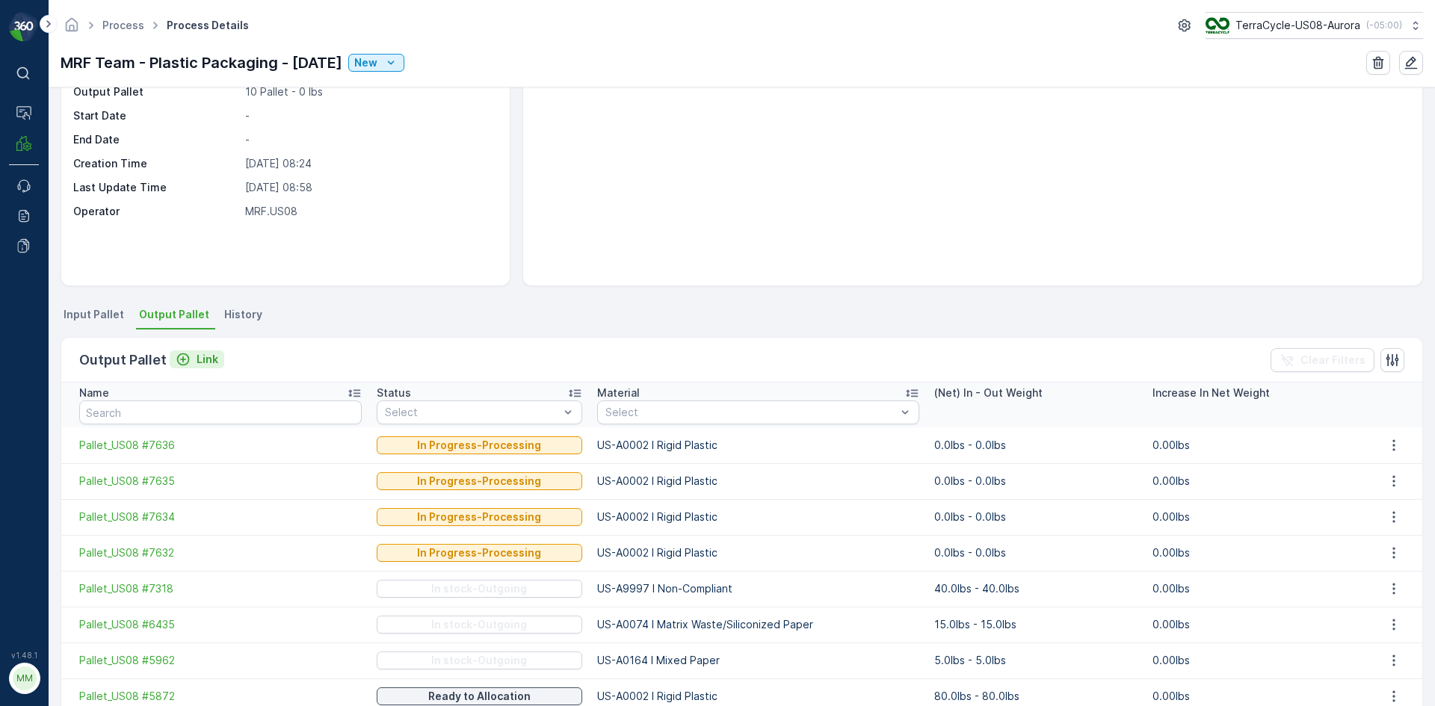
click at [187, 354] on icon "Link" at bounding box center [183, 359] width 15 height 15
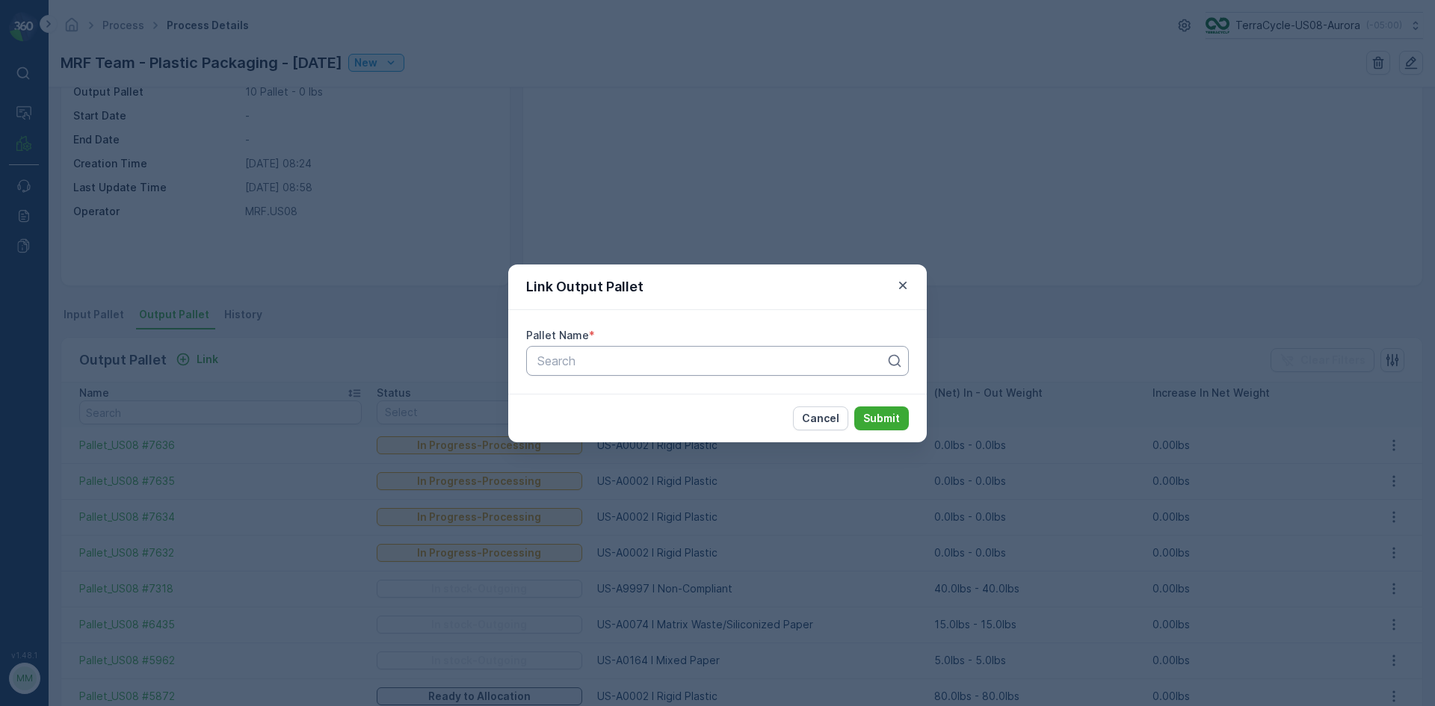
click at [675, 370] on div "Search" at bounding box center [717, 361] width 383 height 30
type input "0001"
click at [895, 283] on icon "button" at bounding box center [902, 285] width 15 height 15
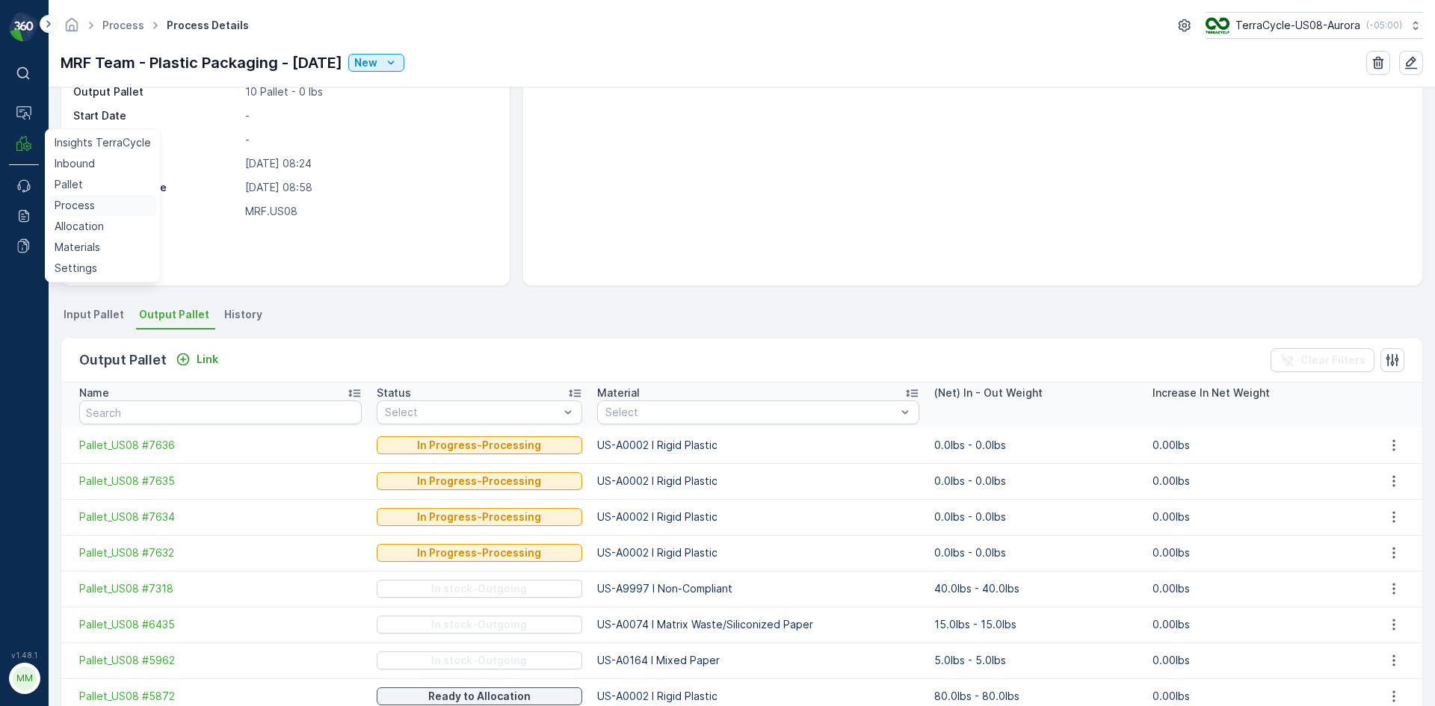
click at [87, 214] on link "Process" at bounding box center [103, 205] width 108 height 21
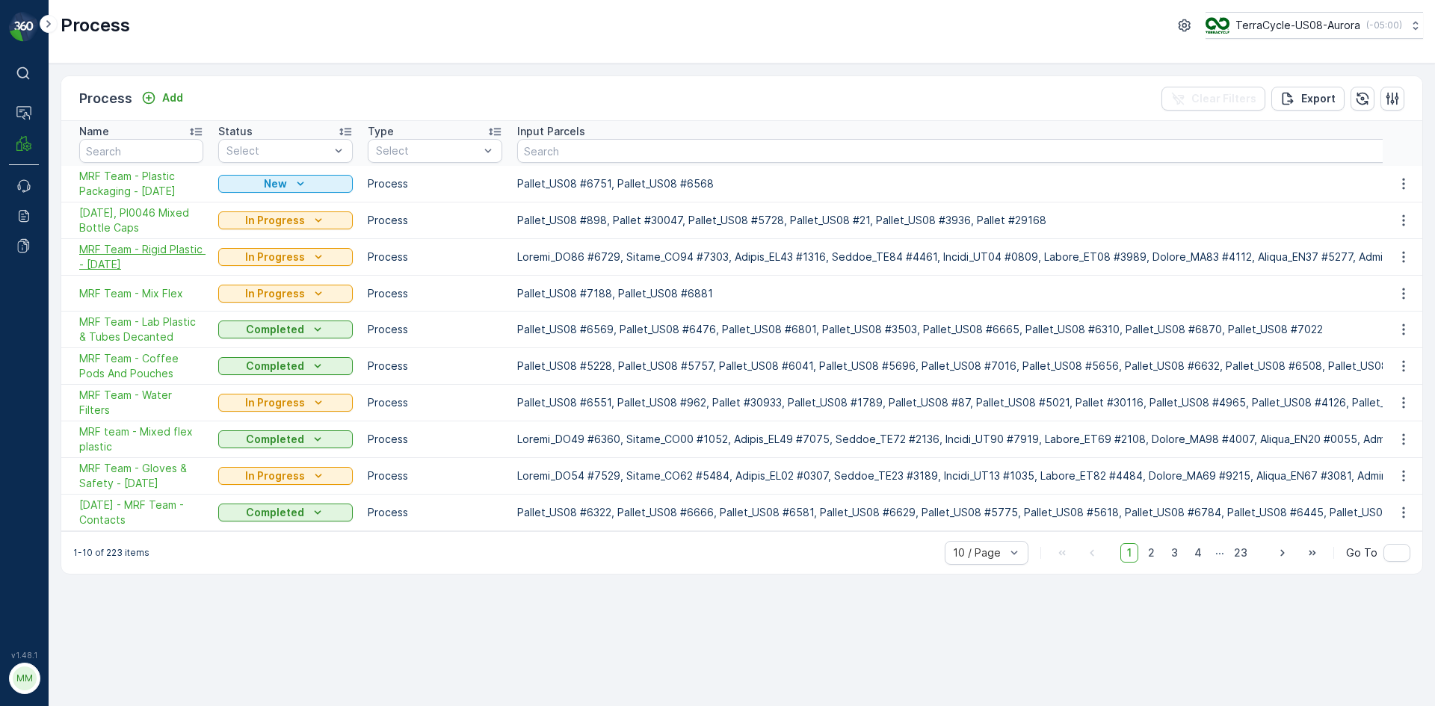
click at [98, 255] on span "MRF Team - Rigid Plastic - [DATE]" at bounding box center [141, 257] width 124 height 30
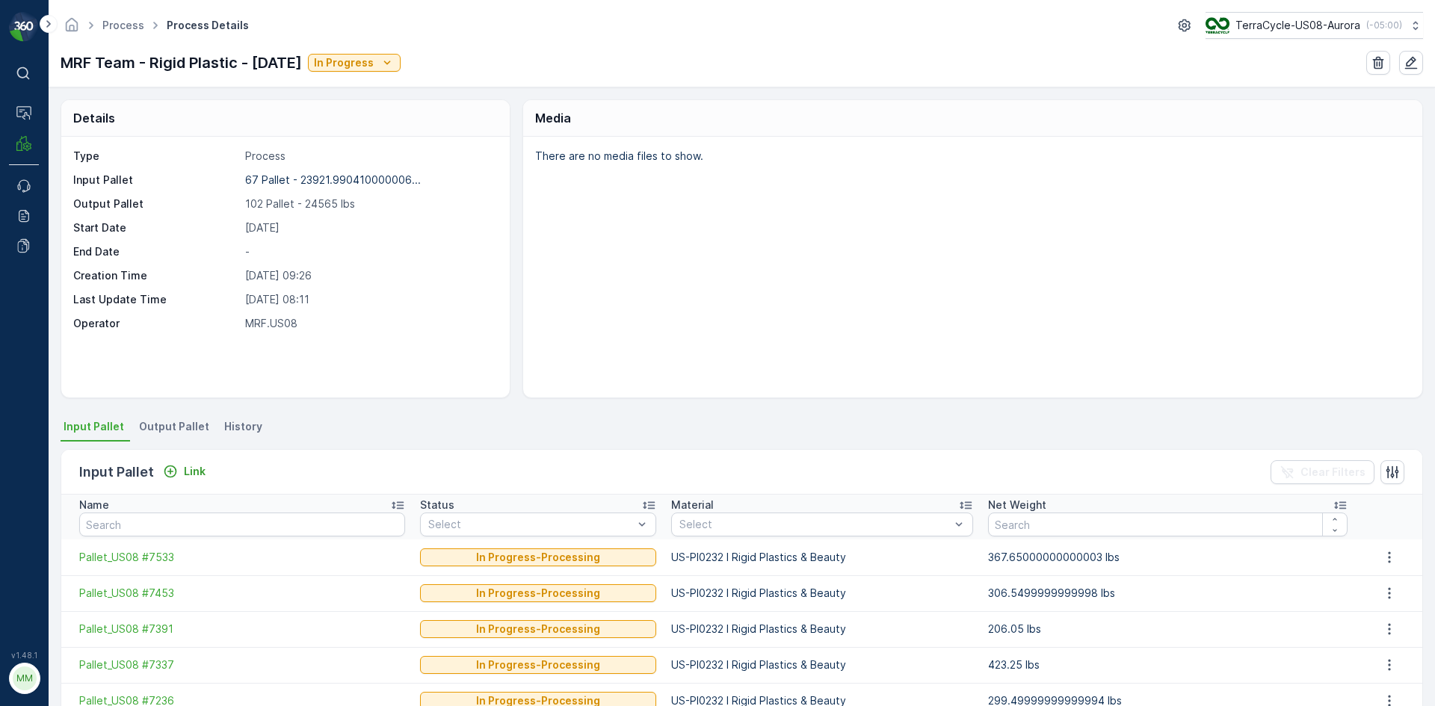
click at [189, 425] on span "Output Pallet" at bounding box center [174, 426] width 70 height 15
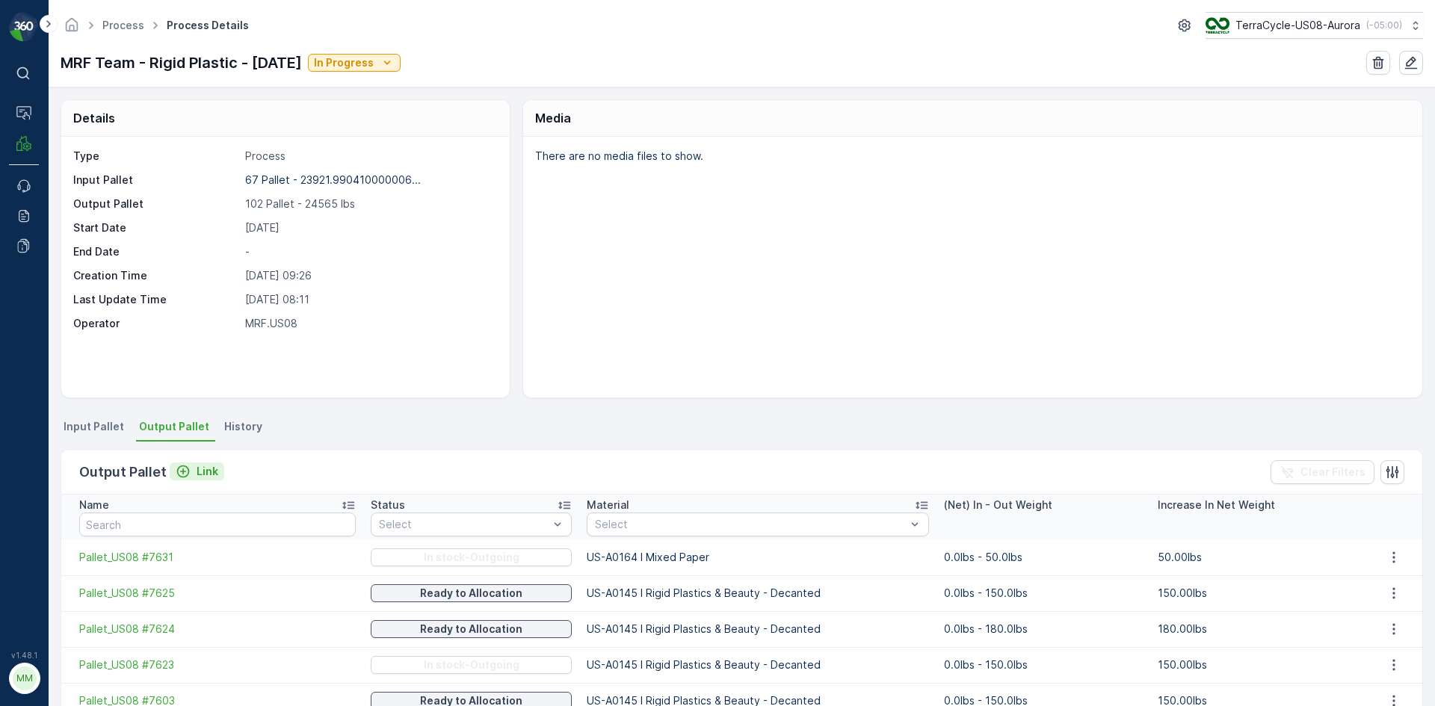
click at [201, 474] on p "Link" at bounding box center [208, 471] width 22 height 15
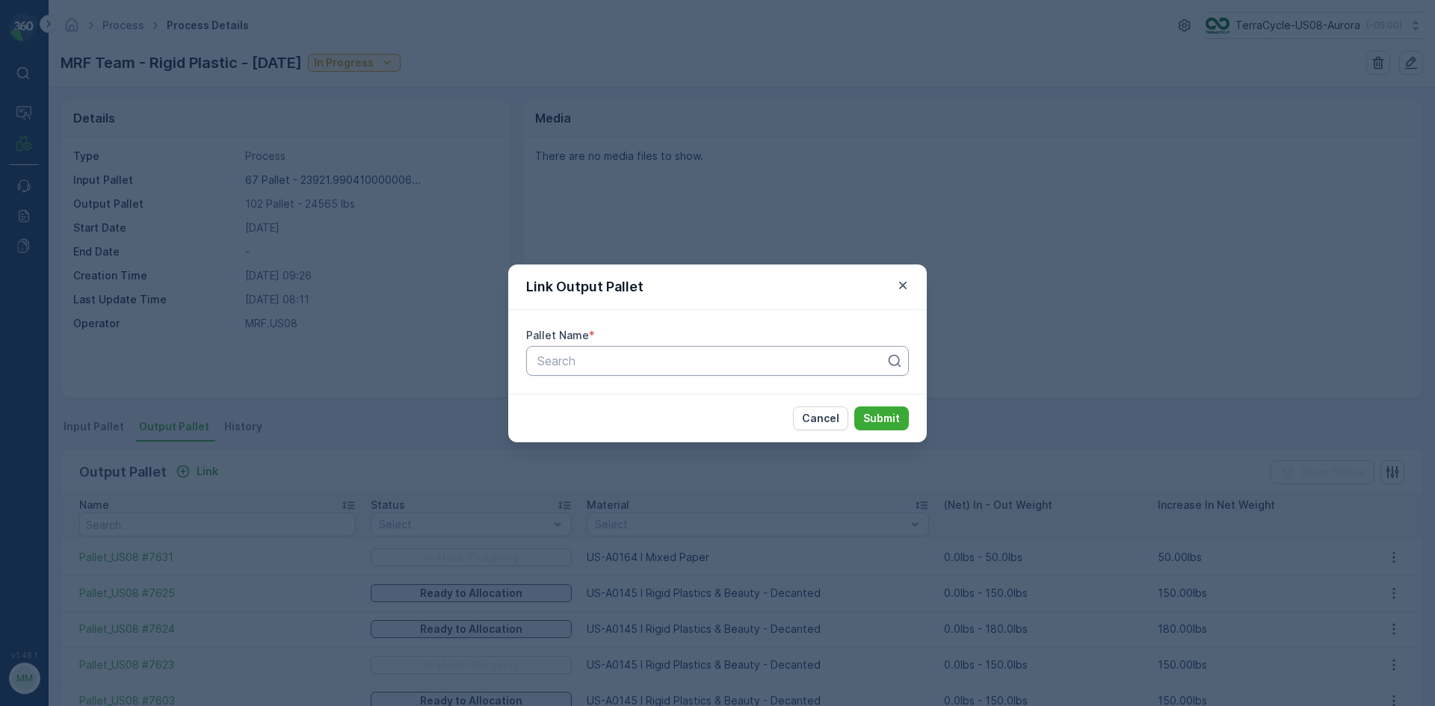
click at [627, 350] on div "Search" at bounding box center [717, 361] width 383 height 30
type input "7087"
click at [599, 402] on span "Pallet_US08 #7087" at bounding box center [588, 397] width 107 height 13
click at [875, 423] on p "Submit" at bounding box center [881, 418] width 37 height 15
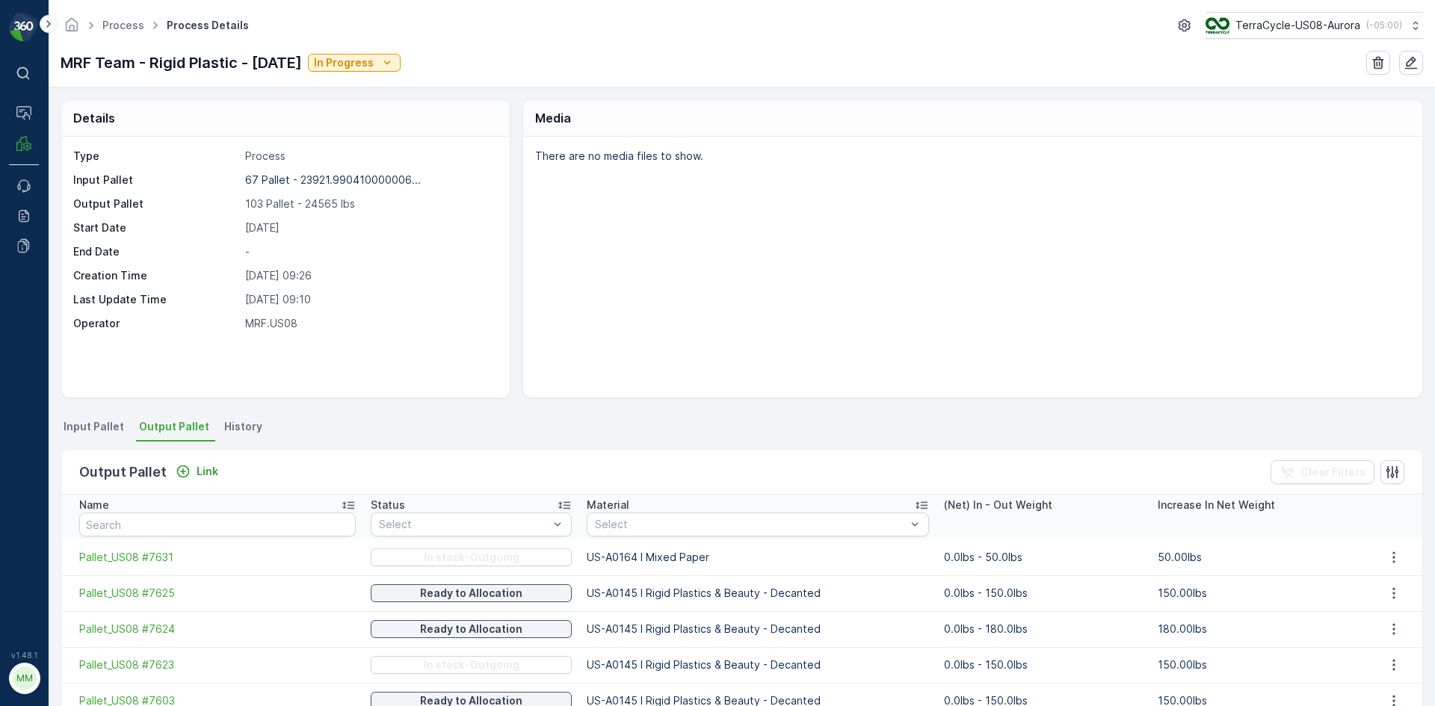
click at [53, 22] on icon at bounding box center [48, 24] width 16 height 18
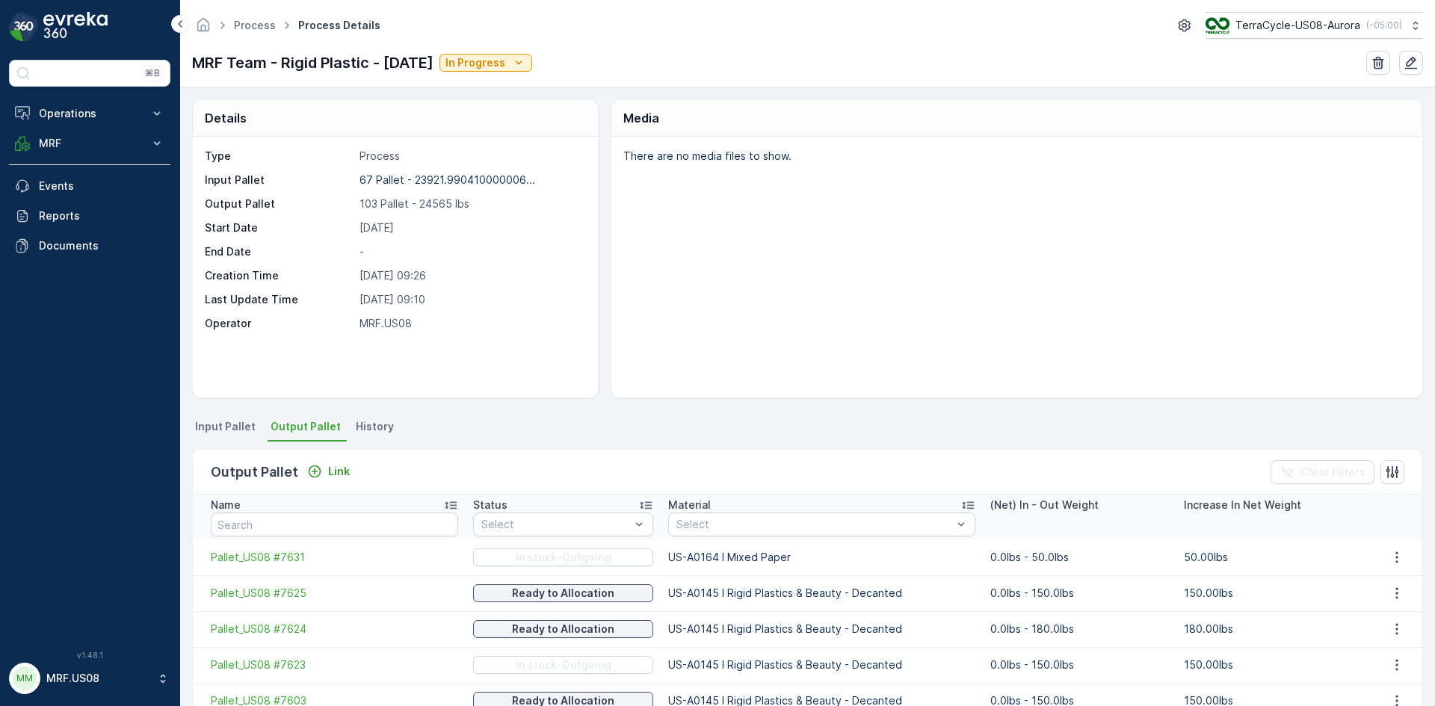
click at [401, 40] on div "Process Process Details TerraCycle-US08-Aurora ( -05:00 ) MRF Team - Rigid Plas…" at bounding box center [807, 43] width 1255 height 87
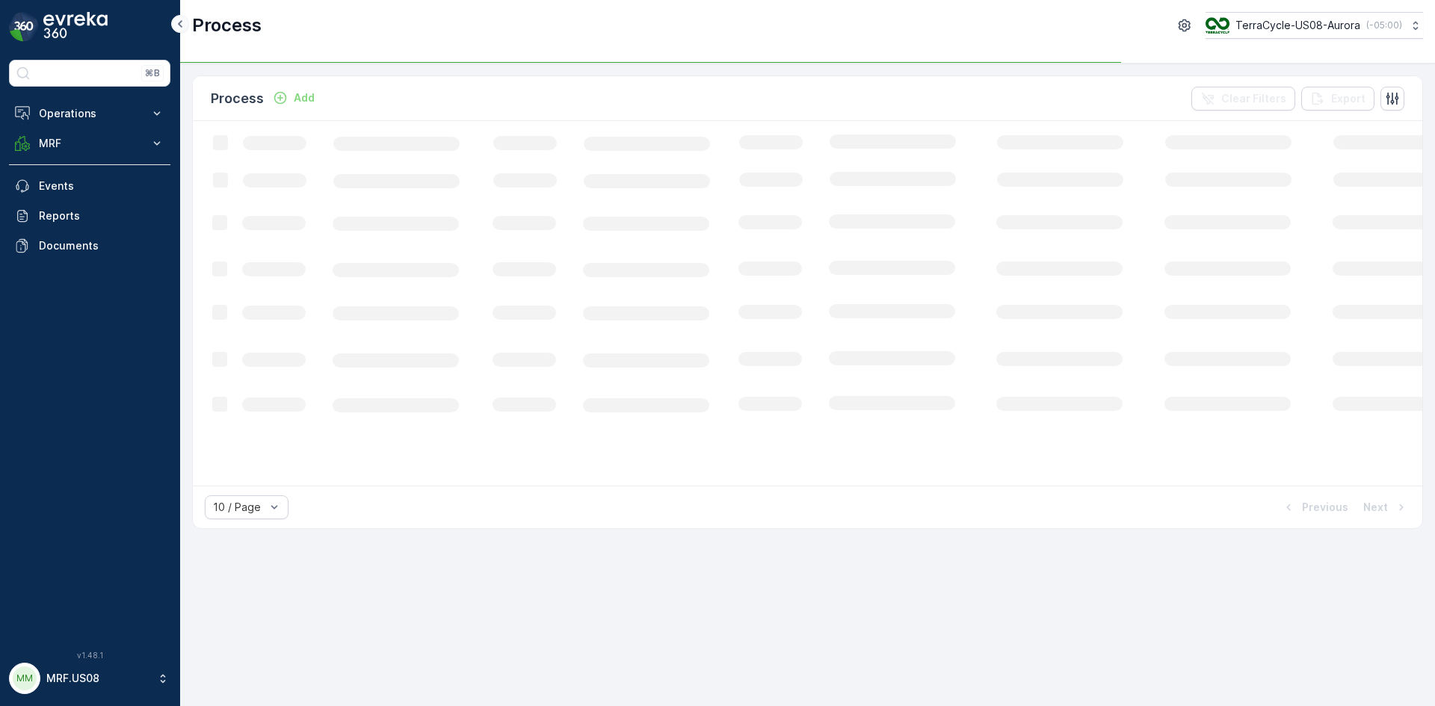
click at [176, 19] on icon at bounding box center [180, 24] width 16 height 18
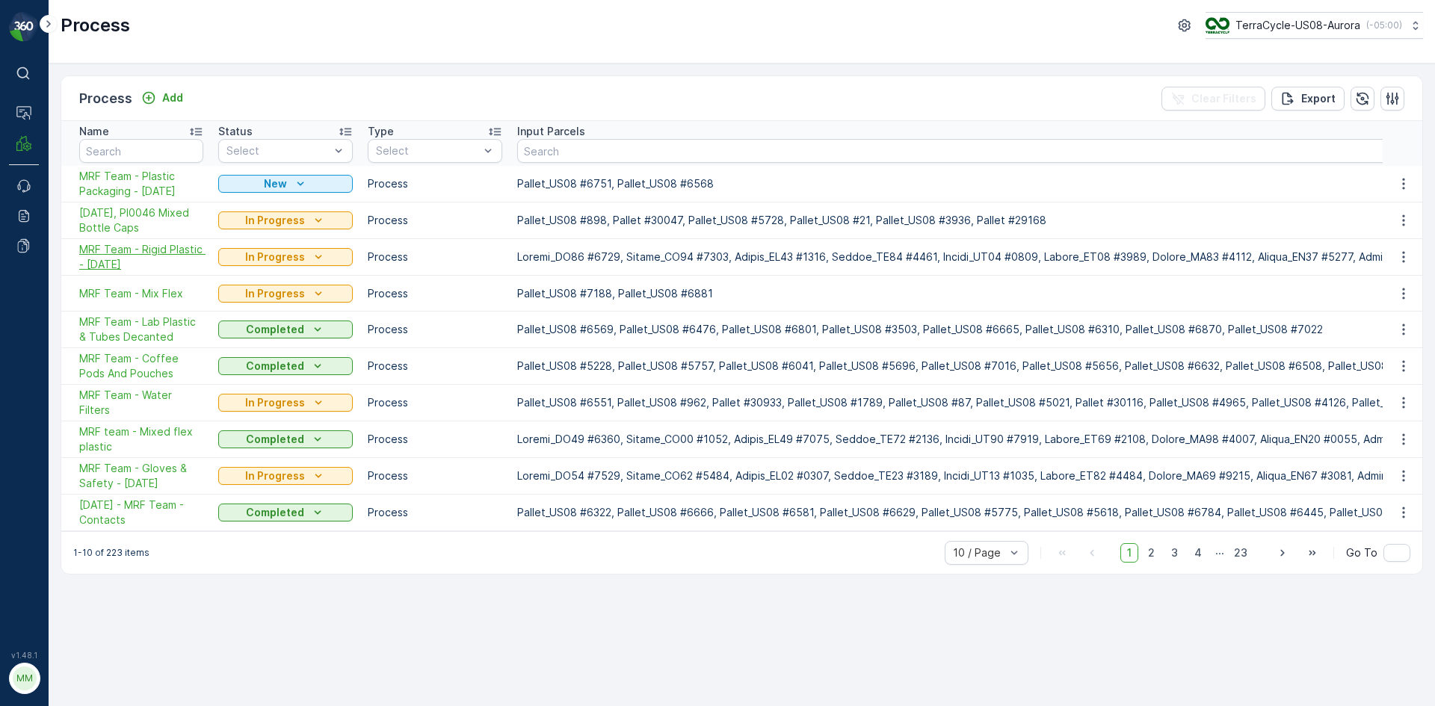
click at [164, 253] on span "MRF Team - Rigid Plastic - [DATE]" at bounding box center [141, 257] width 124 height 30
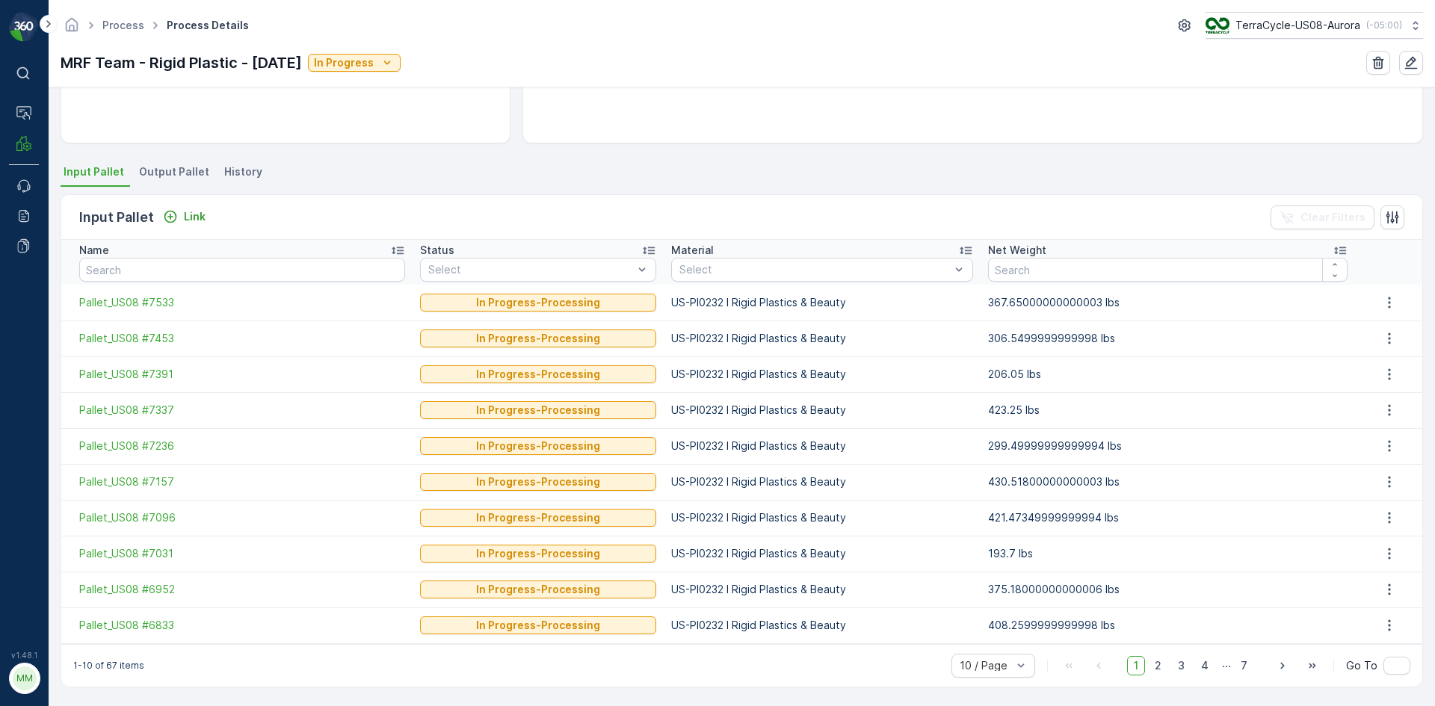
scroll to position [256, 0]
click at [177, 162] on li "Output Pallet" at bounding box center [175, 173] width 79 height 25
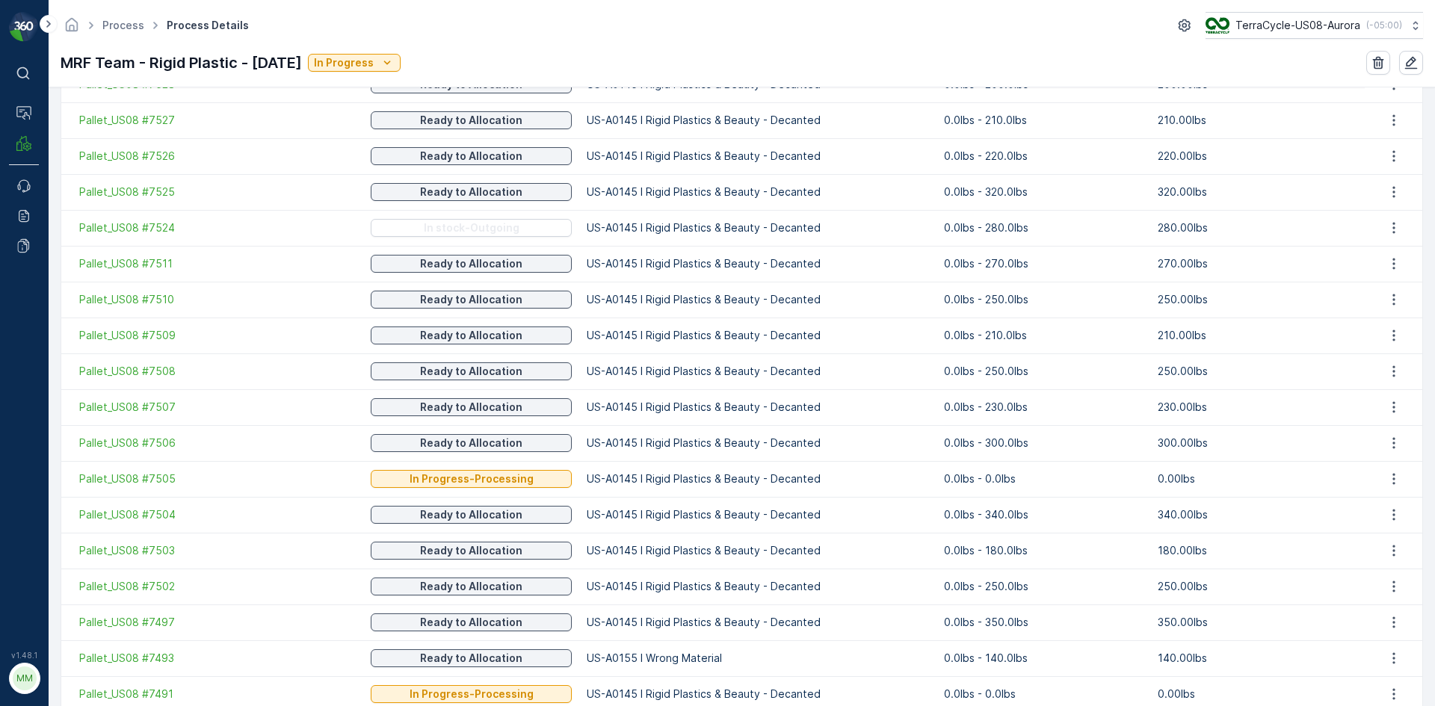
scroll to position [1690, 0]
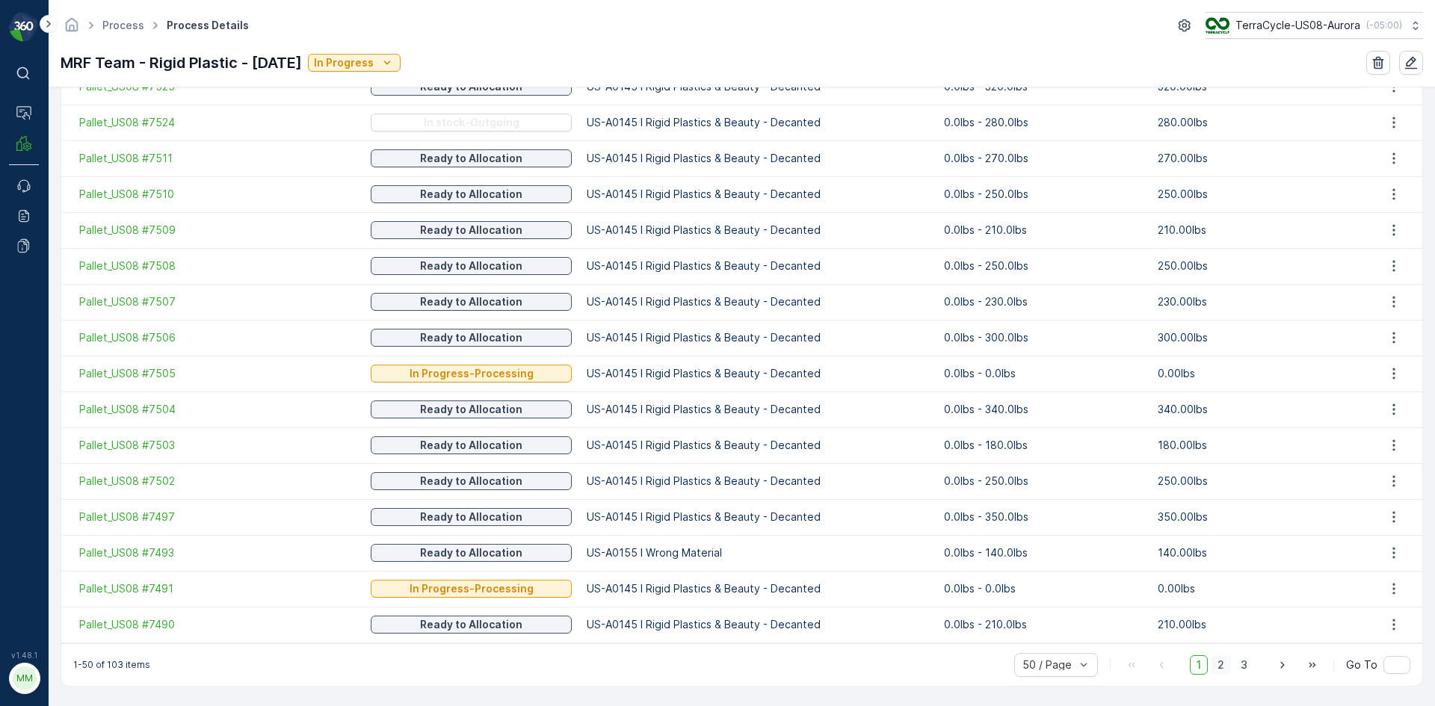
click at [1224, 667] on span "2" at bounding box center [1220, 664] width 20 height 19
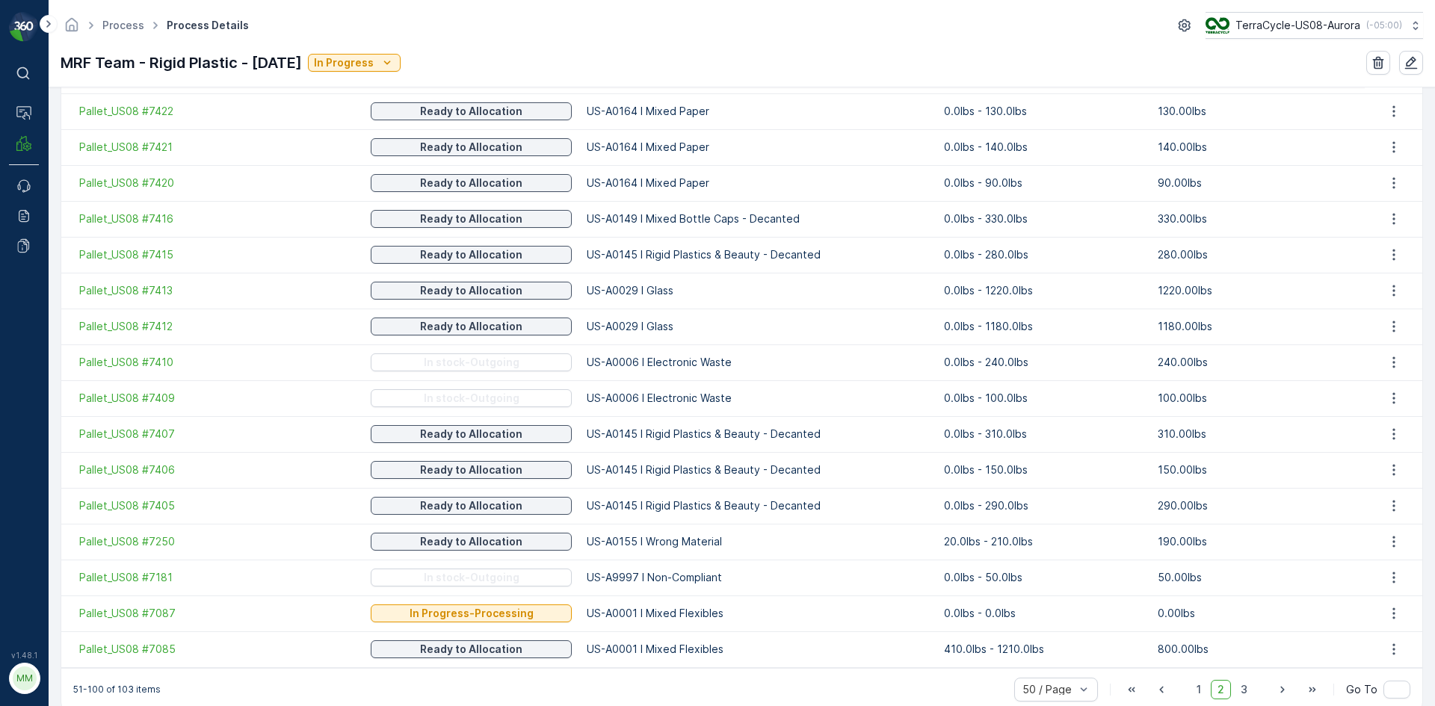
scroll to position [1690, 0]
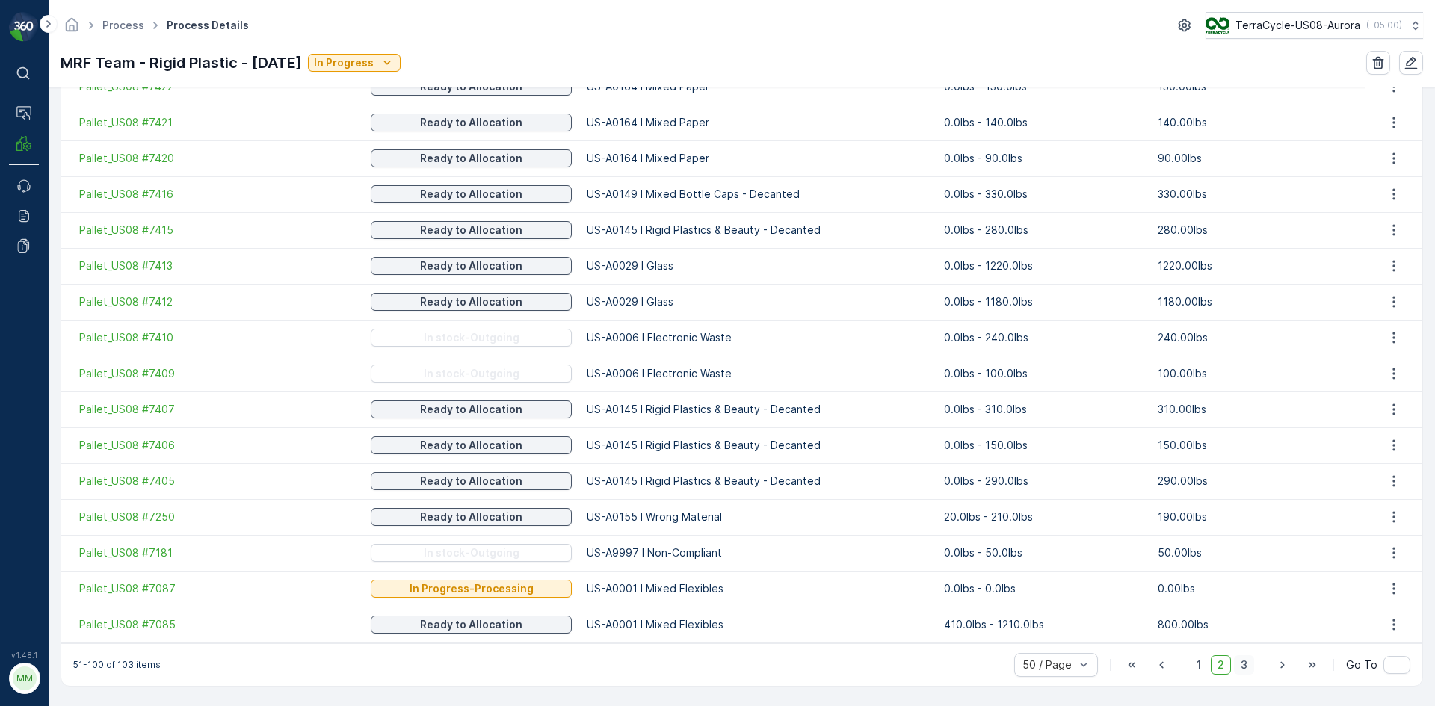
click at [1240, 667] on span "3" at bounding box center [1244, 664] width 20 height 19
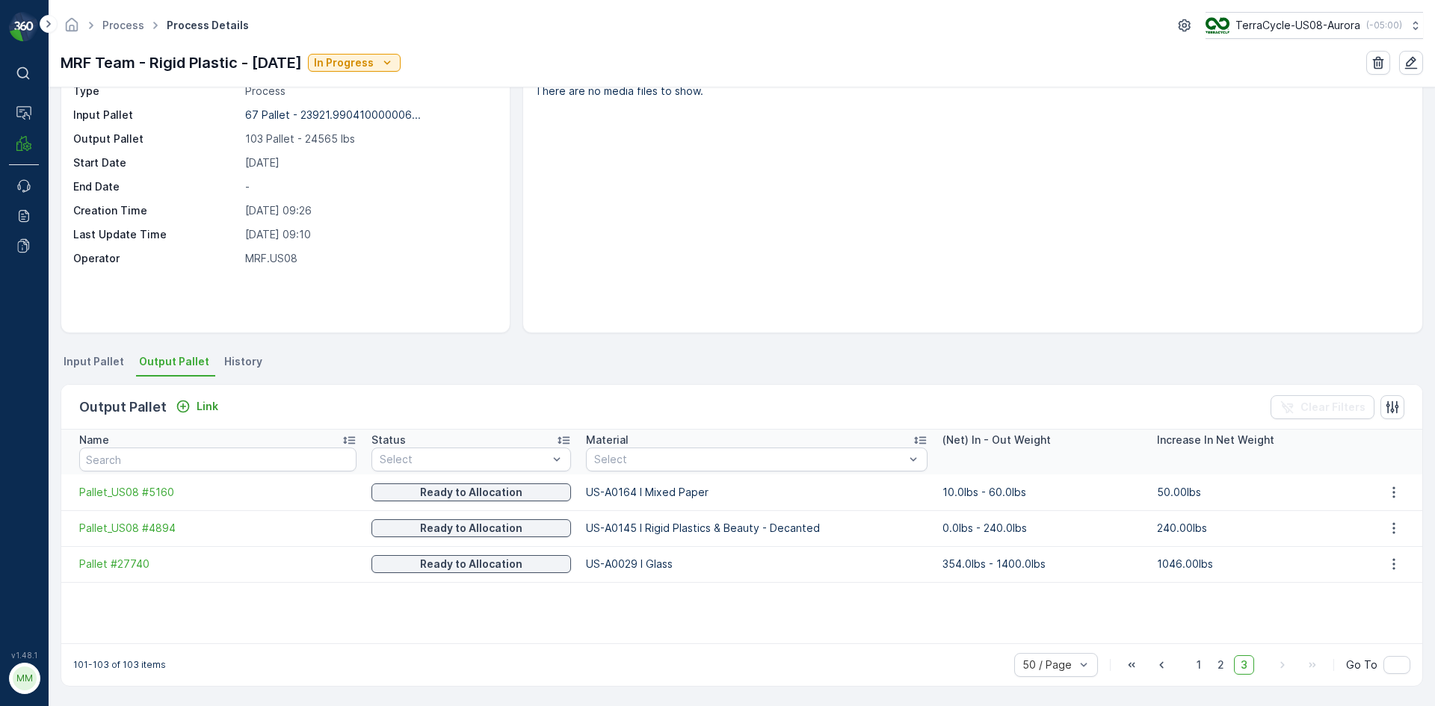
scroll to position [65, 0]
click at [1226, 661] on span "2" at bounding box center [1220, 664] width 20 height 19
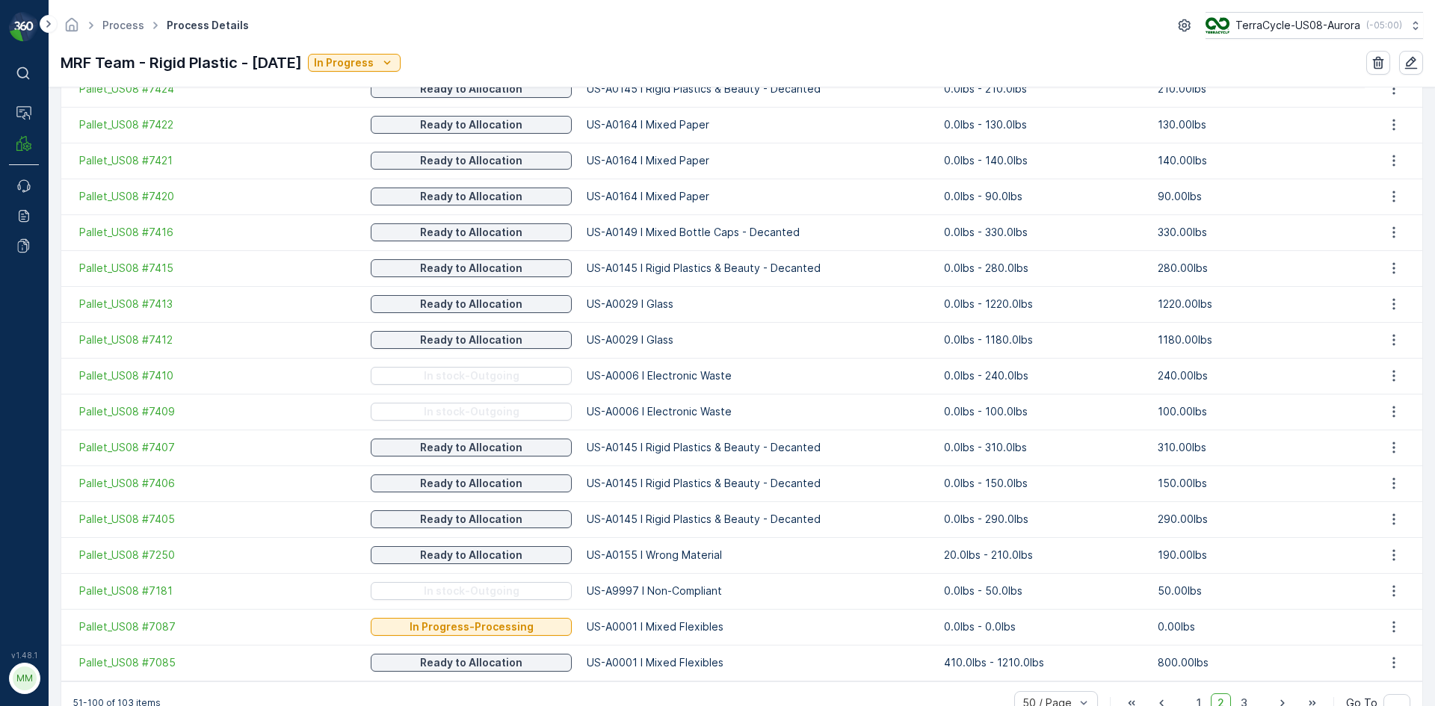
scroll to position [1690, 0]
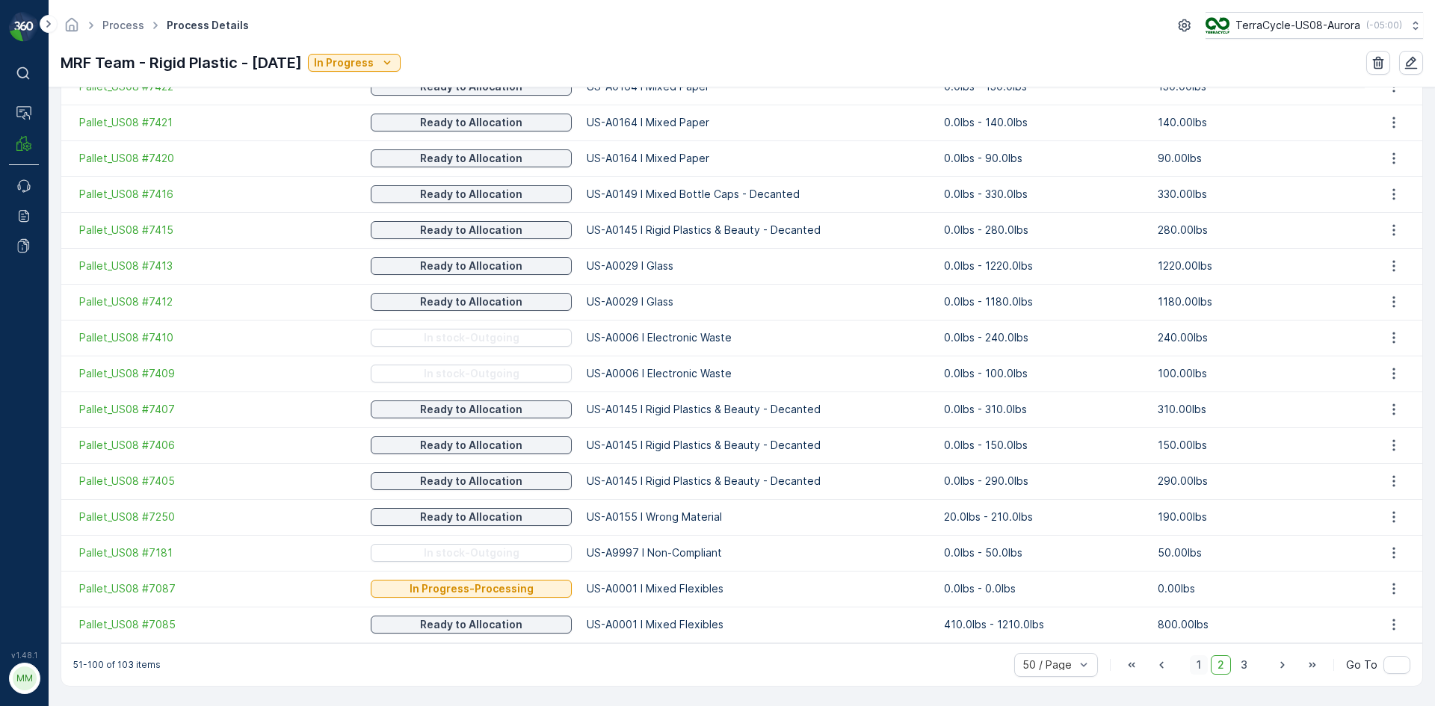
click at [1199, 658] on span "1" at bounding box center [1199, 664] width 18 height 19
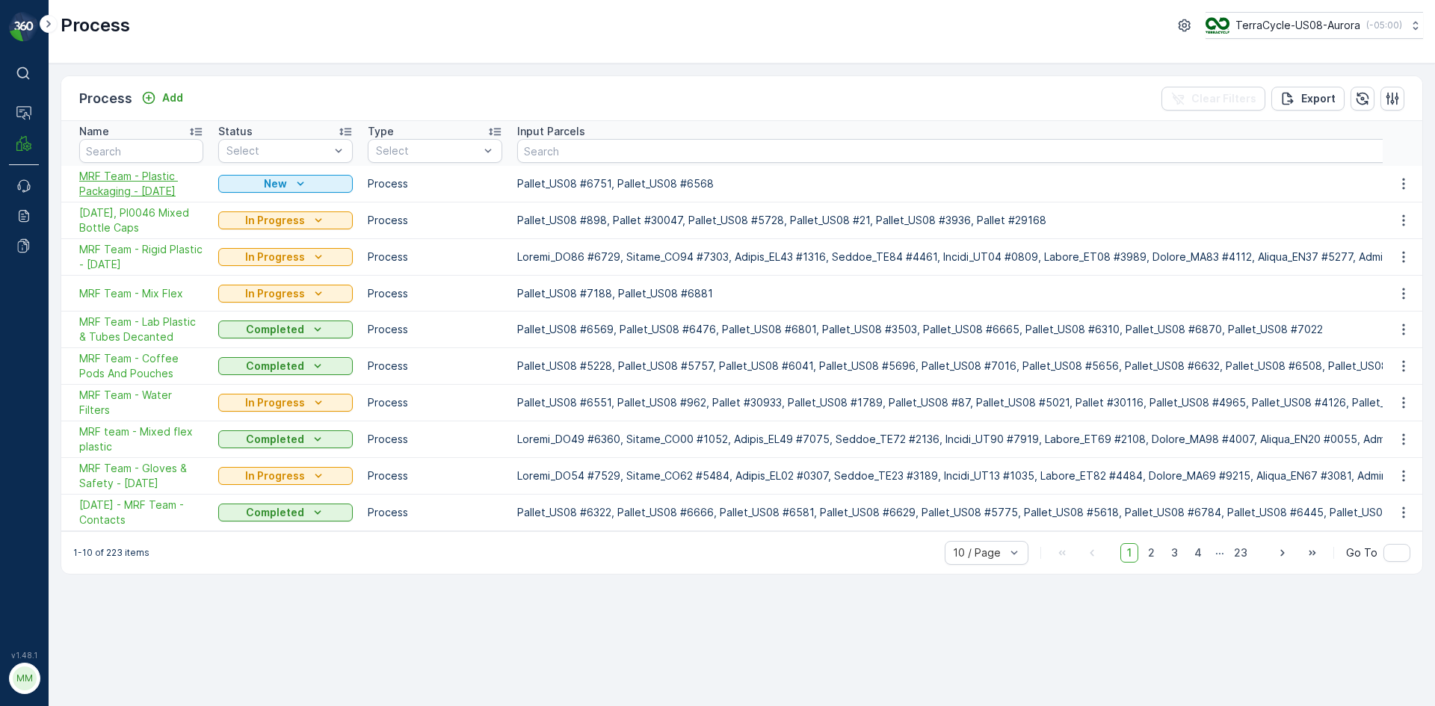
click at [133, 189] on span "MRF Team - Plastic Packaging - [DATE]" at bounding box center [141, 184] width 124 height 30
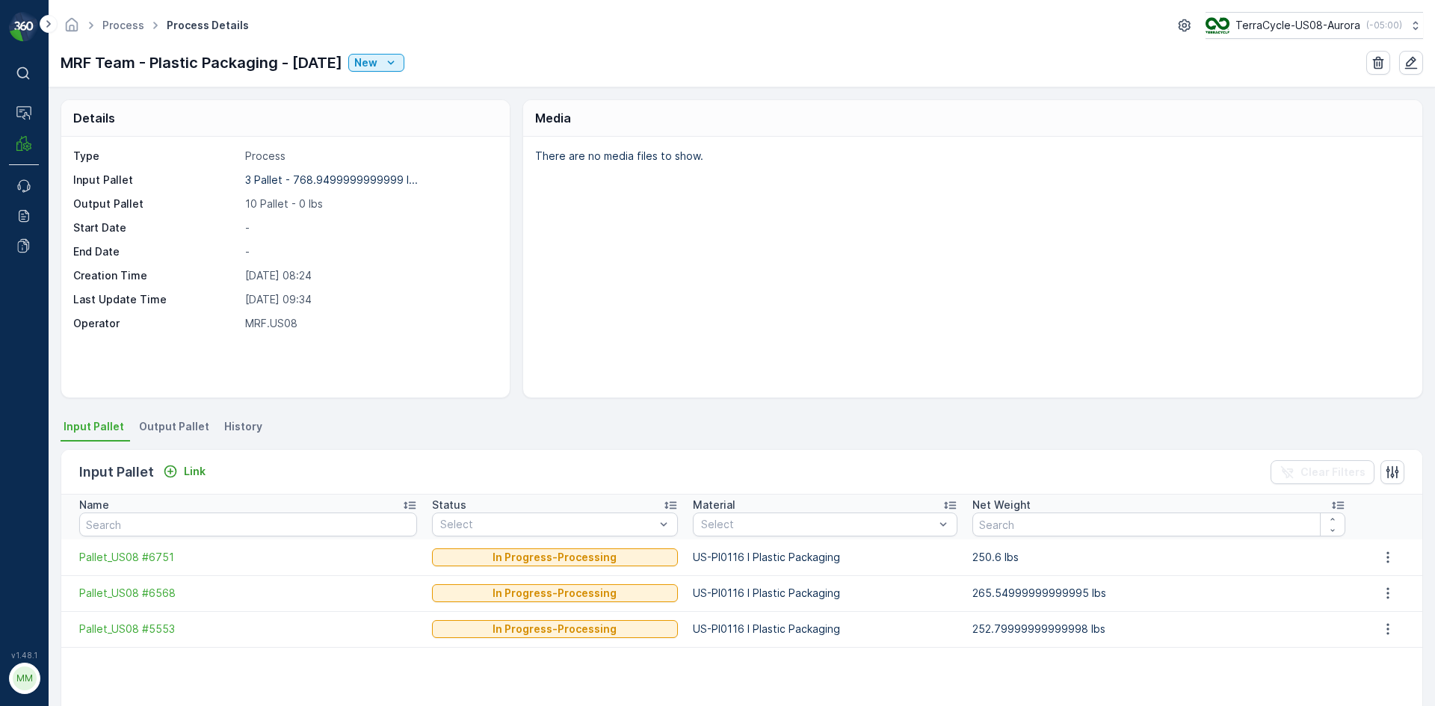
click at [167, 427] on span "Output Pallet" at bounding box center [174, 426] width 70 height 15
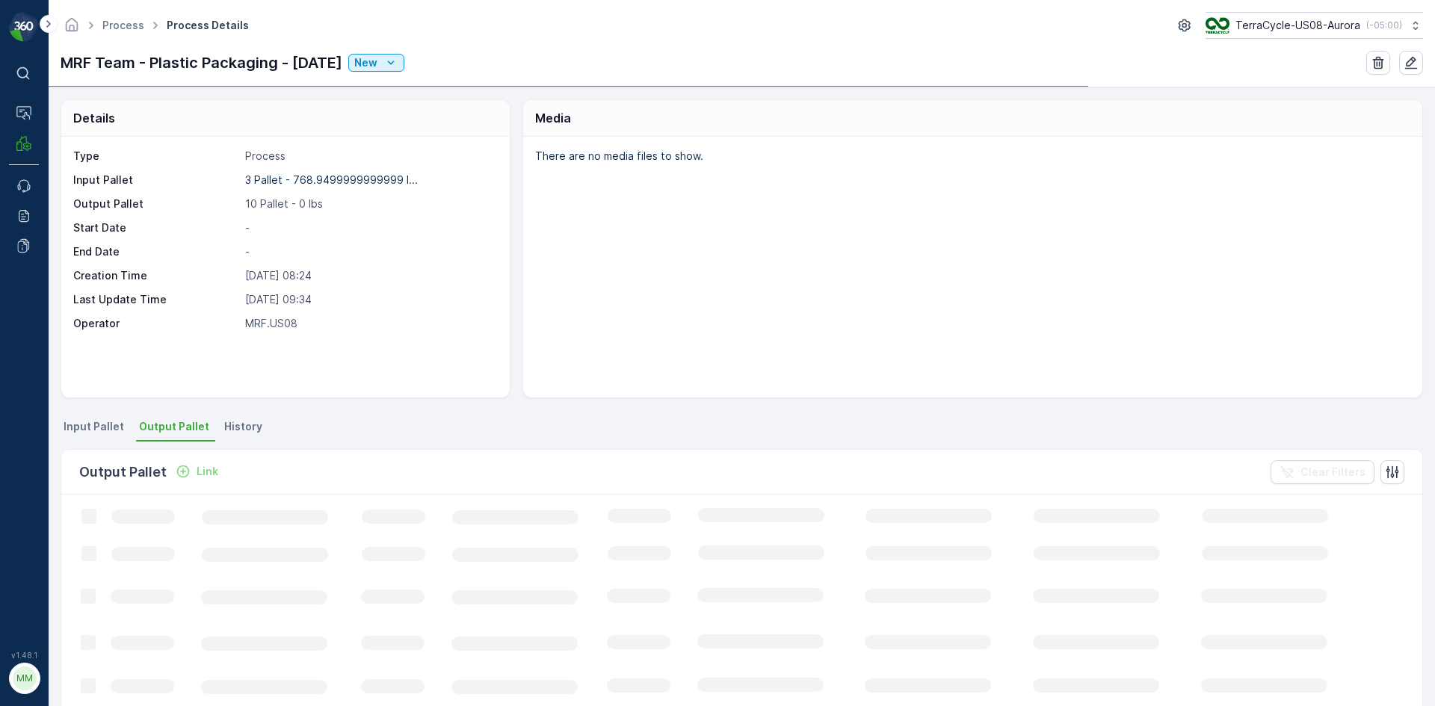
click at [189, 471] on div "Link" at bounding box center [197, 471] width 43 height 15
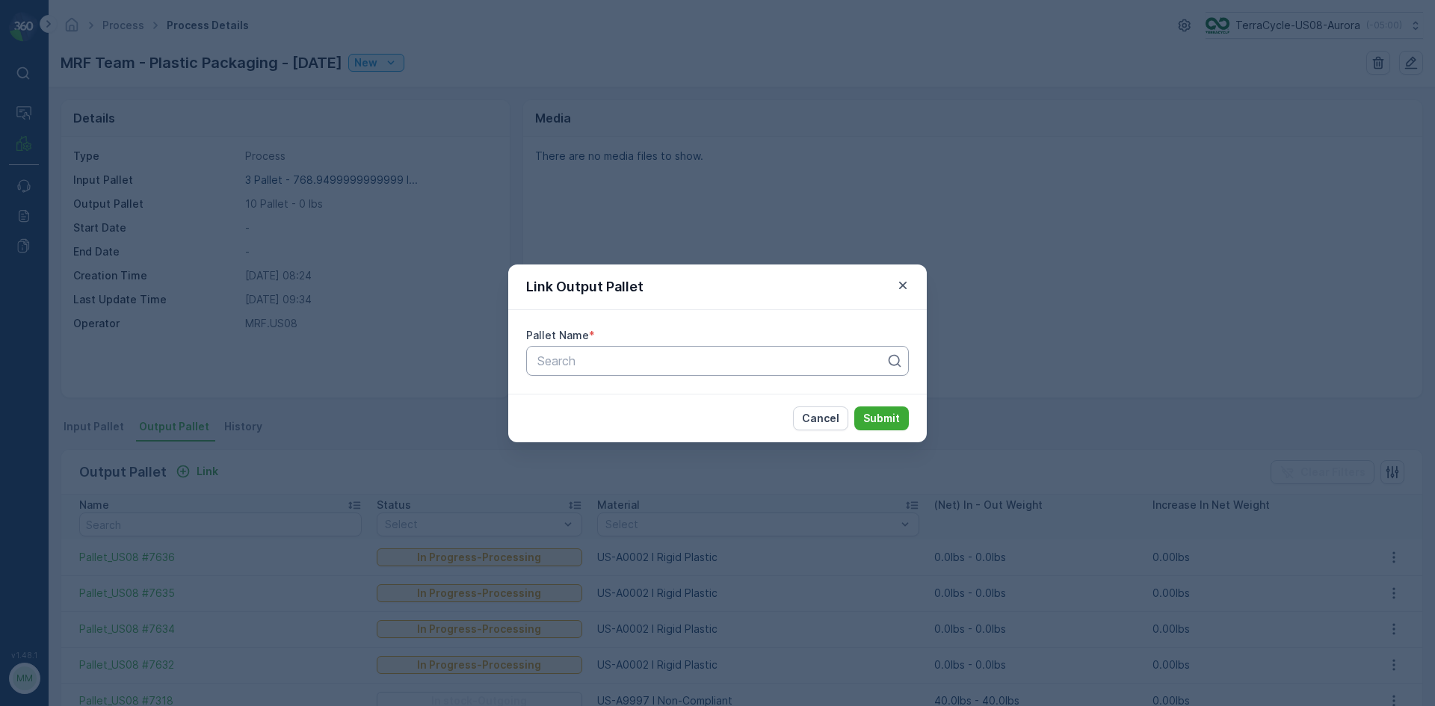
click at [551, 372] on div "Search" at bounding box center [717, 361] width 383 height 30
type input "7641"
click at [571, 392] on span "Pallet_US08 #7641" at bounding box center [587, 397] width 105 height 13
click at [883, 424] on p "Submit" at bounding box center [881, 418] width 37 height 15
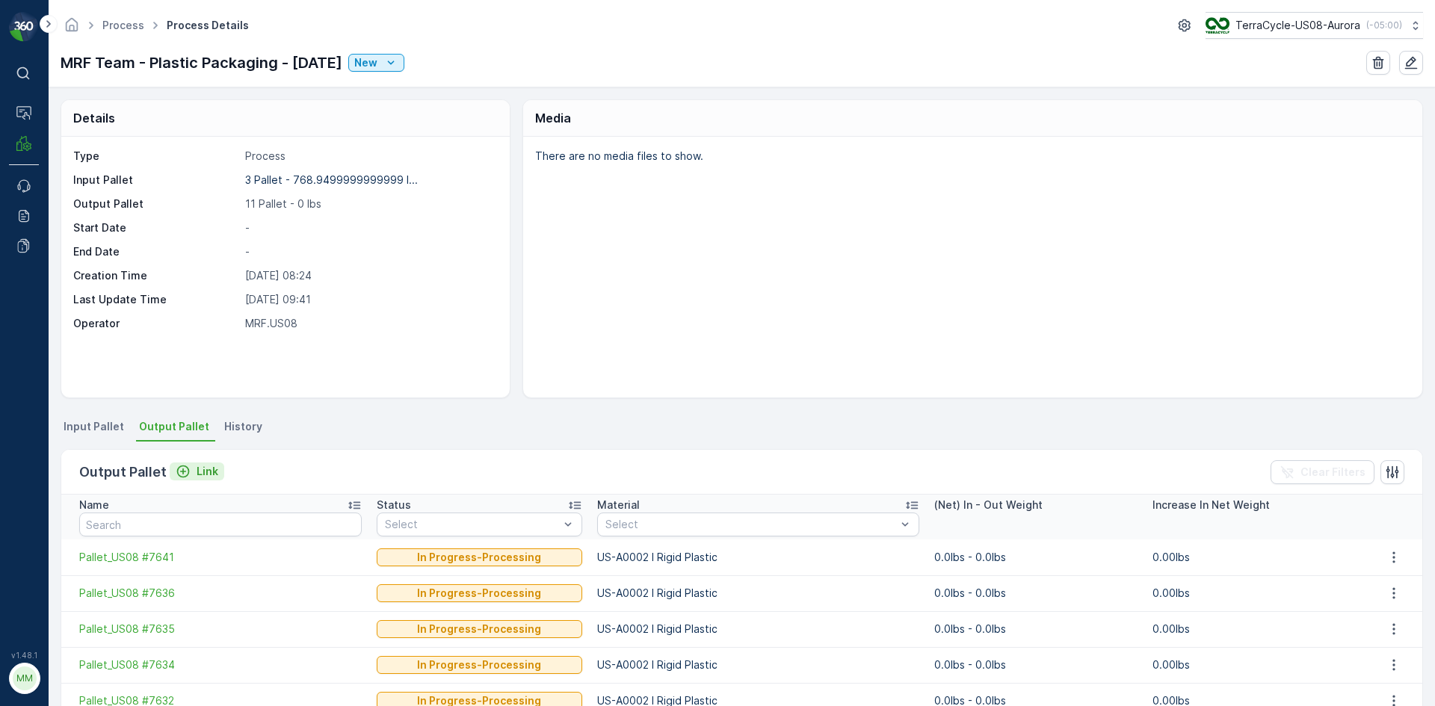
click at [205, 477] on p "Link" at bounding box center [208, 471] width 22 height 15
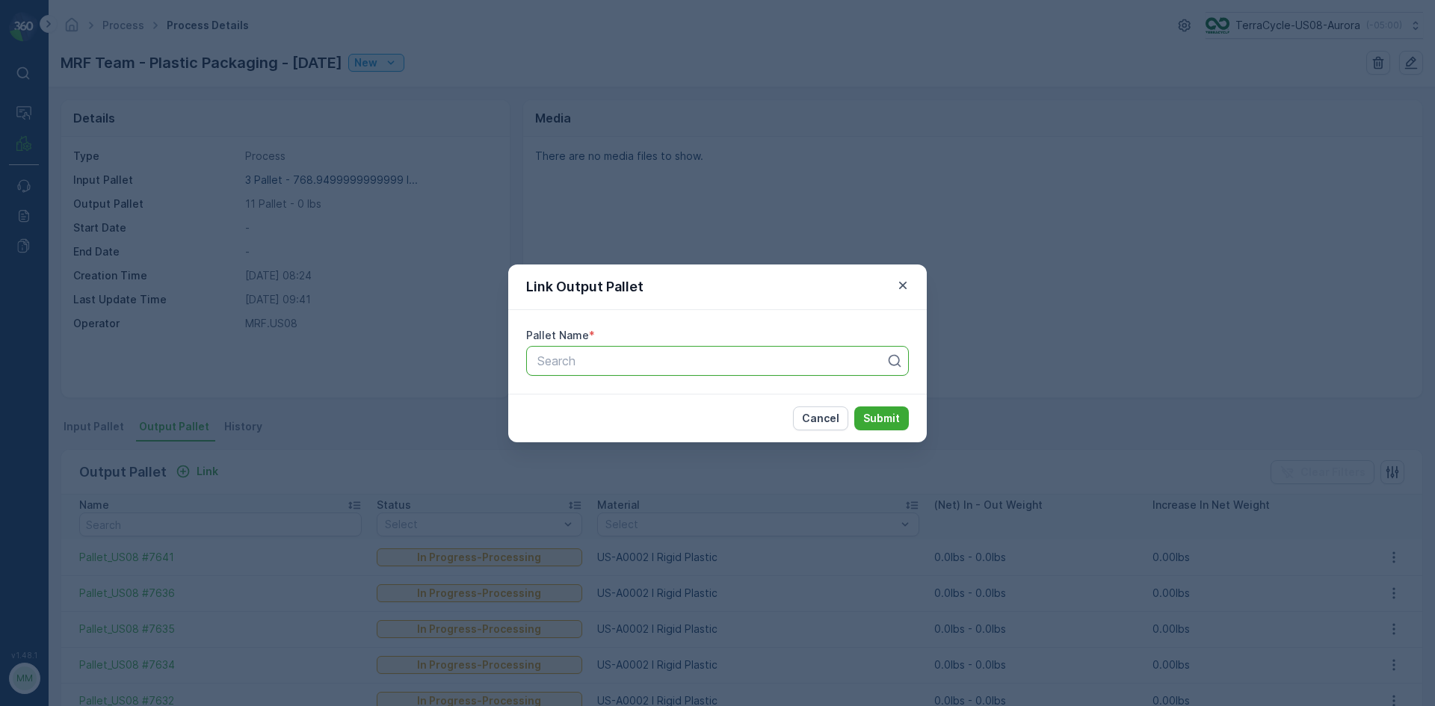
click at [775, 355] on div at bounding box center [711, 360] width 351 height 13
type input "7640"
click at [735, 392] on div "Pallet_US08 #7640" at bounding box center [717, 397] width 365 height 13
click at [871, 419] on p "Submit" at bounding box center [881, 418] width 37 height 15
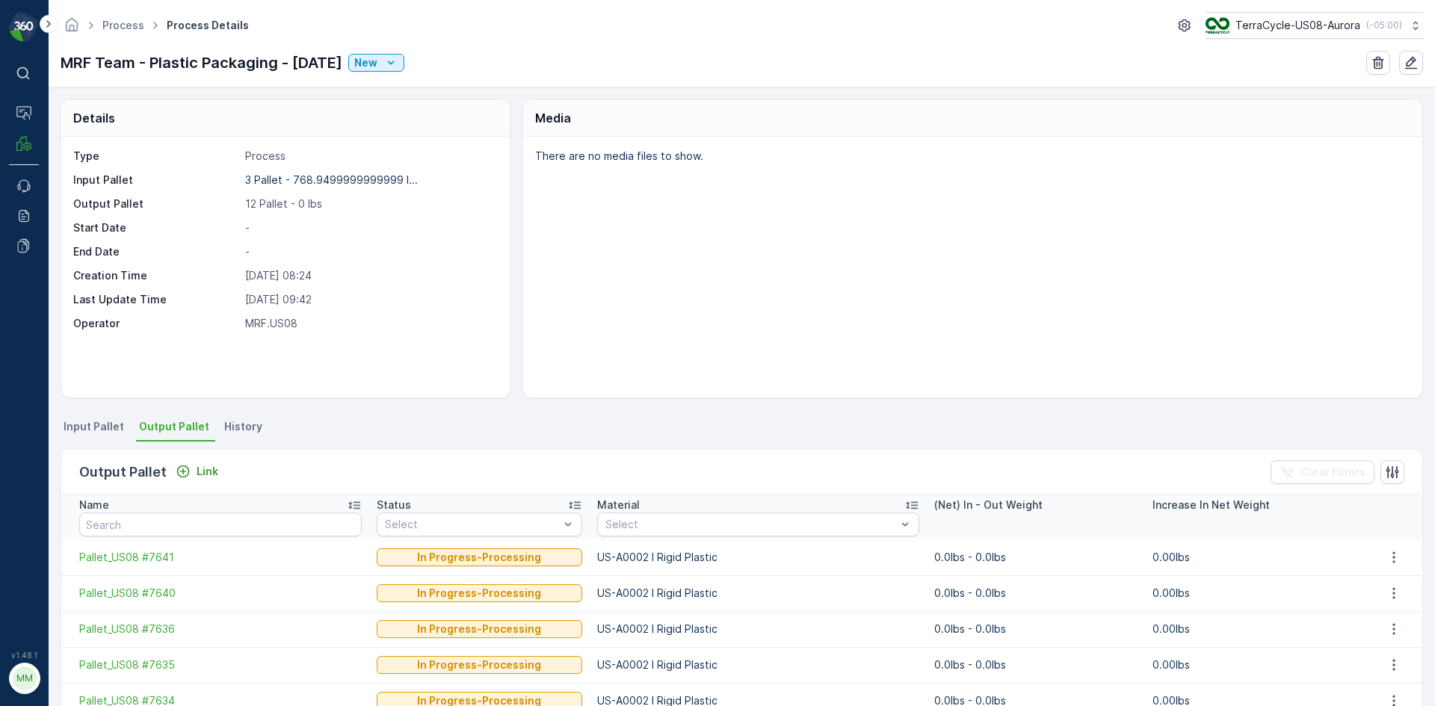
click at [72, 425] on span "Input Pallet" at bounding box center [94, 426] width 61 height 15
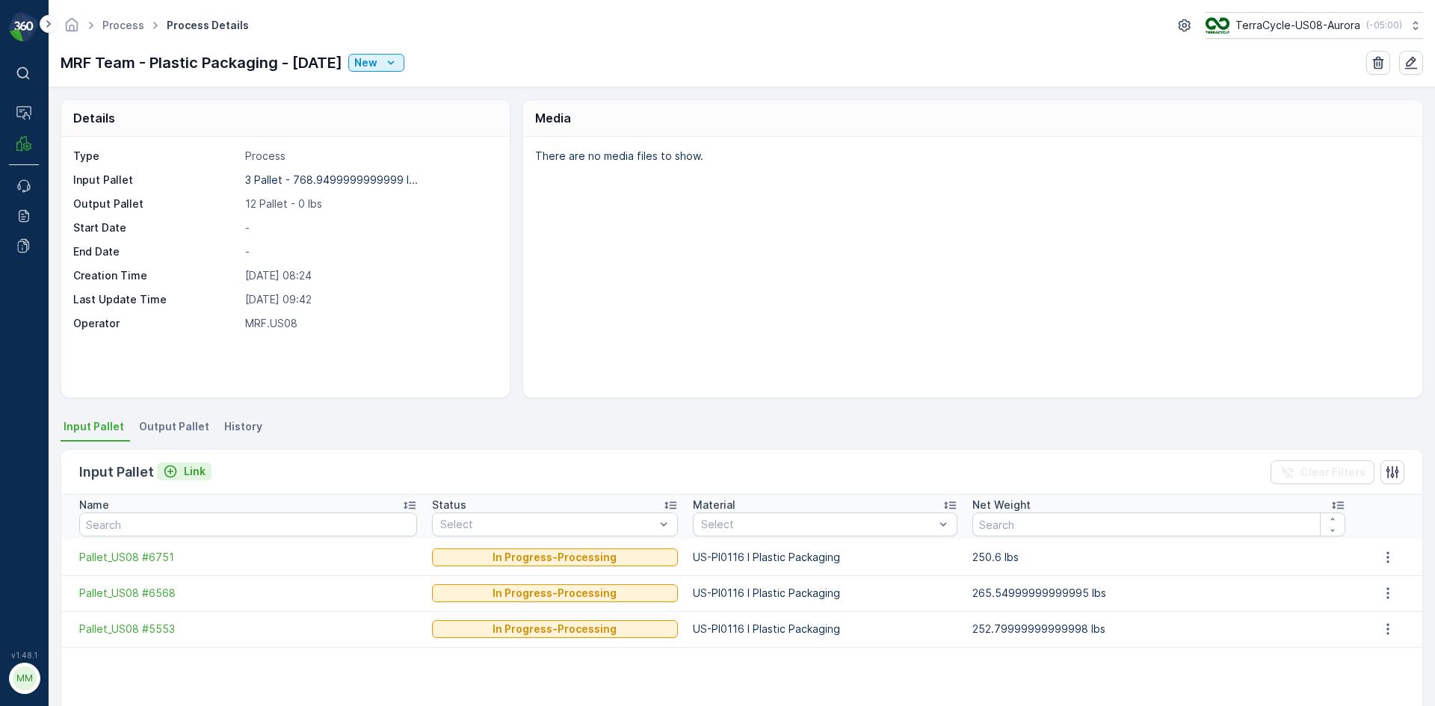
click at [205, 473] on button "Link" at bounding box center [184, 472] width 55 height 18
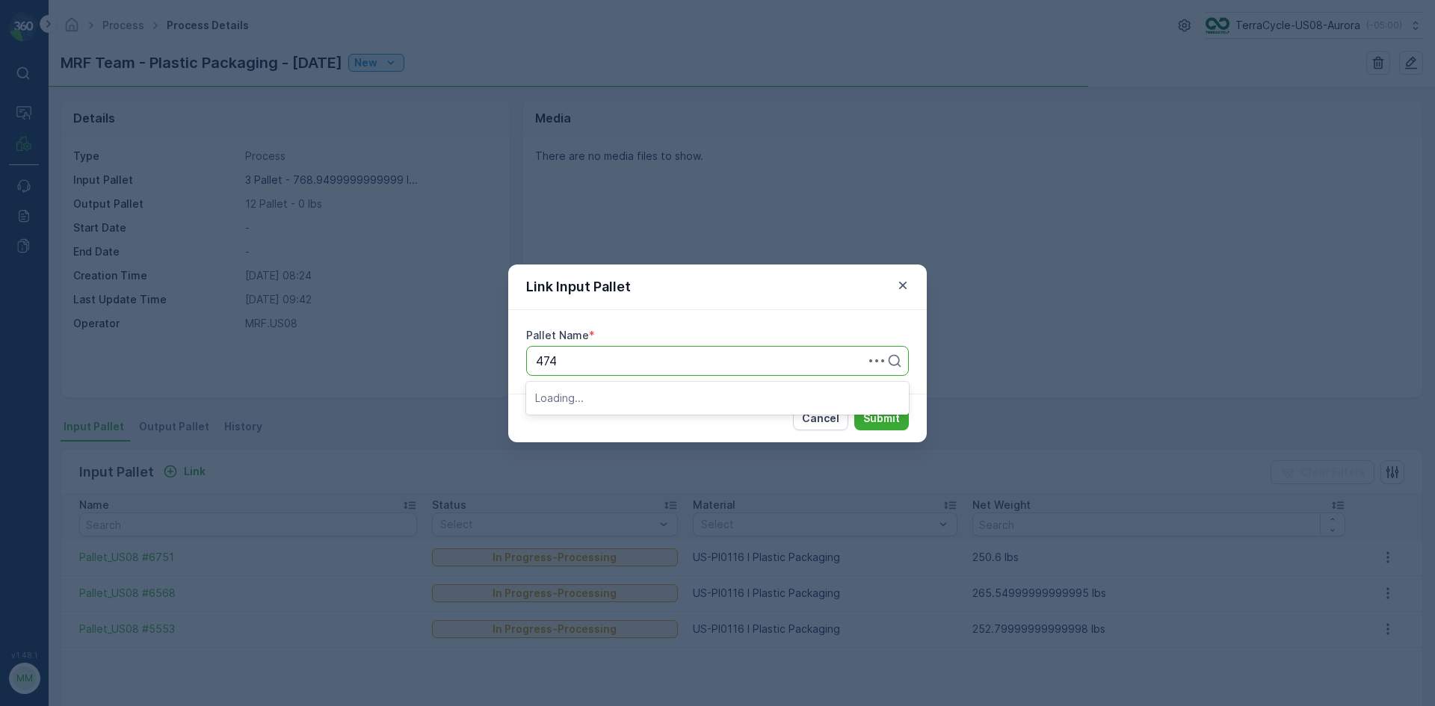
type input "4743"
click at [647, 432] on div "Pallet_US08 #4743" at bounding box center [717, 422] width 383 height 25
click at [896, 408] on button "Submit" at bounding box center [881, 418] width 55 height 24
